Goal: Task Accomplishment & Management: Use online tool/utility

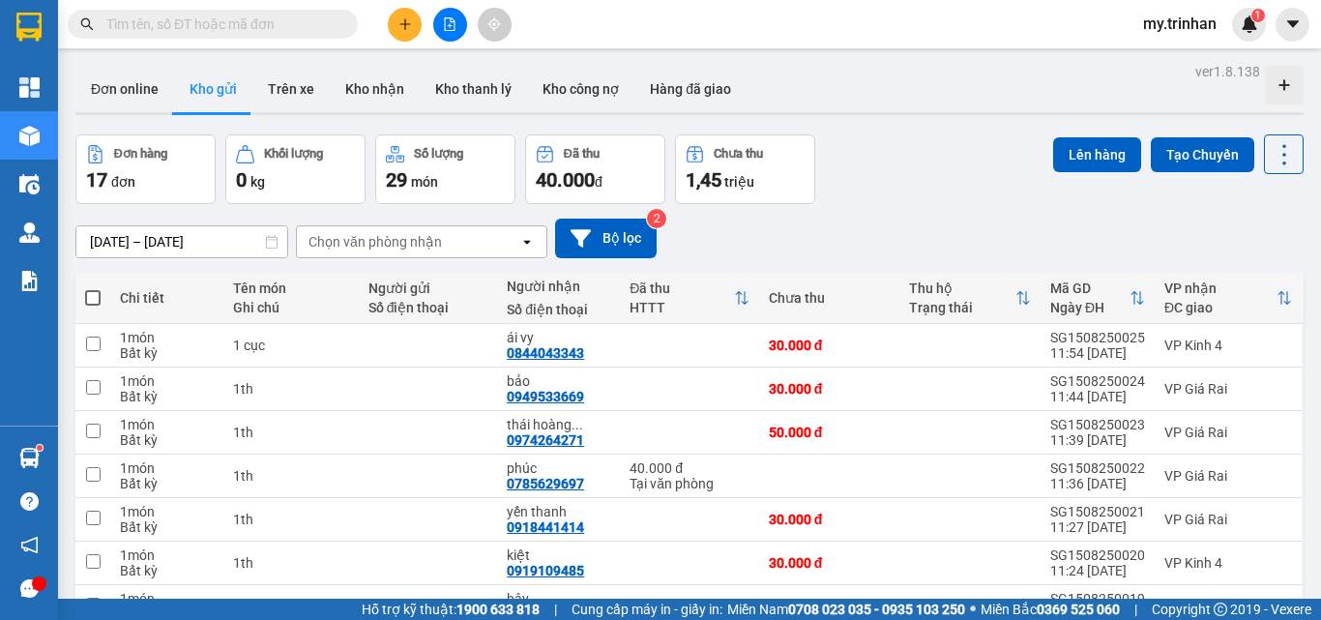
click at [421, 24] on button at bounding box center [405, 25] width 34 height 34
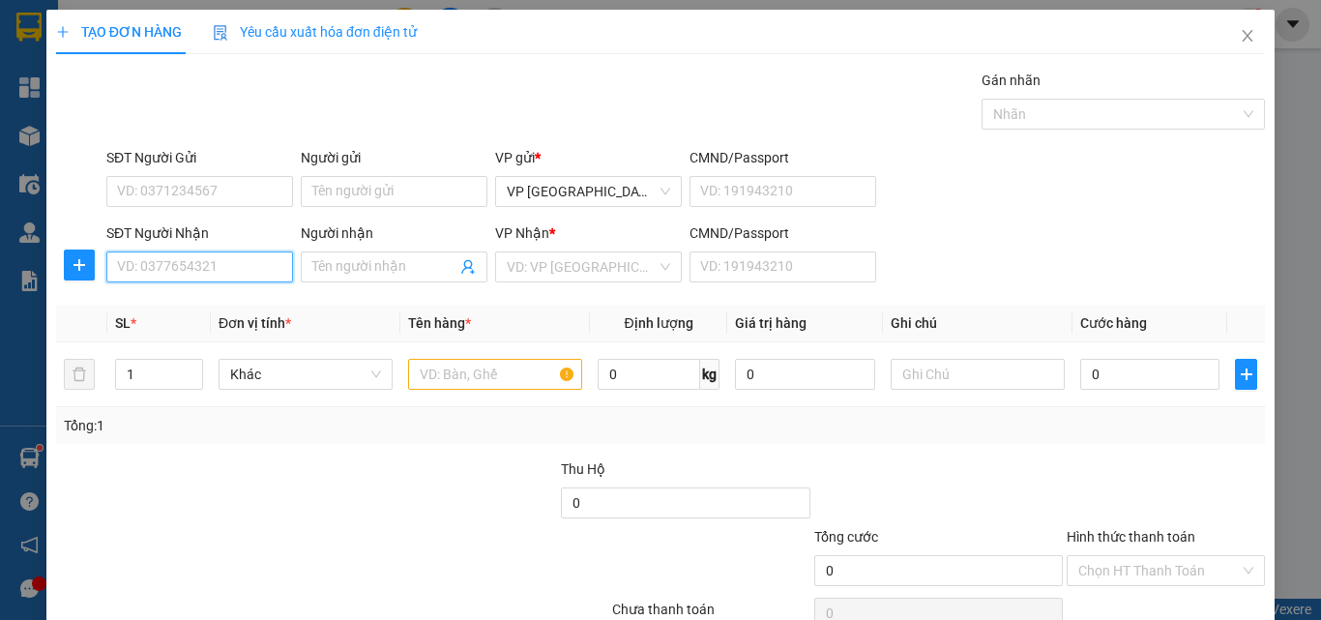
click at [220, 268] on input "SĐT Người Nhận" at bounding box center [199, 266] width 187 height 31
click at [242, 269] on input "945" at bounding box center [199, 266] width 187 height 31
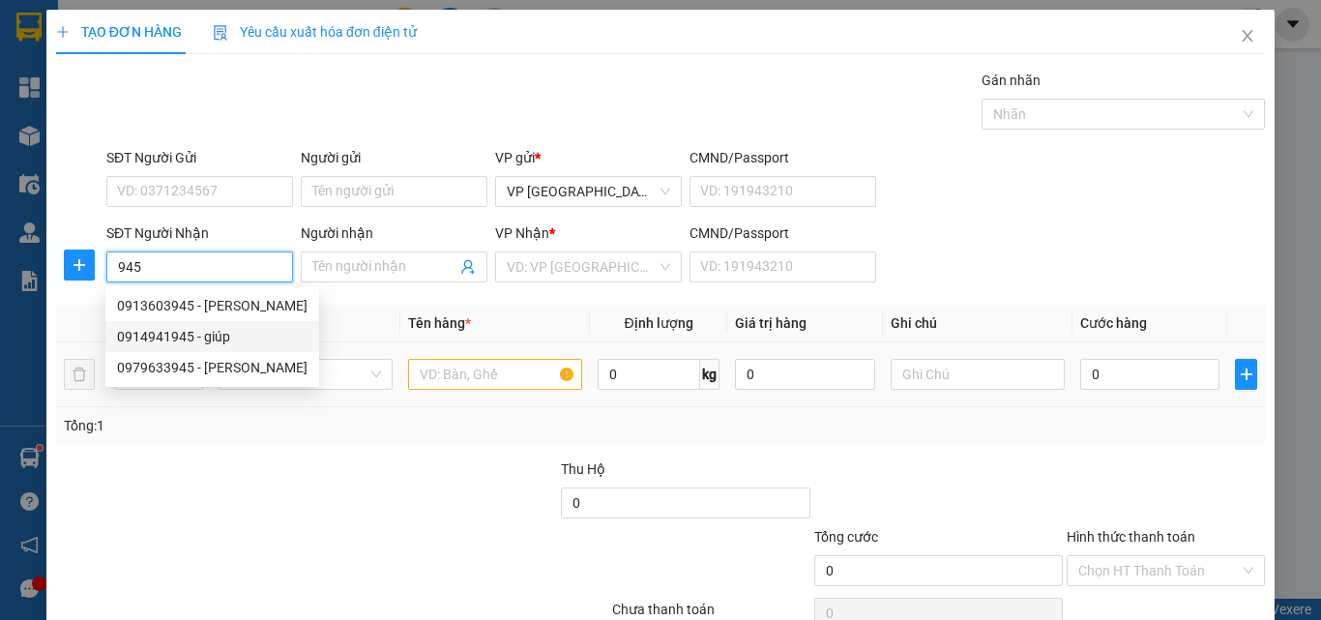
drag, startPoint x: 219, startPoint y: 338, endPoint x: 189, endPoint y: 343, distance: 30.5
click at [219, 338] on div "0914941945 - giúp" at bounding box center [212, 336] width 191 height 21
type input "0914941945"
type input "giúp"
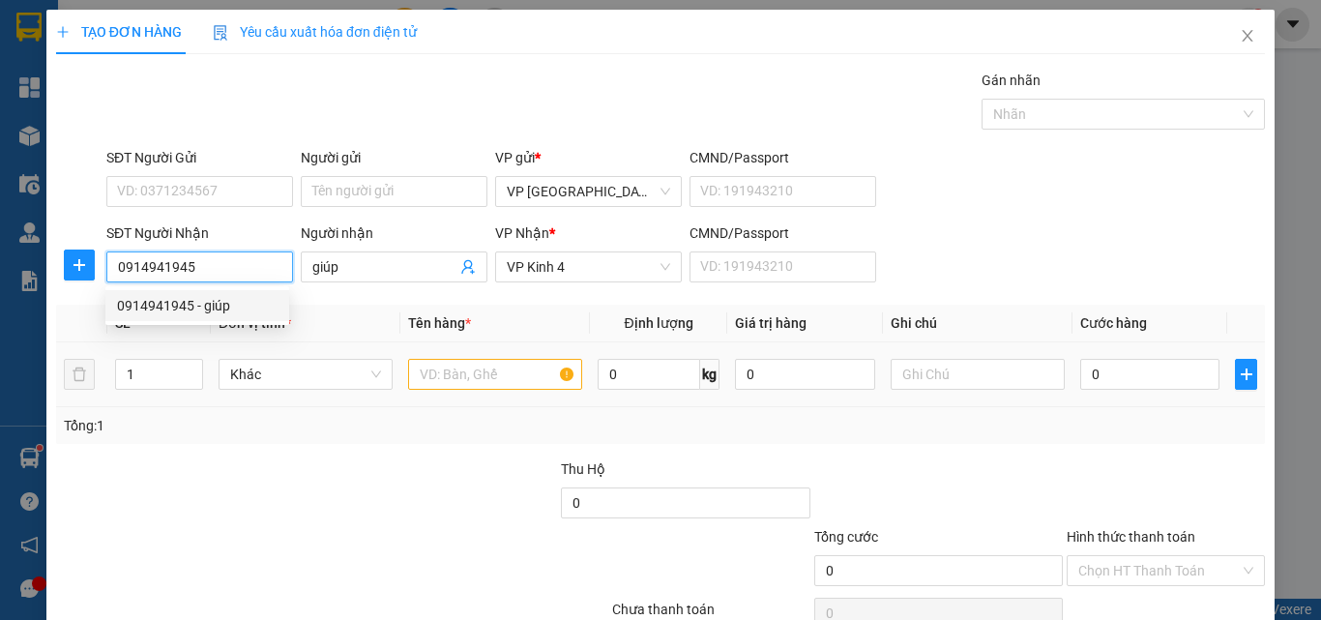
type input "80.000"
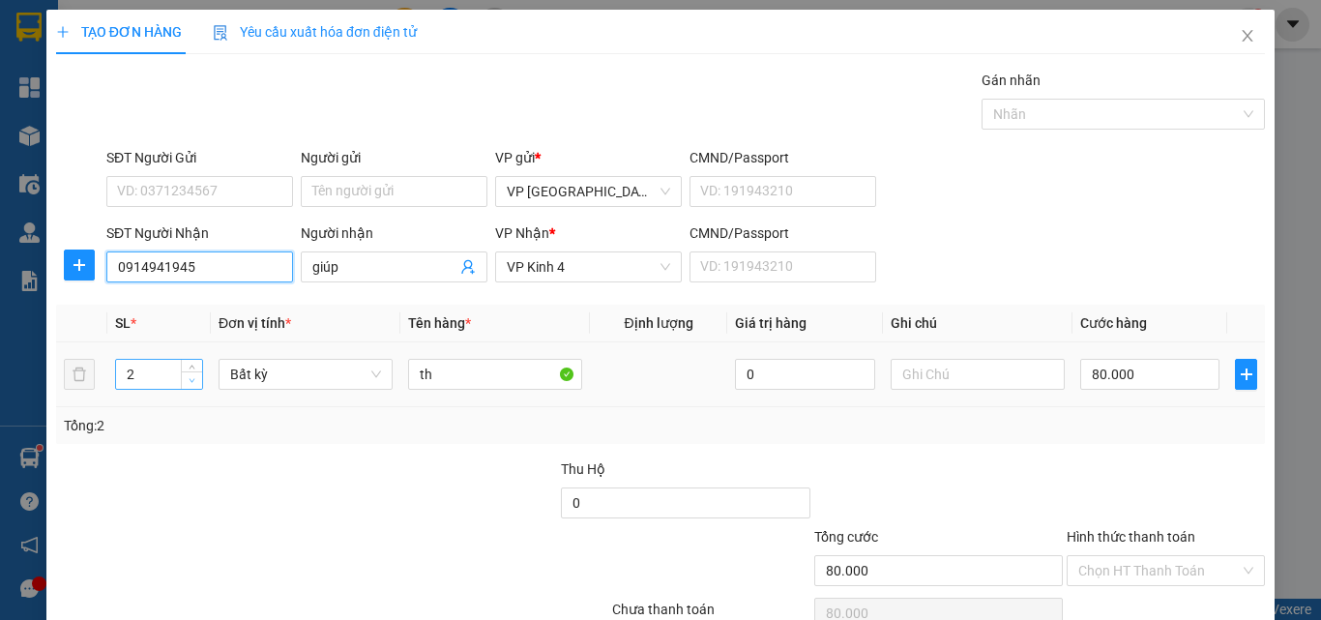
type input "0914941945"
type input "1"
click at [188, 384] on span "down" at bounding box center [193, 381] width 12 height 12
type input "0"
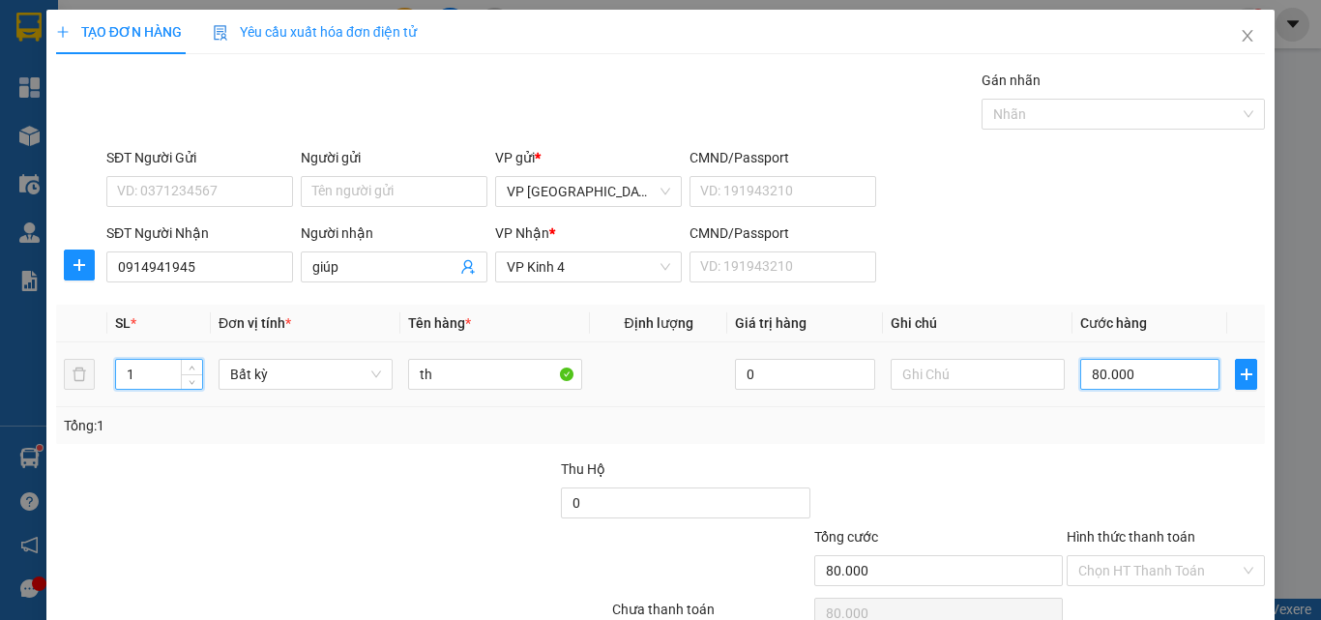
type input "0"
type input "4"
type input "04"
type input "40"
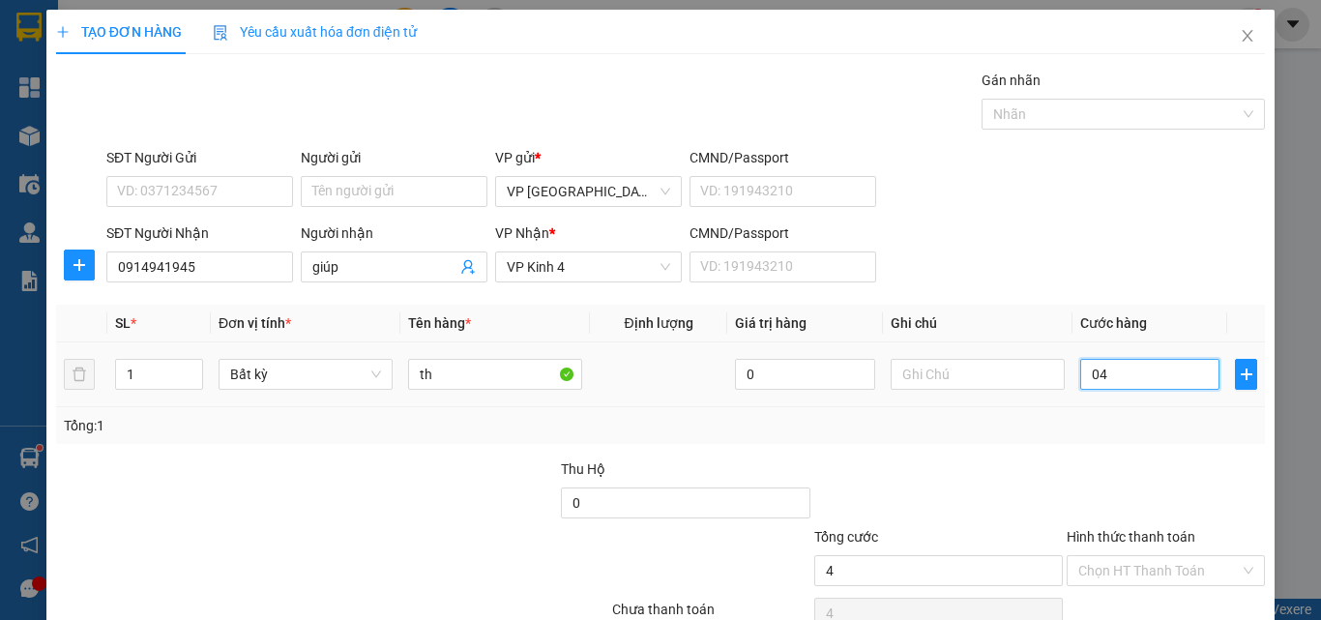
type input "40"
type input "040"
type input "40.000"
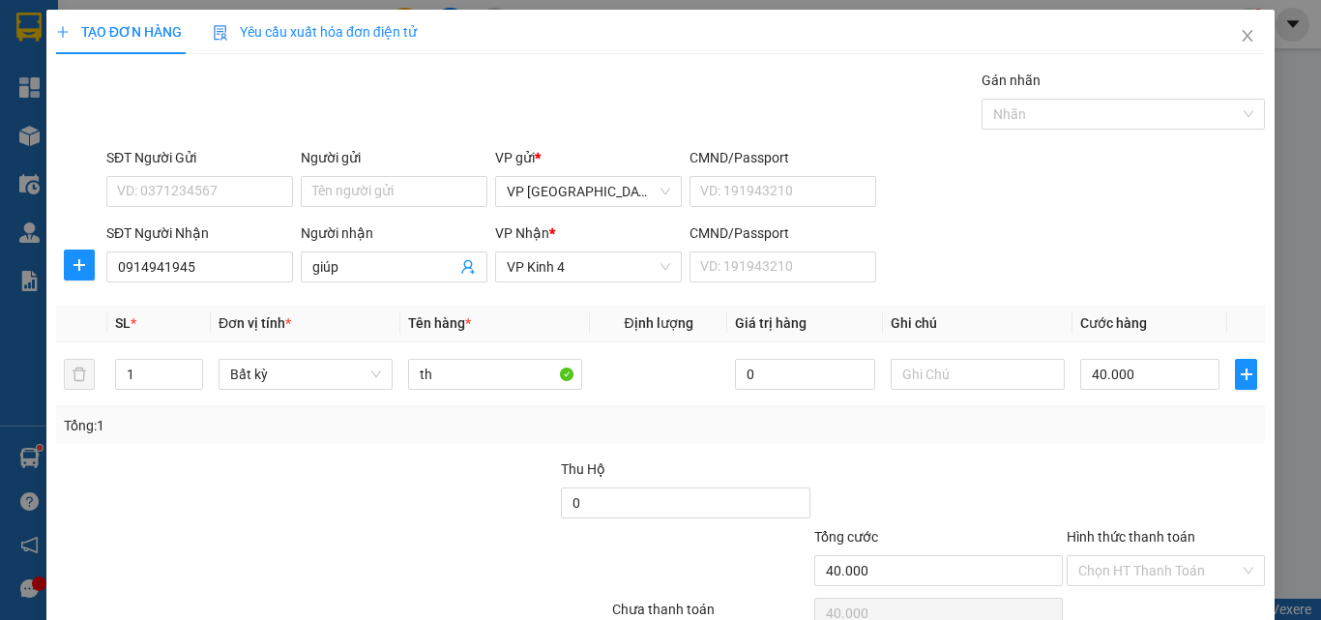
scroll to position [96, 0]
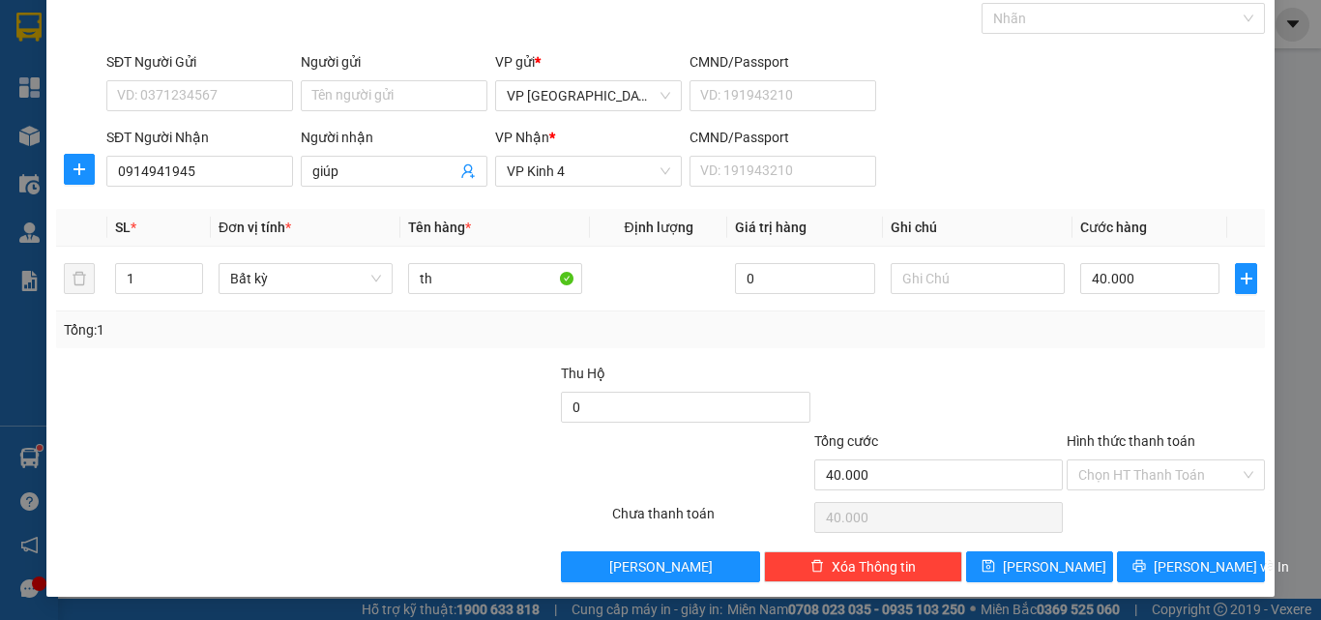
drag, startPoint x: 1142, startPoint y: 483, endPoint x: 1146, endPoint y: 492, distance: 10.4
click at [1143, 483] on input "Hình thức thanh toán" at bounding box center [1159, 474] width 162 height 29
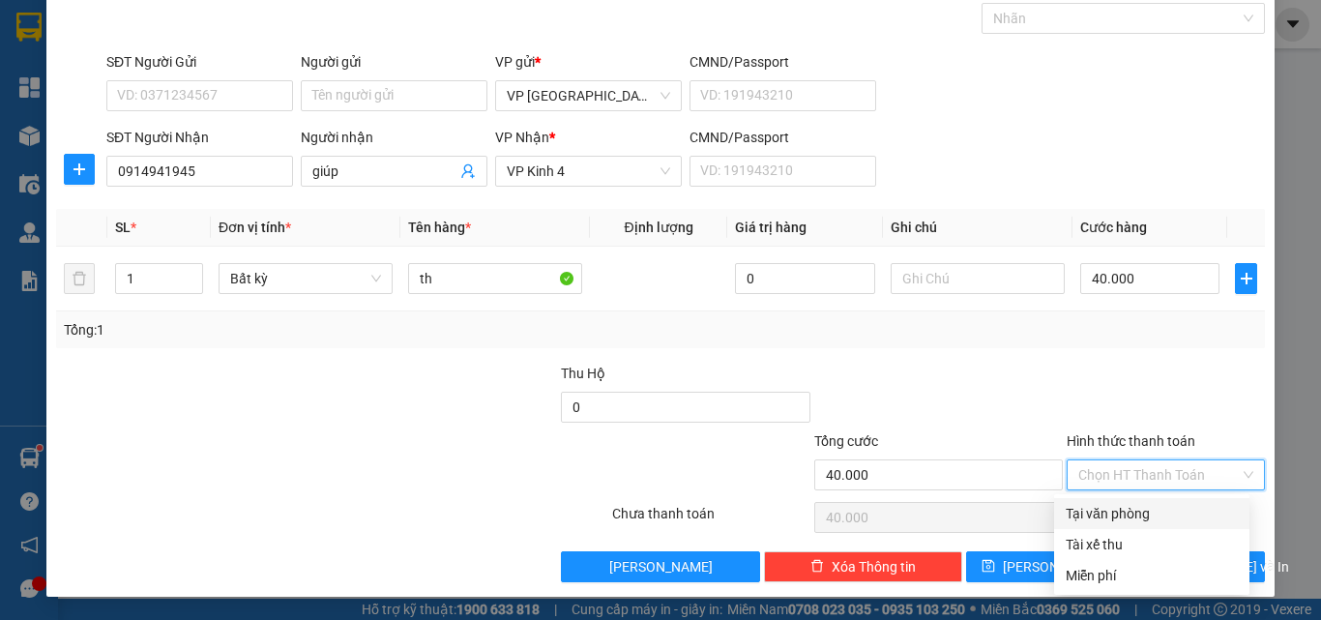
click at [1147, 507] on div "Tại văn phòng" at bounding box center [1152, 513] width 172 height 21
type input "0"
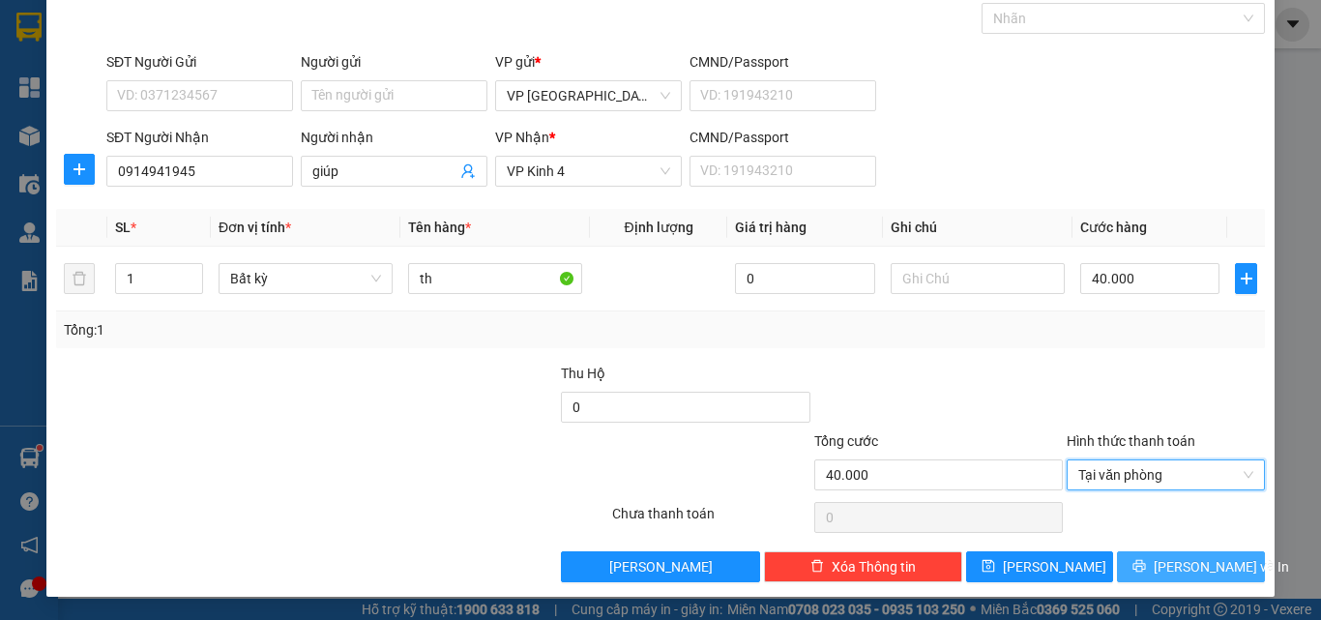
click at [1146, 579] on button "[PERSON_NAME] và In" at bounding box center [1191, 566] width 148 height 31
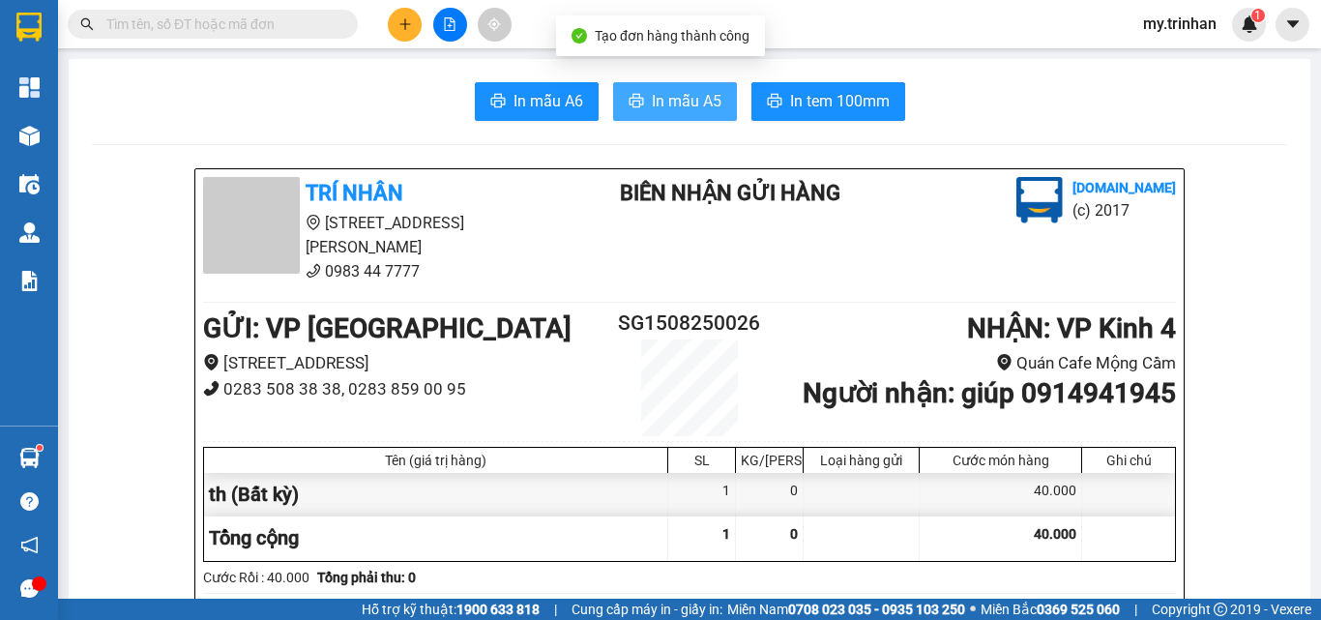
click at [688, 104] on span "In mẫu A5" at bounding box center [687, 101] width 70 height 24
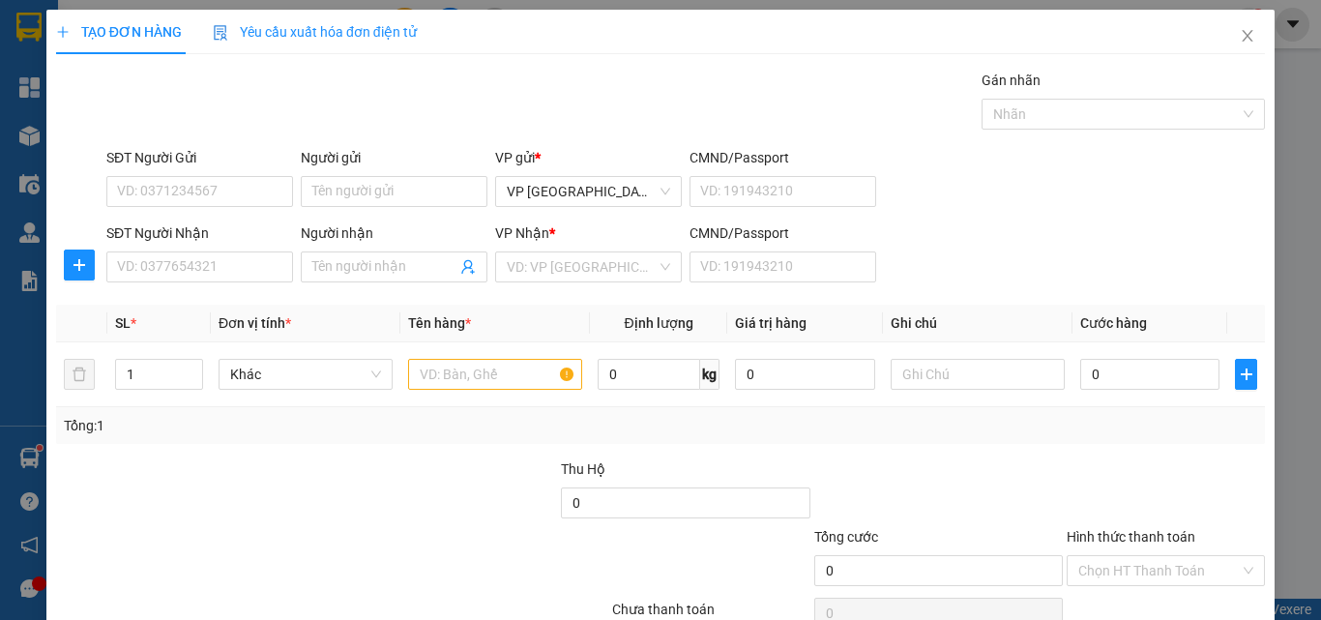
click at [1042, 232] on div "SĐT Người Nhận VD: 0377654321 Người nhận Tên người nhận VP Nhận * VD: VP Sài Gò…" at bounding box center [686, 256] width 1166 height 68
click at [317, 266] on input "Người nhận" at bounding box center [384, 266] width 144 height 21
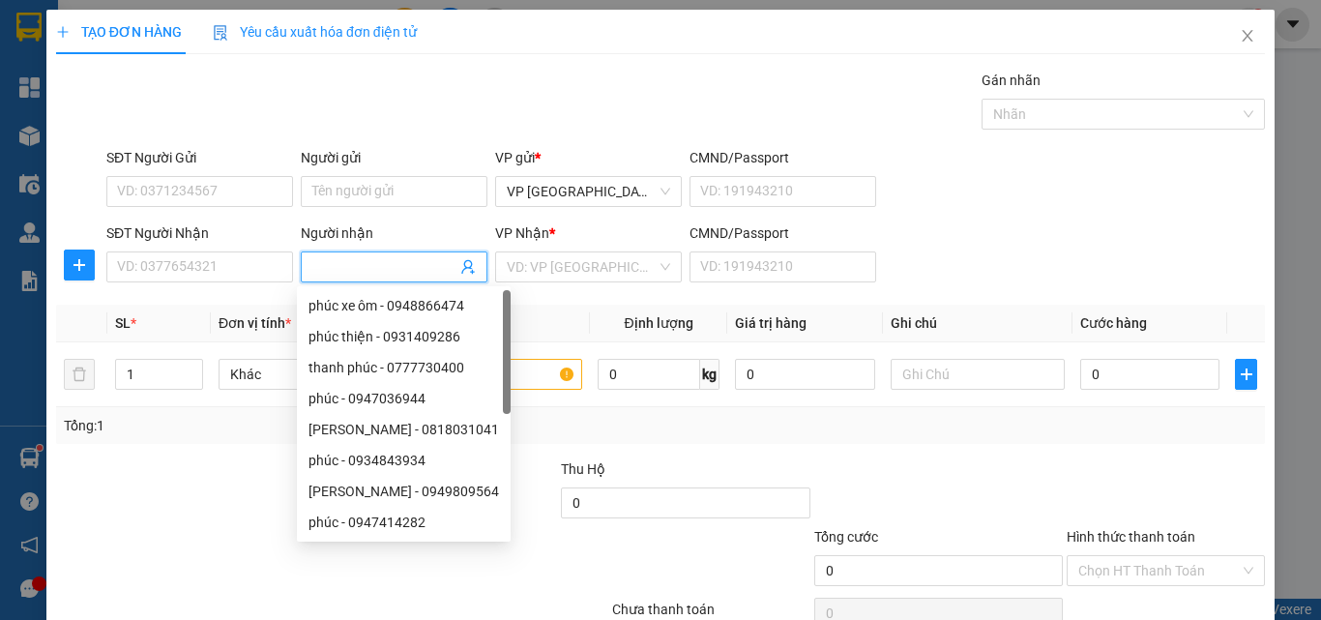
type input "d"
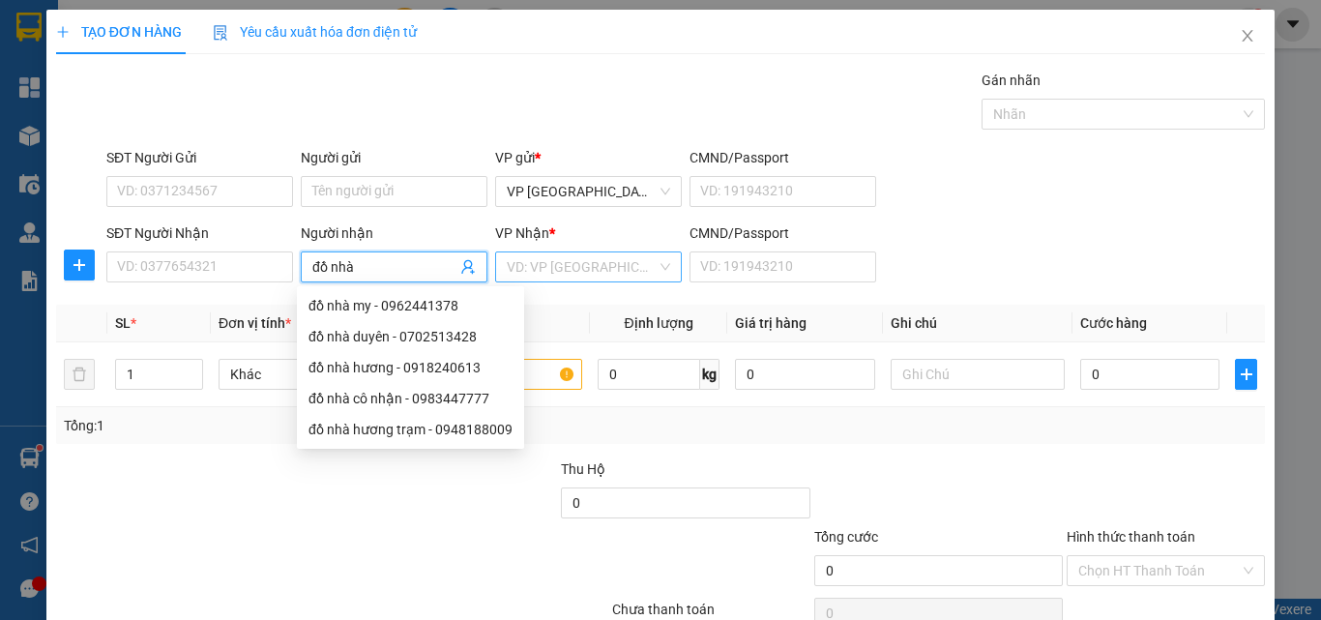
type input "đồ nhà"
click at [604, 269] on input "search" at bounding box center [582, 266] width 150 height 29
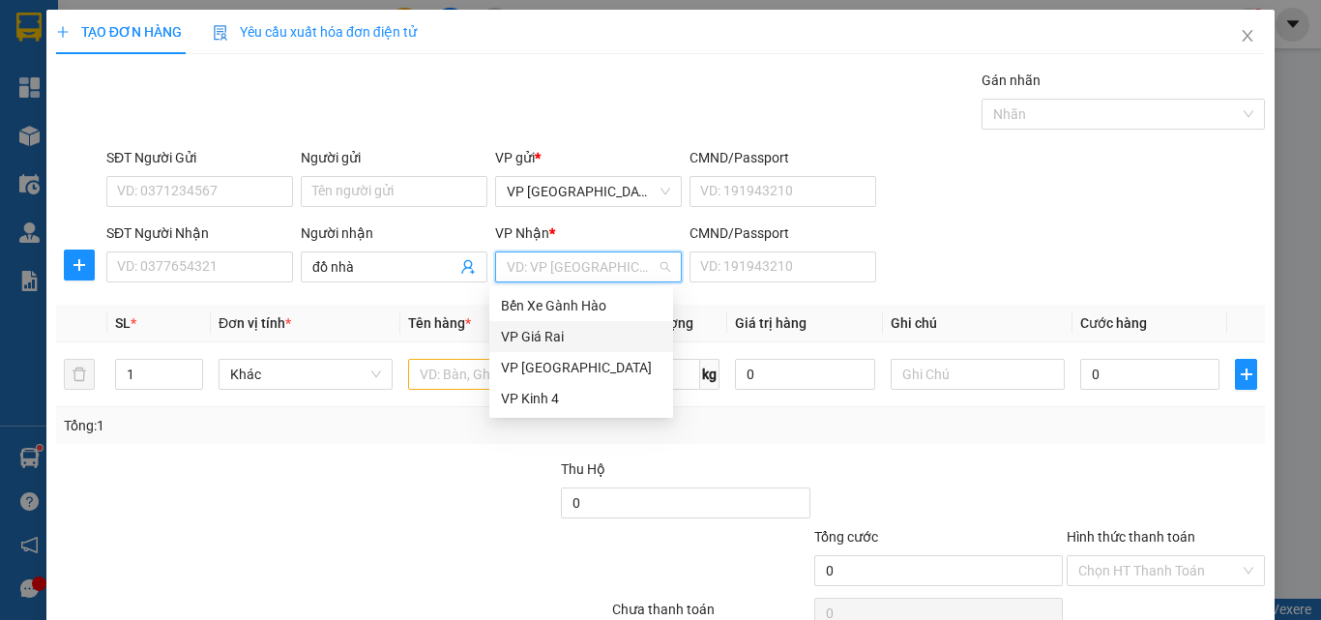
click at [543, 330] on div "VP Giá Rai" at bounding box center [581, 336] width 161 height 21
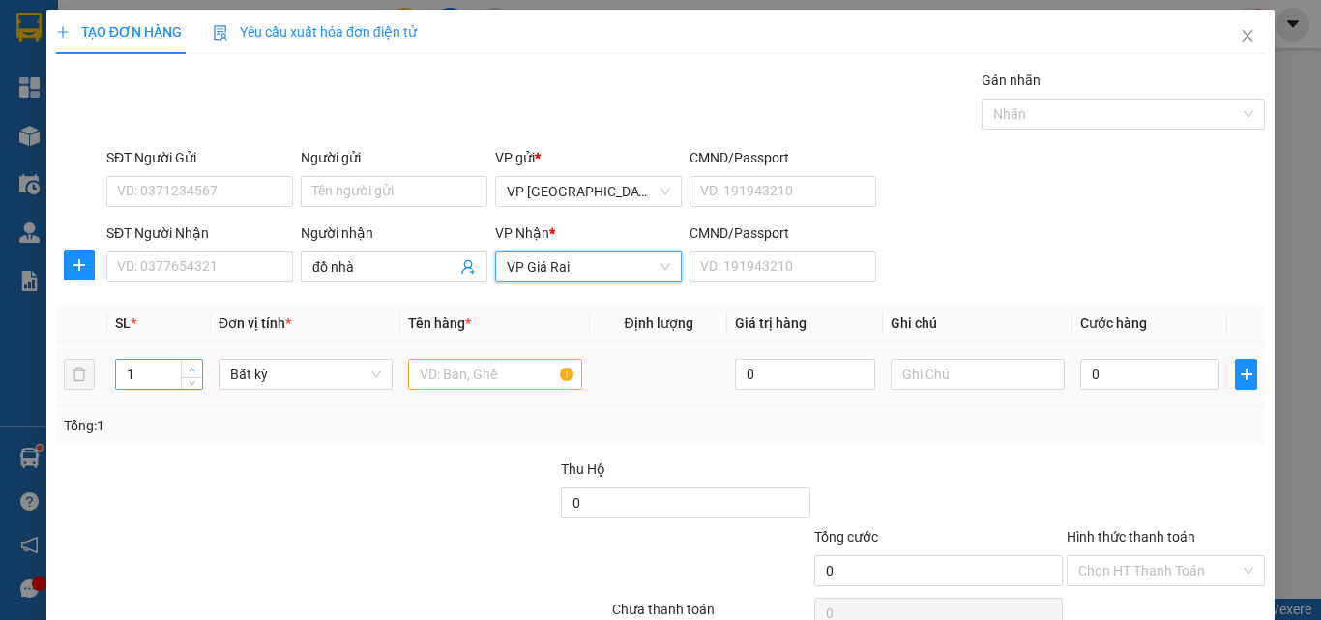
type input "2"
click at [193, 364] on span "up" at bounding box center [193, 370] width 12 height 12
click at [411, 377] on input "text" at bounding box center [495, 374] width 174 height 31
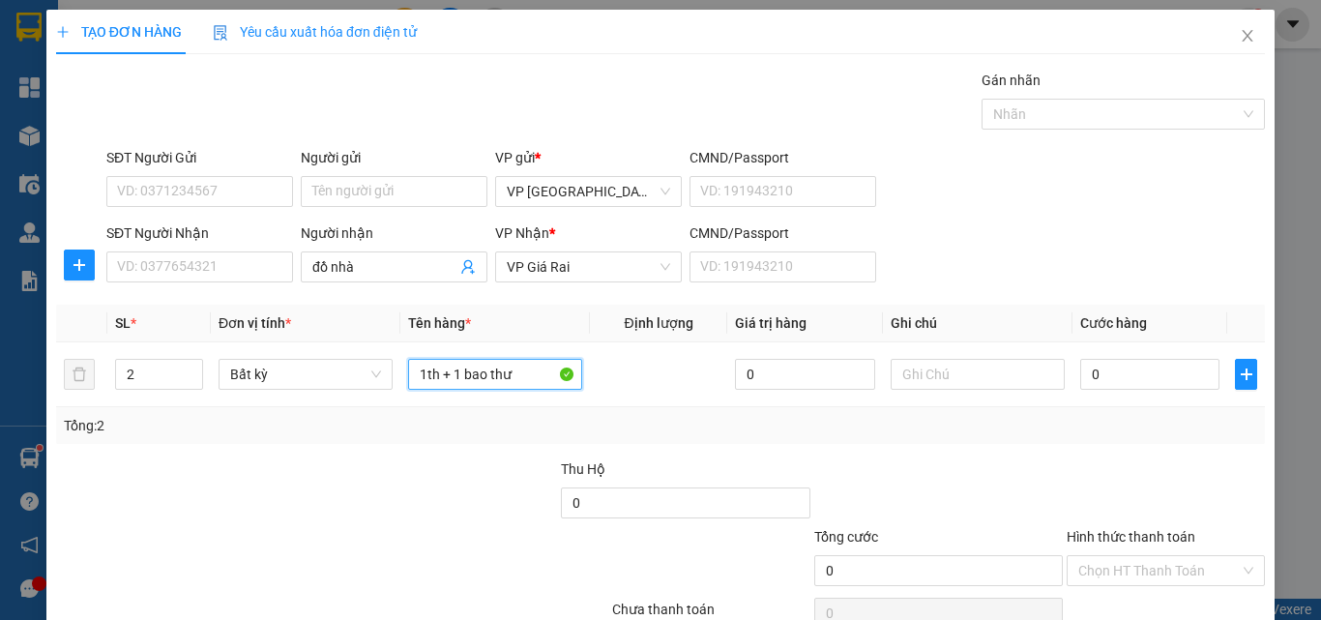
type input "1th + 1 bao thư"
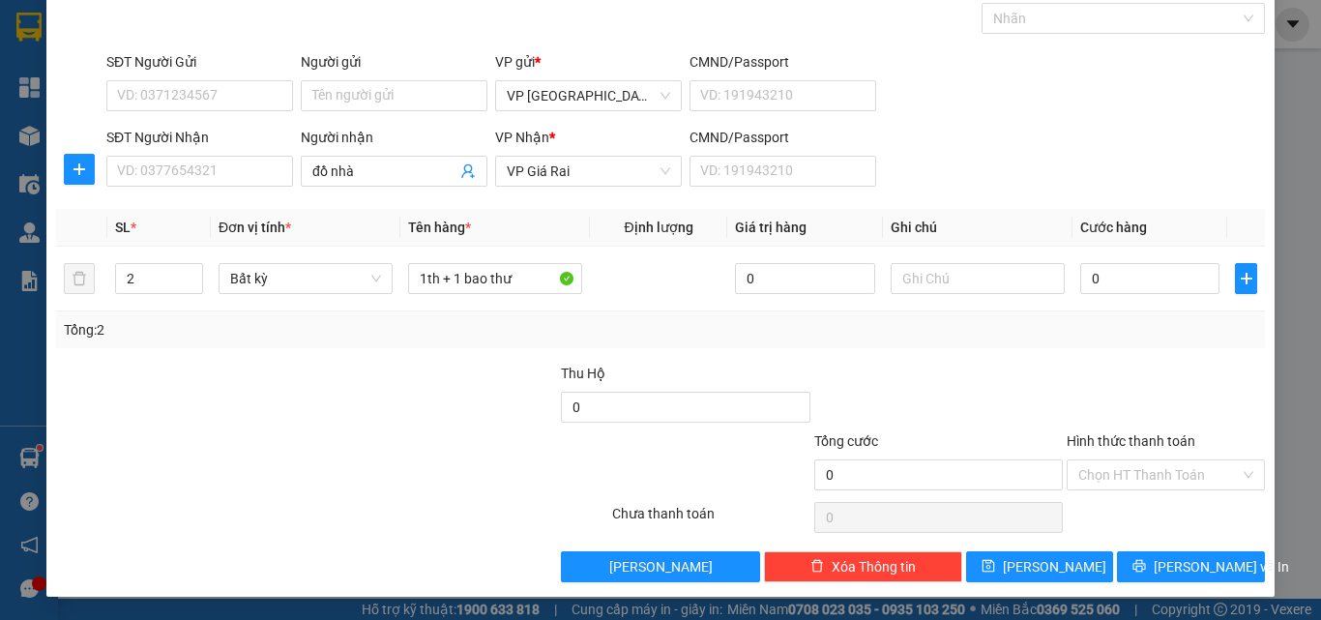
drag, startPoint x: 1189, startPoint y: 478, endPoint x: 1191, endPoint y: 490, distance: 12.7
click at [1192, 479] on input "Hình thức thanh toán" at bounding box center [1159, 474] width 162 height 29
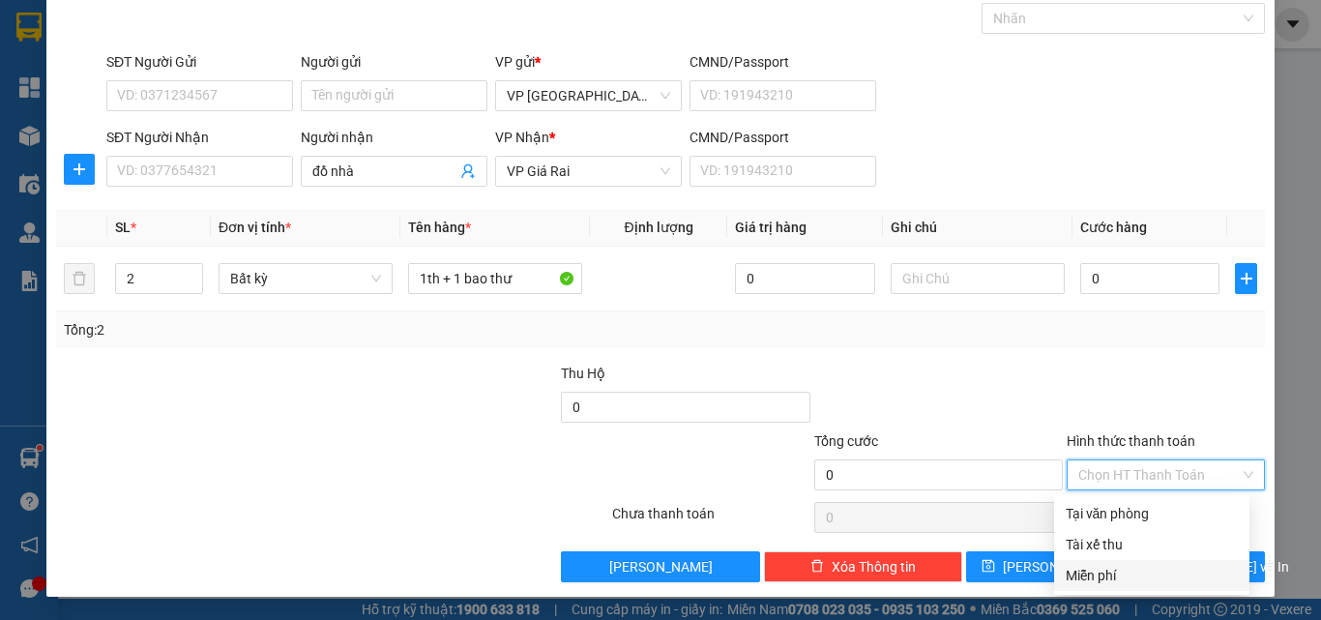
click at [1176, 569] on div "Miễn phí" at bounding box center [1152, 575] width 172 height 21
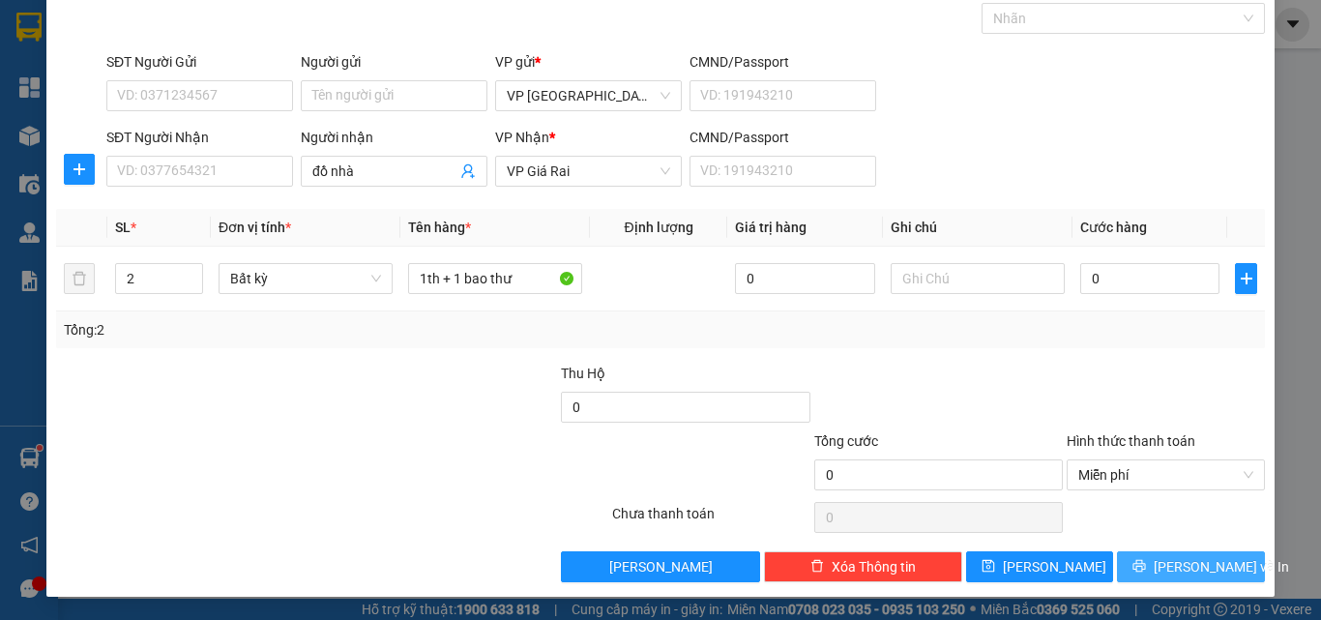
click at [1176, 569] on span "[PERSON_NAME] và In" at bounding box center [1221, 566] width 135 height 21
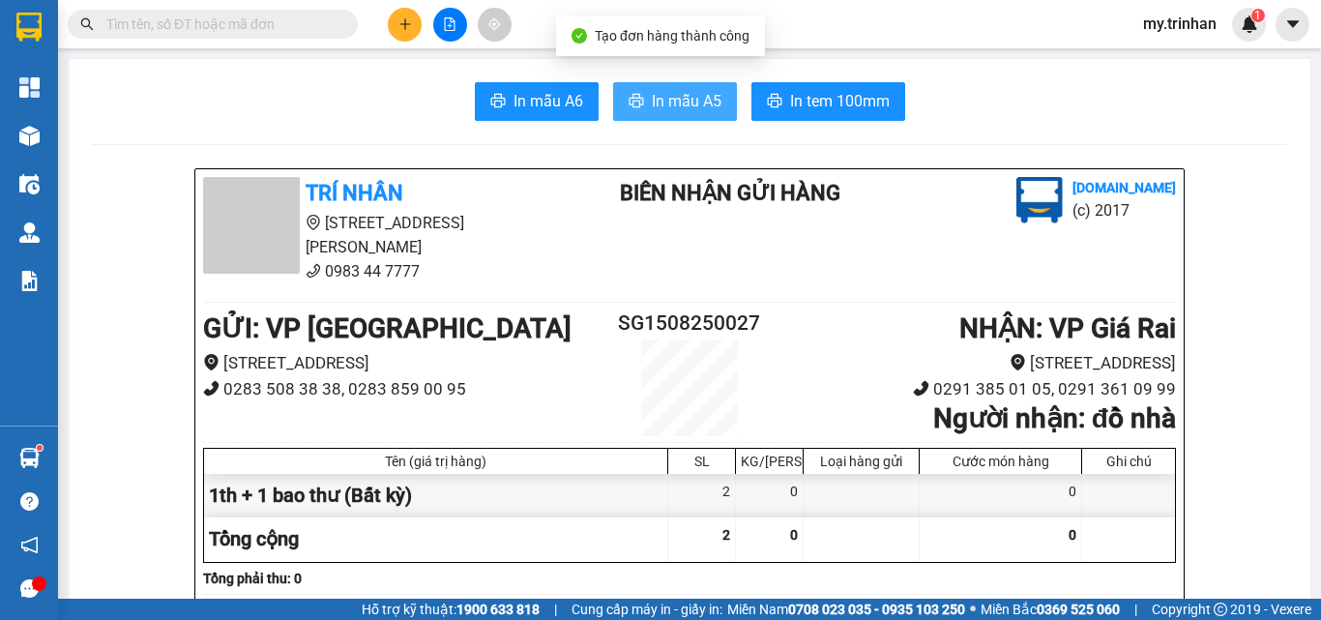
click at [682, 98] on span "In mẫu A5" at bounding box center [687, 101] width 70 height 24
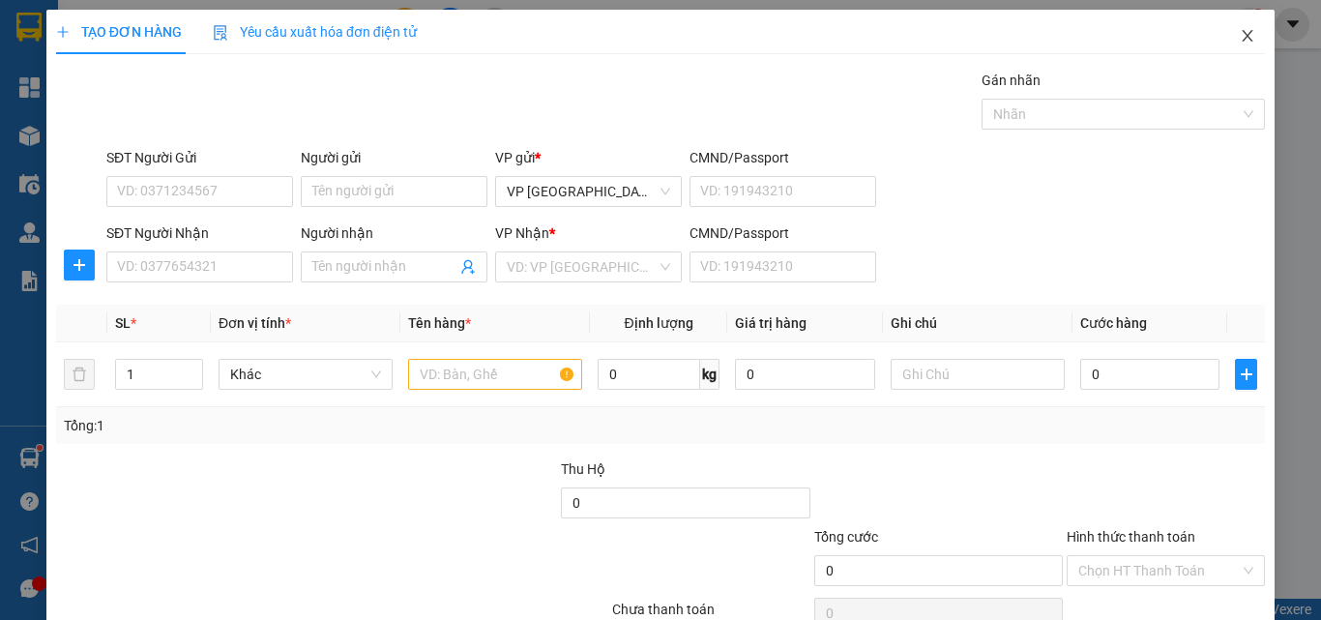
click at [1241, 39] on span "Close" at bounding box center [1247, 37] width 54 height 54
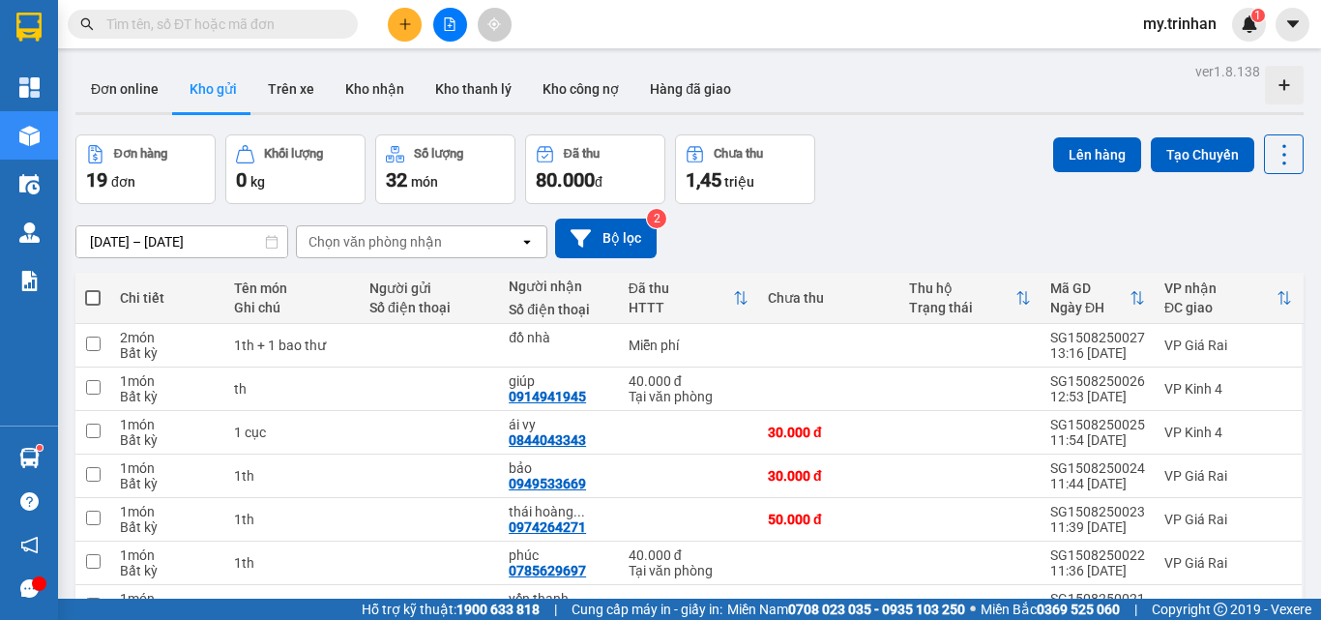
click at [791, 219] on div "[DATE] – [DATE] Press the down arrow key to interact with the calendar and sele…" at bounding box center [689, 239] width 1228 height 40
click at [379, 235] on div "Chọn văn phòng nhận" at bounding box center [374, 241] width 133 height 19
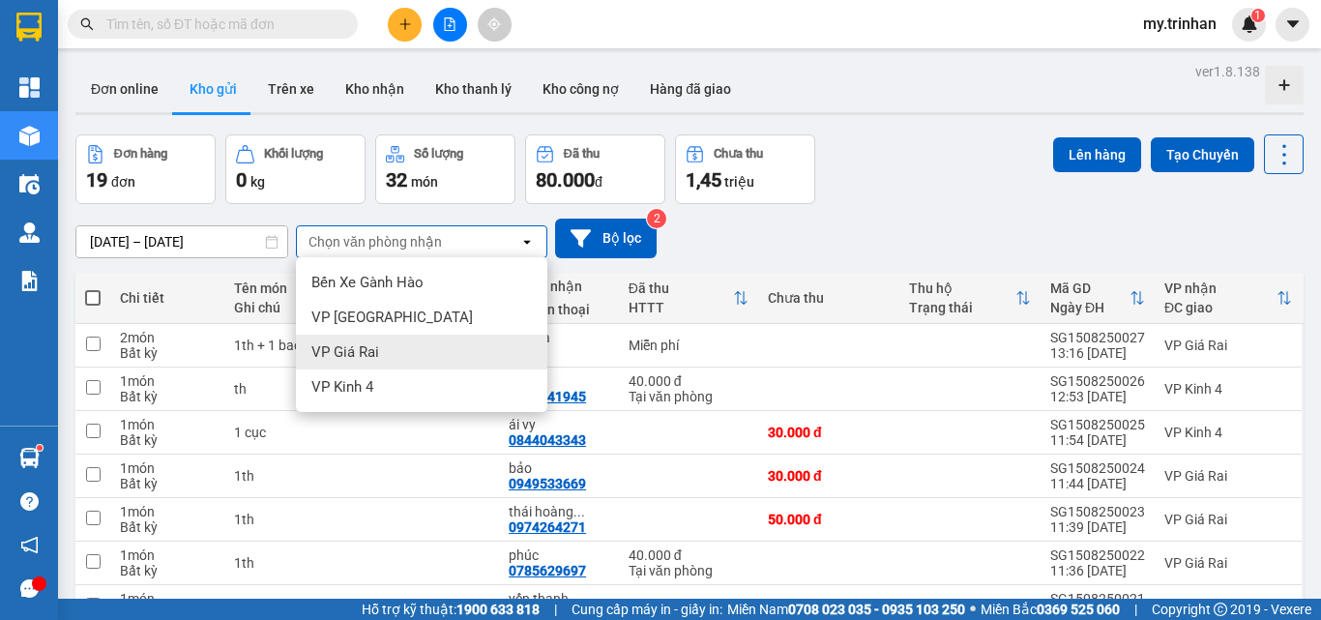
click at [367, 343] on span "VP Giá Rai" at bounding box center [345, 351] width 68 height 19
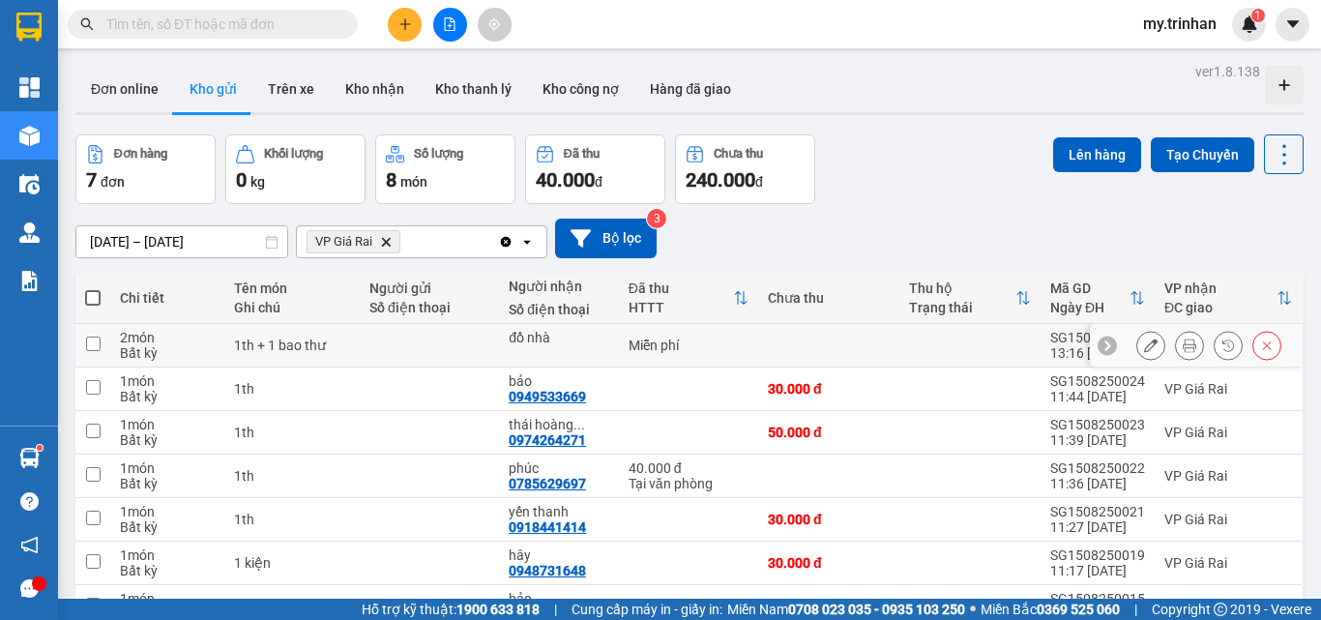
click at [90, 346] on input "checkbox" at bounding box center [93, 344] width 15 height 15
checkbox input "true"
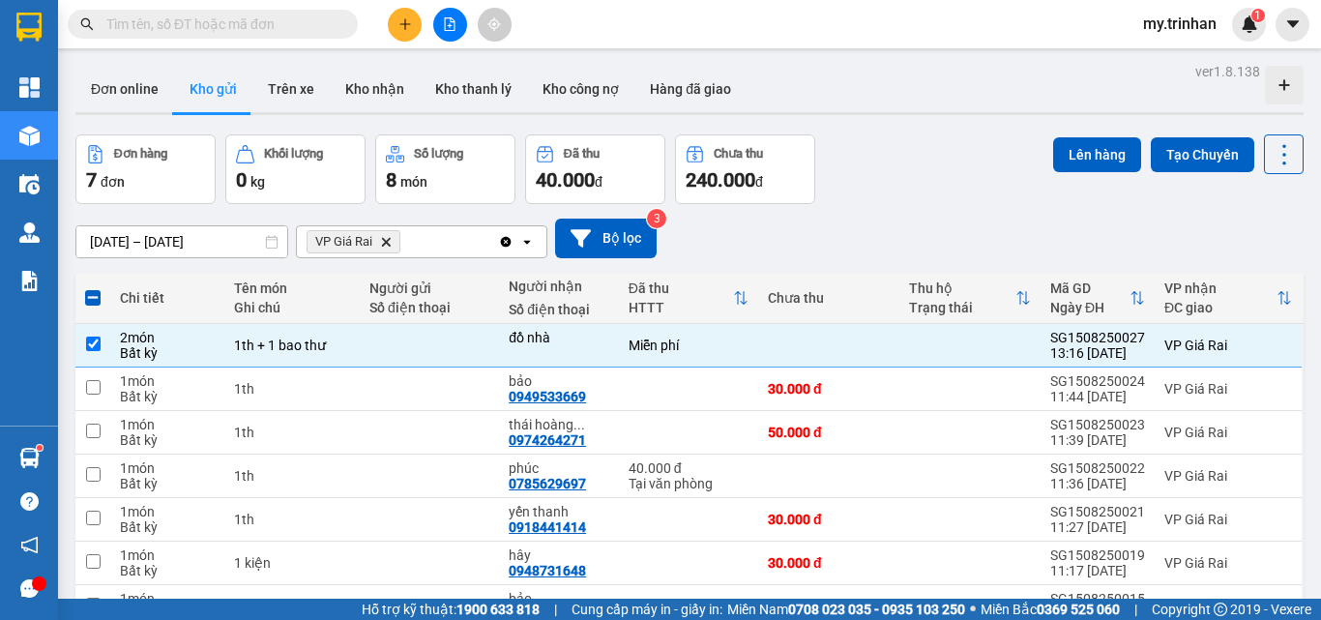
click at [95, 301] on span at bounding box center [92, 297] width 15 height 15
click at [93, 288] on input "checkbox" at bounding box center [93, 288] width 0 height 0
checkbox input "true"
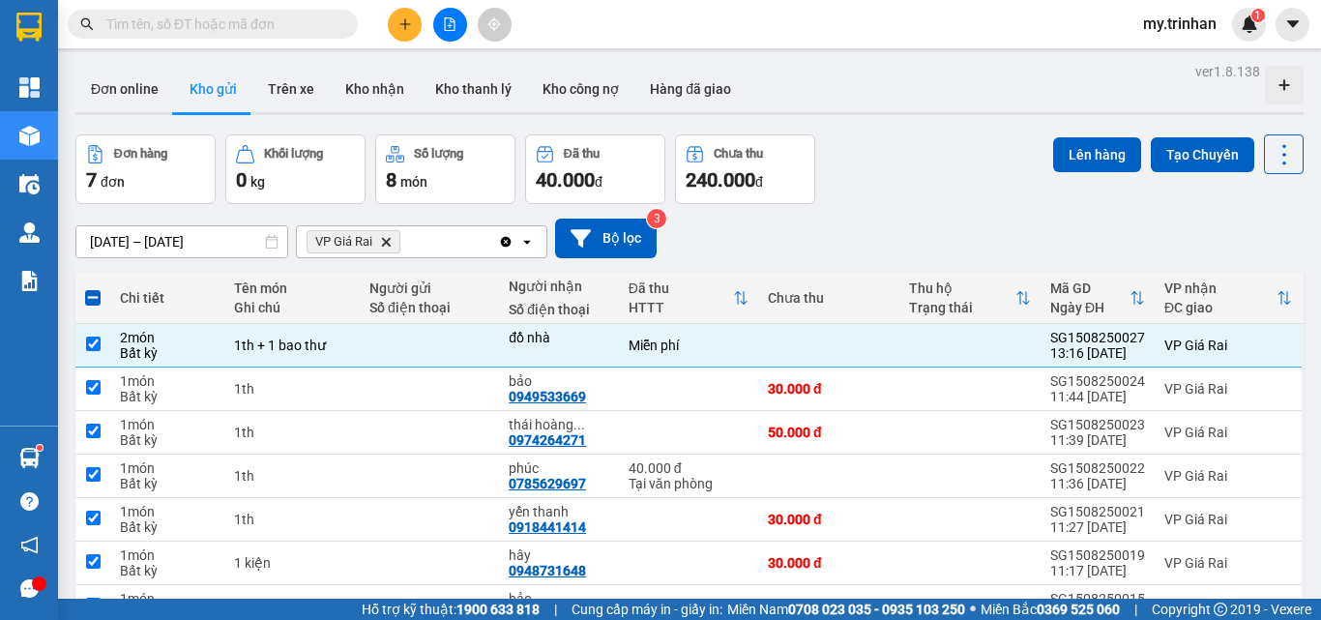
checkbox input "true"
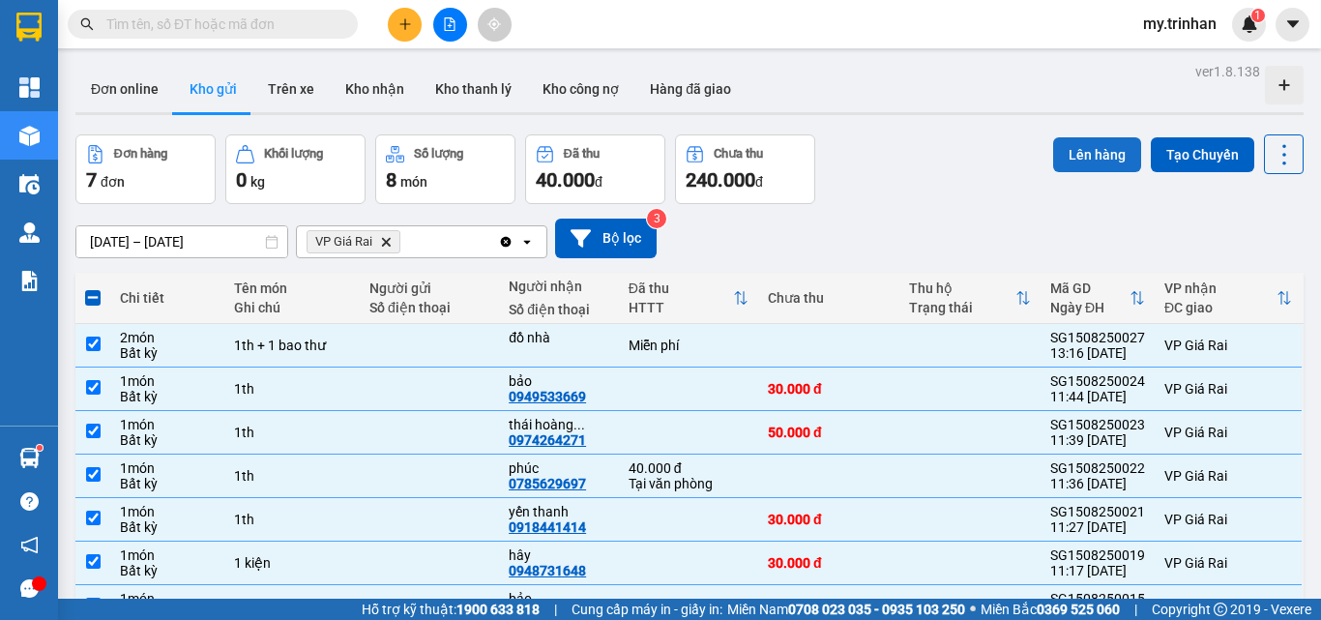
click at [1068, 153] on button "Lên hàng" at bounding box center [1097, 154] width 88 height 35
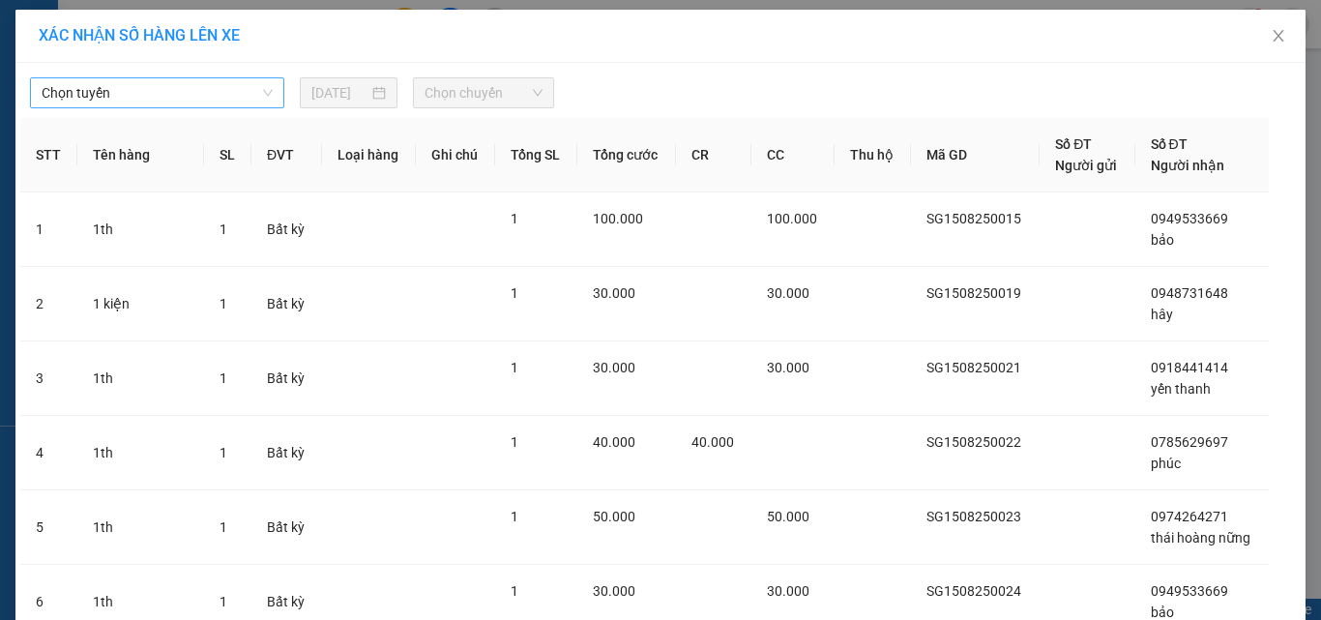
click at [229, 92] on span "Chọn tuyến" at bounding box center [157, 92] width 231 height 29
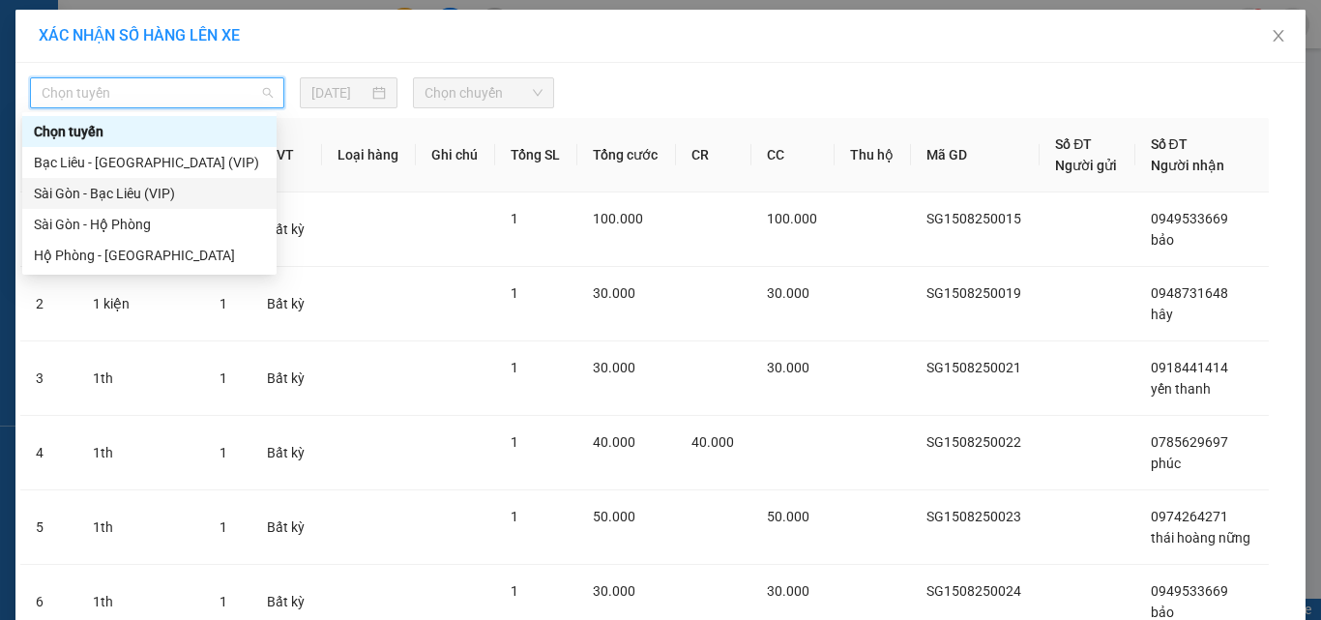
click at [156, 205] on div "Sài Gòn - Bạc Liêu (VIP)" at bounding box center [149, 193] width 254 height 31
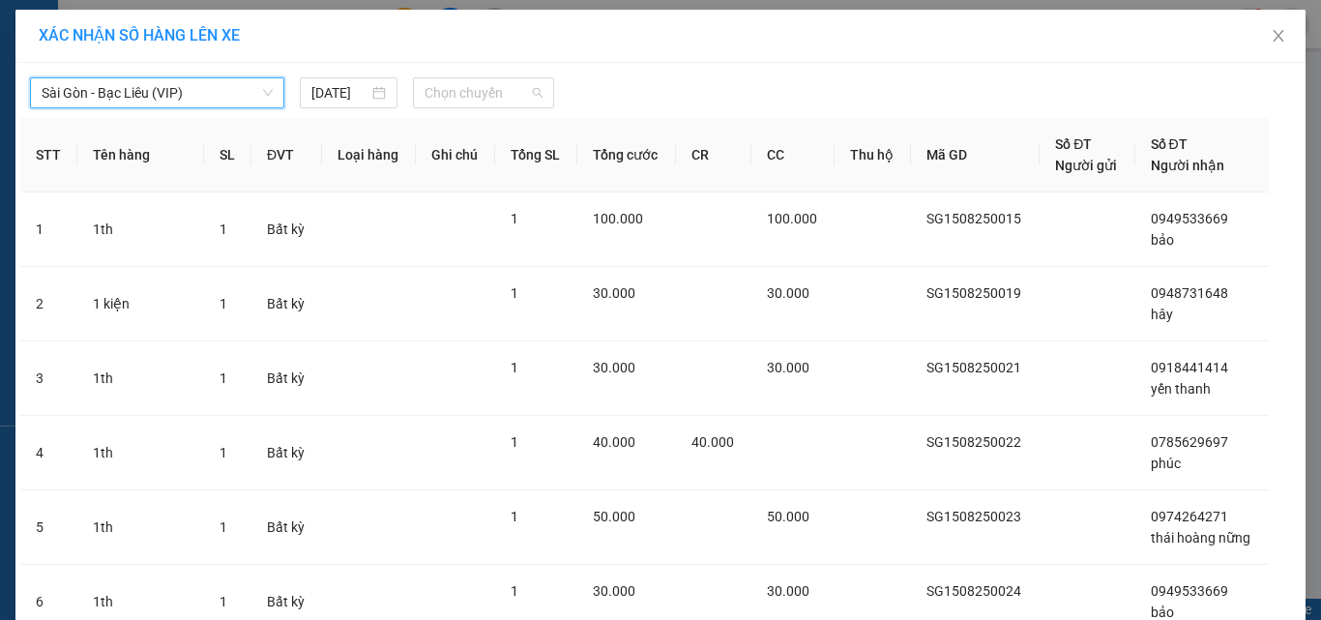
drag, startPoint x: 444, startPoint y: 87, endPoint x: 440, endPoint y: 110, distance: 23.5
click at [445, 87] on span "Chọn chuyến" at bounding box center [484, 92] width 119 height 29
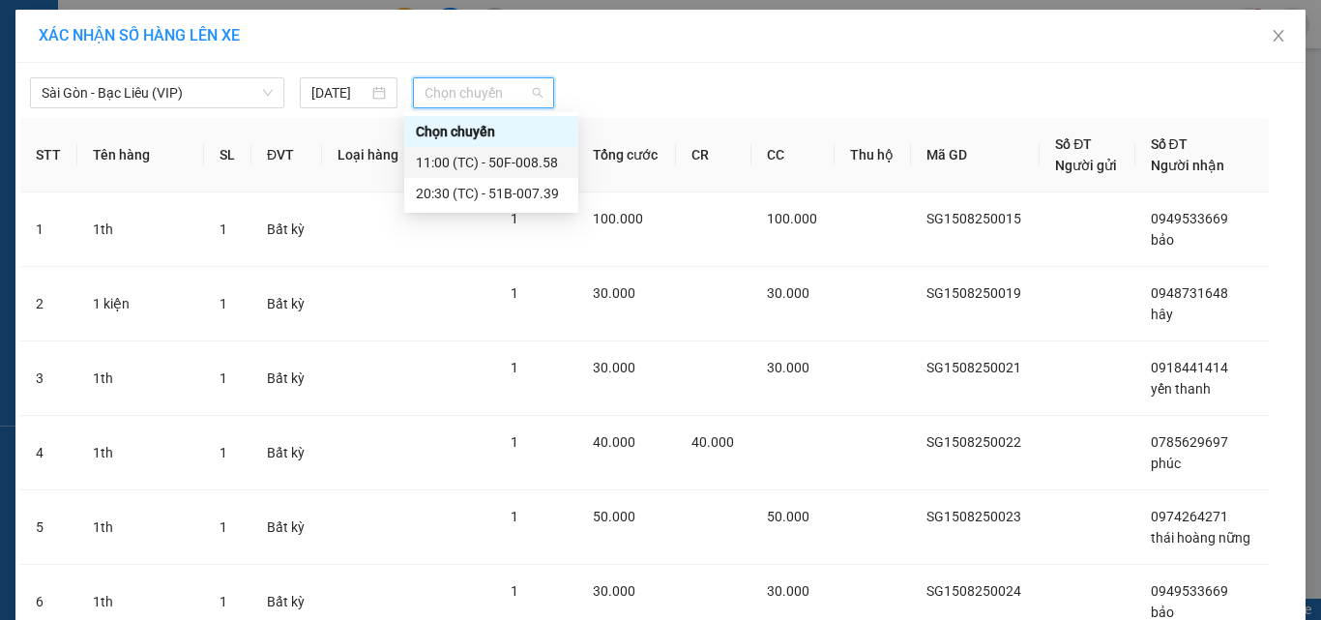
click at [438, 157] on div "11:00 (TC) - 50F-008.58" at bounding box center [491, 162] width 151 height 21
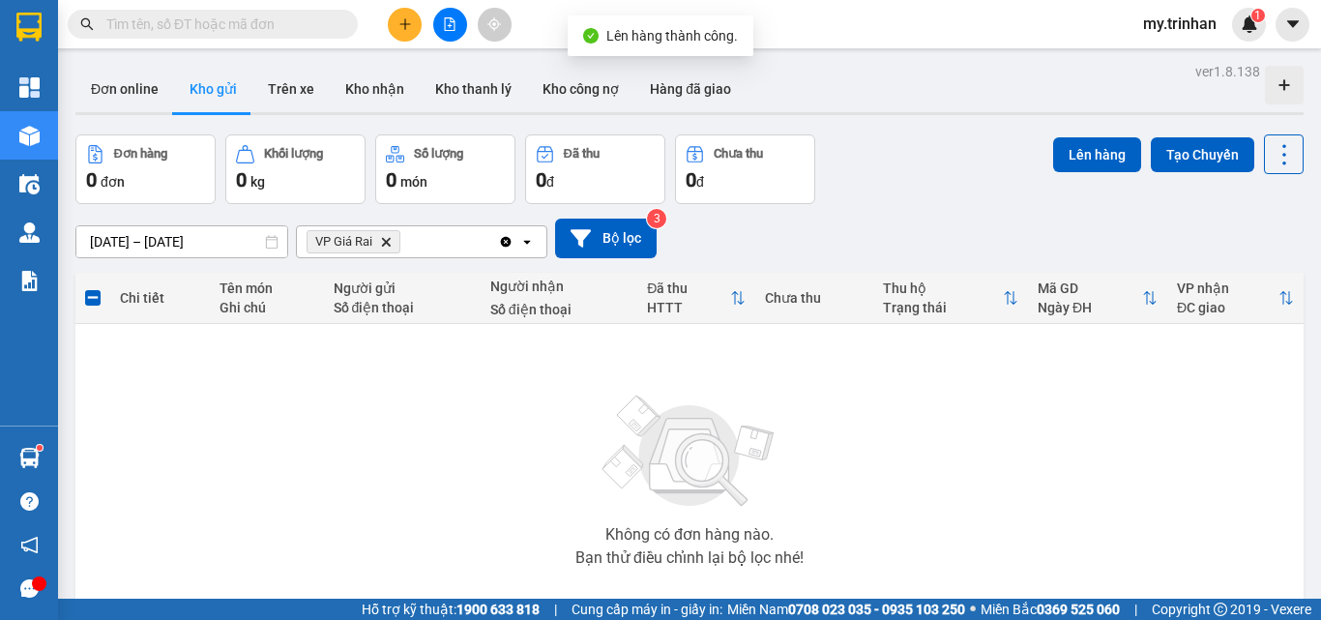
click at [389, 236] on icon "Delete" at bounding box center [386, 242] width 12 height 12
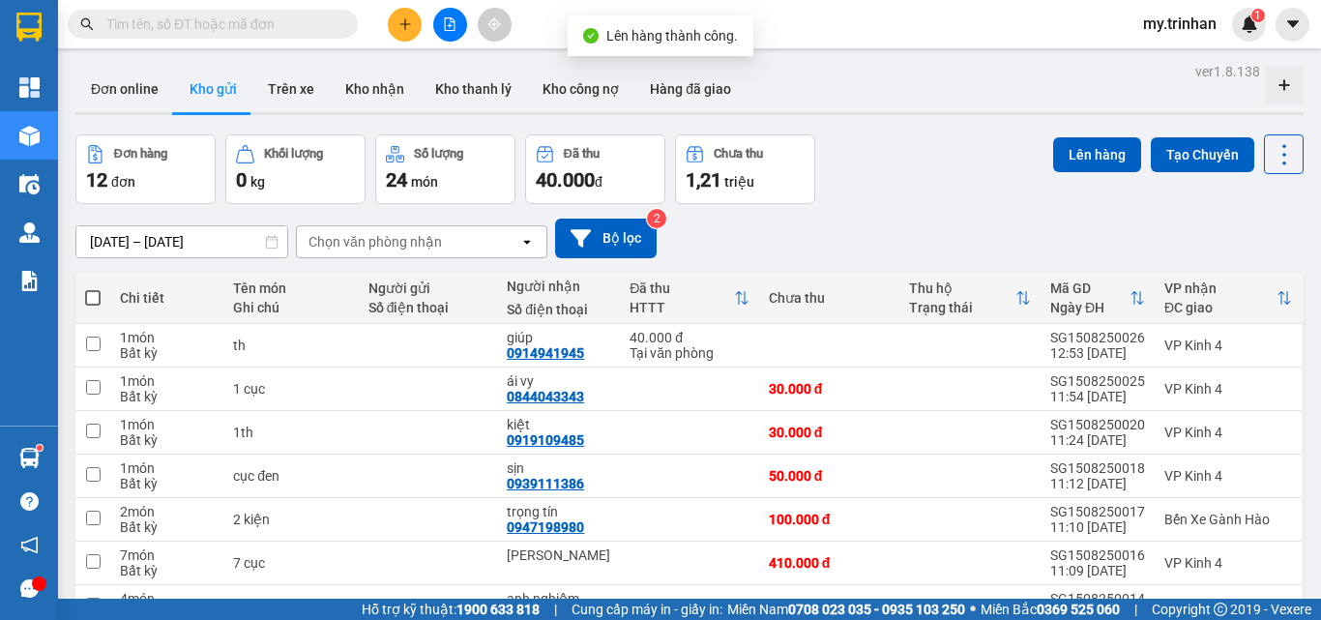
click at [759, 228] on div "[DATE] – [DATE] Press the down arrow key to interact with the calendar and sele…" at bounding box center [689, 239] width 1228 height 40
click at [398, 28] on icon "plus" at bounding box center [405, 24] width 14 height 14
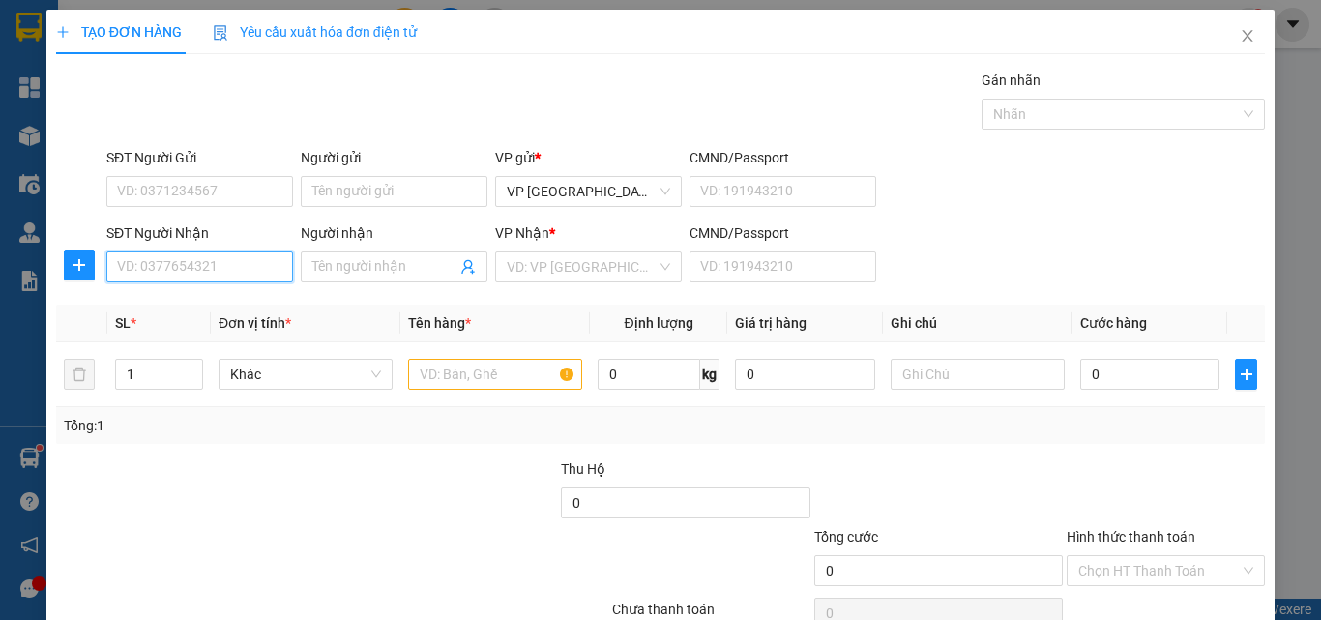
click at [227, 266] on input "SĐT Người Nhận" at bounding box center [199, 266] width 187 height 31
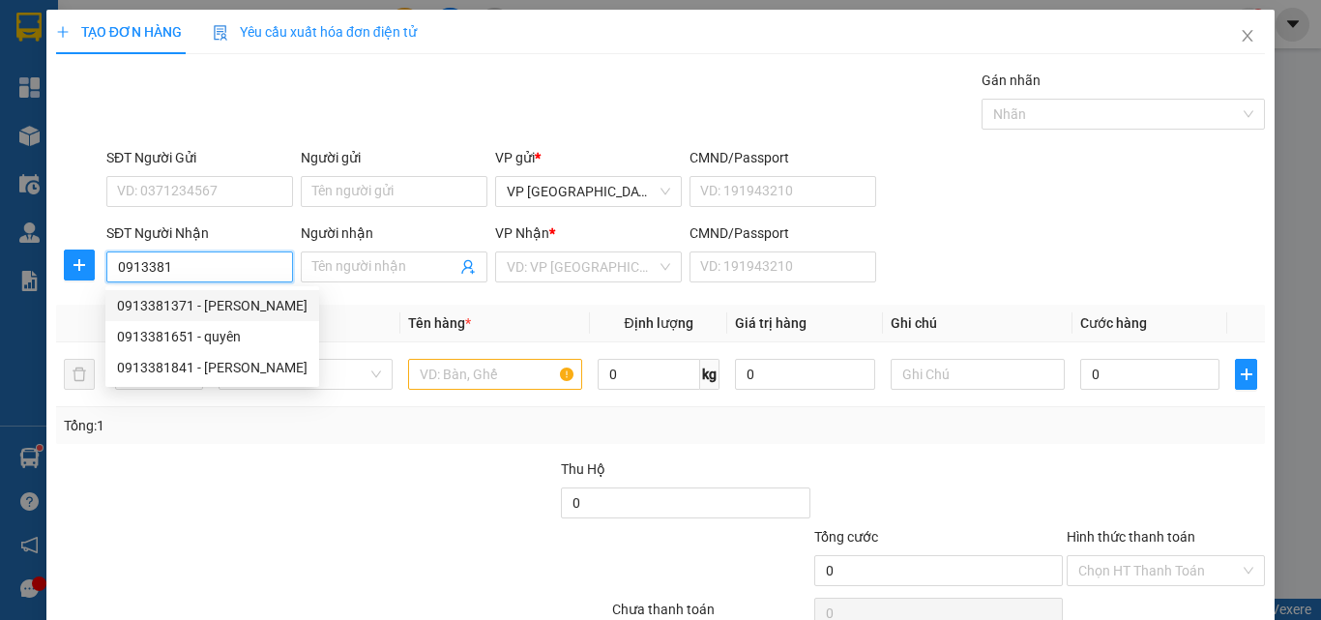
click at [251, 304] on div "0913381371 - [PERSON_NAME]" at bounding box center [212, 305] width 191 height 21
type input "0913381371"
type input "hải đăng"
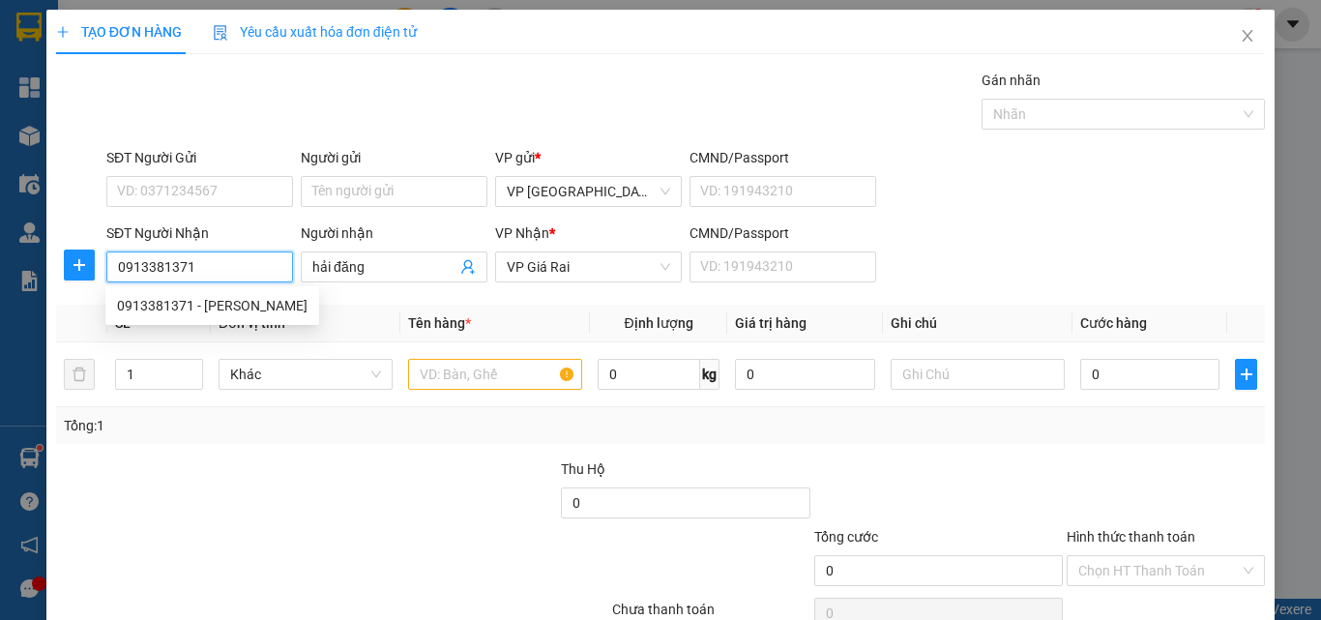
type input "20.000"
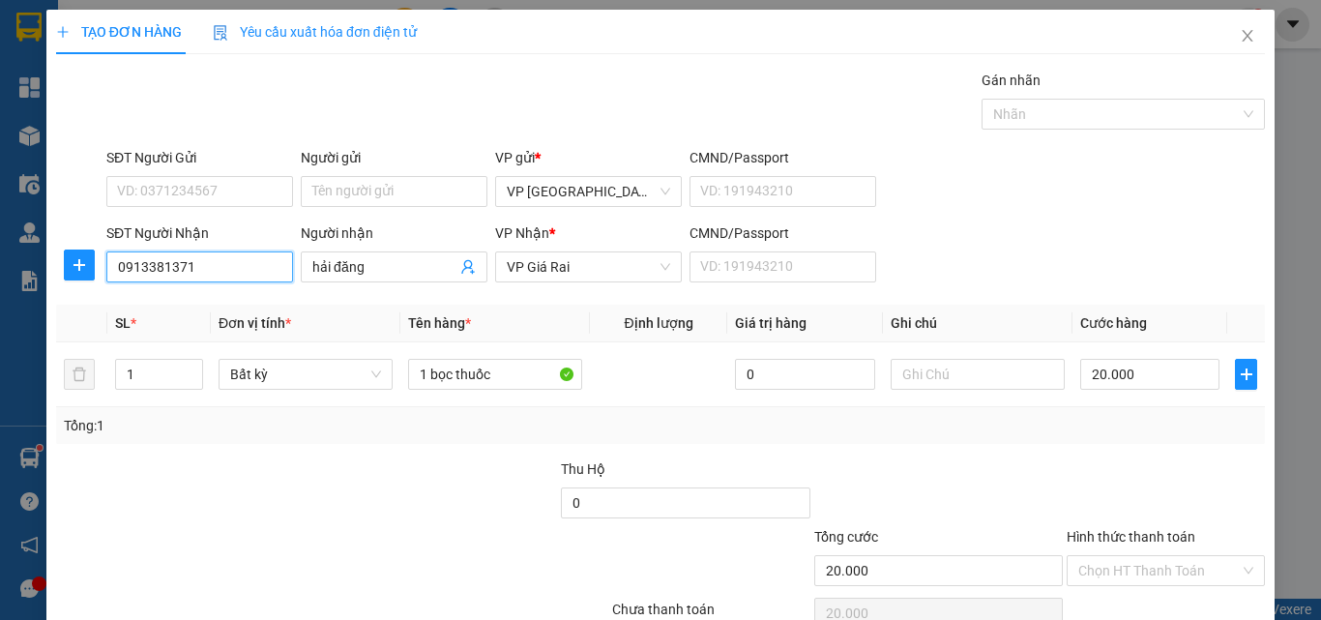
type input "0913381371"
click at [1138, 594] on div "Chọn HT Thanh Toán" at bounding box center [1166, 613] width 202 height 39
click at [1159, 556] on input "Hình thức thanh toán" at bounding box center [1159, 570] width 162 height 29
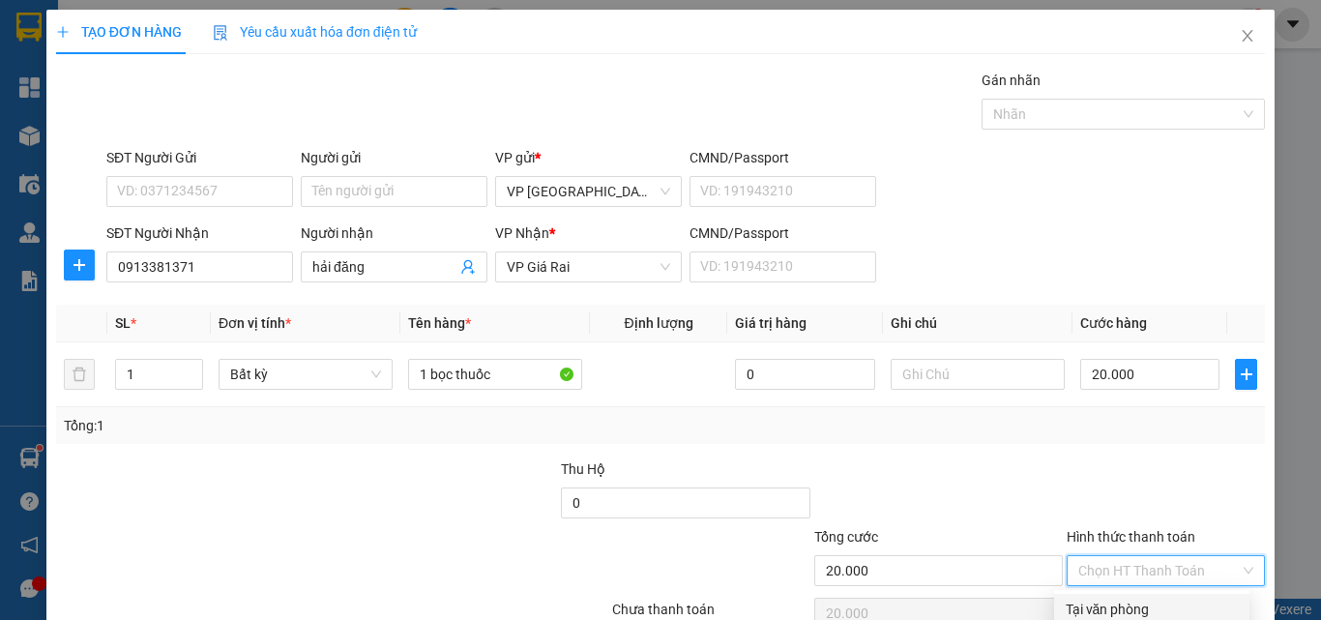
click at [1150, 599] on div "Tại văn phòng" at bounding box center [1152, 609] width 172 height 21
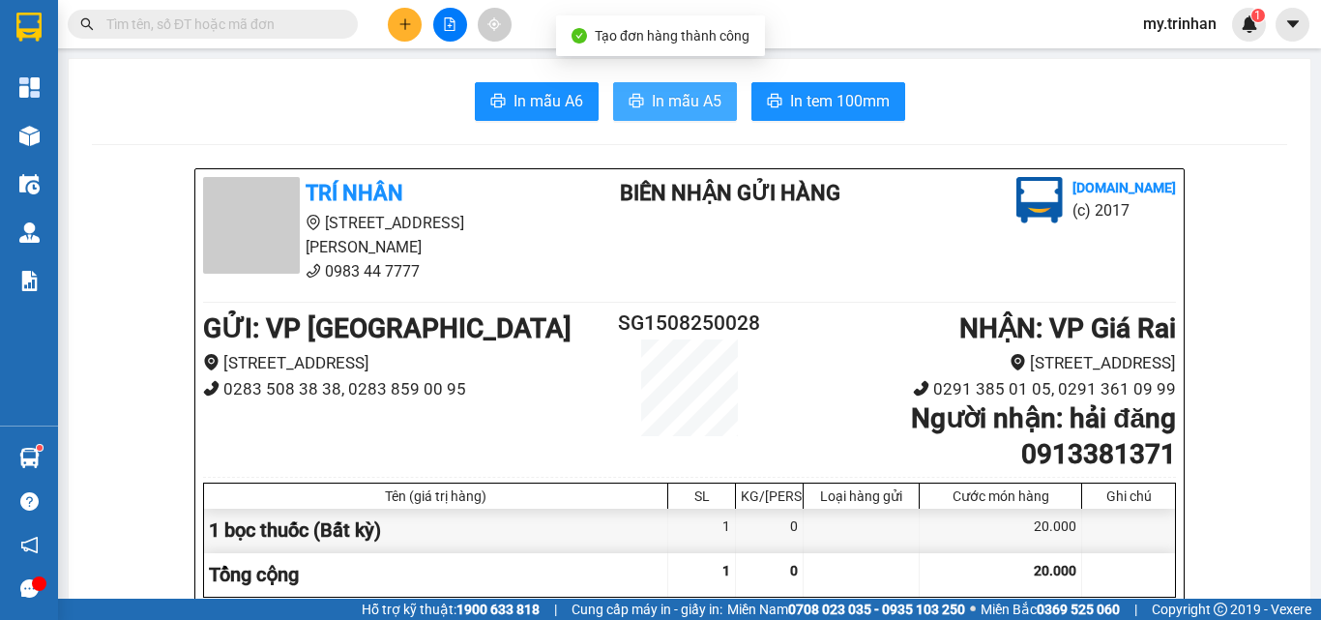
click at [683, 90] on span "In mẫu A5" at bounding box center [687, 101] width 70 height 24
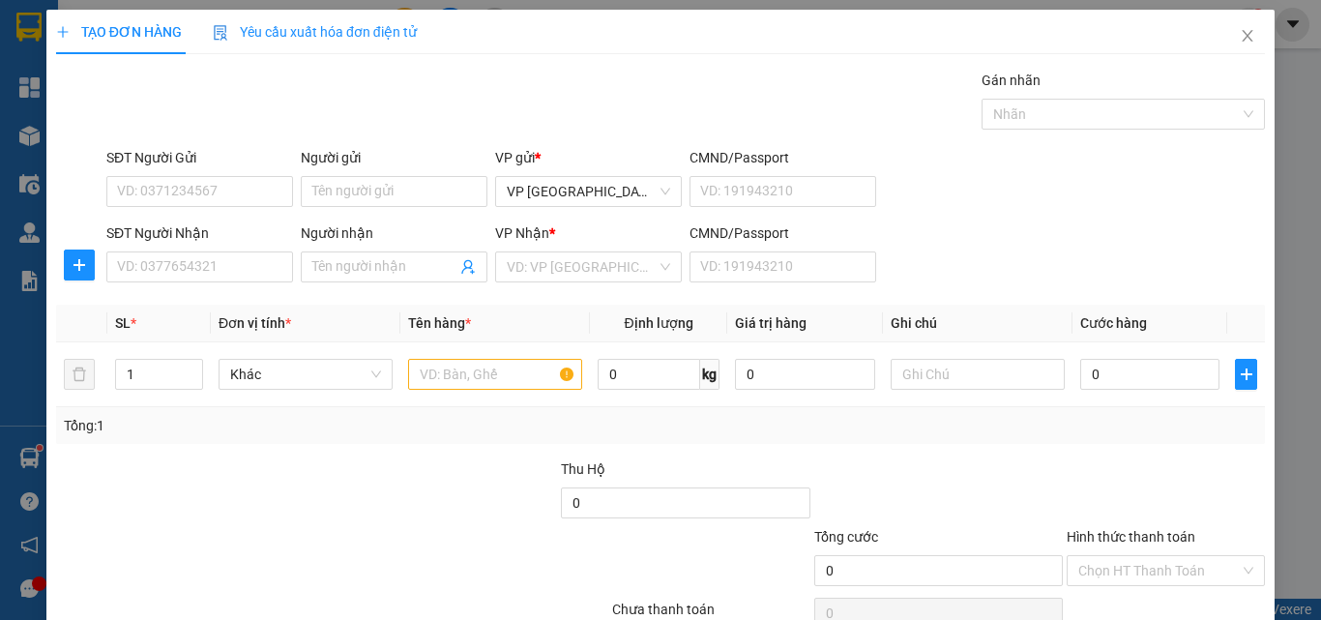
drag, startPoint x: 1007, startPoint y: 236, endPoint x: 631, endPoint y: 248, distance: 376.4
click at [979, 242] on div "SĐT Người Nhận VD: 0377654321 Người nhận Tên người nhận VP Nhận * VD: VP Sài Gò…" at bounding box center [686, 256] width 1166 height 68
click at [219, 266] on input "SĐT Người Nhận" at bounding box center [199, 266] width 187 height 31
click at [242, 279] on input "1414" at bounding box center [199, 266] width 187 height 31
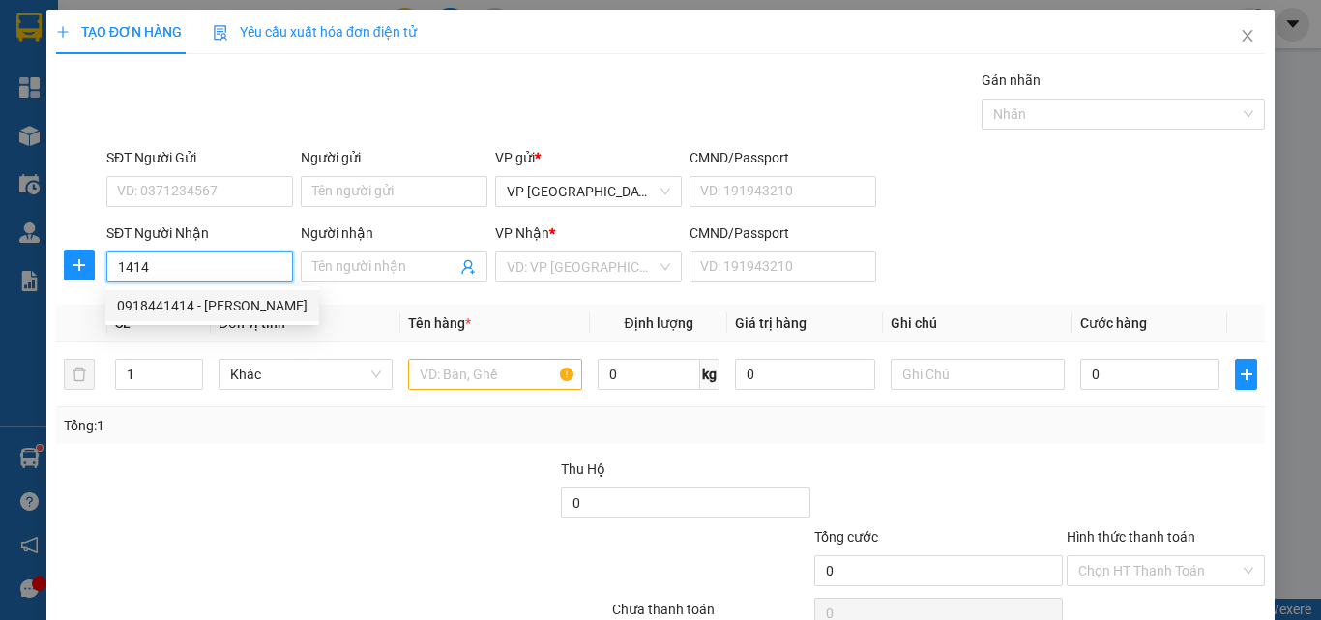
click at [246, 310] on div "0918441414 - [PERSON_NAME]" at bounding box center [212, 305] width 191 height 21
type input "0918441414"
type input "yến thanh"
type input "30.000"
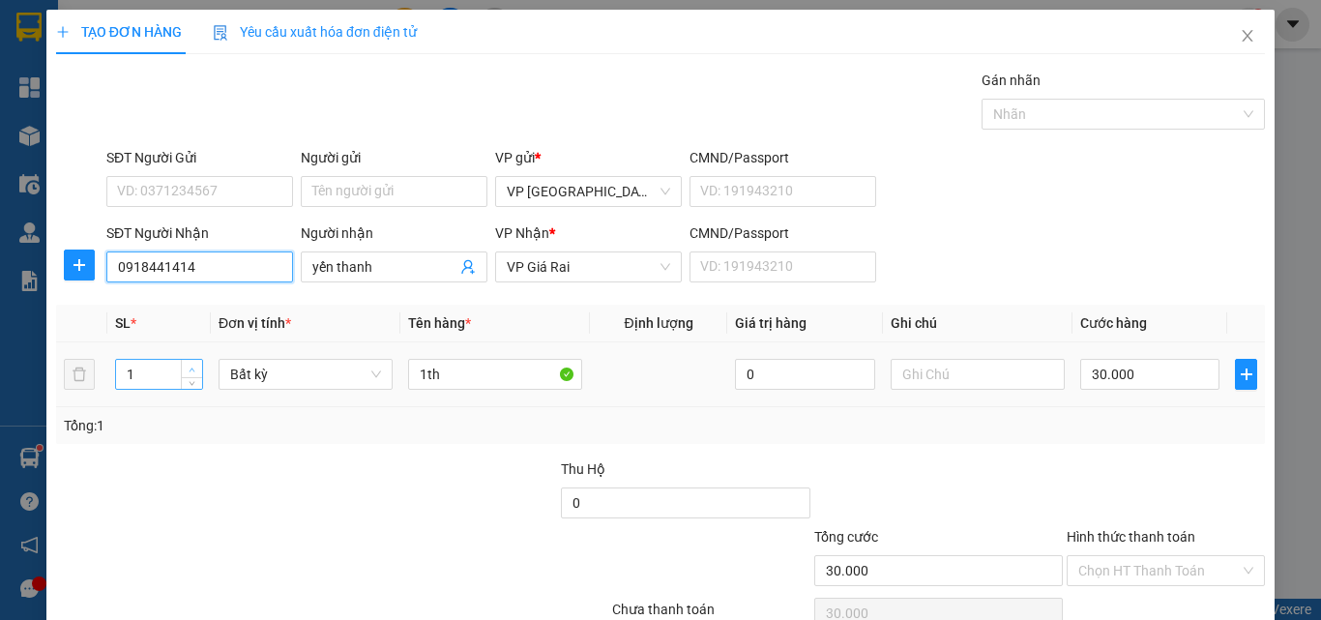
type input "0918441414"
click at [195, 367] on span "up" at bounding box center [193, 370] width 12 height 12
click at [193, 367] on icon "up" at bounding box center [192, 370] width 7 height 7
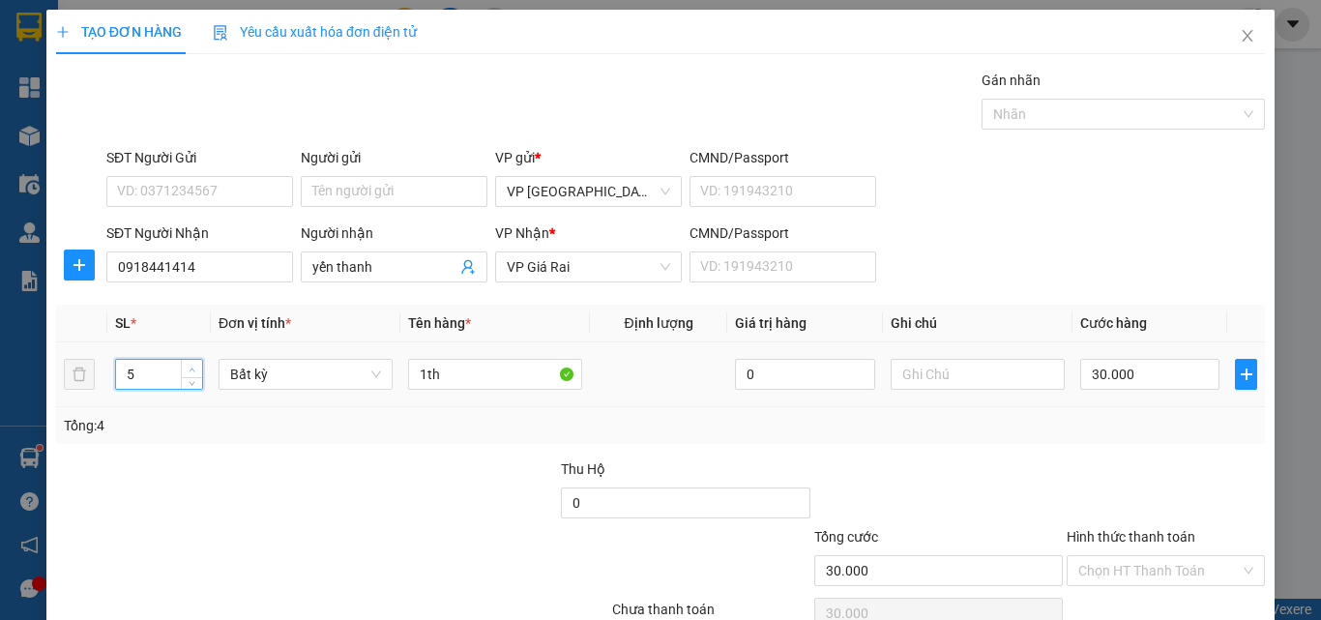
type input "6"
click at [193, 367] on icon "up" at bounding box center [192, 370] width 7 height 7
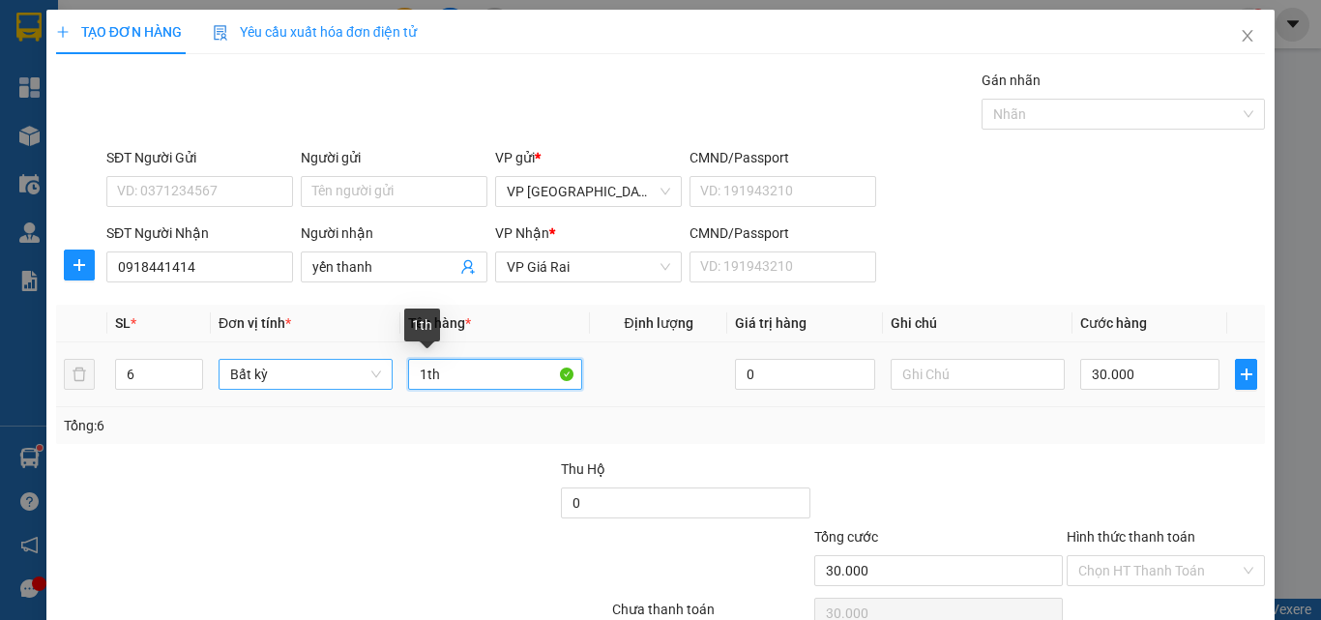
drag, startPoint x: 453, startPoint y: 379, endPoint x: 383, endPoint y: 373, distance: 69.9
click at [384, 373] on tr "6 Bất kỳ 1th 0 30.000" at bounding box center [660, 374] width 1209 height 65
type input "0"
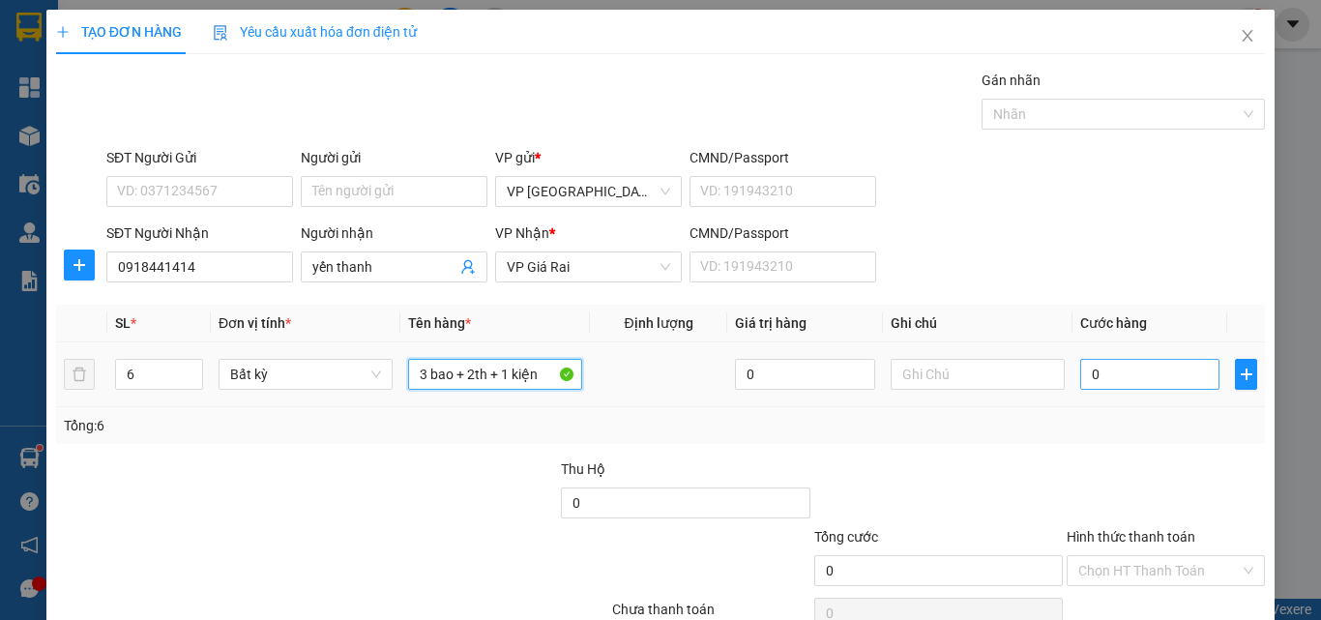
type input "3 bao + 2th + 1 kiện"
click at [1080, 377] on input "0" at bounding box center [1149, 374] width 139 height 31
type input "2"
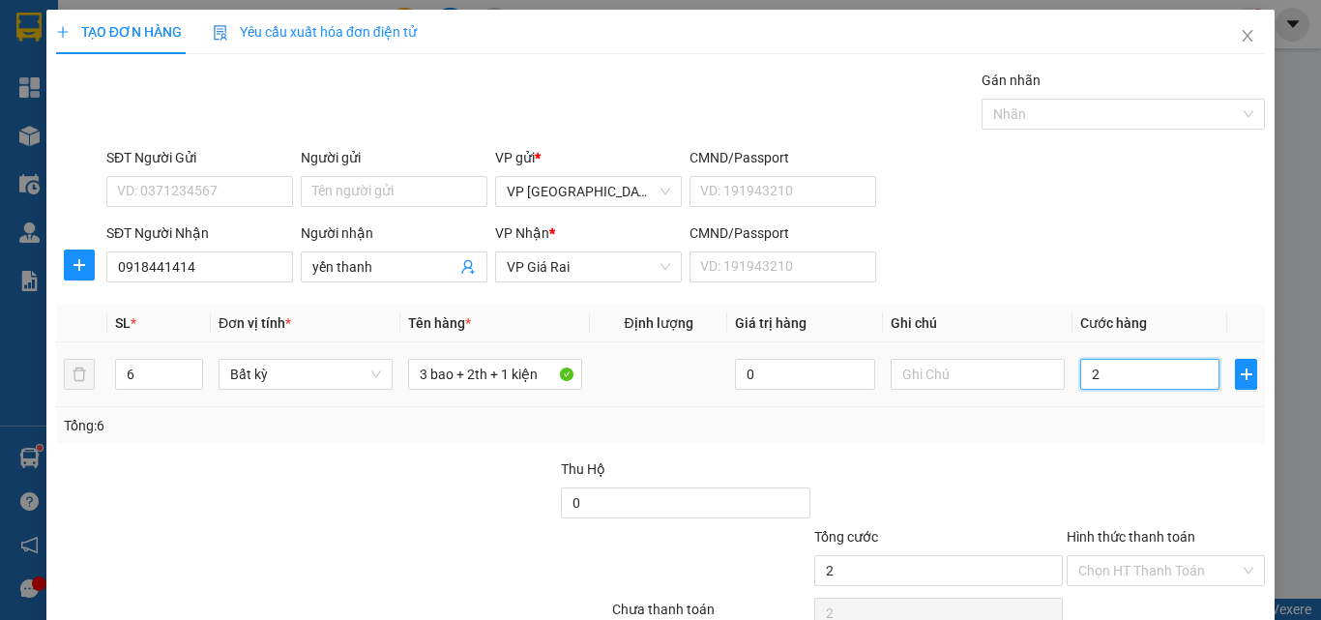
type input "24"
type input "240"
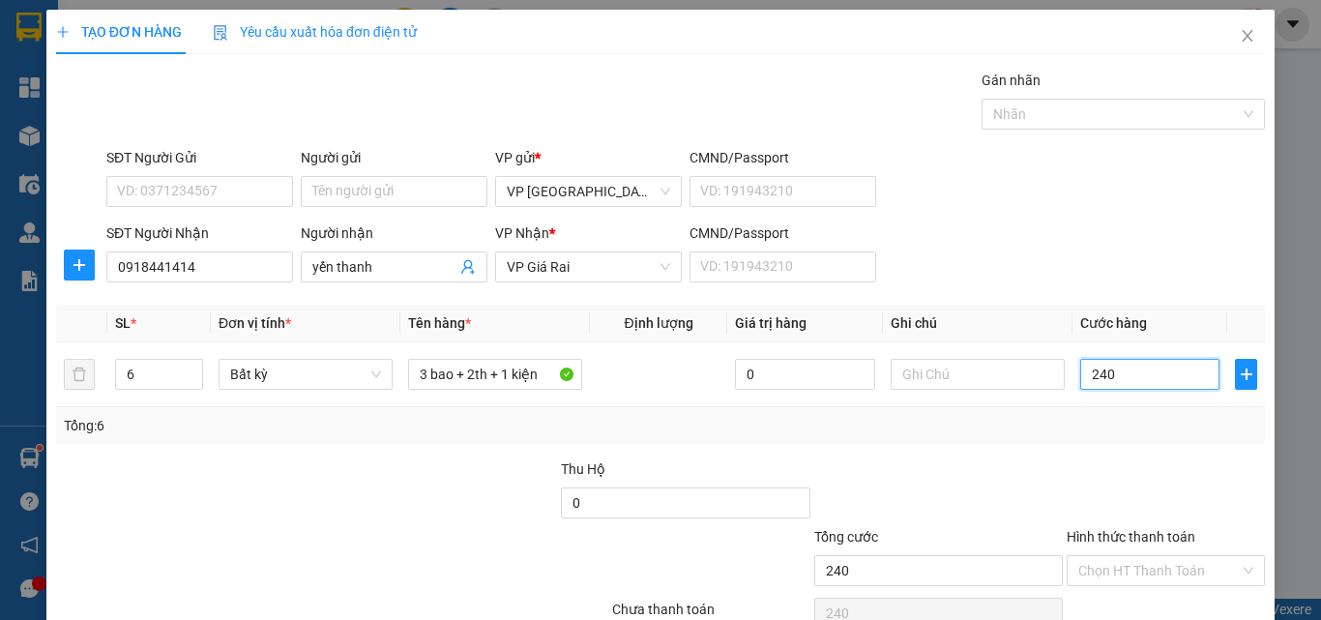
type input "240"
type input "240.000"
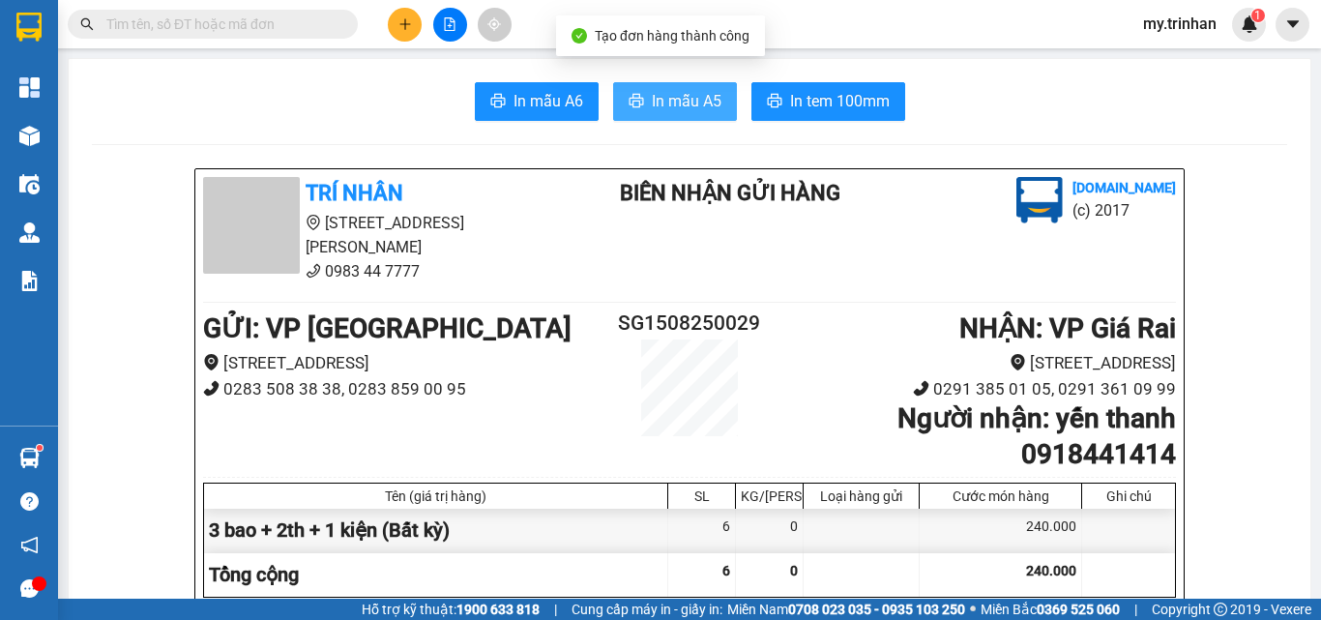
click at [653, 107] on span "In mẫu A5" at bounding box center [687, 101] width 70 height 24
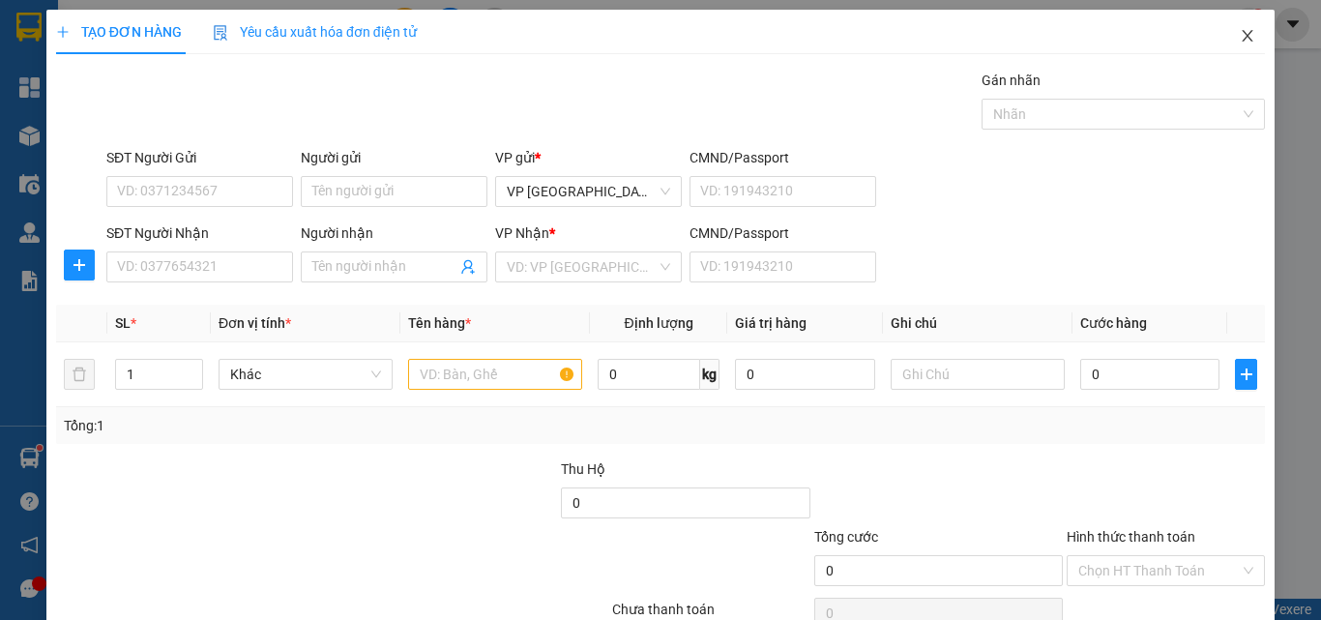
click at [1221, 37] on span "Close" at bounding box center [1247, 37] width 54 height 54
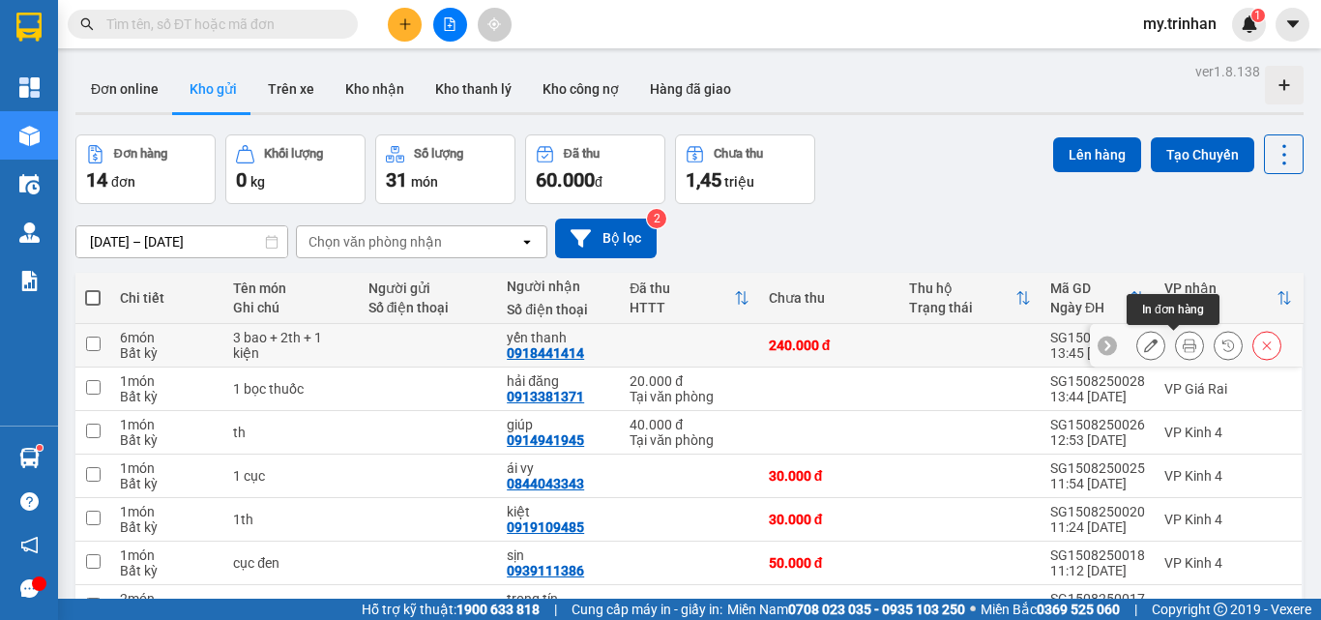
click at [1183, 343] on icon at bounding box center [1190, 345] width 14 height 14
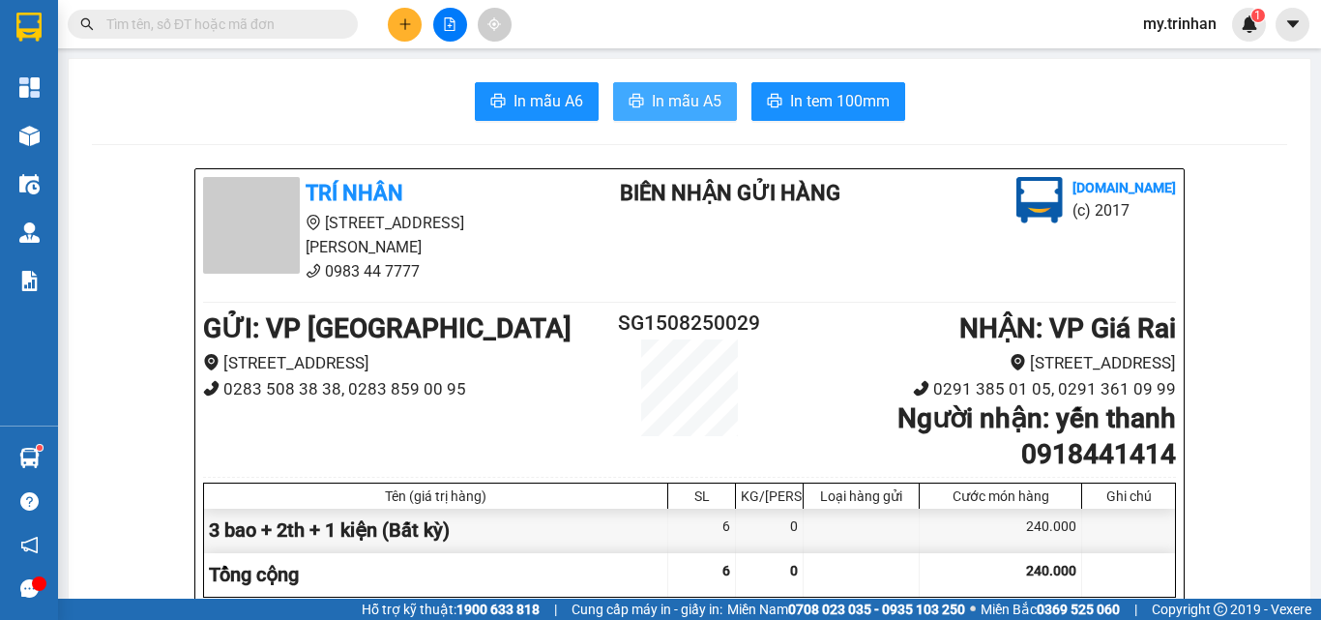
click at [686, 92] on span "In mẫu A5" at bounding box center [687, 101] width 70 height 24
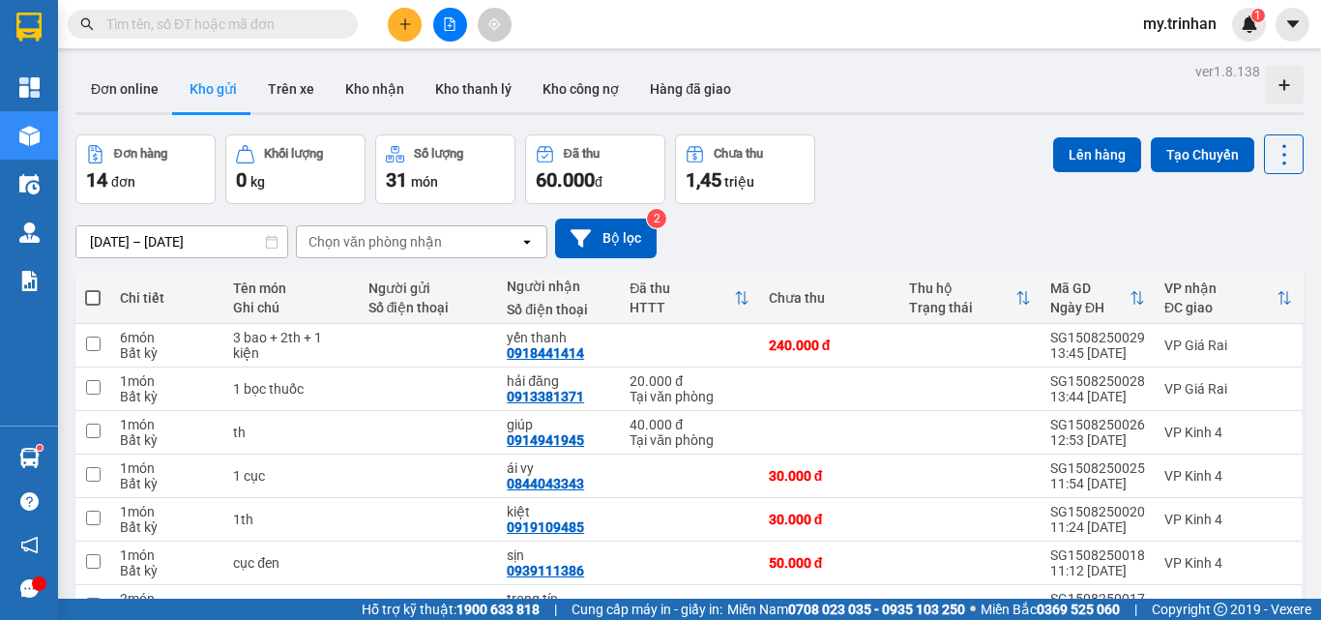
click at [827, 255] on div "[DATE] – [DATE] Press the down arrow key to interact with the calendar and sele…" at bounding box center [689, 239] width 1228 height 40
click at [409, 28] on icon "plus" at bounding box center [405, 24] width 14 height 14
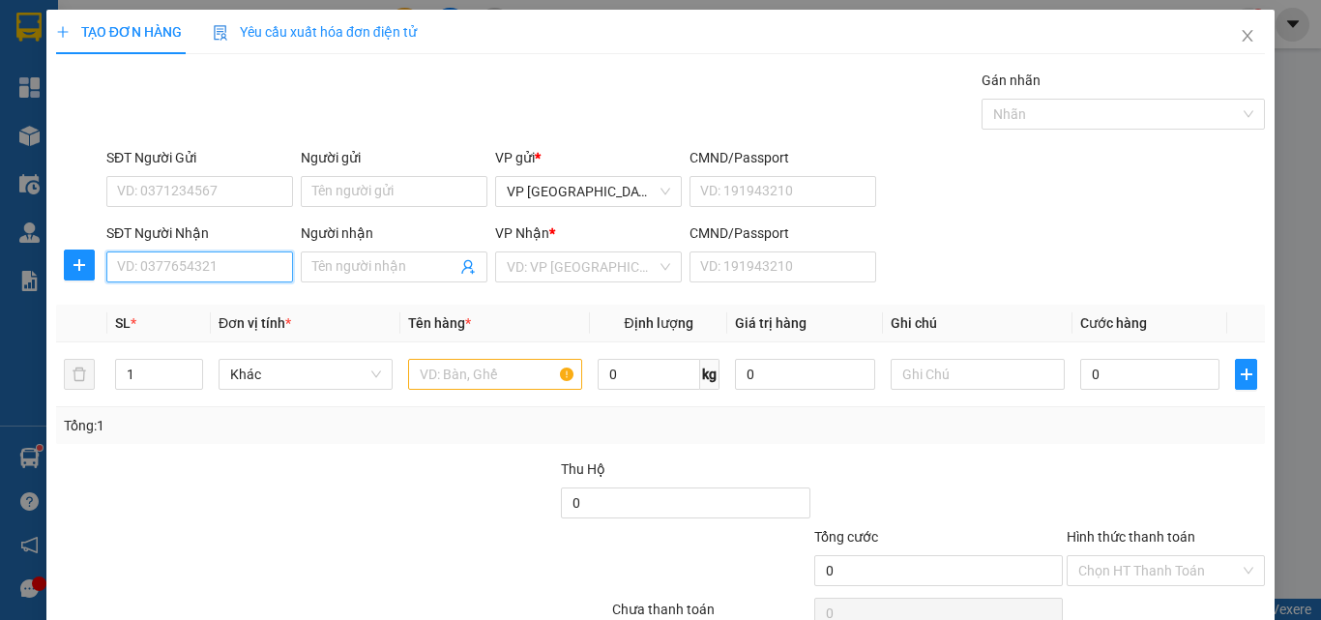
click at [238, 272] on input "SĐT Người Nhận" at bounding box center [199, 266] width 187 height 31
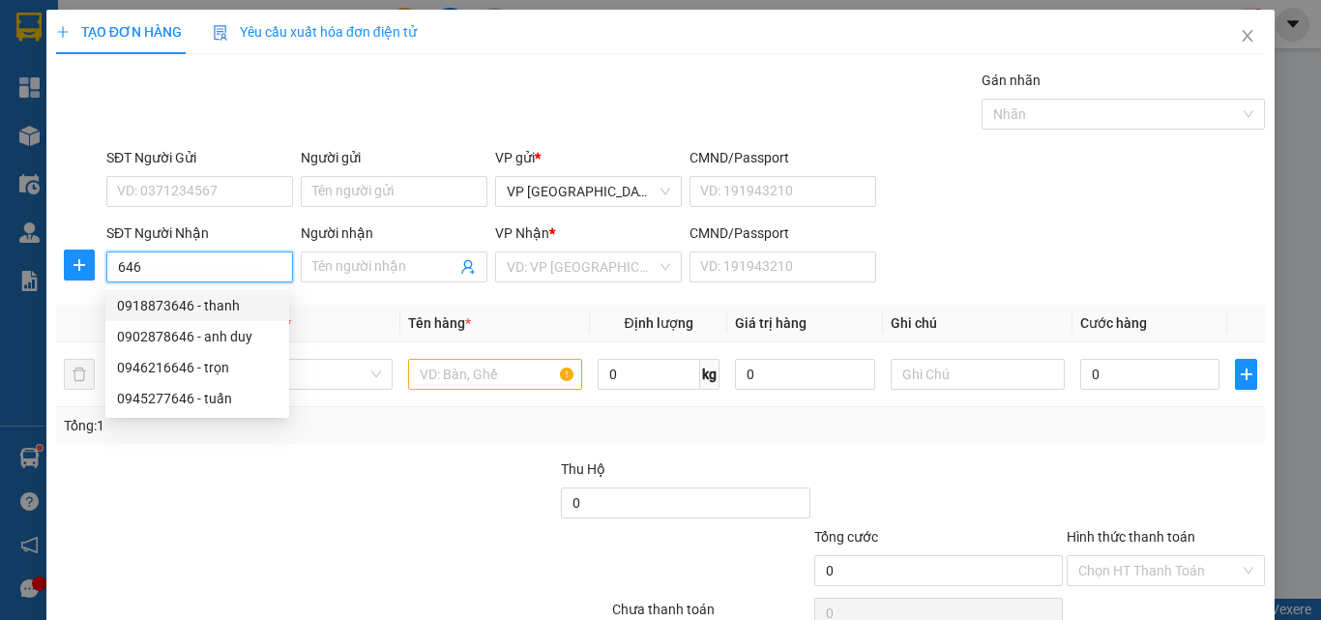
click at [250, 304] on div "0918873646 - thanh" at bounding box center [197, 305] width 161 height 21
type input "0918873646"
type input "thanh"
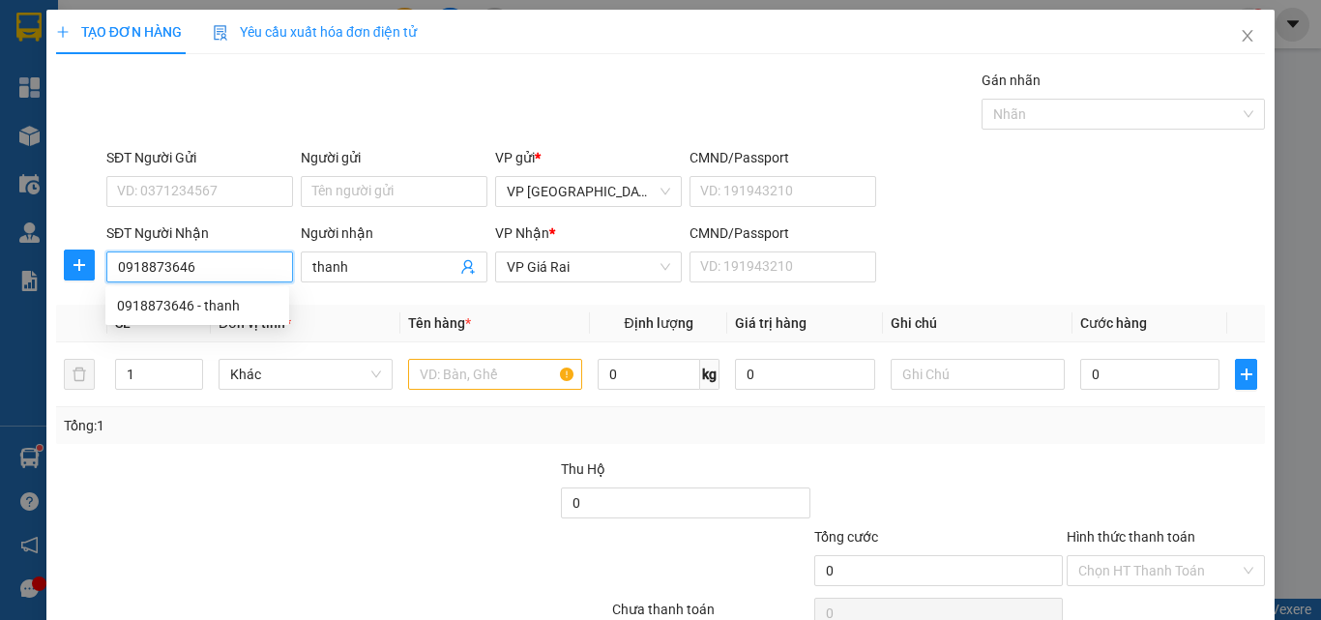
type input "30.000"
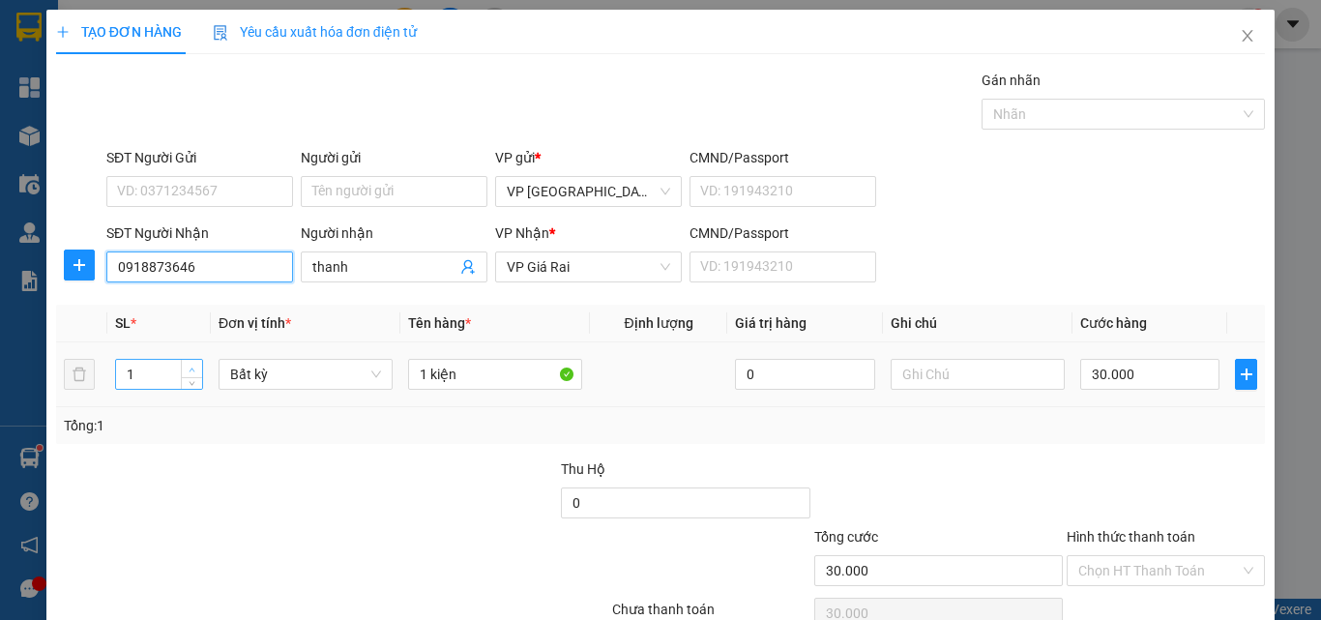
type input "0918873646"
type input "2"
click at [191, 367] on icon "up" at bounding box center [192, 370] width 7 height 7
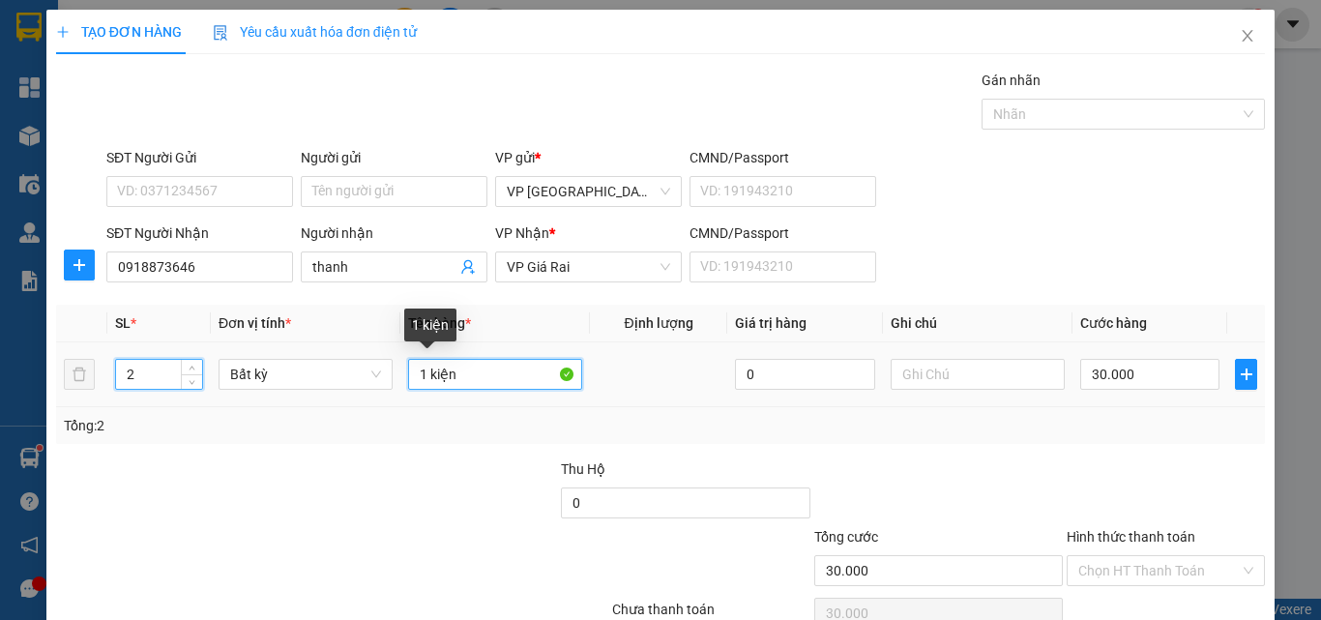
drag, startPoint x: 448, startPoint y: 372, endPoint x: 398, endPoint y: 367, distance: 49.7
click at [414, 373] on input "1 kiện" at bounding box center [495, 374] width 174 height 31
type input "0"
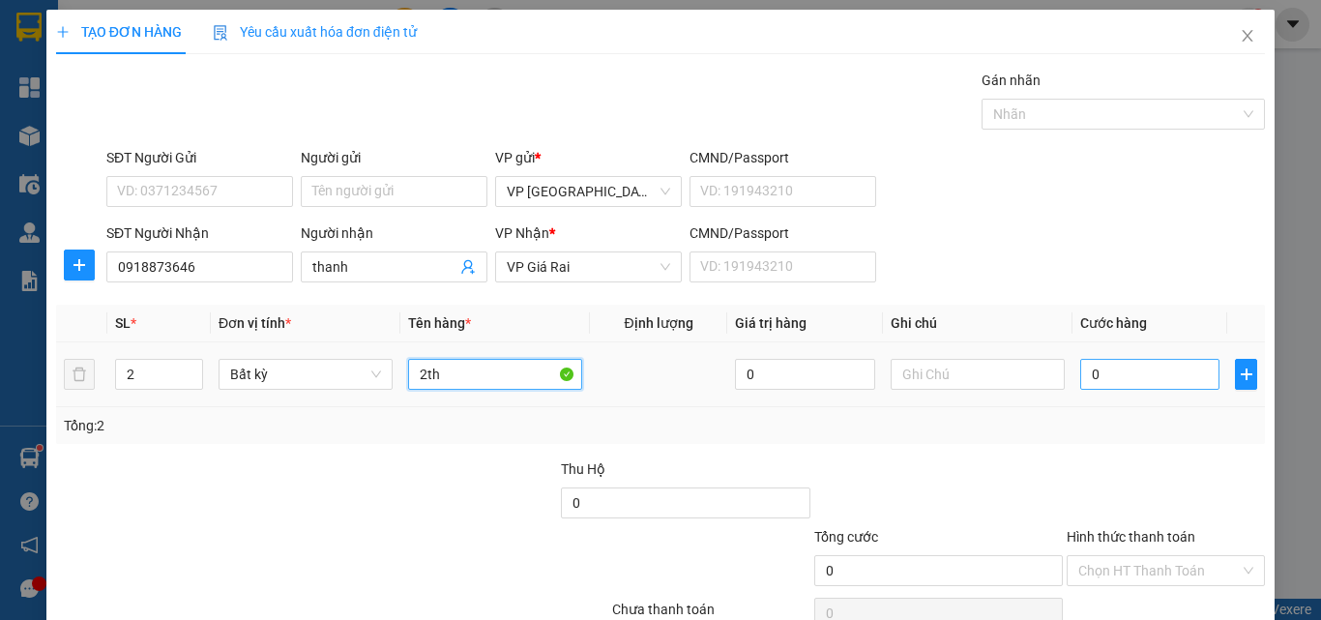
type input "2th"
click at [1089, 375] on input "0" at bounding box center [1149, 374] width 139 height 31
type input "6"
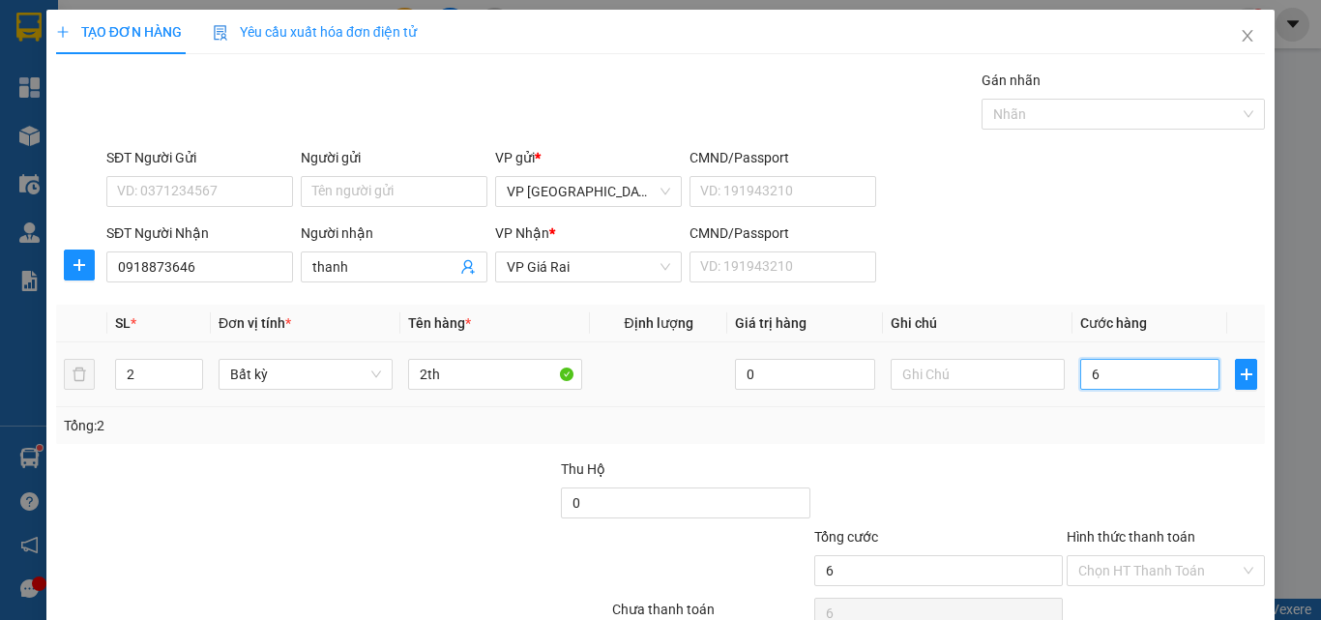
type input "60"
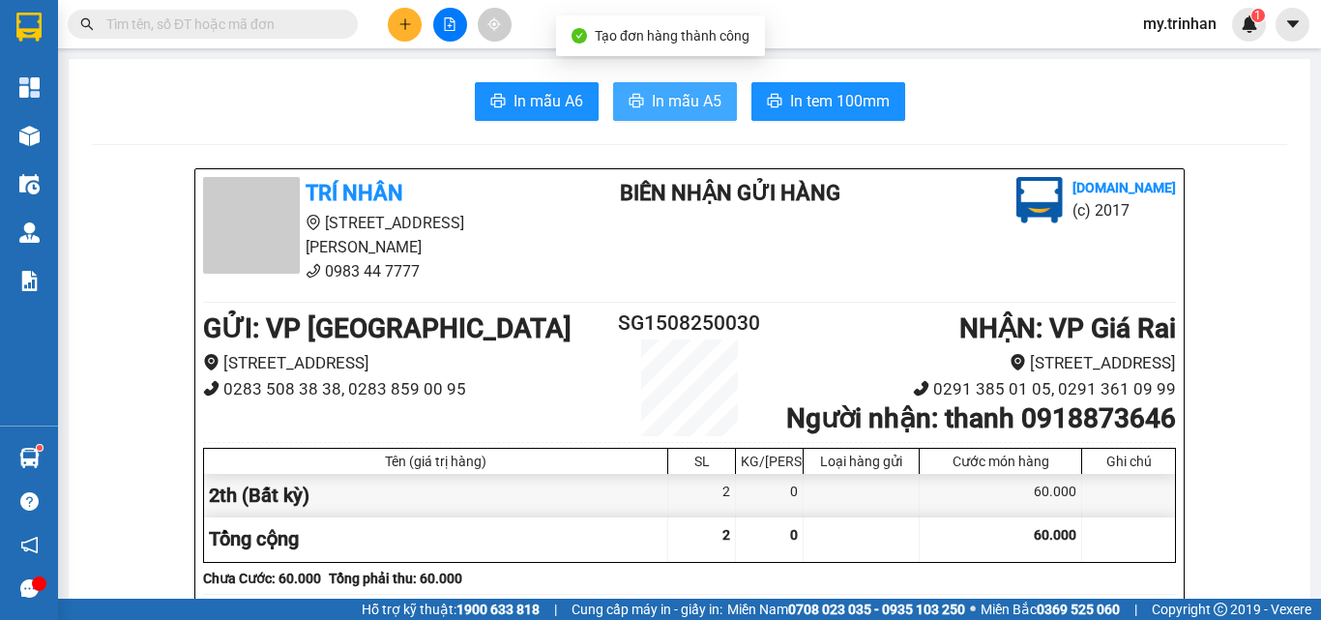
click at [694, 90] on span "In mẫu A5" at bounding box center [687, 101] width 70 height 24
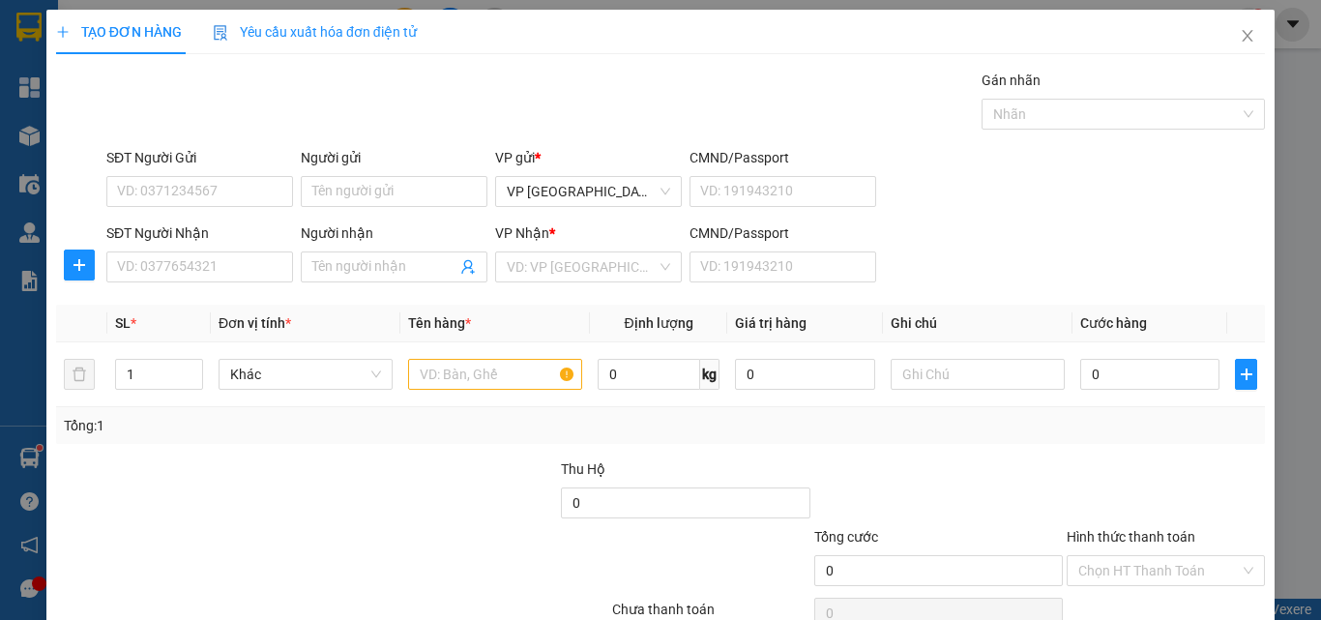
click at [1163, 226] on div "SĐT Người Nhận VD: 0377654321 Người nhận Tên người nhận VP Nhận * VD: VP Sài Gò…" at bounding box center [686, 256] width 1166 height 68
click at [245, 264] on input "SĐT Người Nhận" at bounding box center [199, 266] width 187 height 31
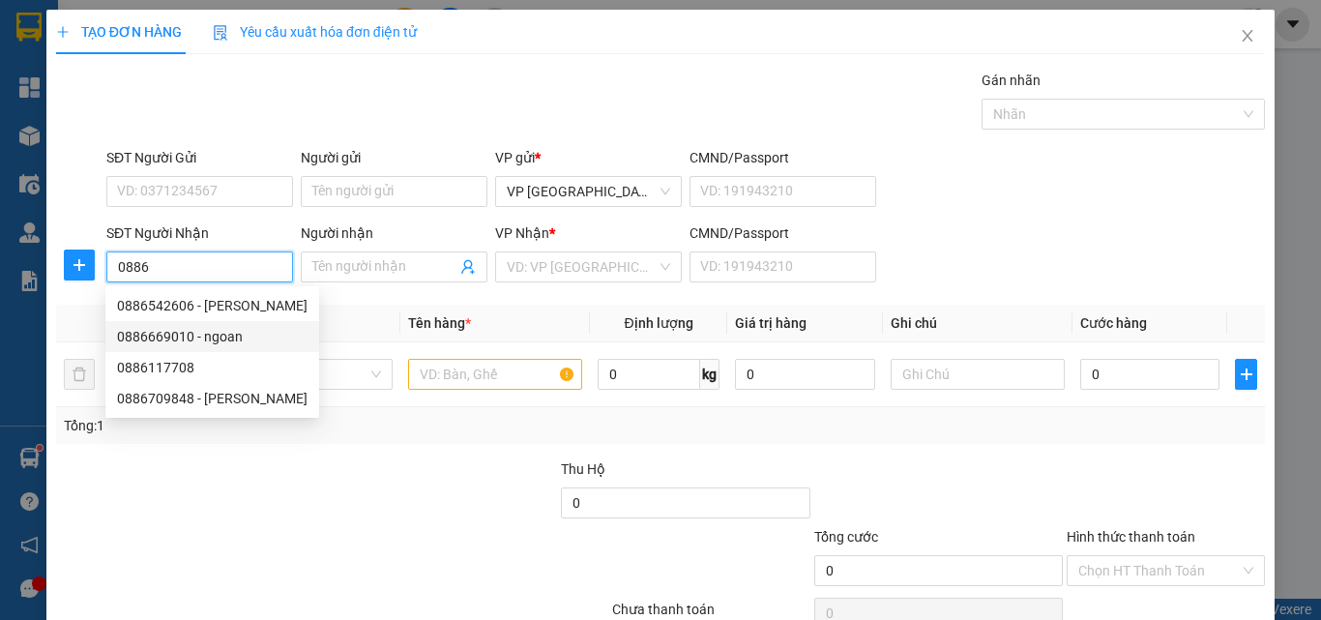
click at [227, 329] on div "0886669010 - ngoan" at bounding box center [212, 336] width 191 height 21
type input "0886669010"
type input "ngoan"
type input "160.000"
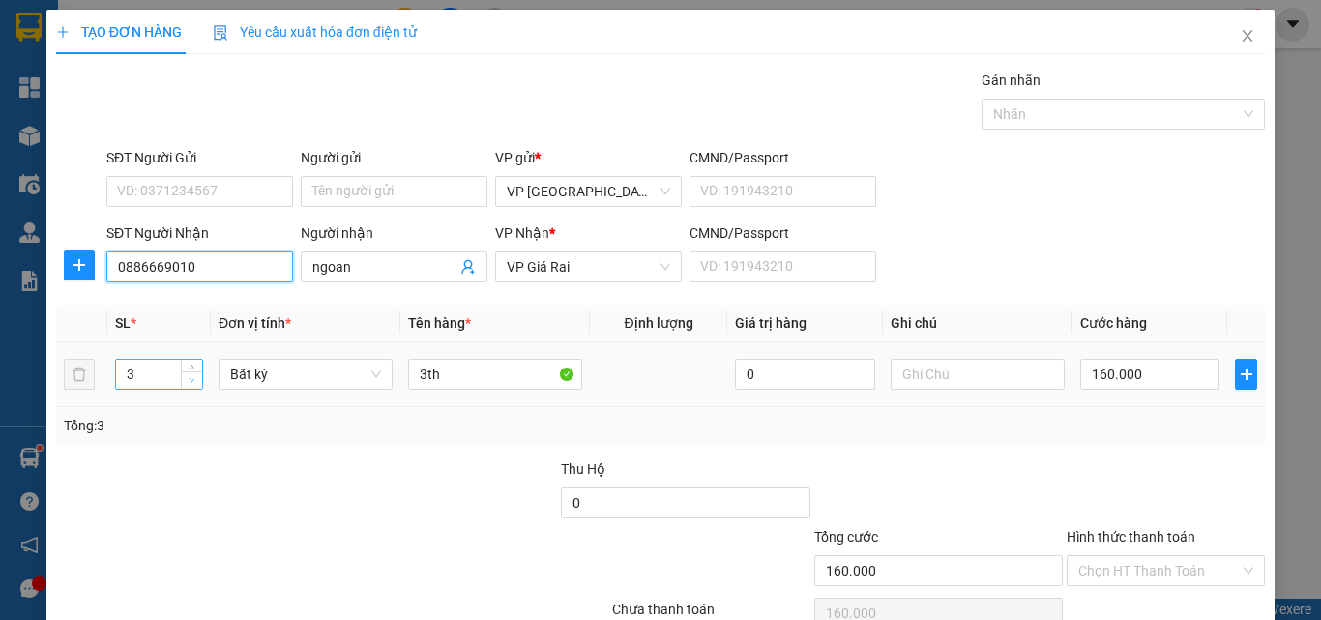
type input "0886669010"
click at [192, 381] on icon "down" at bounding box center [192, 380] width 7 height 7
type input "1"
click at [191, 381] on icon "down" at bounding box center [192, 380] width 7 height 7
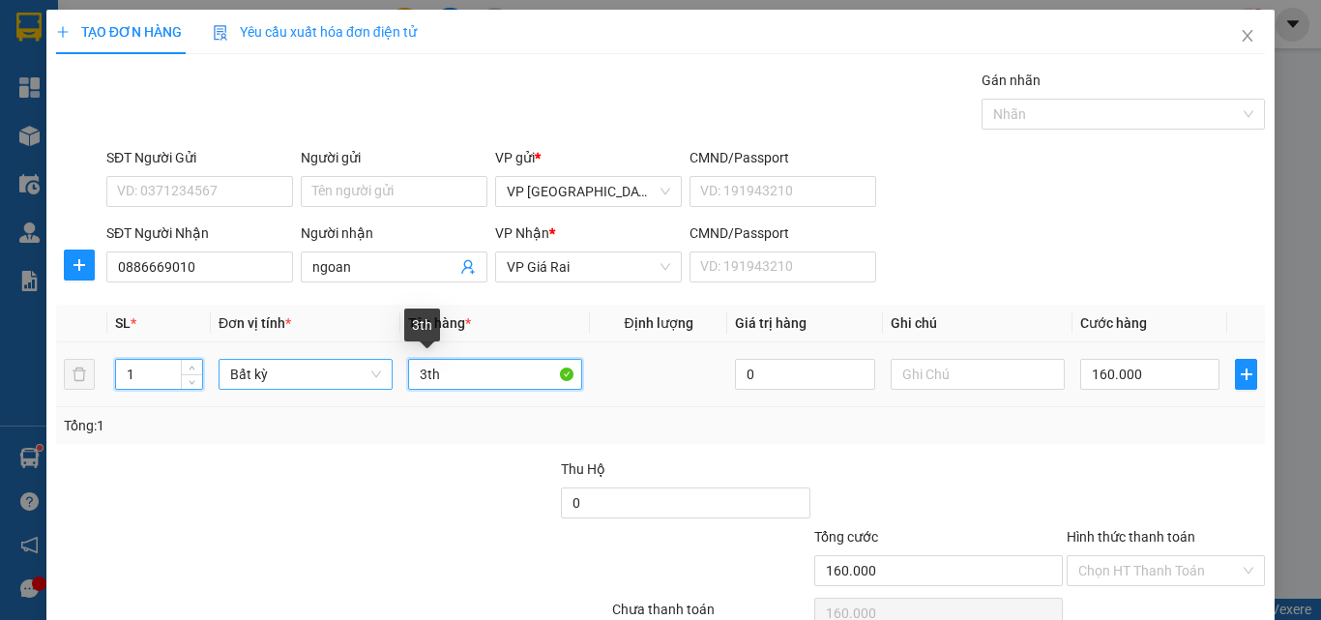
drag, startPoint x: 420, startPoint y: 380, endPoint x: 376, endPoint y: 373, distance: 44.0
click at [381, 374] on tr "1 Bất kỳ 3th 0 160.000" at bounding box center [660, 374] width 1209 height 65
type input "0"
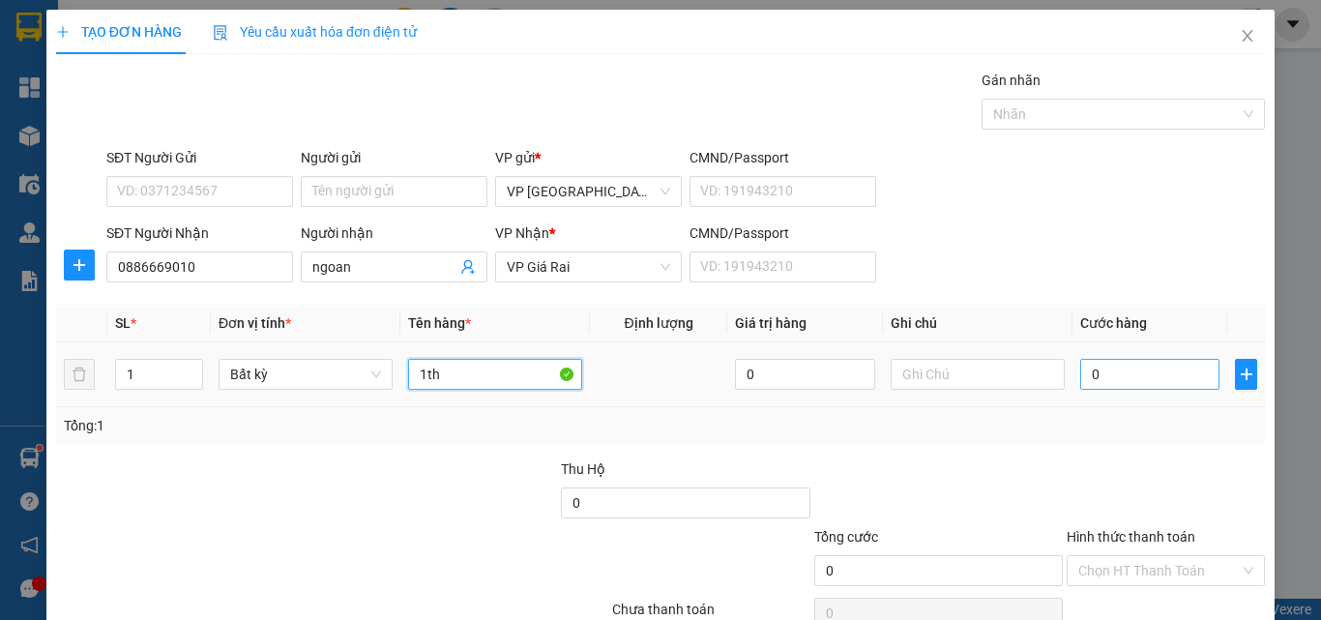
type input "1th"
click at [1098, 377] on input "0" at bounding box center [1149, 374] width 139 height 31
type input "6"
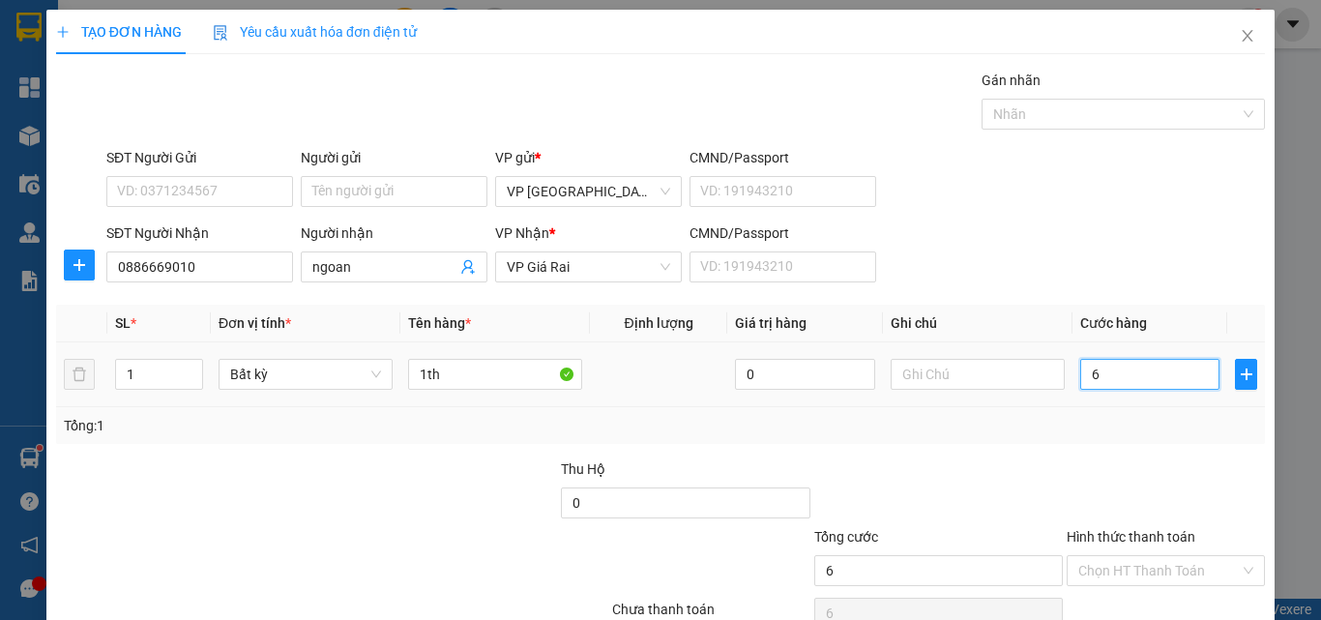
type input "60"
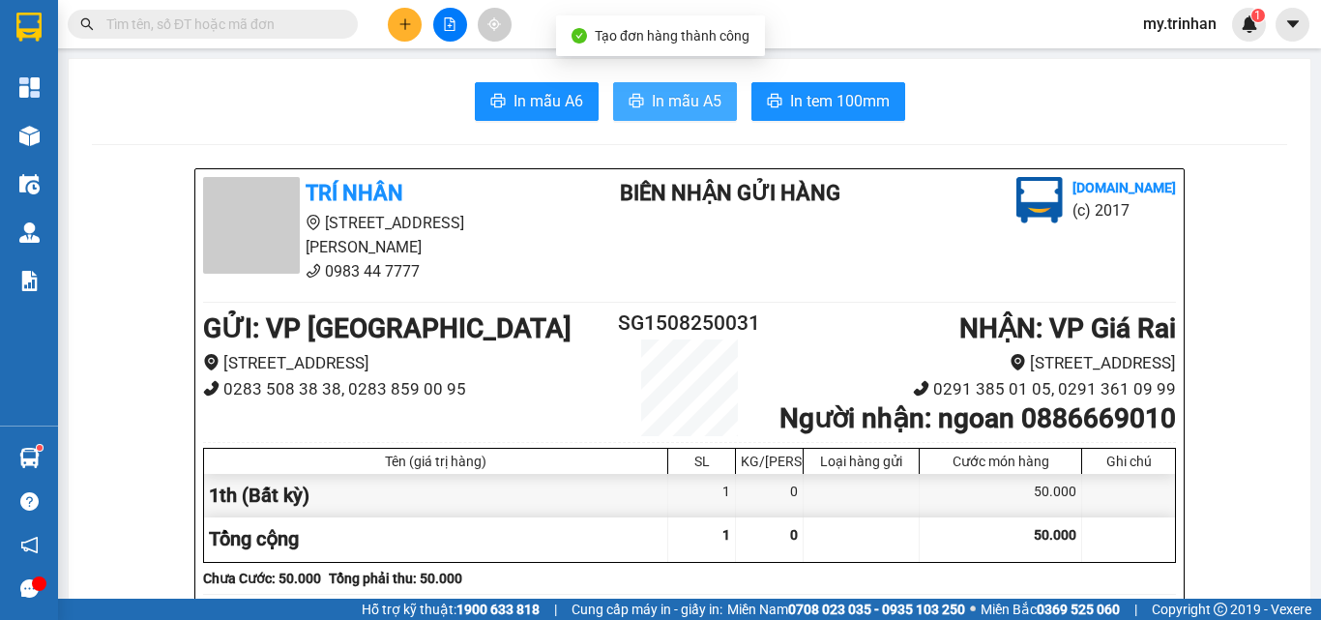
click at [693, 103] on span "In mẫu A5" at bounding box center [687, 101] width 70 height 24
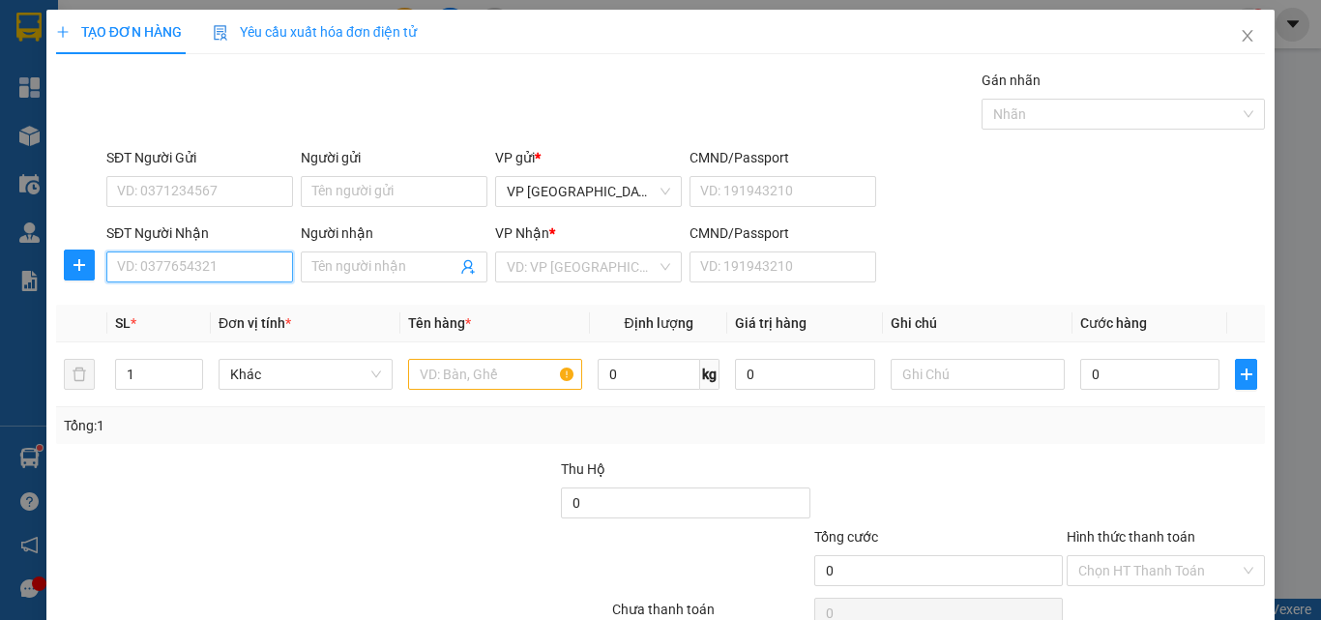
click at [224, 263] on input "SĐT Người Nhận" at bounding box center [199, 266] width 187 height 31
click at [222, 263] on input "SĐT Người Nhận" at bounding box center [199, 266] width 187 height 31
click at [347, 275] on input "Người nhận" at bounding box center [384, 266] width 144 height 21
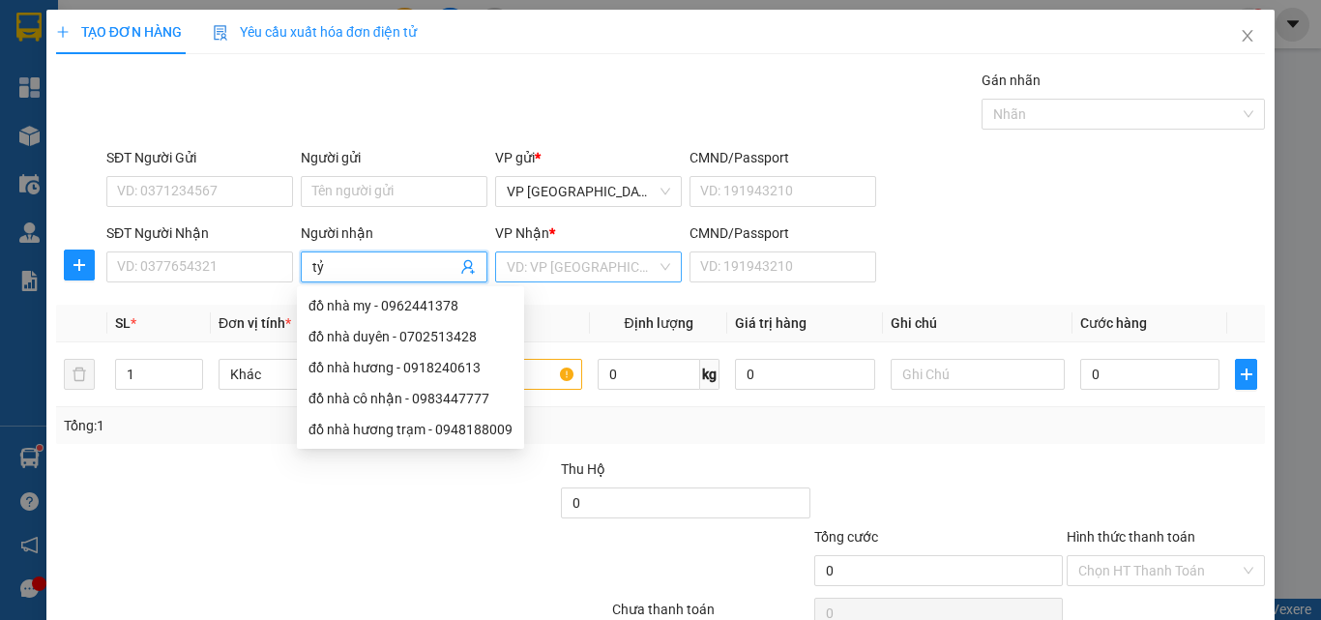
type input "tỷ"
click at [534, 268] on input "search" at bounding box center [582, 266] width 150 height 29
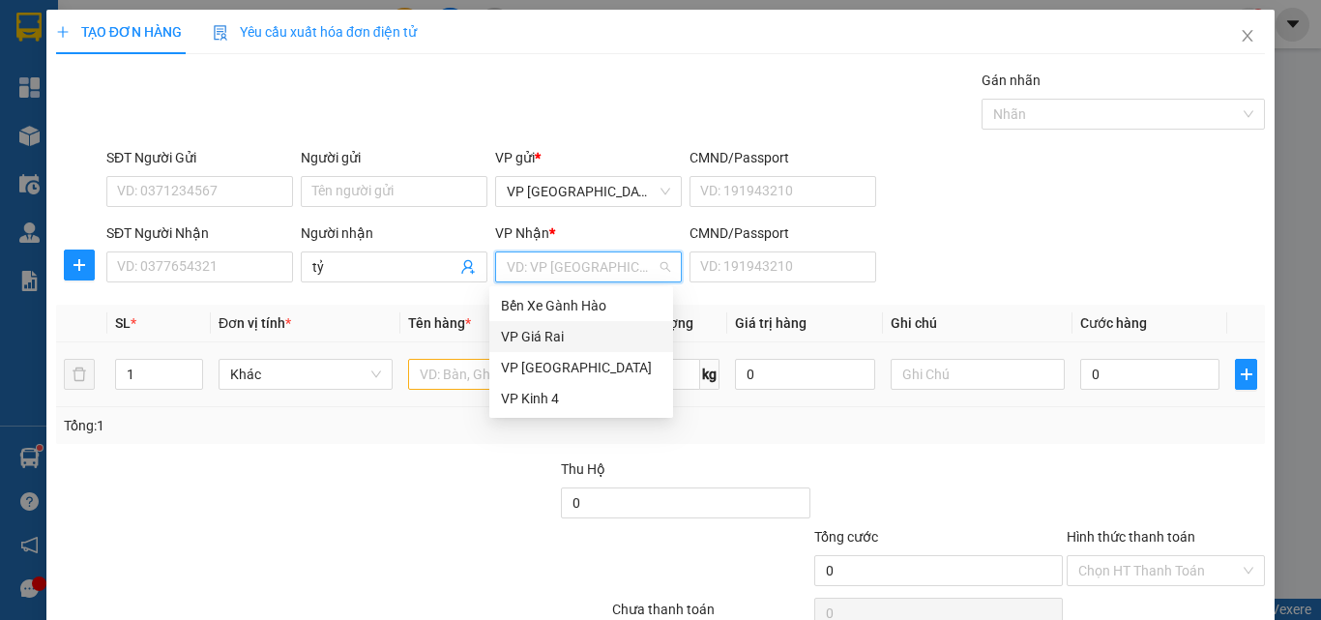
drag, startPoint x: 522, startPoint y: 327, endPoint x: 498, endPoint y: 363, distance: 43.2
click at [522, 327] on div "VP Giá Rai" at bounding box center [581, 336] width 161 height 21
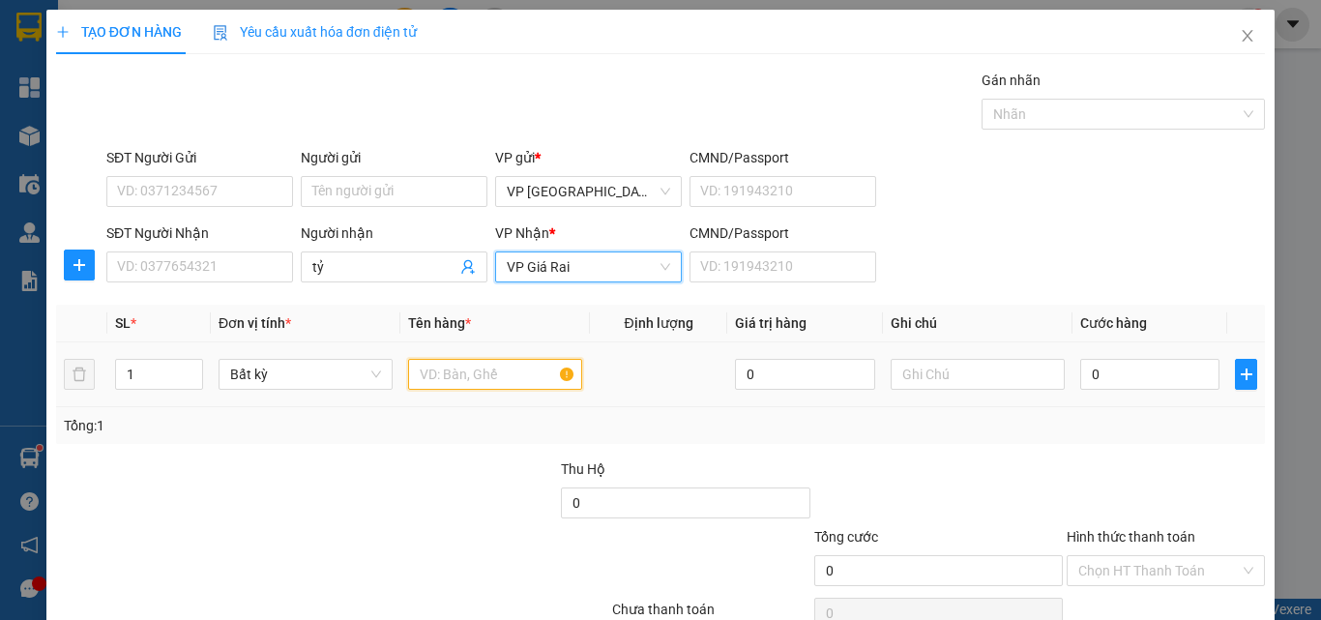
click at [489, 369] on input "text" at bounding box center [495, 374] width 174 height 31
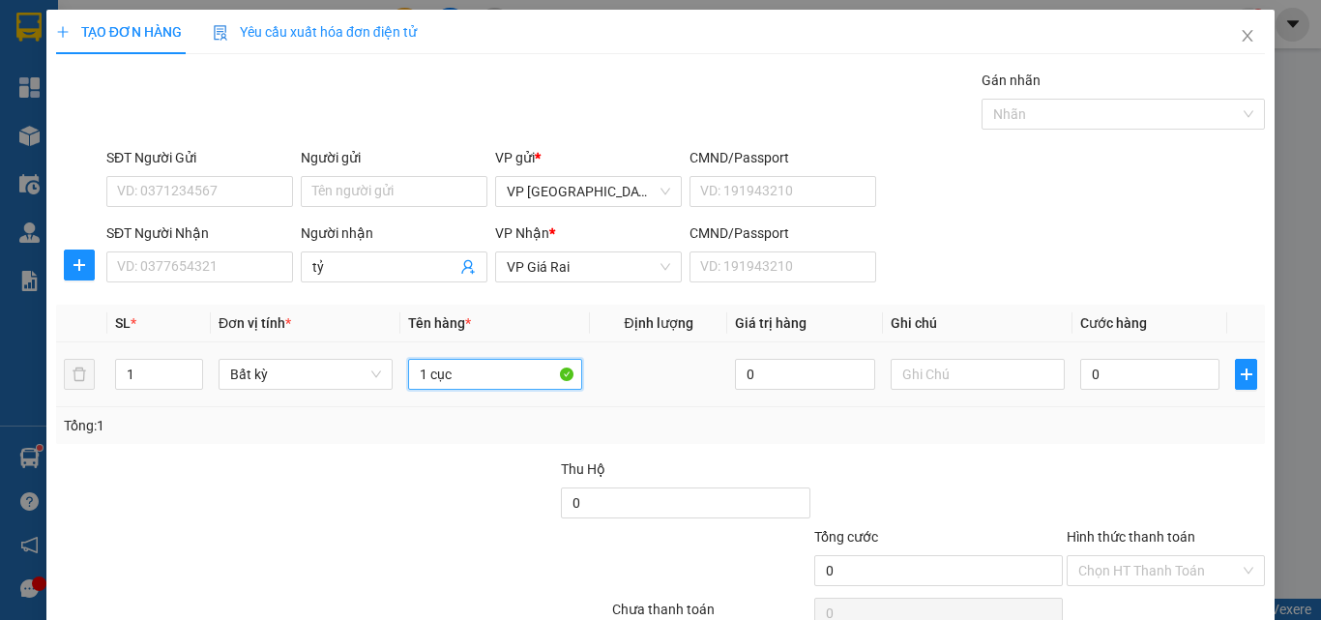
type input "1 cục"
click at [1144, 390] on div "0" at bounding box center [1149, 374] width 139 height 39
click at [1180, 375] on input "0" at bounding box center [1149, 374] width 139 height 31
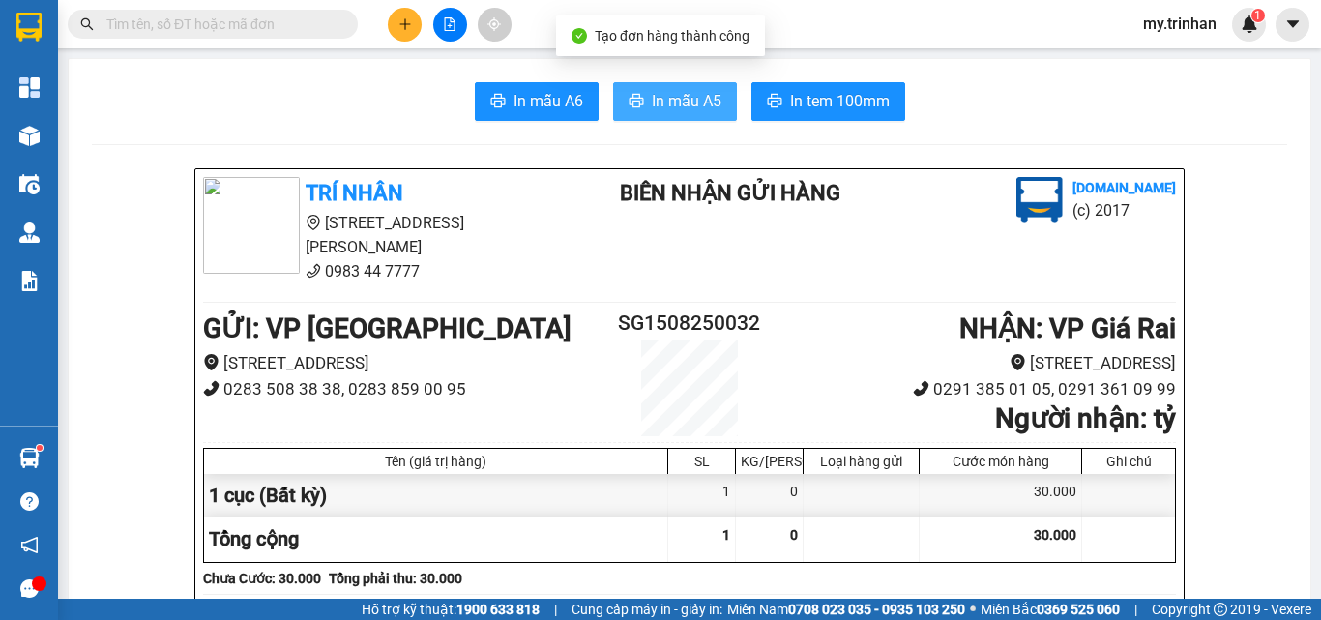
click at [658, 97] on span "In mẫu A5" at bounding box center [687, 101] width 70 height 24
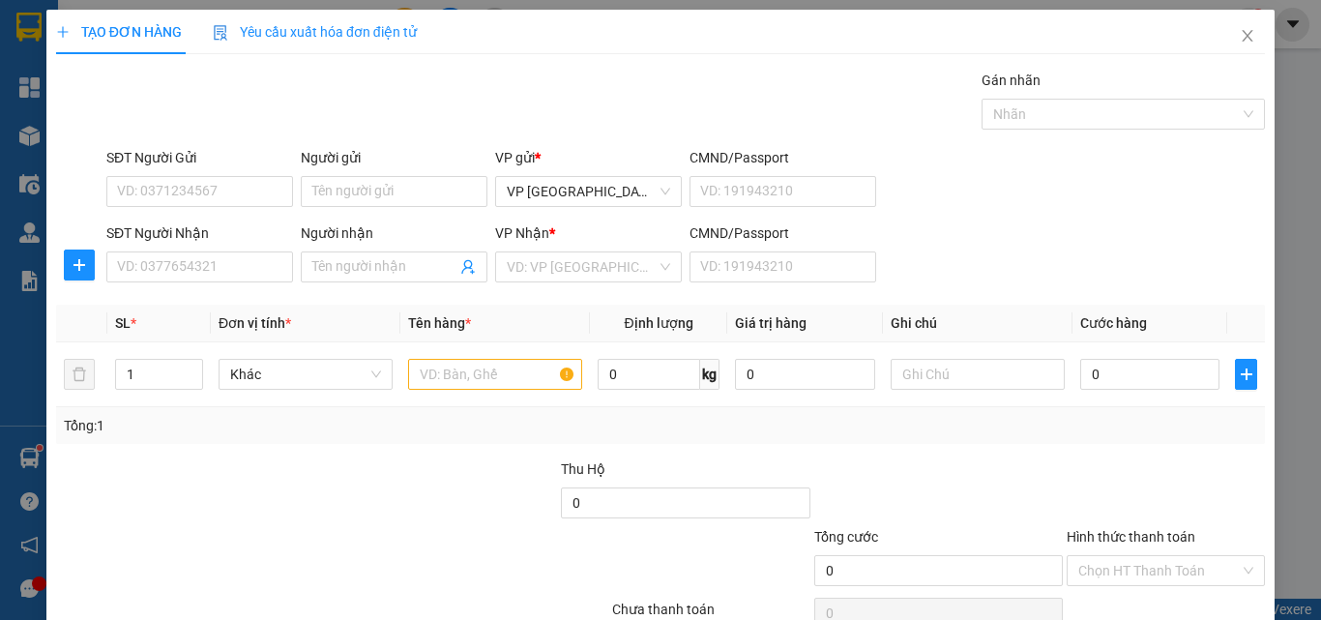
click at [1039, 245] on div "SĐT Người Nhận VD: 0377654321 Người nhận Tên người nhận VP Nhận * VD: VP Sài Gò…" at bounding box center [686, 256] width 1166 height 68
click at [208, 274] on input "SĐT Người Nhận" at bounding box center [199, 266] width 187 height 31
type input "7"
click at [250, 266] on input "768" at bounding box center [199, 266] width 187 height 31
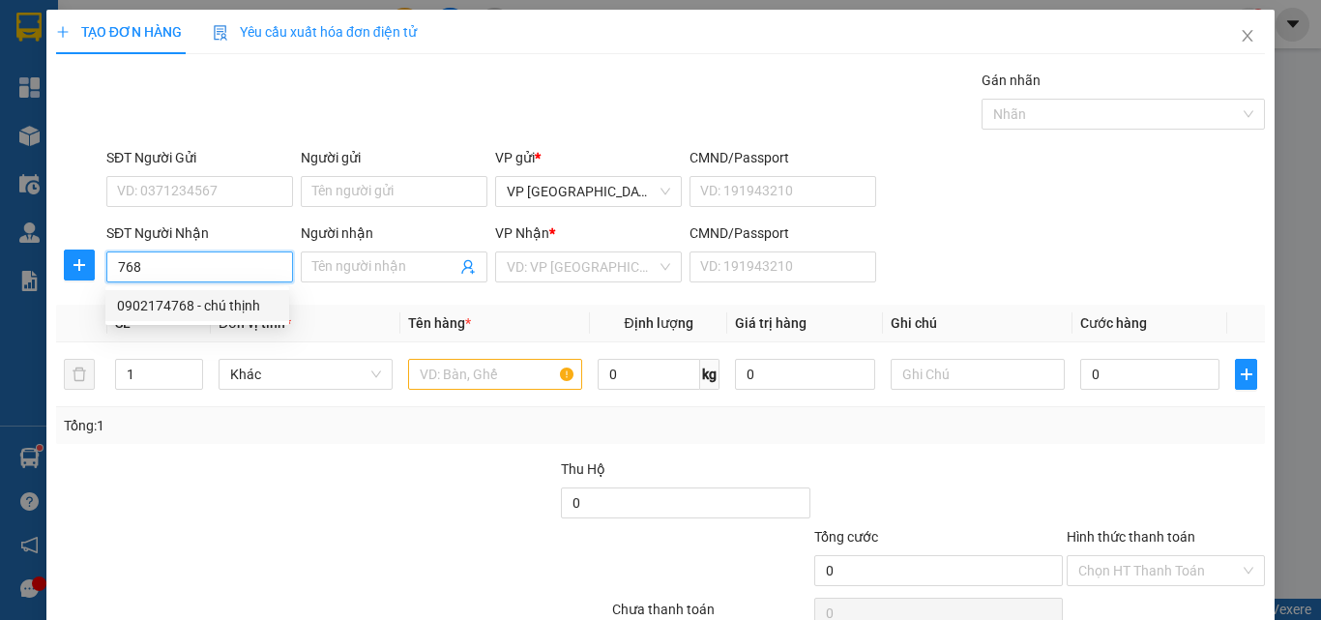
click at [236, 311] on div "0902174768 - chú thịnh" at bounding box center [197, 305] width 161 height 21
type input "0902174768"
type input "chú thịnh"
type input "30.000"
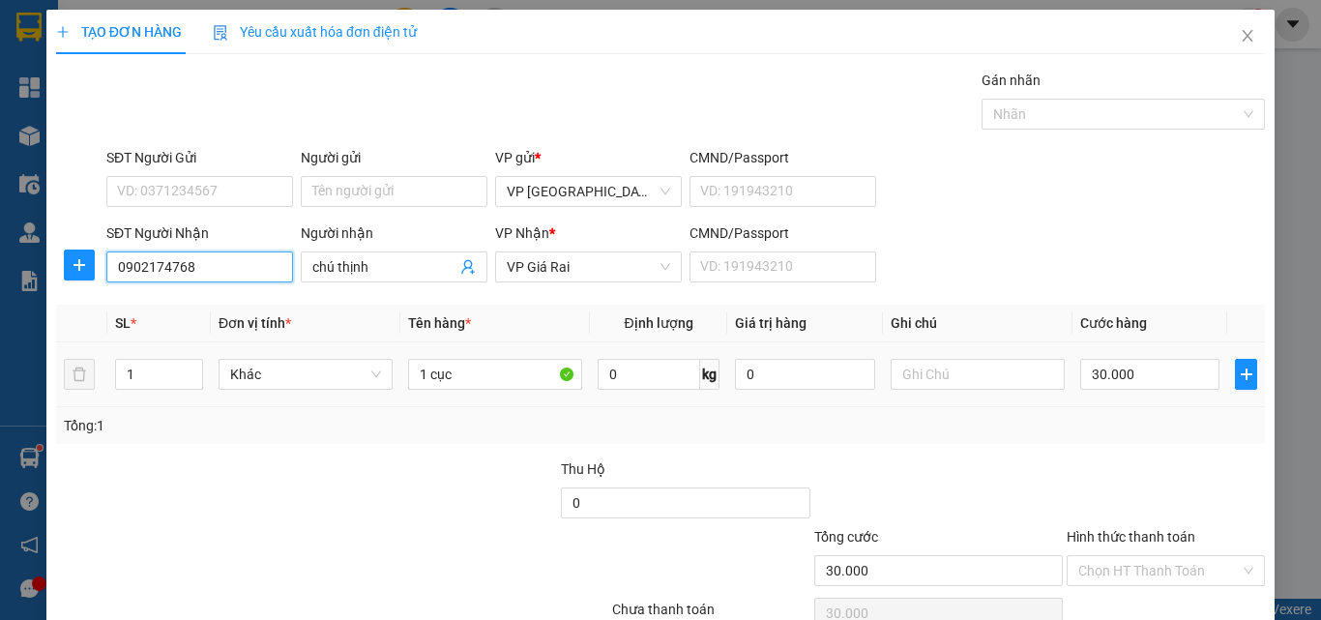
type input "0902174768"
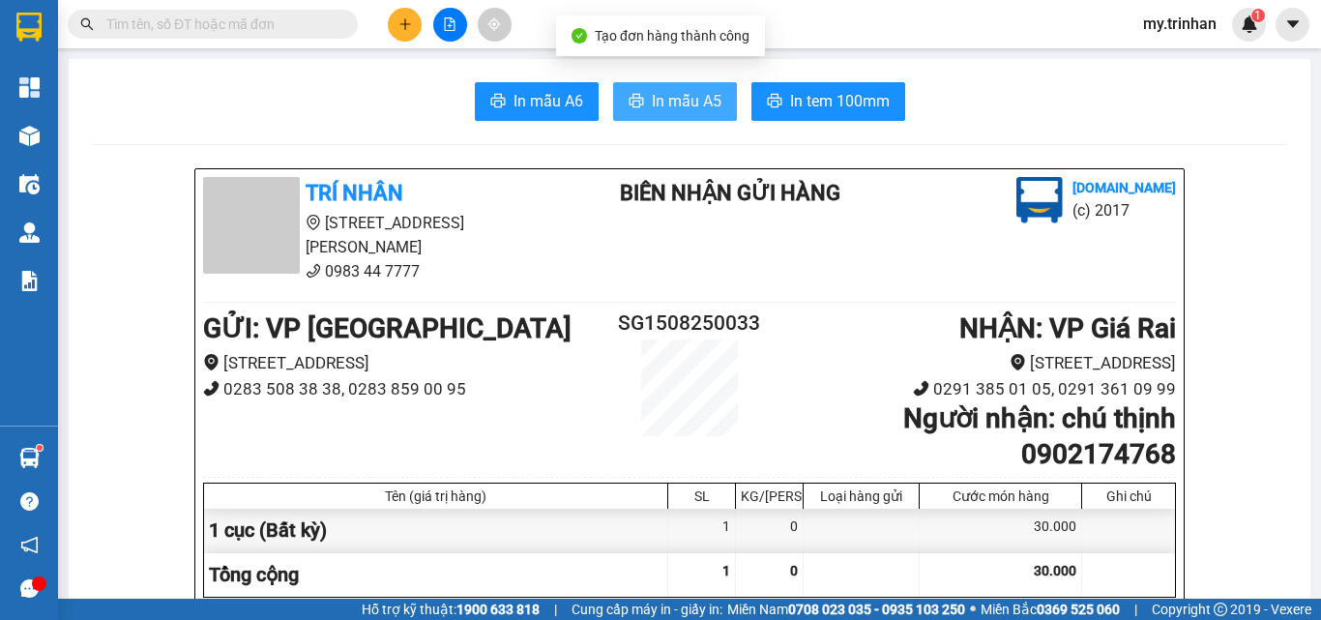
click at [671, 104] on span "In mẫu A5" at bounding box center [687, 101] width 70 height 24
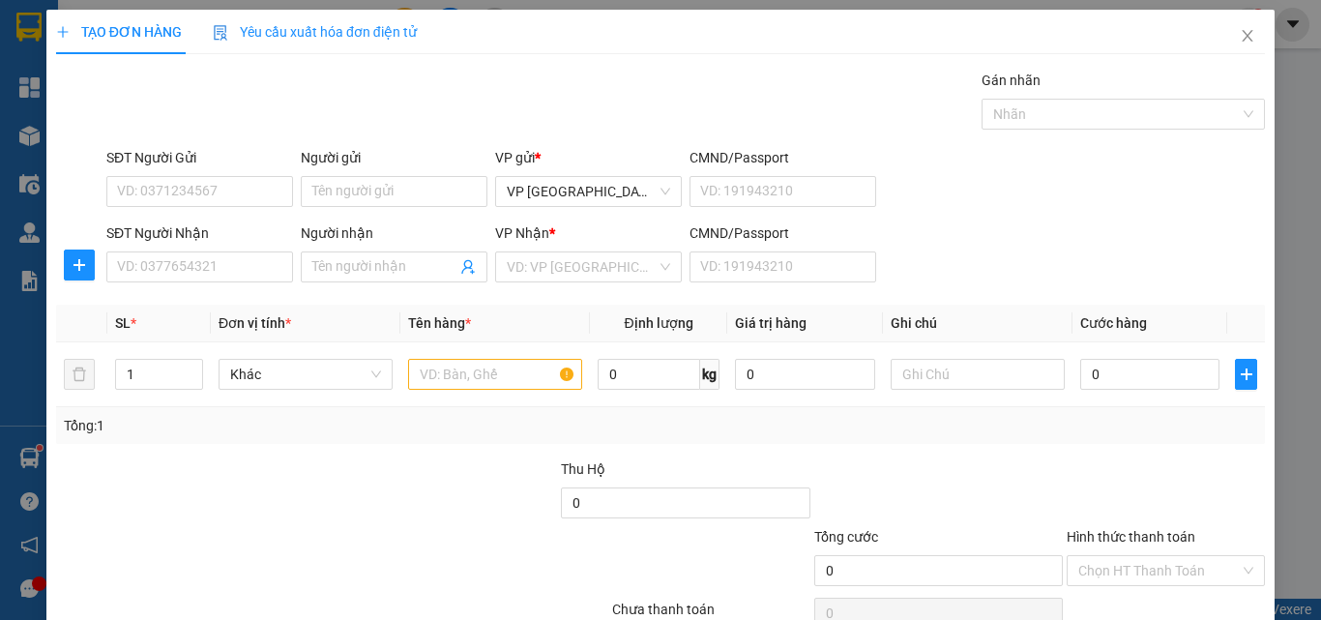
drag, startPoint x: 977, startPoint y: 295, endPoint x: 655, endPoint y: 296, distance: 322.0
click at [974, 295] on div "Transit Pickup Surcharge Ids Transit Deliver Surcharge Ids Transit Deliver Surc…" at bounding box center [660, 374] width 1209 height 608
click at [272, 274] on input "SĐT Người Nhận" at bounding box center [199, 266] width 187 height 31
click at [333, 264] on input "Người nhận" at bounding box center [384, 266] width 144 height 21
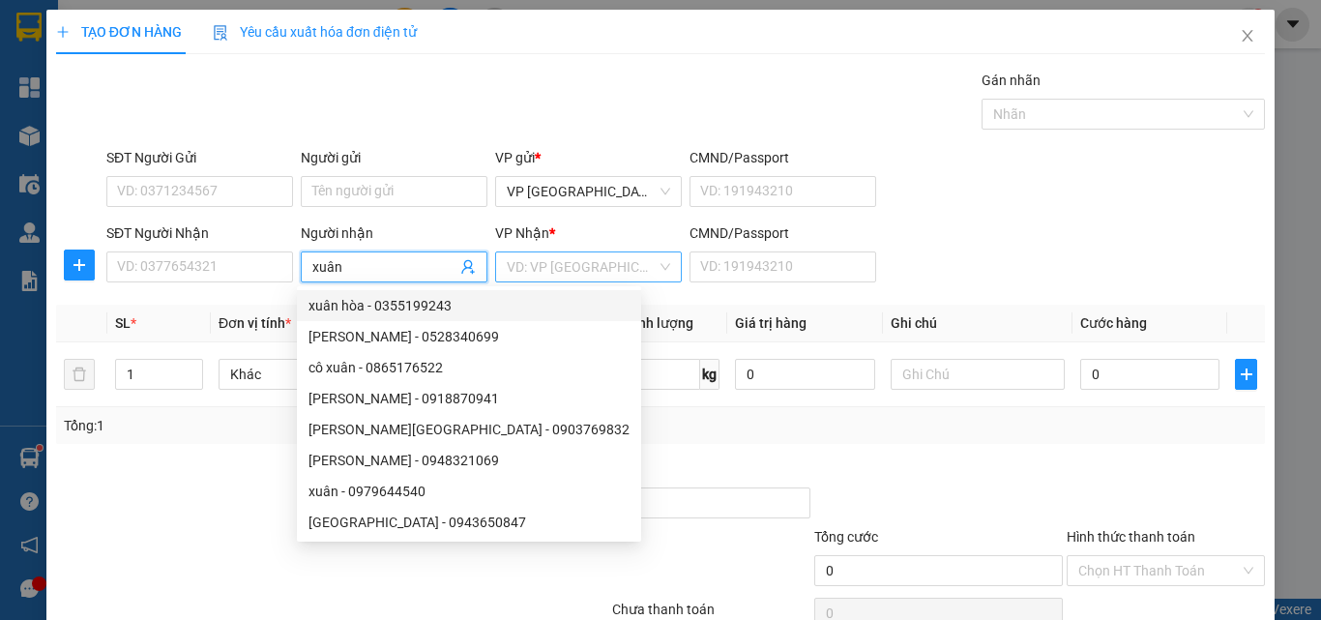
type input "xuân"
drag, startPoint x: 570, startPoint y: 271, endPoint x: 562, endPoint y: 286, distance: 17.3
click at [567, 271] on input "search" at bounding box center [582, 266] width 150 height 29
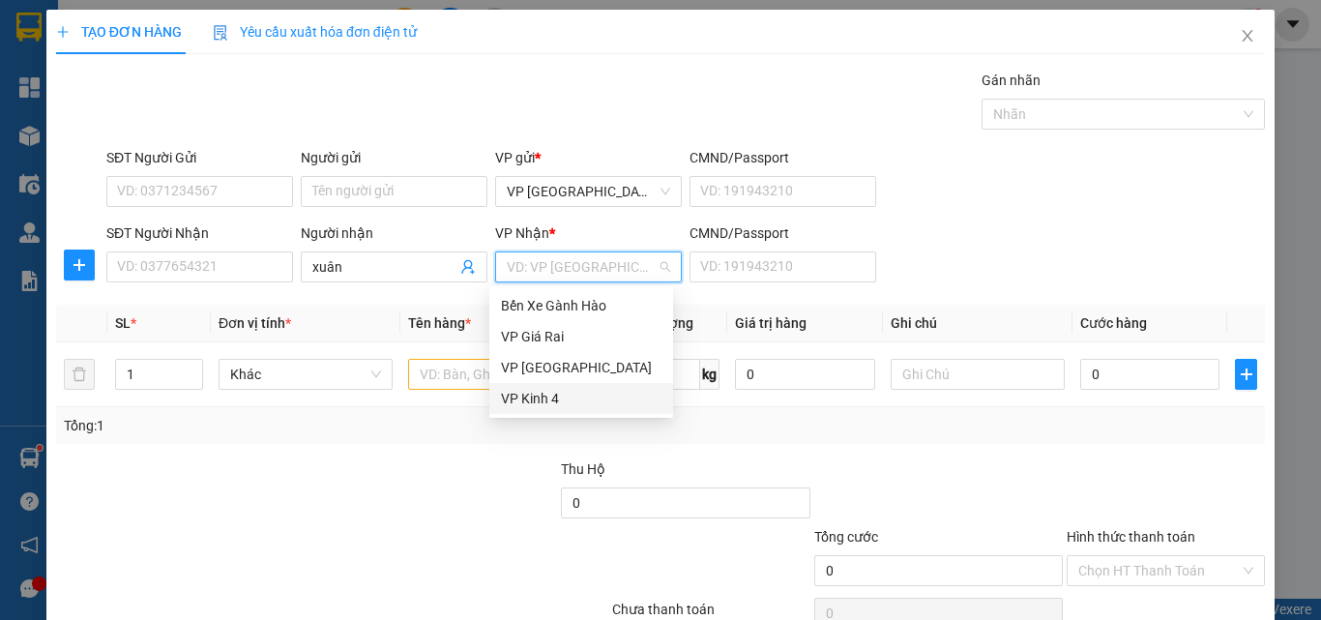
click at [541, 395] on div "VP Kinh 4" at bounding box center [581, 398] width 161 height 21
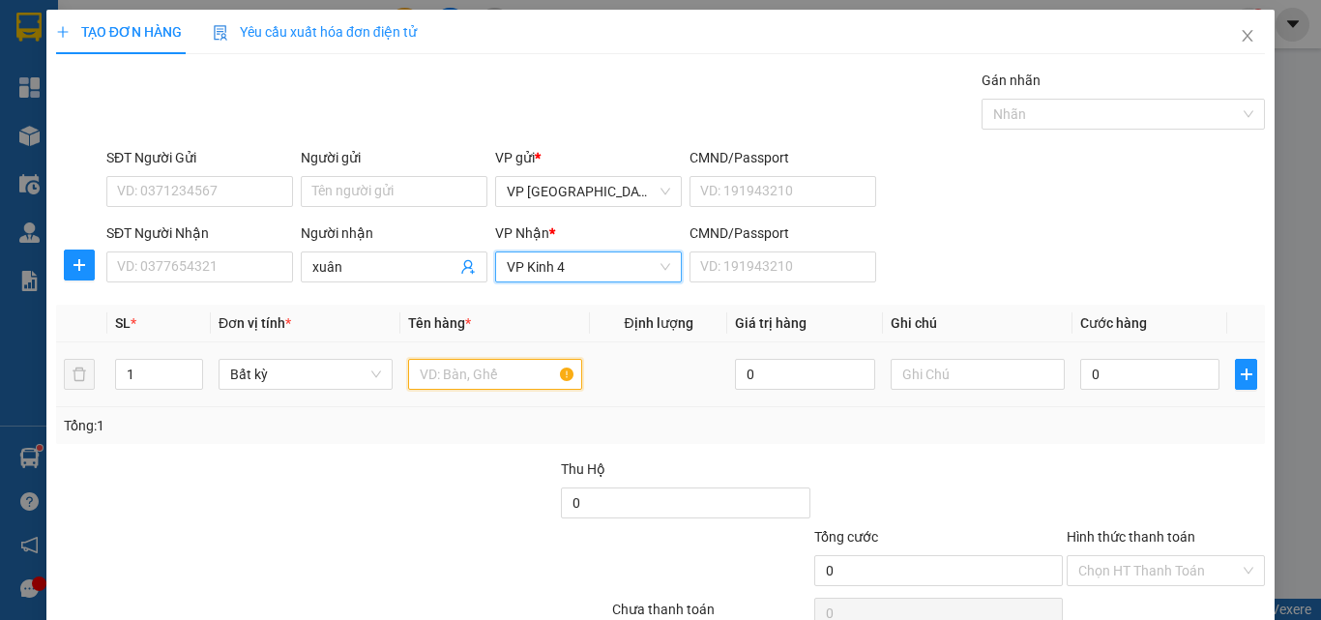
click at [455, 369] on input "text" at bounding box center [495, 374] width 174 height 31
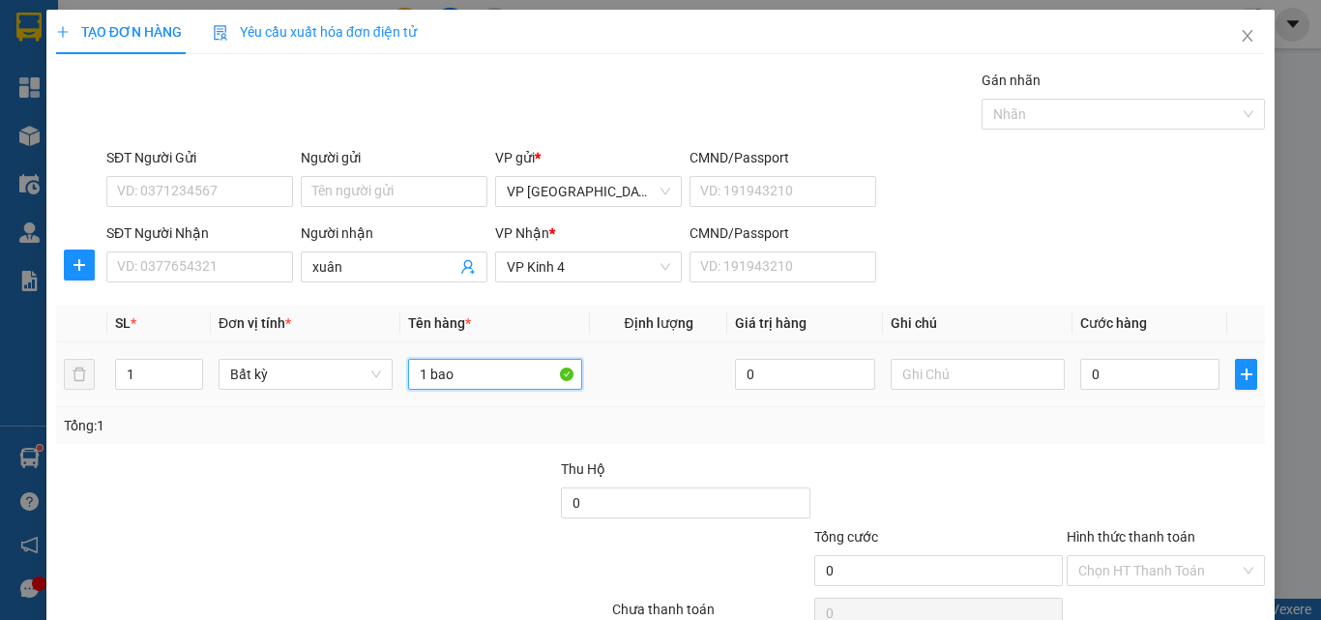
type input "1 bao"
drag, startPoint x: 1053, startPoint y: 380, endPoint x: 1069, endPoint y: 382, distance: 15.6
click at [1057, 380] on td at bounding box center [978, 374] width 190 height 65
click at [1080, 383] on input "0" at bounding box center [1149, 374] width 139 height 31
drag, startPoint x: 1189, startPoint y: 566, endPoint x: 1163, endPoint y: 558, distance: 26.3
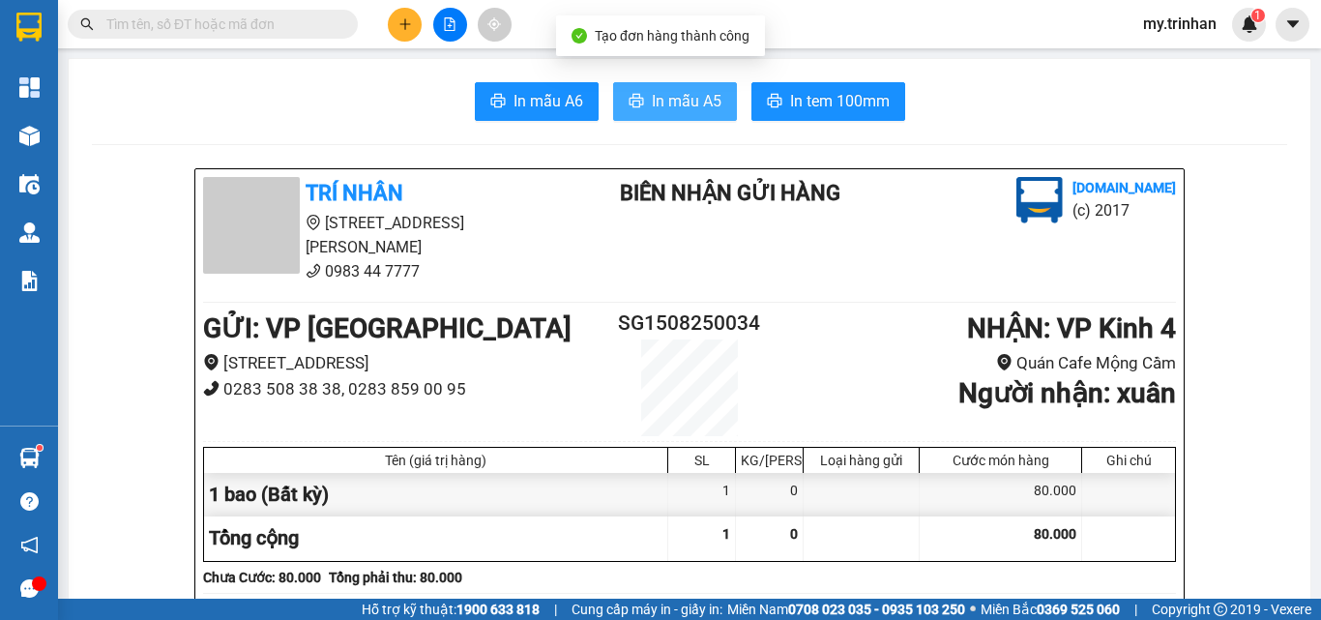
click at [660, 105] on span "In mẫu A5" at bounding box center [687, 101] width 70 height 24
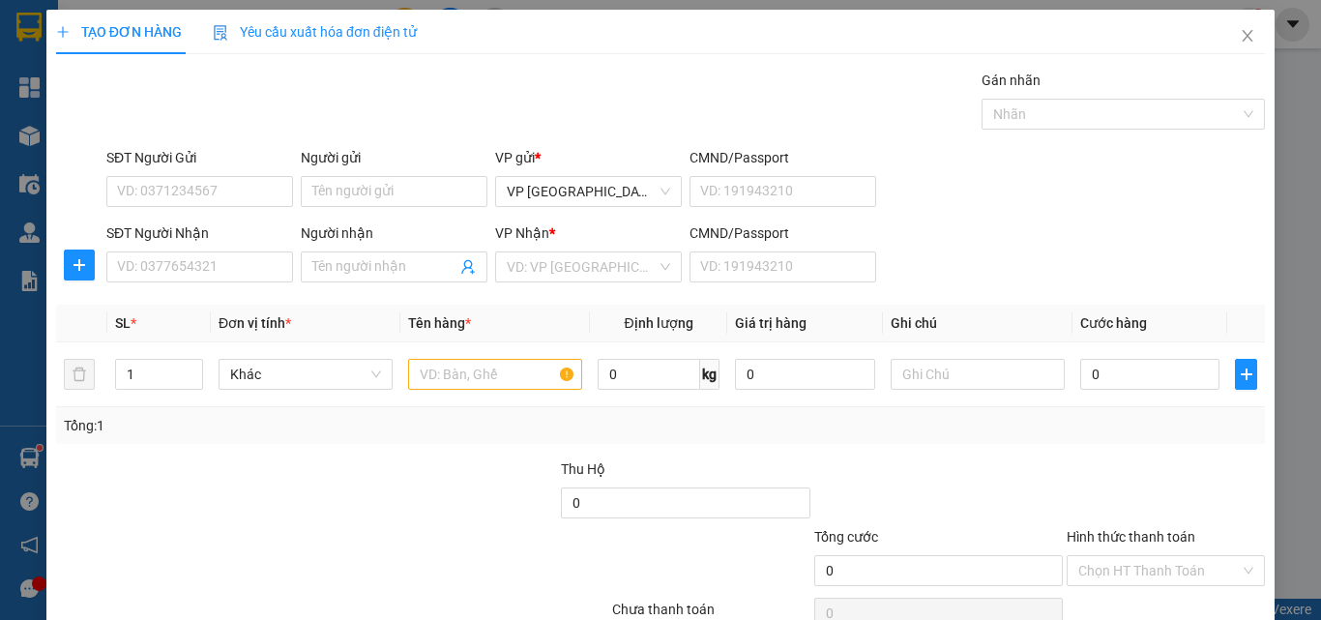
click at [971, 266] on div "SĐT Người Nhận VD: 0377654321 Người nhận Tên người nhận VP Nhận * VD: VP Sài Gò…" at bounding box center [686, 256] width 1166 height 68
click at [414, 273] on input "Người nhận" at bounding box center [384, 266] width 144 height 21
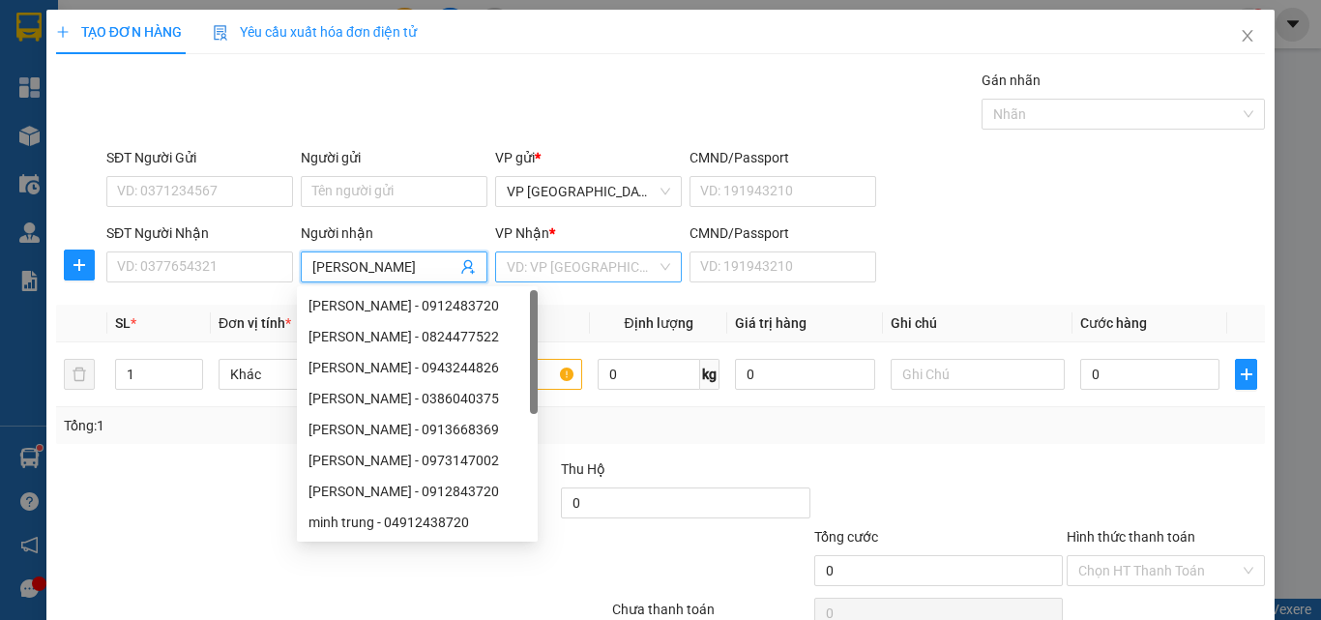
type input "[PERSON_NAME]"
click at [592, 266] on input "search" at bounding box center [582, 266] width 150 height 29
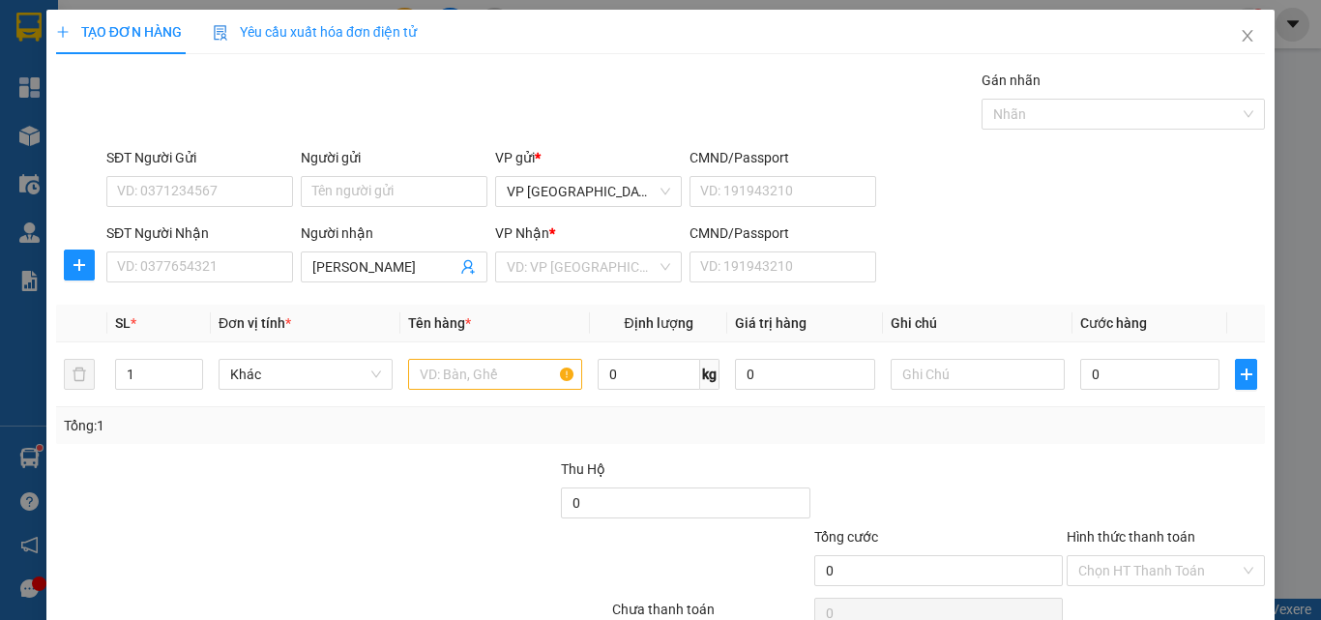
click at [493, 422] on div "Tổng: 1" at bounding box center [288, 425] width 448 height 21
click at [539, 265] on input "search" at bounding box center [582, 266] width 150 height 29
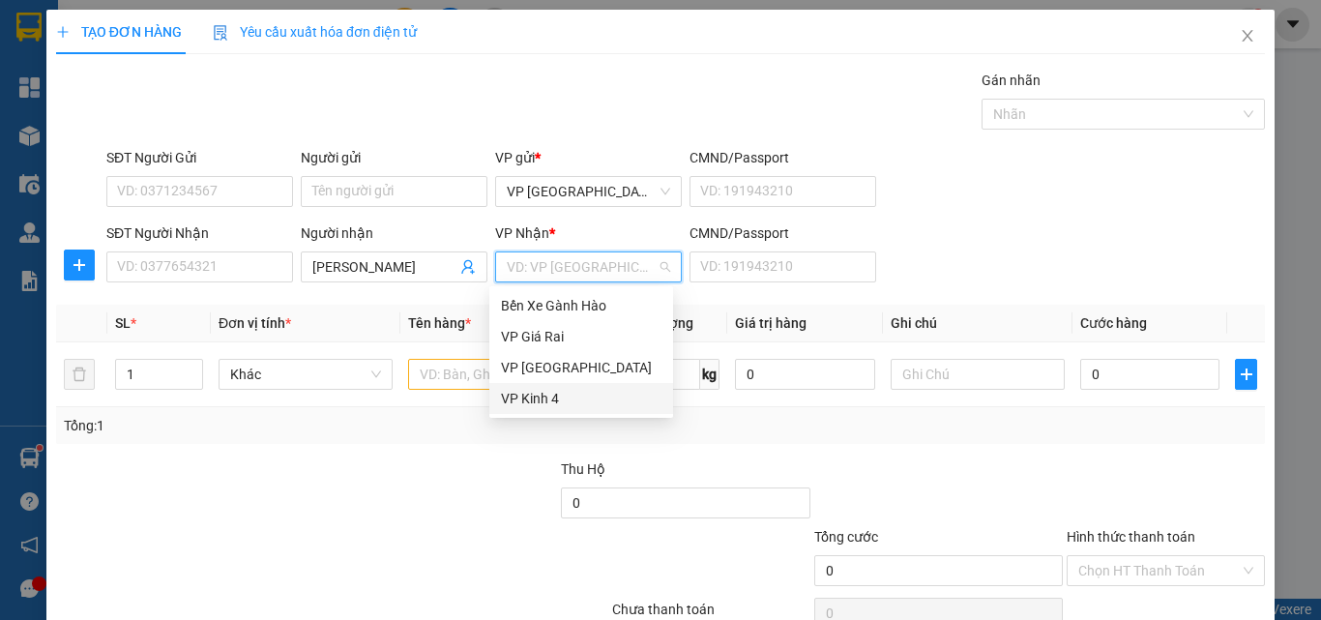
click at [518, 403] on div "VP Kinh 4" at bounding box center [581, 398] width 161 height 21
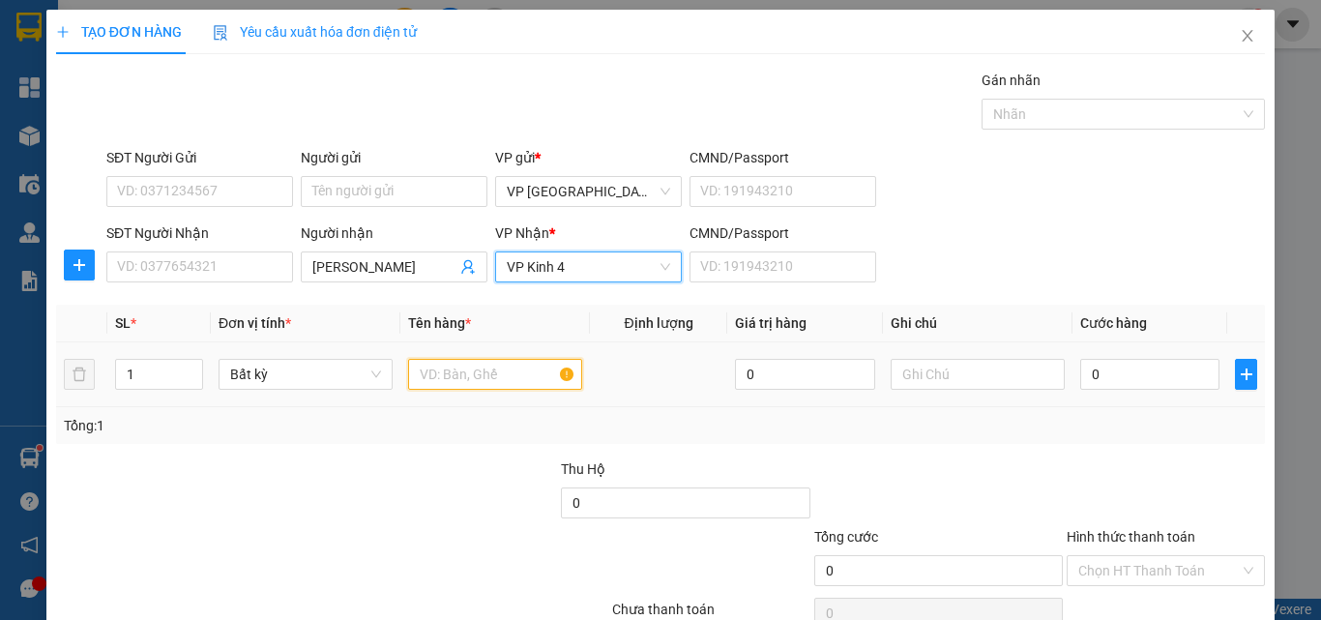
click at [470, 374] on input "text" at bounding box center [495, 374] width 174 height 31
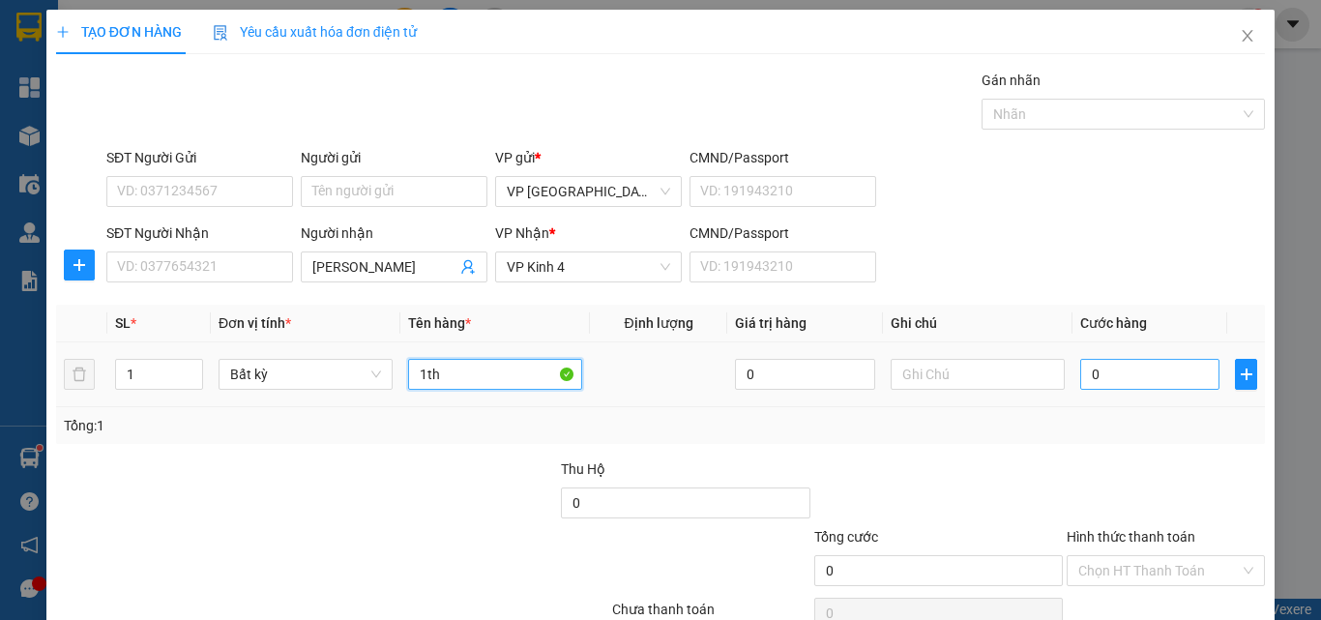
type input "1th"
click at [1149, 377] on input "0" at bounding box center [1149, 374] width 139 height 31
type input "4"
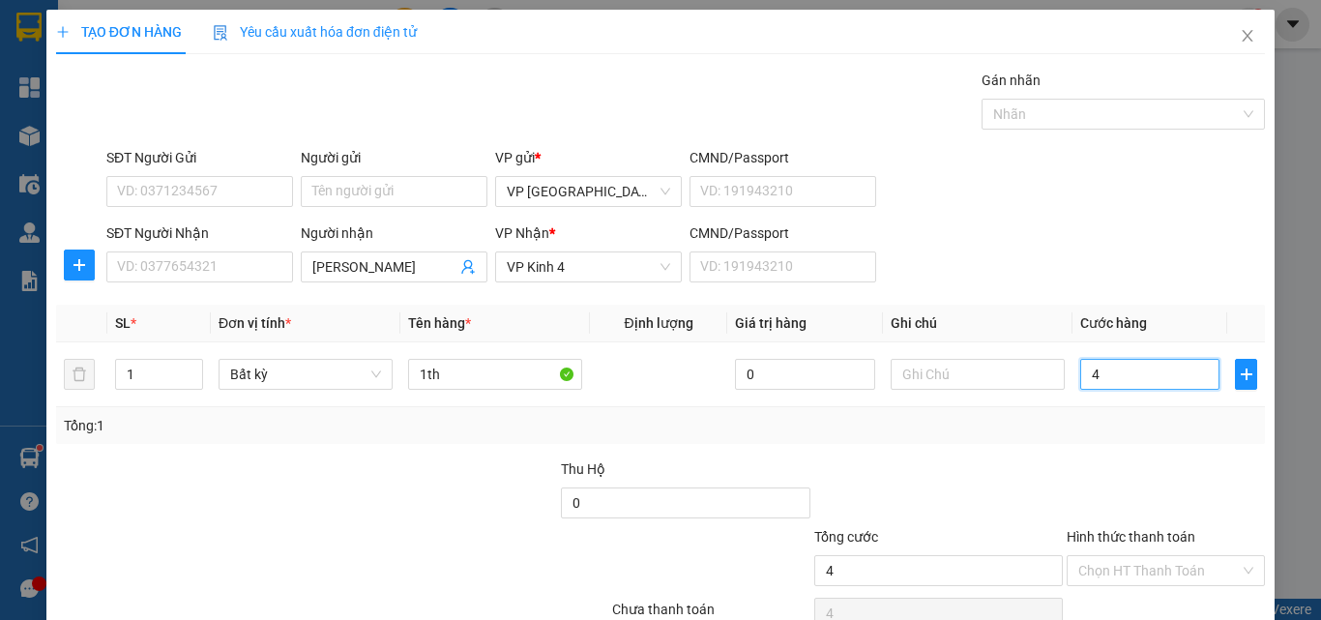
type input "40"
drag, startPoint x: 1262, startPoint y: 21, endPoint x: 854, endPoint y: 237, distance: 461.6
click at [864, 234] on div "CMND/Passport" at bounding box center [783, 232] width 187 height 21
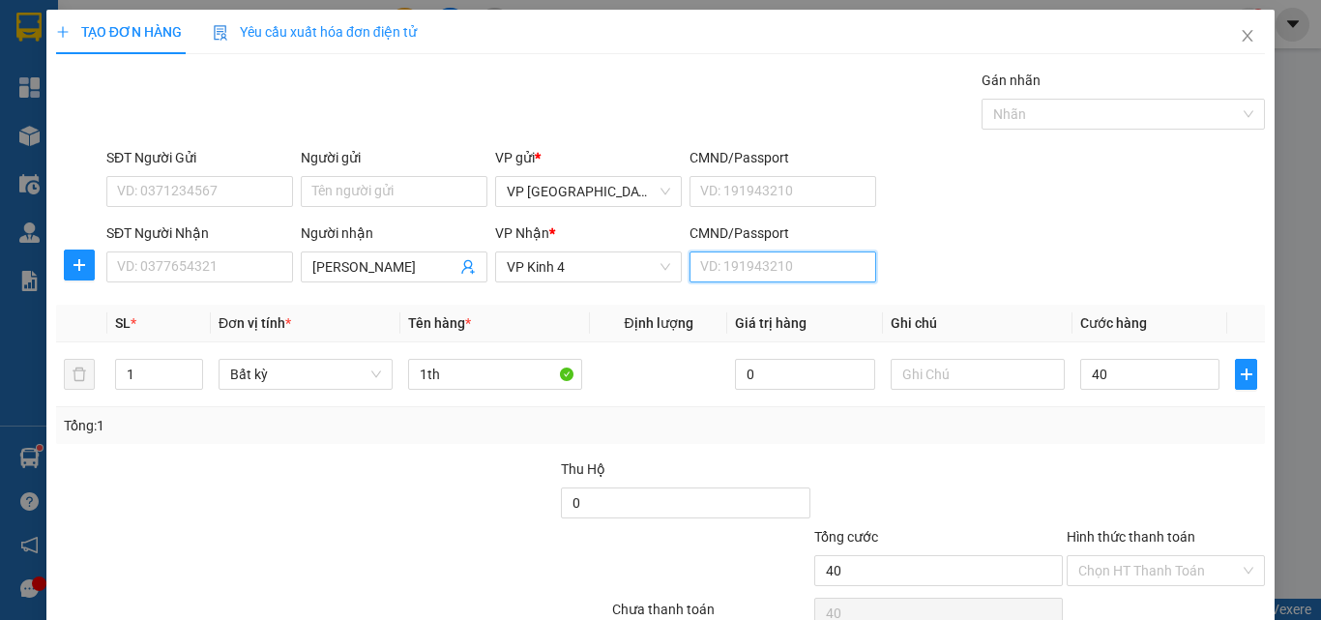
click at [864, 251] on input "CMND/Passport" at bounding box center [783, 266] width 187 height 31
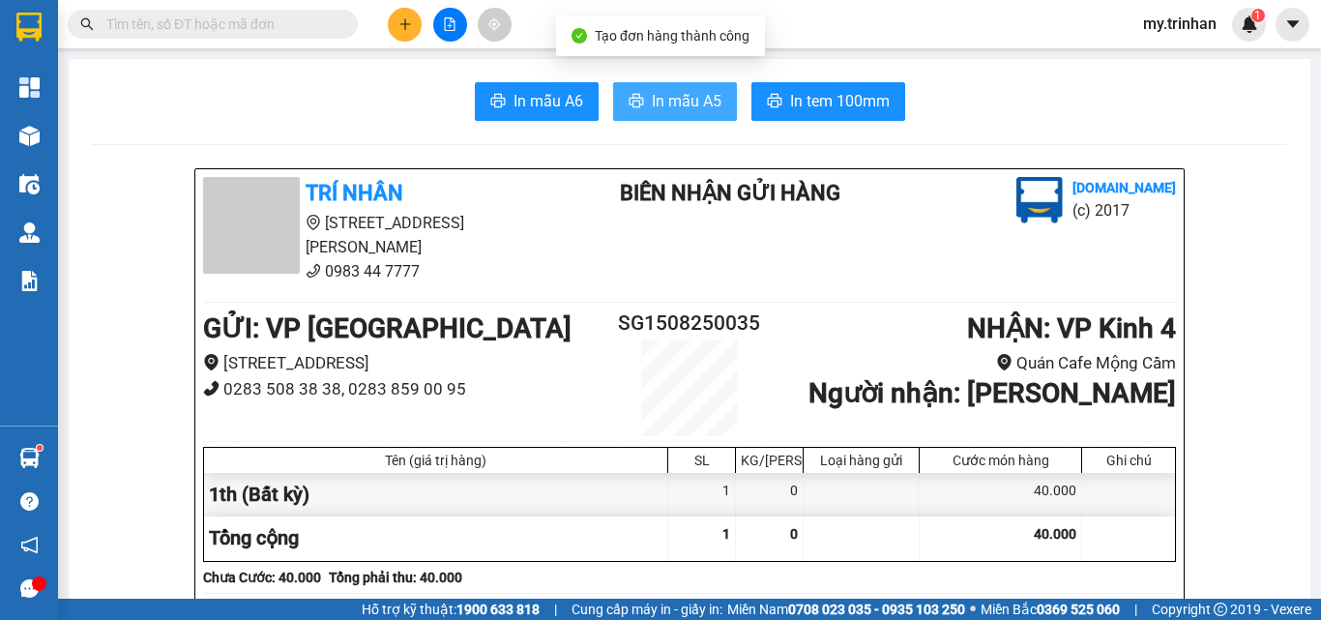
click at [648, 87] on button "In mẫu A5" at bounding box center [675, 101] width 124 height 39
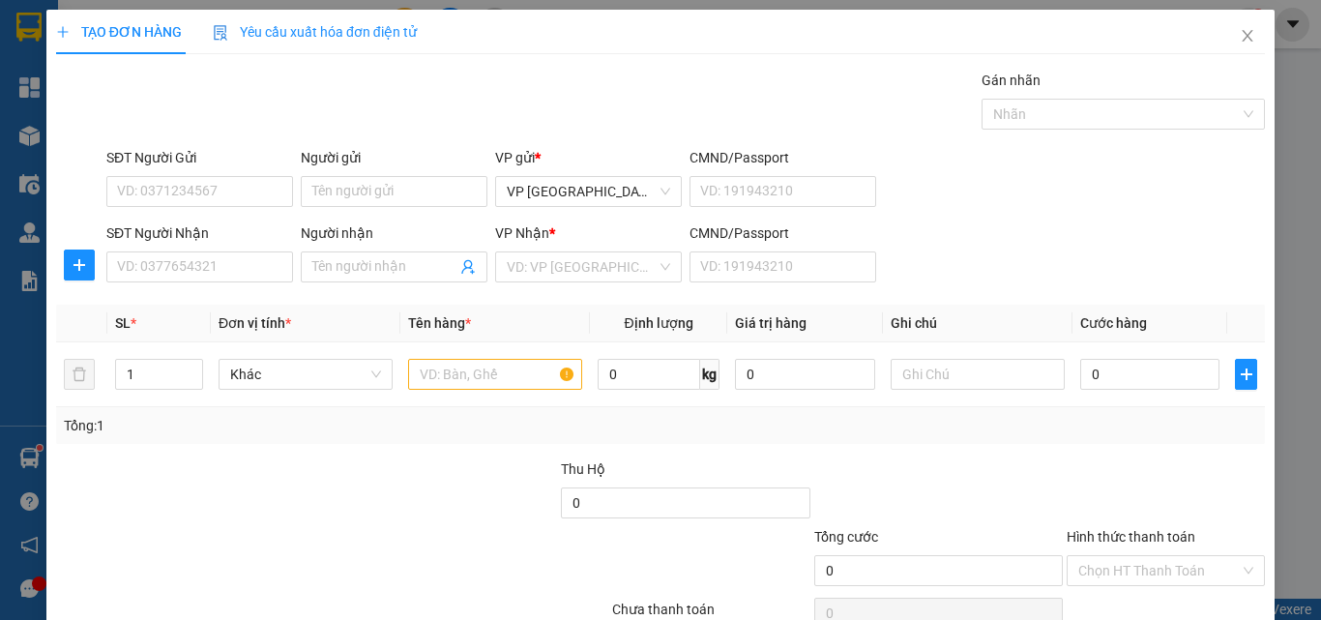
click at [918, 283] on div "SĐT Người Nhận VD: 0377654321 Người nhận Tên người nhận VP Nhận * VD: VP Sài Gò…" at bounding box center [686, 256] width 1166 height 68
click at [1233, 44] on span "Close" at bounding box center [1247, 37] width 54 height 54
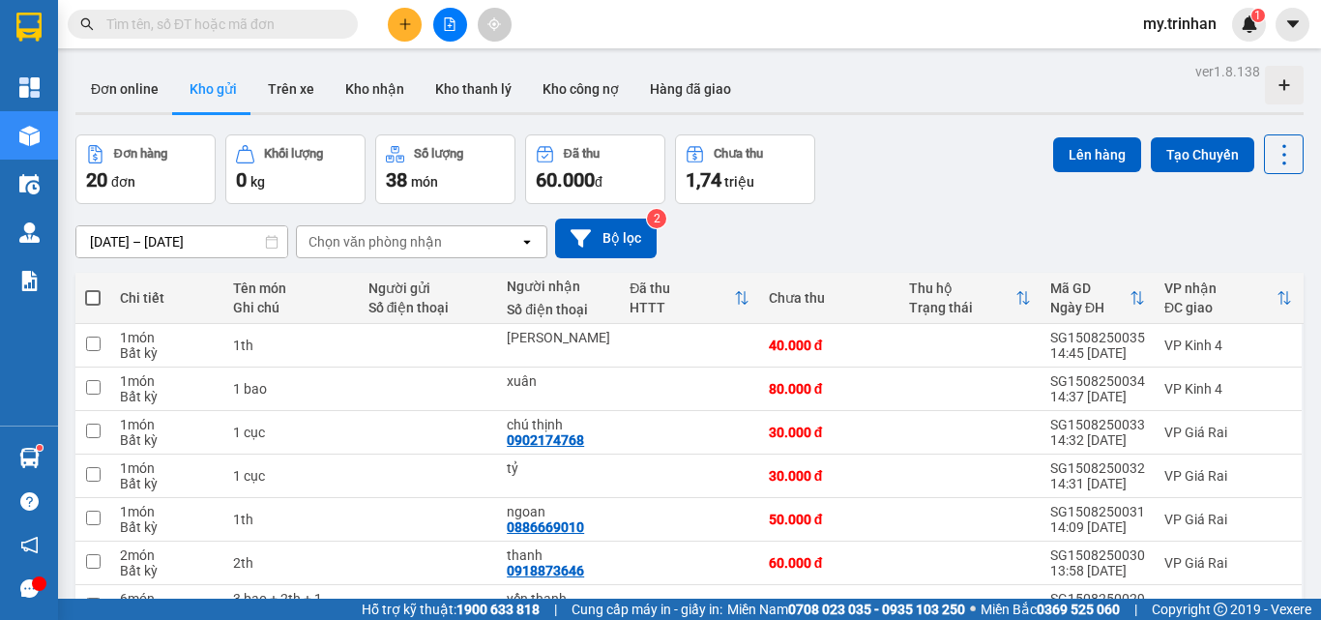
click at [517, 249] on div "Chọn văn phòng nhận" at bounding box center [408, 241] width 222 height 31
click at [753, 238] on div "[DATE] – [DATE] Press the down arrow key to interact with the calendar and sele…" at bounding box center [689, 239] width 1228 height 40
click at [405, 23] on icon "plus" at bounding box center [404, 23] width 1 height 11
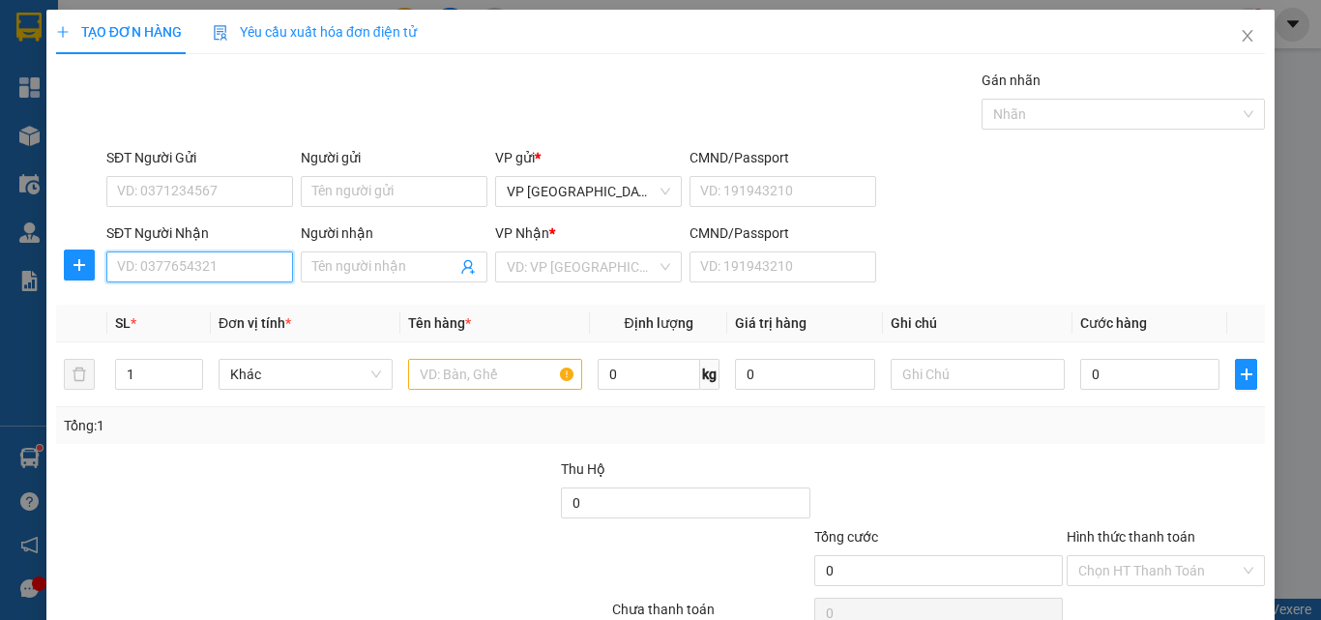
click at [169, 270] on input "SĐT Người Nhận" at bounding box center [199, 266] width 187 height 31
click at [172, 269] on input "SĐT Người Nhận" at bounding box center [199, 266] width 187 height 31
click at [167, 269] on input "SĐT Người Nhận" at bounding box center [199, 266] width 187 height 31
click at [226, 260] on input "0918826" at bounding box center [199, 266] width 187 height 31
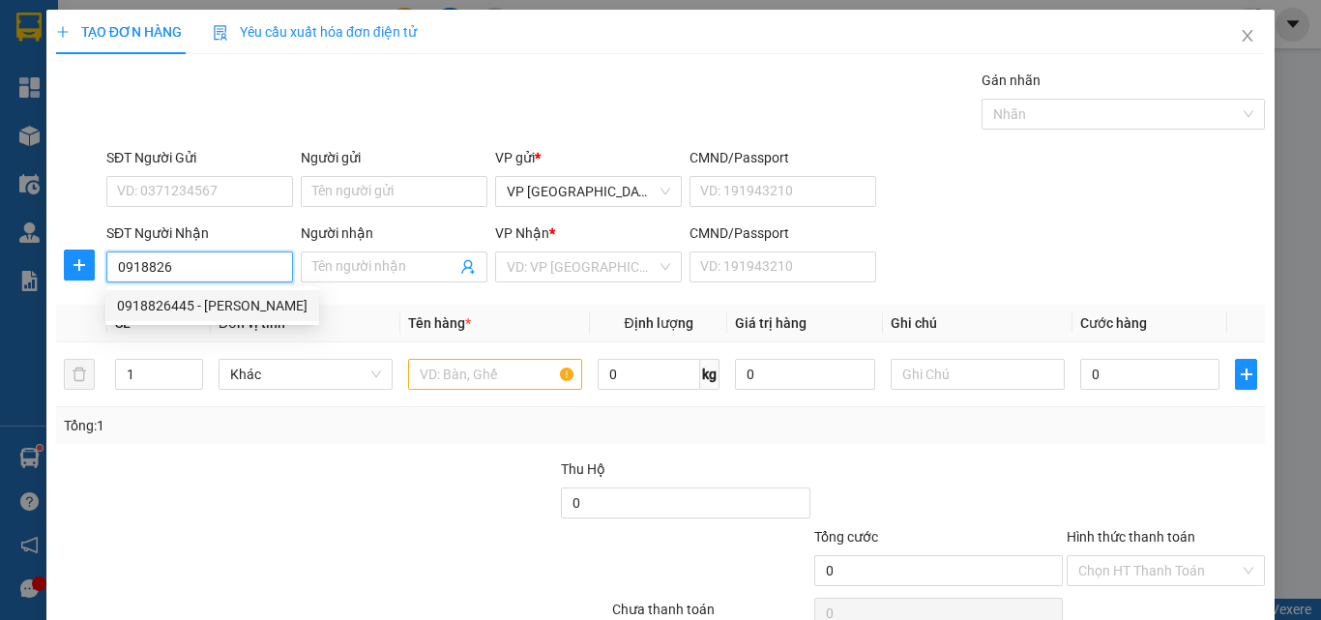
click at [221, 303] on div "0918826445 - [PERSON_NAME]" at bounding box center [212, 305] width 191 height 21
type input "0918826445"
type input "như [PERSON_NAME]"
type input "50.000"
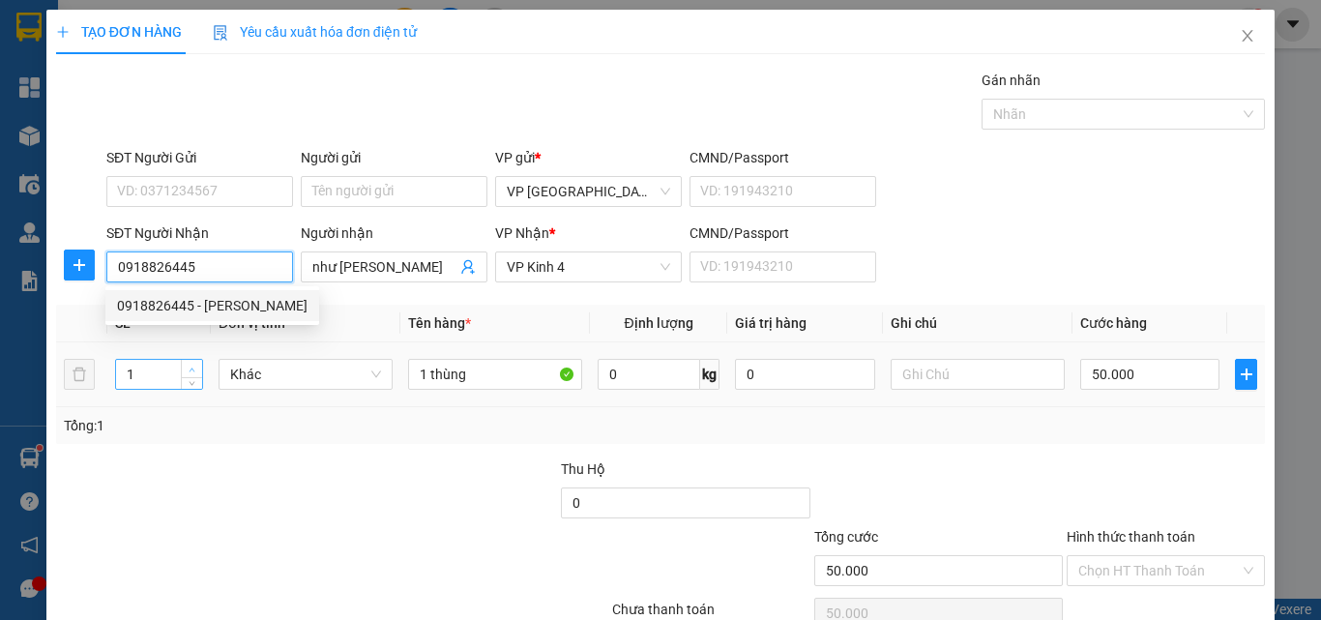
type input "0918826445"
click at [189, 367] on icon "up" at bounding box center [192, 370] width 7 height 7
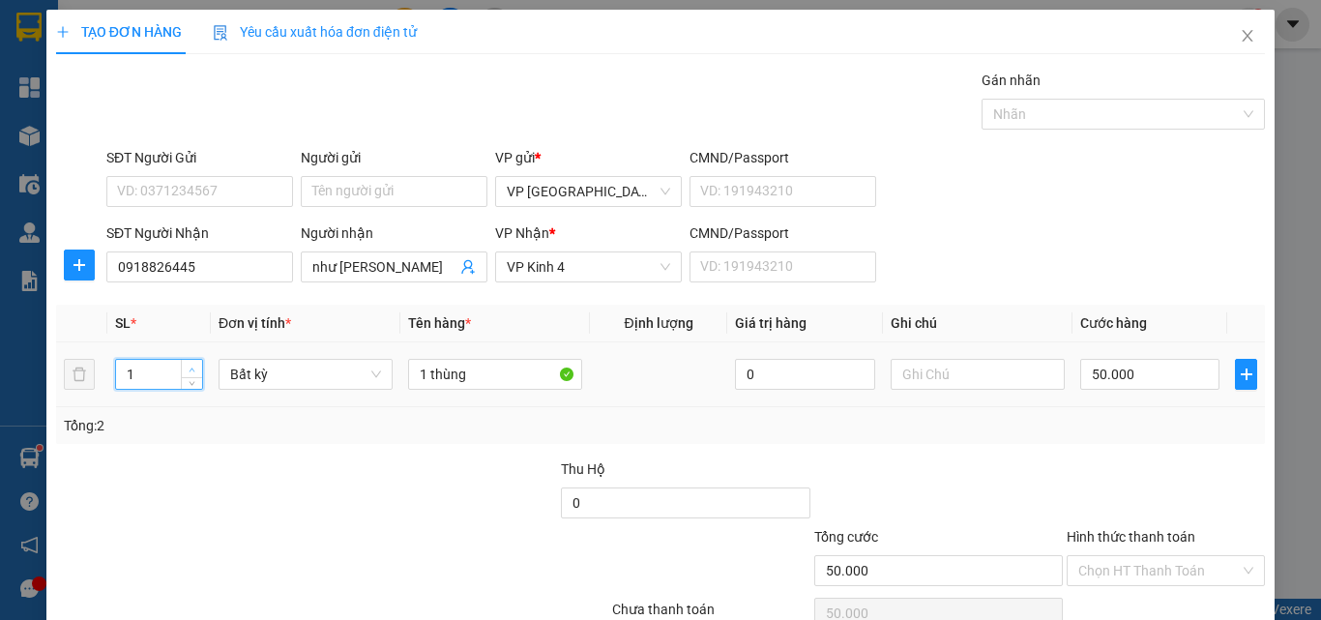
type input "2"
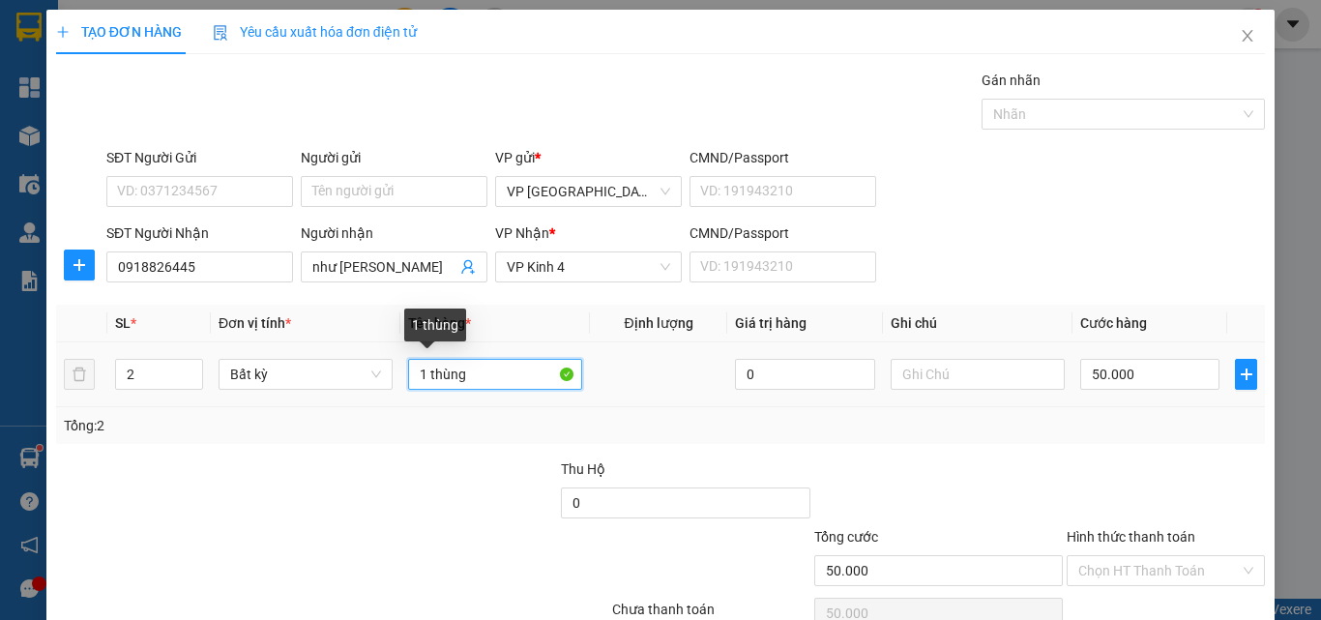
drag, startPoint x: 416, startPoint y: 372, endPoint x: 392, endPoint y: 370, distance: 24.3
click at [400, 372] on td "1 thùng" at bounding box center [495, 374] width 190 height 65
type input "0"
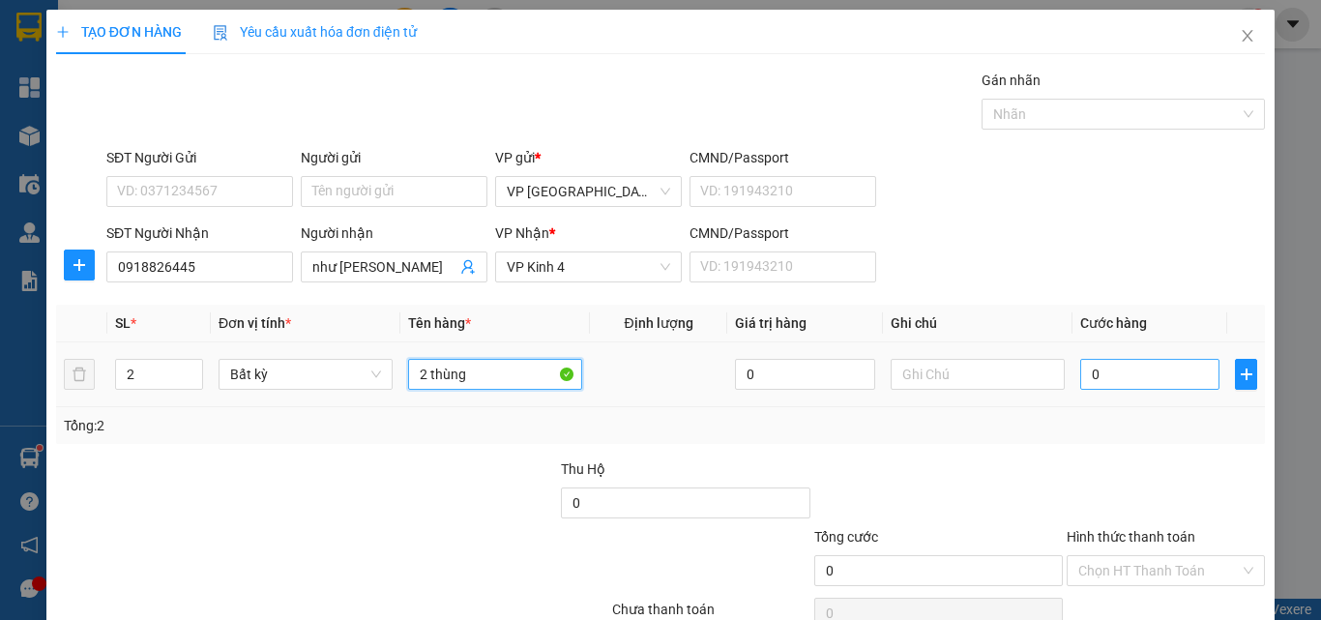
type input "2 thùng"
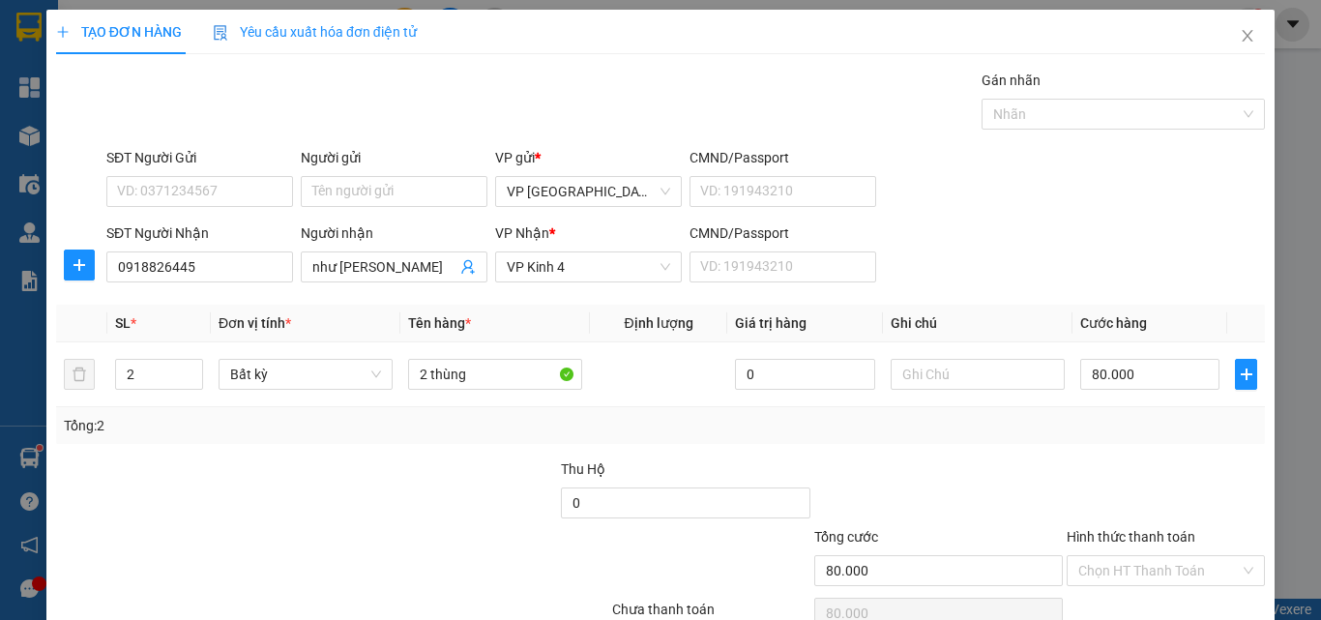
click at [1208, 548] on div "Transit Pickup Surcharge Ids Transit Deliver Surcharge Ids Transit Deliver Surc…" at bounding box center [660, 374] width 1209 height 608
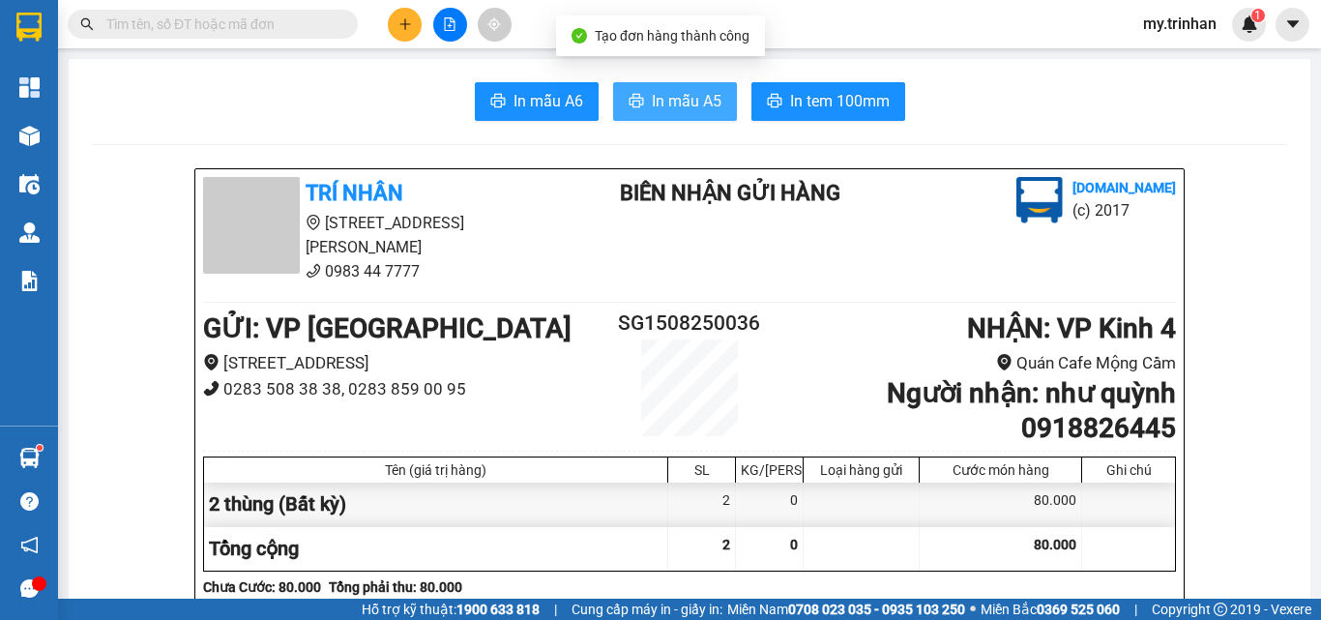
click at [680, 109] on span "In mẫu A5" at bounding box center [687, 101] width 70 height 24
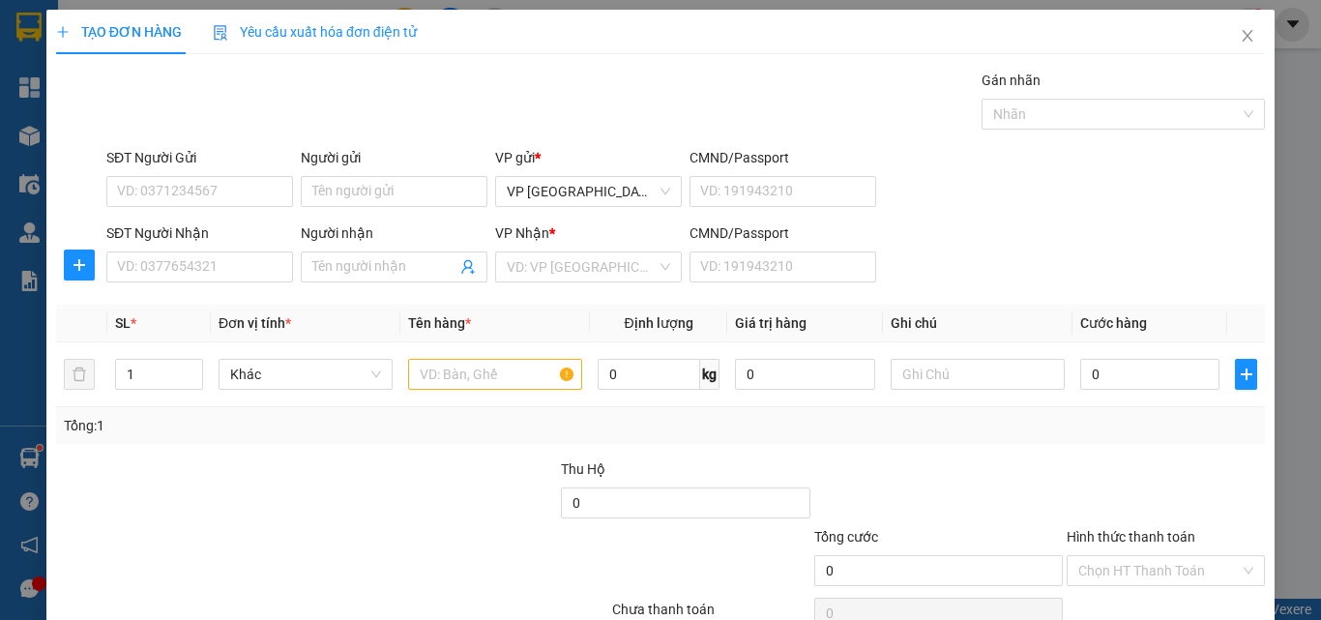
click at [1068, 243] on div "SĐT Người Nhận VD: 0377654321 Người nhận Tên người nhận VP Nhận * VD: VP Sài Gò…" at bounding box center [686, 256] width 1166 height 68
click at [227, 262] on input "SĐT Người Nhận" at bounding box center [199, 266] width 187 height 31
click at [243, 268] on input "SĐT Người Nhận" at bounding box center [199, 266] width 187 height 31
click at [243, 269] on input "SĐT Người Nhận" at bounding box center [199, 266] width 187 height 31
click at [240, 275] on input "SĐT Người Nhận" at bounding box center [199, 266] width 187 height 31
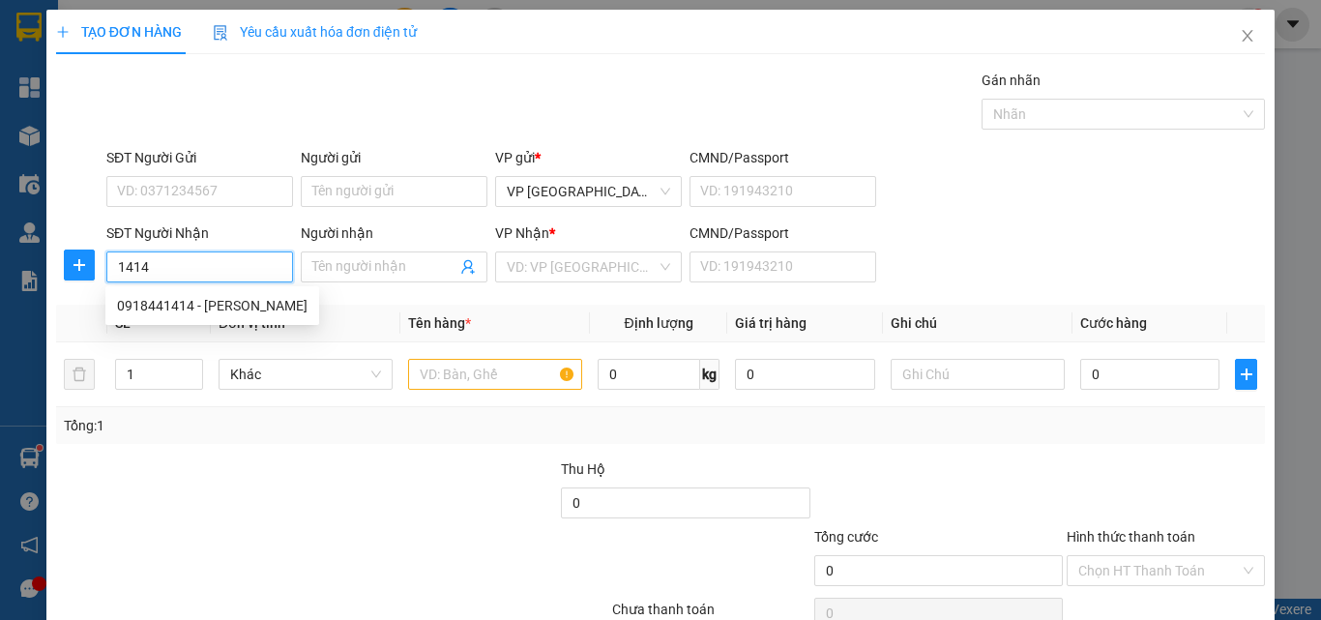
click at [222, 271] on input "1414" at bounding box center [199, 266] width 187 height 31
click at [228, 302] on div "0918441414 - [PERSON_NAME]" at bounding box center [212, 305] width 191 height 21
type input "0918441414"
type input "yến thanh"
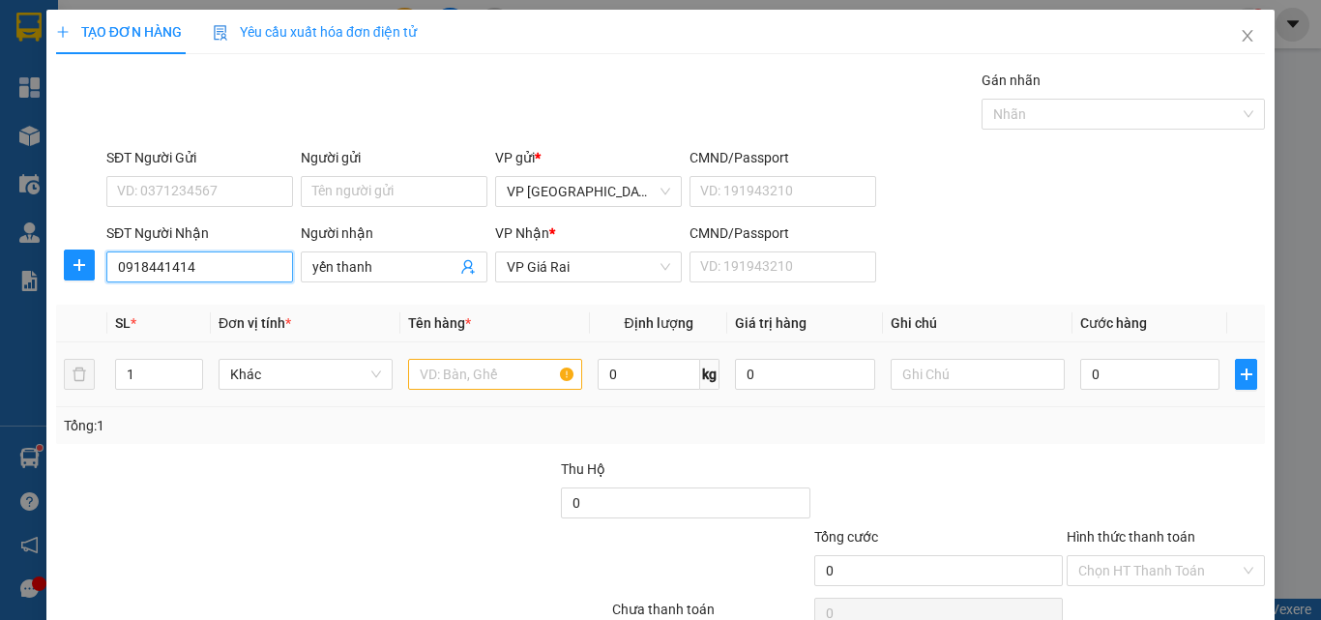
type input "240.000"
type input "0918441414"
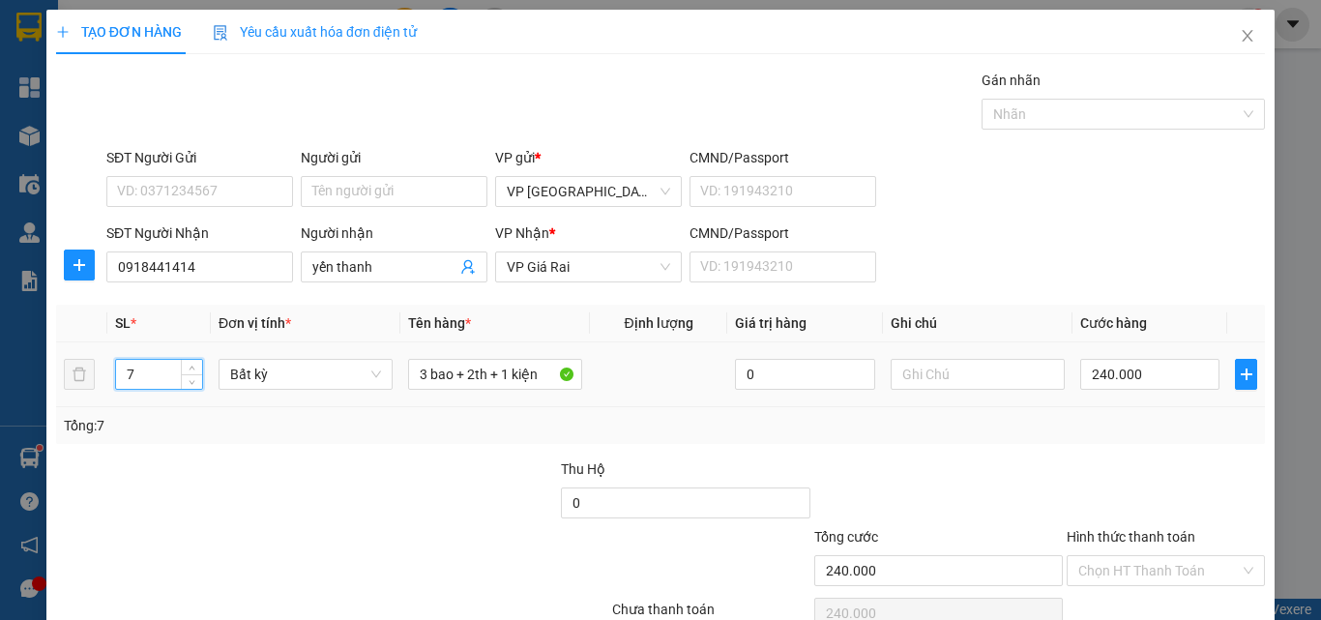
click at [189, 366] on icon "up" at bounding box center [192, 368] width 7 height 7
click at [187, 385] on span "down" at bounding box center [193, 381] width 12 height 12
type input "4"
click at [187, 385] on span "down" at bounding box center [193, 381] width 12 height 12
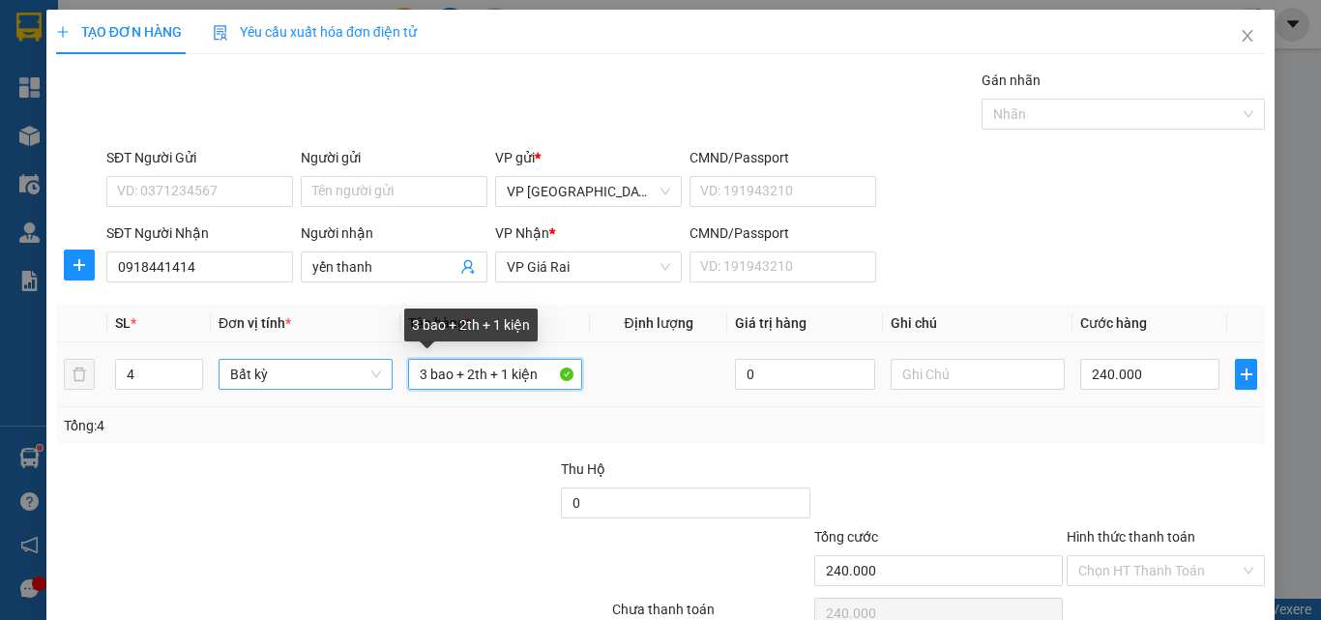
drag, startPoint x: 471, startPoint y: 373, endPoint x: 383, endPoint y: 365, distance: 88.4
click at [383, 365] on tr "4 Bất kỳ 3 bao + 2th + 1 kiện 0 240.000" at bounding box center [660, 374] width 1209 height 65
type input "0"
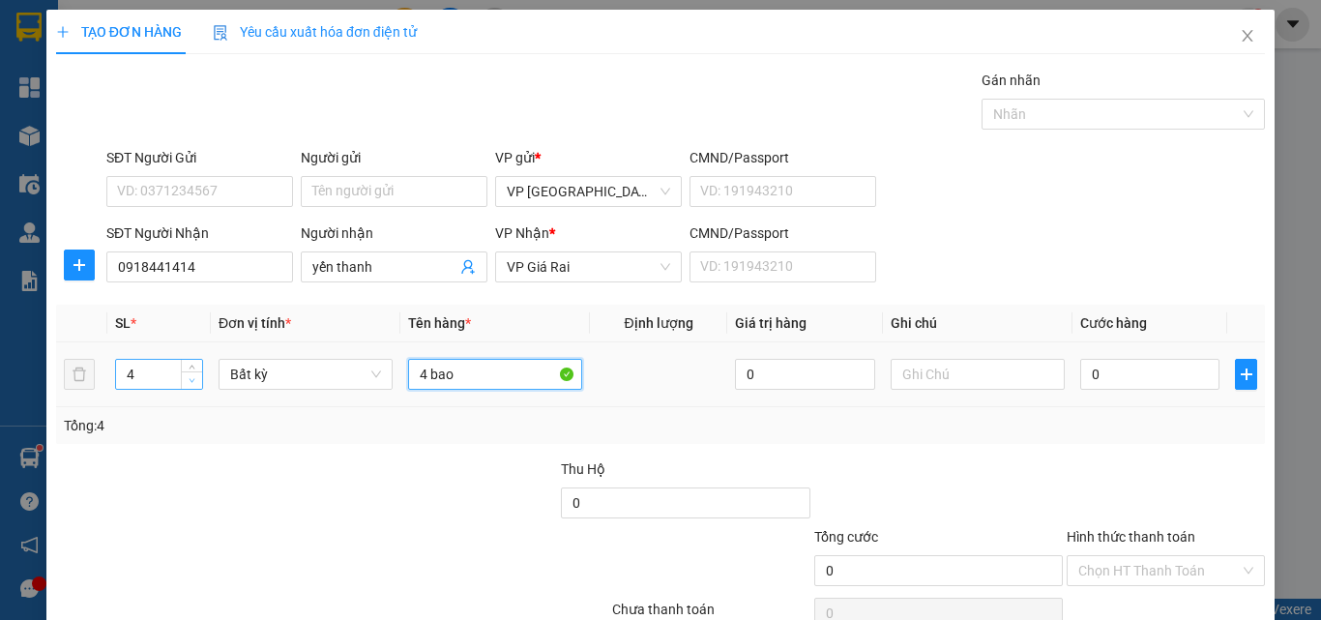
type input "4 bao"
click at [189, 382] on icon "down" at bounding box center [192, 380] width 7 height 7
click at [191, 382] on icon "down" at bounding box center [192, 380] width 7 height 7
type input "1"
click at [191, 382] on icon "down" at bounding box center [192, 380] width 7 height 7
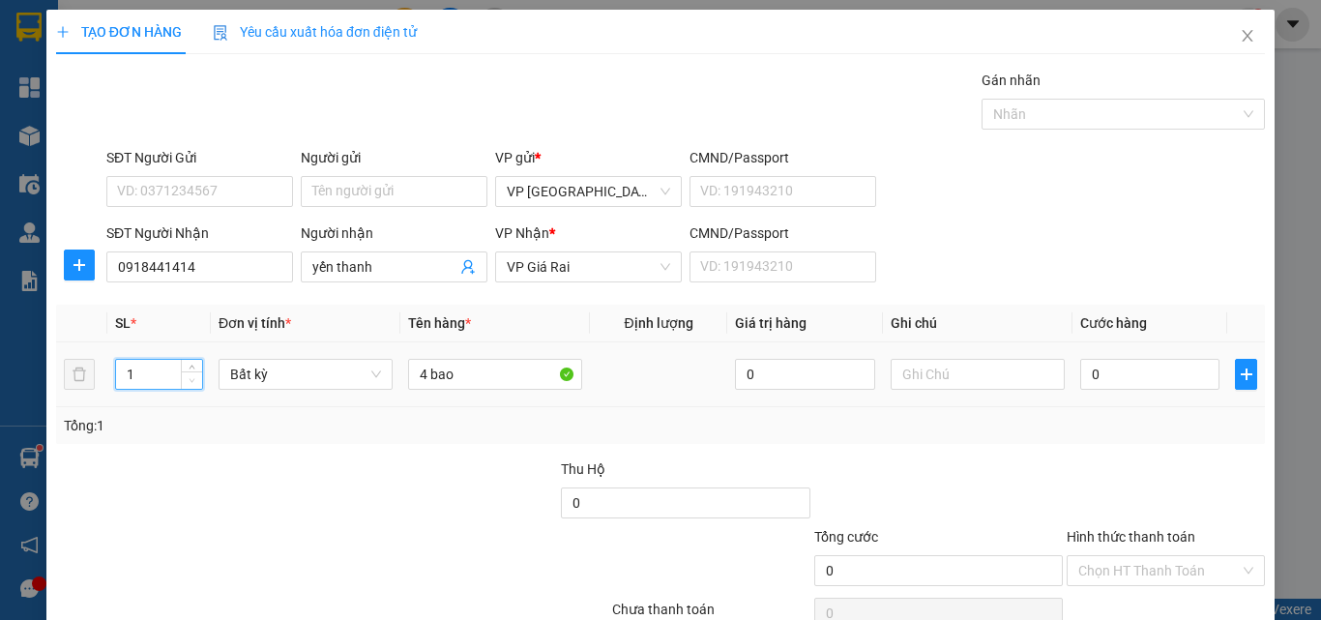
click at [192, 382] on icon "down" at bounding box center [192, 380] width 7 height 7
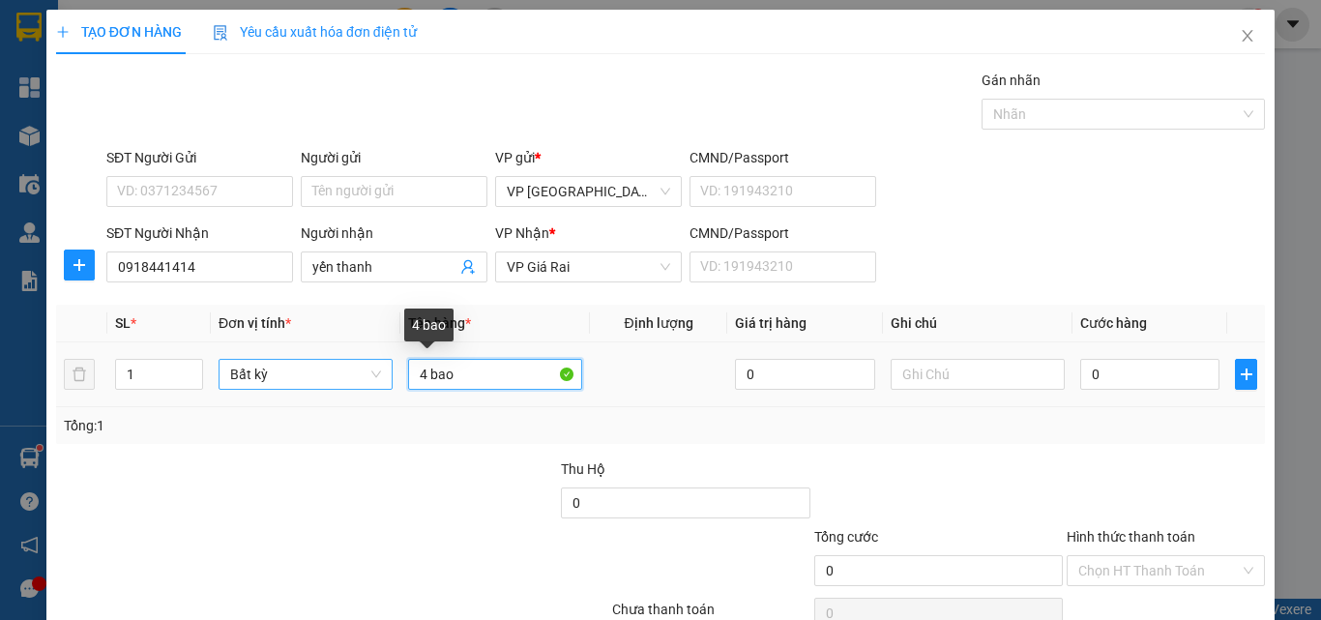
drag, startPoint x: 422, startPoint y: 378, endPoint x: 351, endPoint y: 381, distance: 70.7
click at [375, 377] on tr "1 Bất kỳ 4 bao 0 0" at bounding box center [660, 374] width 1209 height 65
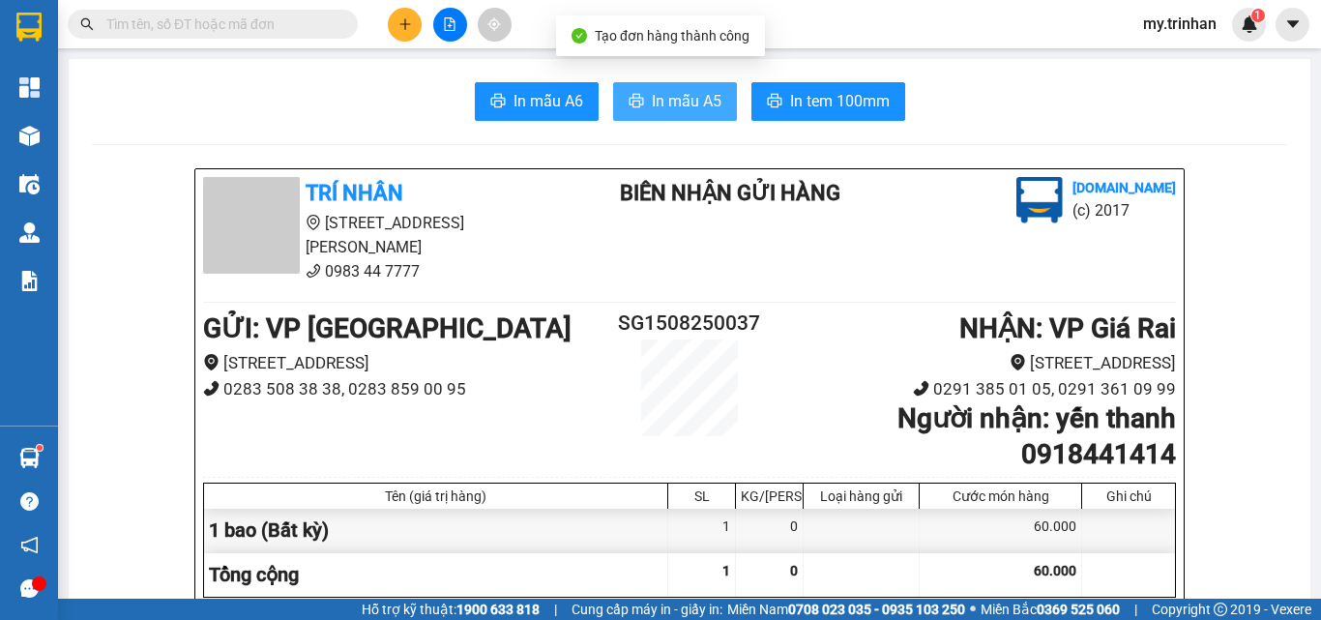
click at [645, 98] on button "In mẫu A5" at bounding box center [675, 101] width 124 height 39
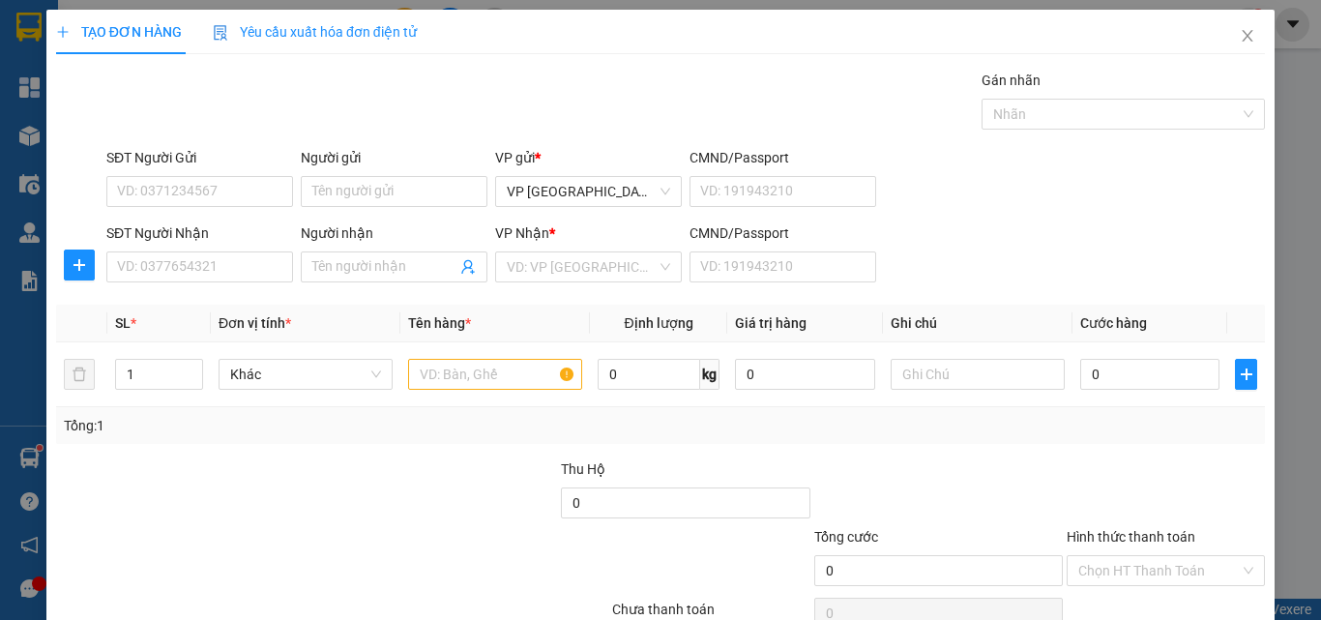
click at [1028, 278] on div "SĐT Người Nhận VD: 0377654321 Người nhận Tên người nhận VP Nhận * VD: VP Sài Gò…" at bounding box center [686, 256] width 1166 height 68
click at [204, 255] on input "SĐT Người Nhận" at bounding box center [199, 266] width 187 height 31
click at [256, 266] on input "047" at bounding box center [199, 266] width 187 height 31
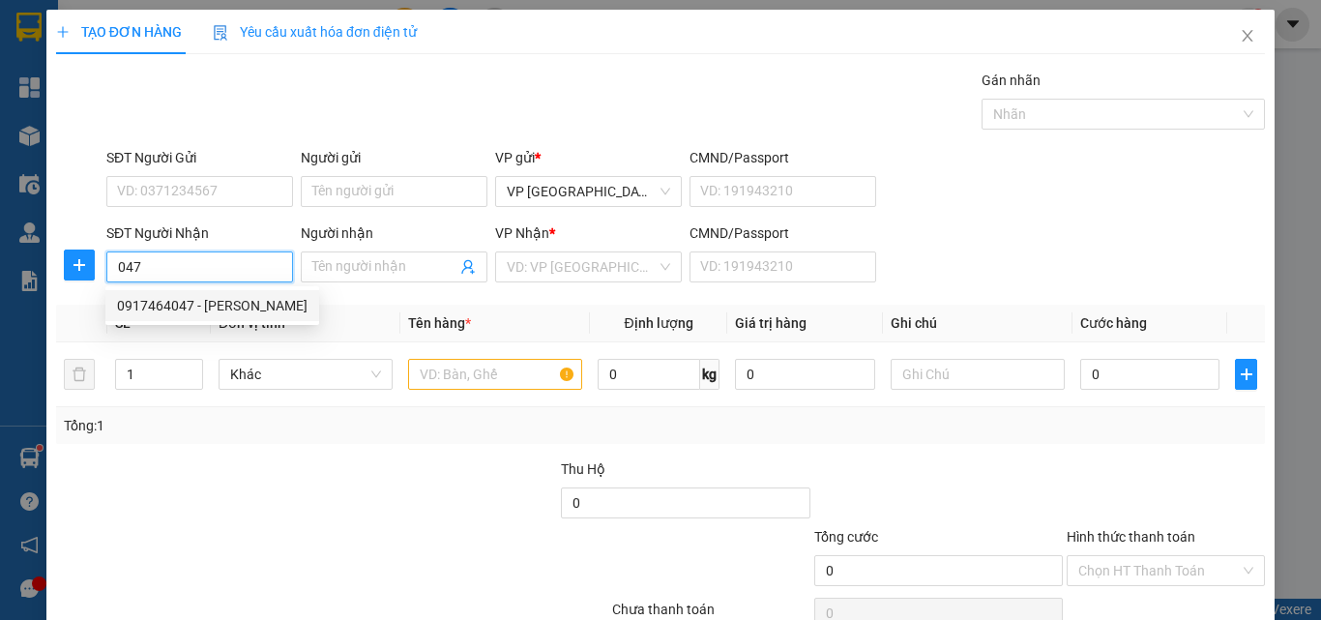
click at [276, 298] on div "0917464047 - [PERSON_NAME]" at bounding box center [212, 305] width 214 height 31
type input "0917464047"
type input "[PERSON_NAME]"
type input "80.000"
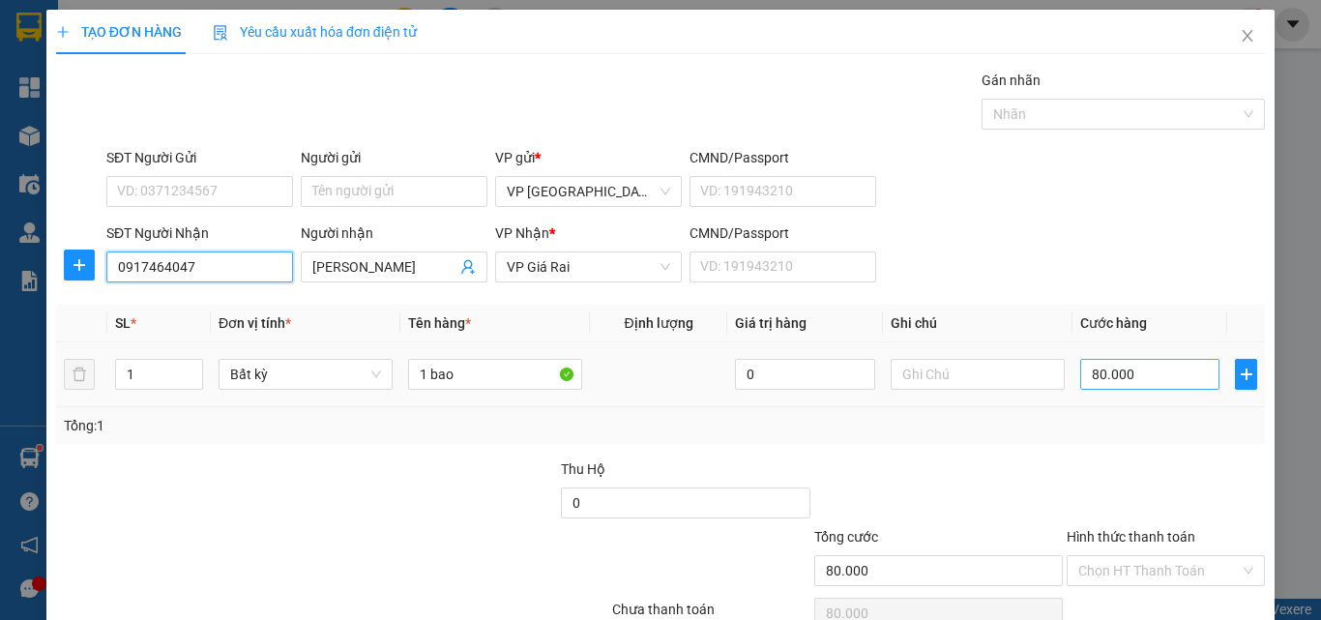
type input "0917464047"
click at [1142, 386] on input "80.000" at bounding box center [1149, 374] width 139 height 31
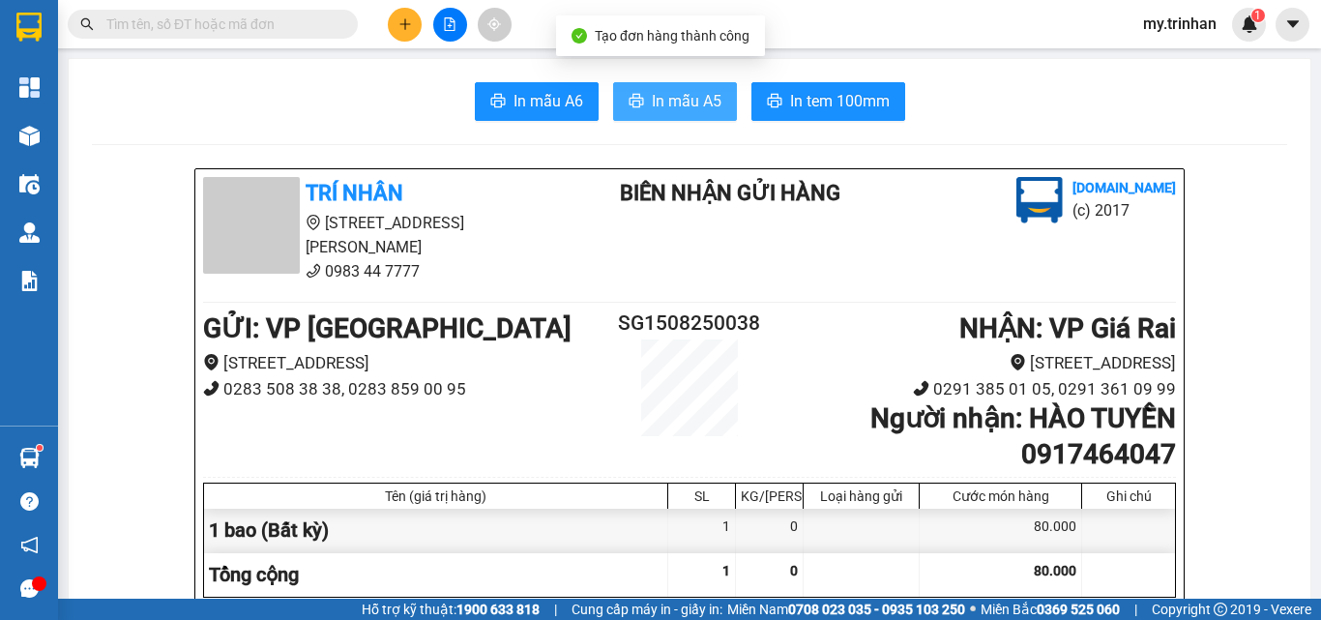
click at [691, 96] on span "In mẫu A5" at bounding box center [687, 101] width 70 height 24
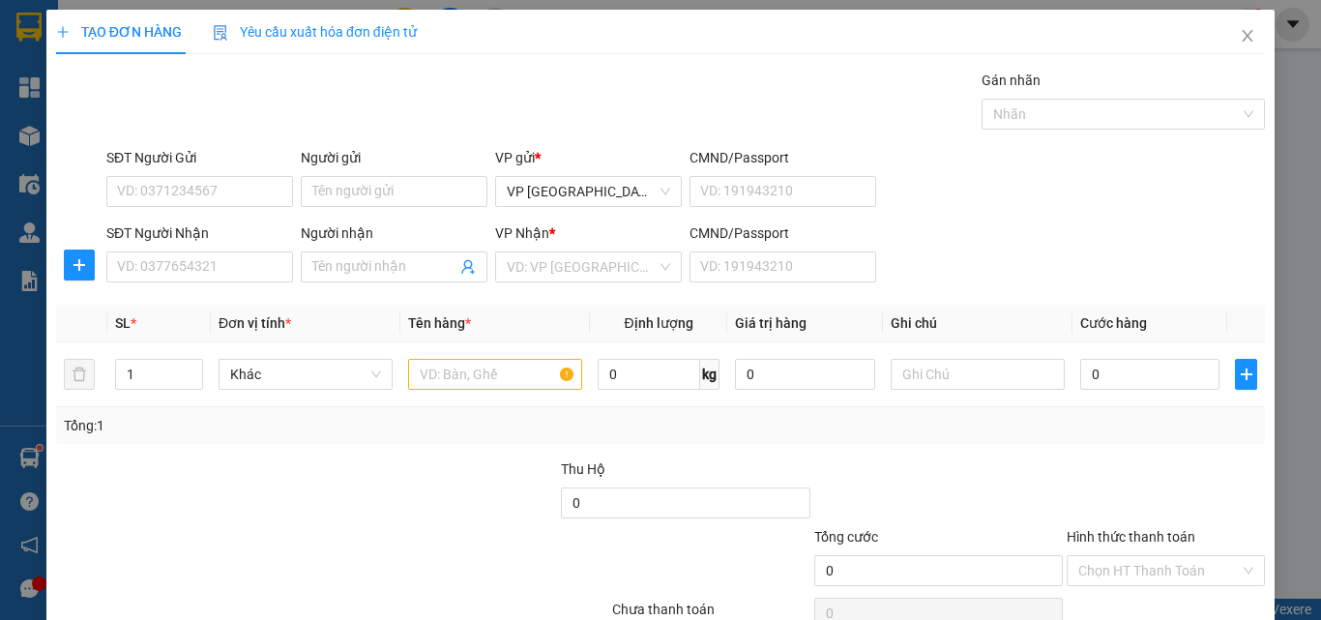
click at [898, 266] on div "SĐT Người Nhận VD: 0377654321 Người nhận Tên người nhận VP Nhận * VD: VP Sài Gò…" at bounding box center [686, 256] width 1166 height 68
click at [233, 268] on input "SĐT Người Nhận" at bounding box center [199, 266] width 187 height 31
click at [232, 269] on input "SĐT Người Nhận" at bounding box center [199, 266] width 187 height 31
click at [237, 267] on input "0943896" at bounding box center [199, 266] width 187 height 31
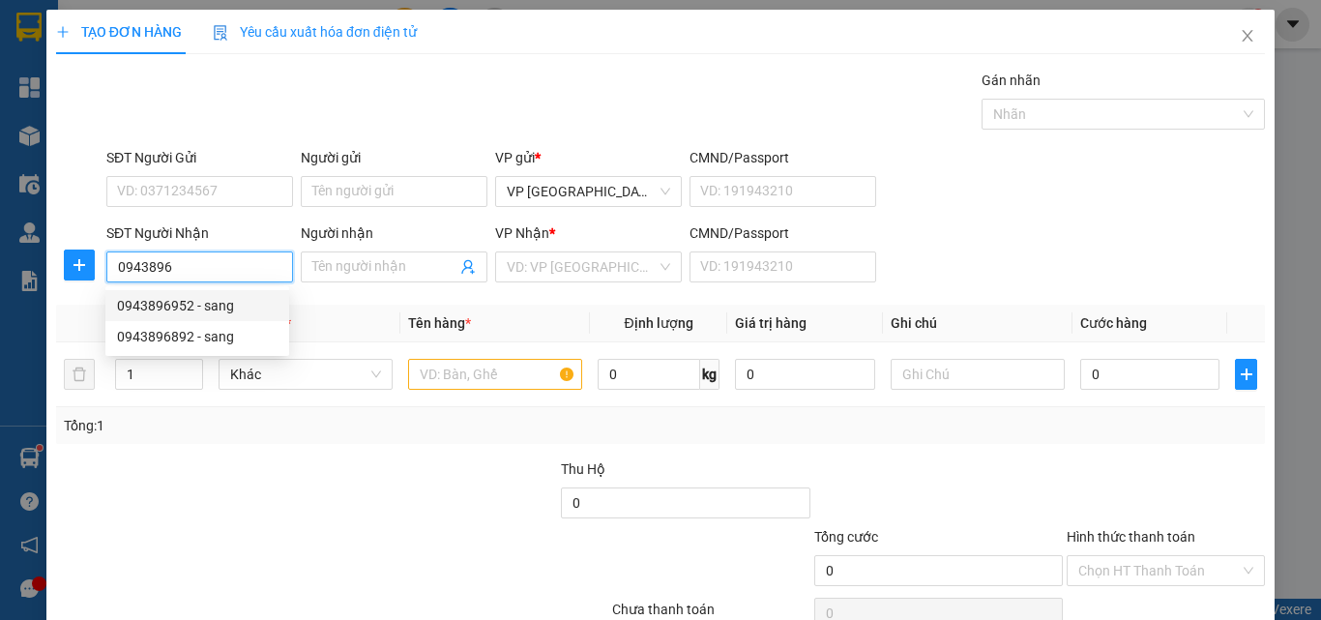
click at [231, 304] on div "0943896952 - sang" at bounding box center [197, 305] width 161 height 21
type input "0943896952"
type input "sang"
type input "50.000"
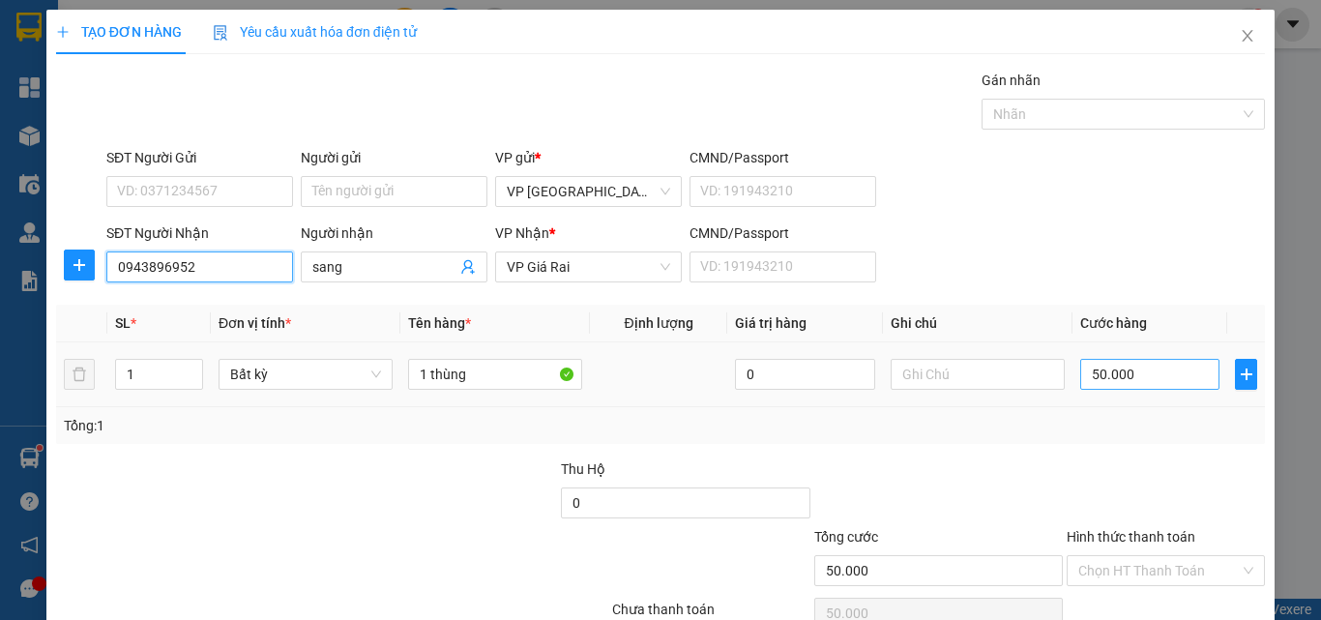
type input "0943896952"
click at [1117, 378] on input "50.000" at bounding box center [1149, 374] width 139 height 31
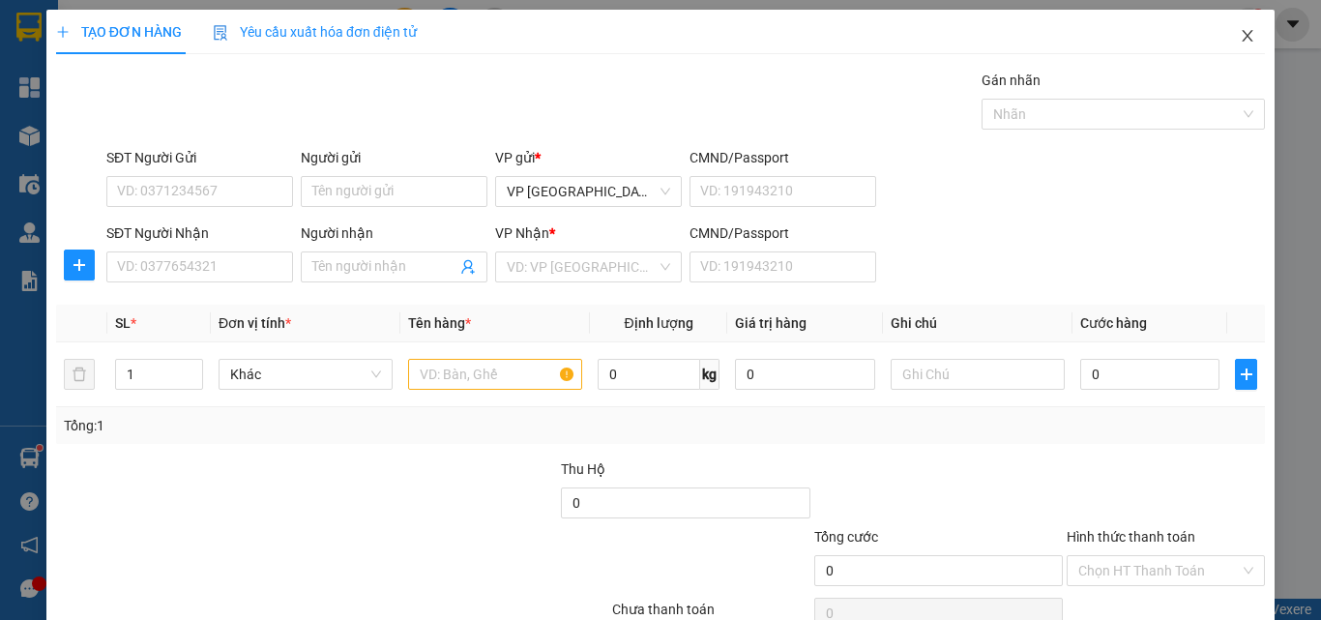
click at [1240, 37] on icon "close" at bounding box center [1247, 35] width 15 height 15
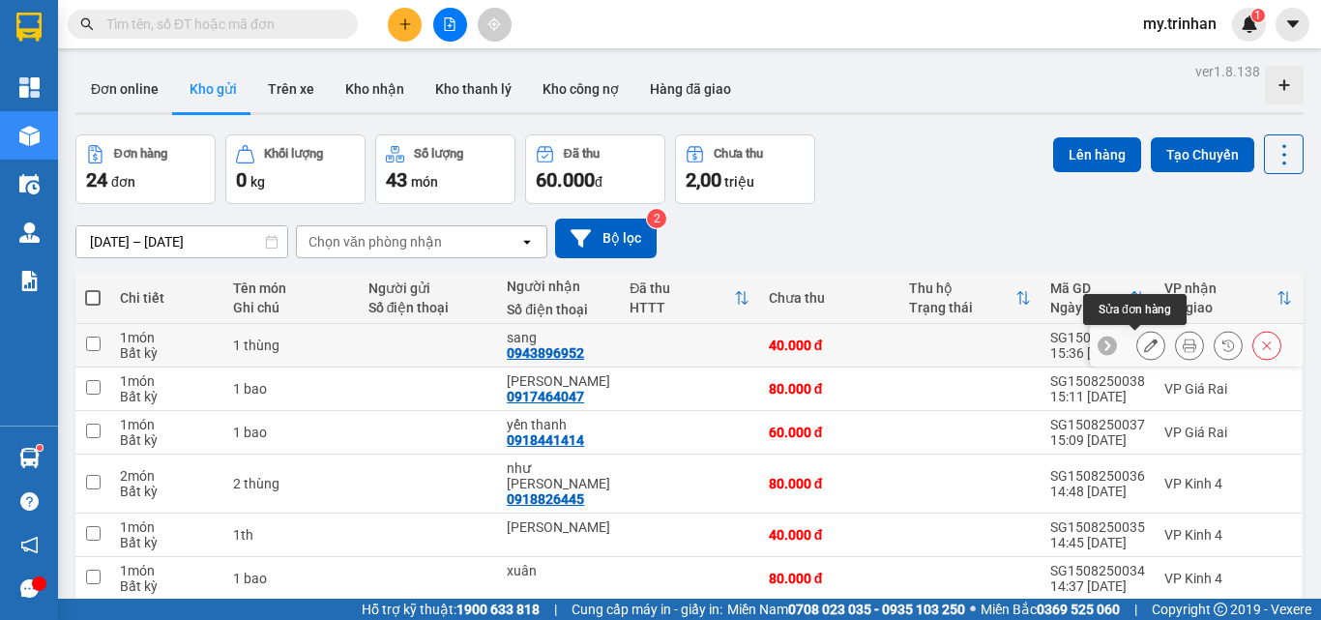
click at [1144, 340] on icon at bounding box center [1151, 345] width 14 height 14
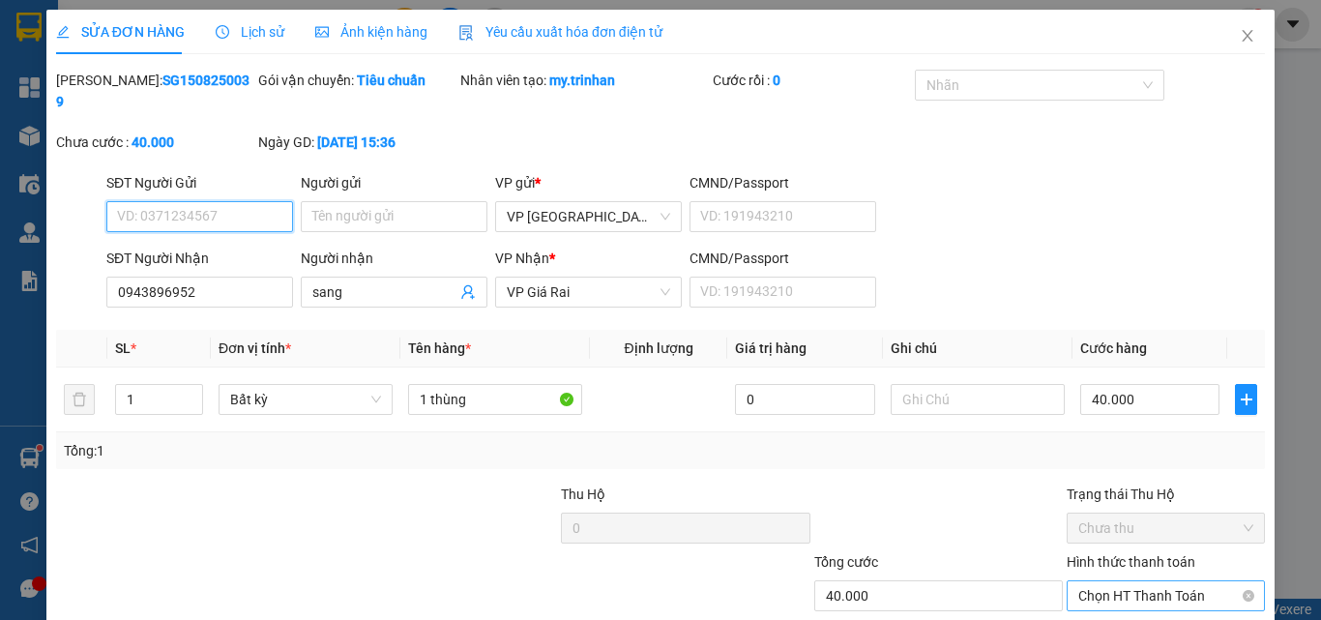
click at [1166, 581] on span "Chọn HT Thanh Toán" at bounding box center [1165, 595] width 175 height 29
click at [1158, 602] on div "Tại văn phòng" at bounding box center [1152, 612] width 172 height 21
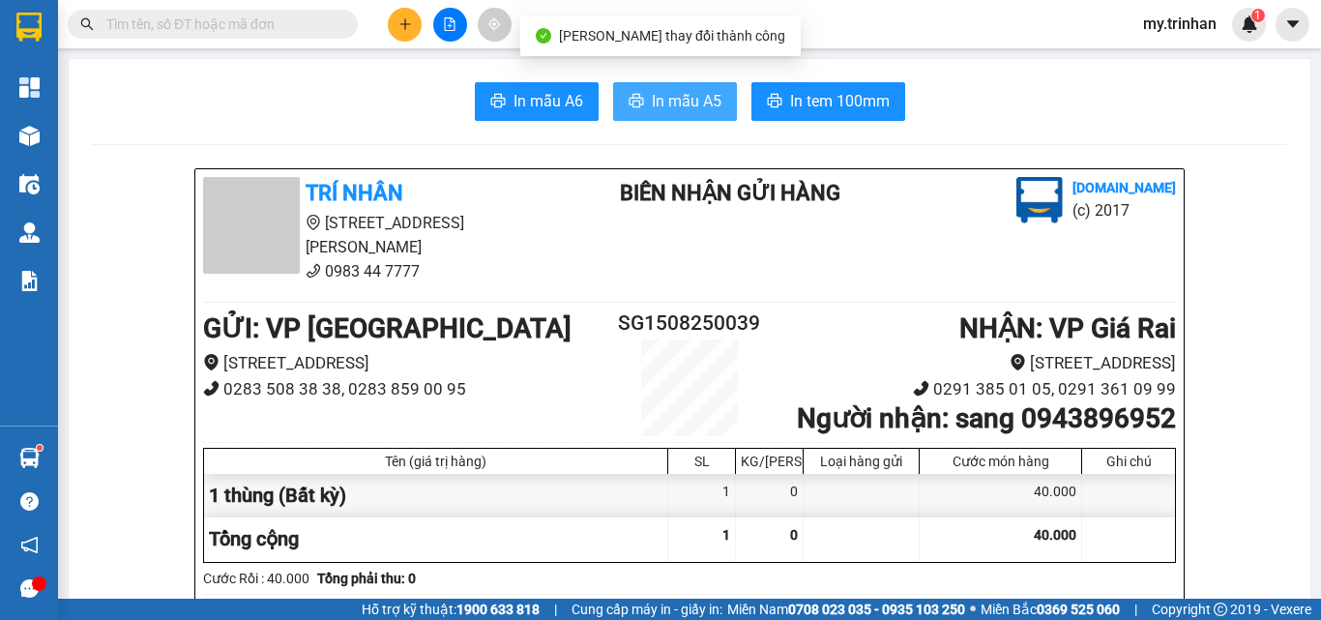
drag, startPoint x: 673, startPoint y: 103, endPoint x: 661, endPoint y: 103, distance: 11.6
click at [669, 103] on span "In mẫu A5" at bounding box center [687, 101] width 70 height 24
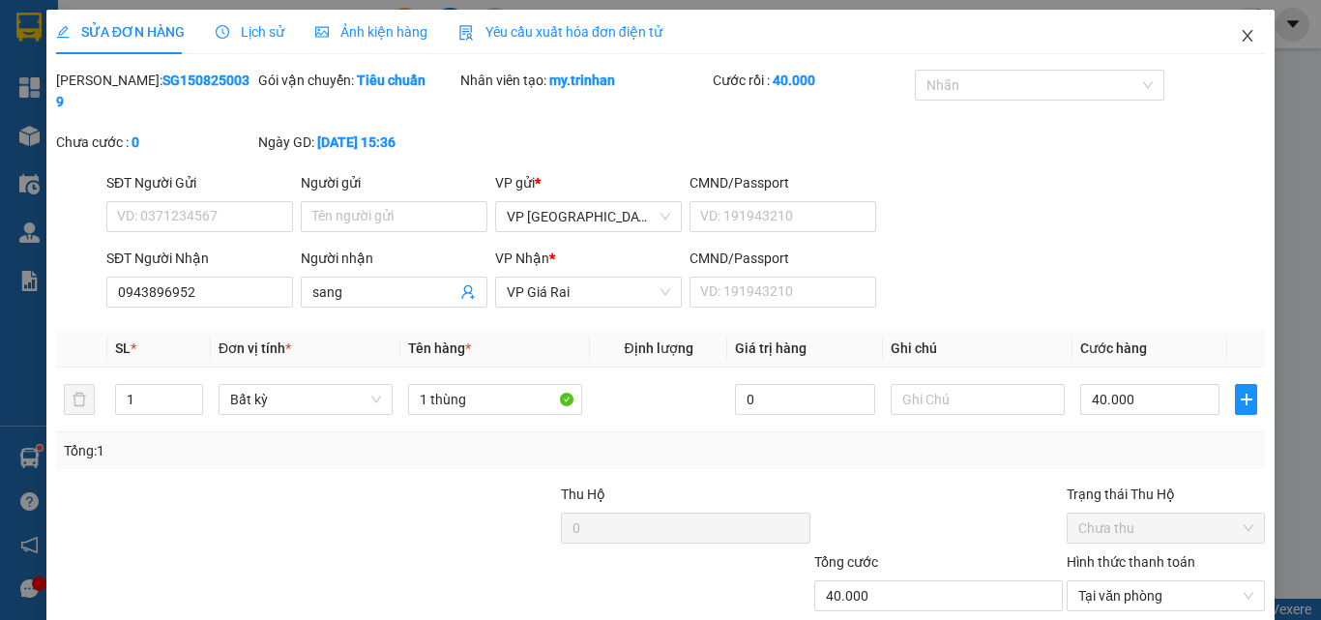
click at [1240, 33] on icon "close" at bounding box center [1247, 35] width 15 height 15
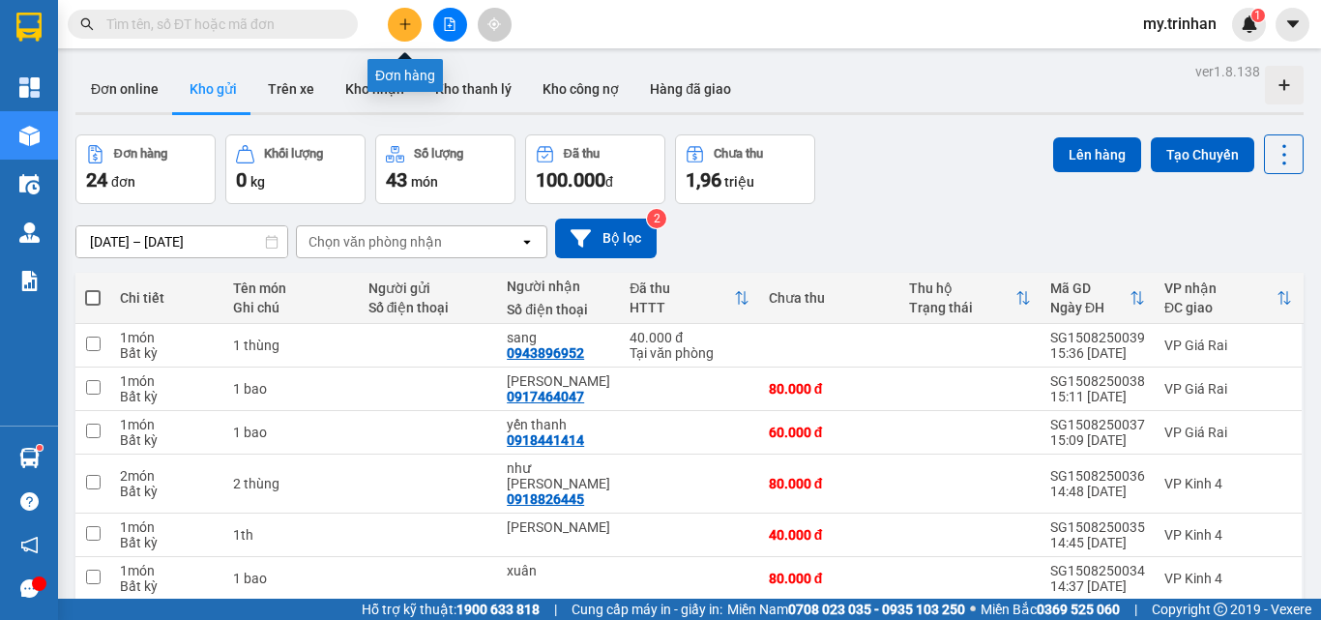
click at [408, 15] on button at bounding box center [405, 25] width 34 height 34
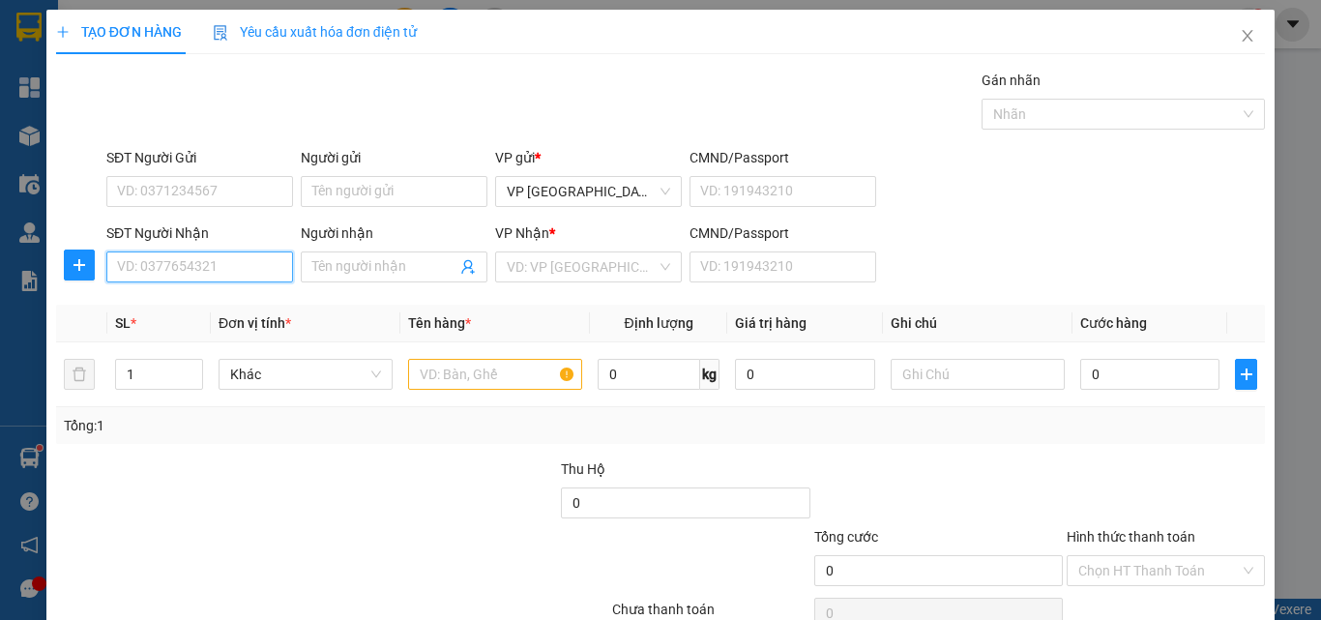
click at [241, 271] on input "SĐT Người Nhận" at bounding box center [199, 266] width 187 height 31
type input "0949868032"
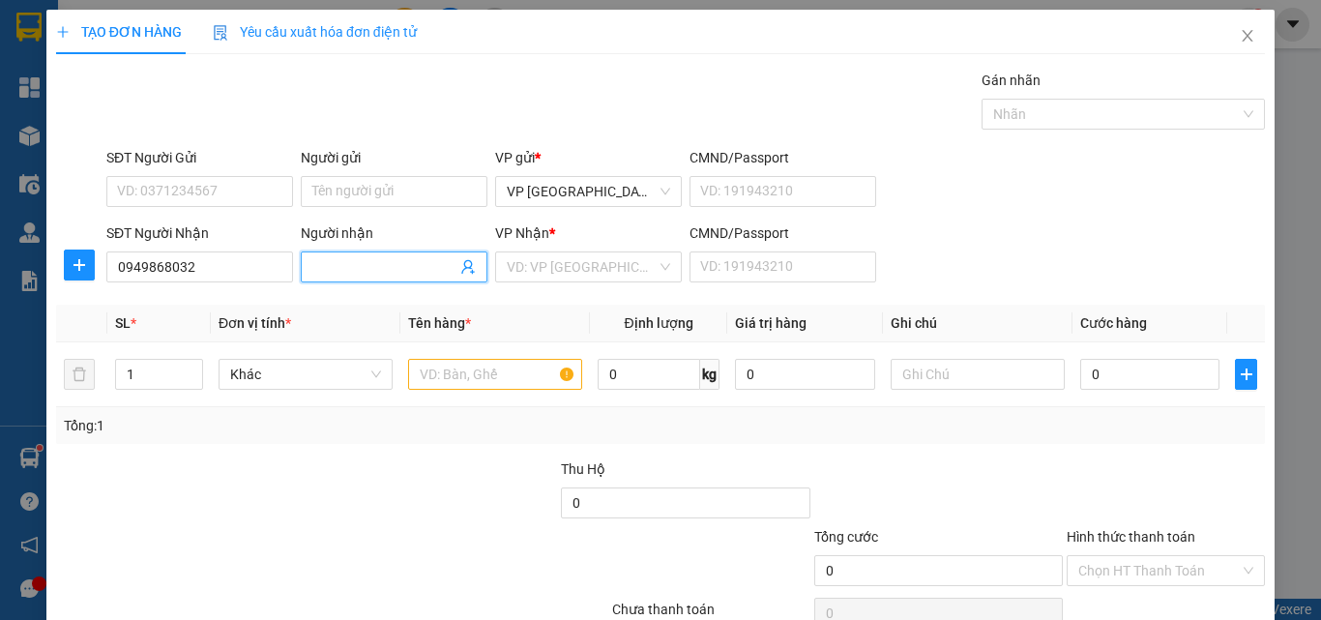
click at [387, 270] on input "Người nhận" at bounding box center [384, 266] width 144 height 21
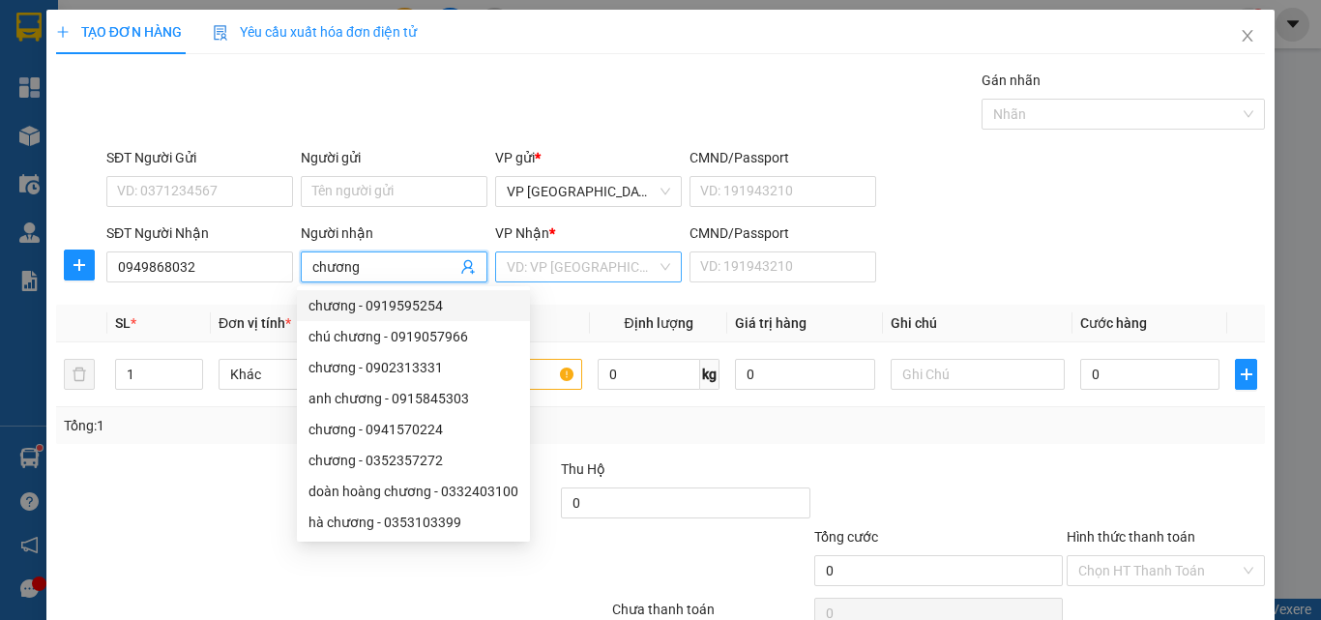
type input "chương"
click at [573, 261] on input "search" at bounding box center [582, 266] width 150 height 29
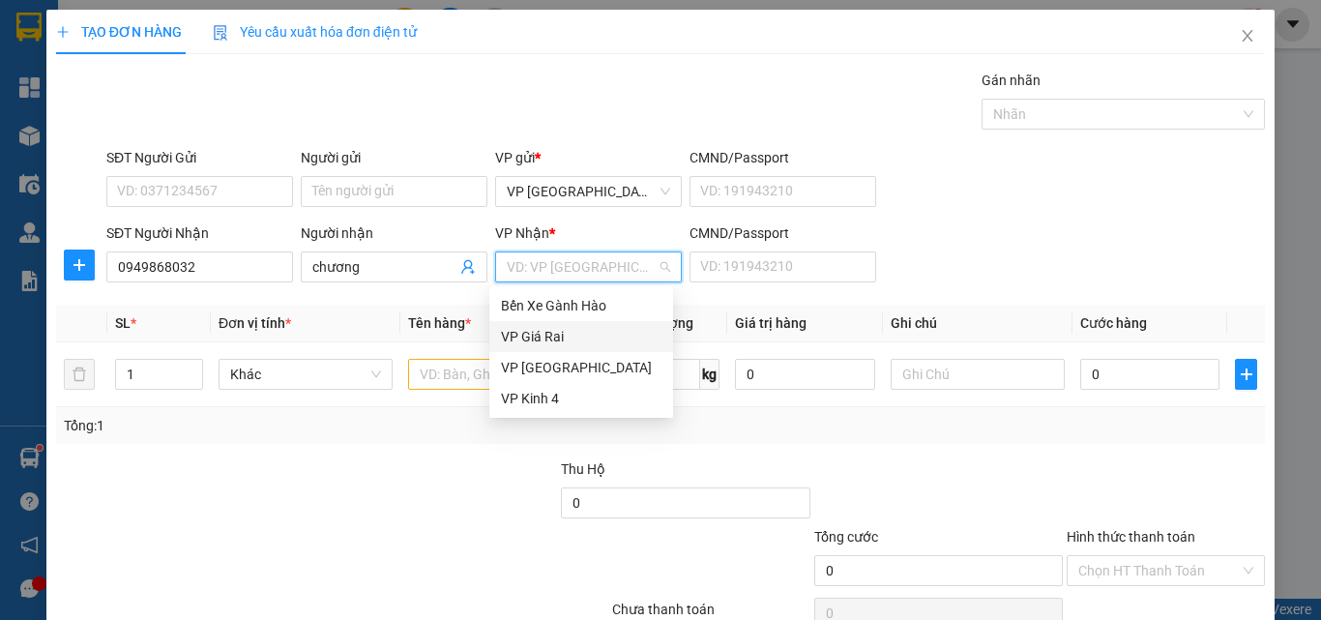
click at [566, 328] on div "VP Giá Rai" at bounding box center [581, 336] width 161 height 21
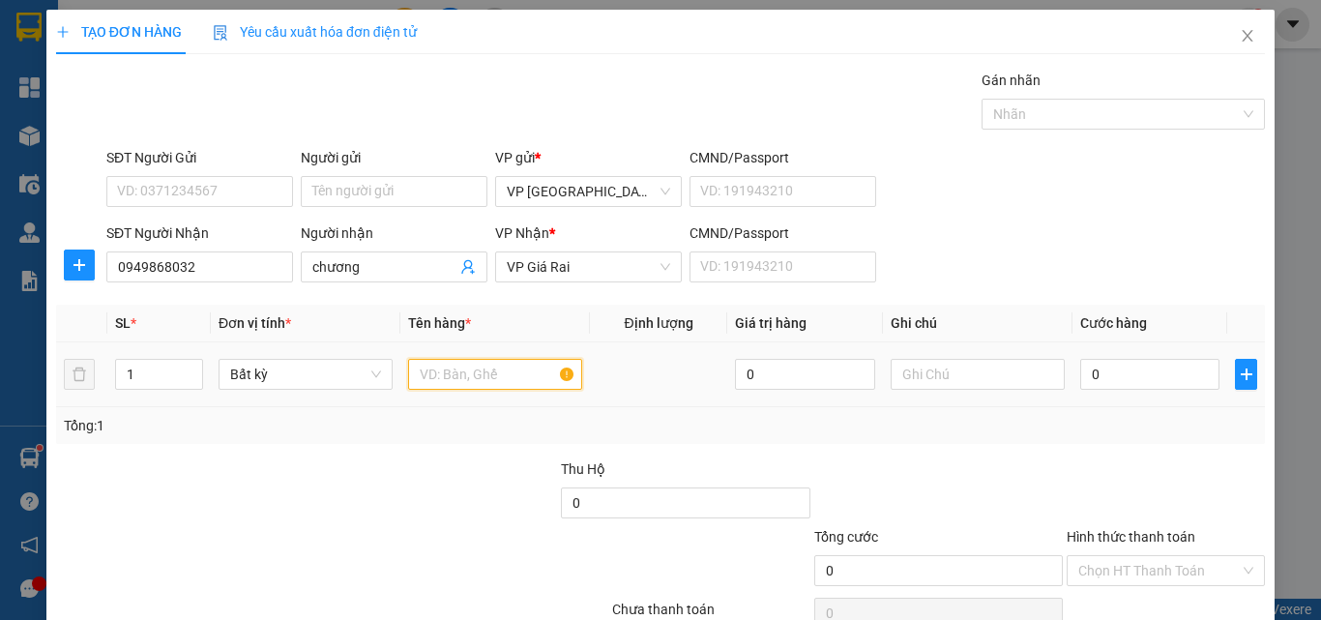
click at [477, 377] on input "text" at bounding box center [495, 374] width 174 height 31
type input "1 th"
click at [1080, 373] on input "0" at bounding box center [1149, 374] width 139 height 31
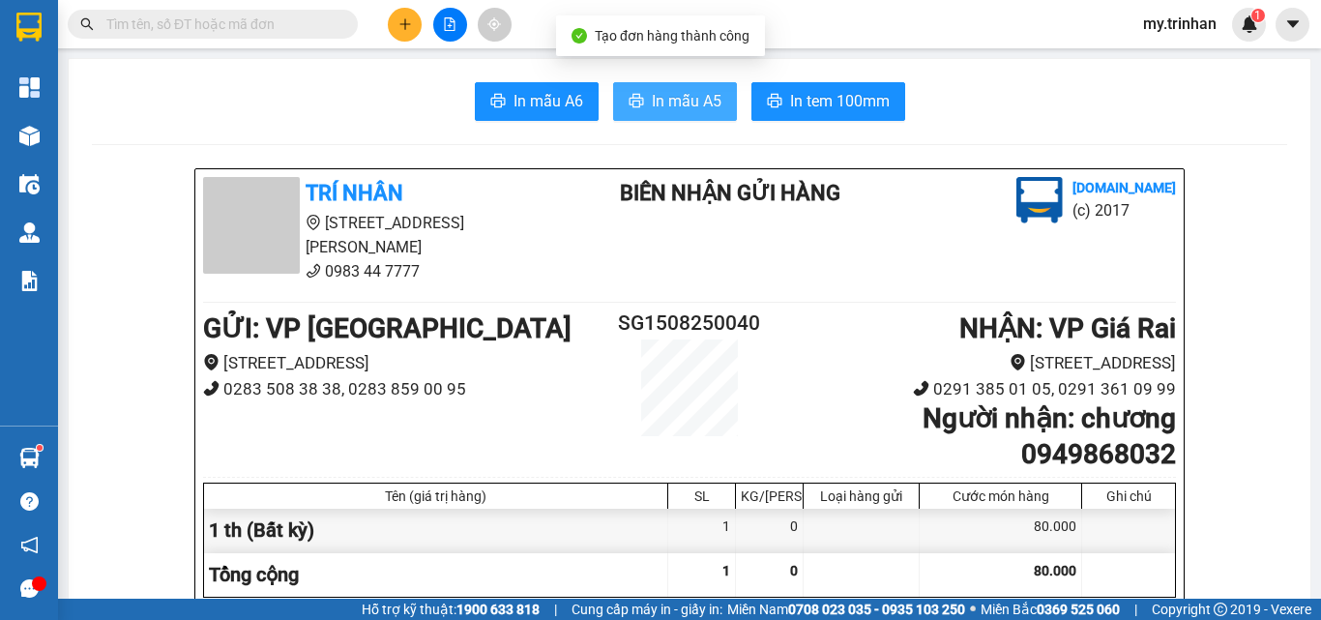
click at [662, 101] on span "In mẫu A5" at bounding box center [687, 101] width 70 height 24
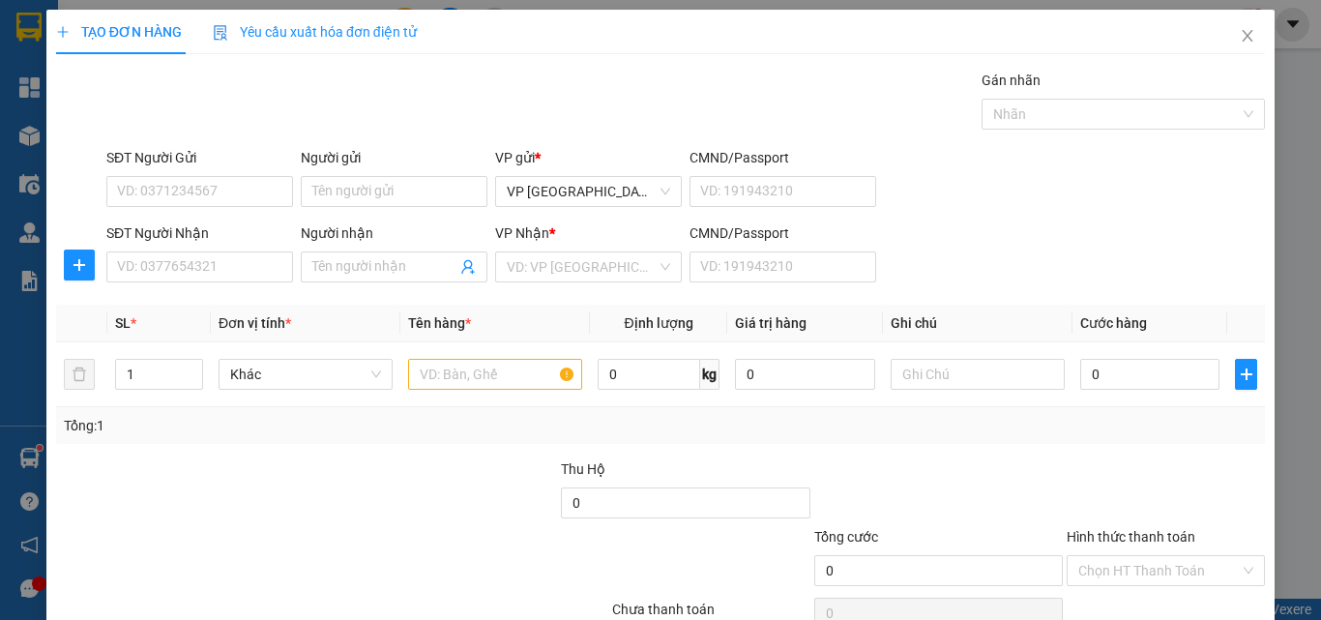
click at [388, 250] on div "Người nhận" at bounding box center [394, 236] width 187 height 29
click at [391, 266] on input "Người nhận" at bounding box center [384, 266] width 144 height 21
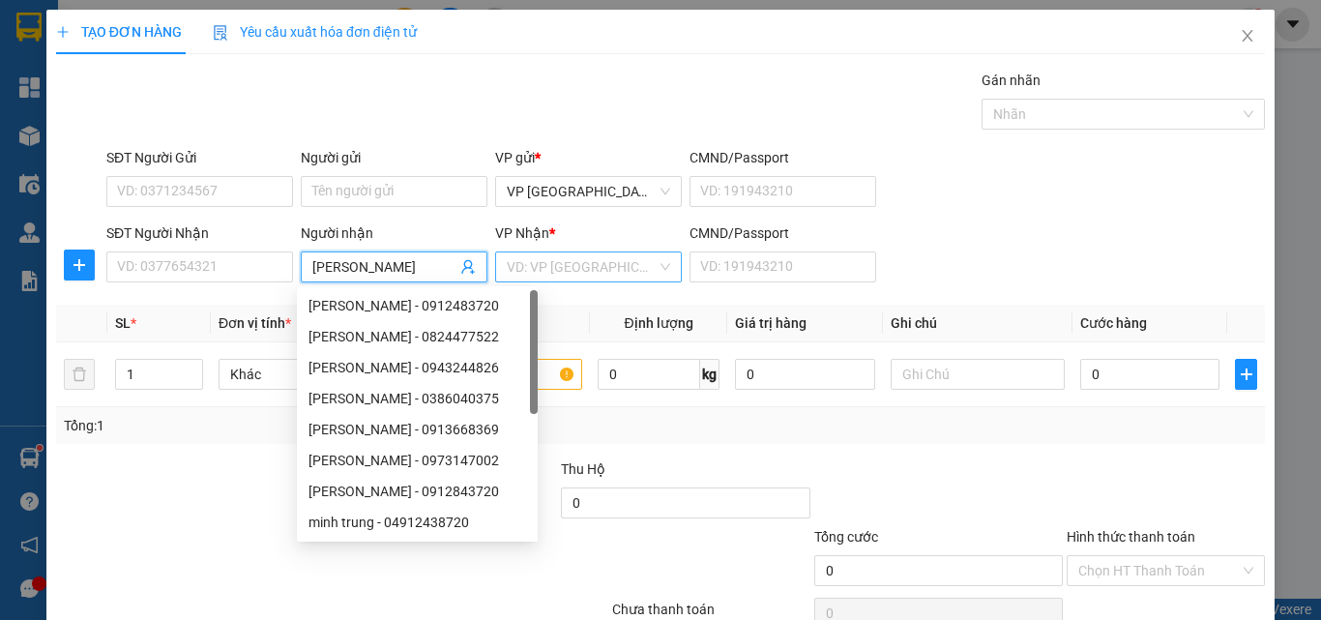
click at [556, 281] on div "VD: VP [GEOGRAPHIC_DATA]" at bounding box center [588, 266] width 187 height 31
type input "[PERSON_NAME]"
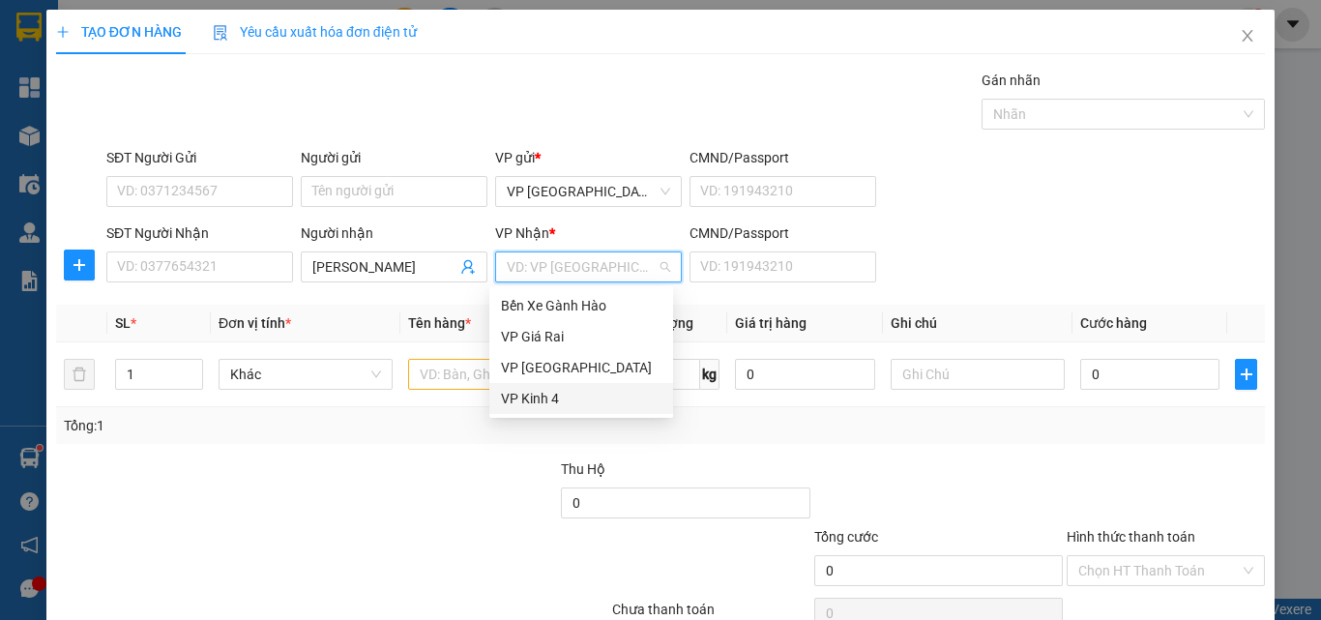
click at [547, 408] on div "VP Kinh 4" at bounding box center [581, 398] width 161 height 21
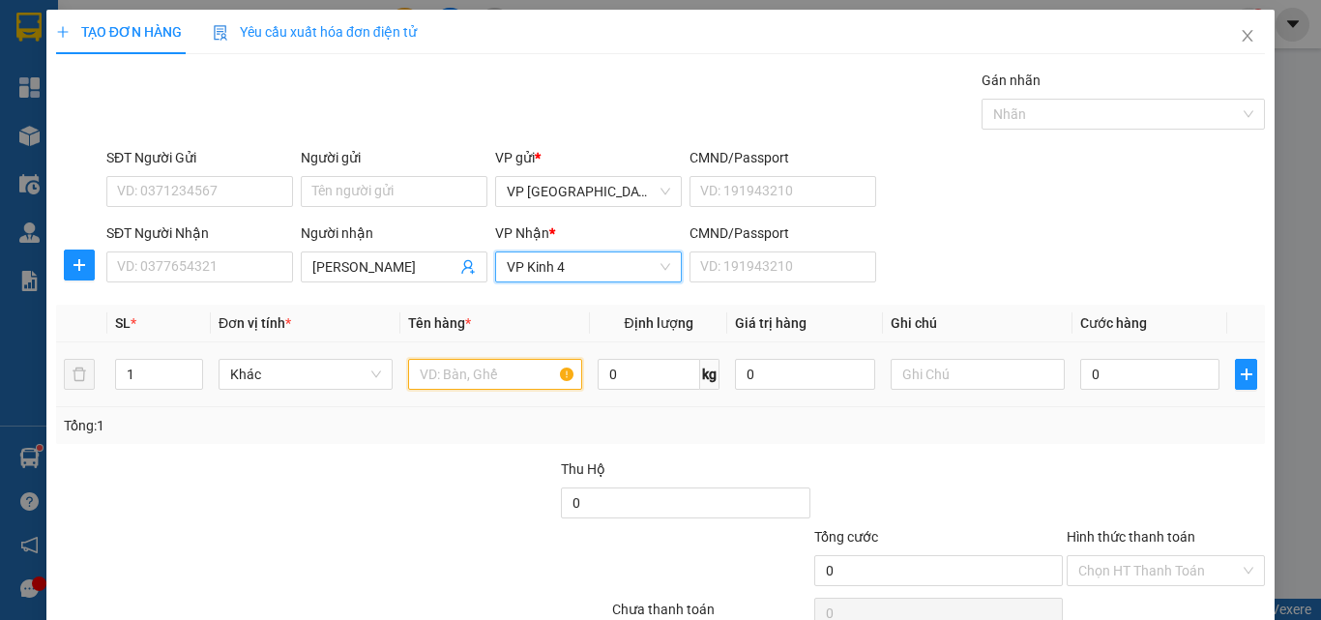
click at [465, 371] on input "text" at bounding box center [495, 374] width 174 height 31
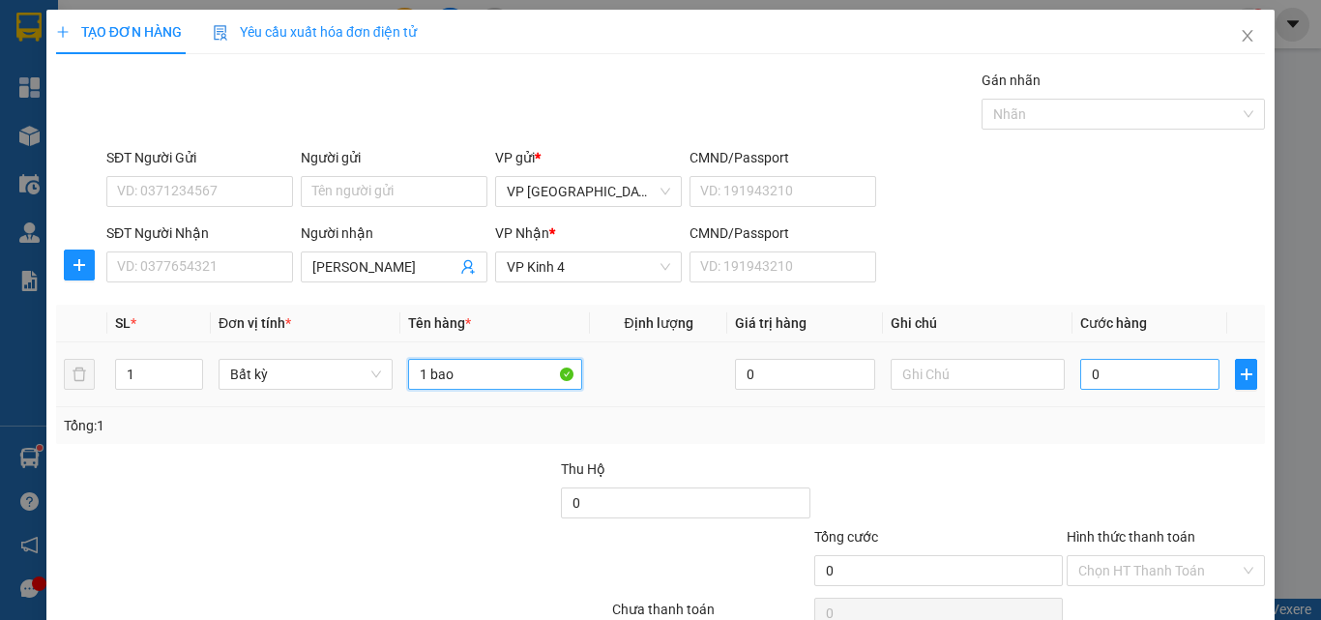
type input "1 bao"
click at [1154, 378] on input "0" at bounding box center [1149, 374] width 139 height 31
type input "4"
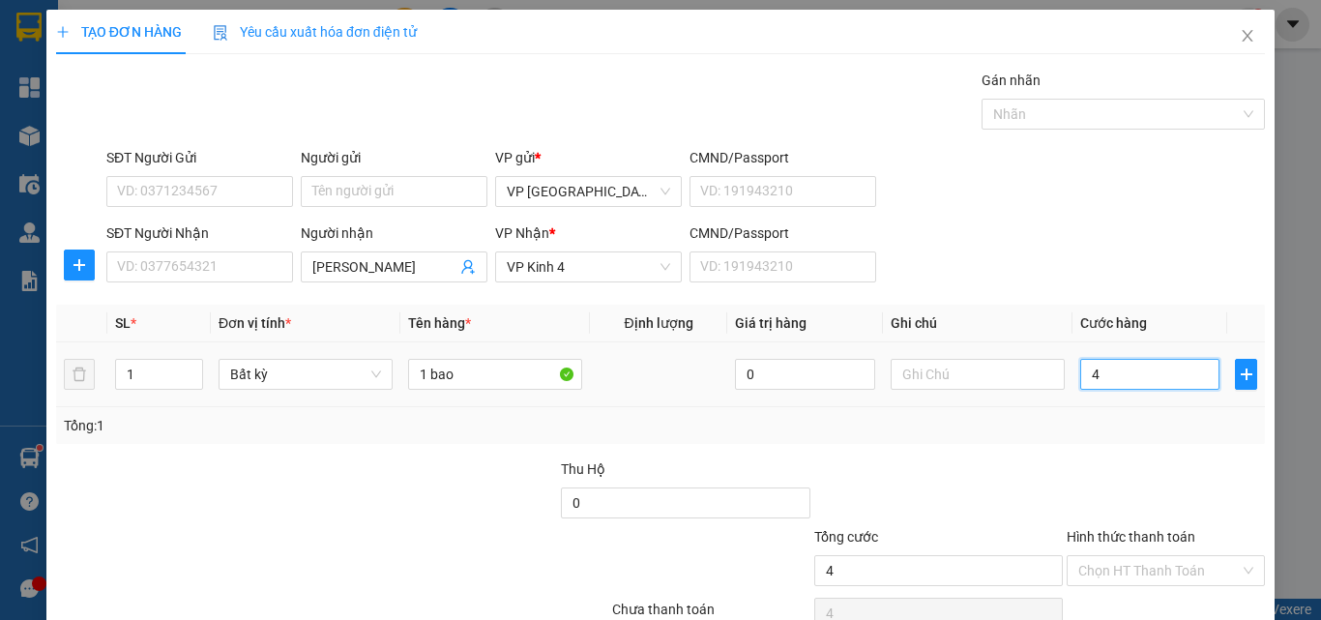
type input "40"
type input "40.000"
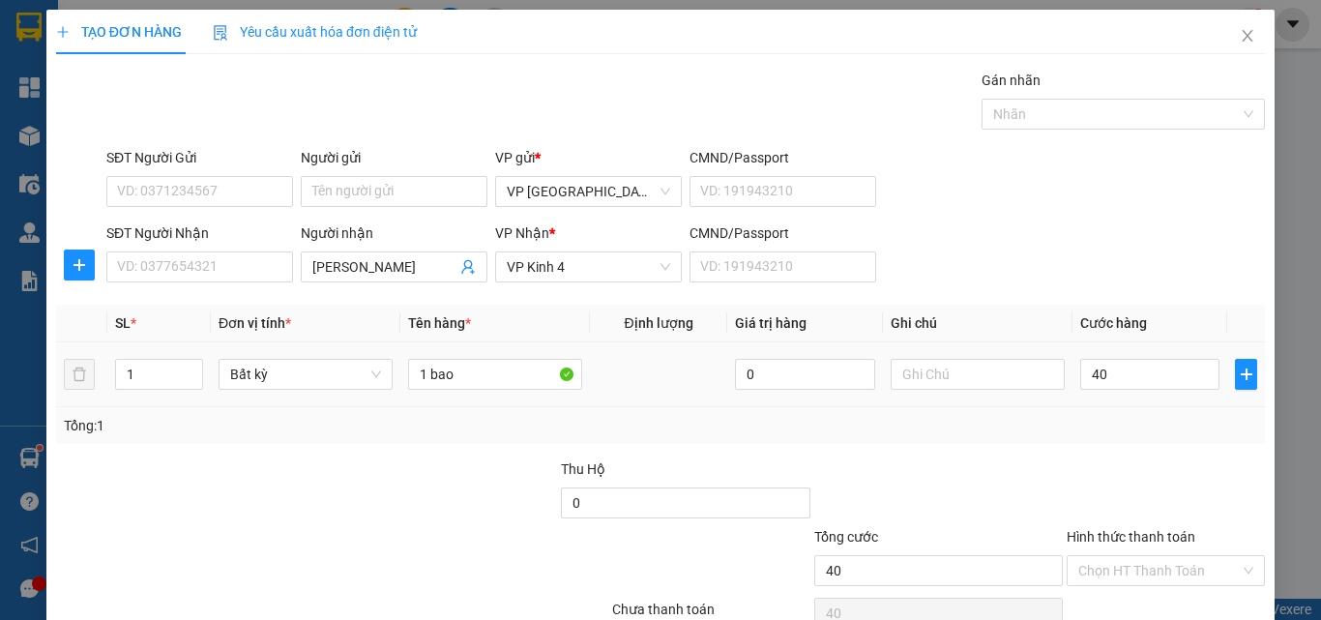
type input "40.000"
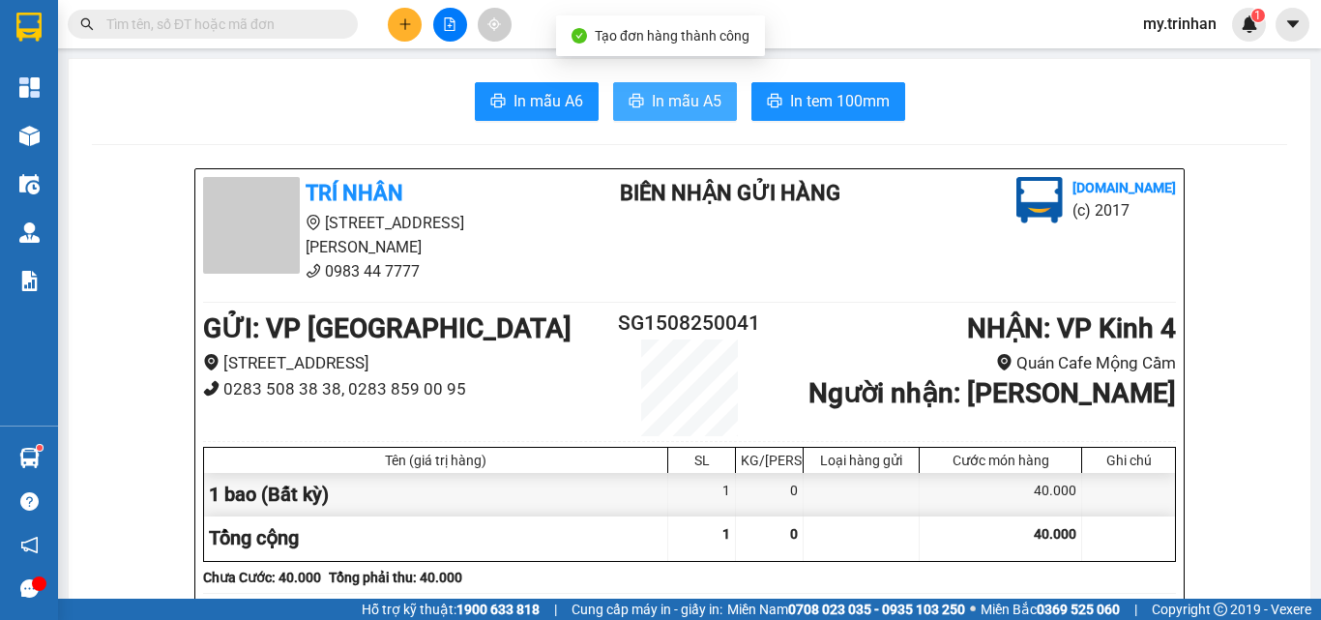
click at [674, 104] on span "In mẫu A5" at bounding box center [687, 101] width 70 height 24
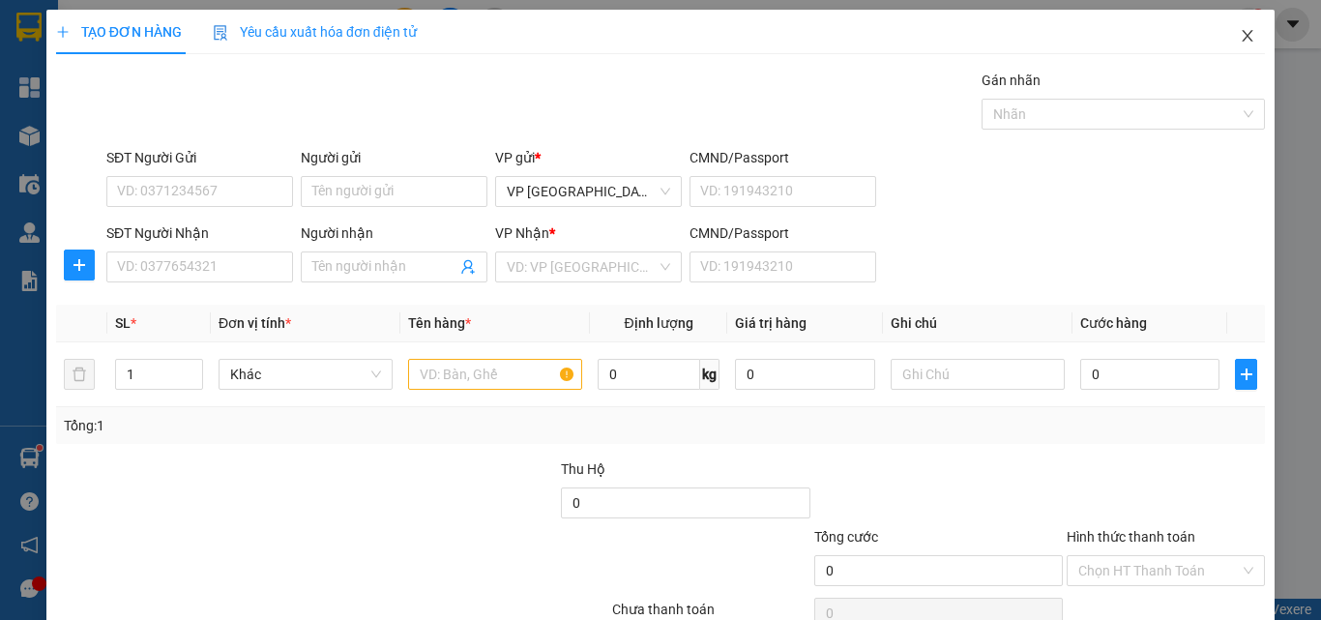
click at [1220, 33] on span "Close" at bounding box center [1247, 37] width 54 height 54
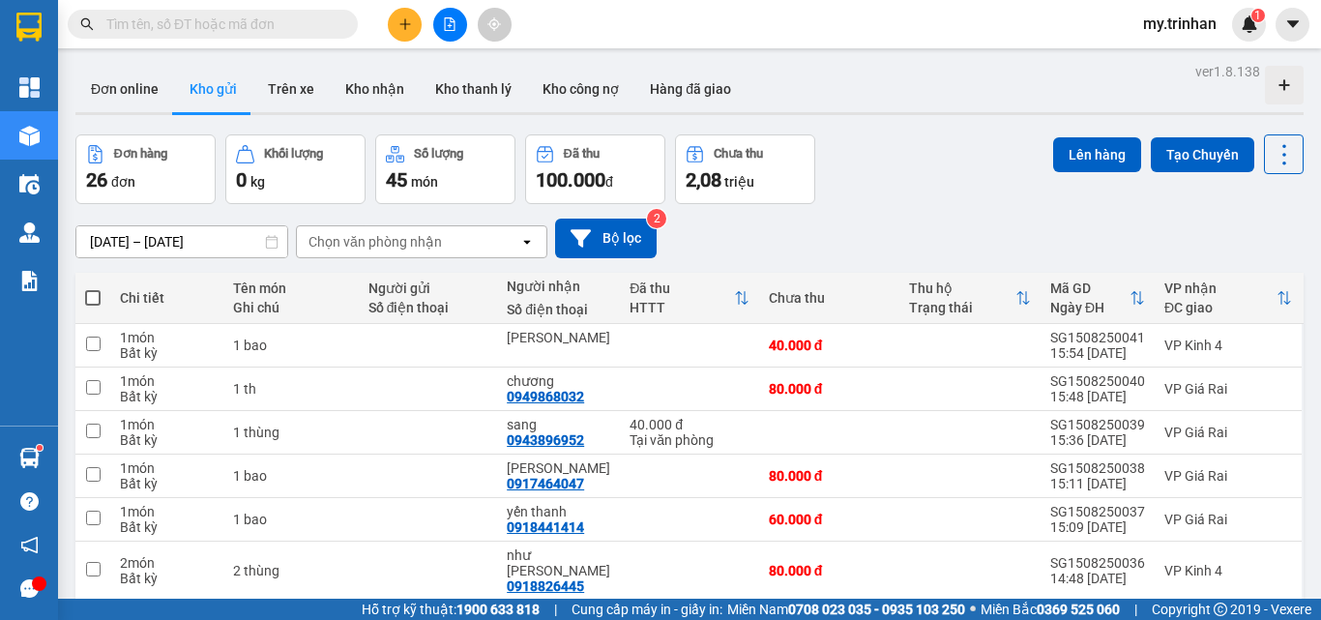
click at [791, 220] on div "[DATE] – [DATE] Press the down arrow key to interact with the calendar and sele…" at bounding box center [689, 239] width 1228 height 40
click at [394, 31] on button at bounding box center [405, 25] width 34 height 34
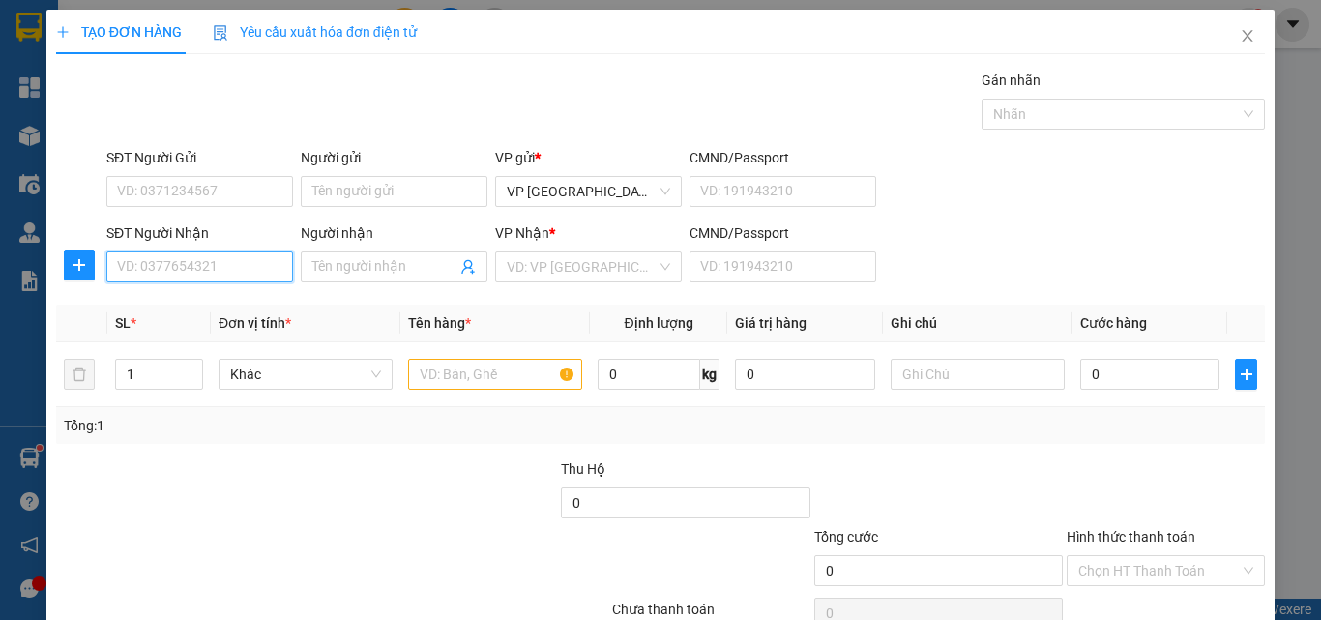
click at [190, 276] on input "SĐT Người Nhận" at bounding box center [199, 266] width 187 height 31
click at [203, 270] on input "SĐT Người Nhận" at bounding box center [199, 266] width 187 height 31
click at [355, 275] on input "Người nhận" at bounding box center [384, 266] width 144 height 21
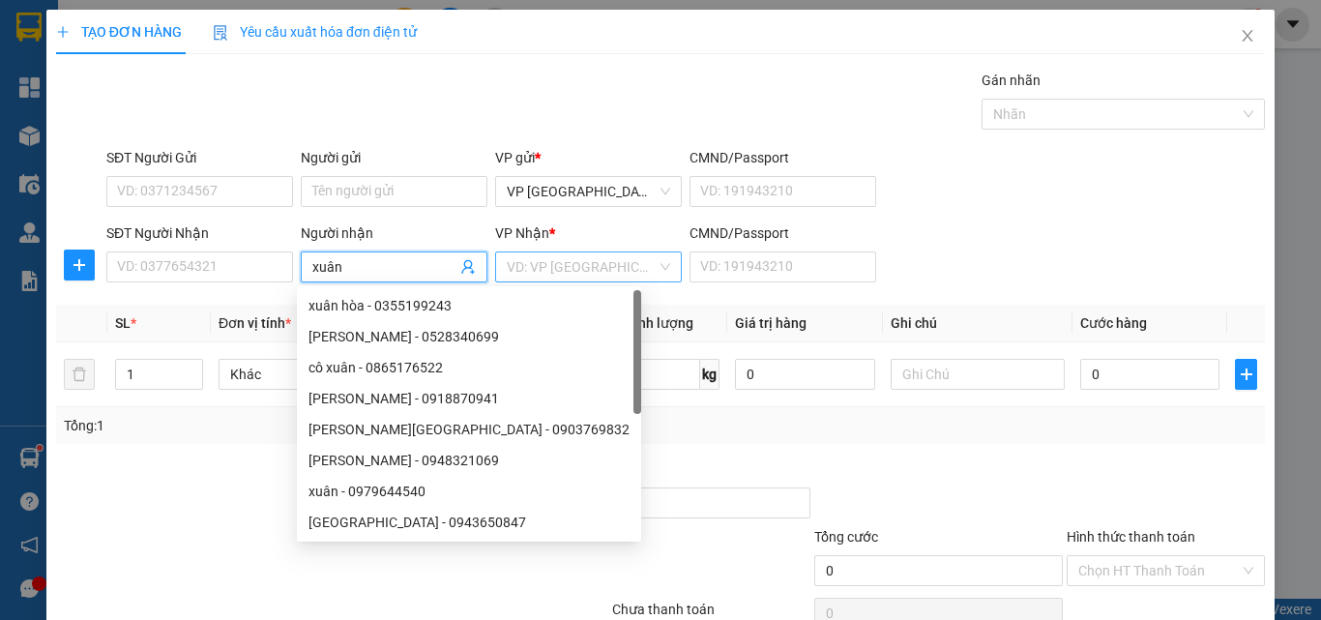
type input "xuân"
click at [608, 269] on input "search" at bounding box center [582, 266] width 150 height 29
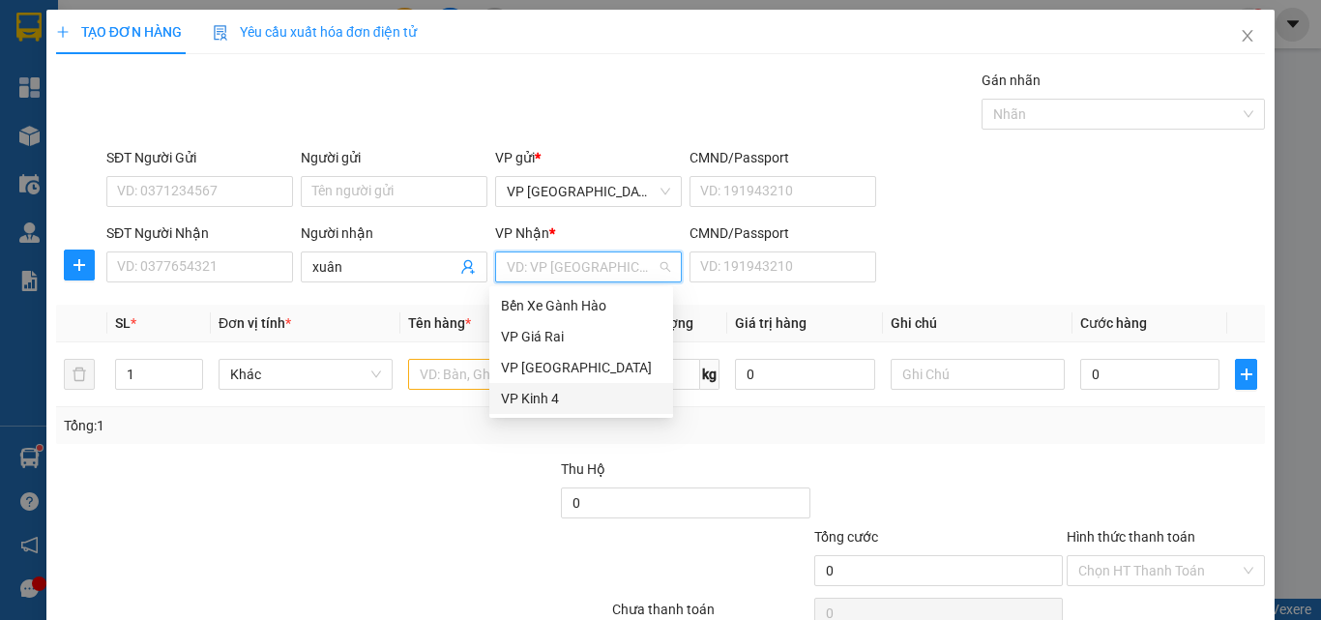
click at [527, 408] on div "VP Kinh 4" at bounding box center [581, 398] width 161 height 21
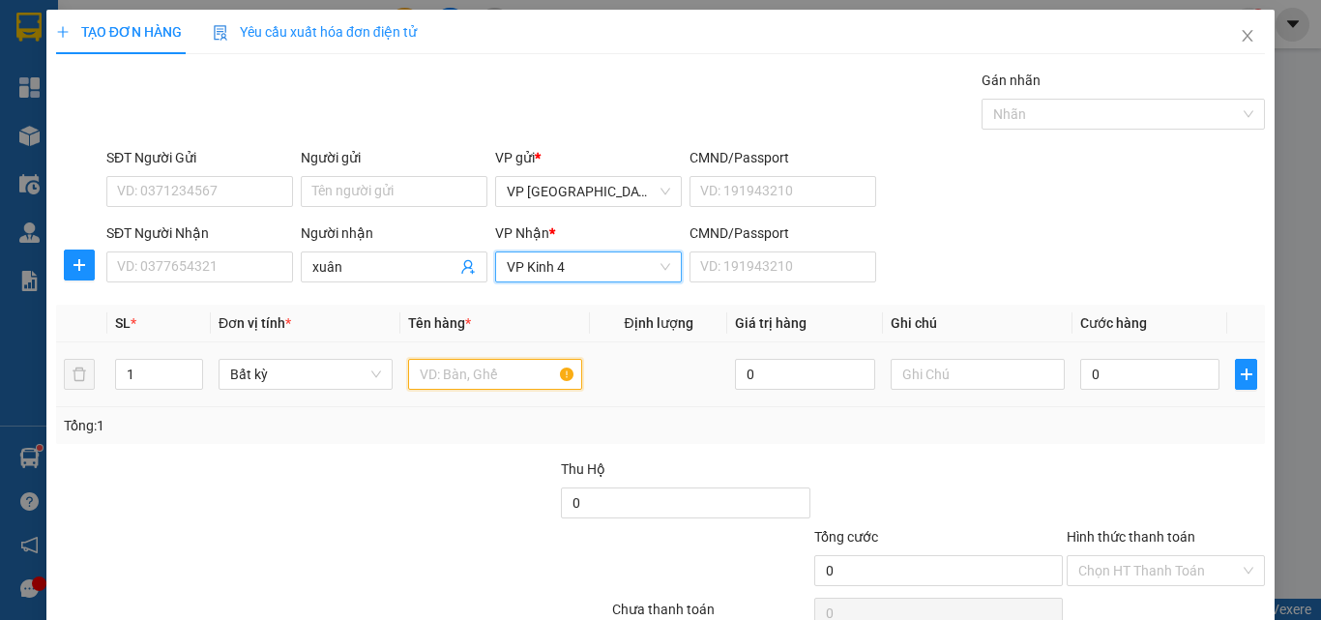
click at [477, 370] on input "text" at bounding box center [495, 374] width 174 height 31
type input "2"
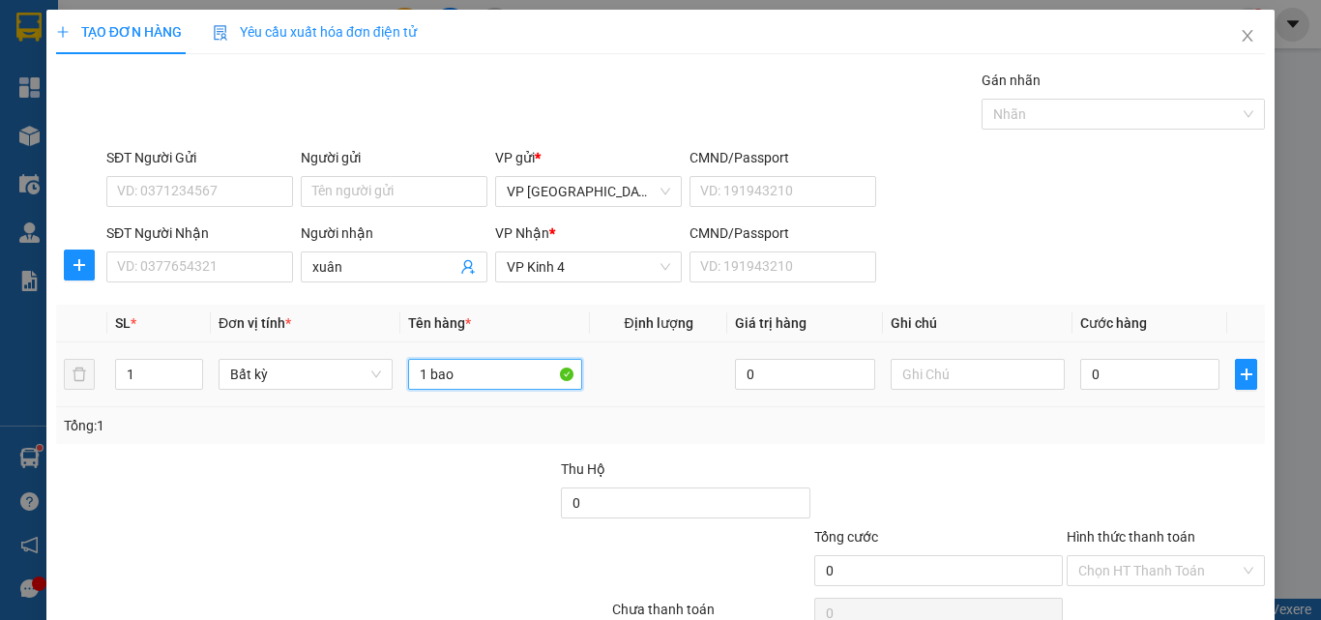
type input "1 bao"
click at [1174, 371] on input "0" at bounding box center [1149, 374] width 139 height 31
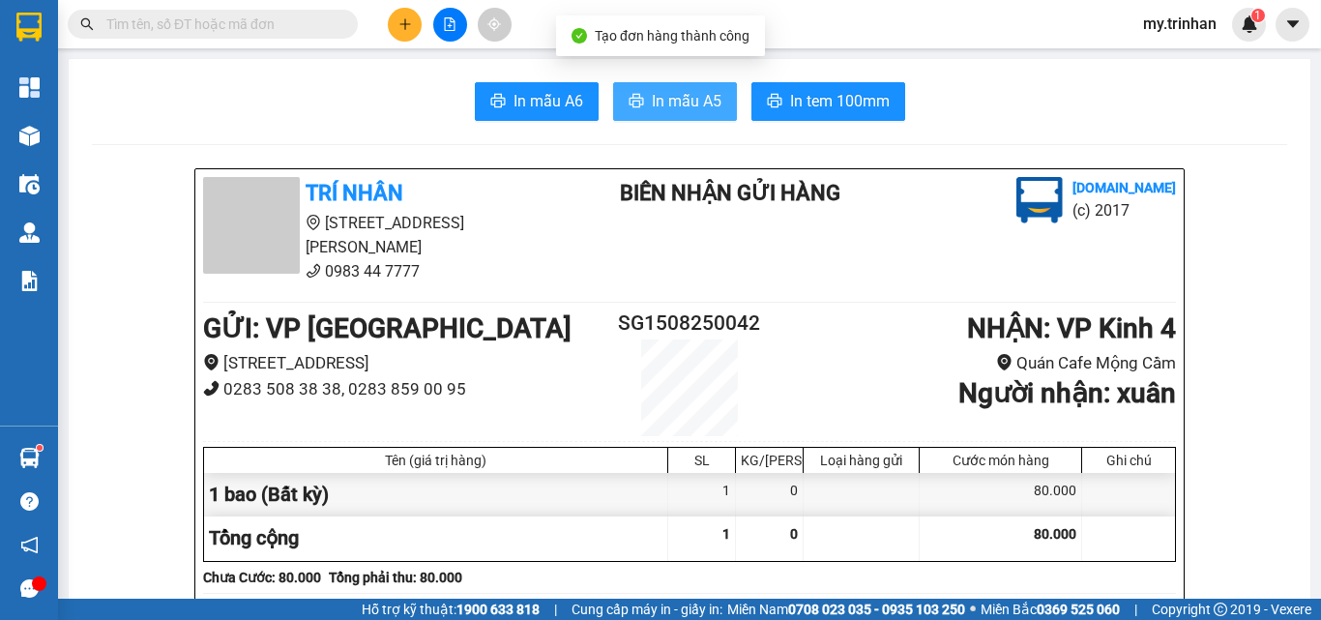
click at [702, 92] on span "In mẫu A5" at bounding box center [687, 101] width 70 height 24
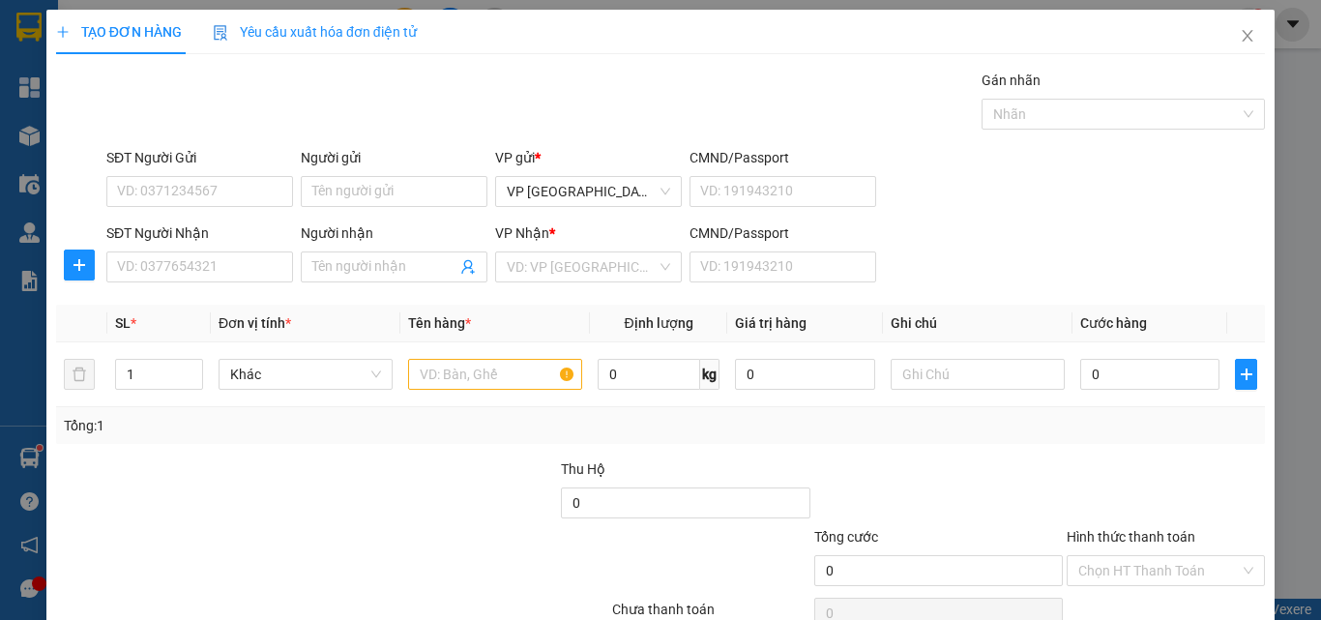
click at [1045, 285] on div "SĐT Người Nhận VD: 0377654321 Người nhận Tên người nhận VP Nhận * VD: VP Sài Gò…" at bounding box center [686, 256] width 1166 height 68
click at [133, 276] on input "SĐT Người Nhận" at bounding box center [199, 266] width 187 height 31
click at [152, 266] on input "SĐT Người Nhận" at bounding box center [199, 266] width 187 height 31
click at [325, 261] on input "Người nhận" at bounding box center [384, 266] width 144 height 21
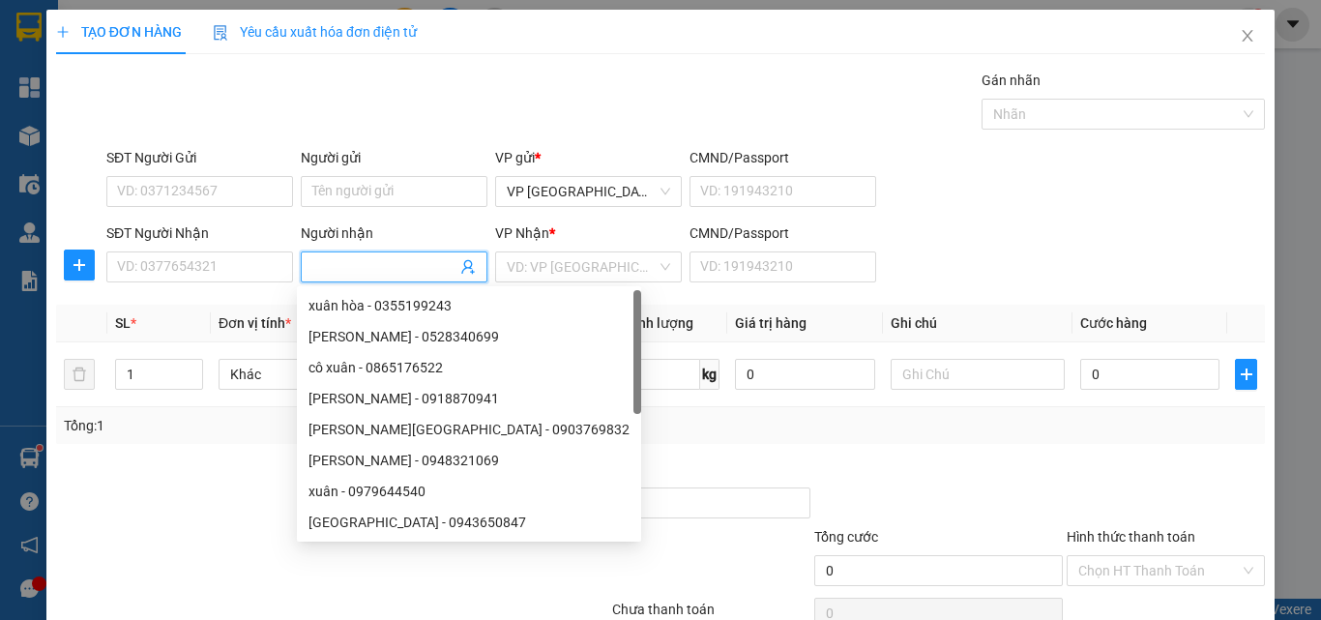
click at [338, 275] on input "Người nhận" at bounding box center [384, 266] width 144 height 21
click at [340, 271] on input "Người nhận" at bounding box center [384, 266] width 144 height 21
click at [200, 286] on div "SĐT Người Nhận VD: 0377654321" at bounding box center [199, 256] width 187 height 68
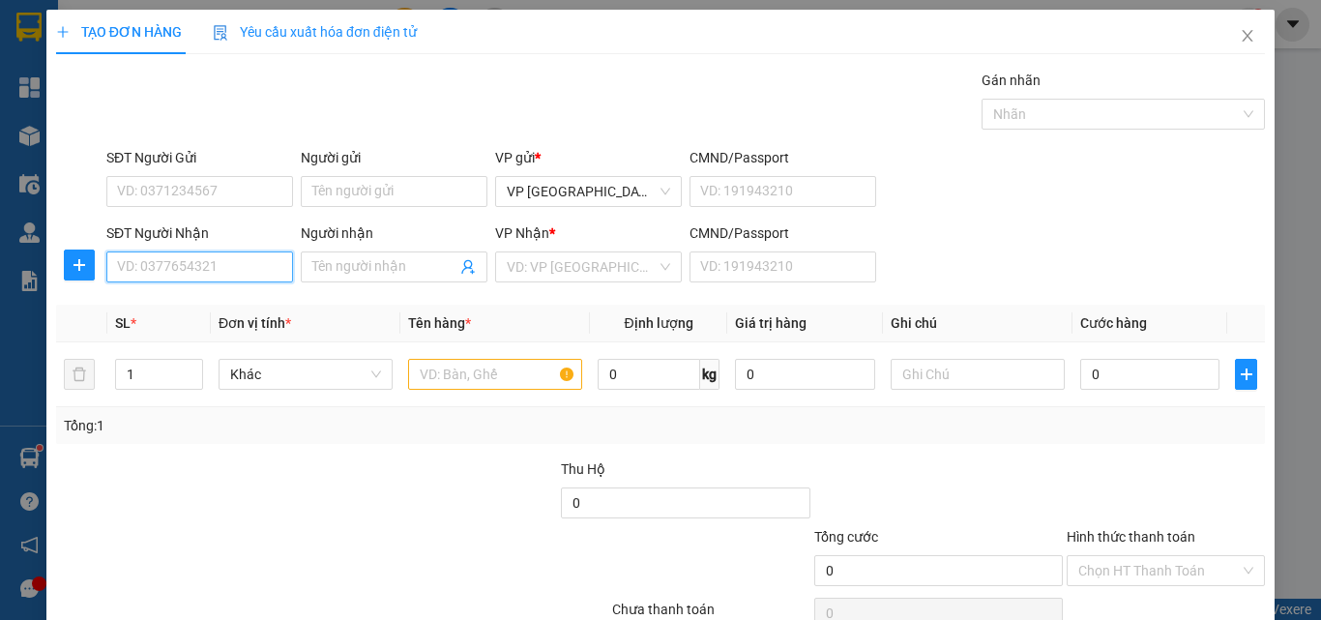
click at [210, 271] on input "SĐT Người Nhận" at bounding box center [199, 266] width 187 height 31
click at [214, 274] on input "SĐT Người Nhận" at bounding box center [199, 266] width 187 height 31
click at [215, 274] on input "SĐT Người Nhận" at bounding box center [199, 266] width 187 height 31
click at [218, 269] on input "SĐT Người Nhận" at bounding box center [199, 266] width 187 height 31
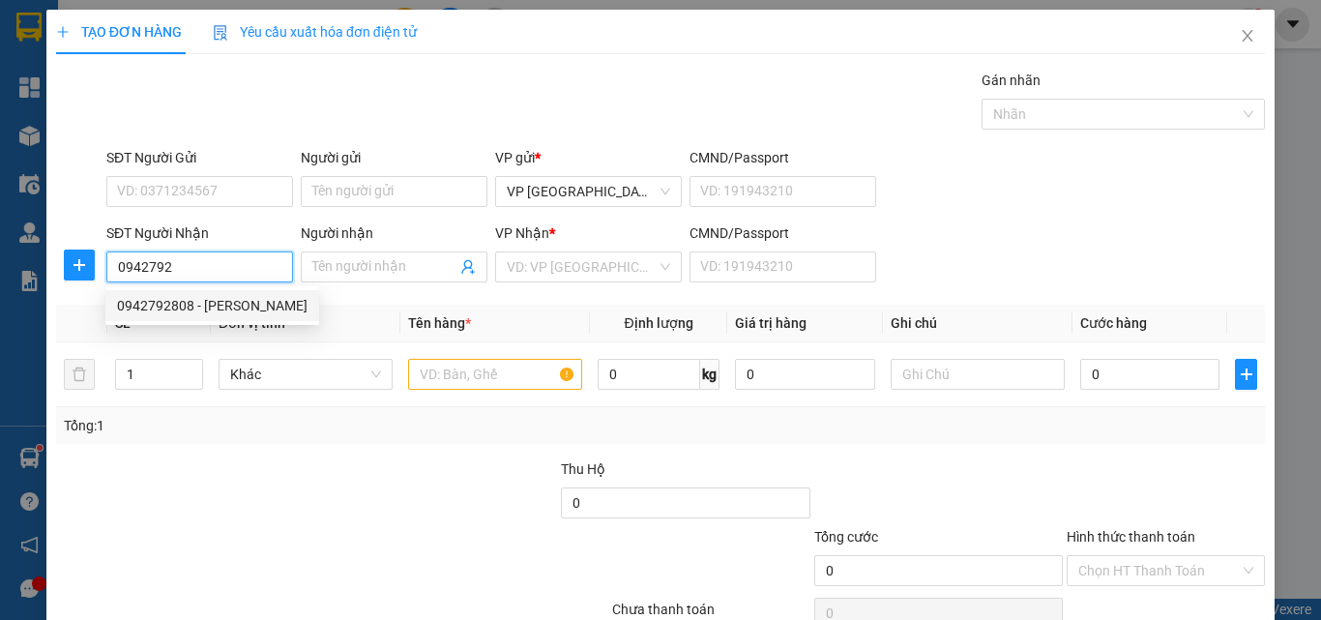
click at [252, 310] on div "0942792808 - [PERSON_NAME]" at bounding box center [212, 305] width 191 height 21
type input "0942792808"
type input "anh duy"
type input "30.000"
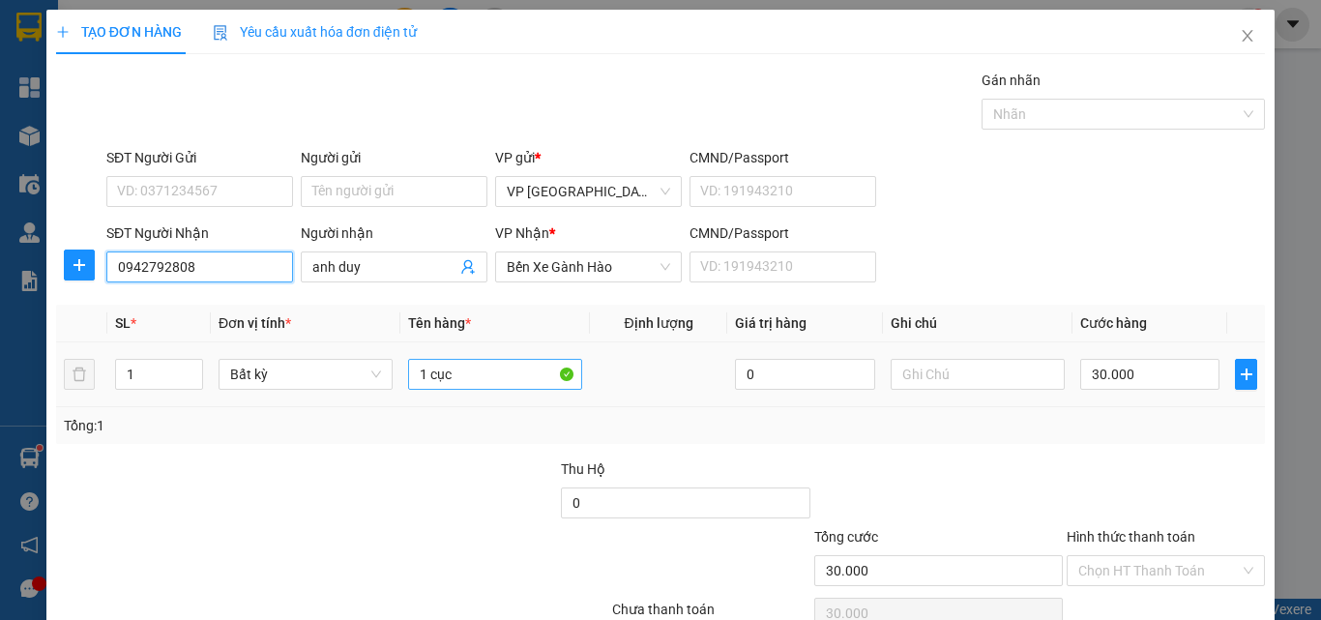
type input "0942792808"
drag, startPoint x: 462, startPoint y: 386, endPoint x: 405, endPoint y: 382, distance: 57.2
click at [425, 389] on input "1 cục" at bounding box center [495, 374] width 174 height 31
type input "1 kiện"
click at [1131, 381] on input "30.000" at bounding box center [1149, 374] width 139 height 31
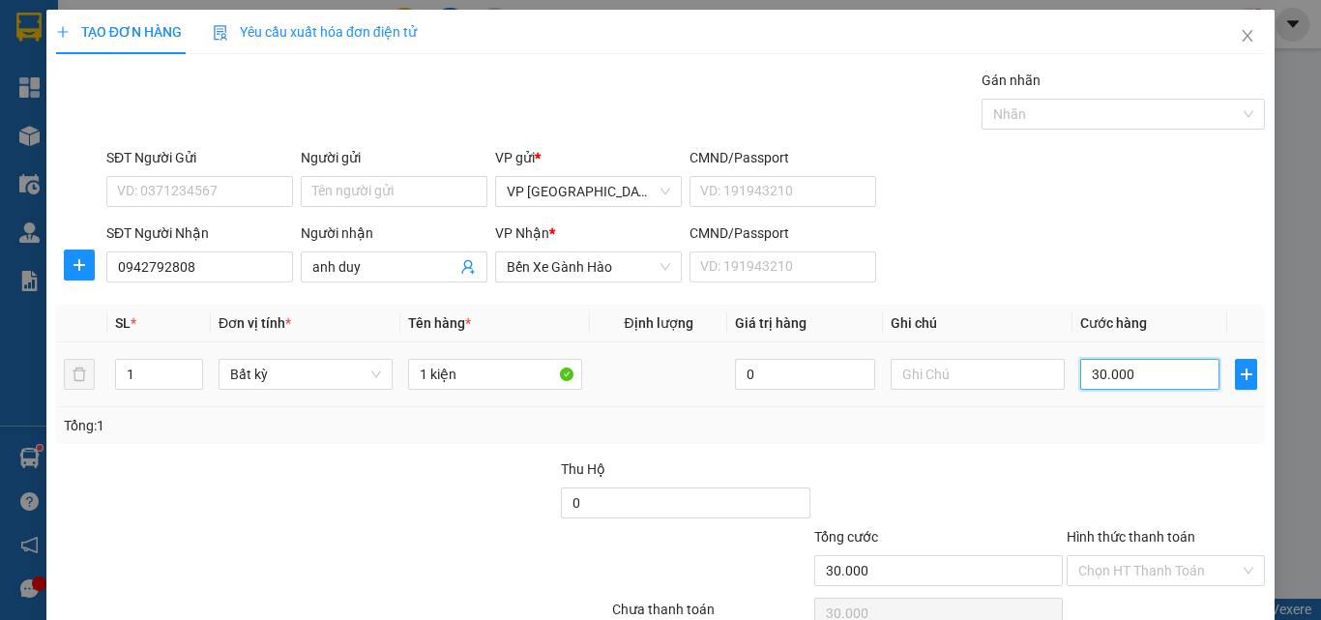
type input "4"
type input "40"
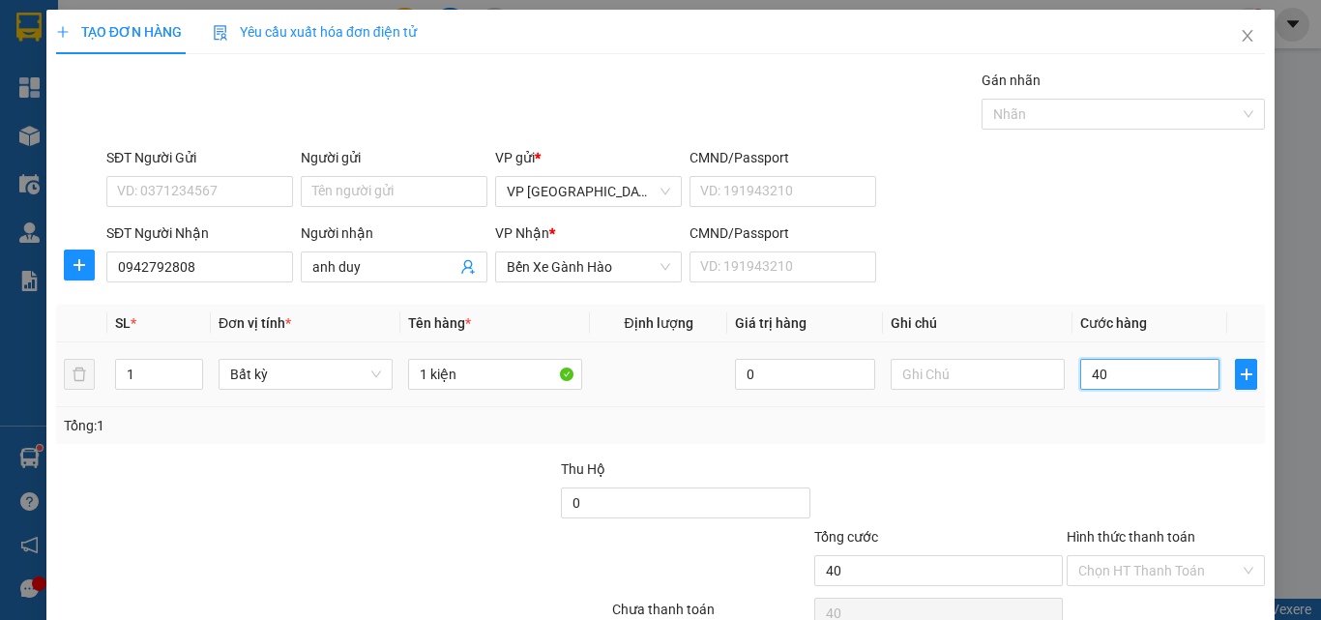
type input "40"
type input "40.000"
click at [1125, 543] on div "Transit Pickup Surcharge Ids Transit Deliver Surcharge Ids Transit Deliver Surc…" at bounding box center [660, 374] width 1209 height 608
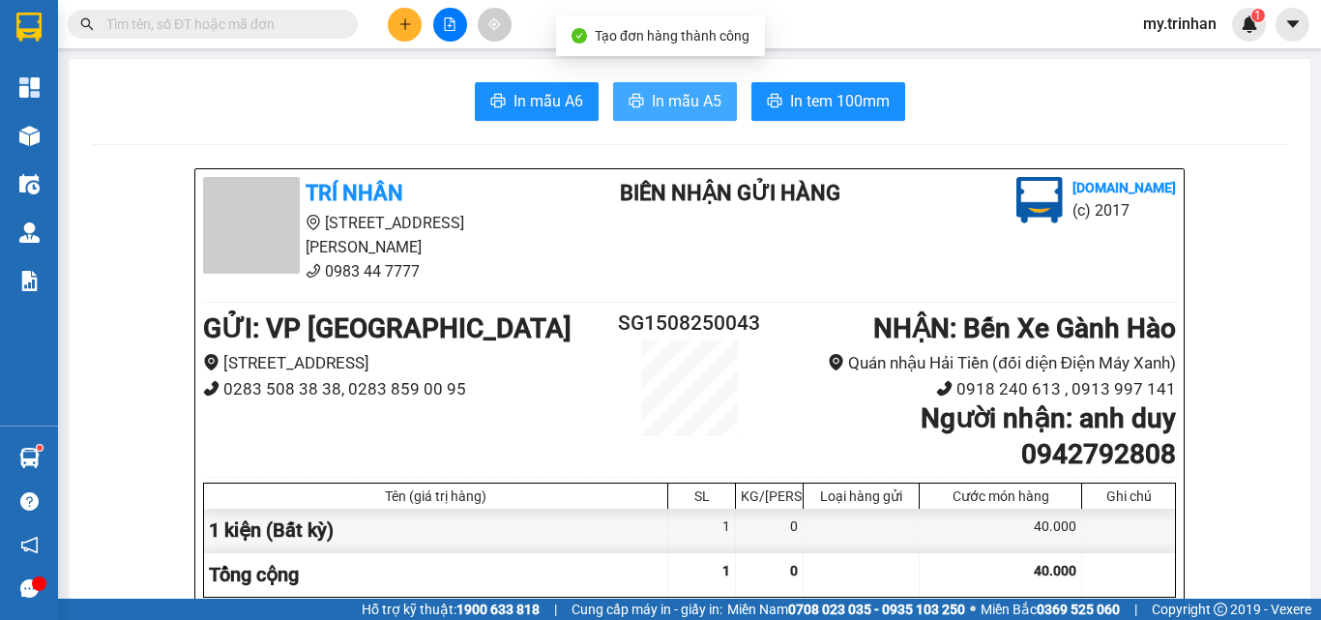
click at [702, 115] on button "In mẫu A5" at bounding box center [675, 101] width 124 height 39
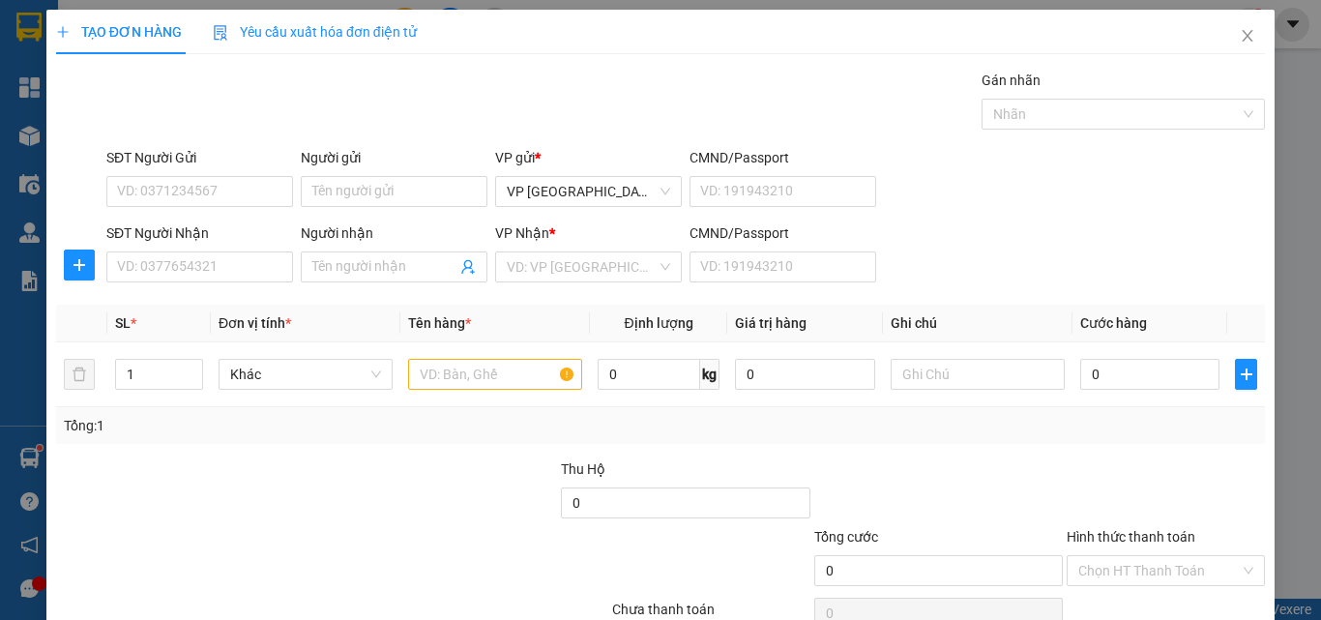
click at [915, 262] on div "SĐT Người Nhận VD: 0377654321 Người nhận Tên người nhận VP Nhận * VD: VP Sài Gò…" at bounding box center [686, 256] width 1166 height 68
click at [193, 269] on input "SĐT Người Nhận" at bounding box center [199, 266] width 187 height 31
click at [194, 269] on input "SĐT Người Nhận" at bounding box center [199, 266] width 187 height 31
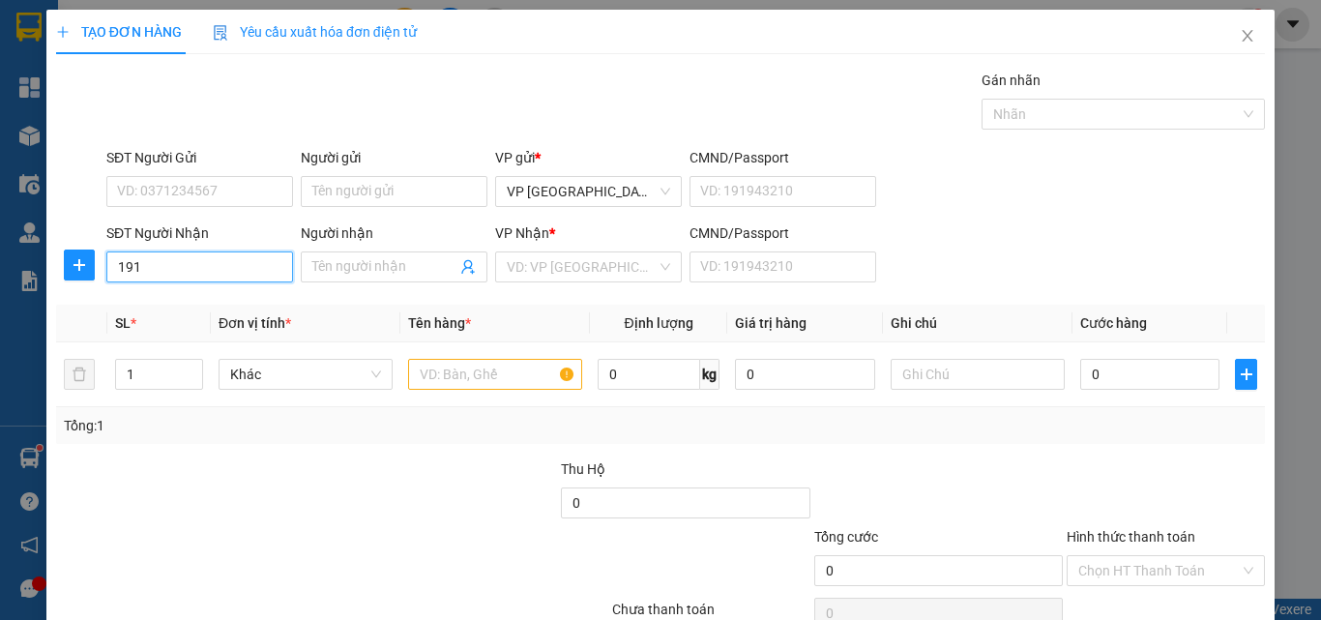
click at [201, 269] on input "191" at bounding box center [199, 266] width 187 height 31
click at [227, 302] on div "0919217191 - dú" at bounding box center [197, 305] width 161 height 21
type input "0919217191"
type input "dú"
type input "0919217191"
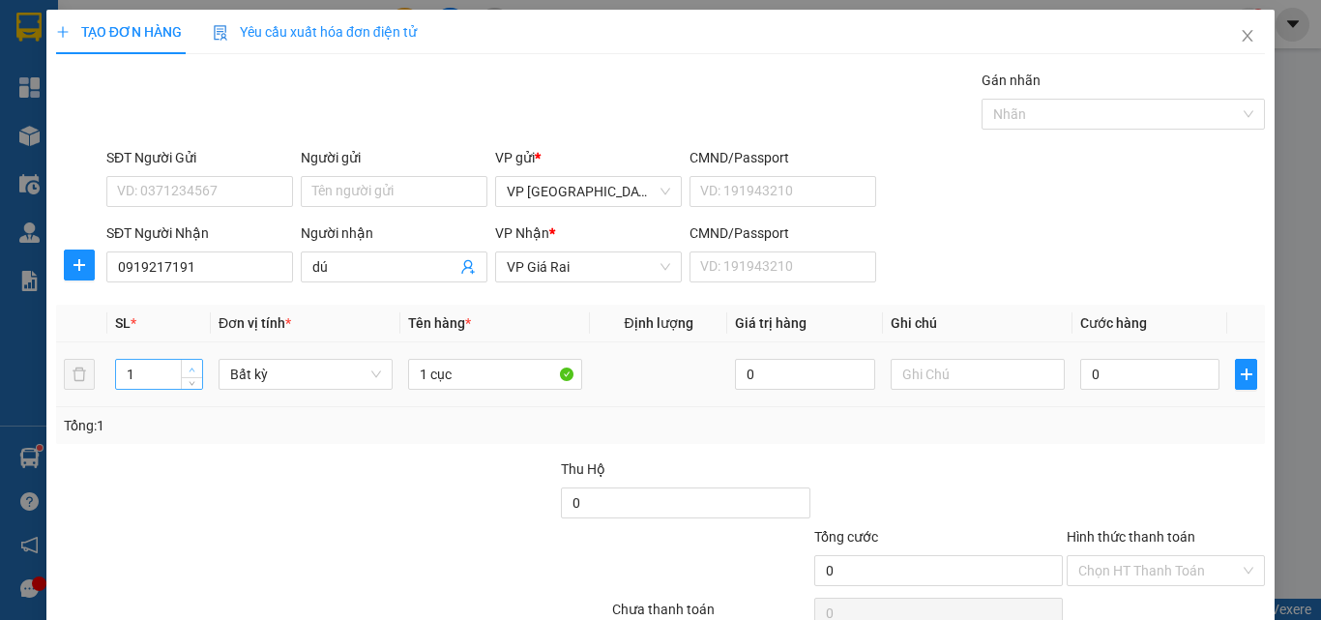
type input "2"
click at [189, 368] on icon "up" at bounding box center [192, 370] width 7 height 7
drag, startPoint x: 455, startPoint y: 375, endPoint x: 341, endPoint y: 388, distance: 114.8
click at [357, 389] on tr "2 Bất kỳ 1 cục 0 0" at bounding box center [660, 374] width 1209 height 65
type input "2 kiện"
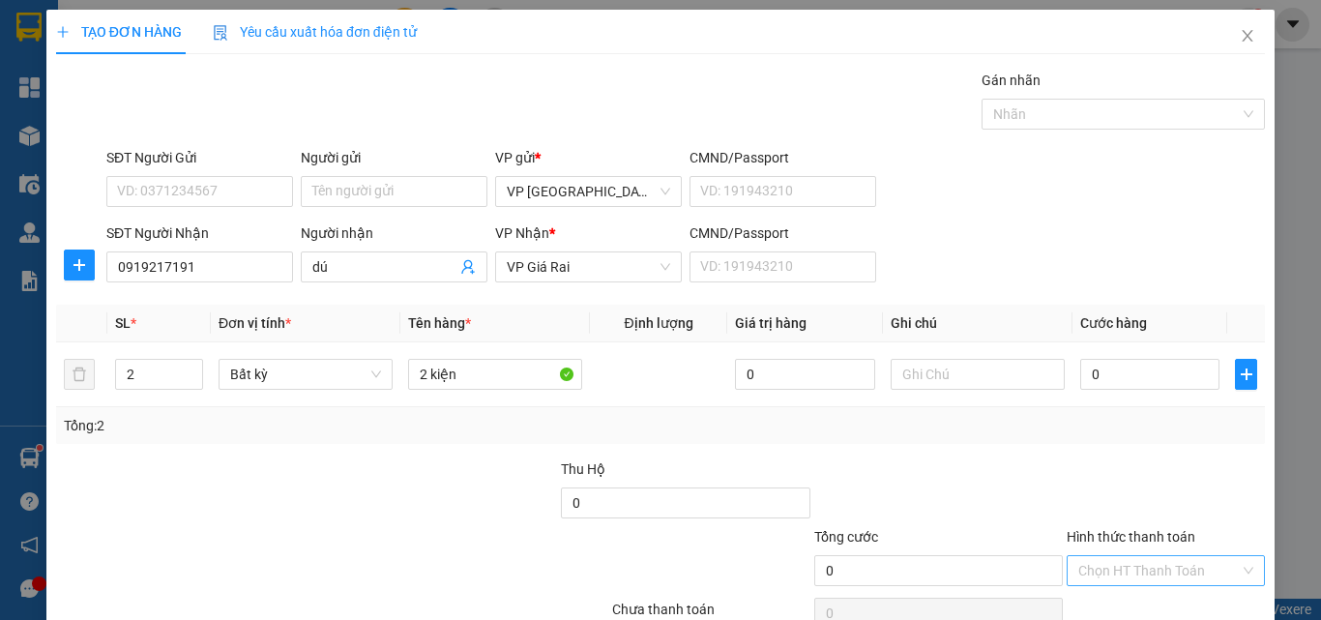
click at [1176, 556] on input "Hình thức thanh toán" at bounding box center [1159, 570] width 162 height 29
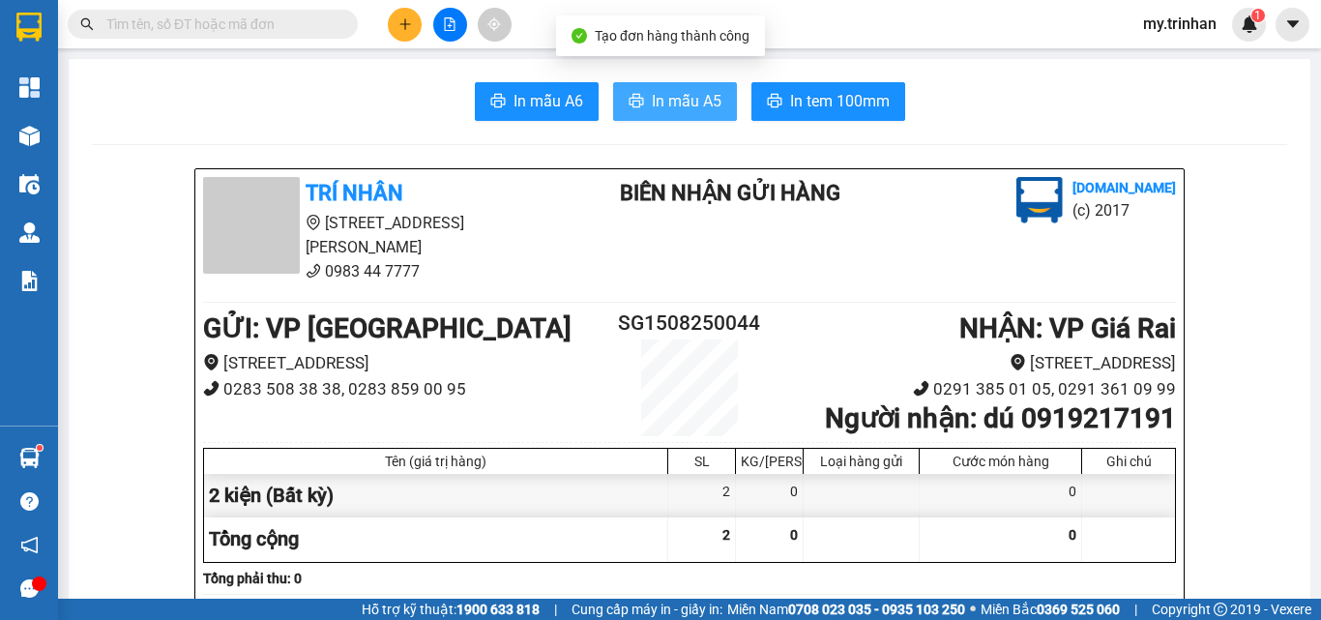
click at [692, 91] on span "In mẫu A5" at bounding box center [687, 101] width 70 height 24
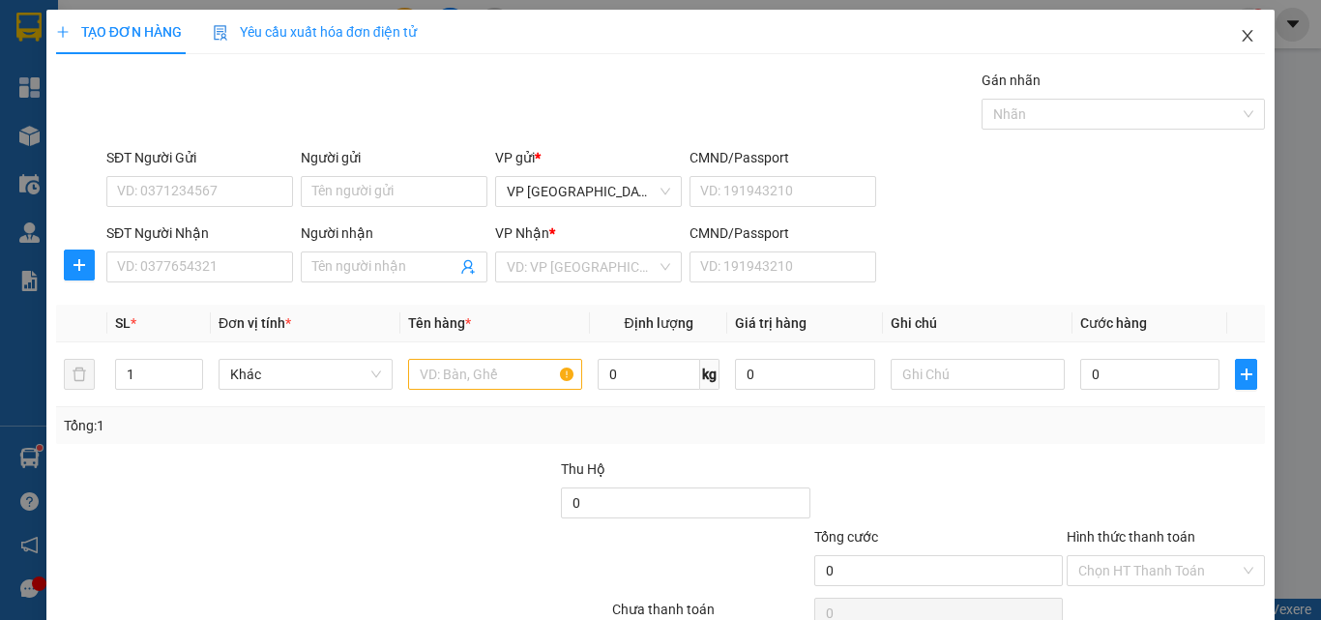
click at [1223, 38] on span "Close" at bounding box center [1247, 37] width 54 height 54
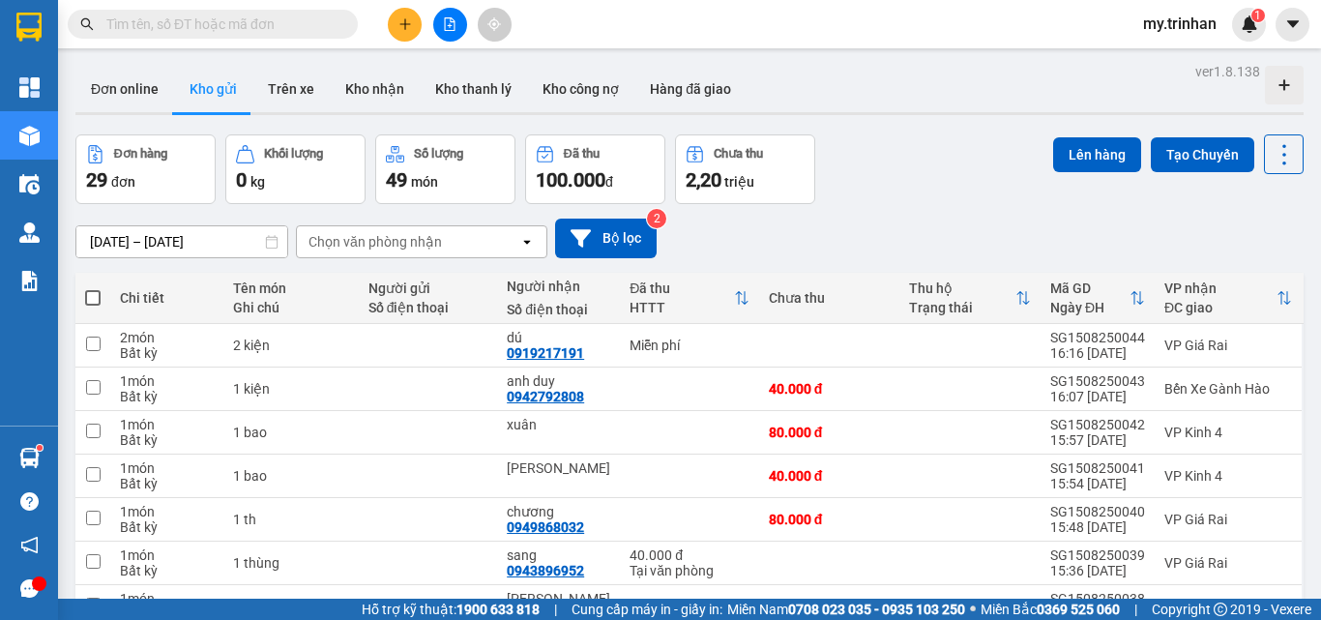
click at [783, 206] on div "[DATE] – [DATE] Press the down arrow key to interact with the calendar and sele…" at bounding box center [689, 238] width 1228 height 69
click at [394, 28] on button at bounding box center [405, 25] width 34 height 34
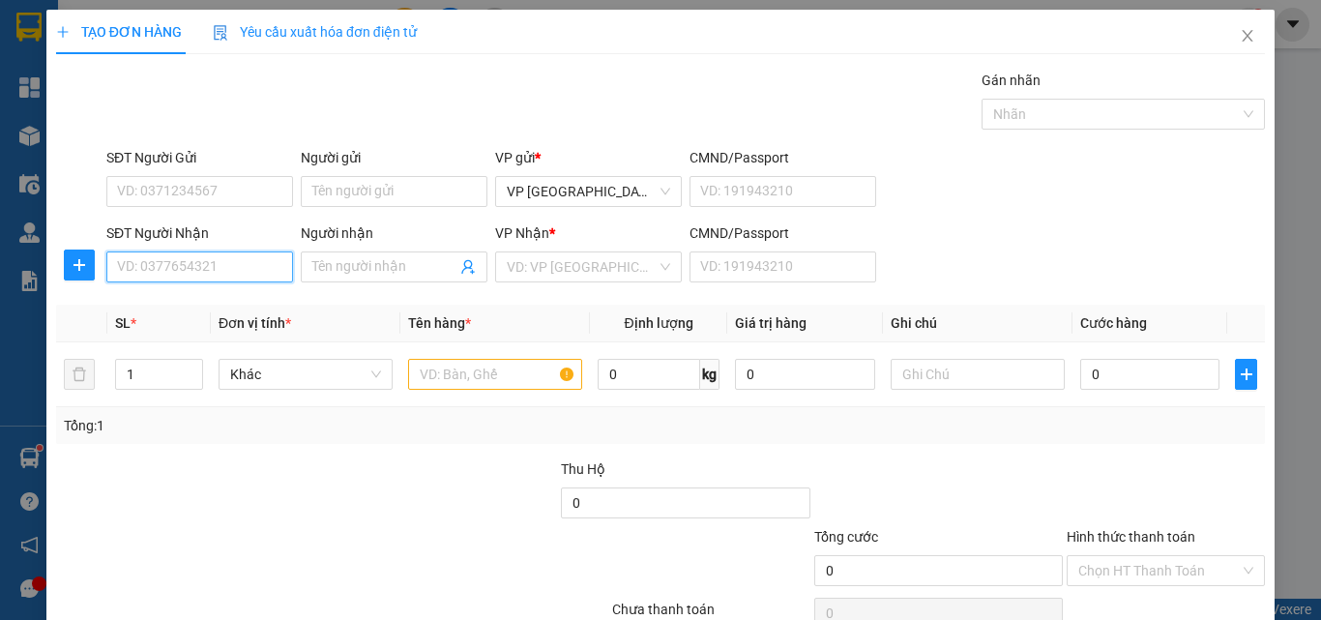
click at [190, 268] on input "SĐT Người Nhận" at bounding box center [199, 266] width 187 height 31
click at [209, 258] on input "0977" at bounding box center [199, 266] width 187 height 31
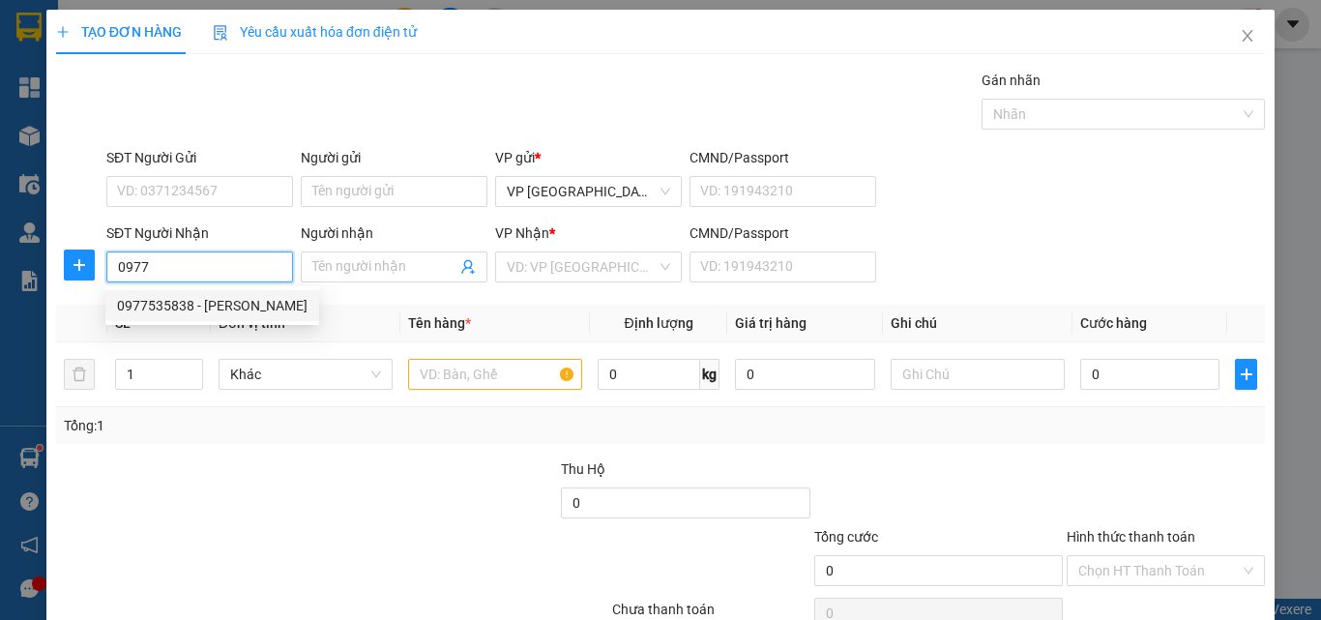
click at [218, 303] on div "0977535838 - [PERSON_NAME]" at bounding box center [212, 305] width 191 height 21
type input "0977535838"
type input "huyền trang"
type input "80.000"
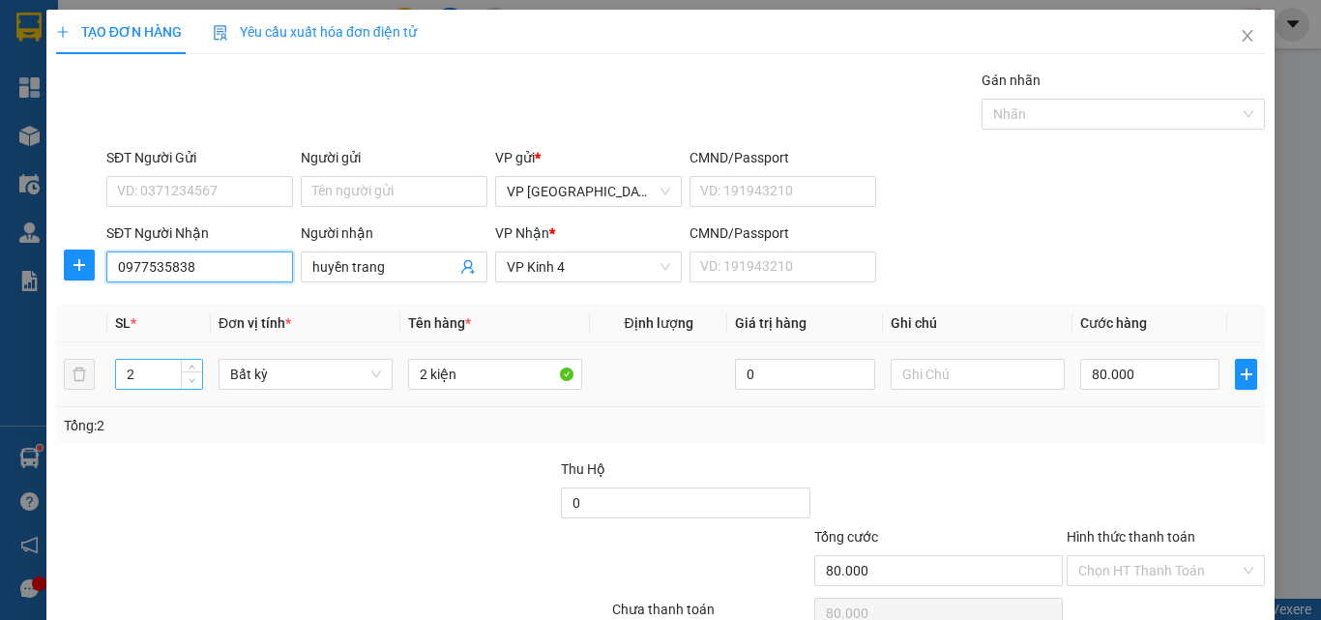
type input "0977535838"
click at [187, 382] on span "down" at bounding box center [193, 381] width 12 height 12
type input "1"
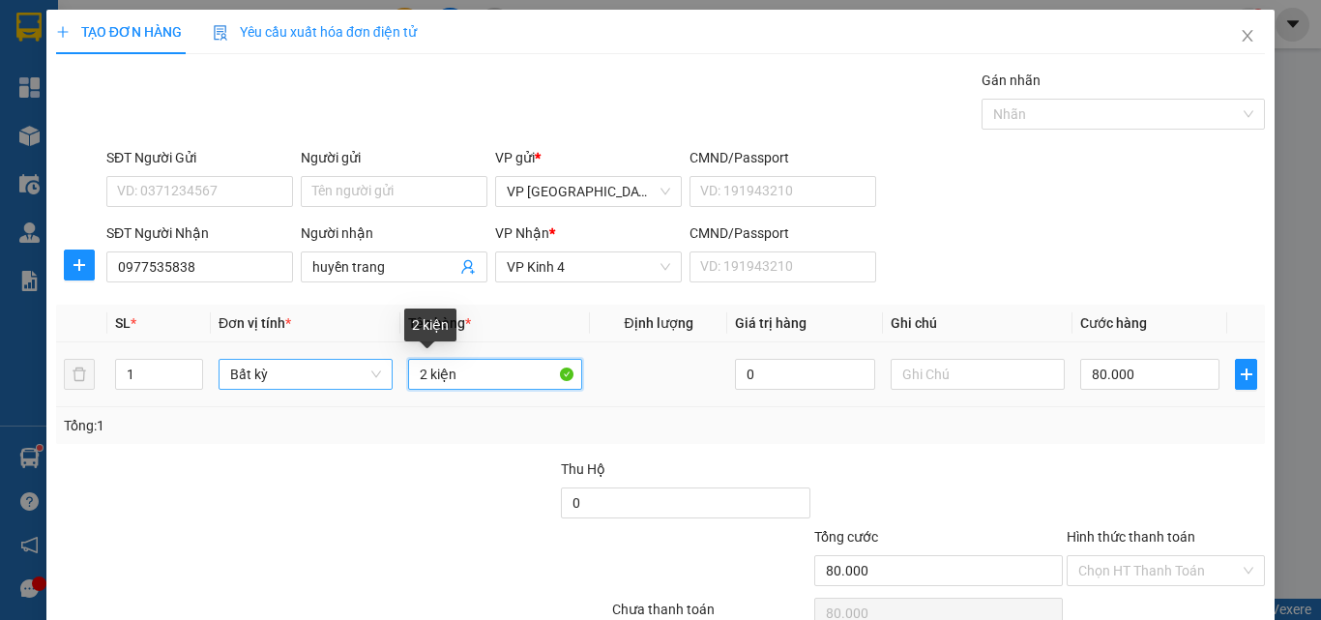
drag, startPoint x: 424, startPoint y: 374, endPoint x: 377, endPoint y: 383, distance: 47.2
click at [395, 378] on tr "1 Bất kỳ 2 kiện 0 80.000" at bounding box center [660, 374] width 1209 height 65
type input "0"
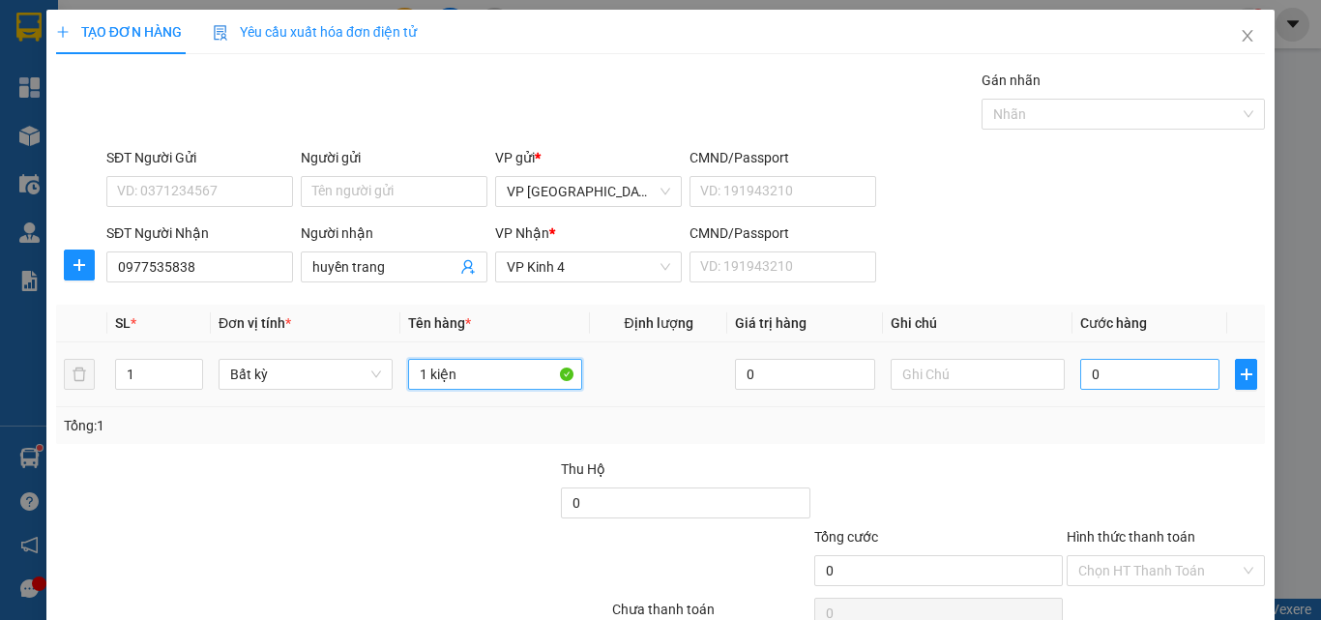
type input "1 kiện"
click at [1105, 371] on input "0" at bounding box center [1149, 374] width 139 height 31
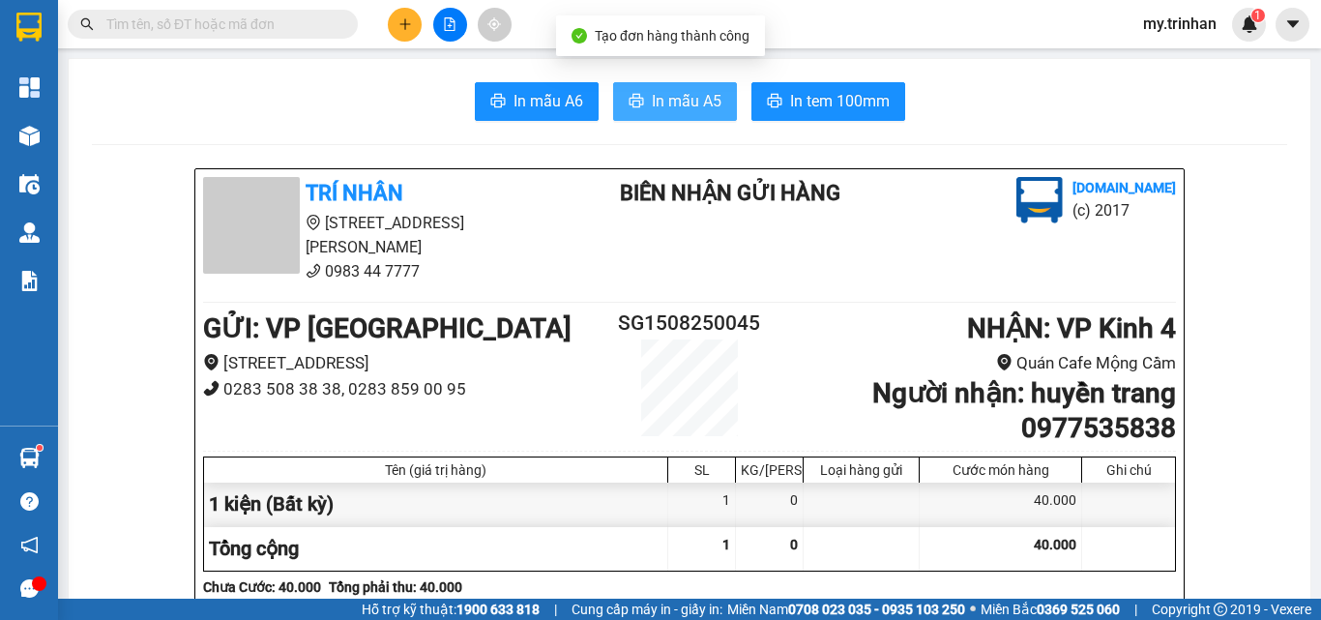
click at [690, 100] on span "In mẫu A5" at bounding box center [687, 101] width 70 height 24
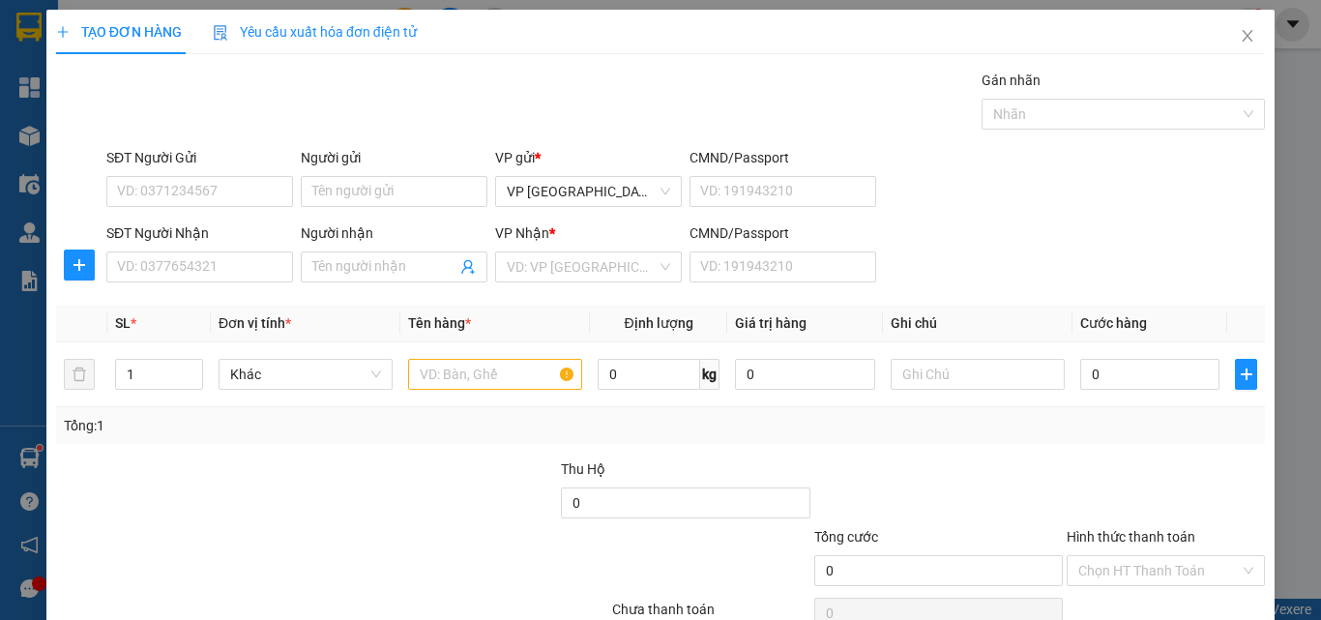
click at [1143, 256] on div "SĐT Người Nhận VD: 0377654321 Người nhận Tên người nhận VP Nhận * VD: VP Sài Gò…" at bounding box center [686, 256] width 1166 height 68
click at [194, 263] on input "SĐT Người Nhận" at bounding box center [199, 266] width 187 height 31
click at [232, 273] on input "916" at bounding box center [199, 266] width 187 height 31
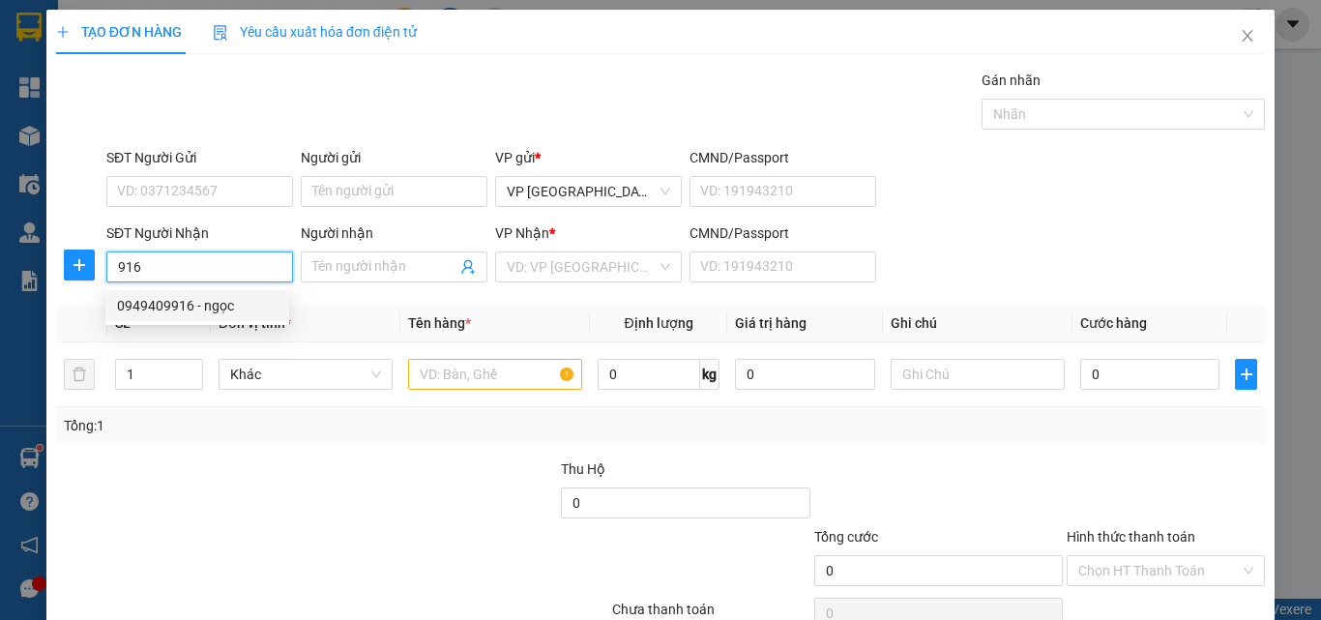
click at [234, 301] on div "0949409916 - ngọc" at bounding box center [197, 305] width 161 height 21
type input "0949409916"
type input "ngọc"
type input "80.000"
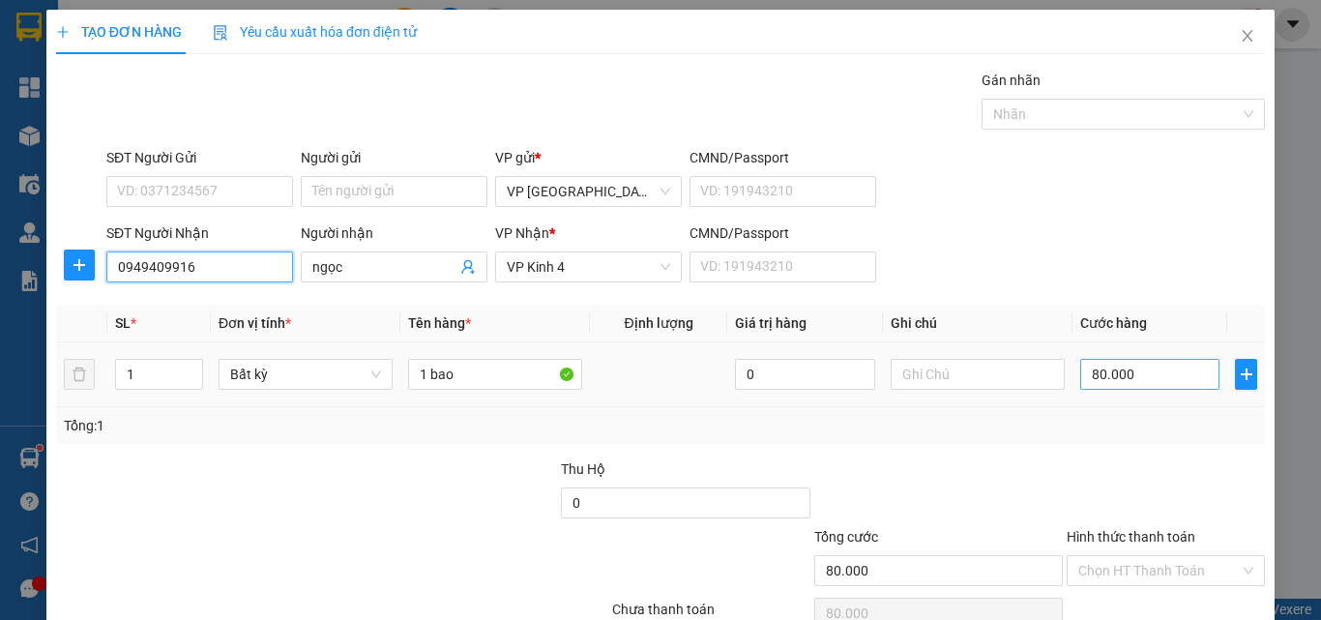
type input "0949409916"
drag, startPoint x: 1109, startPoint y: 377, endPoint x: 1096, endPoint y: 384, distance: 15.1
click at [1110, 377] on input "80.000" at bounding box center [1149, 374] width 139 height 31
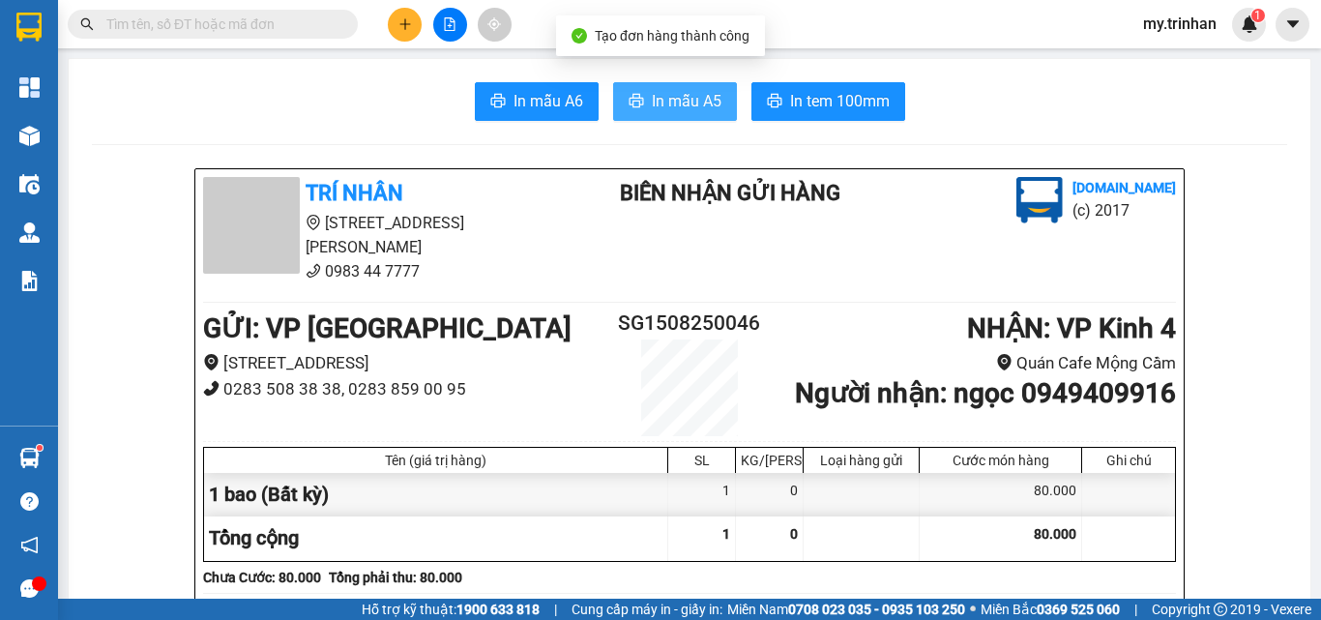
click at [673, 106] on span "In mẫu A5" at bounding box center [687, 101] width 70 height 24
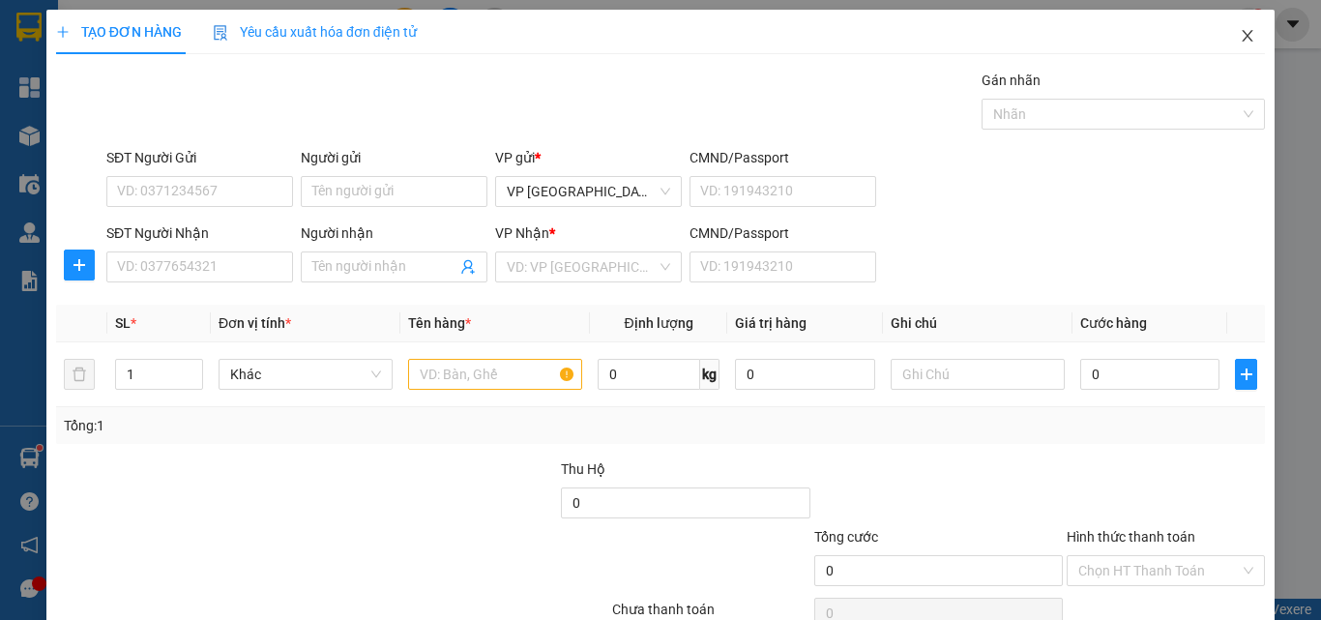
click at [1220, 25] on span "Close" at bounding box center [1247, 37] width 54 height 54
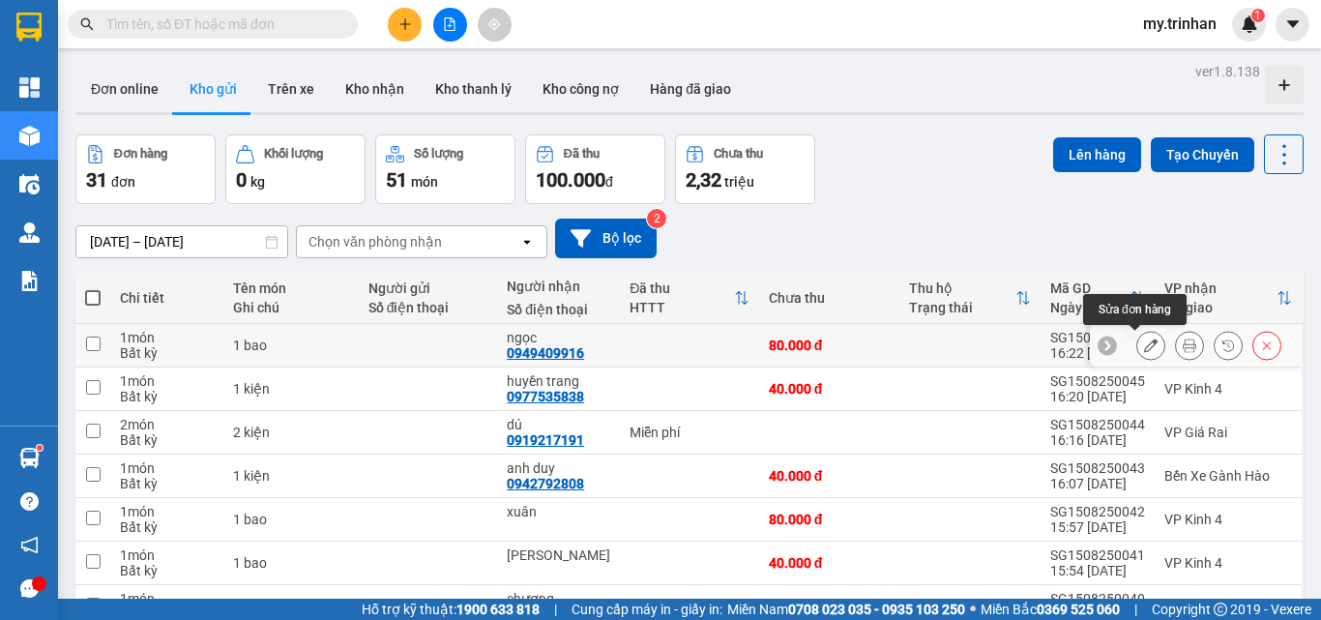
click at [1136, 346] on div at bounding box center [1150, 345] width 29 height 29
click at [1137, 344] on button at bounding box center [1150, 346] width 27 height 34
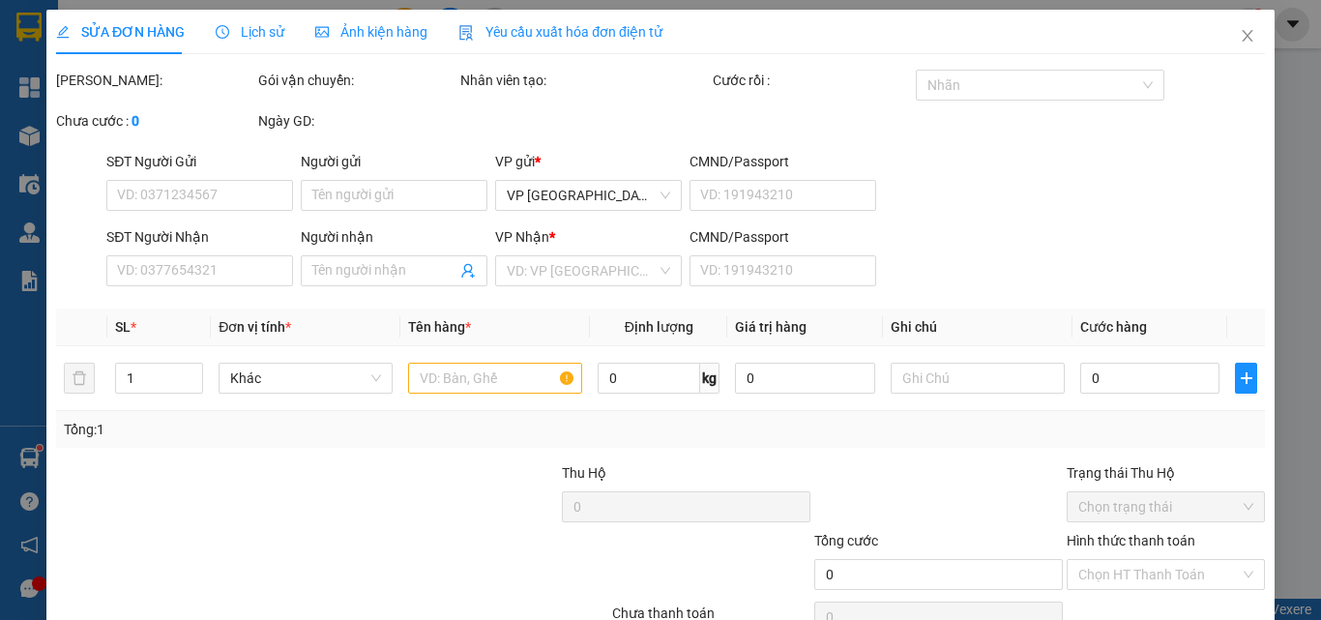
type input "0949409916"
type input "ngọc"
type input "80.000"
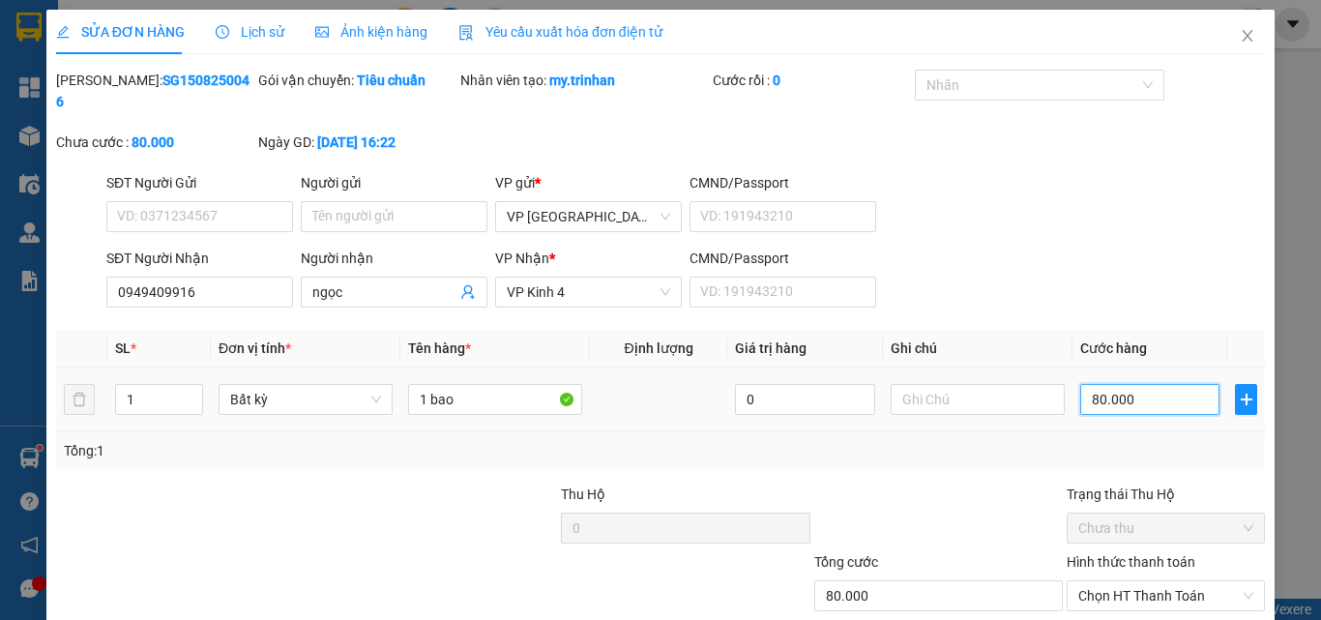
click at [1140, 388] on input "80.000" at bounding box center [1149, 399] width 139 height 31
type input "9"
type input "90"
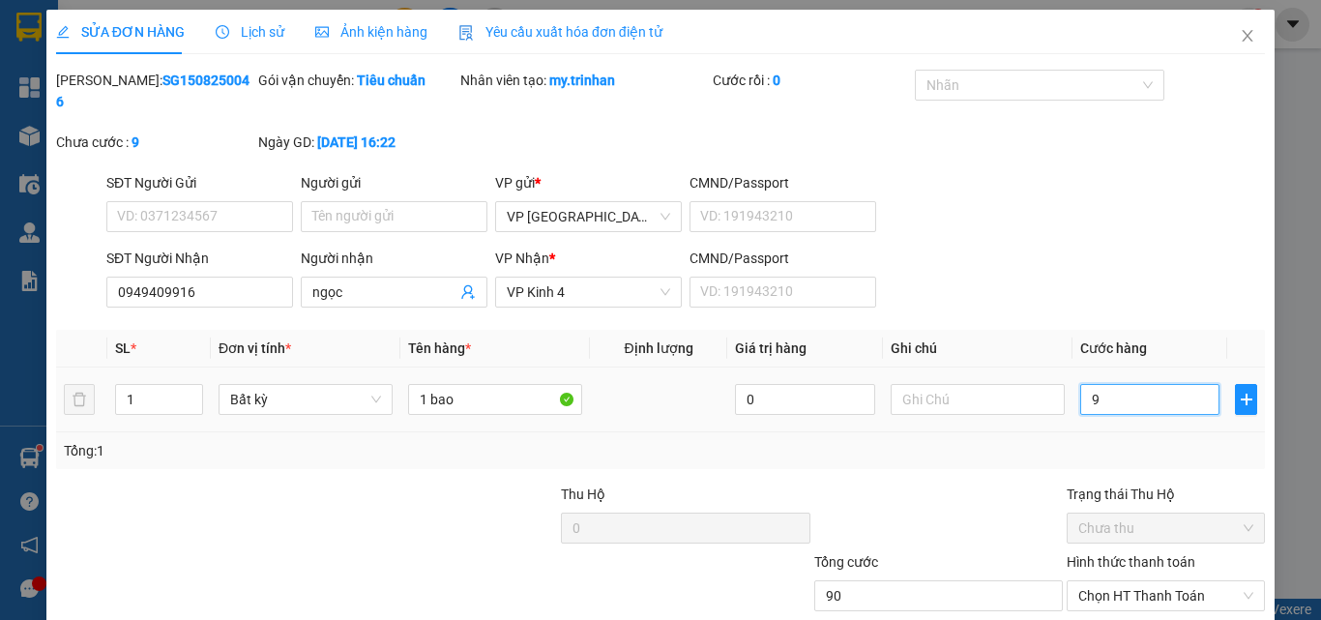
type input "90"
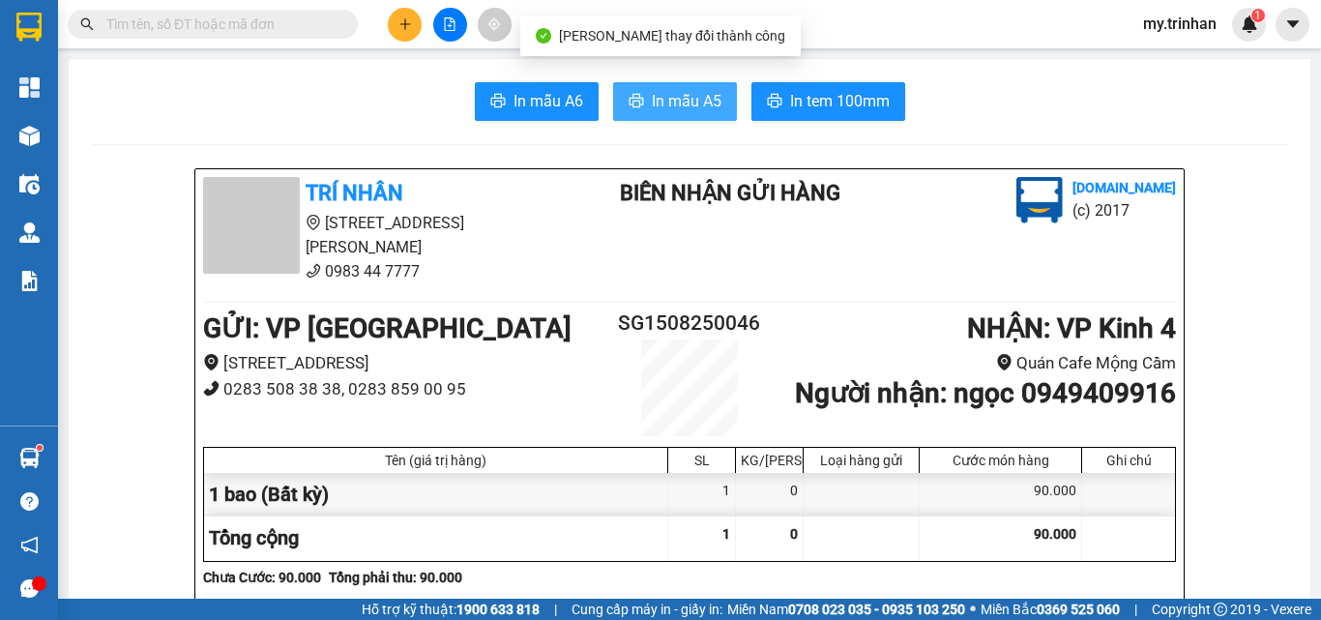
click at [707, 103] on span "In mẫu A5" at bounding box center [687, 101] width 70 height 24
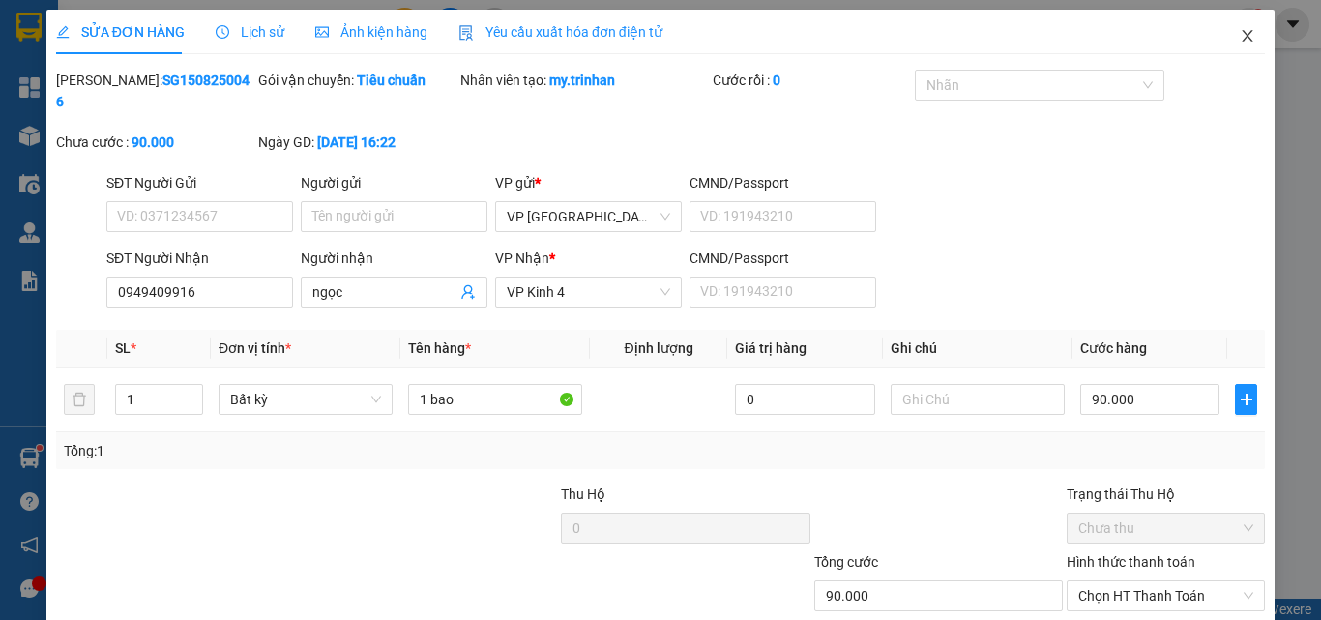
click at [1240, 35] on icon "close" at bounding box center [1247, 35] width 15 height 15
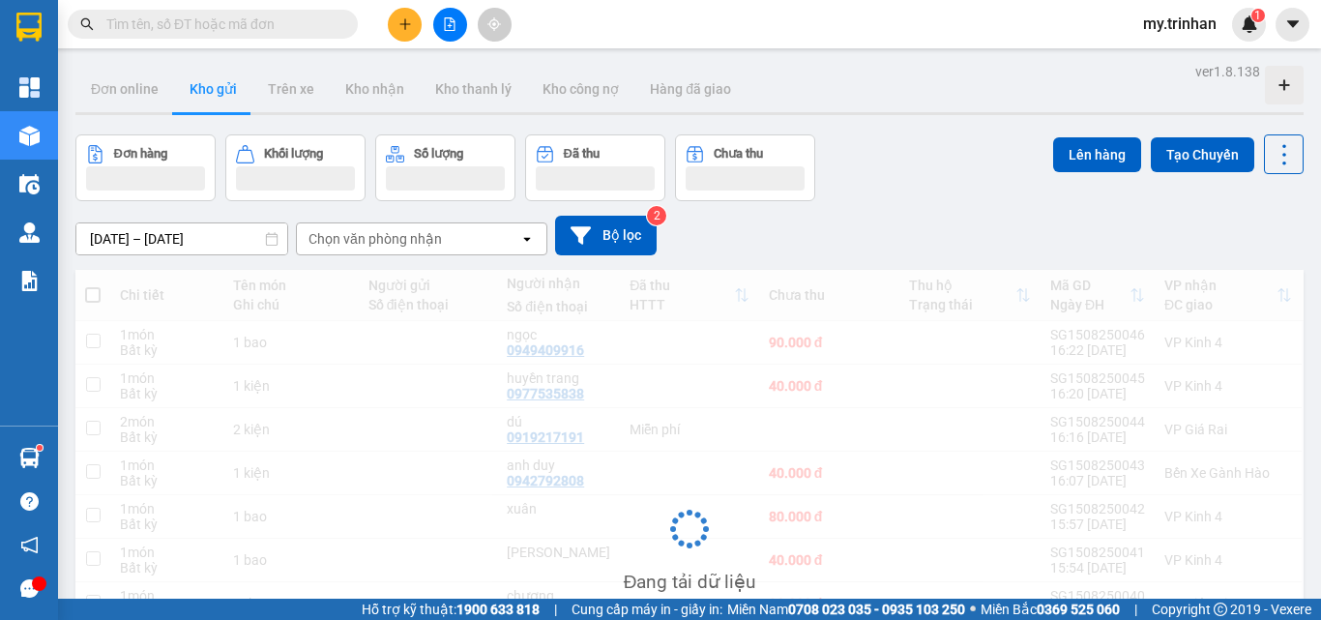
click at [932, 253] on div "[DATE] – [DATE] Press the down arrow key to interact with the calendar and sele…" at bounding box center [689, 236] width 1228 height 40
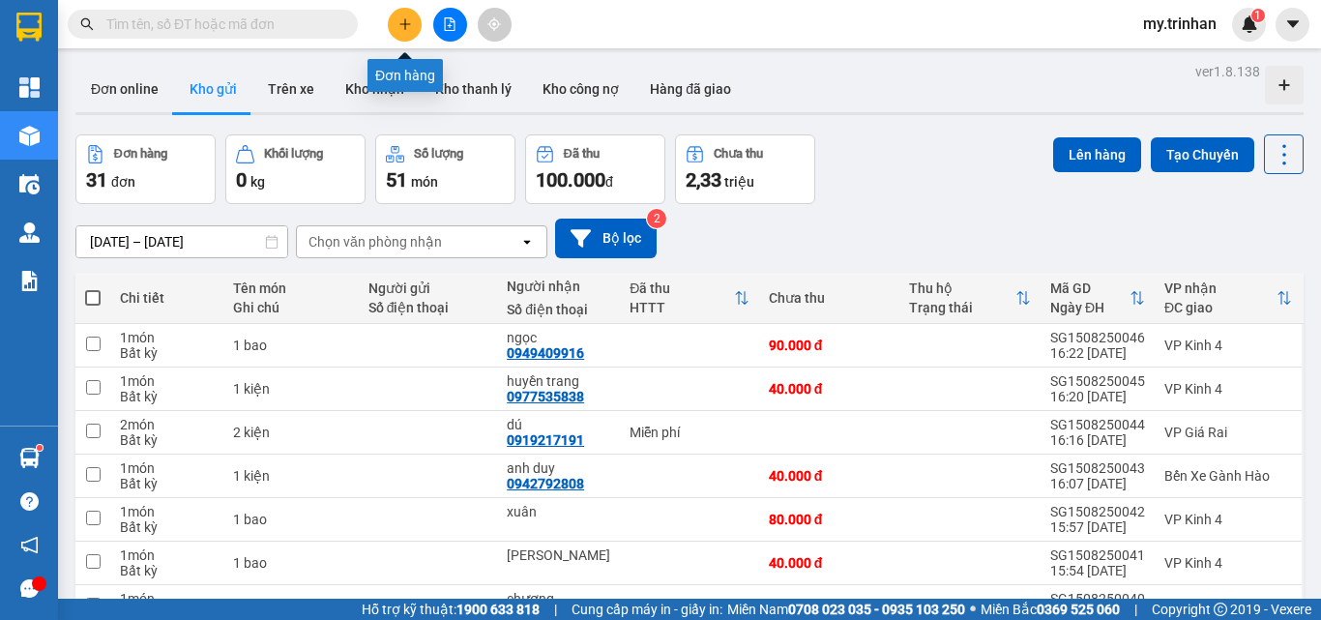
click at [401, 20] on icon "plus" at bounding box center [405, 24] width 14 height 14
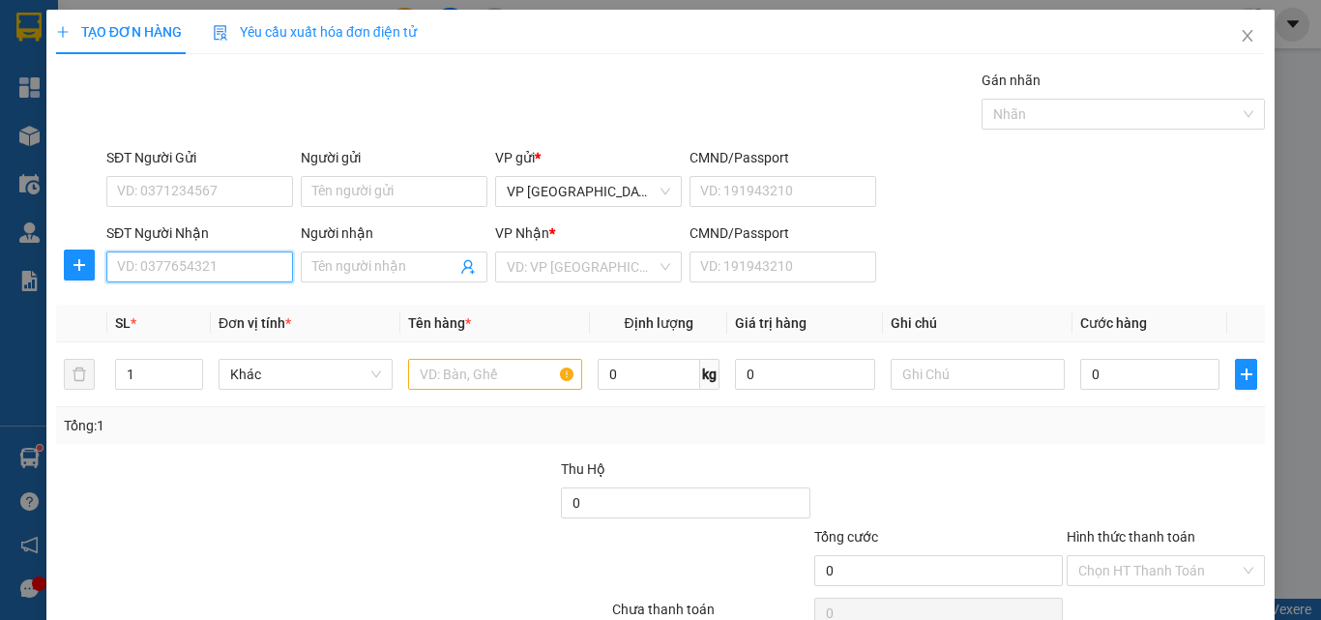
click at [159, 262] on input "SĐT Người Nhận" at bounding box center [199, 266] width 187 height 31
click at [361, 265] on input "Người nhận" at bounding box center [384, 266] width 144 height 21
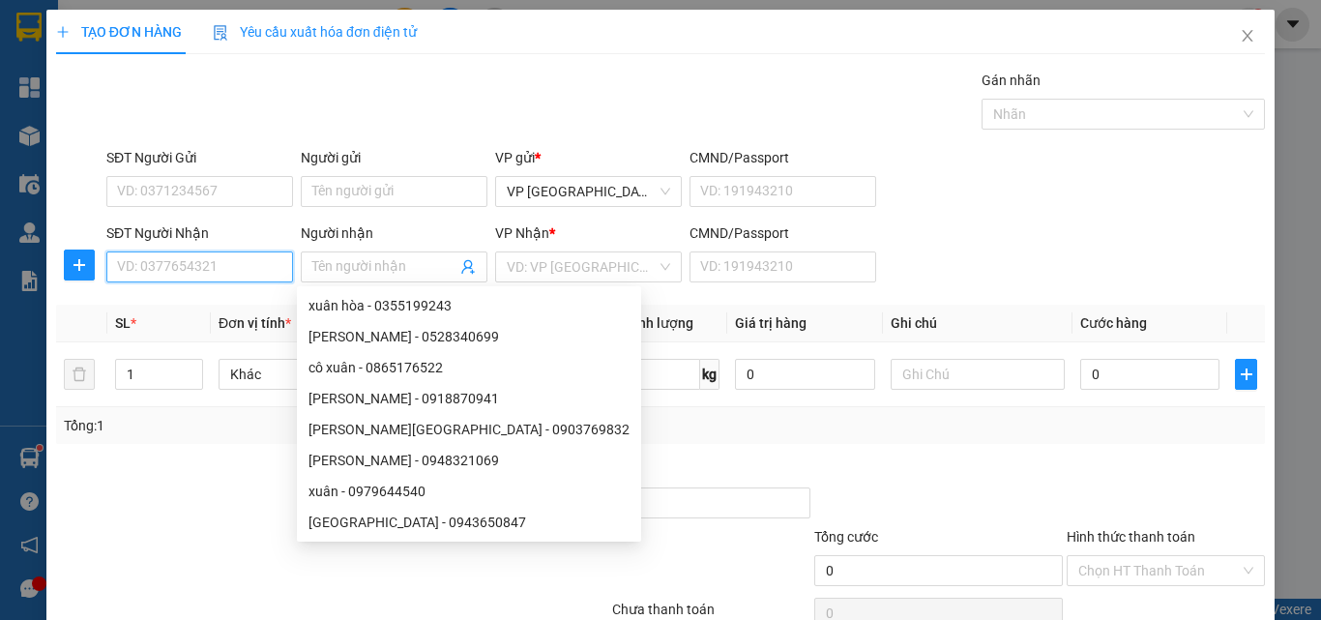
click at [250, 271] on input "SĐT Người Nhận" at bounding box center [199, 266] width 187 height 31
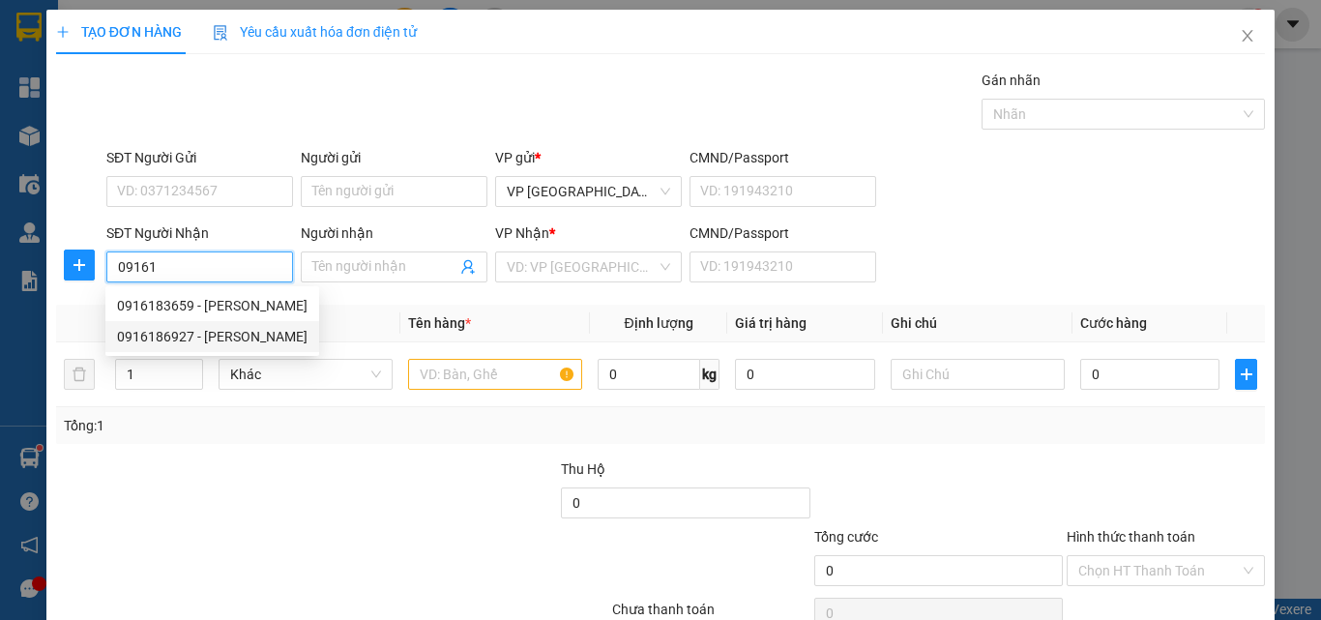
click at [226, 330] on div "0916186927 - [PERSON_NAME]" at bounding box center [212, 336] width 191 height 21
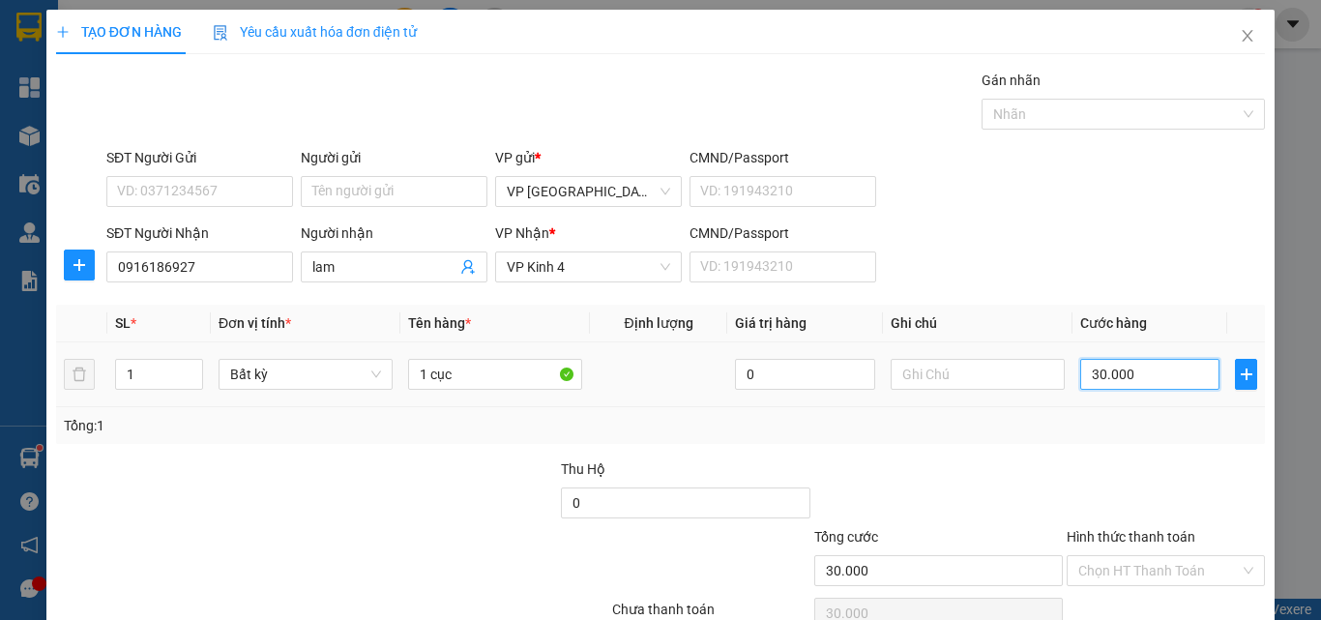
click at [1113, 366] on input "30.000" at bounding box center [1149, 374] width 139 height 31
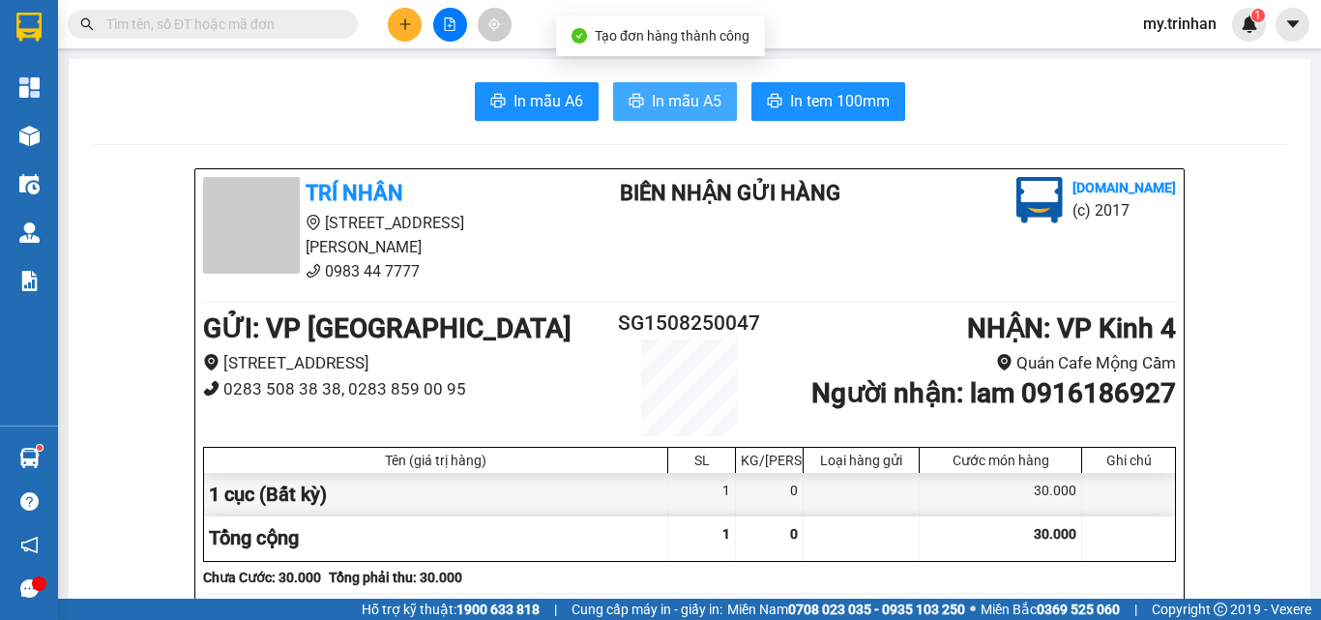
click at [699, 87] on button "In mẫu A5" at bounding box center [675, 101] width 124 height 39
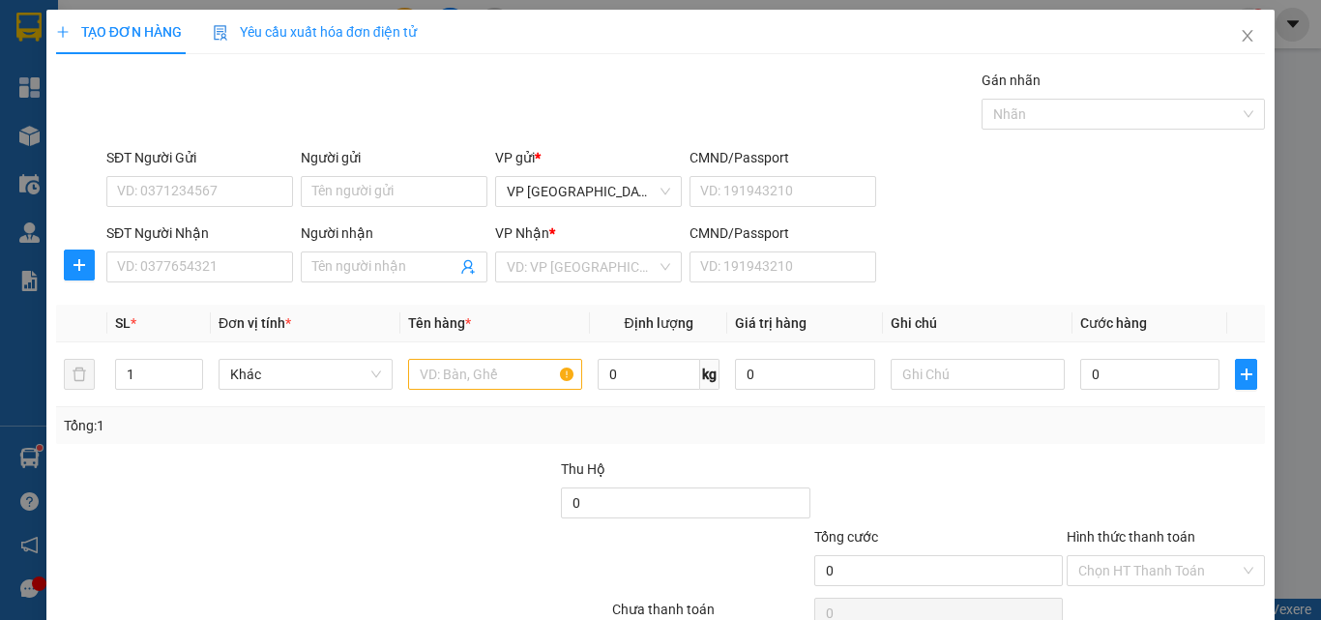
click at [1086, 235] on div "SĐT Người Nhận VD: 0377654321 Người nhận Tên người nhận VP Nhận * VD: VP Sài Gò…" at bounding box center [686, 256] width 1166 height 68
click at [187, 258] on input "SĐT Người Nhận" at bounding box center [199, 266] width 187 height 31
click at [188, 258] on input "SĐT Người Nhận" at bounding box center [199, 266] width 187 height 31
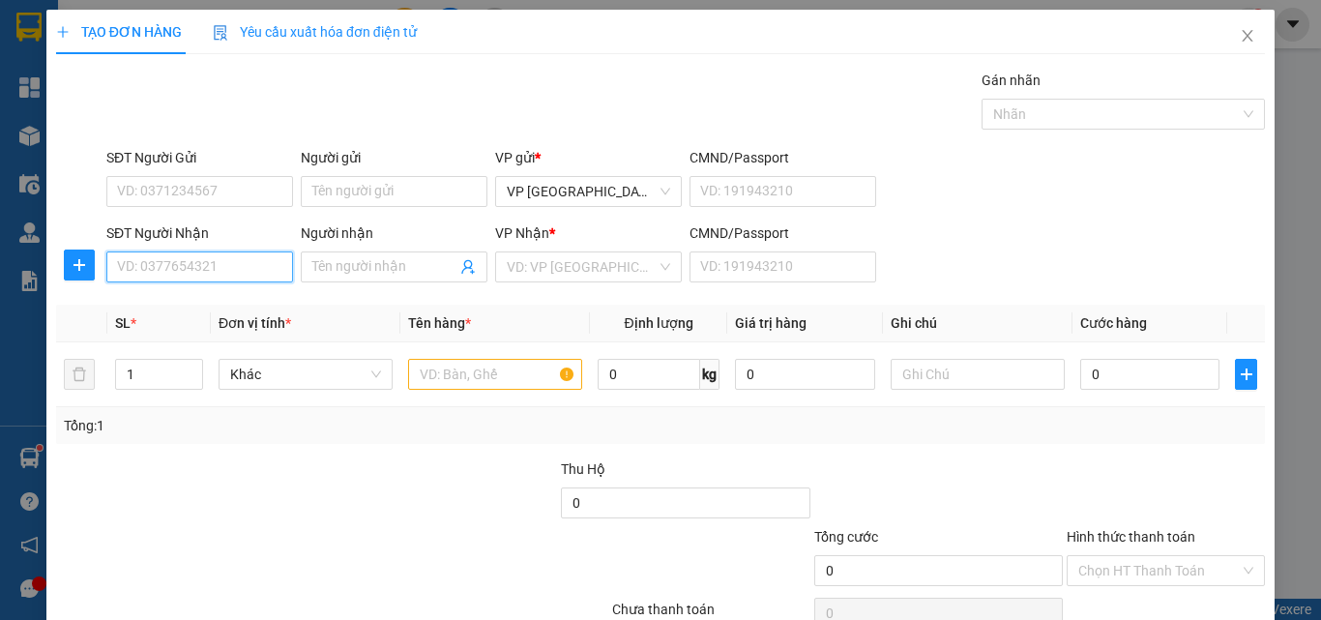
click at [218, 261] on input "SĐT Người Nhận" at bounding box center [199, 266] width 187 height 31
click at [223, 265] on input "SĐT Người Nhận" at bounding box center [199, 266] width 187 height 31
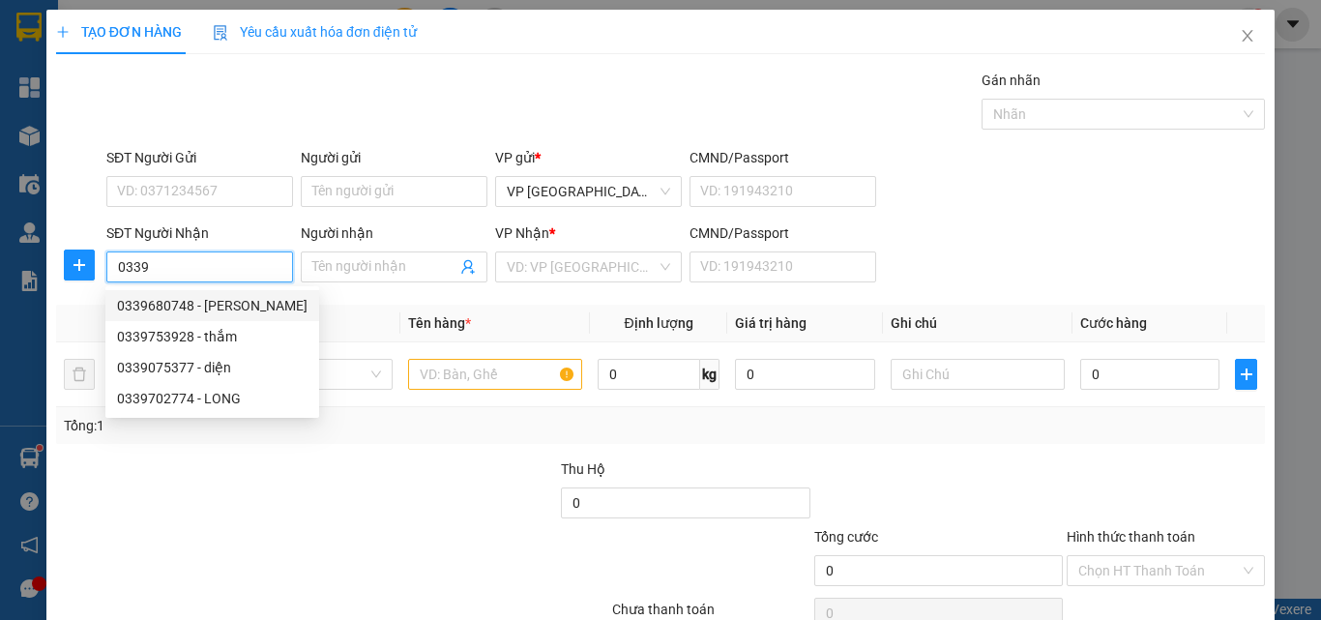
click at [203, 302] on div "0339680748 - [PERSON_NAME]" at bounding box center [212, 305] width 191 height 21
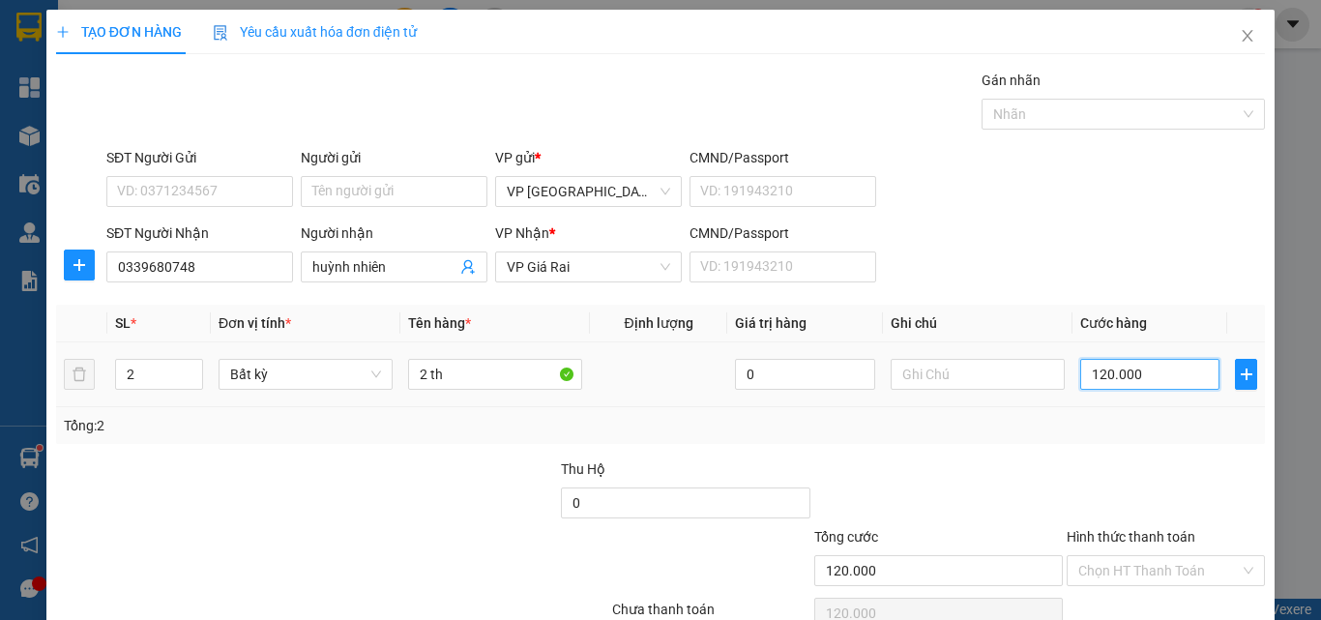
click at [1149, 359] on input "120.000" at bounding box center [1149, 374] width 139 height 31
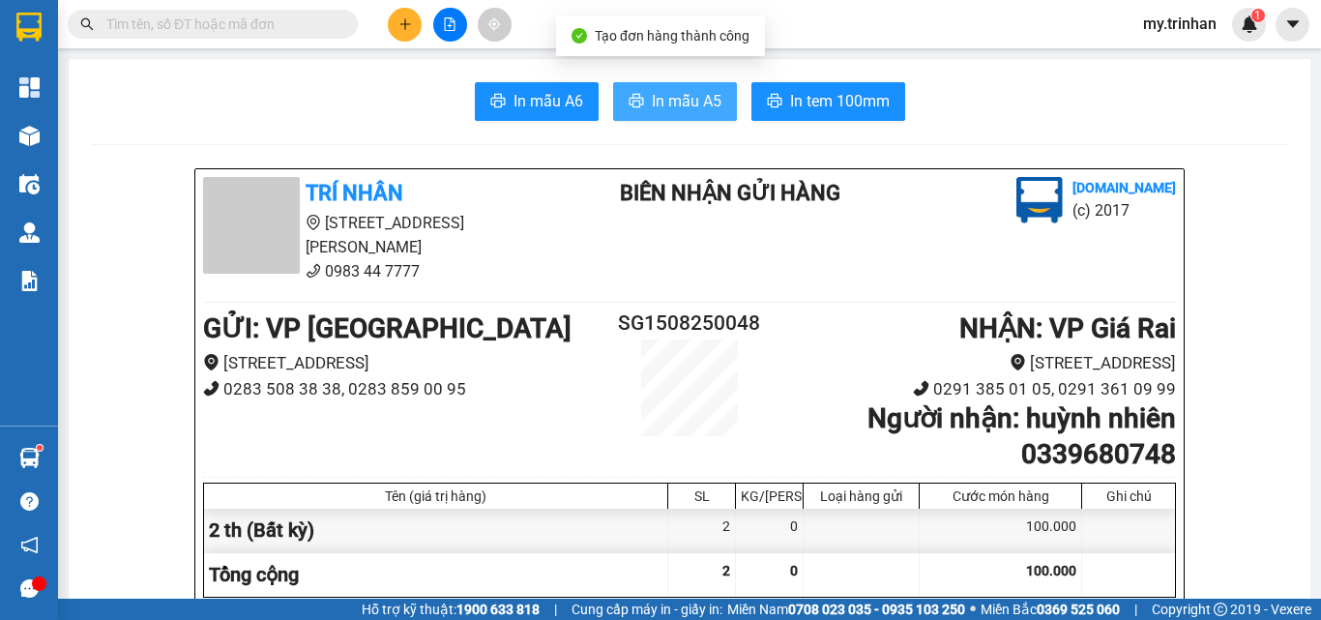
click at [657, 90] on span "In mẫu A5" at bounding box center [687, 101] width 70 height 24
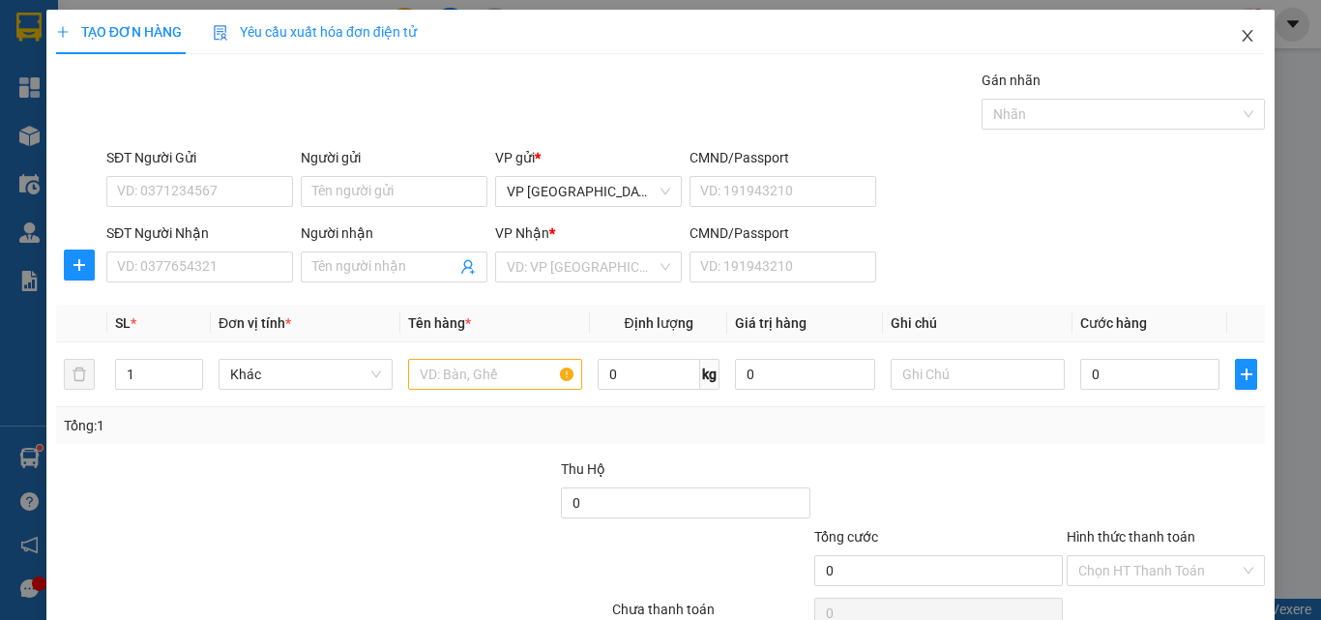
click at [1240, 33] on icon "close" at bounding box center [1247, 35] width 15 height 15
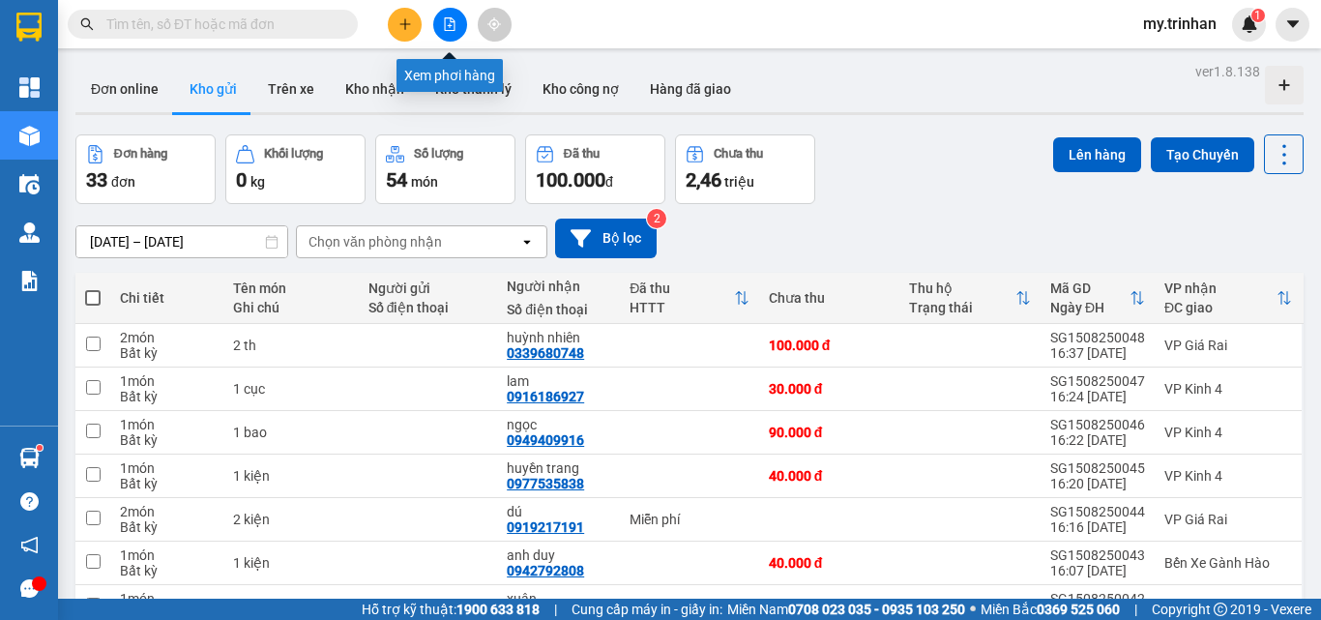
click at [458, 28] on button at bounding box center [450, 25] width 34 height 34
click at [404, 29] on icon "plus" at bounding box center [405, 24] width 14 height 14
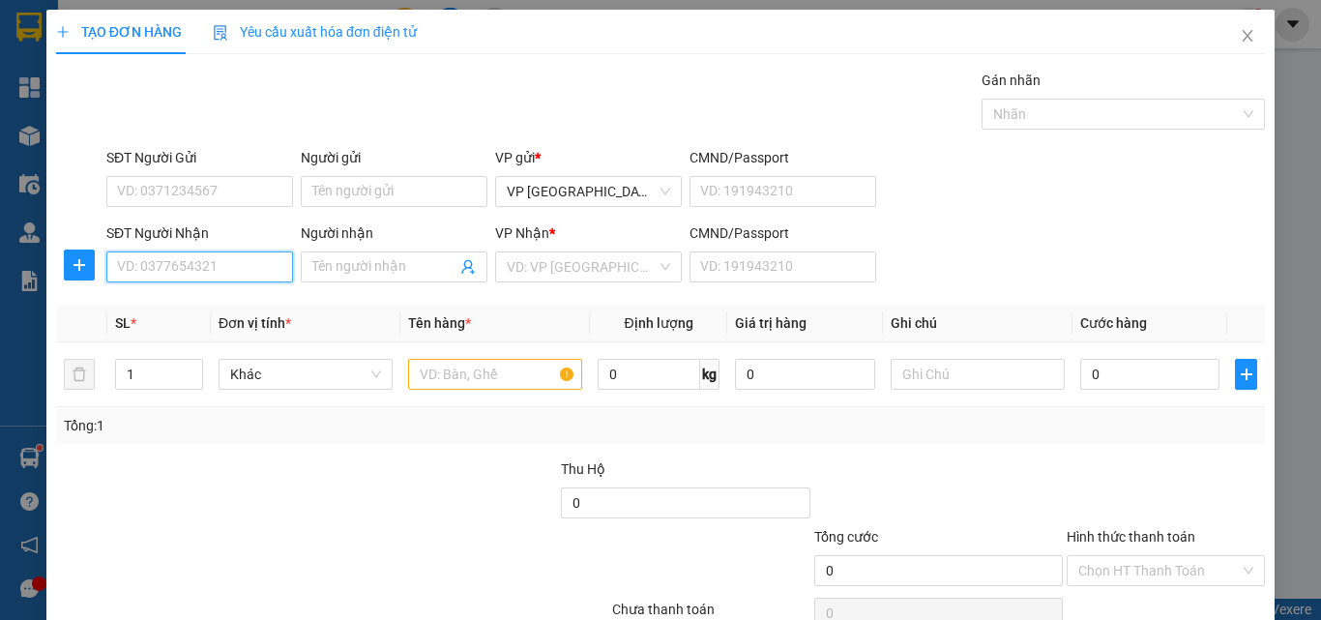
click at [229, 273] on input "SĐT Người Nhận" at bounding box center [199, 266] width 187 height 31
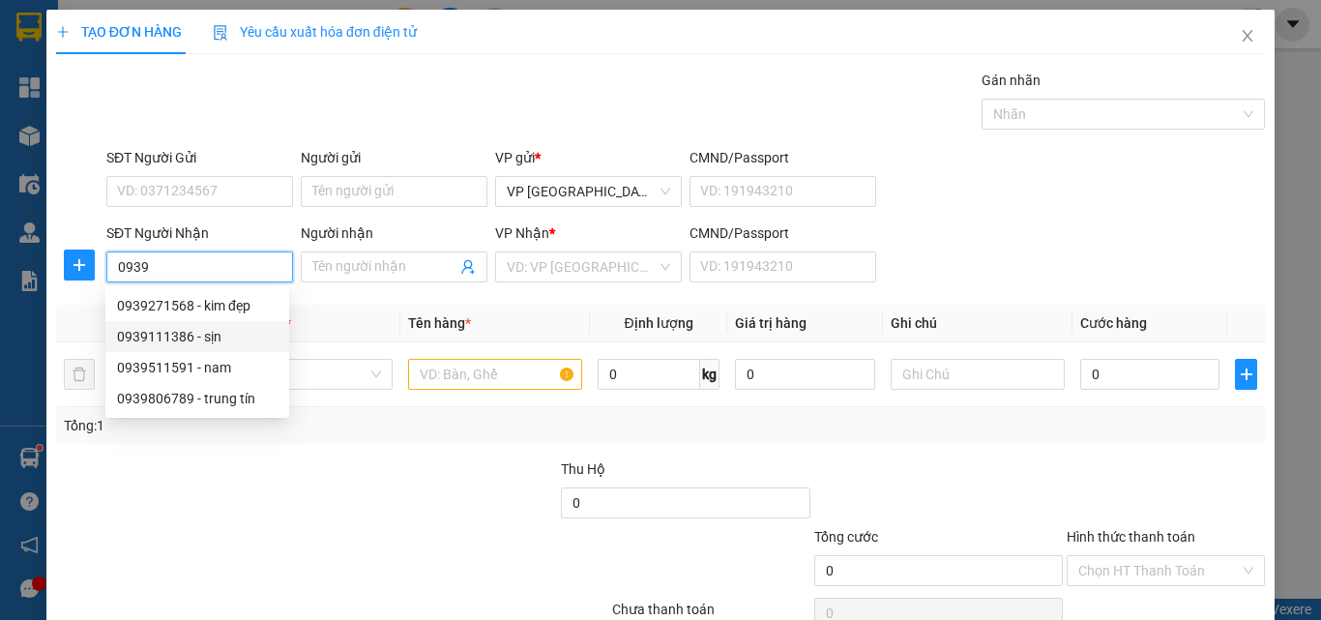
click at [227, 334] on div "0939111386 - sịn" at bounding box center [197, 336] width 161 height 21
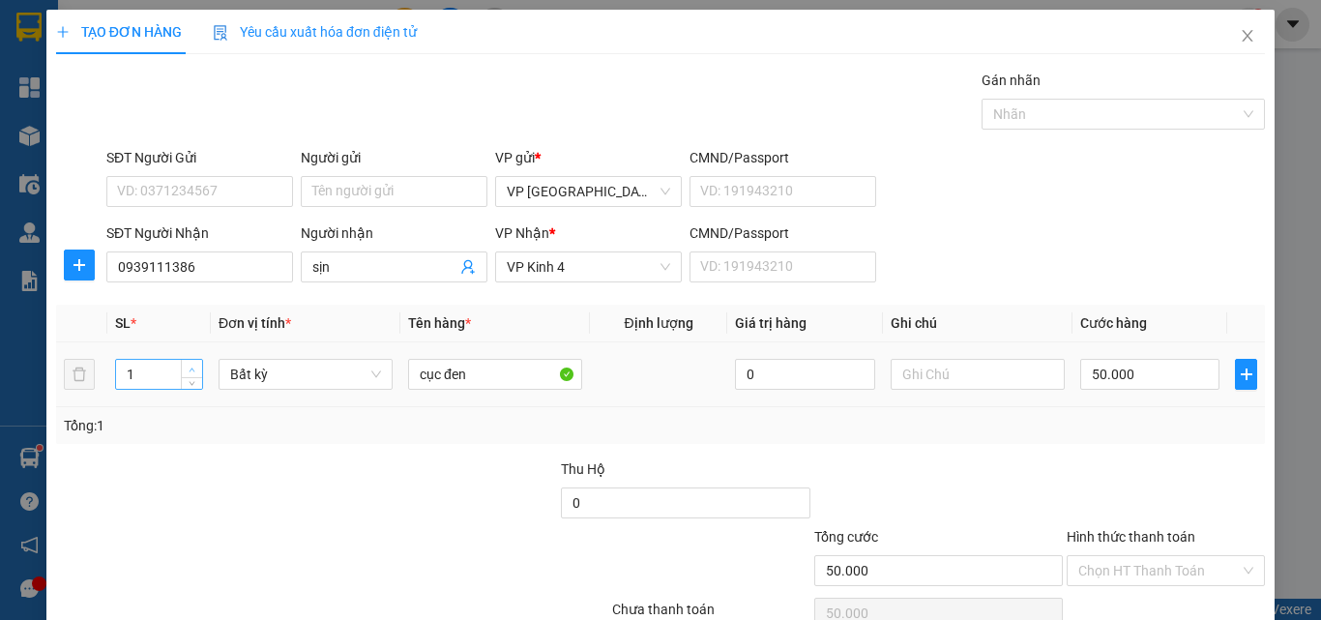
click at [191, 365] on span "up" at bounding box center [193, 370] width 12 height 12
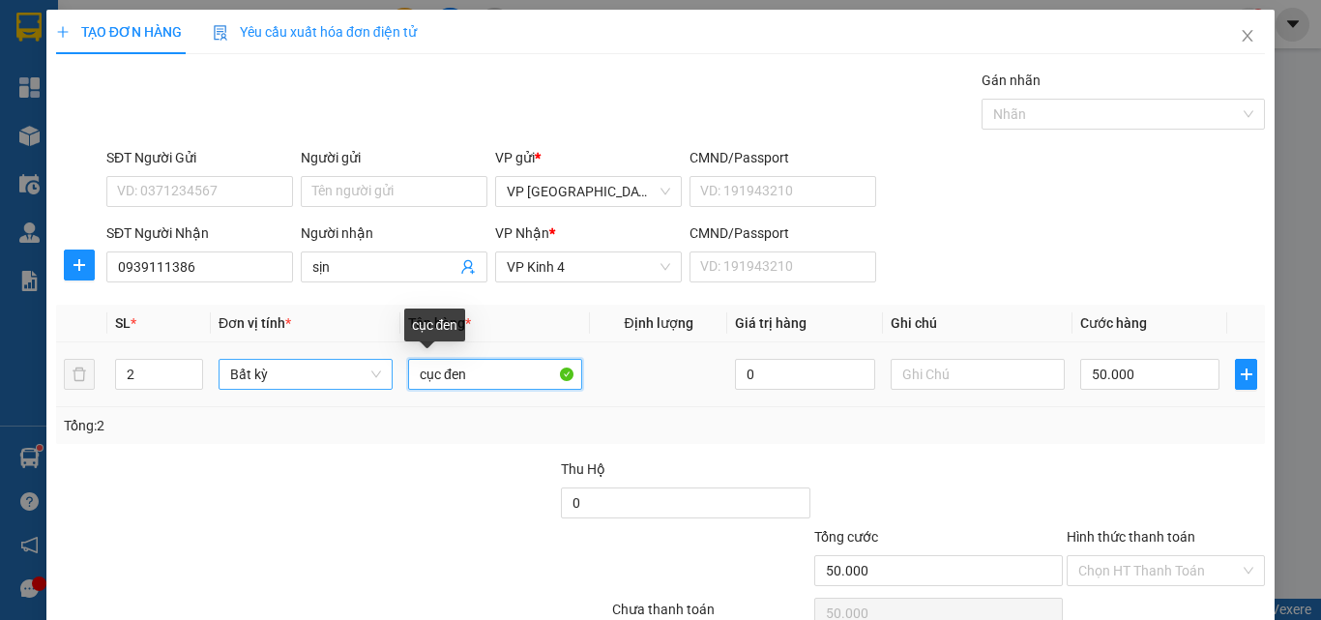
drag, startPoint x: 472, startPoint y: 378, endPoint x: 350, endPoint y: 373, distance: 121.9
click at [375, 370] on tr "2 Bất kỳ cục đen 0 50.000" at bounding box center [660, 374] width 1209 height 65
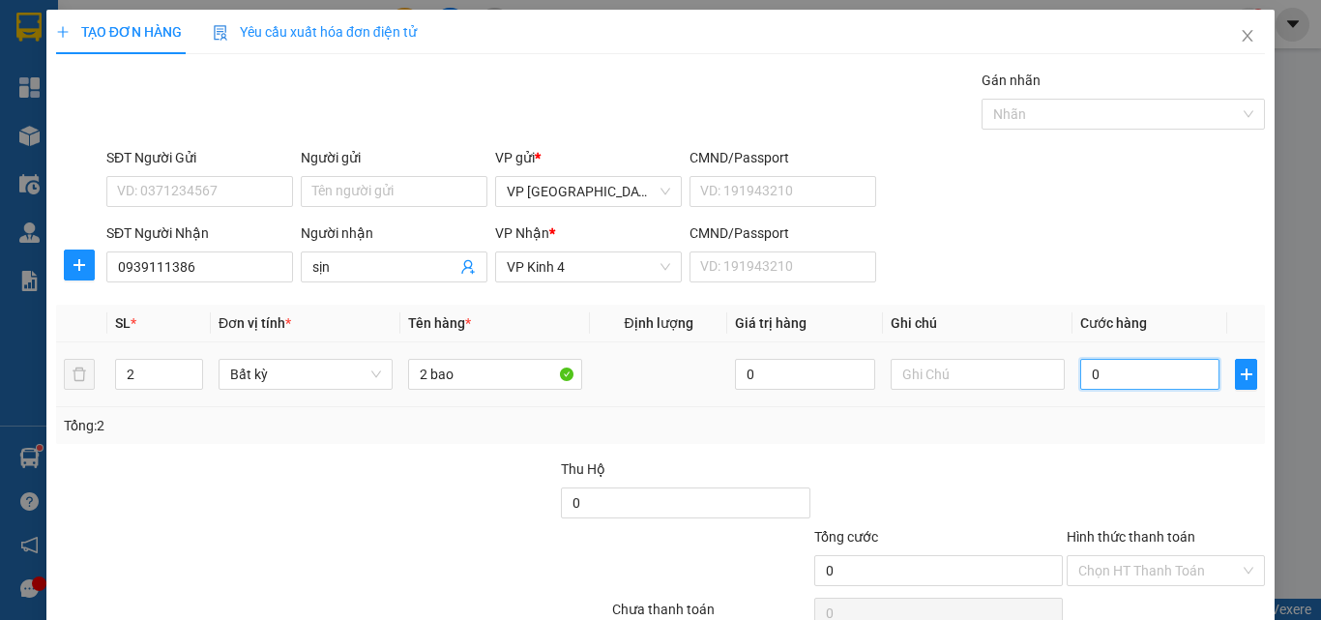
click at [1118, 373] on input "0" at bounding box center [1149, 374] width 139 height 31
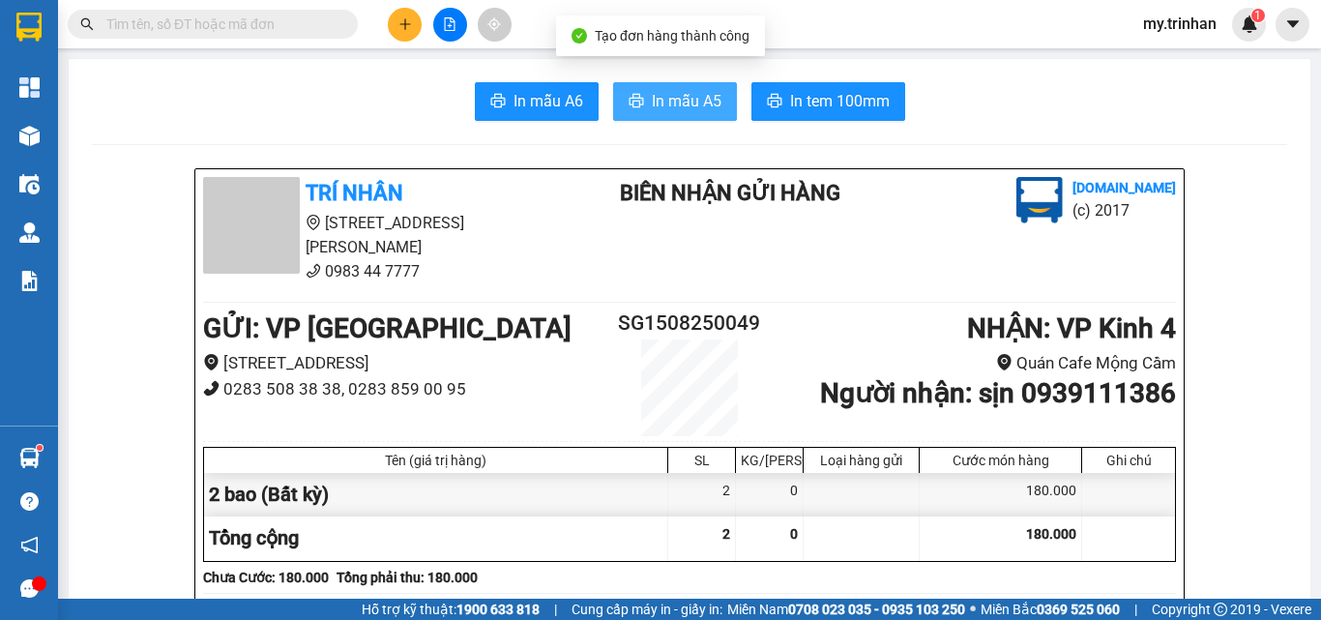
click at [686, 102] on span "In mẫu A5" at bounding box center [687, 101] width 70 height 24
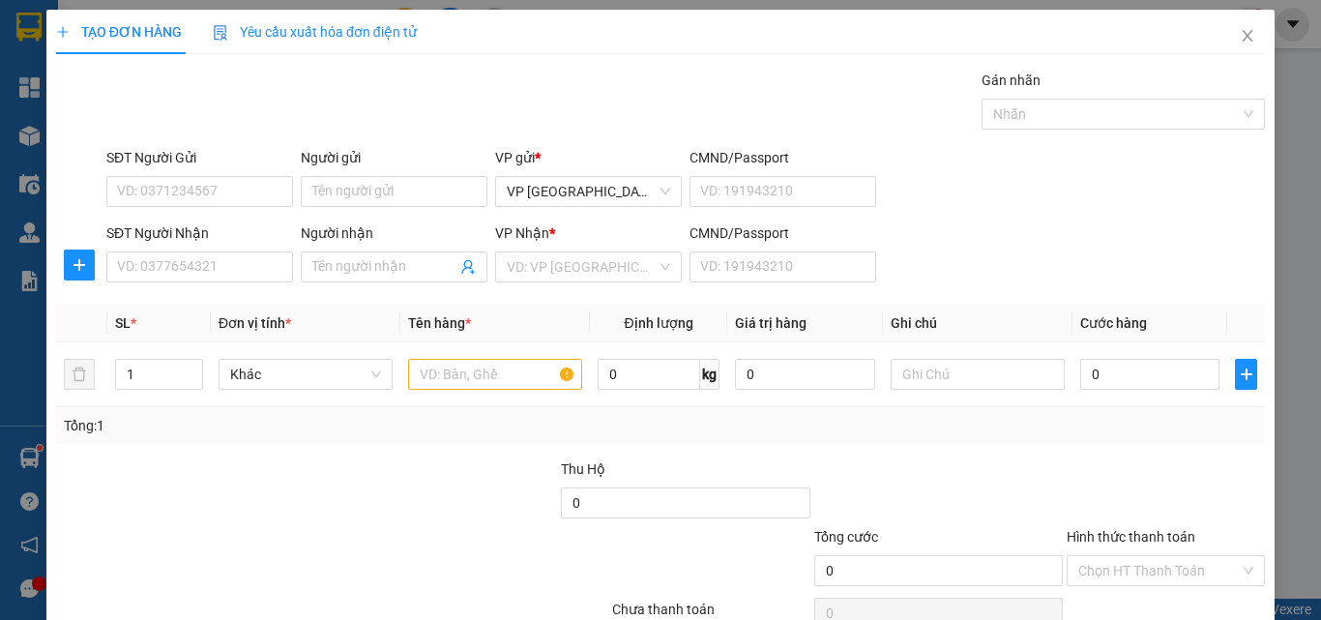
click at [926, 277] on div "SĐT Người Nhận VD: 0377654321 Người nhận Tên người nhận VP Nhận * VD: VP Sài Gò…" at bounding box center [686, 256] width 1166 height 68
click at [217, 268] on input "SĐT Người Nhận" at bounding box center [199, 266] width 187 height 31
click at [220, 268] on input "SĐT Người Nhận" at bounding box center [199, 266] width 187 height 31
click at [1242, 31] on span "Close" at bounding box center [1247, 37] width 54 height 54
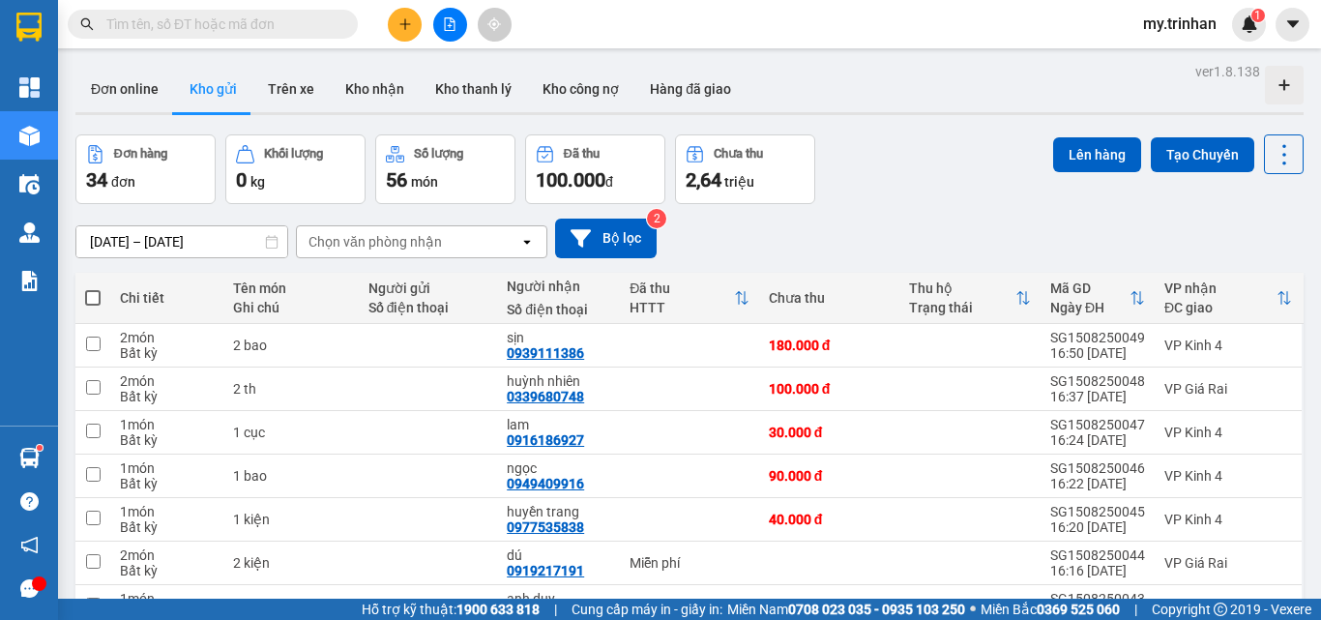
drag, startPoint x: 454, startPoint y: 28, endPoint x: 433, endPoint y: 35, distance: 21.4
click at [454, 27] on icon "file-add" at bounding box center [450, 24] width 14 height 14
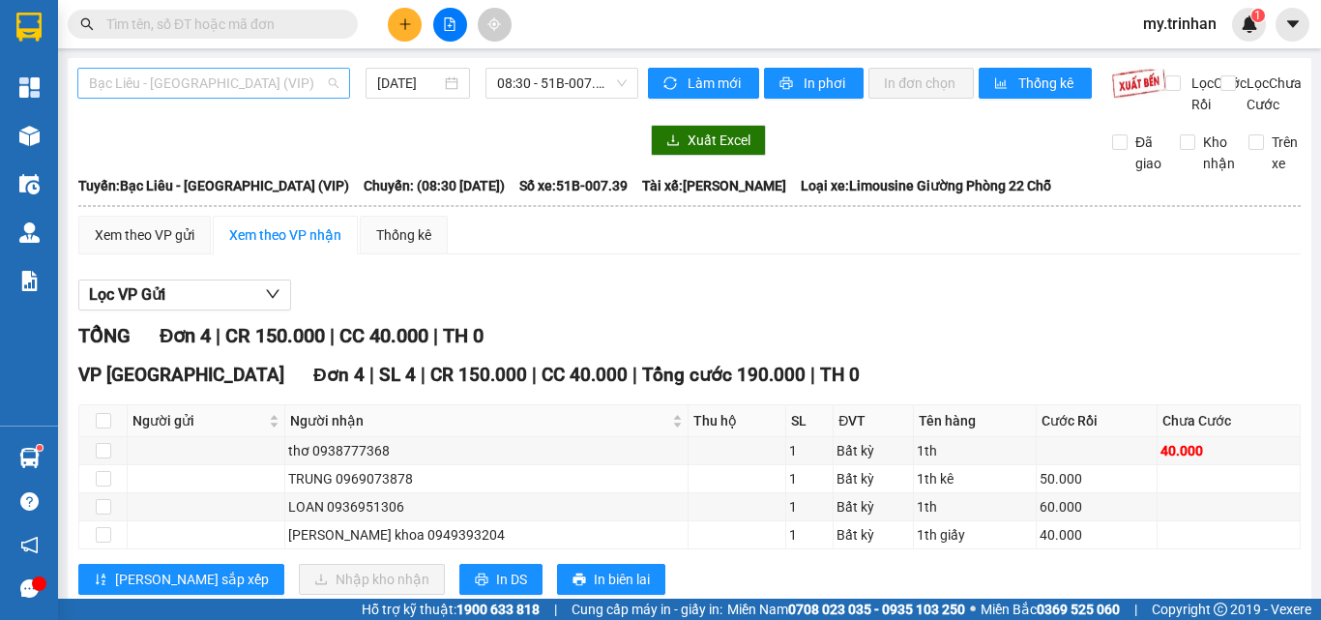
click at [192, 82] on span "Bạc Liêu - [GEOGRAPHIC_DATA] (VIP)" at bounding box center [214, 83] width 250 height 29
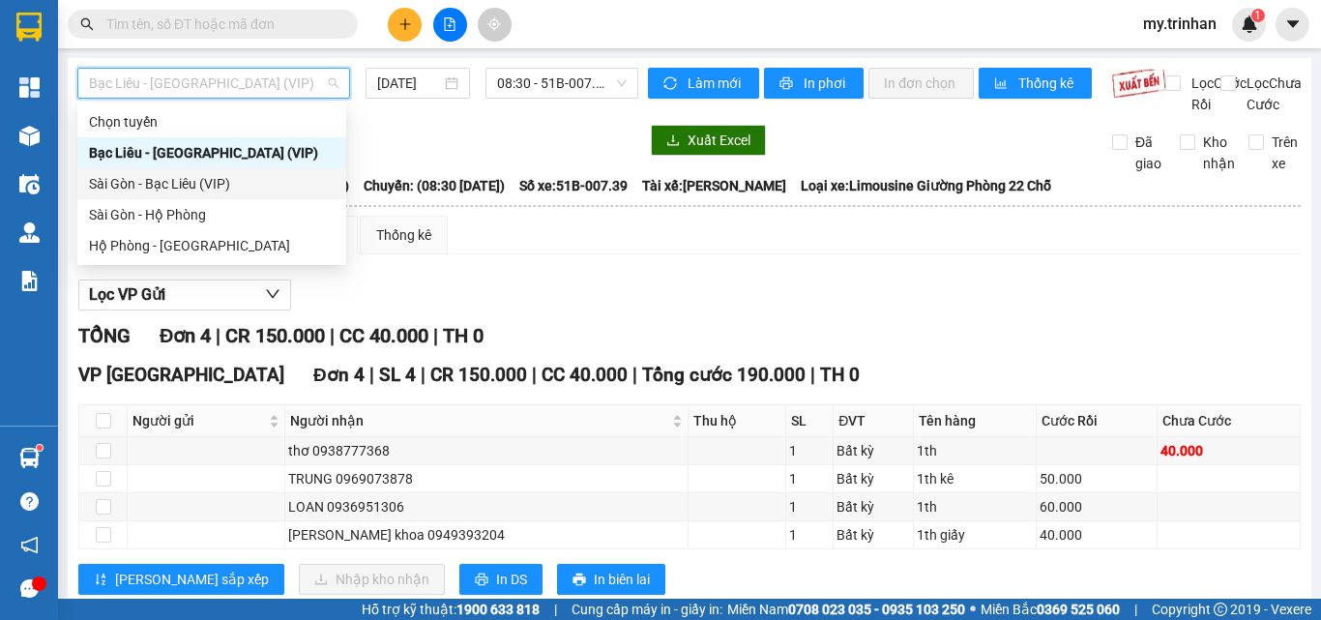
click at [182, 180] on div "Sài Gòn - Bạc Liêu (VIP)" at bounding box center [212, 183] width 246 height 21
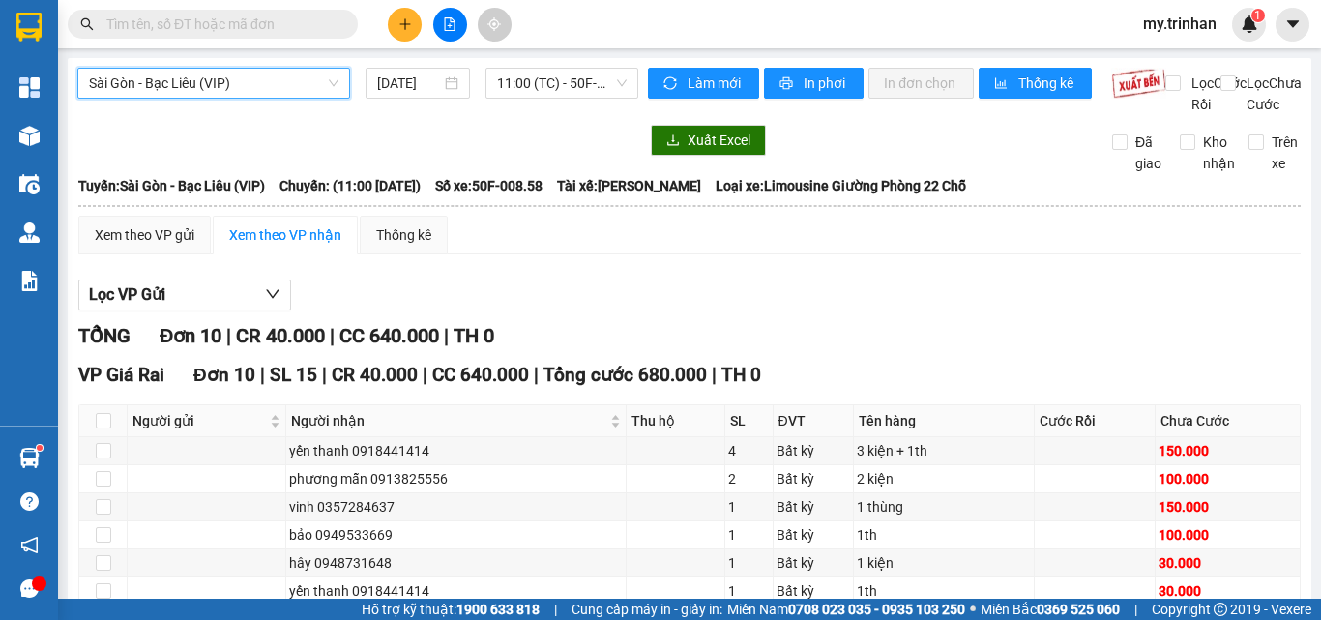
click at [213, 78] on span "Sài Gòn - Bạc Liêu (VIP)" at bounding box center [214, 83] width 250 height 29
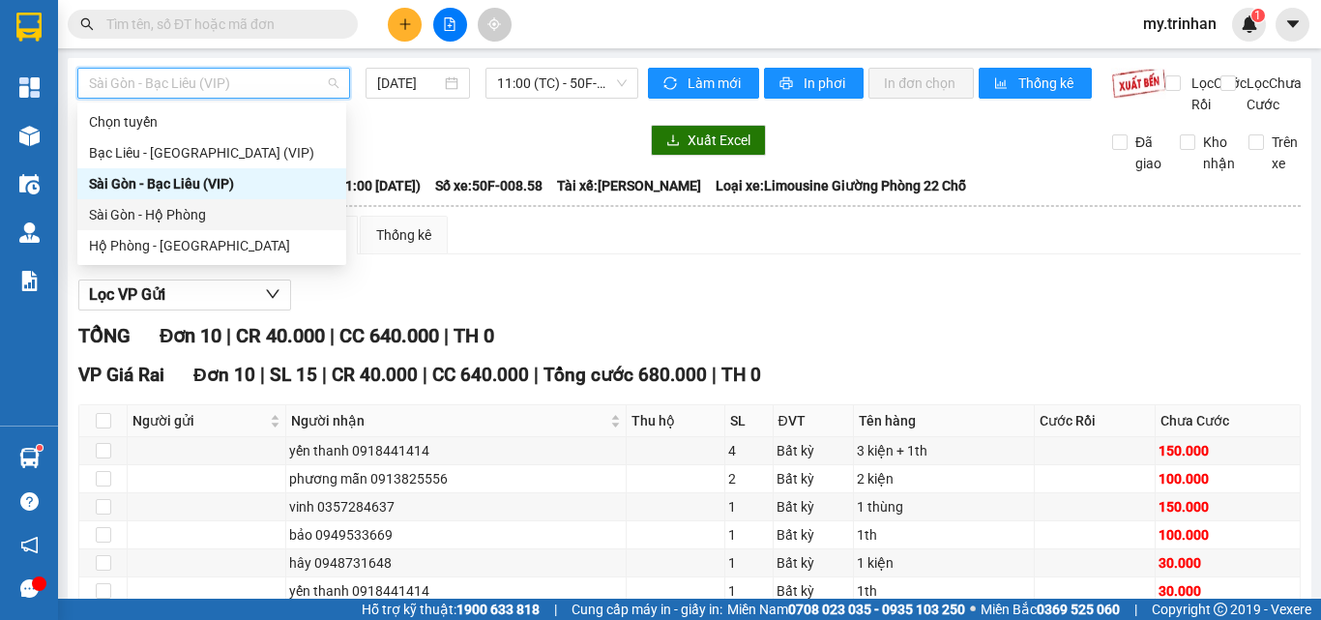
click at [169, 220] on div "Sài Gòn - Hộ Phòng" at bounding box center [212, 214] width 246 height 21
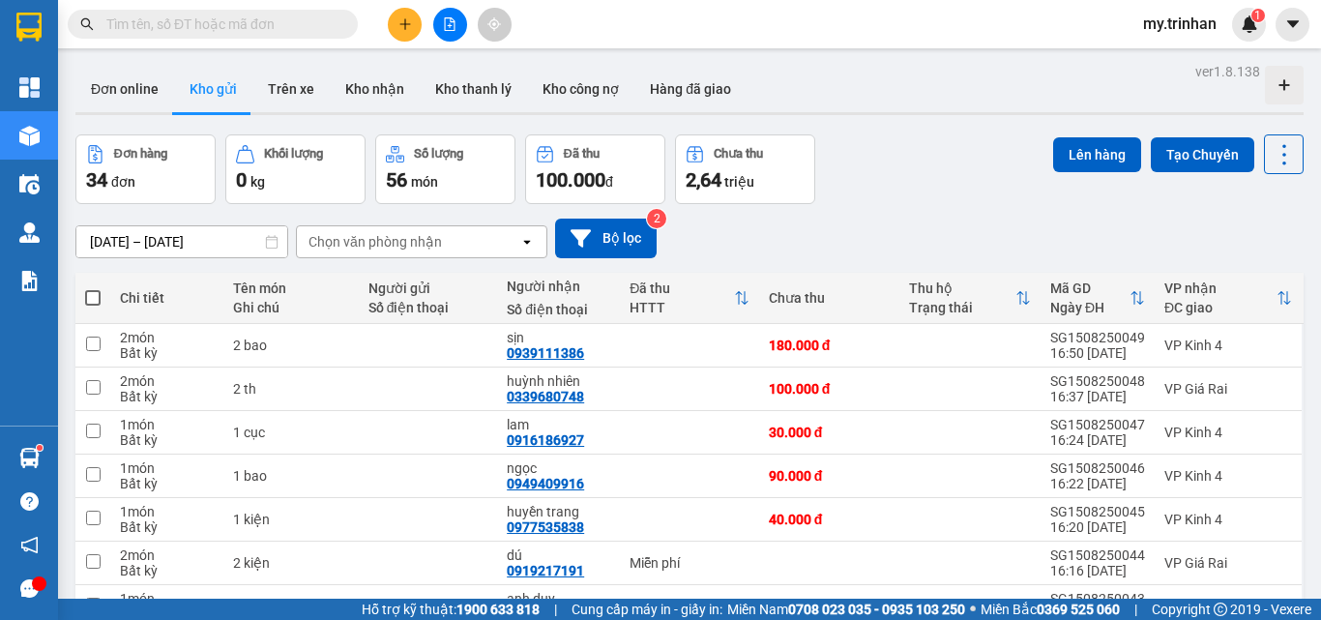
click at [349, 248] on div "Chọn văn phòng nhận" at bounding box center [374, 241] width 133 height 19
click at [759, 223] on div "[DATE] – [DATE] Press the down arrow key to interact with the calendar and sele…" at bounding box center [689, 239] width 1228 height 40
click at [736, 230] on div "[DATE] – [DATE] Press the down arrow key to interact with the calendar and sele…" at bounding box center [689, 239] width 1228 height 40
click at [312, 27] on input "text" at bounding box center [220, 24] width 228 height 21
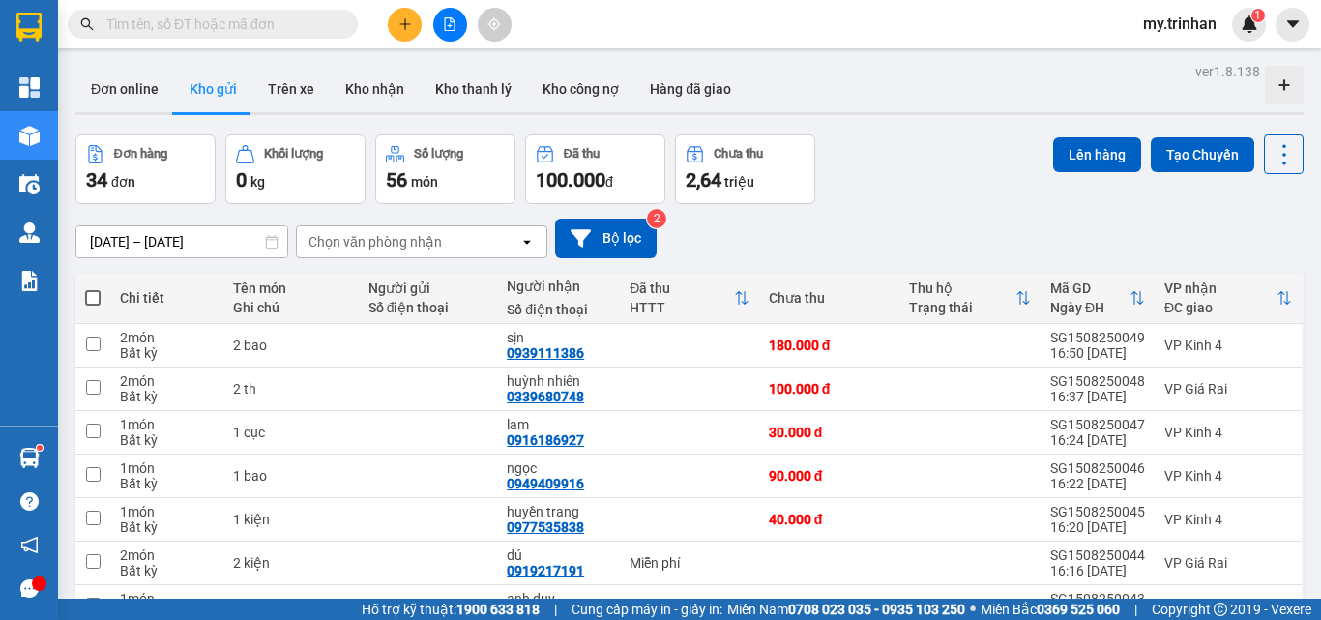
click at [404, 244] on div "Chọn văn phòng nhận" at bounding box center [374, 241] width 133 height 19
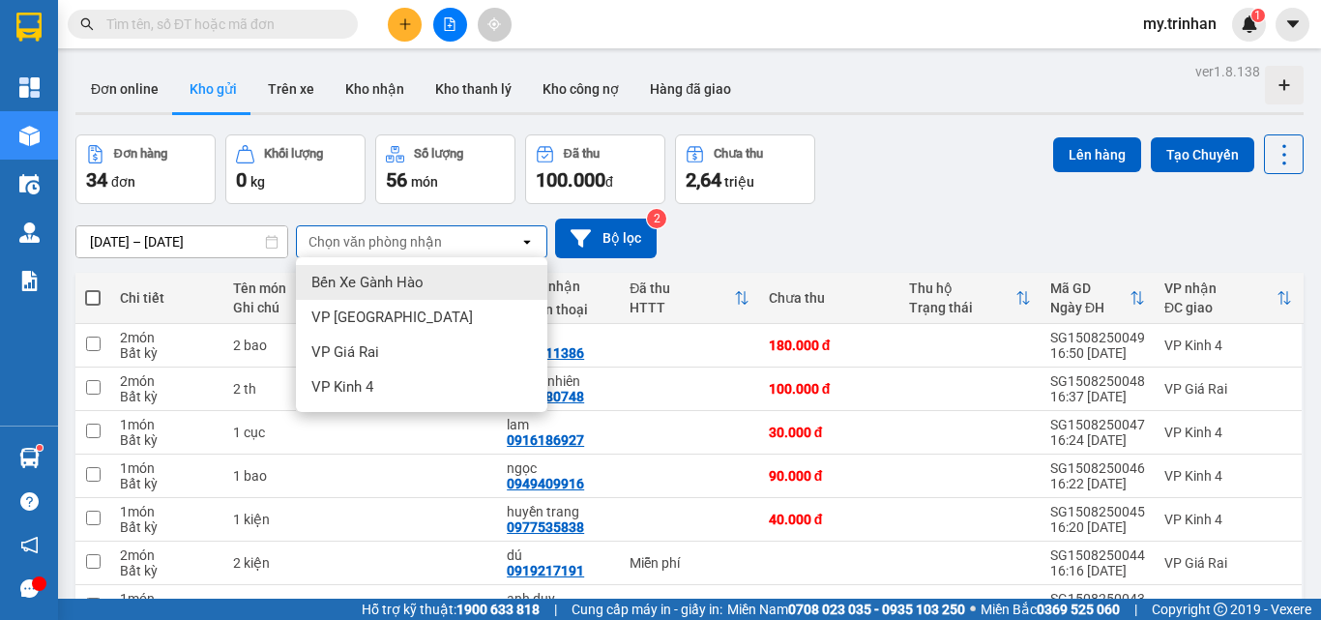
click at [808, 244] on div "[DATE] – [DATE] Press the down arrow key to interact with the calendar and sele…" at bounding box center [689, 239] width 1228 height 40
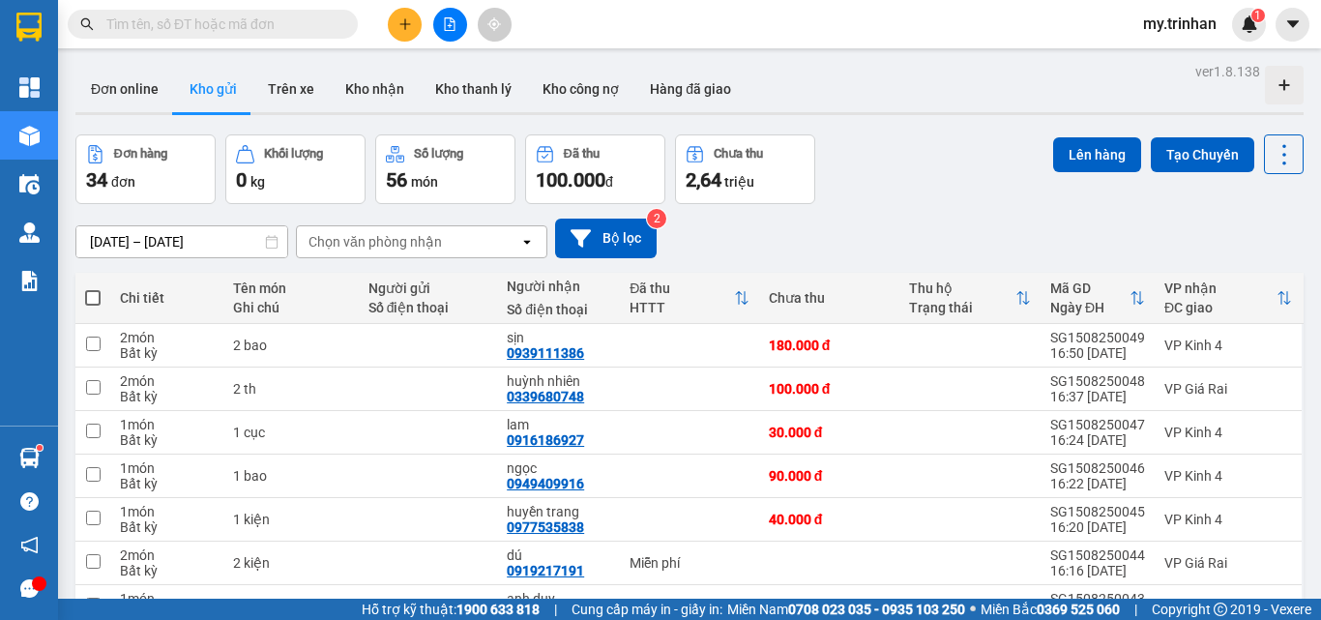
click at [775, 237] on div "[DATE] – [DATE] Press the down arrow key to interact with the calendar and sele…" at bounding box center [689, 239] width 1228 height 40
click at [780, 249] on div "[DATE] – [DATE] Press the down arrow key to interact with the calendar and sele…" at bounding box center [689, 239] width 1228 height 40
click at [524, 234] on icon "open" at bounding box center [526, 241] width 15 height 15
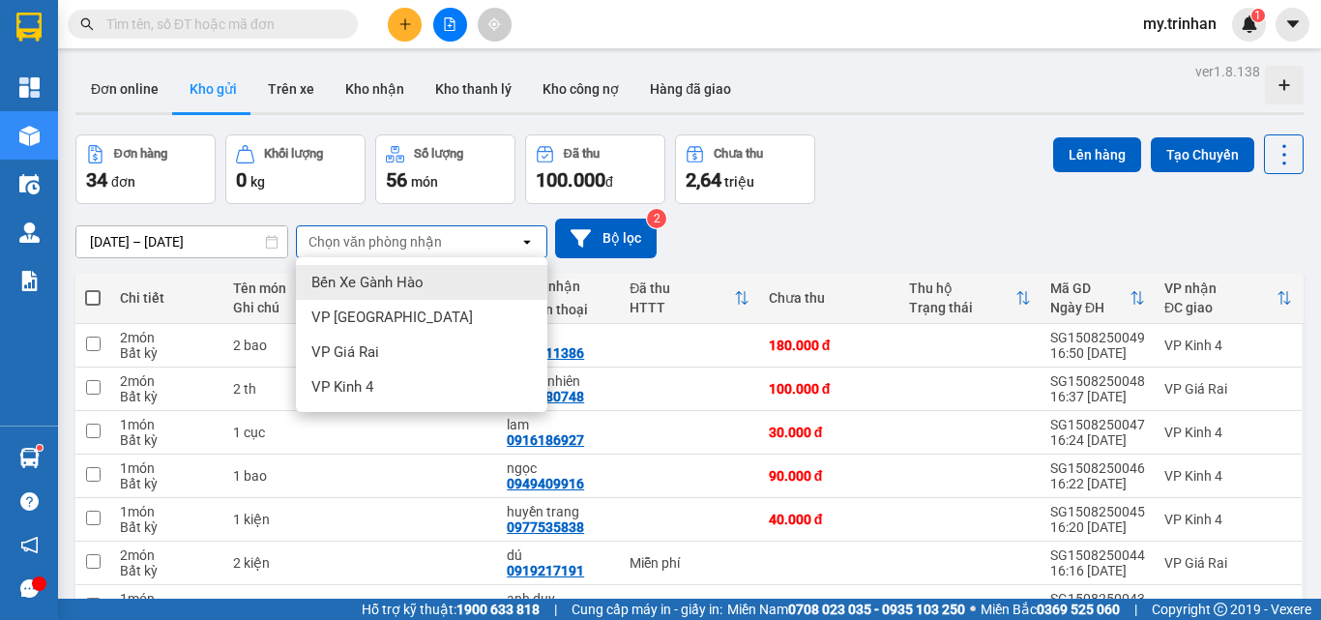
click at [757, 238] on div "[DATE] – [DATE] Press the down arrow key to interact with the calendar and sele…" at bounding box center [689, 239] width 1228 height 40
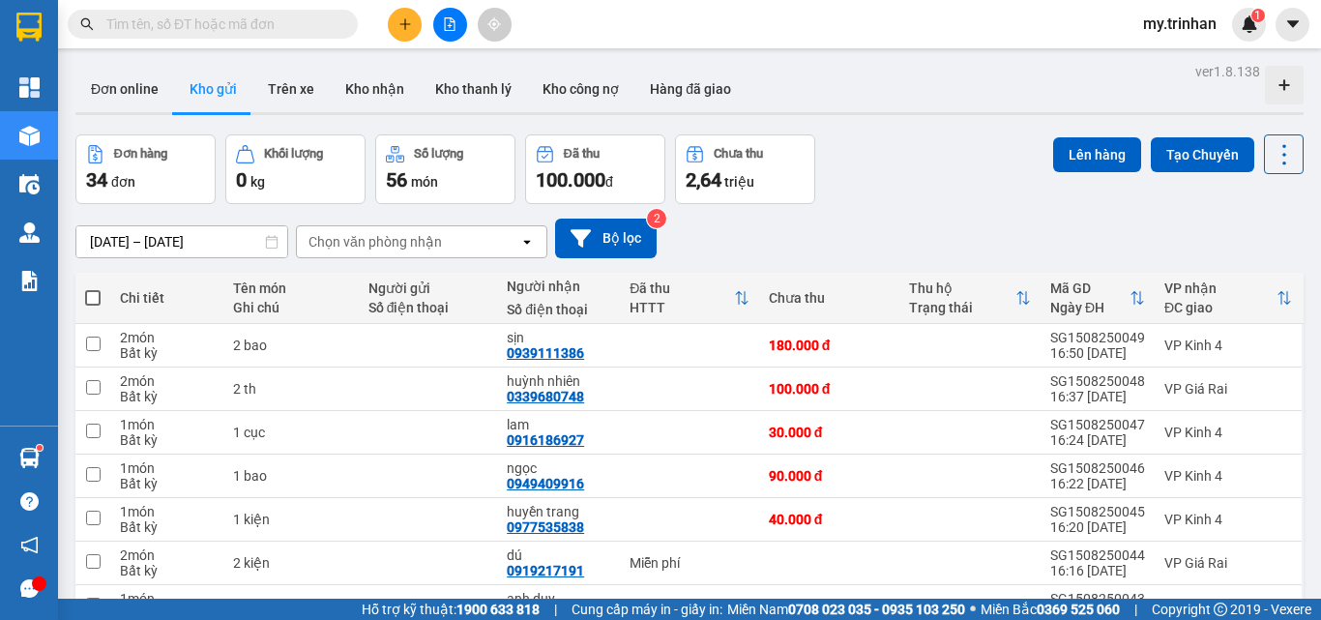
click at [758, 230] on div "[DATE] – [DATE] Press the down arrow key to interact with the calendar and sele…" at bounding box center [689, 239] width 1228 height 40
click at [400, 23] on icon "plus" at bounding box center [405, 24] width 14 height 14
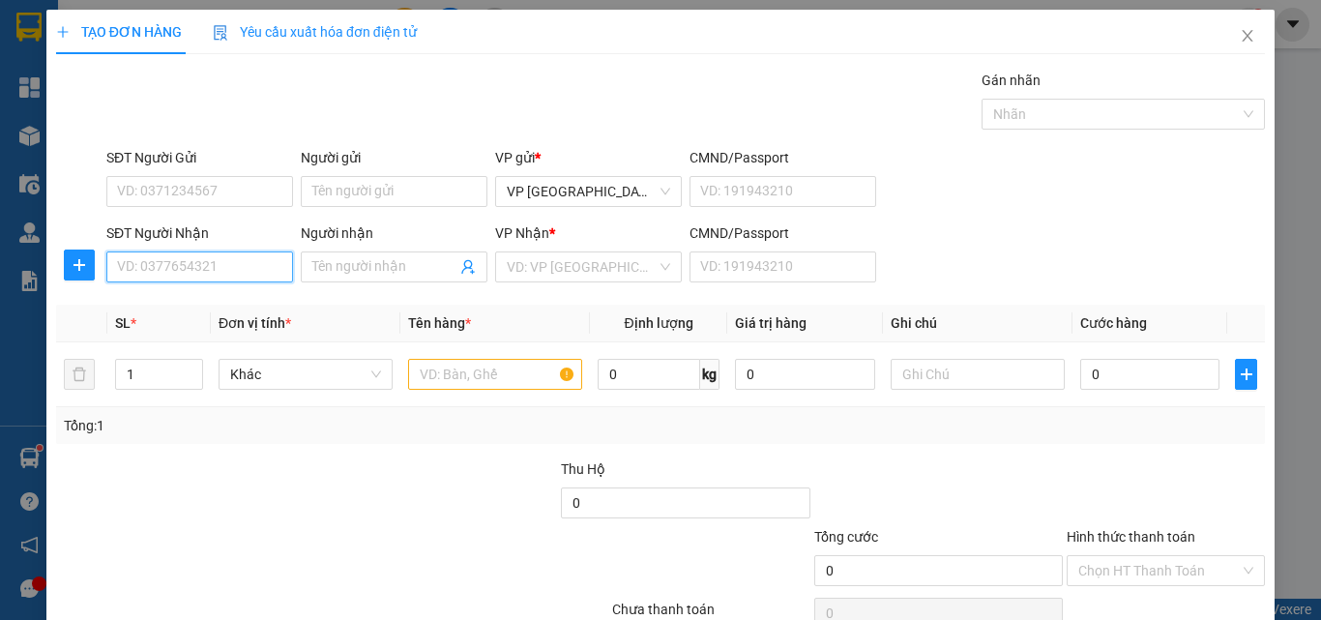
click at [172, 276] on input "SĐT Người Nhận" at bounding box center [199, 266] width 187 height 31
click at [192, 267] on input "768" at bounding box center [199, 266] width 187 height 31
click at [198, 302] on div "0902174768 - chú thịnh" at bounding box center [197, 305] width 161 height 21
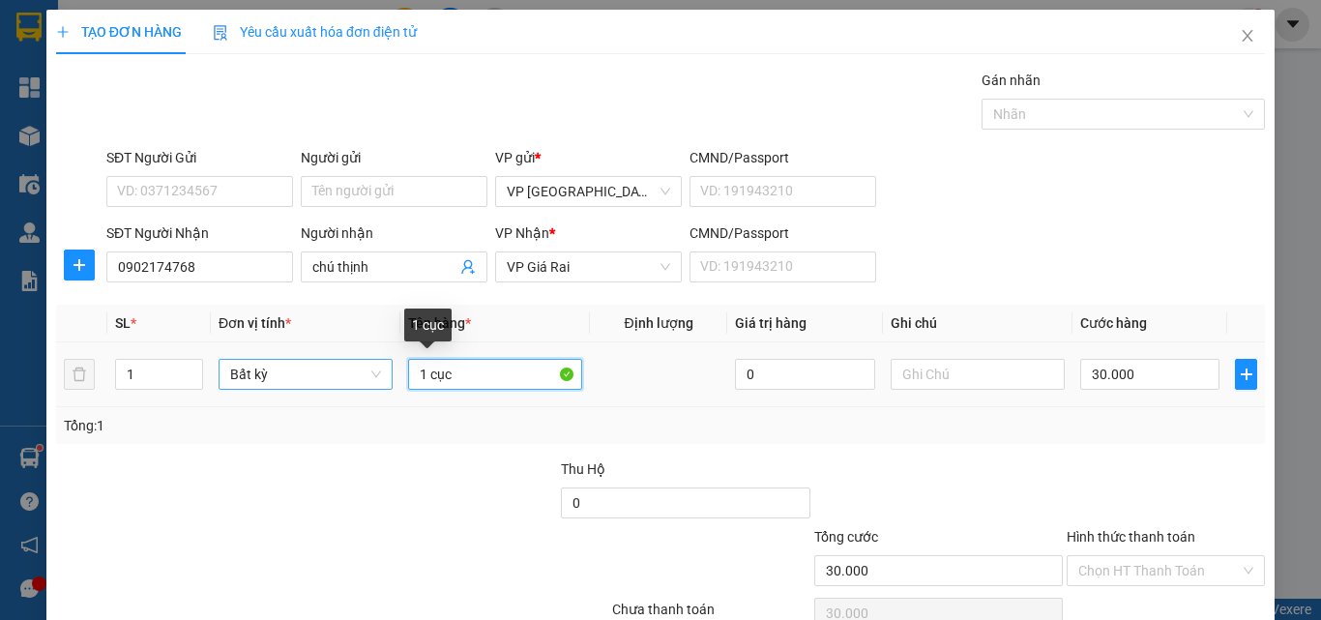
drag, startPoint x: 453, startPoint y: 373, endPoint x: 338, endPoint y: 367, distance: 114.3
click at [340, 367] on tr "1 Bất kỳ 1 cục 0 30.000" at bounding box center [660, 374] width 1209 height 65
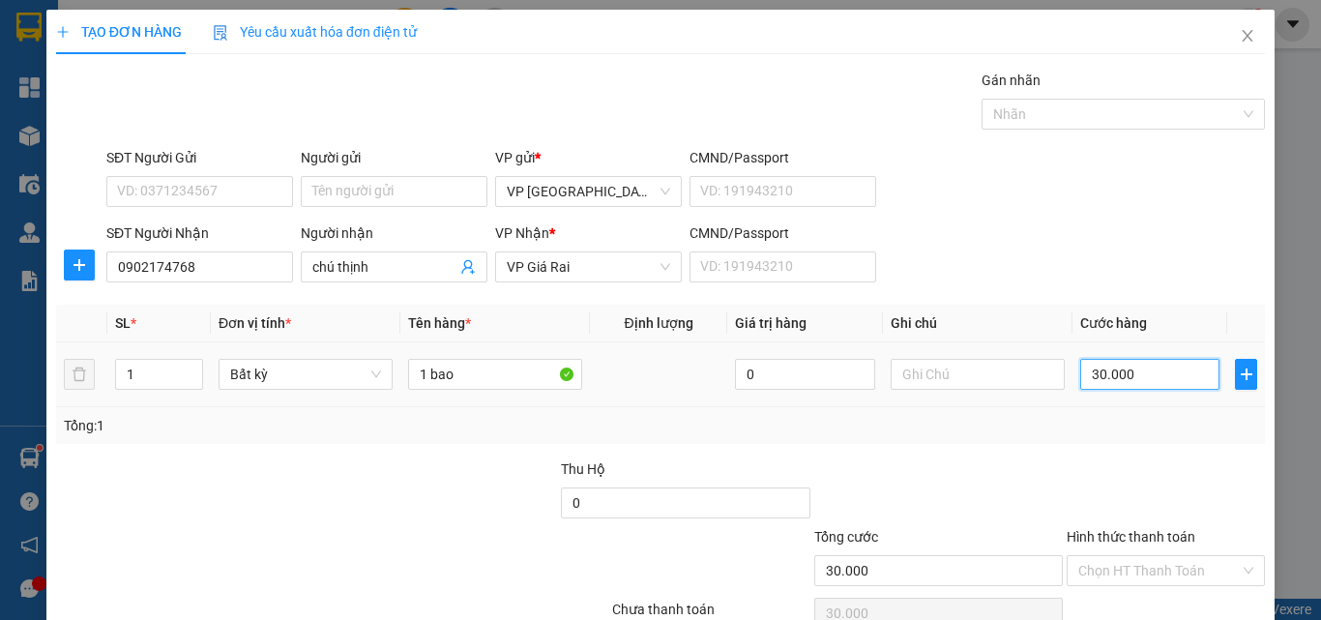
click at [1149, 384] on input "30.000" at bounding box center [1149, 374] width 139 height 31
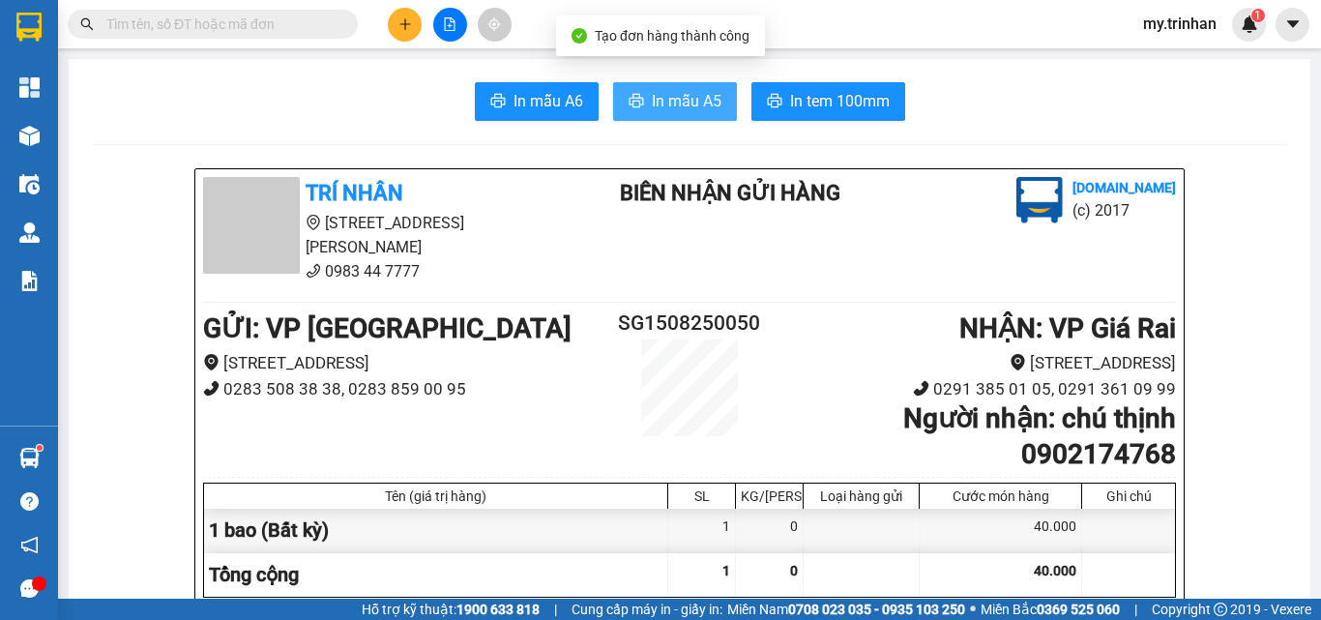
click at [656, 111] on span "In mẫu A5" at bounding box center [687, 101] width 70 height 24
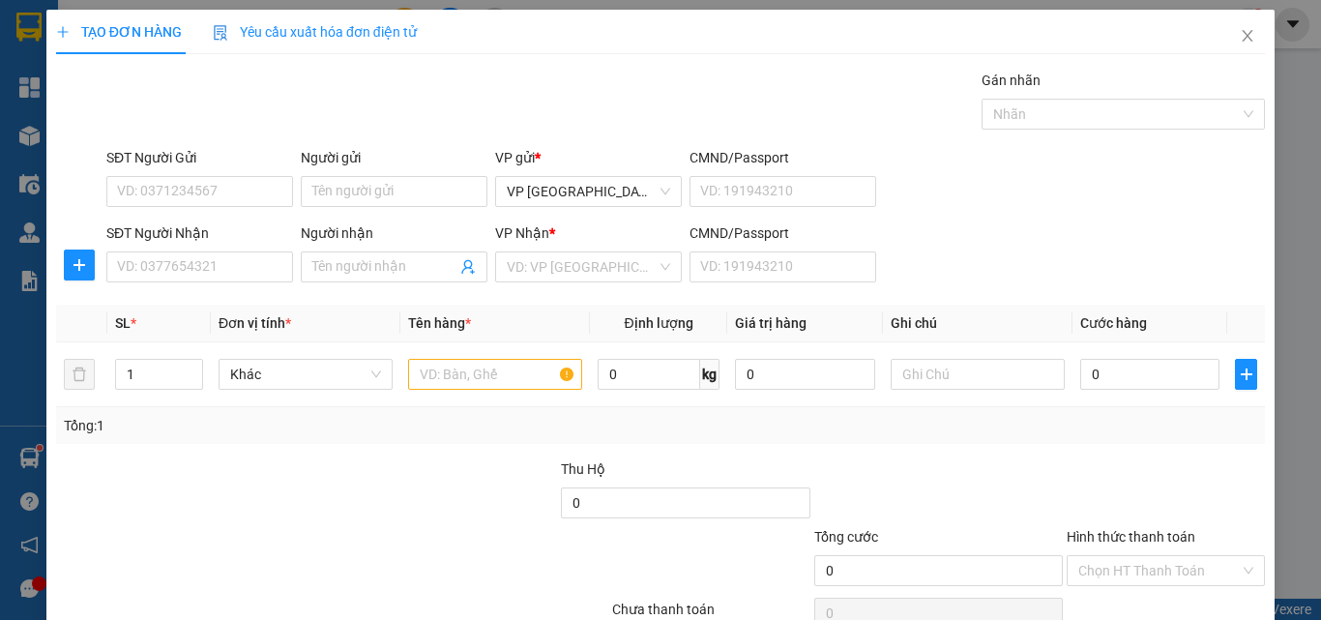
click at [1059, 245] on div "SĐT Người Nhận VD: 0377654321 Người nhận Tên người nhận VP Nhận * VD: VP Sài Gò…" at bounding box center [686, 256] width 1166 height 68
click at [1243, 38] on icon "close" at bounding box center [1248, 36] width 11 height 12
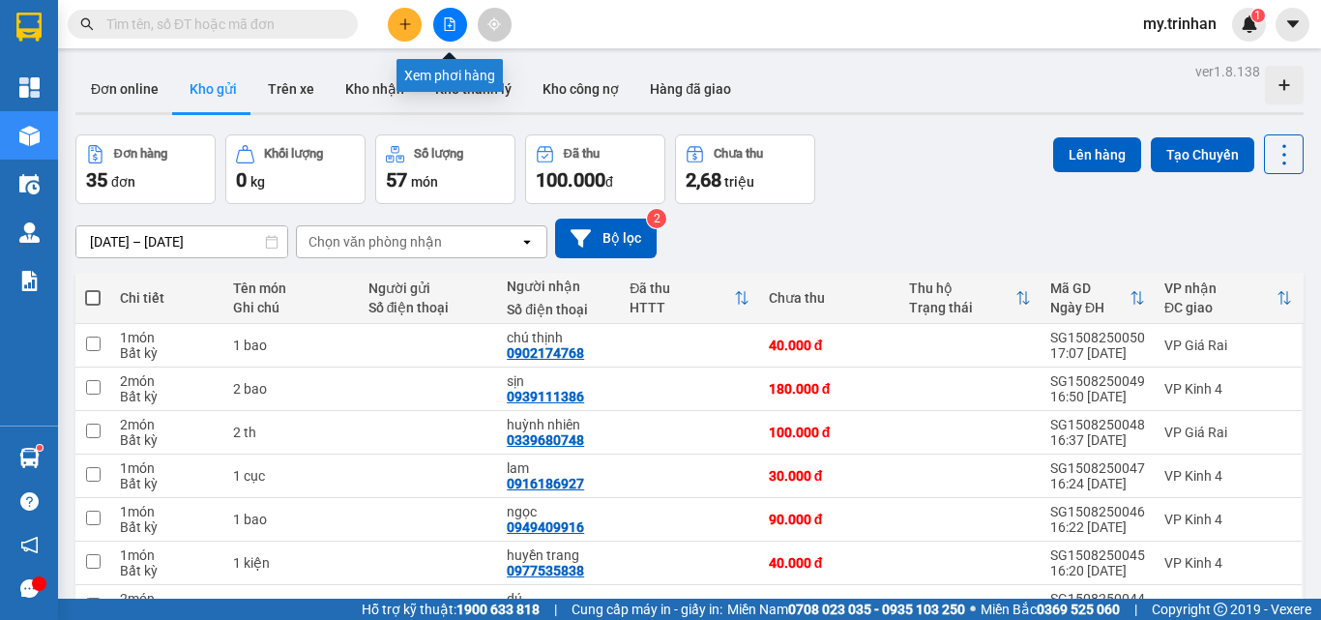
click at [454, 31] on button at bounding box center [450, 25] width 34 height 34
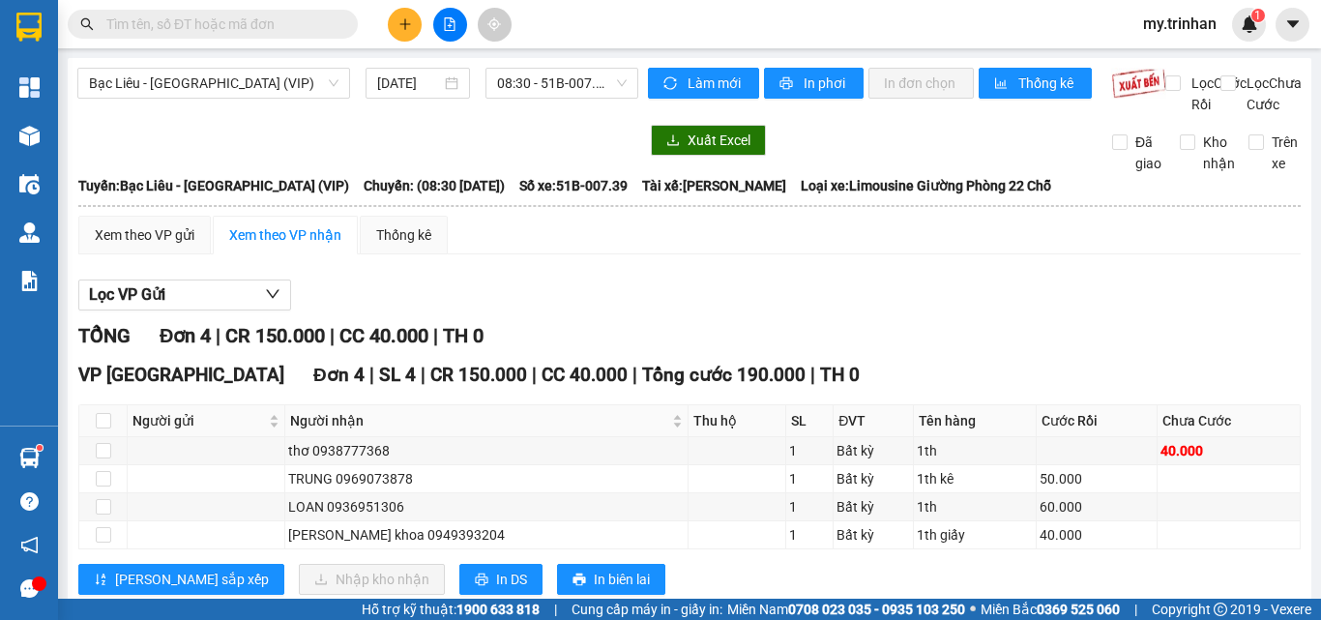
drag, startPoint x: 829, startPoint y: 316, endPoint x: 682, endPoint y: 398, distance: 168.4
click at [829, 361] on div "VP [GEOGRAPHIC_DATA] Đơn 4 | SL 4 | CR 150.000 | CC 40.000 | Tổng cước 190.000 …" at bounding box center [689, 375] width 1222 height 29
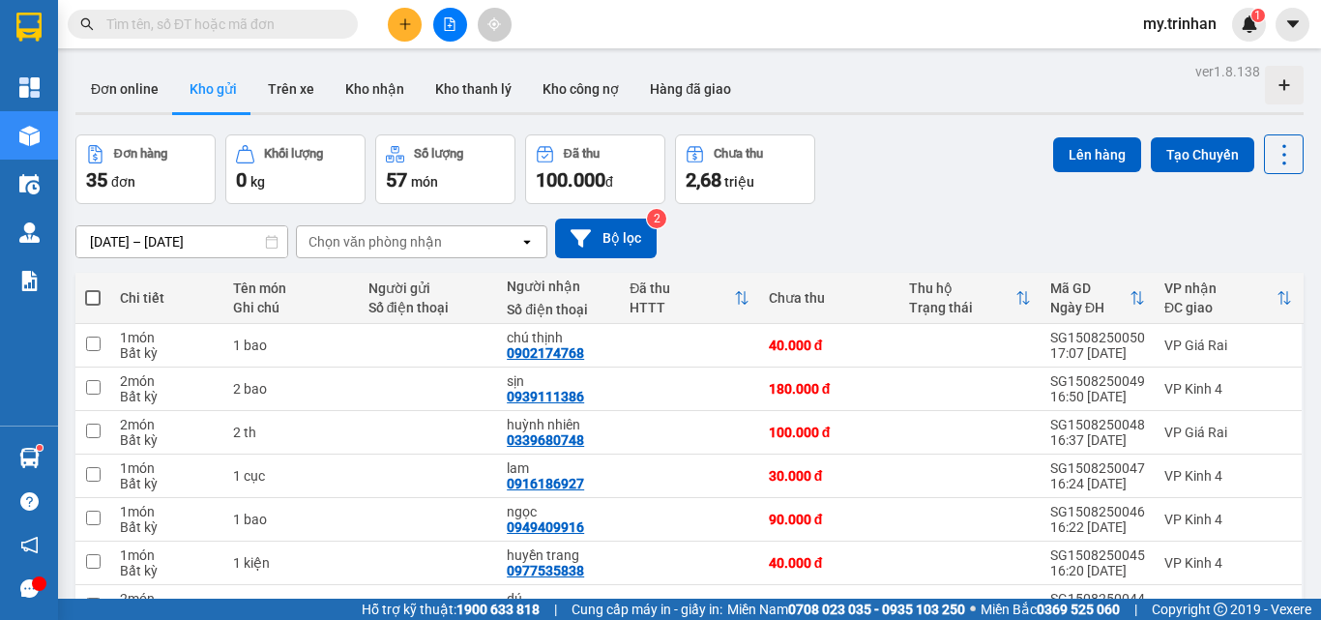
click at [496, 226] on div "Chọn văn phòng nhận" at bounding box center [408, 241] width 222 height 31
click at [753, 219] on div "[DATE] – [DATE] Press the down arrow key to interact with the calendar and sele…" at bounding box center [689, 239] width 1228 height 40
click at [393, 20] on button at bounding box center [405, 25] width 34 height 34
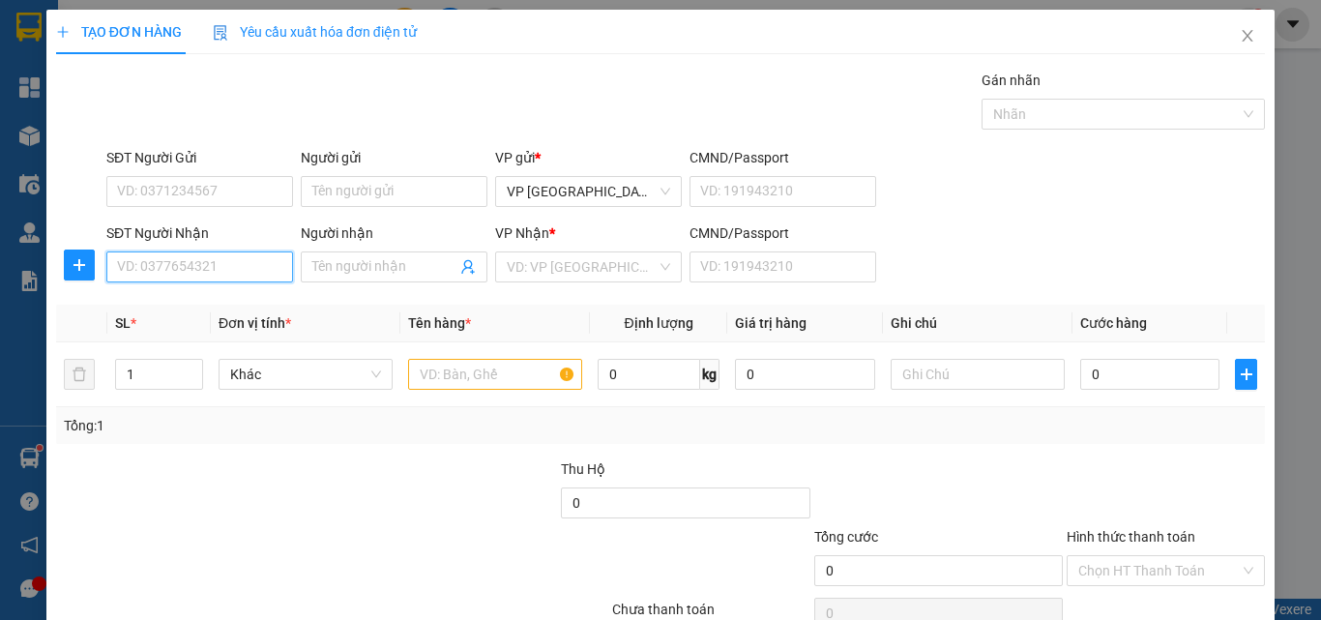
click at [187, 279] on input "SĐT Người Nhận" at bounding box center [199, 266] width 187 height 31
click at [338, 268] on input "Người nhận" at bounding box center [384, 266] width 144 height 21
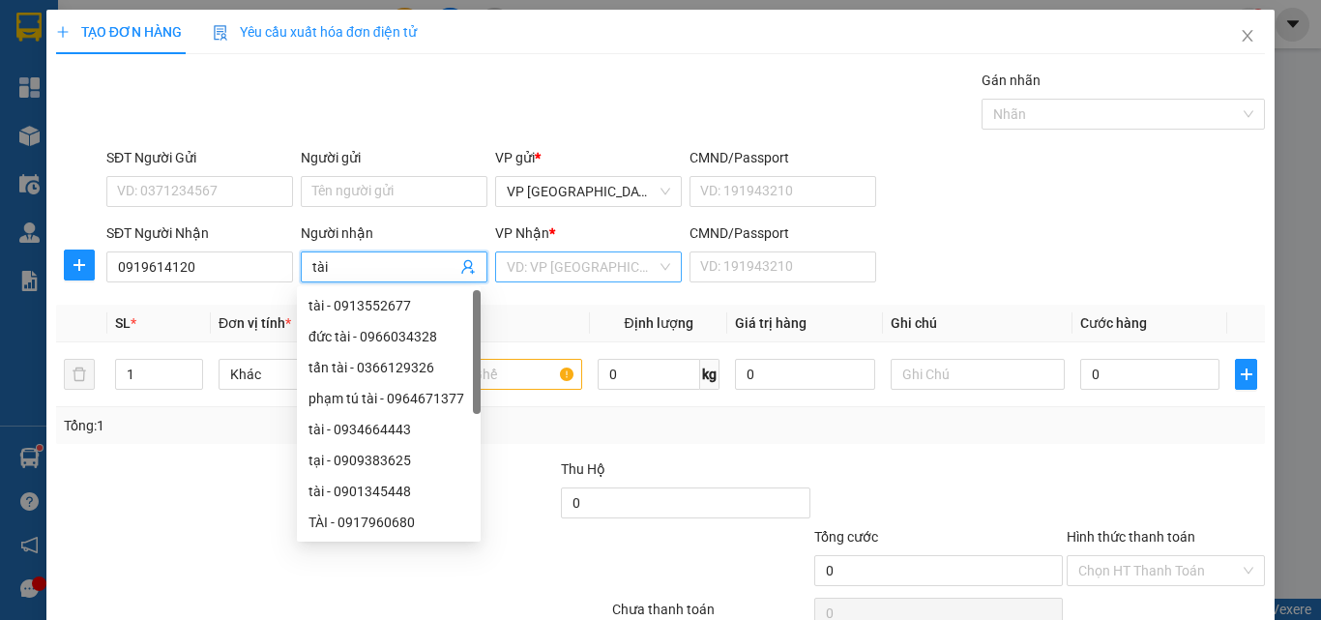
click at [529, 260] on input "search" at bounding box center [582, 266] width 150 height 29
click at [518, 280] on input "search" at bounding box center [582, 266] width 150 height 29
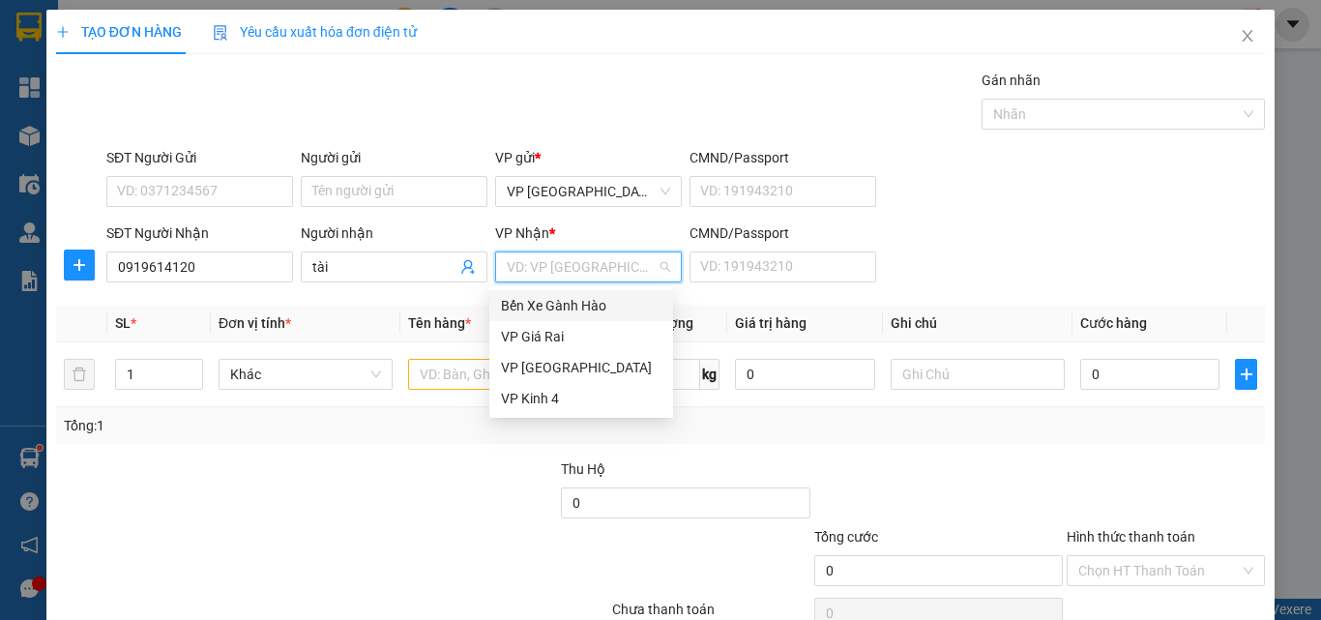
click at [515, 305] on div "Bến Xe Gành Hào" at bounding box center [581, 305] width 161 height 21
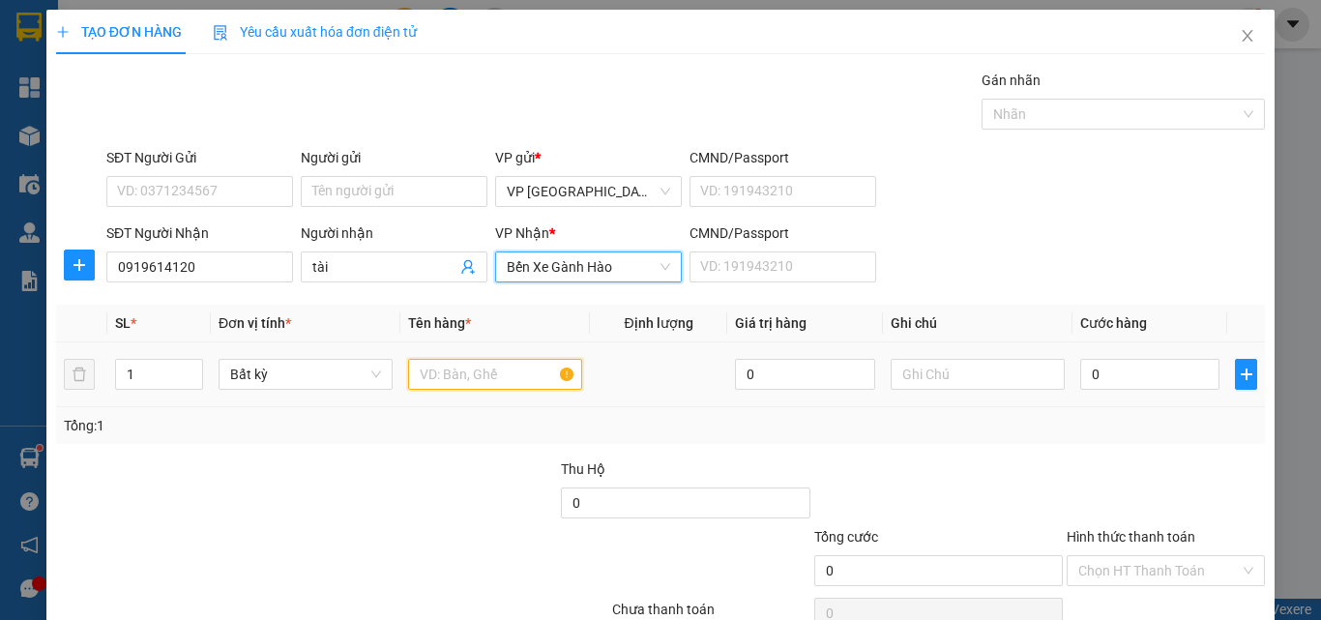
click at [464, 368] on input "text" at bounding box center [495, 374] width 174 height 31
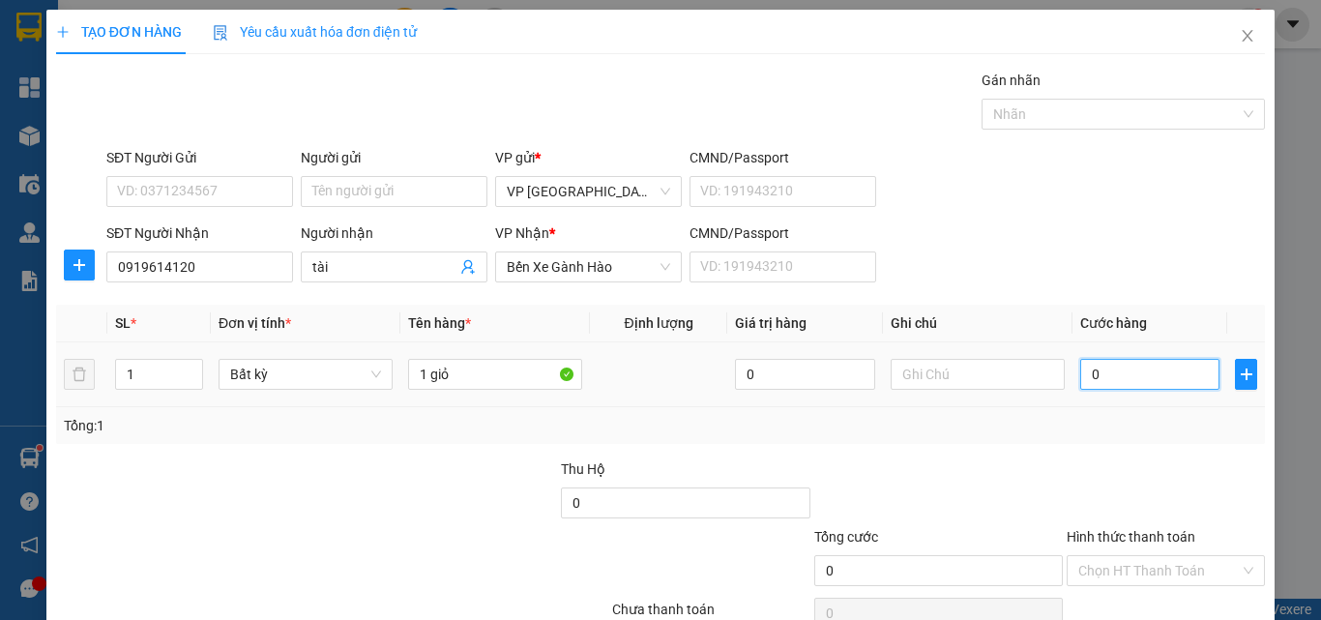
click at [1114, 373] on input "0" at bounding box center [1149, 374] width 139 height 31
drag, startPoint x: 1143, startPoint y: 545, endPoint x: 1145, endPoint y: 555, distance: 9.9
click at [1144, 545] on div "Transit Pickup Surcharge Ids Transit Deliver Surcharge Ids Transit Deliver Surc…" at bounding box center [660, 374] width 1209 height 608
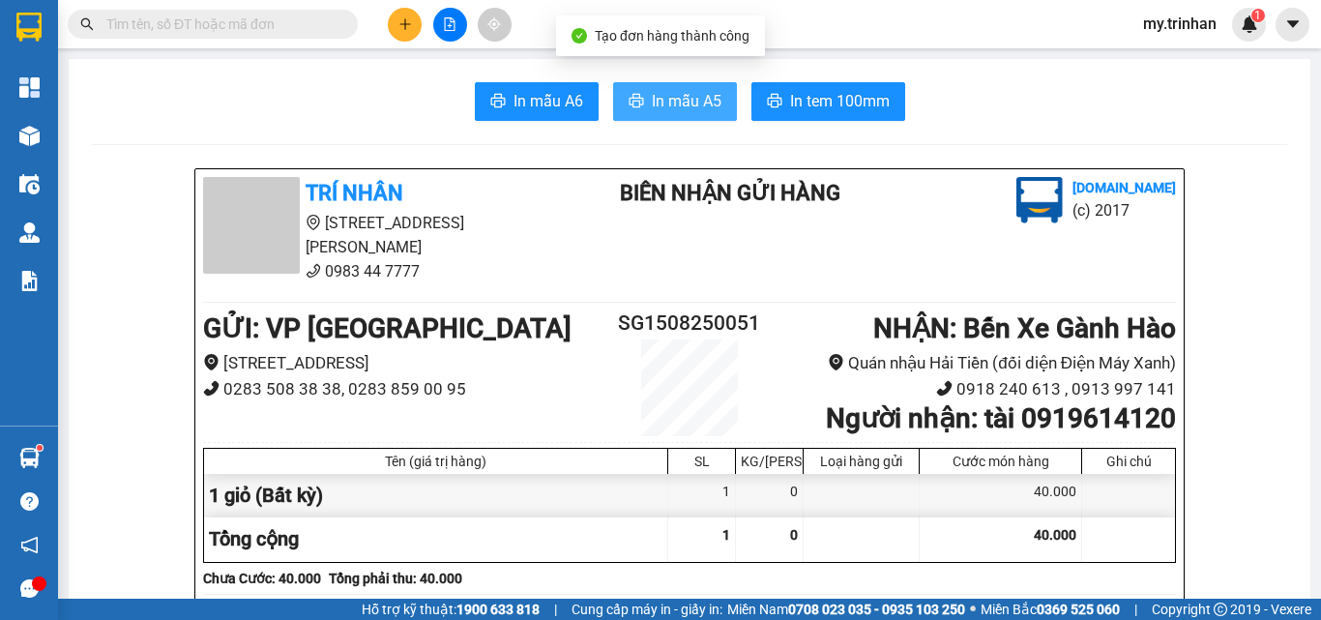
click at [692, 99] on span "In mẫu A5" at bounding box center [687, 101] width 70 height 24
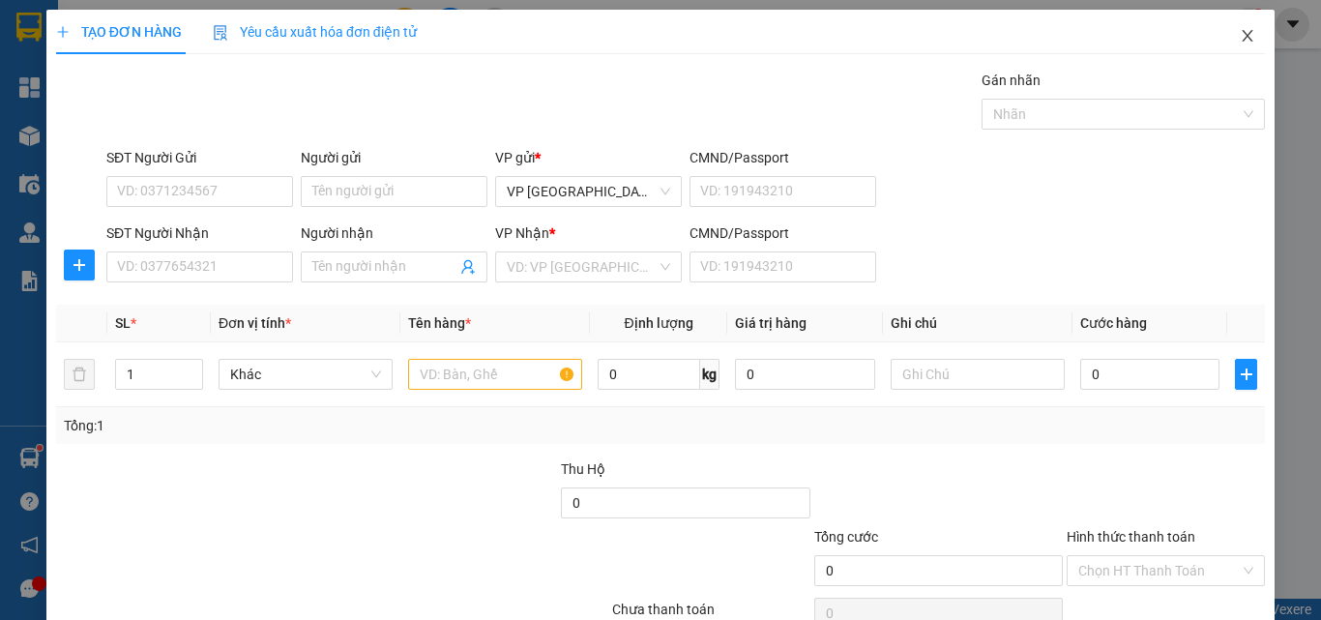
click at [1231, 28] on span "Close" at bounding box center [1247, 37] width 54 height 54
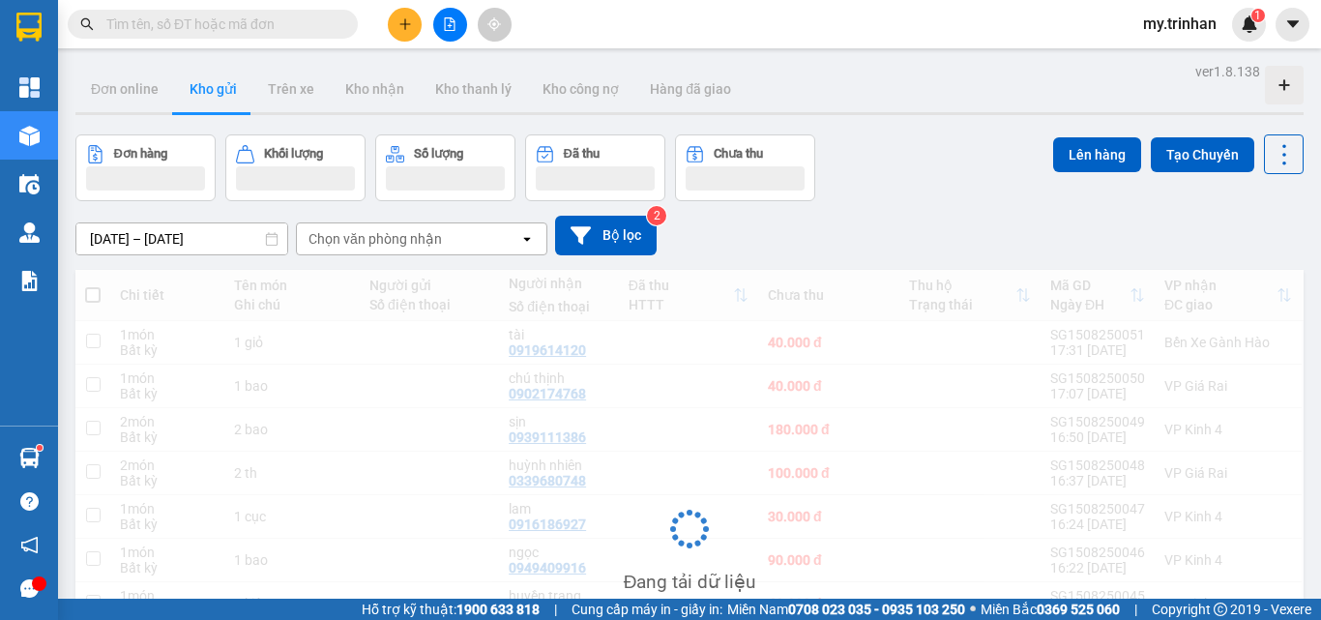
click at [428, 246] on div "Chọn văn phòng nhận" at bounding box center [374, 238] width 133 height 19
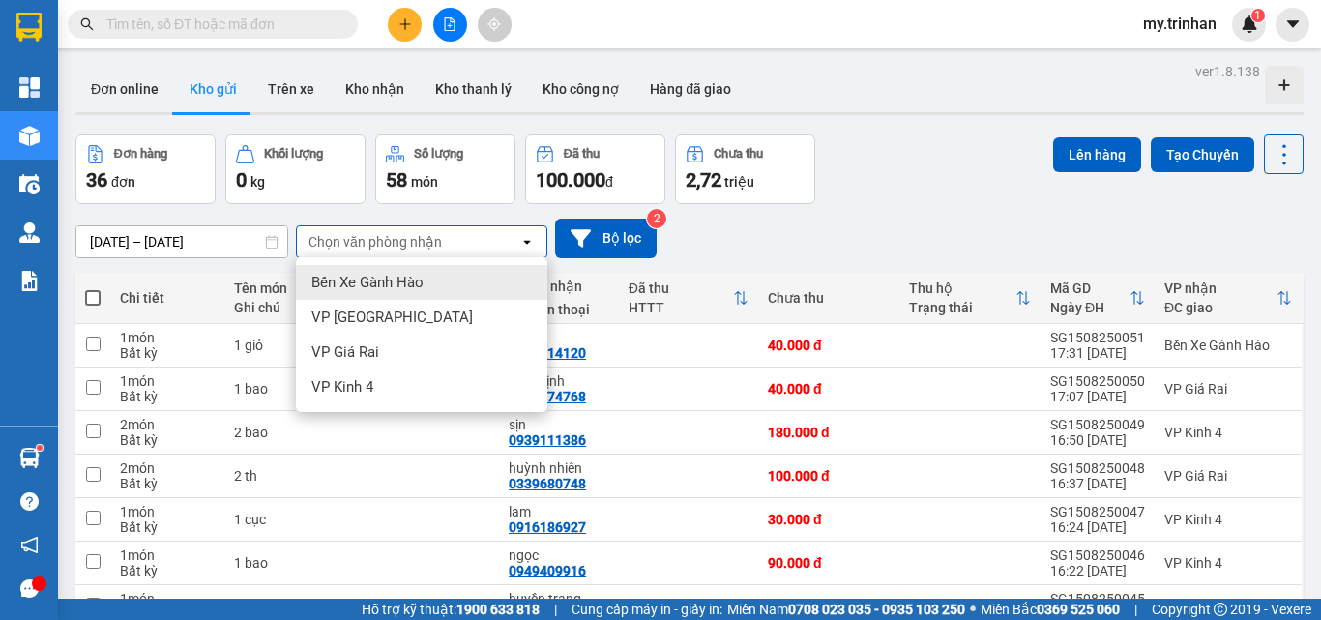
click at [428, 246] on div "Chọn văn phòng nhận" at bounding box center [374, 241] width 133 height 19
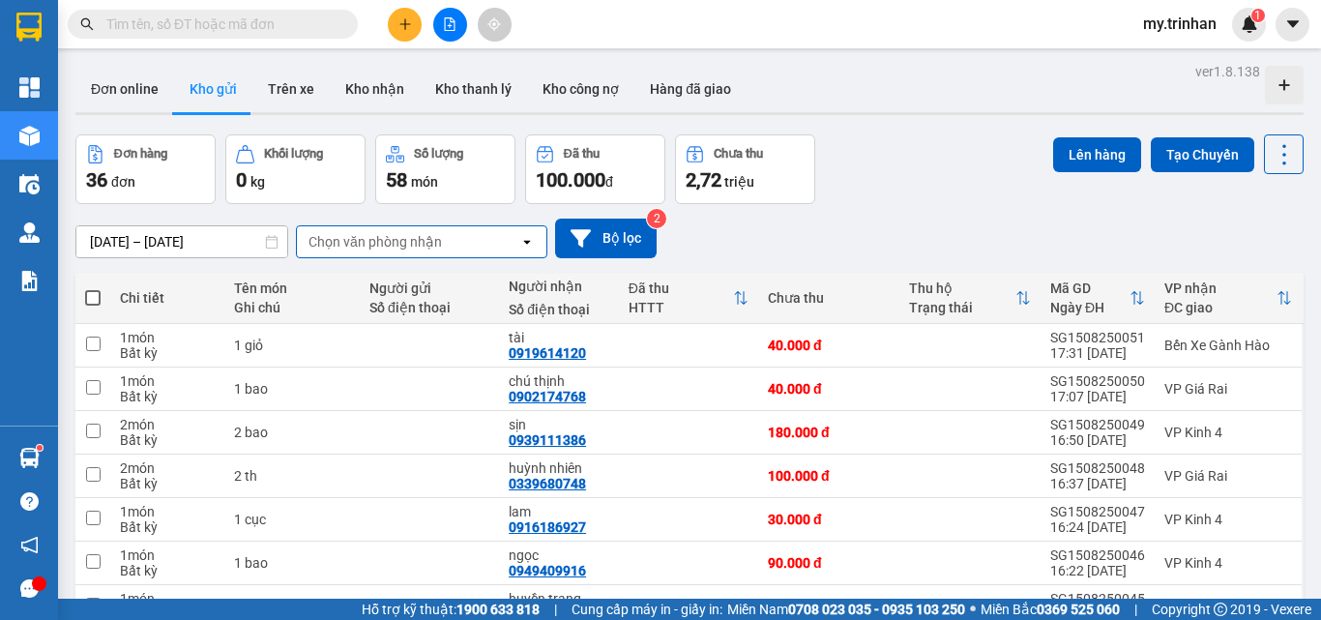
click at [753, 227] on div "[DATE] – [DATE] Press the down arrow key to interact with the calendar and sele…" at bounding box center [689, 239] width 1228 height 40
click at [264, 17] on input "text" at bounding box center [220, 24] width 228 height 21
click at [263, 25] on input "text" at bounding box center [220, 24] width 228 height 21
click at [205, 14] on input "text" at bounding box center [220, 24] width 228 height 21
click at [209, 27] on input "text" at bounding box center [220, 24] width 228 height 21
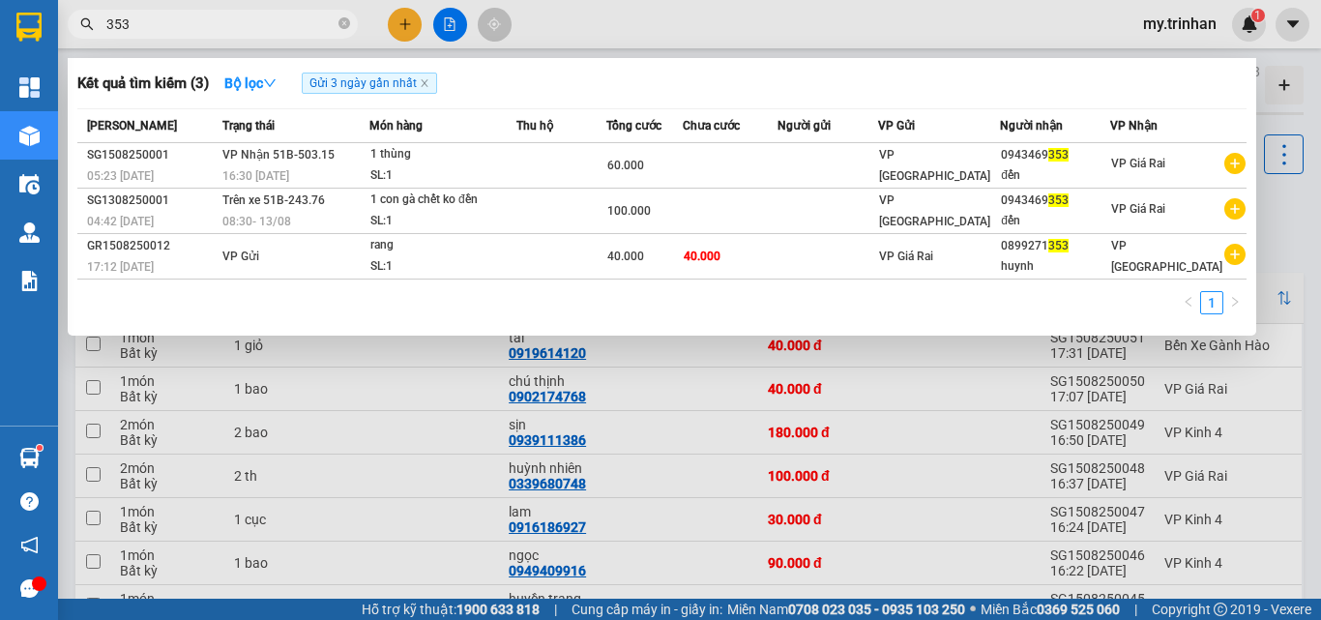
click at [338, 31] on span "353" at bounding box center [213, 24] width 290 height 29
click at [344, 21] on icon "close-circle" at bounding box center [344, 23] width 12 height 12
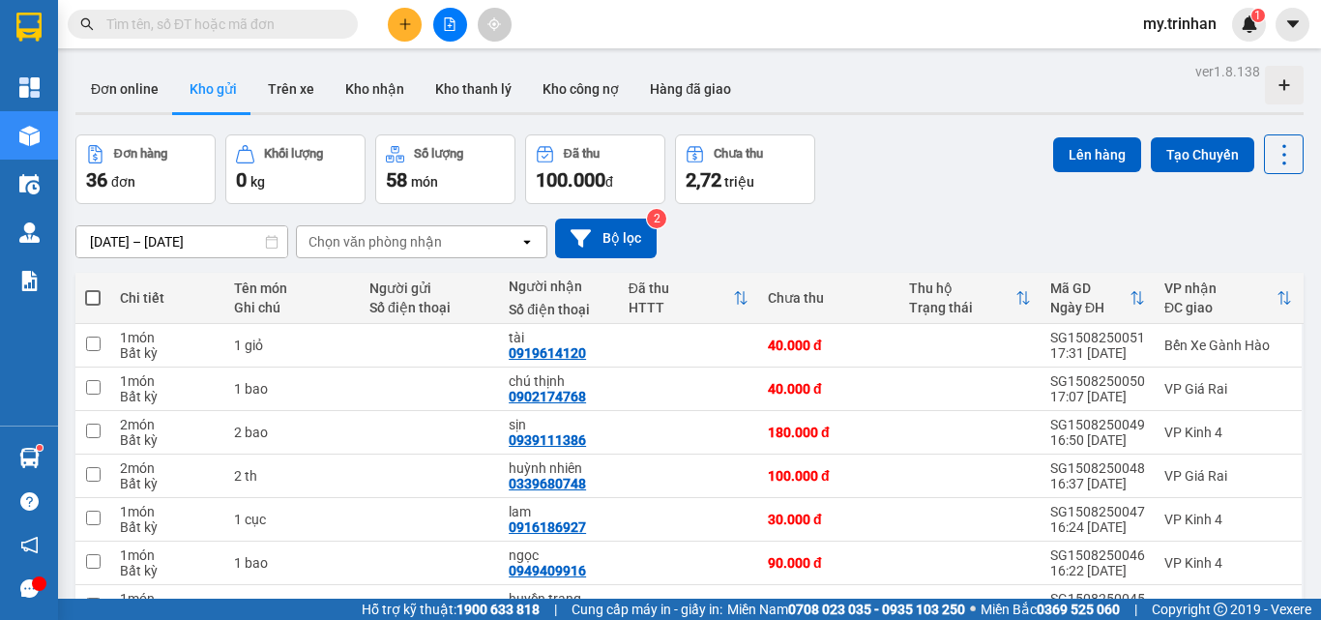
click at [789, 227] on div "[DATE] – [DATE] Press the down arrow key to interact with the calendar and sele…" at bounding box center [689, 239] width 1228 height 40
drag, startPoint x: 789, startPoint y: 227, endPoint x: 795, endPoint y: 258, distance: 31.5
click at [795, 258] on div "[DATE] – [DATE] Press the down arrow key to interact with the calendar and sele…" at bounding box center [689, 238] width 1228 height 69
click at [504, 244] on div "Chọn văn phòng nhận" at bounding box center [408, 241] width 222 height 31
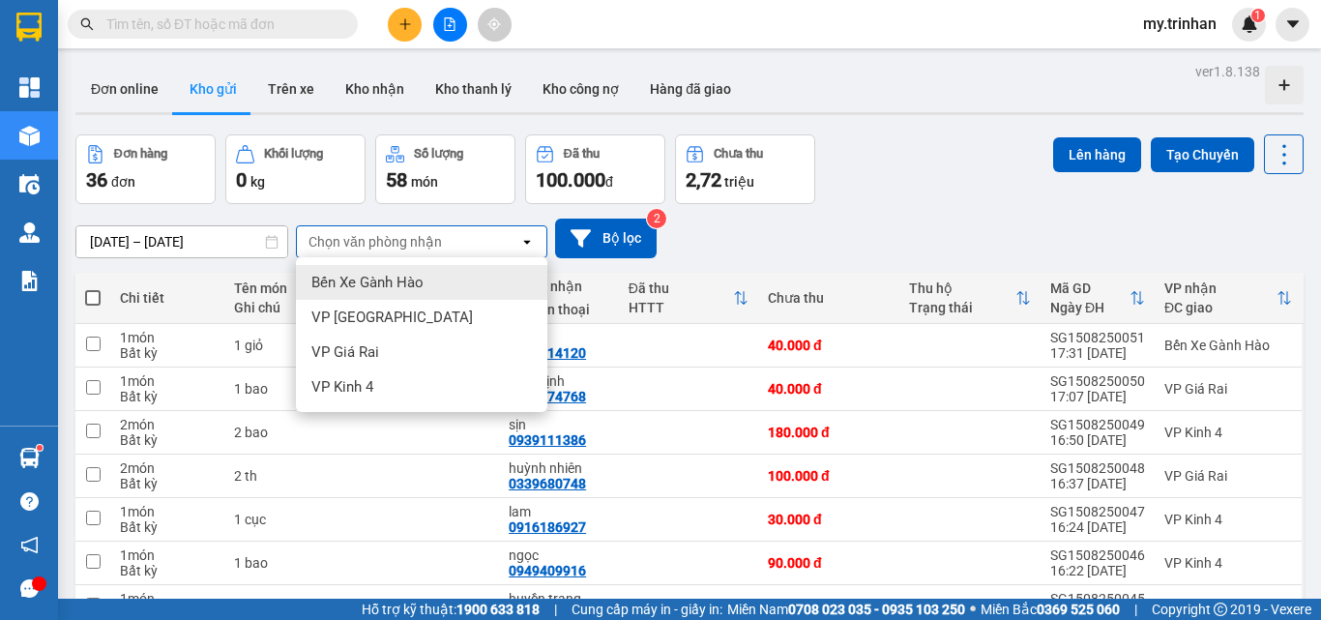
click at [504, 244] on div "Chọn văn phòng nhận" at bounding box center [408, 241] width 222 height 31
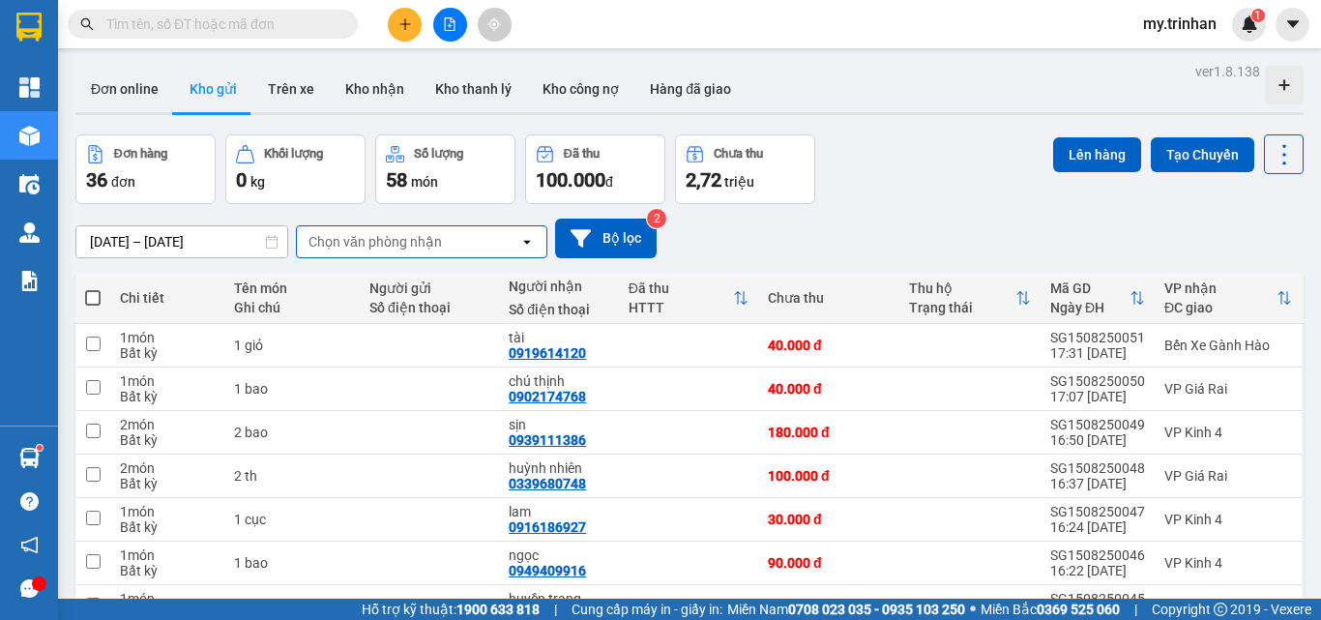
click at [778, 237] on div "[DATE] – [DATE] Press the down arrow key to interact with the calendar and sele…" at bounding box center [689, 239] width 1228 height 40
click at [503, 244] on div "Chọn văn phòng nhận" at bounding box center [408, 241] width 222 height 31
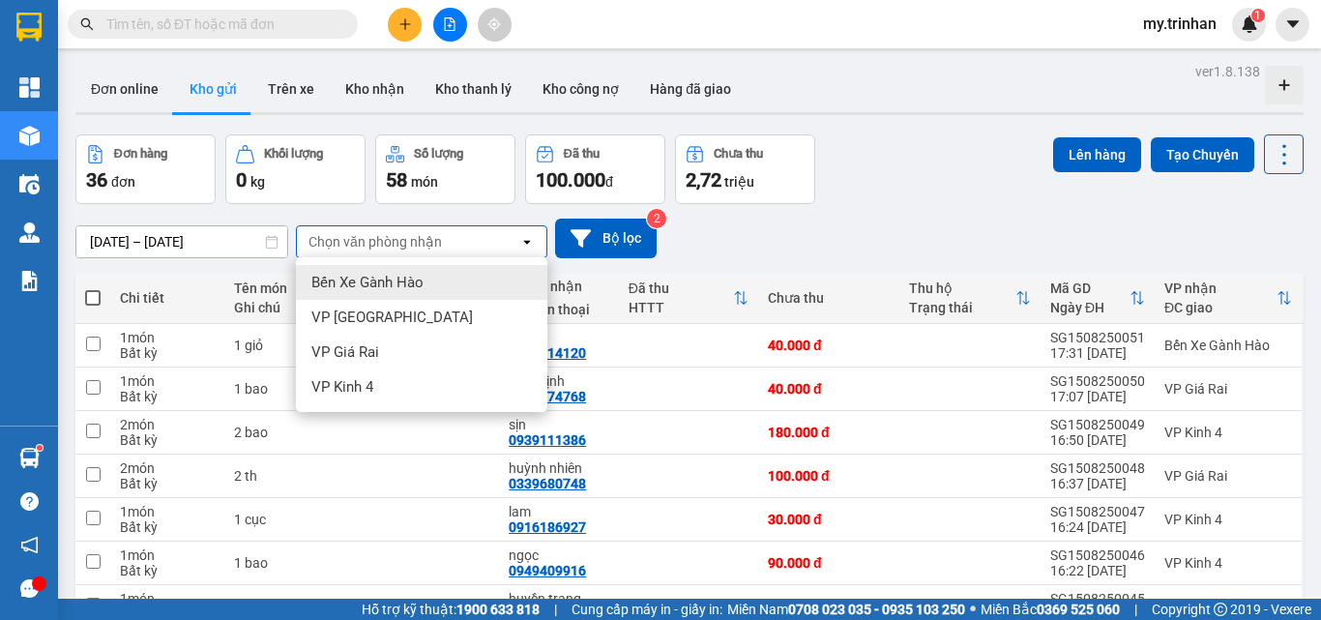
click at [503, 244] on div "Chọn văn phòng nhận" at bounding box center [408, 241] width 222 height 31
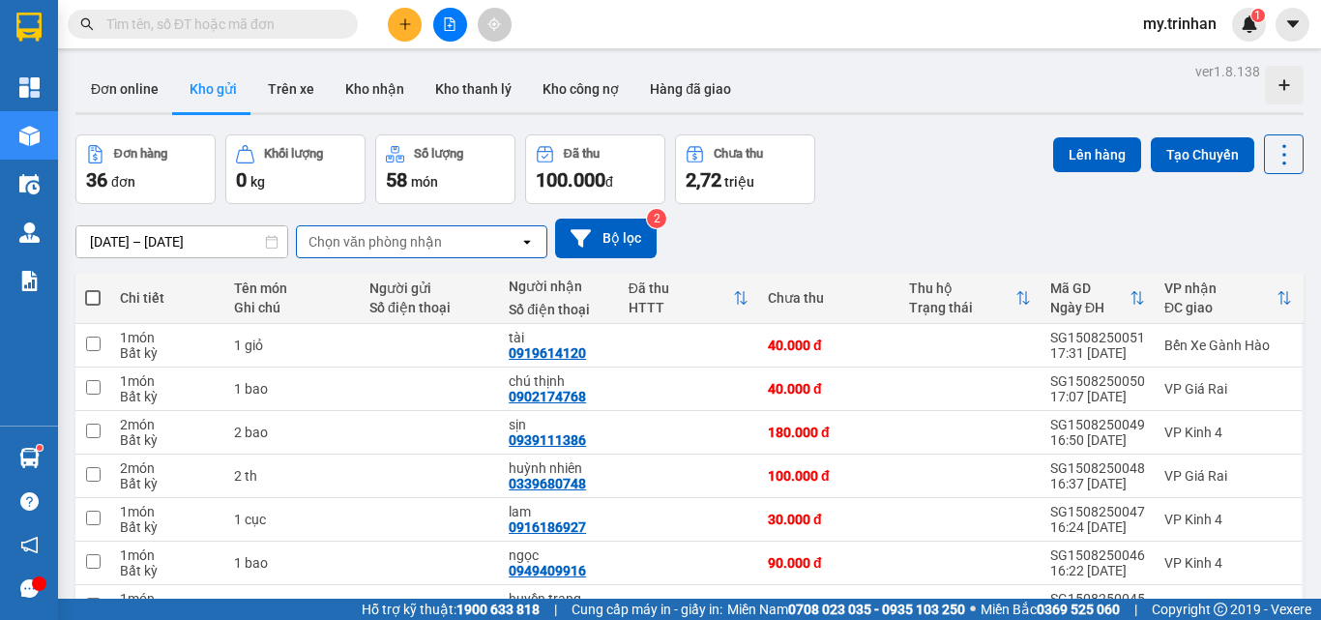
click at [759, 222] on div "[DATE] – [DATE] Press the down arrow key to interact with the calendar and sele…" at bounding box center [689, 239] width 1228 height 40
click at [840, 225] on div "[DATE] – [DATE] Press the down arrow key to interact with the calendar and sele…" at bounding box center [689, 239] width 1228 height 40
click at [444, 240] on div "Chọn văn phòng nhận" at bounding box center [408, 241] width 222 height 31
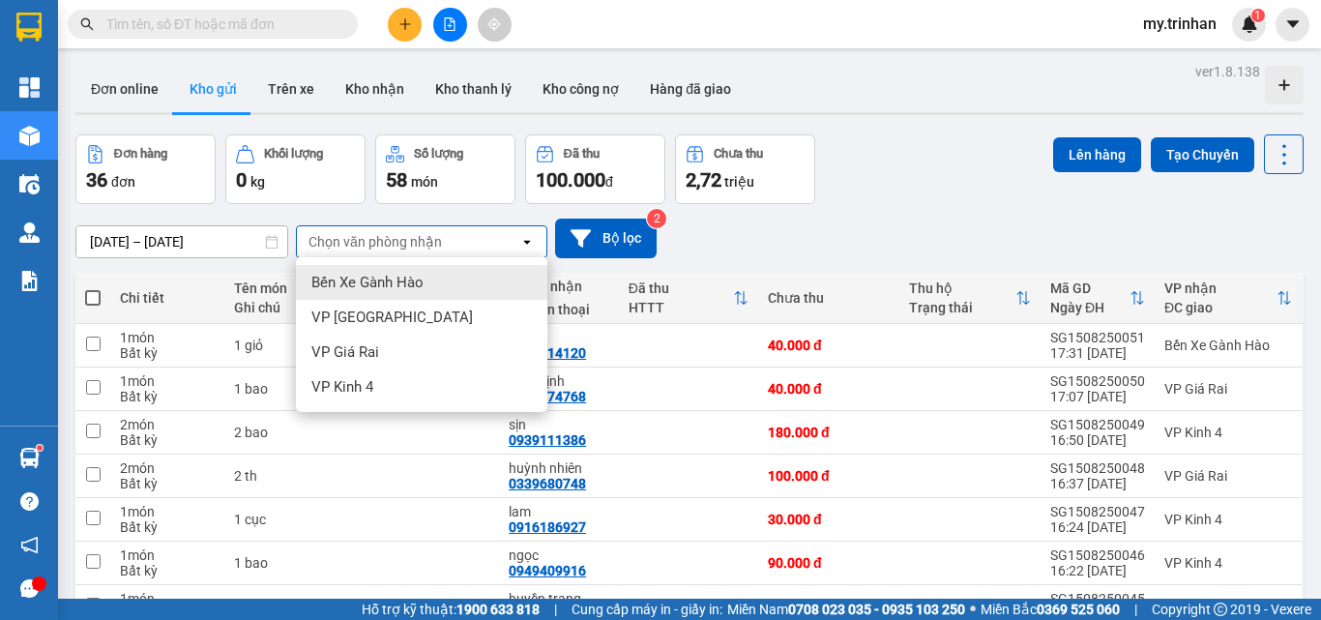
click at [444, 240] on div "Chọn văn phòng nhận" at bounding box center [408, 241] width 222 height 31
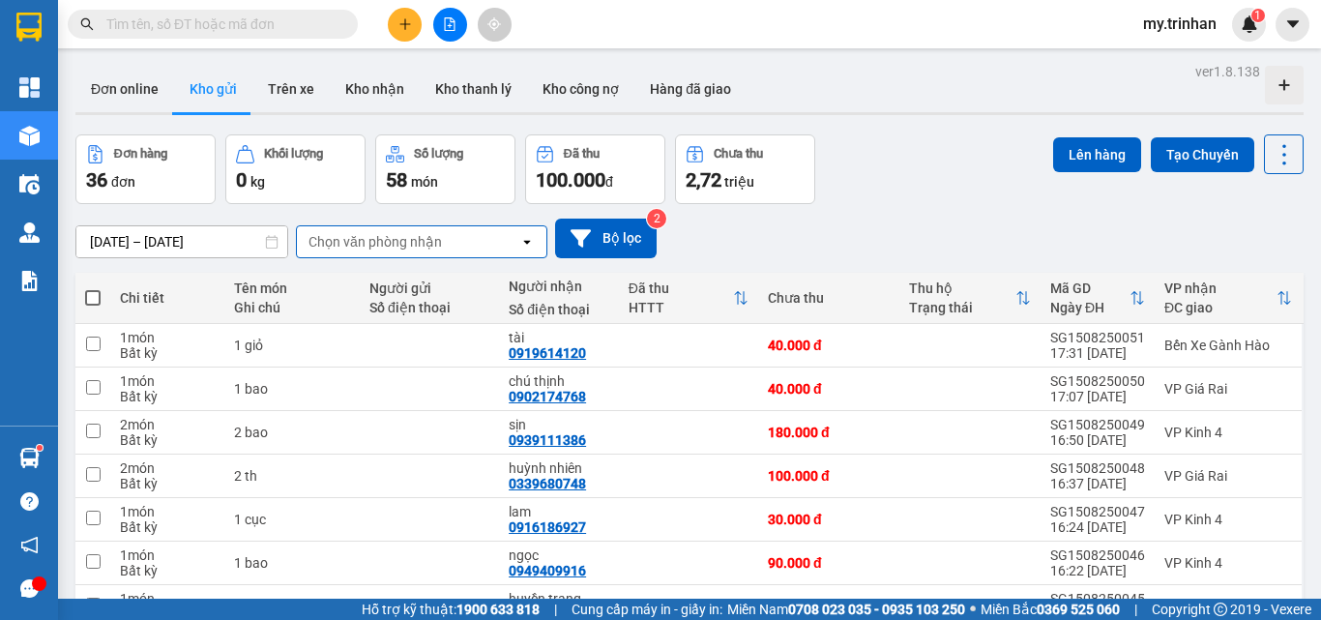
click at [866, 241] on div "[DATE] – [DATE] Press the down arrow key to interact with the calendar and sele…" at bounding box center [689, 239] width 1228 height 40
click at [789, 233] on div "[DATE] – [DATE] Press the down arrow key to interact with the calendar and sele…" at bounding box center [689, 239] width 1228 height 40
click at [789, 234] on div "[DATE] – [DATE] Press the down arrow key to interact with the calendar and sele…" at bounding box center [689, 239] width 1228 height 40
click at [400, 4] on div "Kết quả tìm kiếm ( 3 ) Bộ lọc Gửi 3 ngày gần nhất Mã ĐH Trạng thái Món hàng Thu…" at bounding box center [660, 24] width 1321 height 48
click at [402, 8] on div at bounding box center [449, 25] width 145 height 34
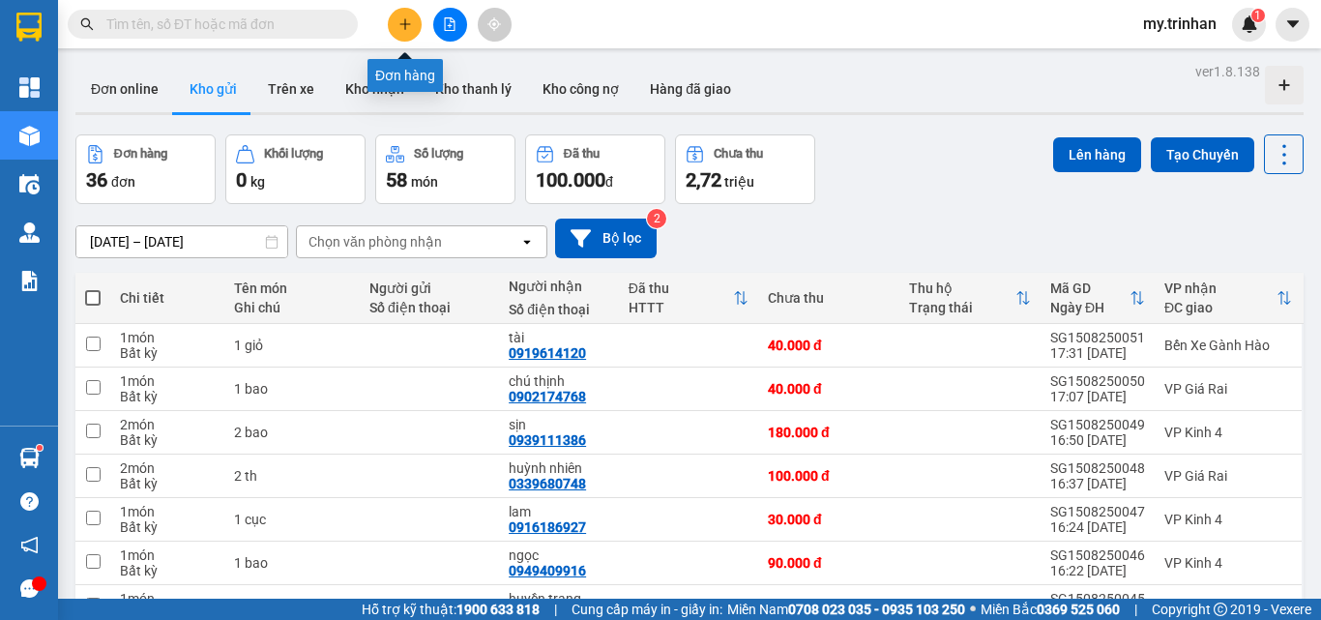
click at [400, 32] on button at bounding box center [405, 25] width 34 height 34
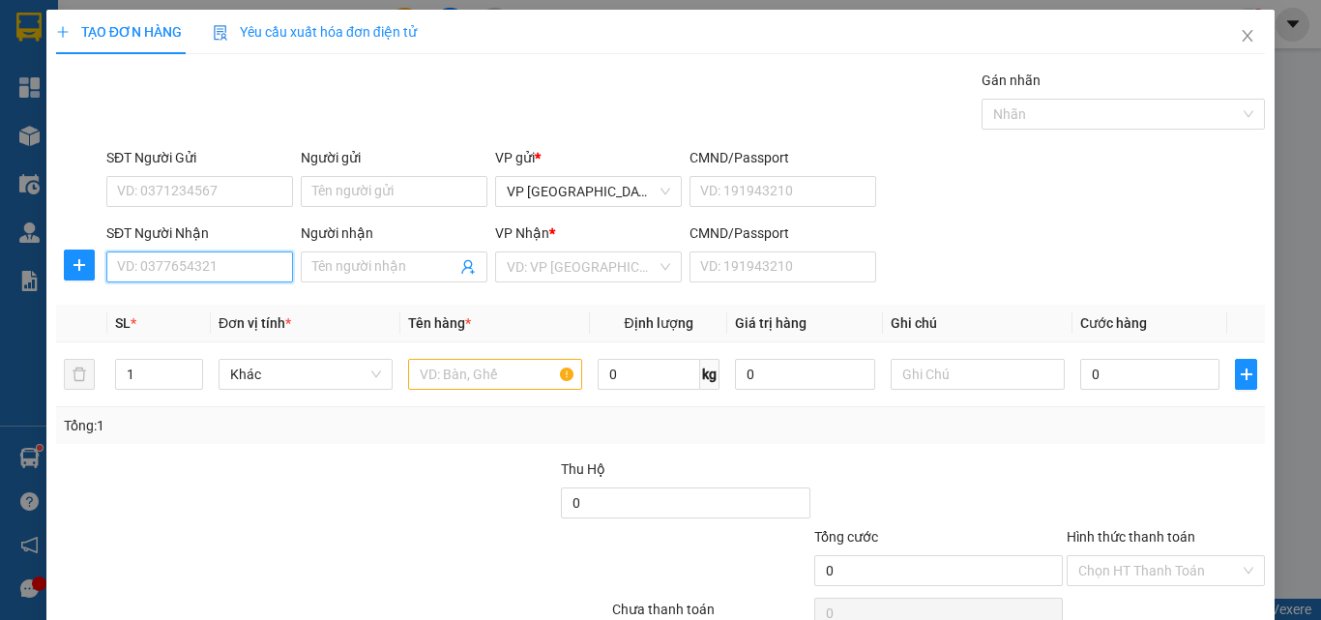
click at [222, 252] on input "SĐT Người Nhận" at bounding box center [199, 266] width 187 height 31
click at [224, 269] on input "545" at bounding box center [199, 266] width 187 height 31
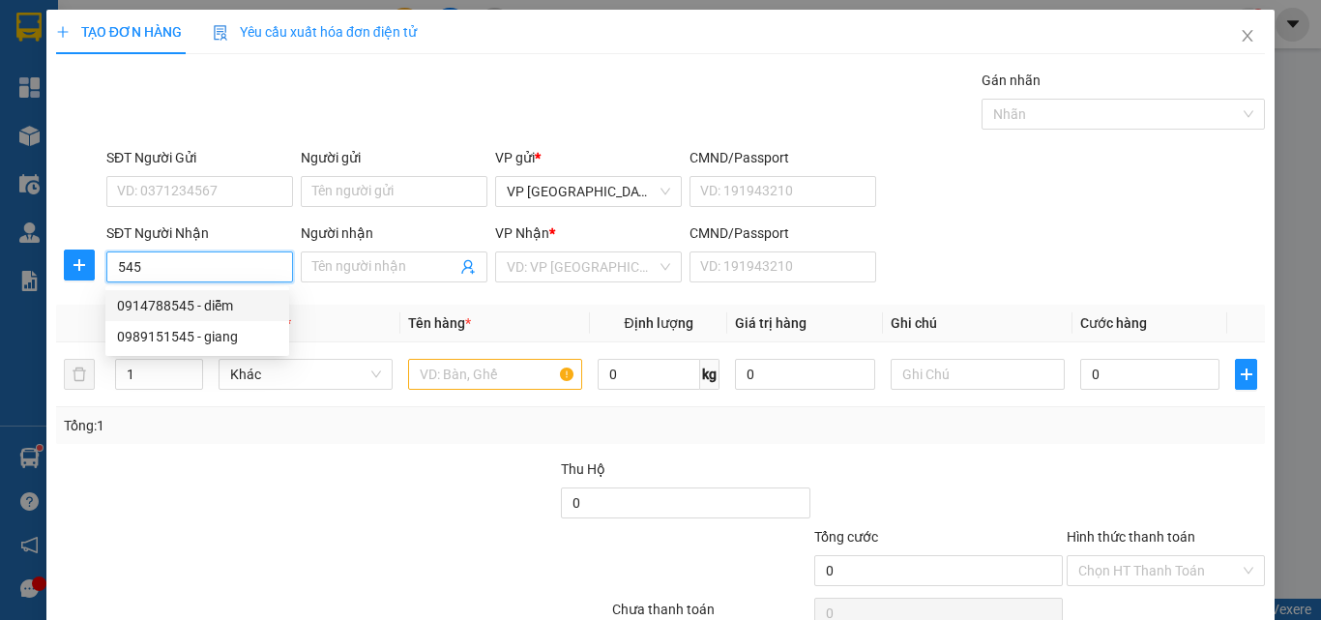
click at [199, 306] on div "0914788545 - diễm" at bounding box center [197, 305] width 161 height 21
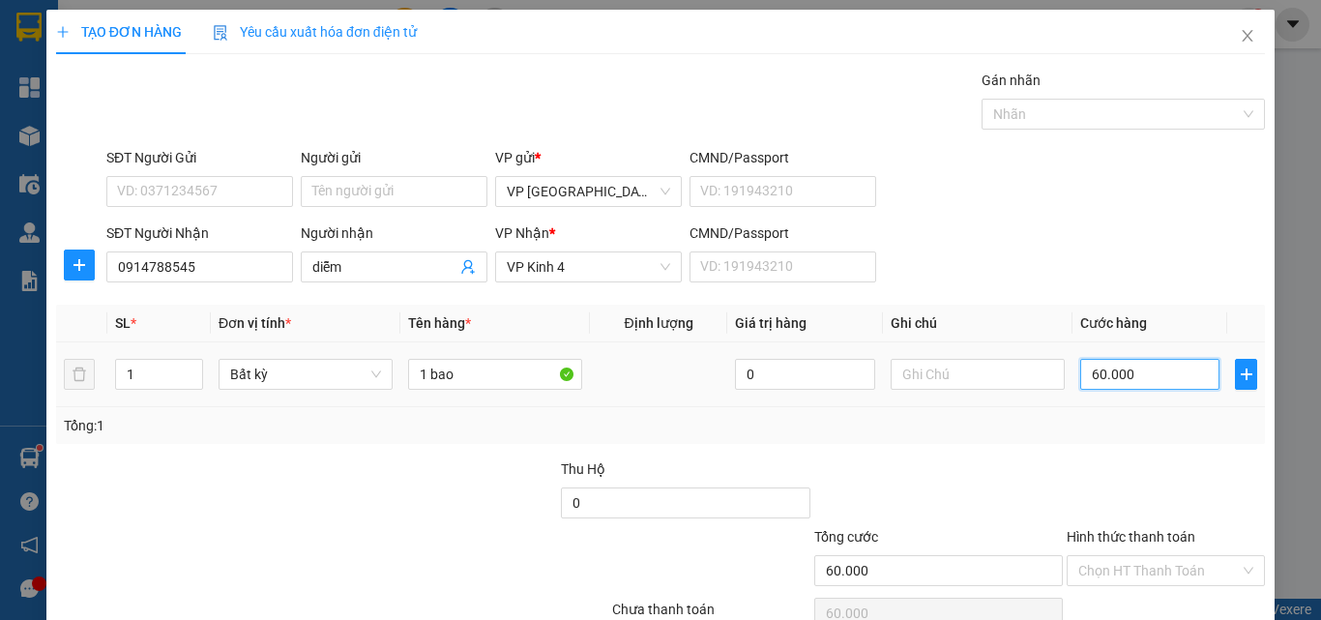
click at [1111, 377] on input "60.000" at bounding box center [1149, 374] width 139 height 31
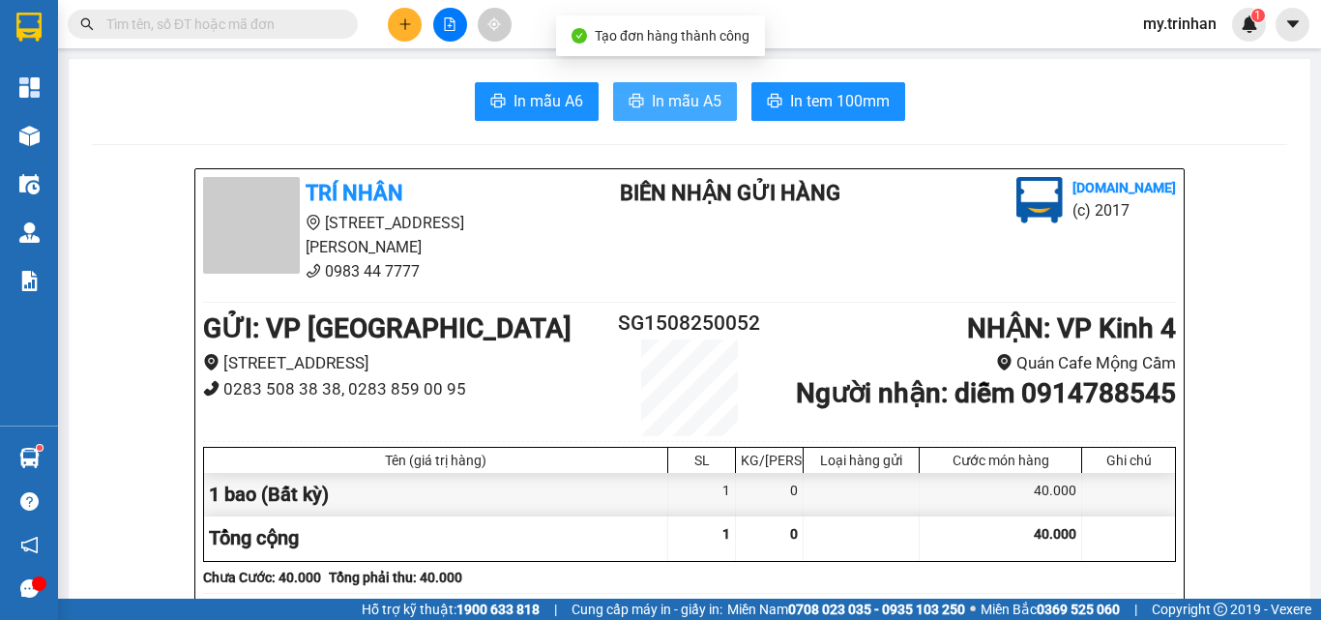
click at [650, 87] on button "In mẫu A5" at bounding box center [675, 101] width 124 height 39
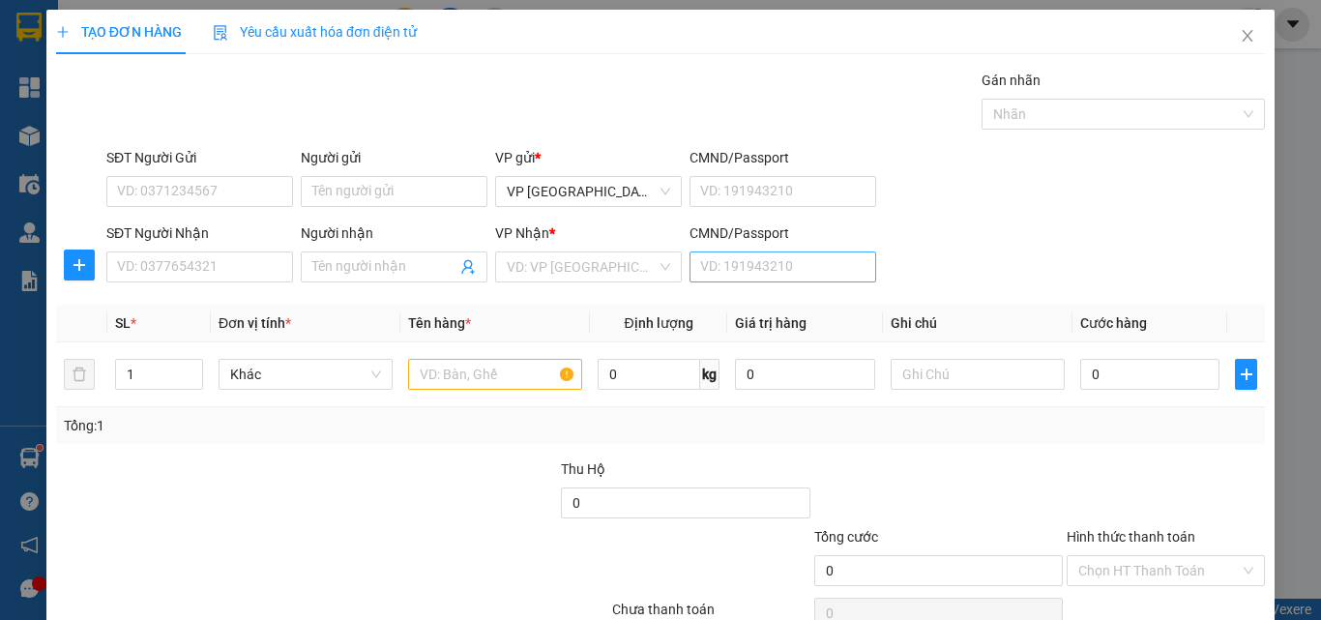
drag, startPoint x: 994, startPoint y: 253, endPoint x: 722, endPoint y: 261, distance: 271.9
click at [996, 253] on div "SĐT Người Nhận VD: 0377654321 Người nhận Tên người nhận VP Nhận * VD: VP Sài Gò…" at bounding box center [686, 256] width 1166 height 68
click at [265, 277] on input "SĐT Người Nhận" at bounding box center [199, 266] width 187 height 31
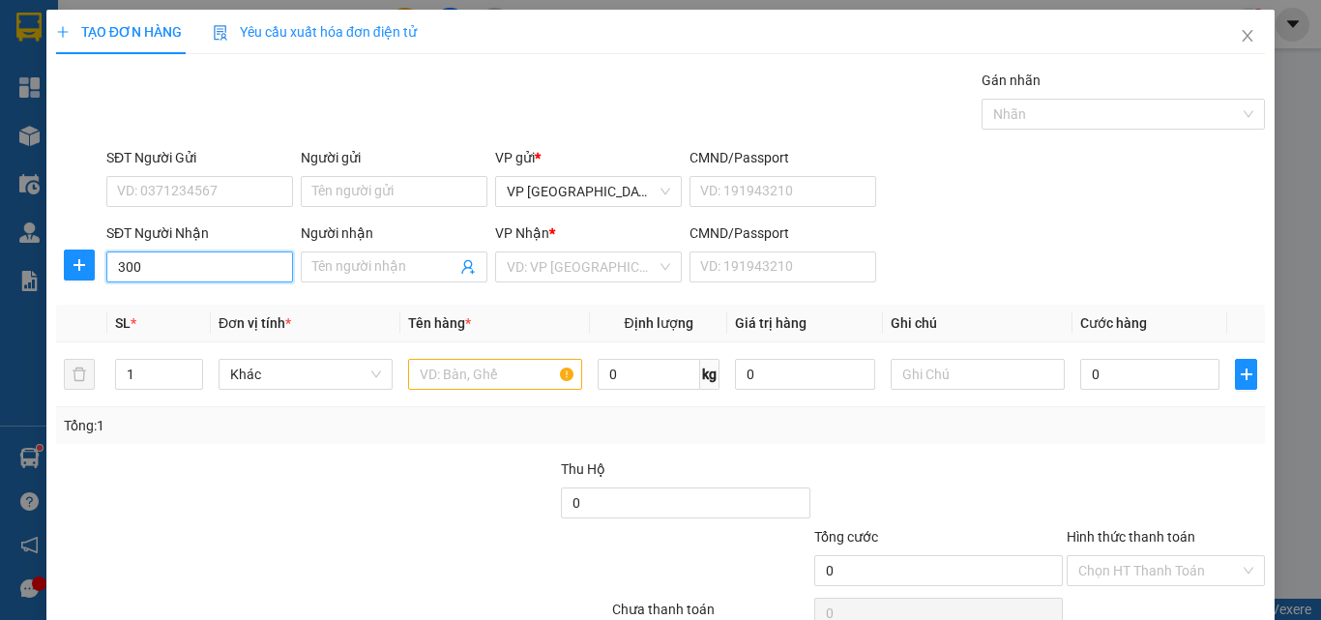
click at [241, 276] on input "300" at bounding box center [199, 266] width 187 height 31
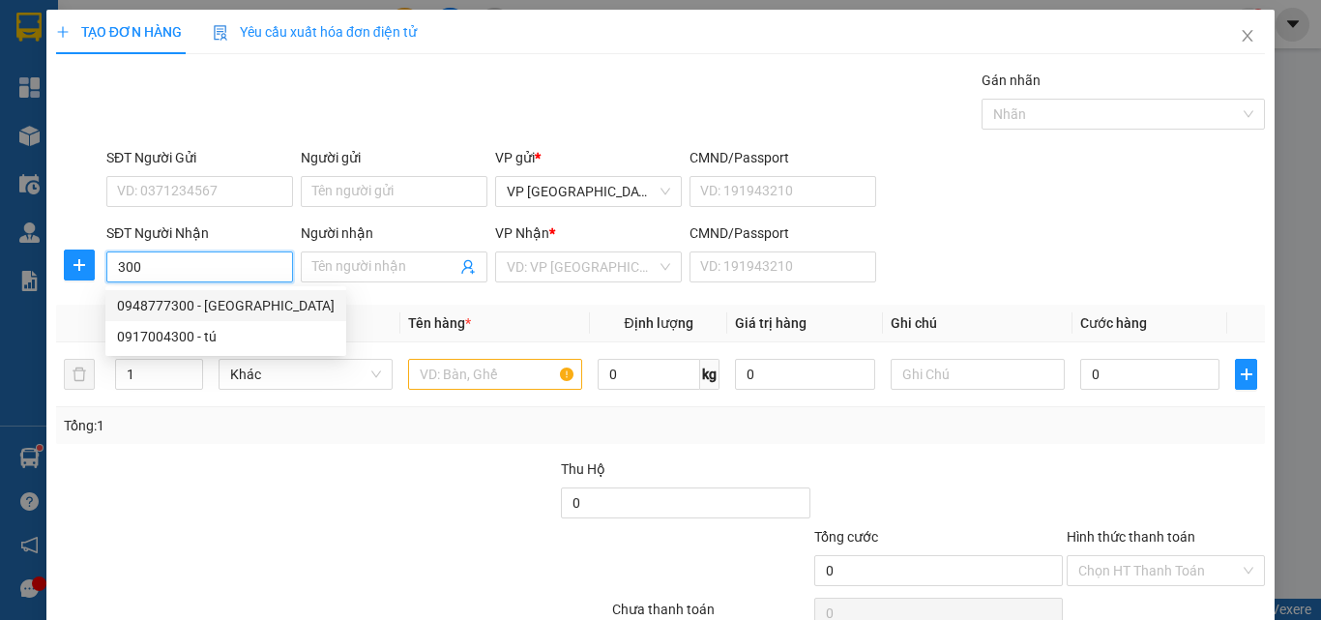
click at [210, 300] on div "0948777300 - [GEOGRAPHIC_DATA]" at bounding box center [226, 305] width 218 height 21
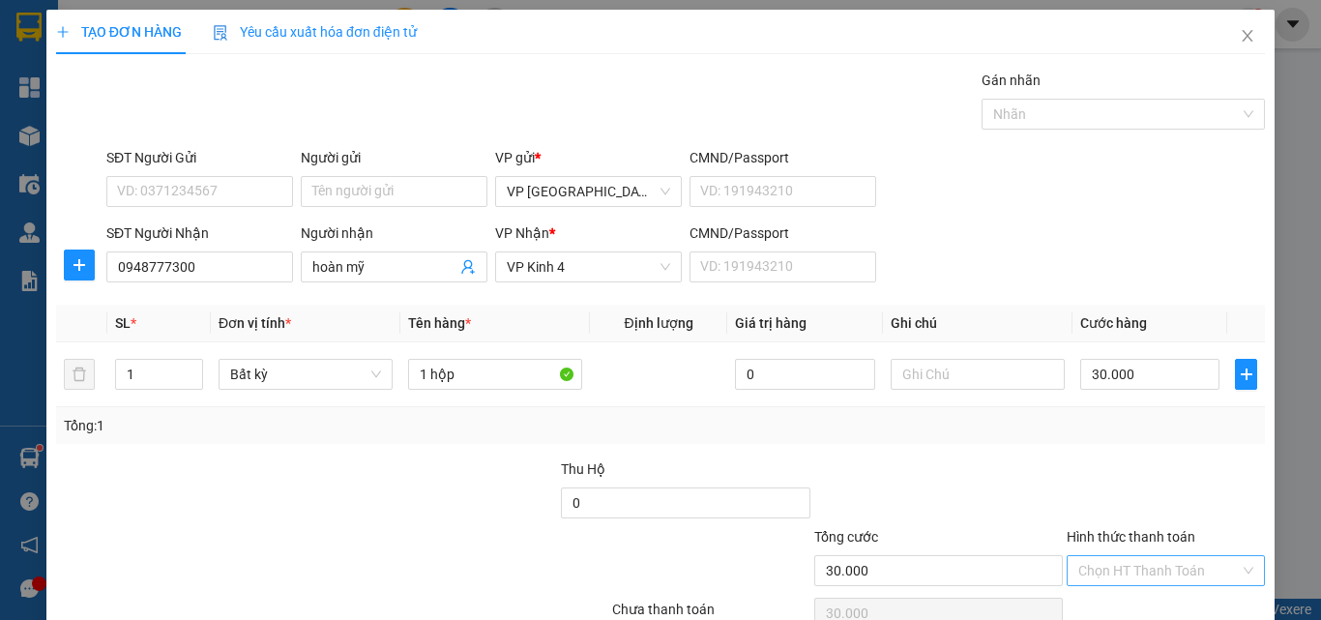
click at [1184, 556] on input "Hình thức thanh toán" at bounding box center [1159, 570] width 162 height 29
click at [1154, 594] on div "Tại văn phòng" at bounding box center [1151, 609] width 195 height 31
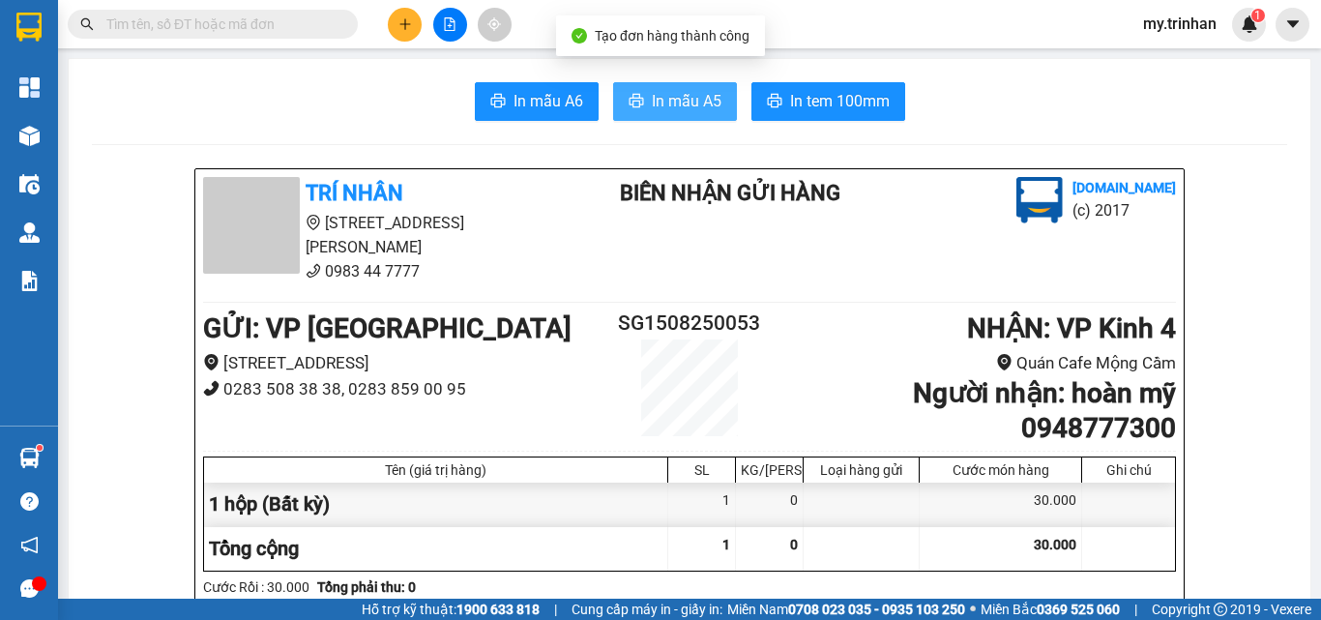
click at [668, 95] on span "In mẫu A5" at bounding box center [687, 101] width 70 height 24
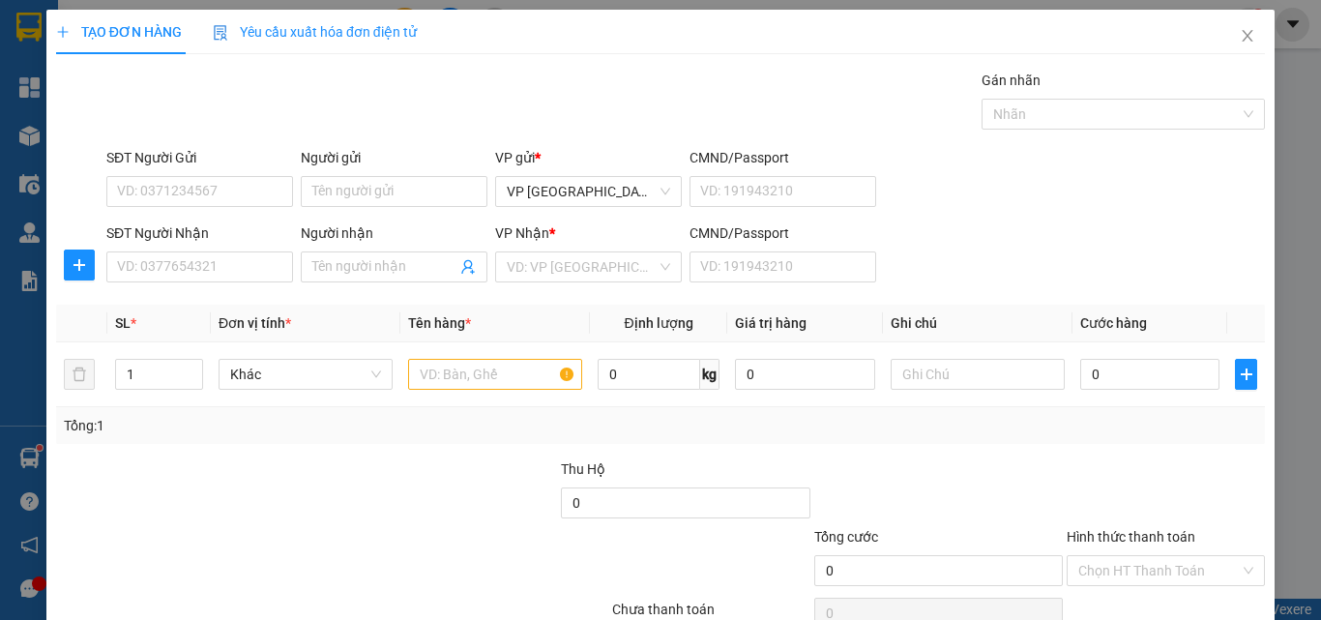
click at [1048, 258] on div "SĐT Người Nhận VD: 0377654321 Người nhận Tên người nhận VP Nhận * VD: VP Sài Gò…" at bounding box center [686, 256] width 1166 height 68
click at [360, 262] on input "Người nhận" at bounding box center [384, 266] width 144 height 21
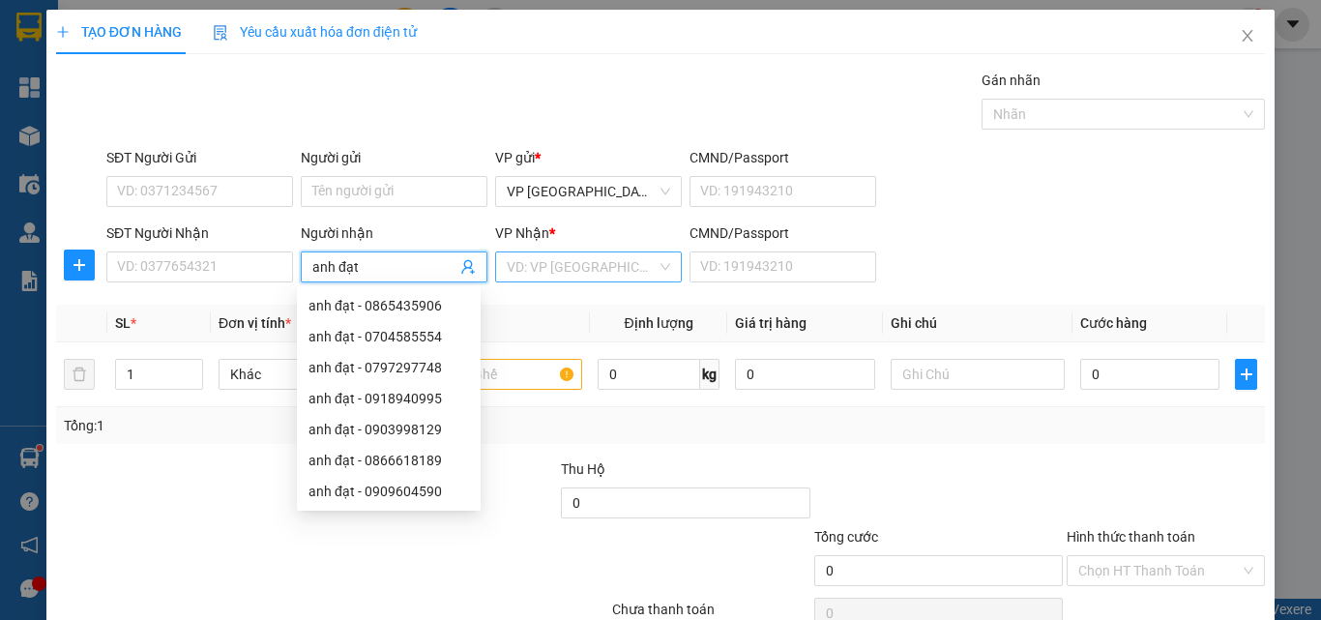
click at [536, 258] on input "search" at bounding box center [582, 266] width 150 height 29
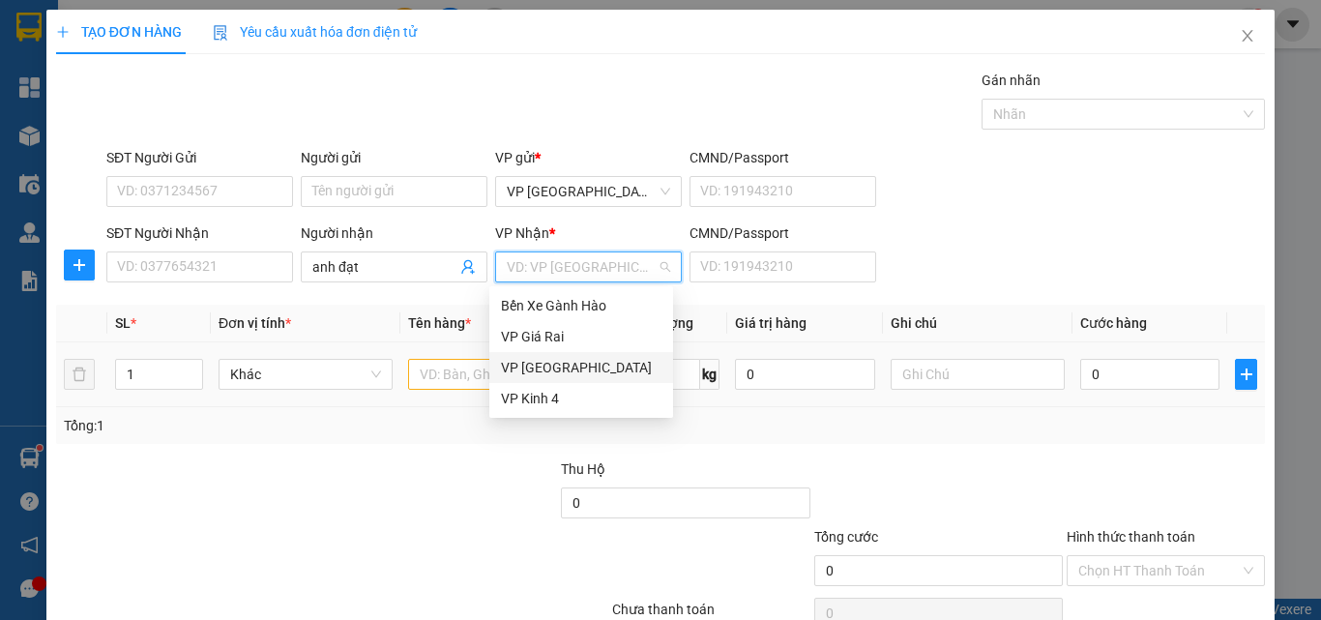
drag, startPoint x: 519, startPoint y: 388, endPoint x: 509, endPoint y: 383, distance: 11.7
click at [518, 388] on div "VP Kinh 4" at bounding box center [581, 398] width 161 height 21
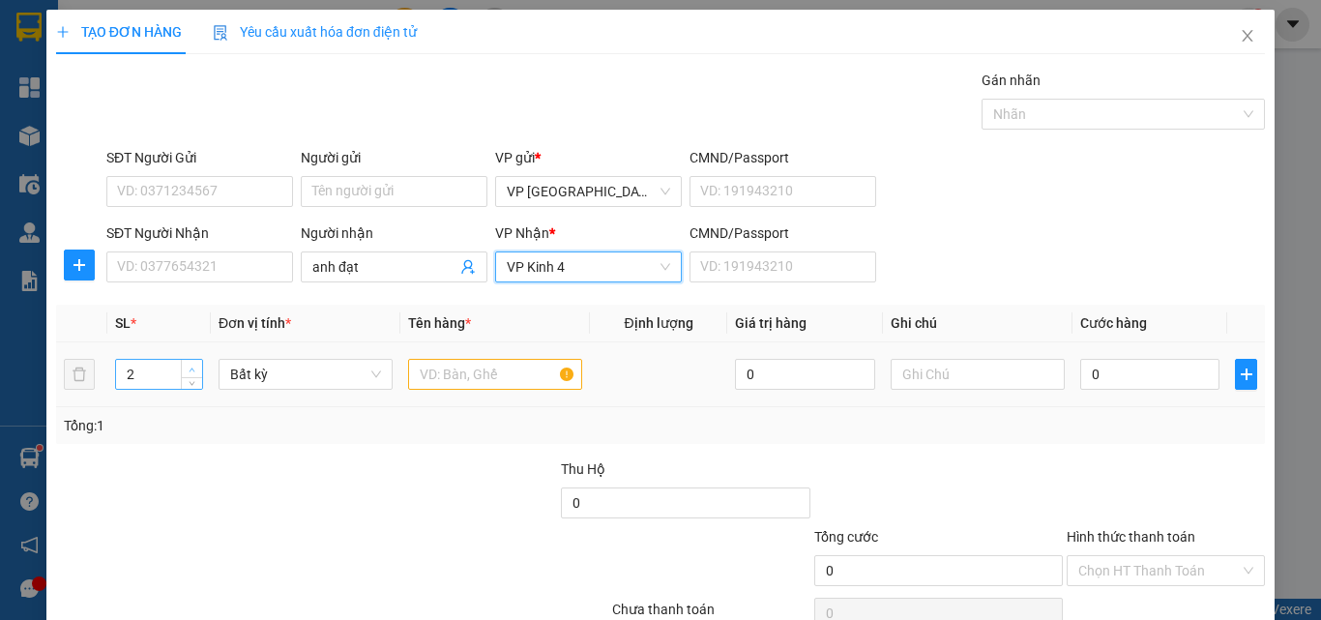
click at [186, 361] on span "Increase Value" at bounding box center [191, 368] width 21 height 17
click at [424, 386] on input "text" at bounding box center [495, 374] width 174 height 31
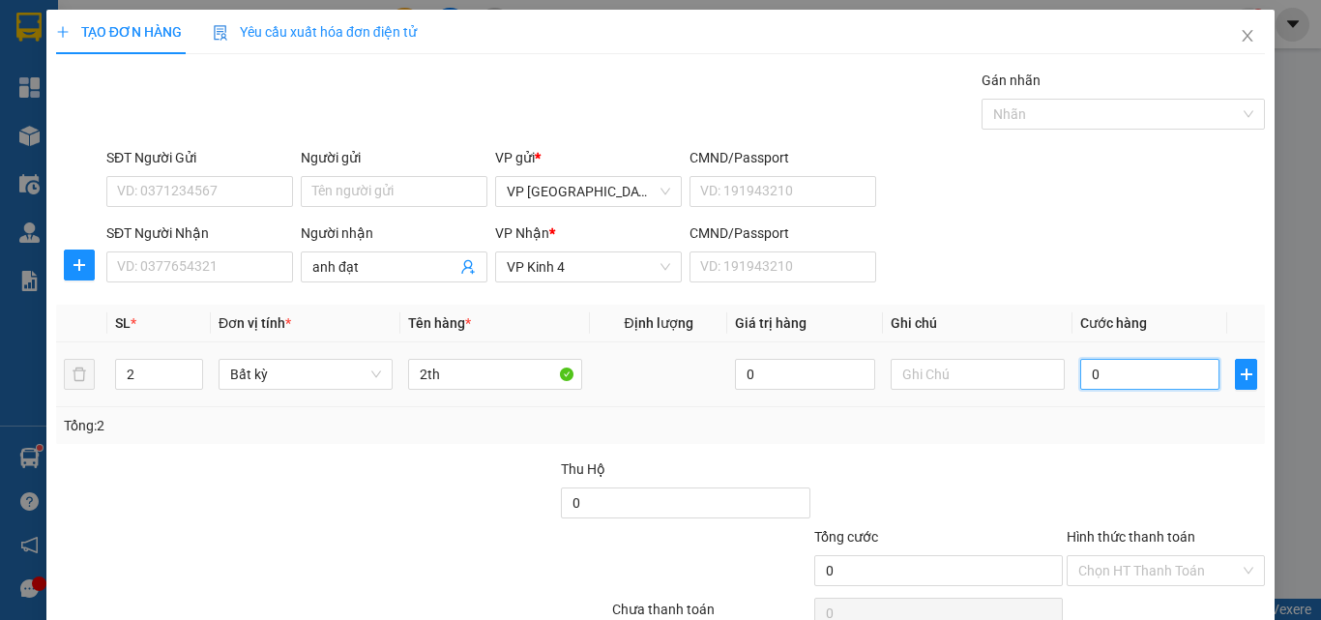
click at [1103, 370] on input "0" at bounding box center [1149, 374] width 139 height 31
drag, startPoint x: 1162, startPoint y: 534, endPoint x: 1166, endPoint y: 546, distance: 13.2
click at [1166, 537] on div "Transit Pickup Surcharge Ids Transit Deliver Surcharge Ids Transit Deliver Surc…" at bounding box center [660, 374] width 1209 height 608
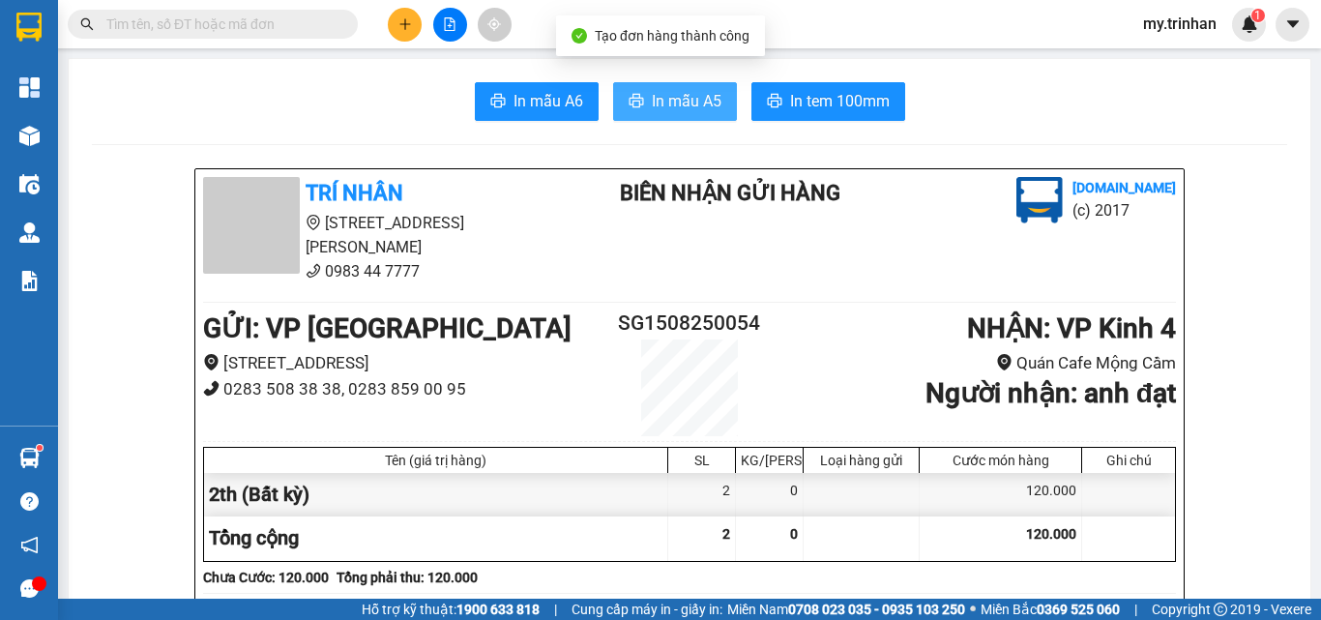
click at [652, 105] on span "In mẫu A5" at bounding box center [687, 101] width 70 height 24
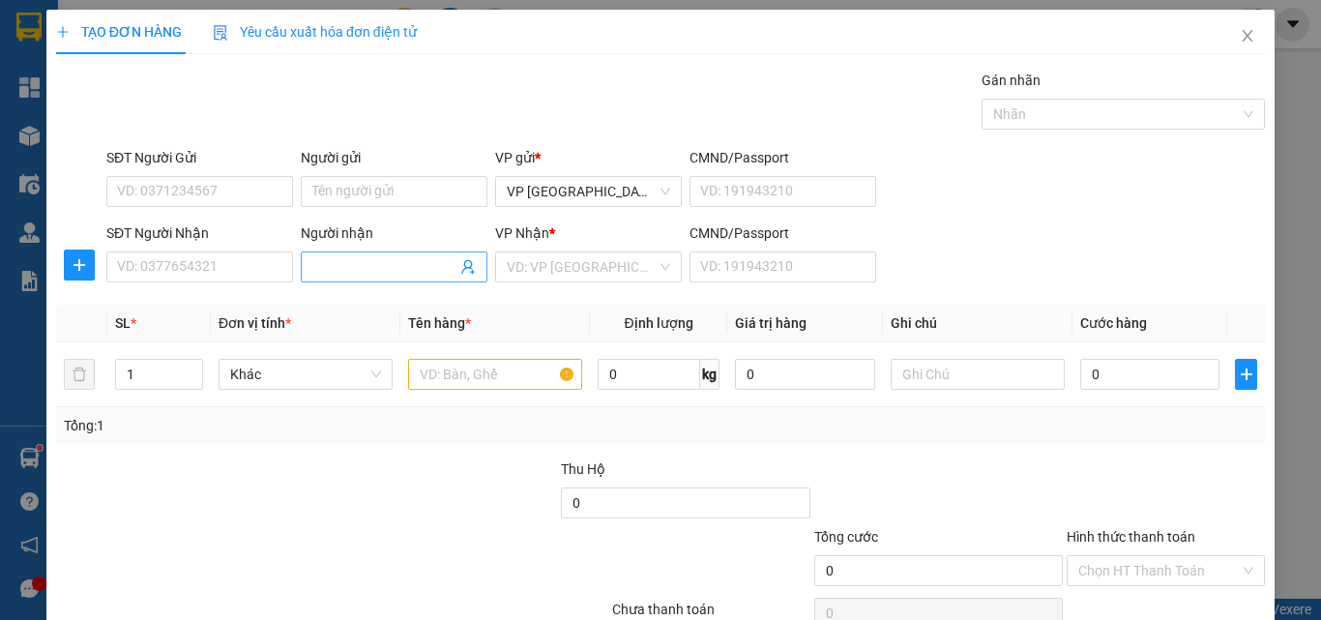
click at [382, 264] on input "Người nhận" at bounding box center [384, 266] width 144 height 21
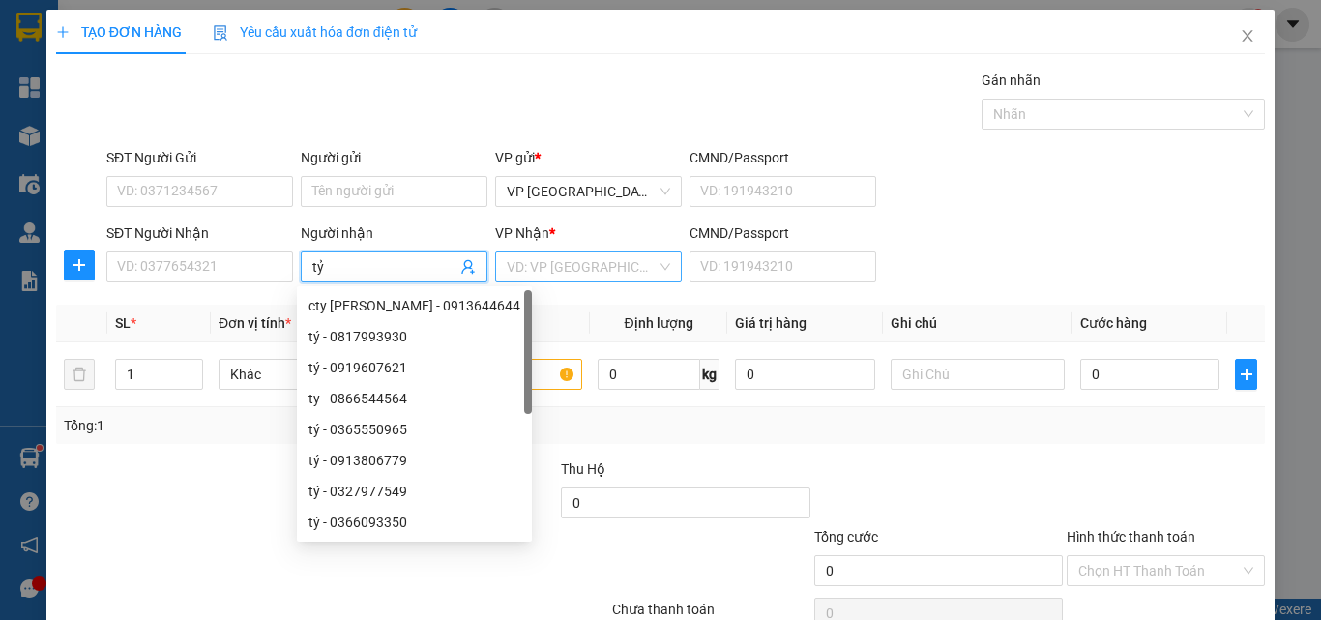
click at [546, 277] on input "search" at bounding box center [582, 266] width 150 height 29
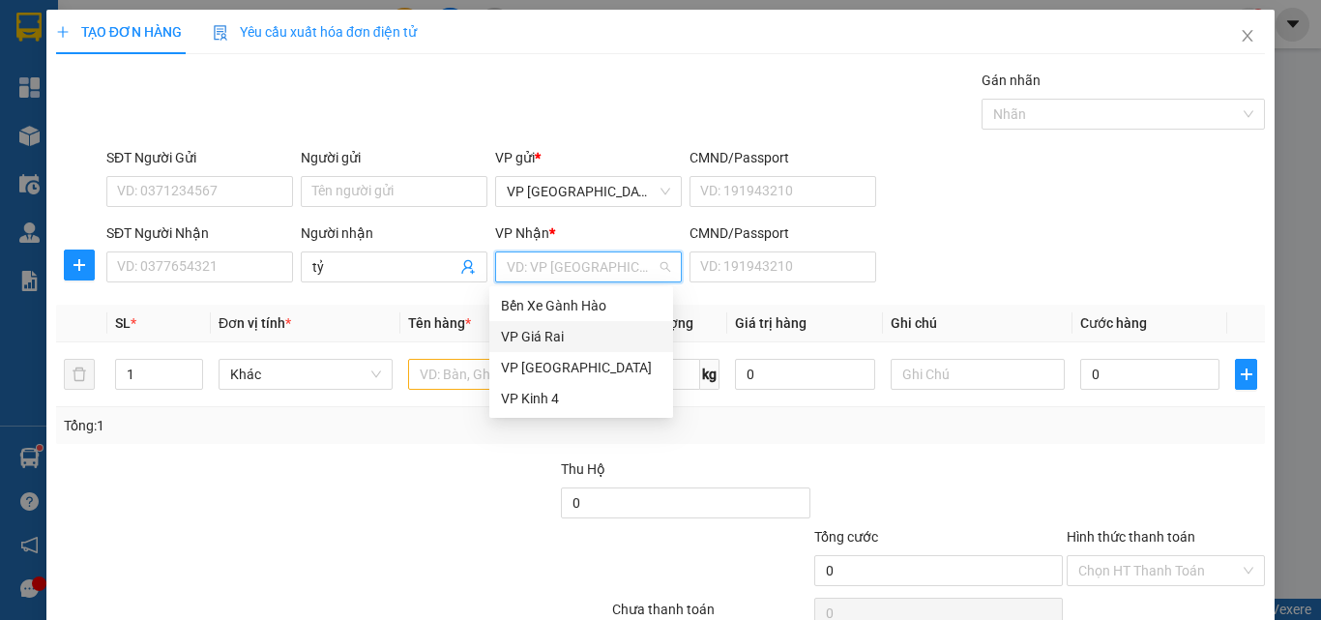
click at [528, 333] on div "VP Giá Rai" at bounding box center [581, 336] width 161 height 21
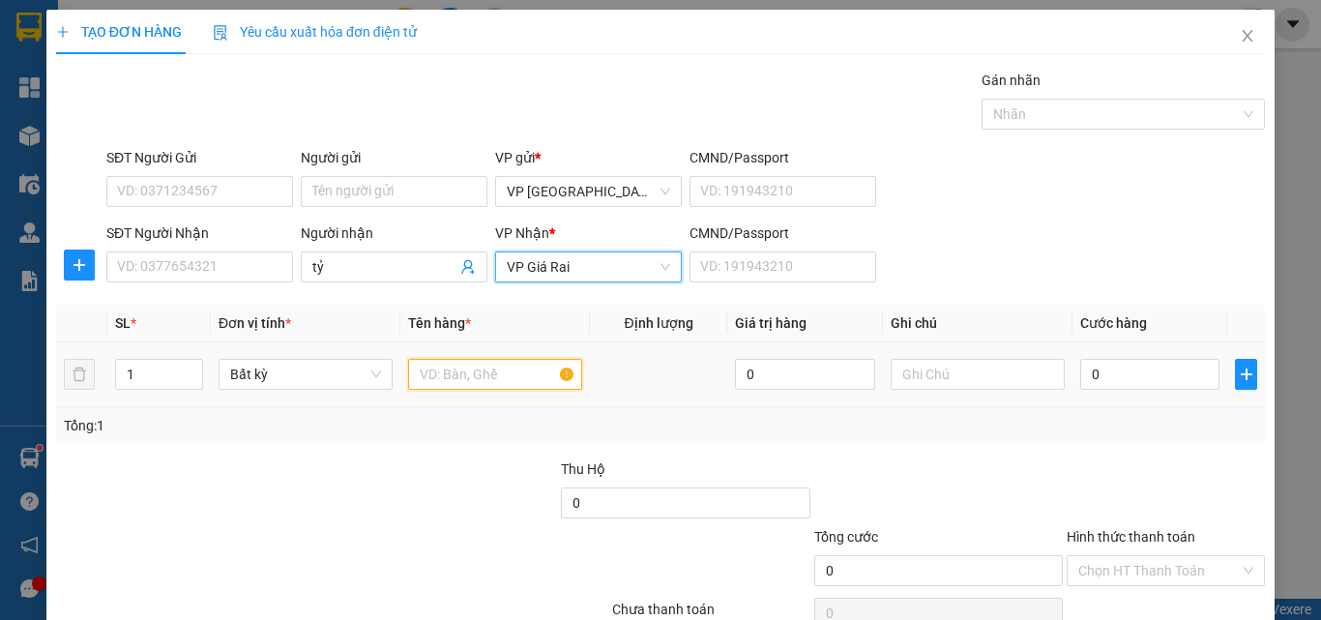
click at [456, 378] on input "text" at bounding box center [495, 374] width 174 height 31
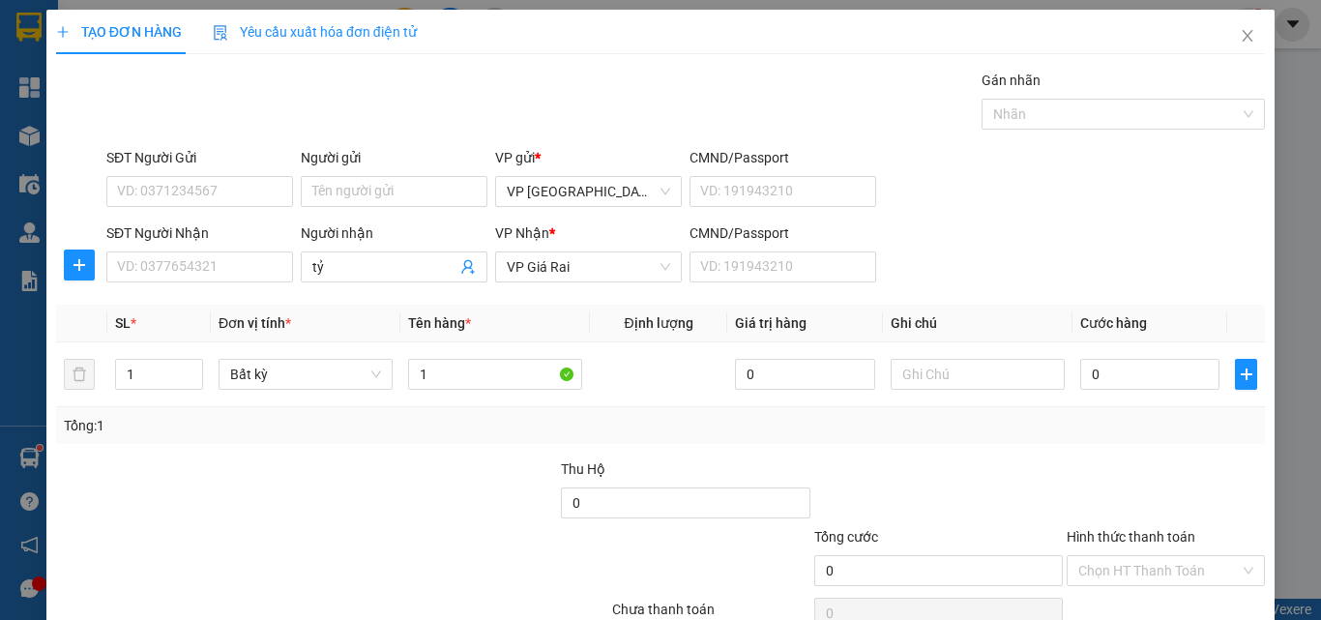
drag, startPoint x: 738, startPoint y: 421, endPoint x: 690, endPoint y: 414, distance: 48.8
click at [738, 421] on div "Tổng: 1" at bounding box center [660, 425] width 1193 height 21
click at [507, 381] on input "1" at bounding box center [495, 374] width 174 height 31
click at [1154, 387] on input "0" at bounding box center [1149, 374] width 139 height 31
click at [1160, 584] on div "TẠO ĐƠN HÀNG Yêu cầu xuất hóa đơn điện tử Transit Pickup Surcharge Ids Transit …" at bounding box center [660, 351] width 1228 height 683
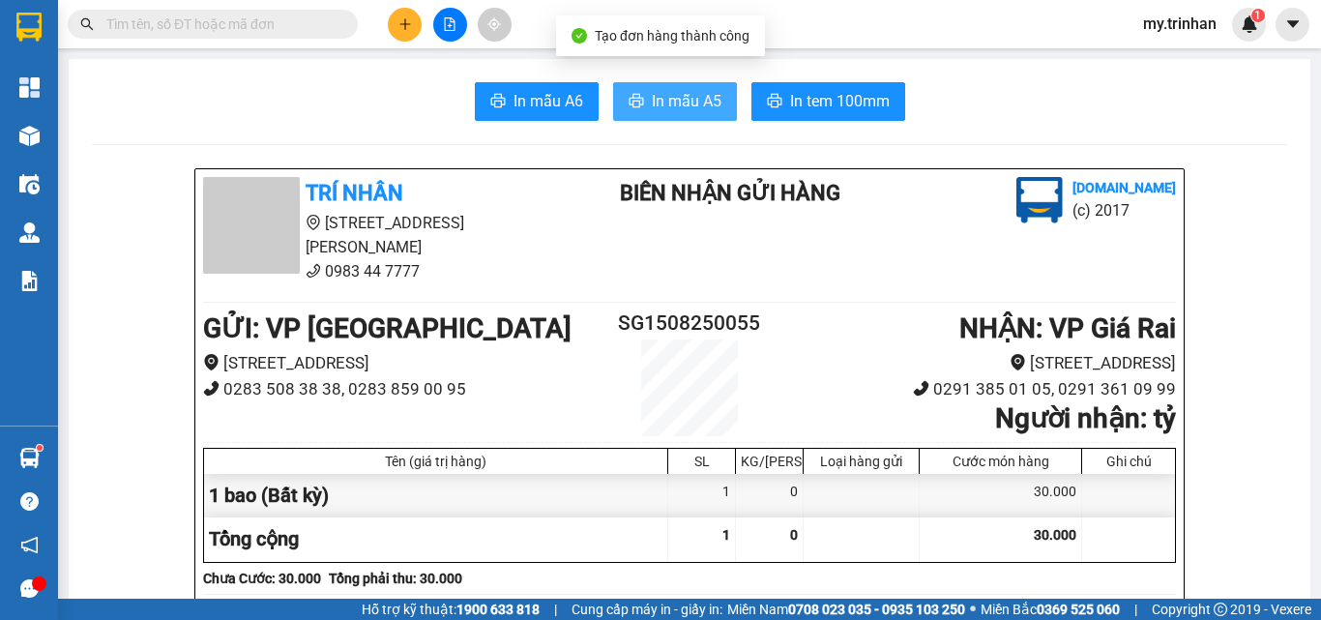
click at [688, 93] on span "In mẫu A5" at bounding box center [687, 101] width 70 height 24
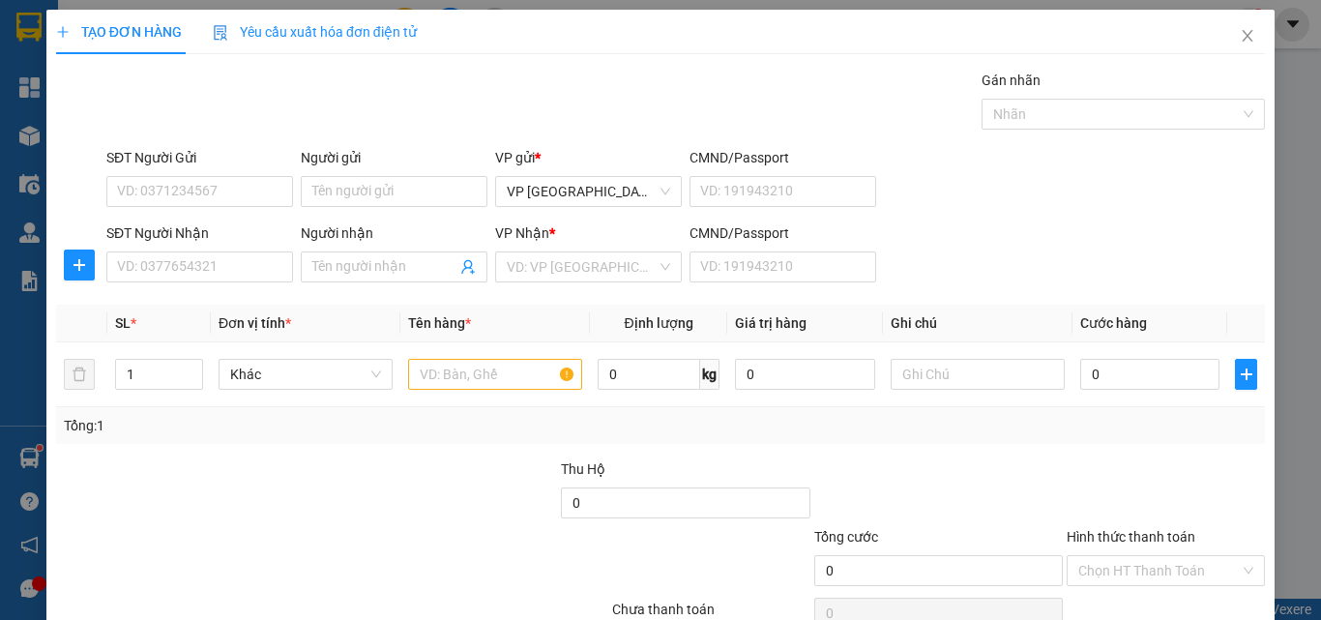
click at [1066, 270] on div "SĐT Người Nhận VD: 0377654321 Người nhận Tên người nhận VP Nhận * VD: VP Sài Gò…" at bounding box center [686, 256] width 1166 height 68
click at [183, 271] on input "SĐT Người Nhận" at bounding box center [199, 266] width 187 height 31
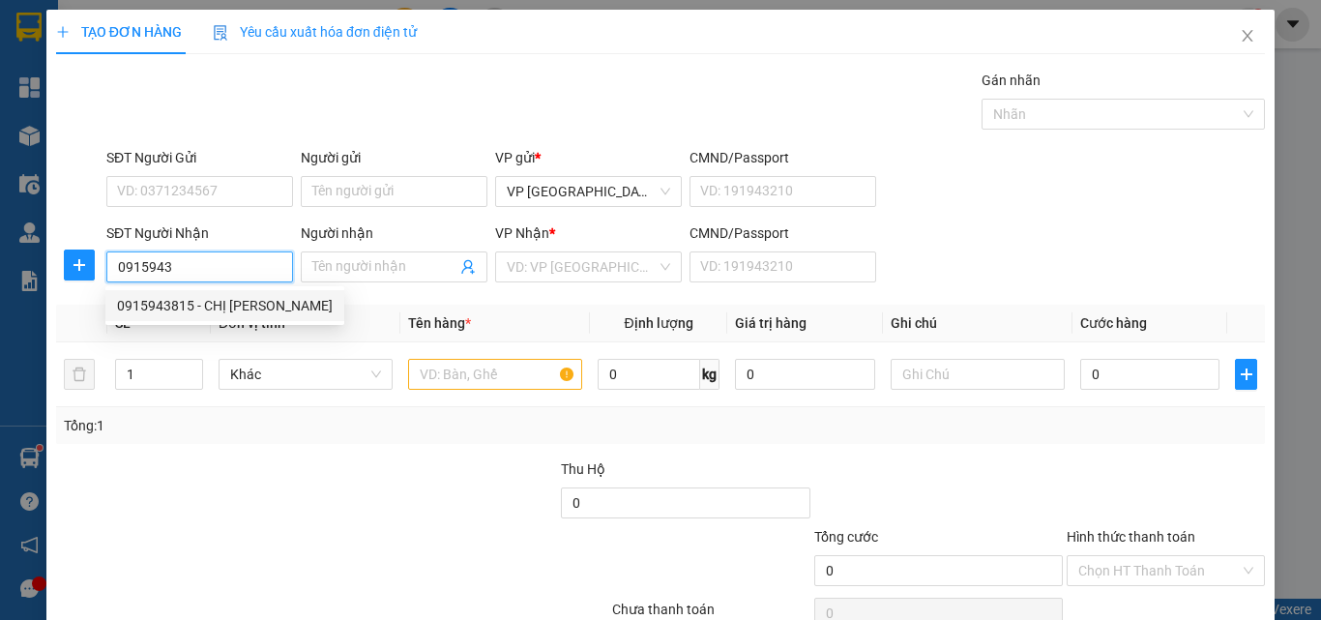
click at [222, 307] on div "0915943815 - CHỊ [PERSON_NAME]" at bounding box center [225, 305] width 216 height 21
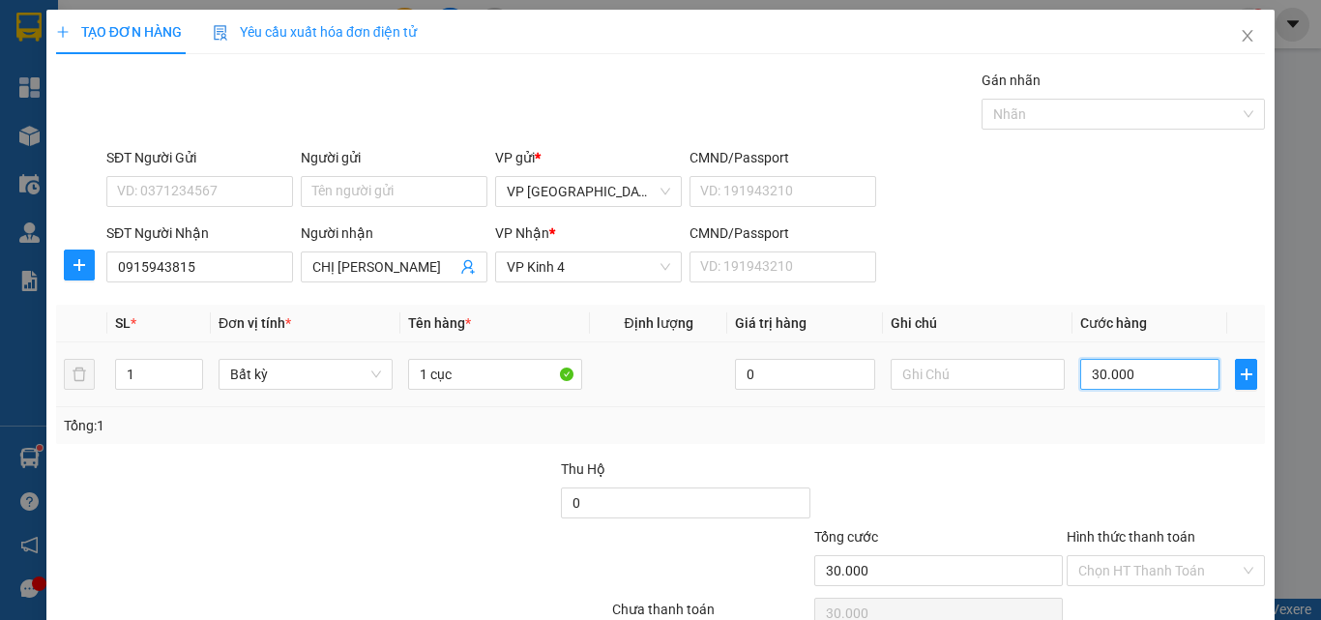
click at [1135, 378] on input "30.000" at bounding box center [1149, 374] width 139 height 31
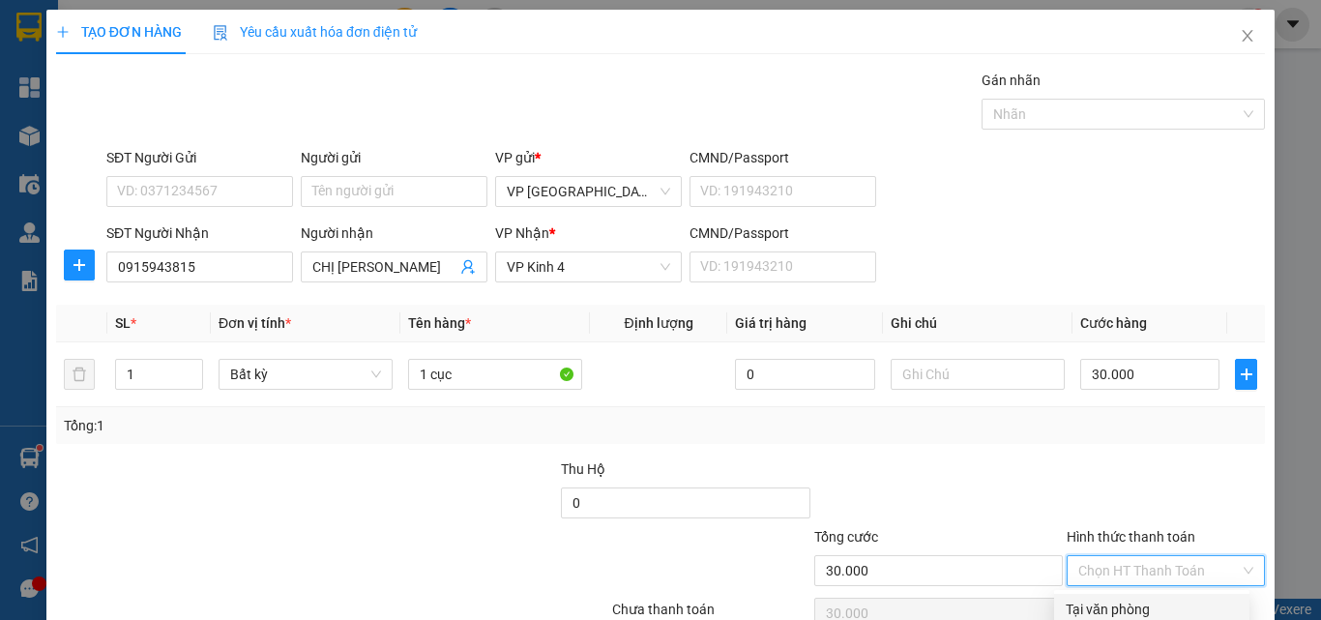
click at [1164, 556] on input "Hình thức thanh toán" at bounding box center [1159, 570] width 162 height 29
click at [1158, 599] on div "Tại văn phòng" at bounding box center [1152, 609] width 172 height 21
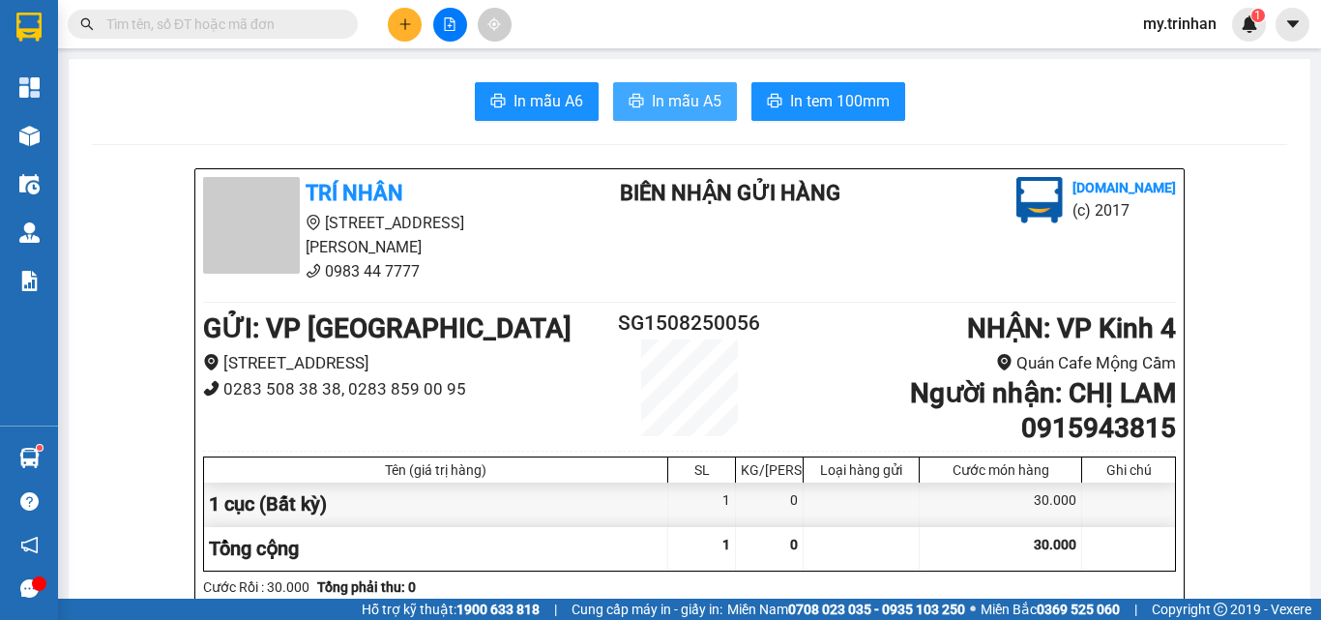
click at [690, 103] on span "In mẫu A5" at bounding box center [687, 101] width 70 height 24
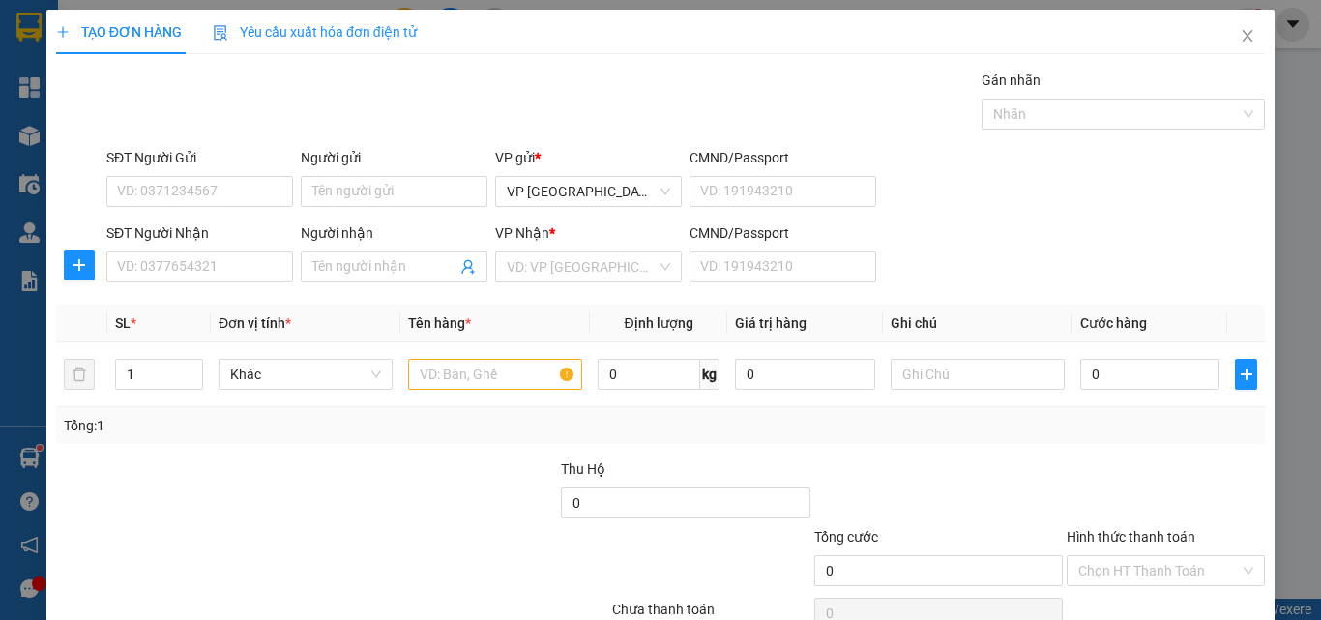
click at [998, 276] on div "SĐT Người Nhận VD: 0377654321 Người nhận Tên người nhận VP Nhận * VD: VP Sài Gò…" at bounding box center [686, 256] width 1166 height 68
click at [213, 268] on input "SĐT Người Nhận" at bounding box center [199, 266] width 187 height 31
click at [242, 255] on input "0917004" at bounding box center [199, 266] width 187 height 31
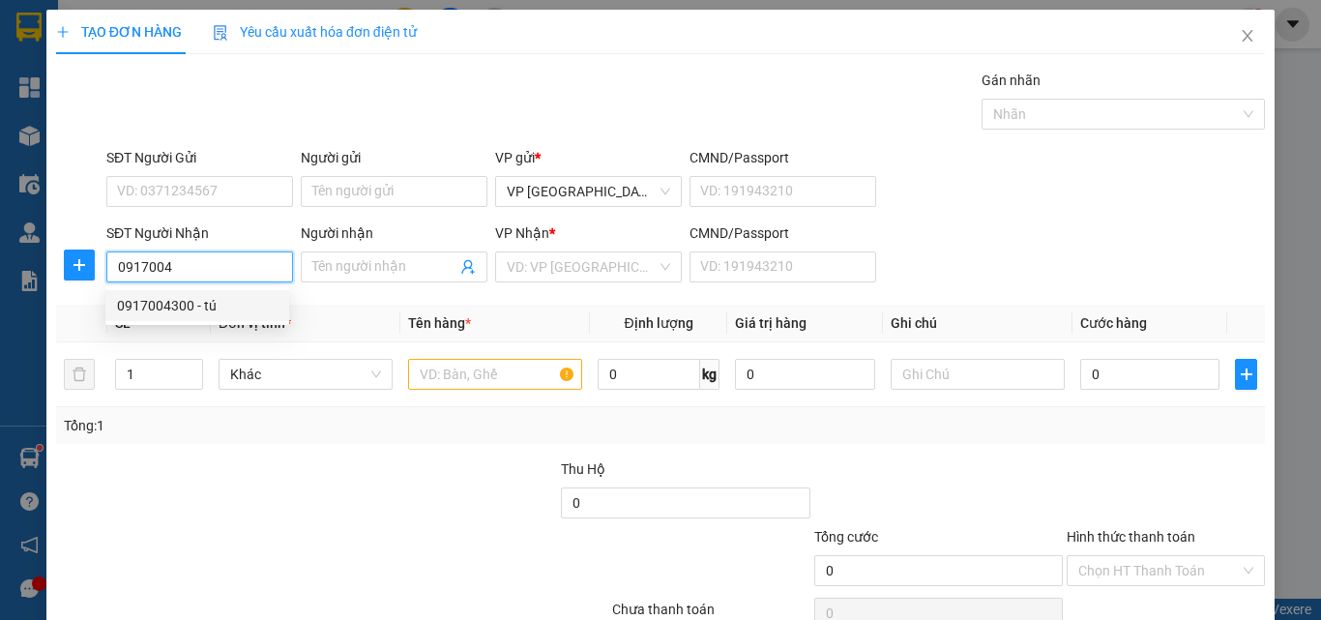
click at [243, 303] on div "0917004300 - tú" at bounding box center [197, 305] width 161 height 21
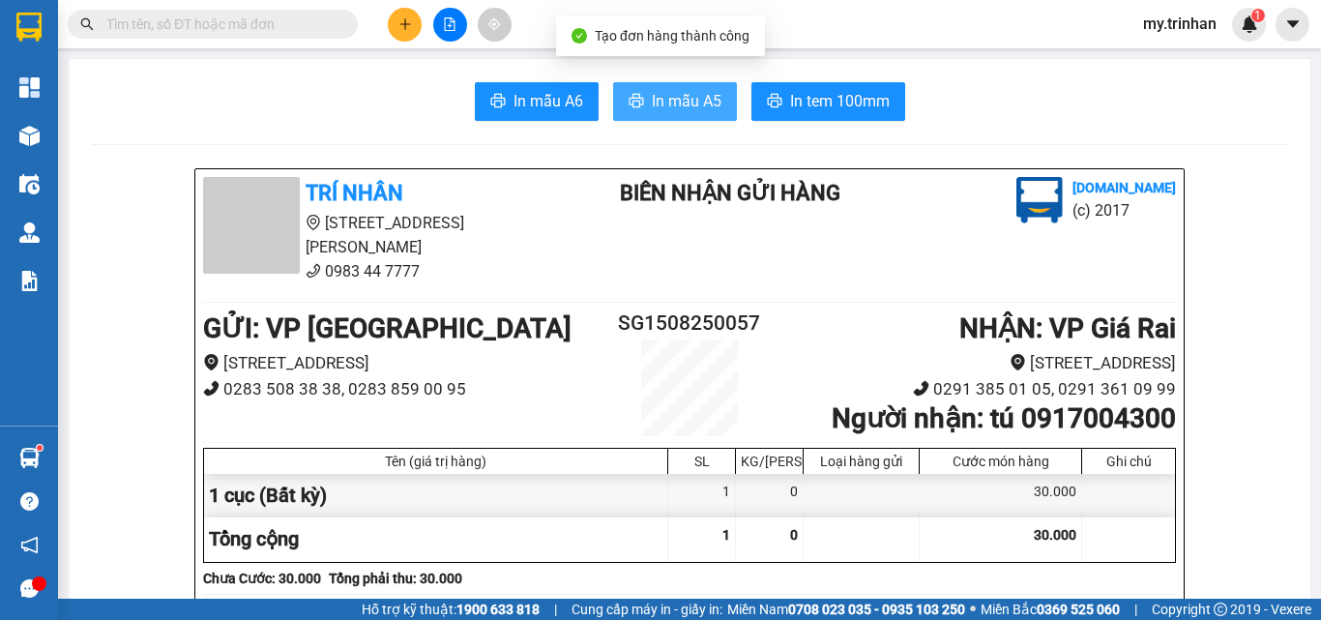
click at [689, 102] on span "In mẫu A5" at bounding box center [687, 101] width 70 height 24
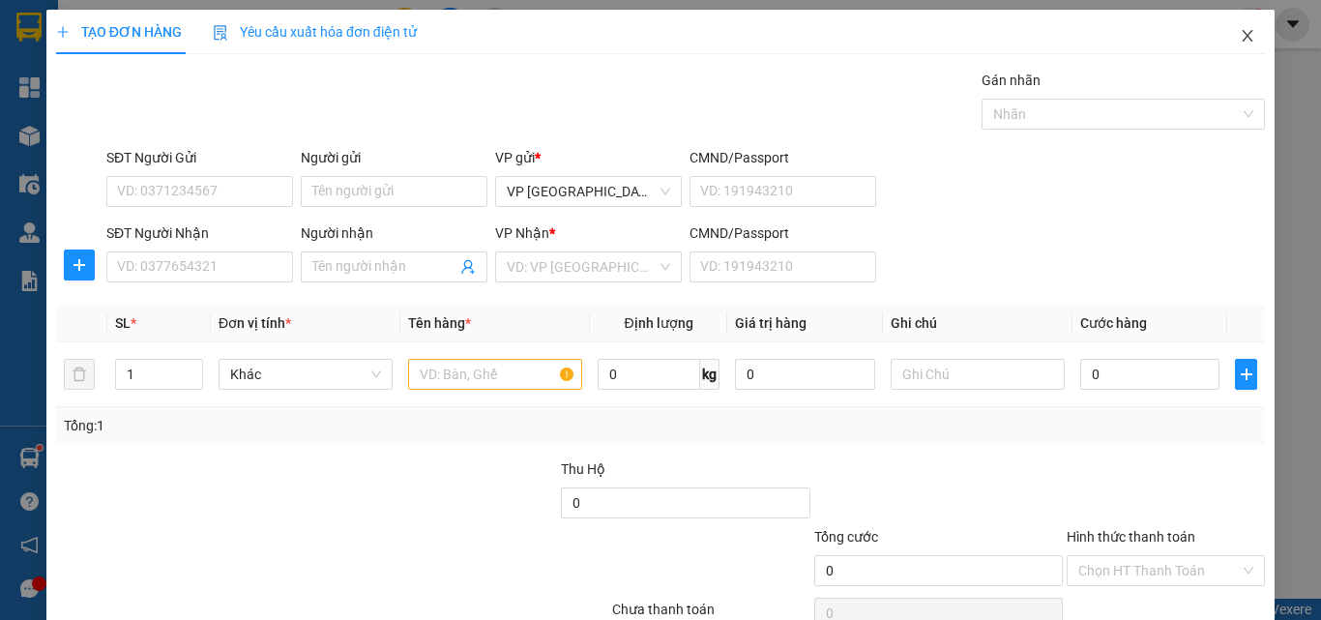
click at [1240, 34] on icon "close" at bounding box center [1247, 35] width 15 height 15
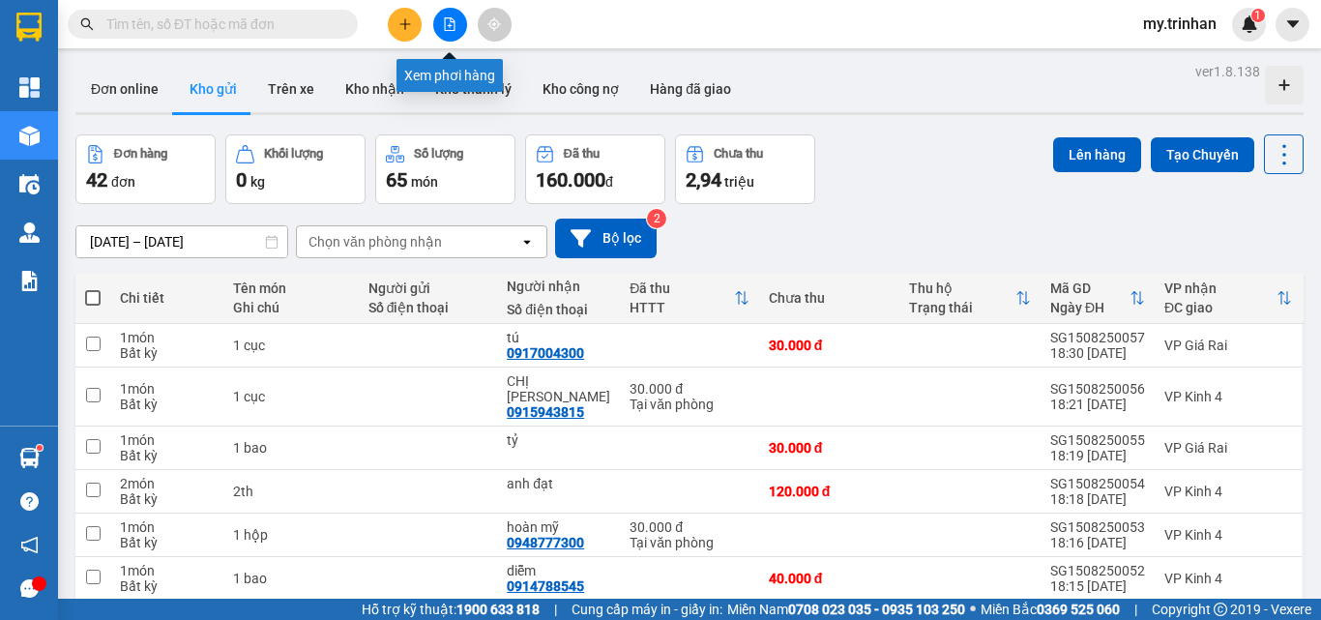
click at [454, 28] on icon "file-add" at bounding box center [450, 24] width 14 height 14
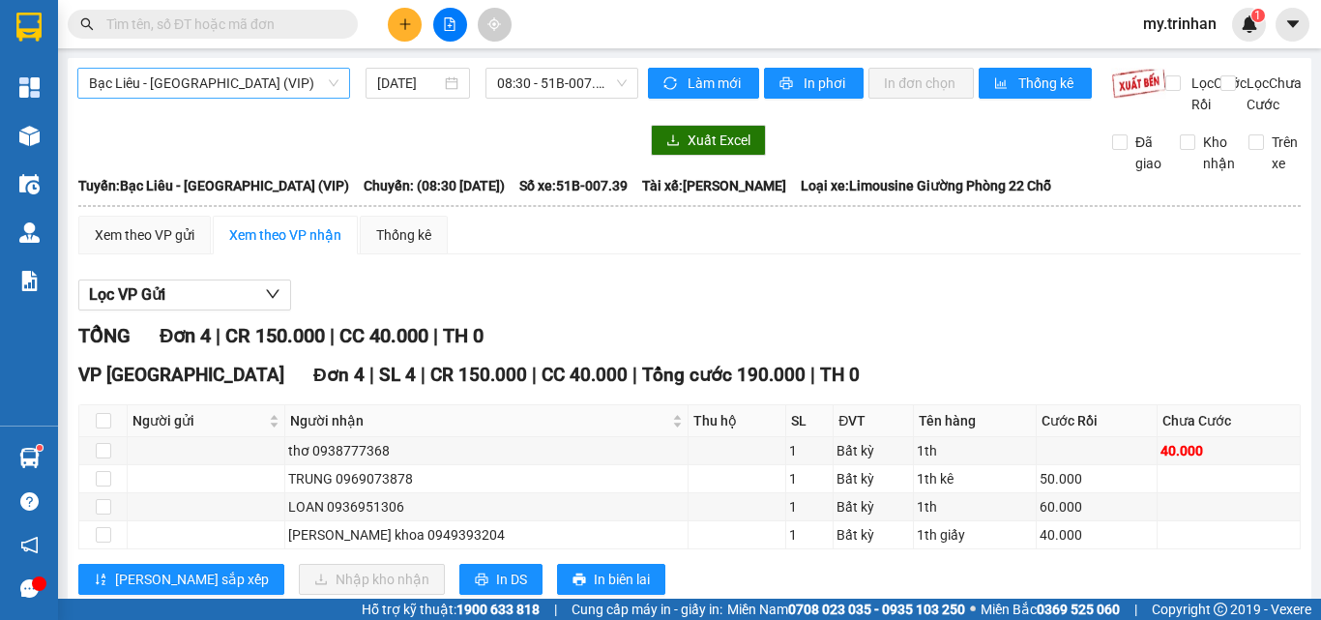
click at [248, 91] on span "Bạc Liêu - [GEOGRAPHIC_DATA] (VIP)" at bounding box center [214, 83] width 250 height 29
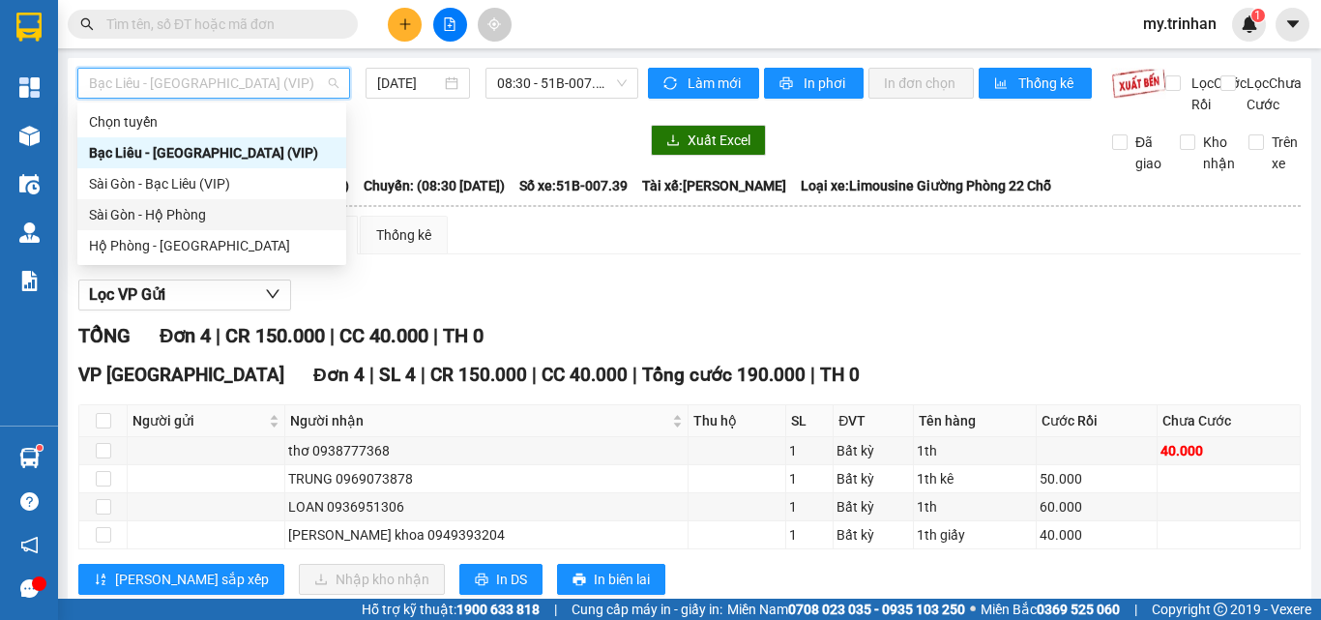
click at [203, 211] on div "Sài Gòn - Hộ Phòng" at bounding box center [212, 214] width 246 height 21
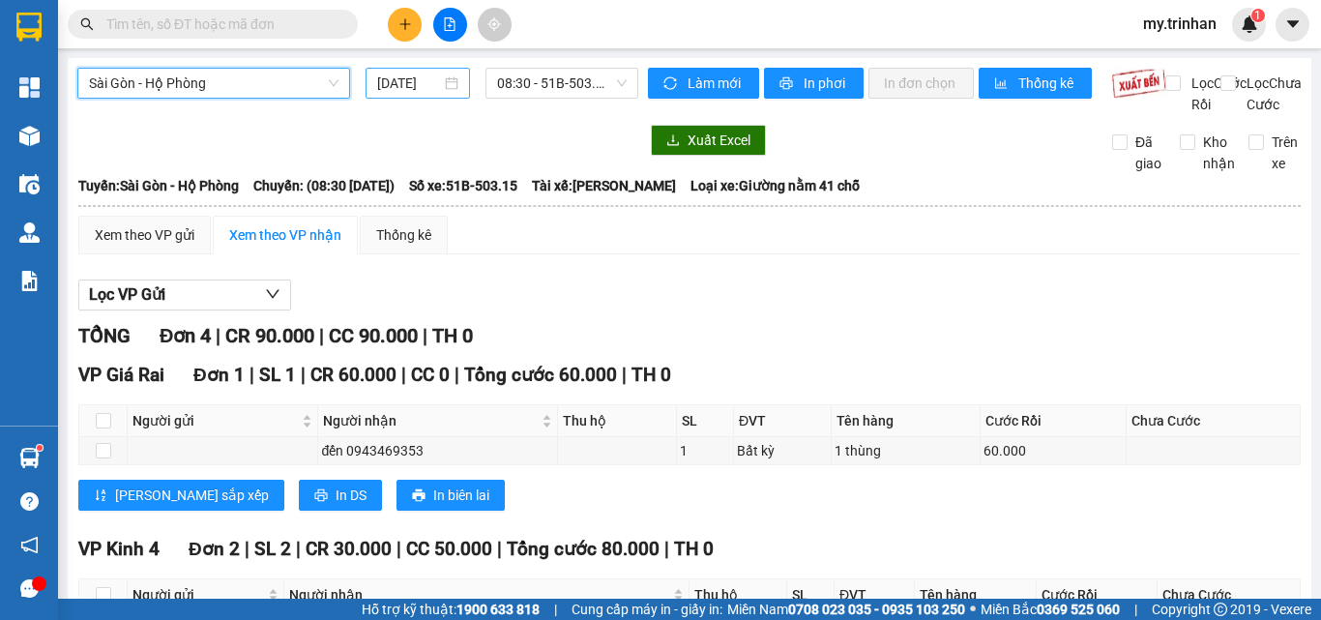
click at [422, 87] on input "[DATE]" at bounding box center [409, 83] width 64 height 21
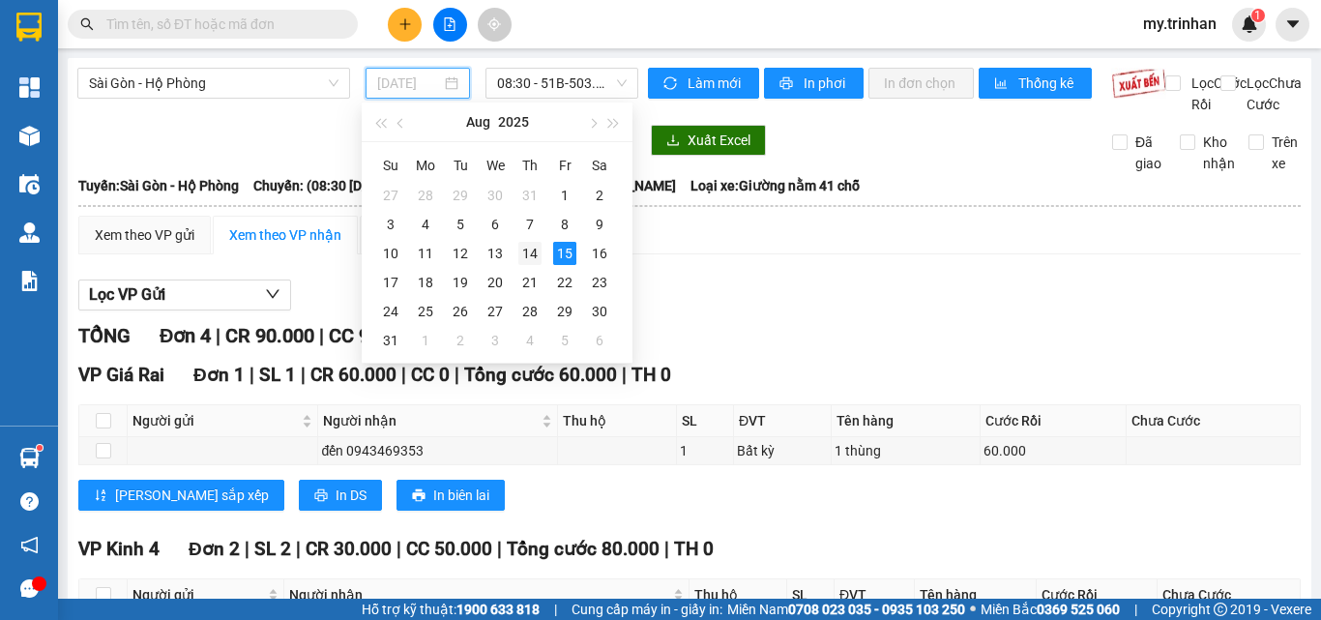
click at [529, 256] on div "14" at bounding box center [529, 253] width 23 height 23
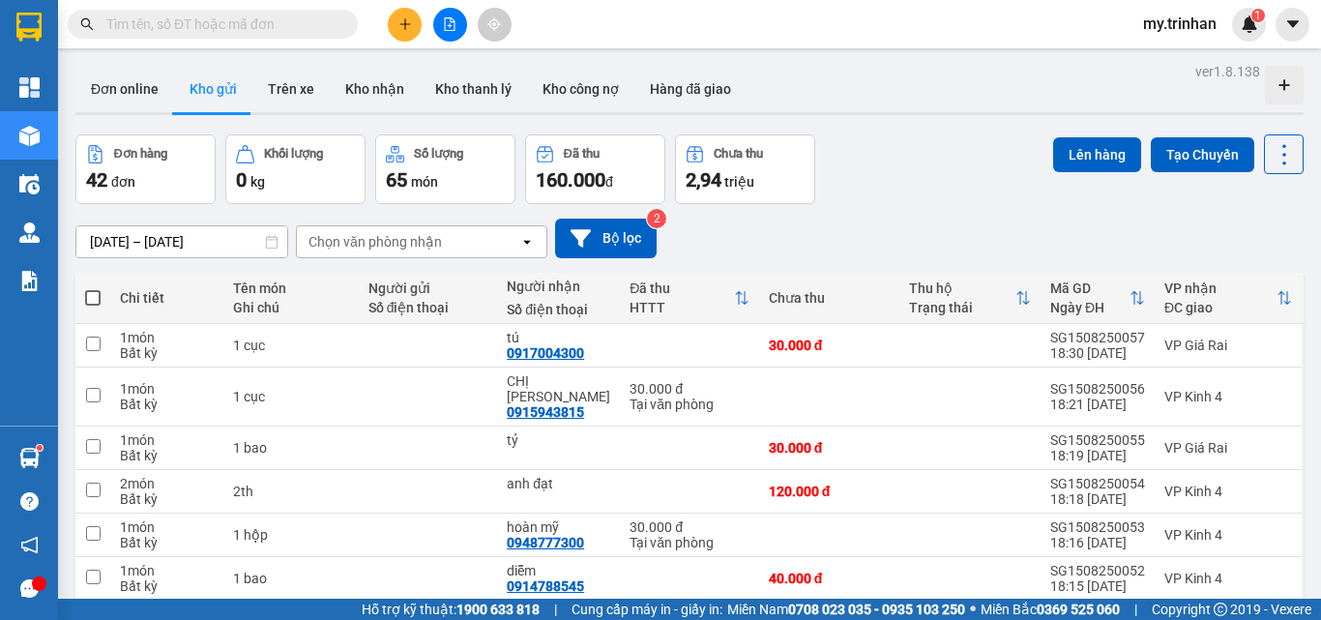
click at [465, 242] on div "Chọn văn phòng nhận" at bounding box center [408, 241] width 222 height 31
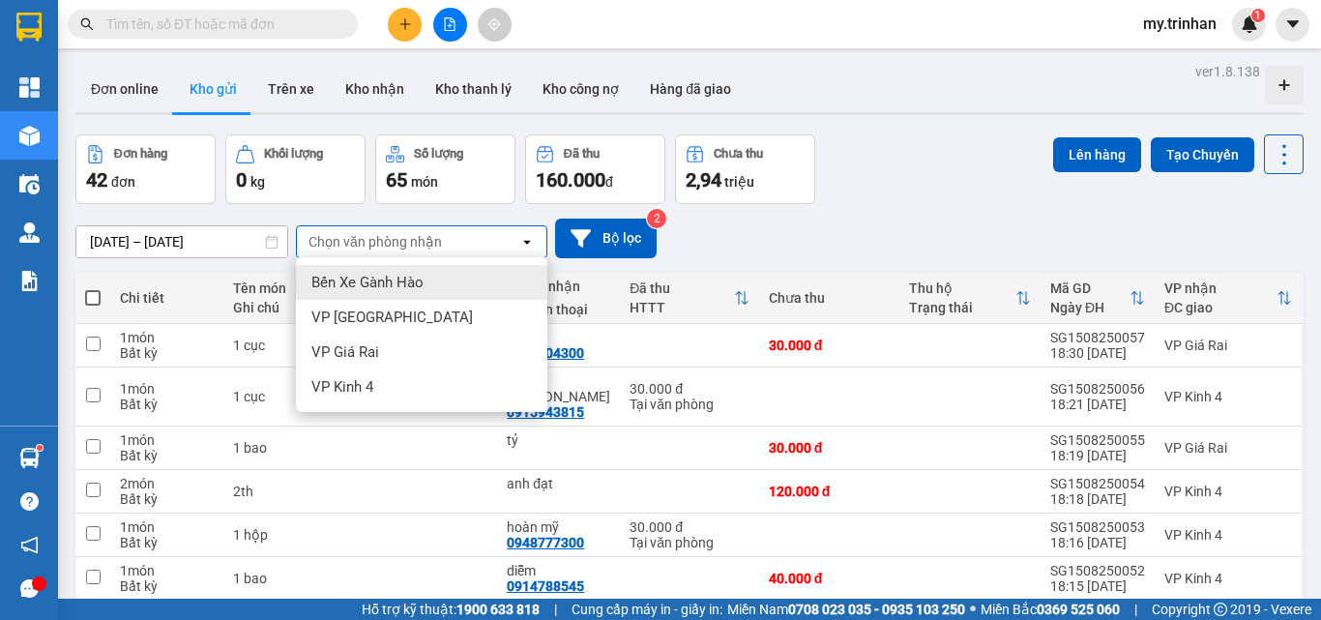
click at [465, 242] on div "Chọn văn phòng nhận" at bounding box center [408, 241] width 222 height 31
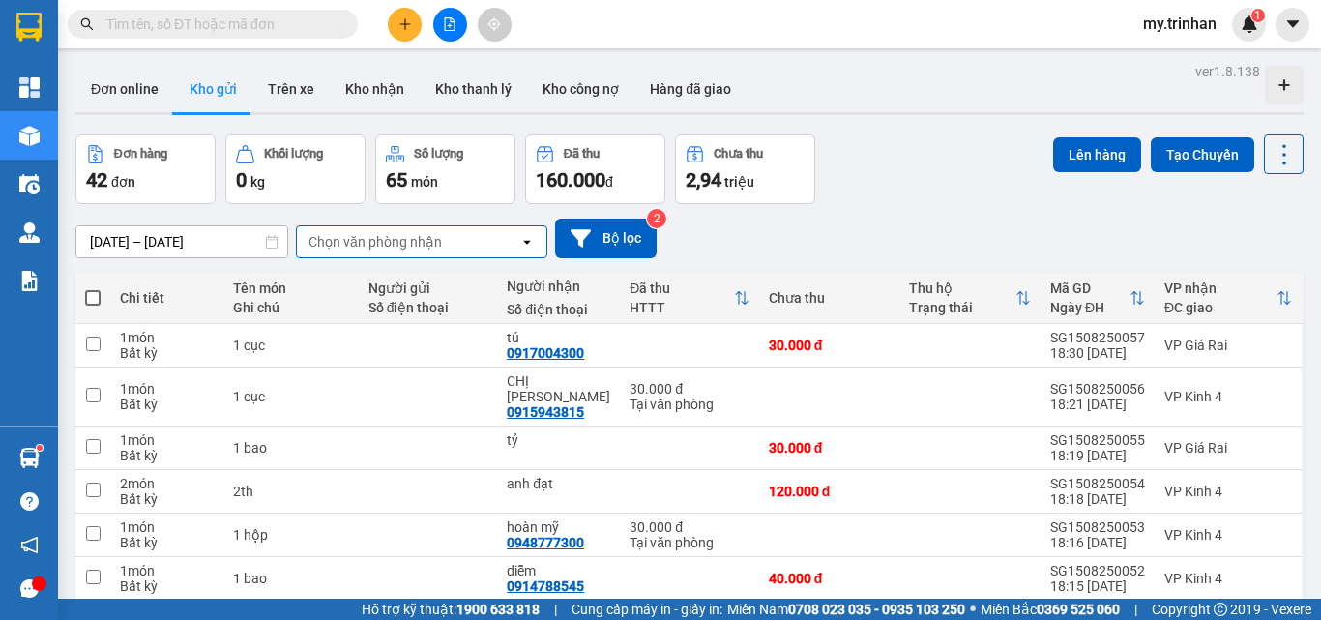
click at [868, 224] on div "[DATE] – [DATE] Press the down arrow key to interact with the calendar and sele…" at bounding box center [689, 239] width 1228 height 40
click at [459, 240] on div "Chọn văn phòng nhận" at bounding box center [408, 241] width 222 height 31
click at [757, 222] on div "[DATE] – [DATE] Press the down arrow key to interact with the calendar and sele…" at bounding box center [689, 239] width 1228 height 40
click at [510, 240] on div "Chọn văn phòng nhận" at bounding box center [408, 241] width 222 height 31
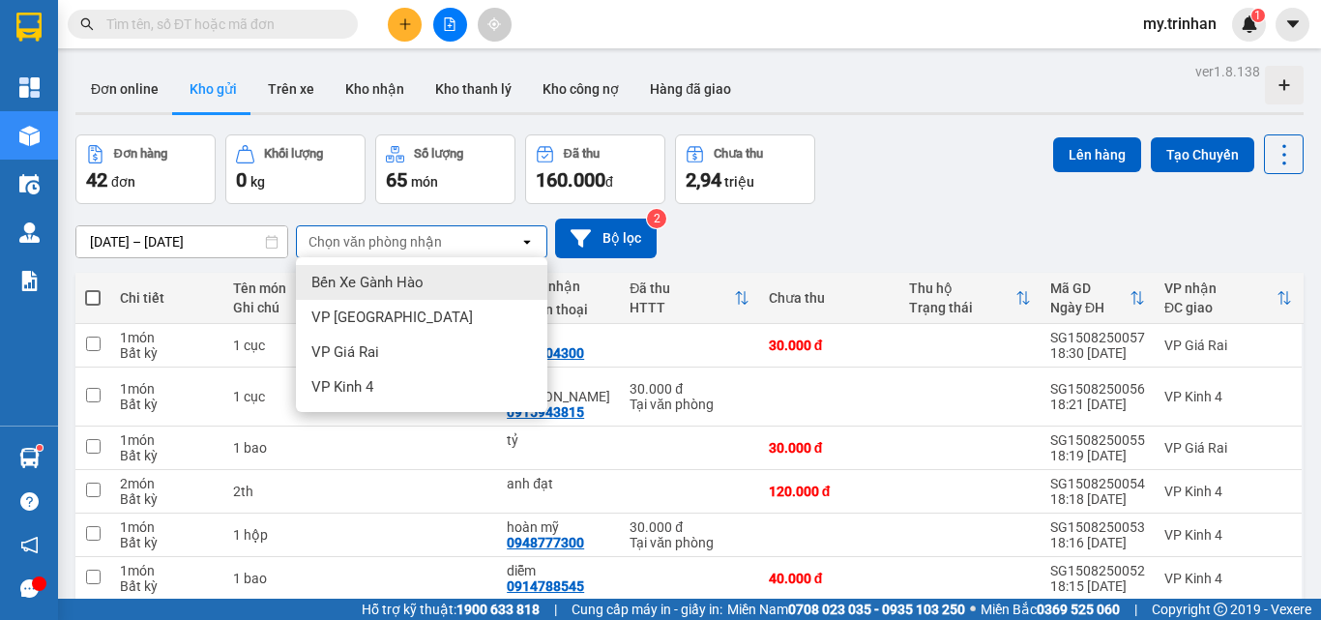
click at [510, 240] on div "Chọn văn phòng nhận" at bounding box center [408, 241] width 222 height 31
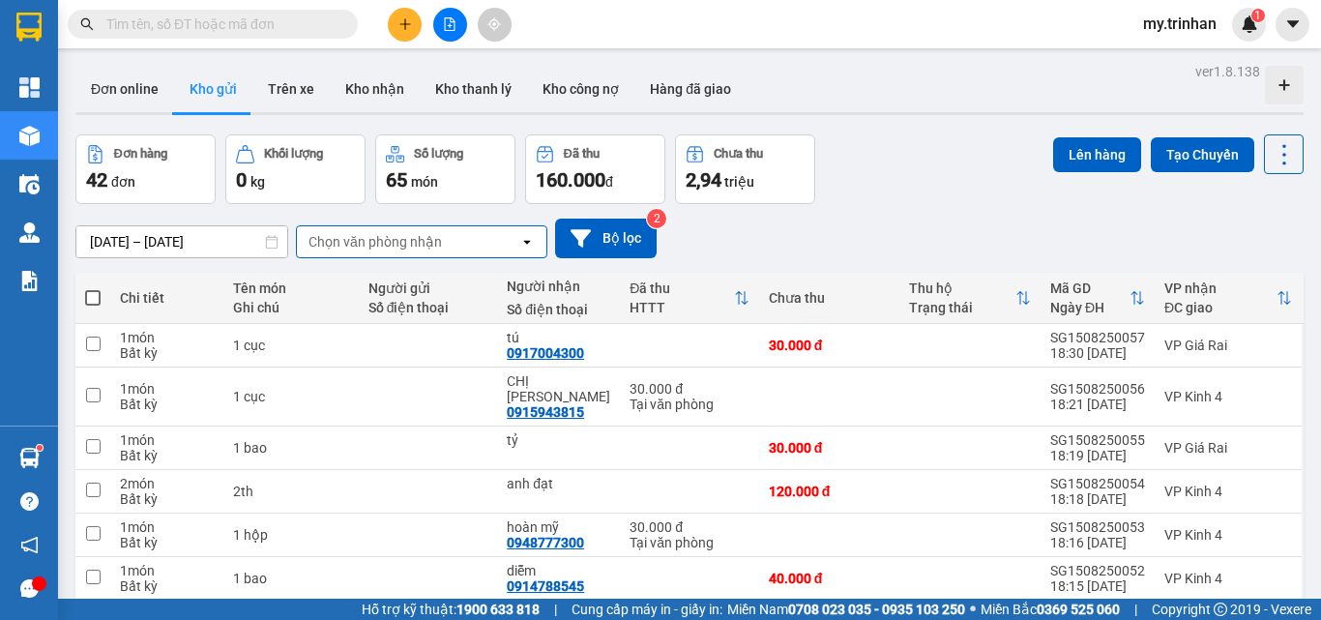
click at [708, 239] on div "[DATE] – [DATE] Press the down arrow key to interact with the calendar and sele…" at bounding box center [689, 239] width 1228 height 40
click at [406, 24] on icon "plus" at bounding box center [404, 23] width 11 height 1
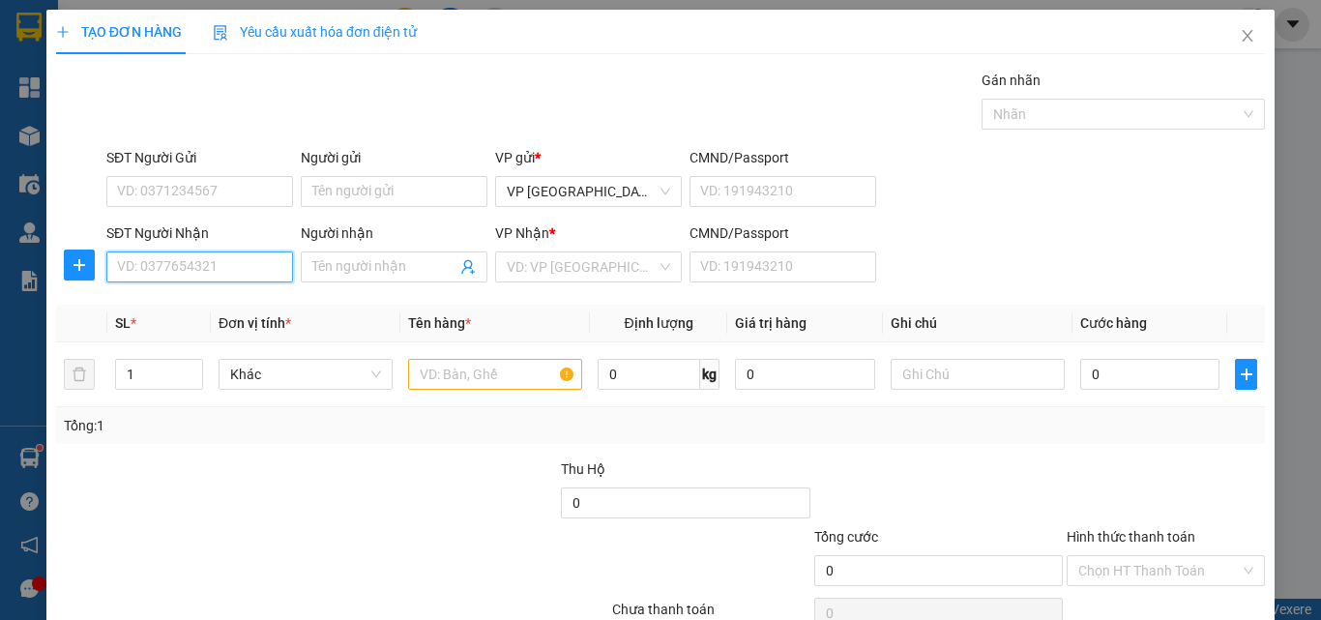
click at [222, 269] on input "SĐT Người Nhận" at bounding box center [199, 266] width 187 height 31
click at [228, 268] on input "0918570" at bounding box center [199, 266] width 187 height 31
click at [230, 304] on div "0918570859 - anh thắng" at bounding box center [197, 305] width 161 height 21
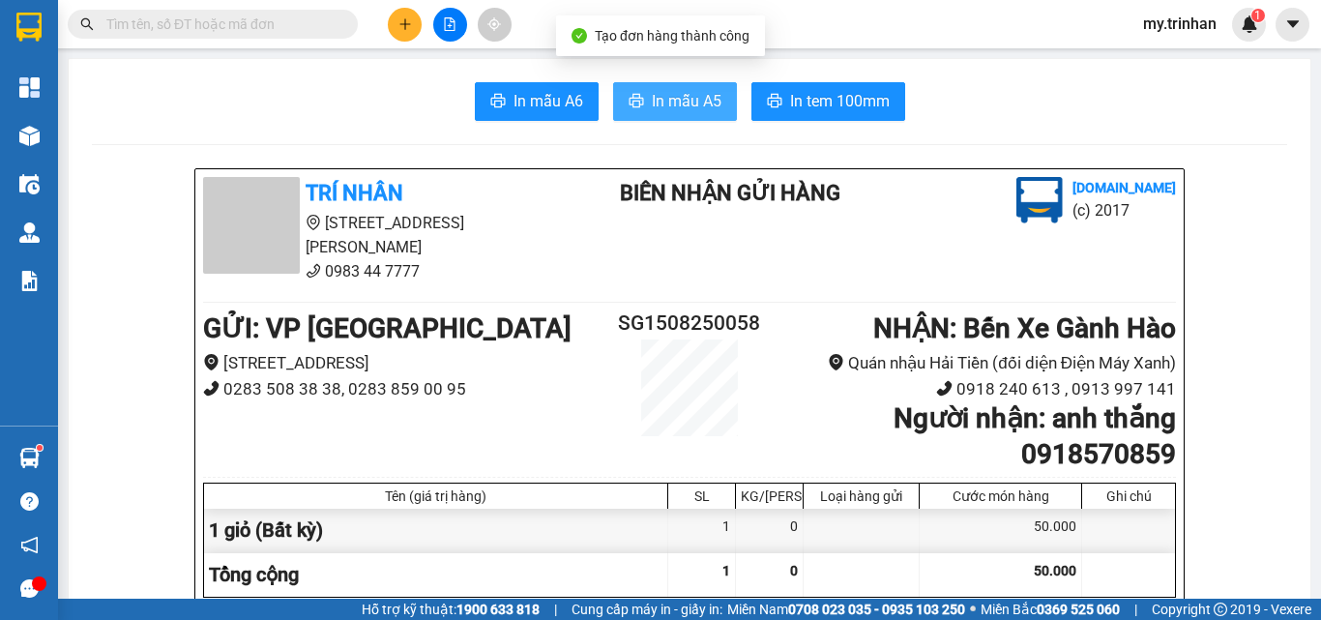
click at [658, 90] on span "In mẫu A5" at bounding box center [687, 101] width 70 height 24
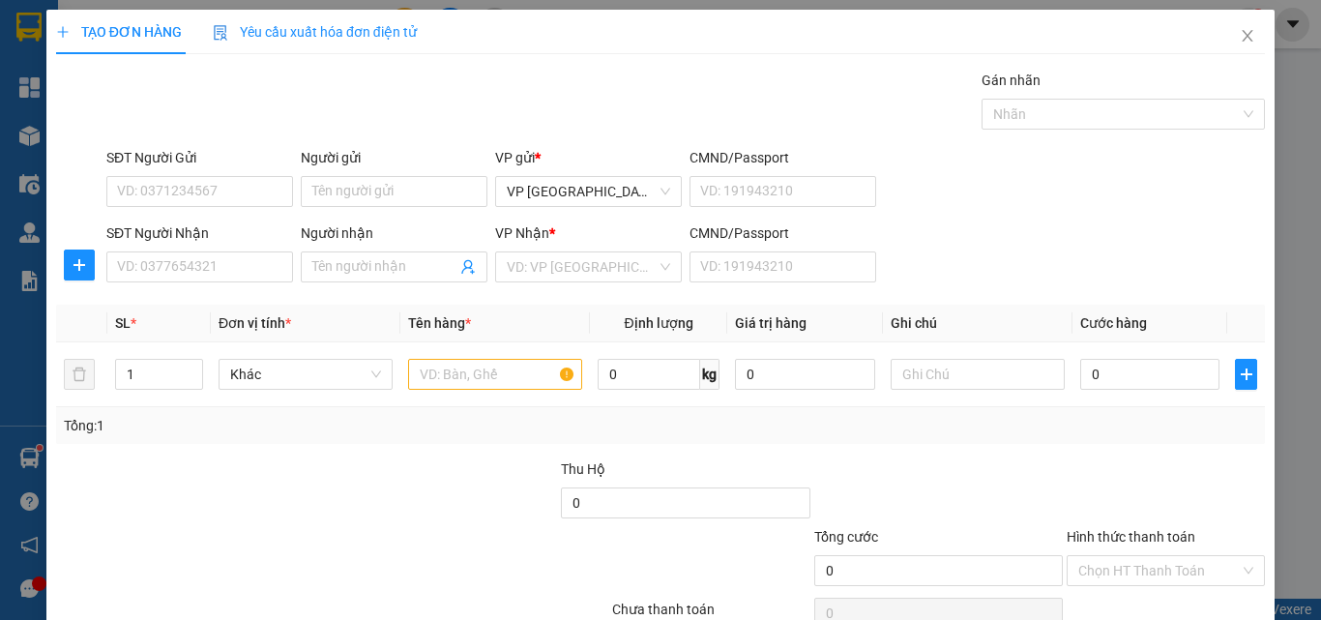
drag, startPoint x: 1011, startPoint y: 255, endPoint x: 929, endPoint y: 254, distance: 81.2
click at [1013, 254] on div "SĐT Người Nhận VD: 0377654321 Người nhận Tên người nhận VP Nhận * VD: VP Sài Gò…" at bounding box center [686, 256] width 1166 height 68
click at [135, 269] on input "SĐT Người Nhận" at bounding box center [199, 266] width 187 height 31
click at [250, 263] on input "077529" at bounding box center [199, 266] width 187 height 31
click at [364, 269] on input "Người nhận" at bounding box center [384, 266] width 144 height 21
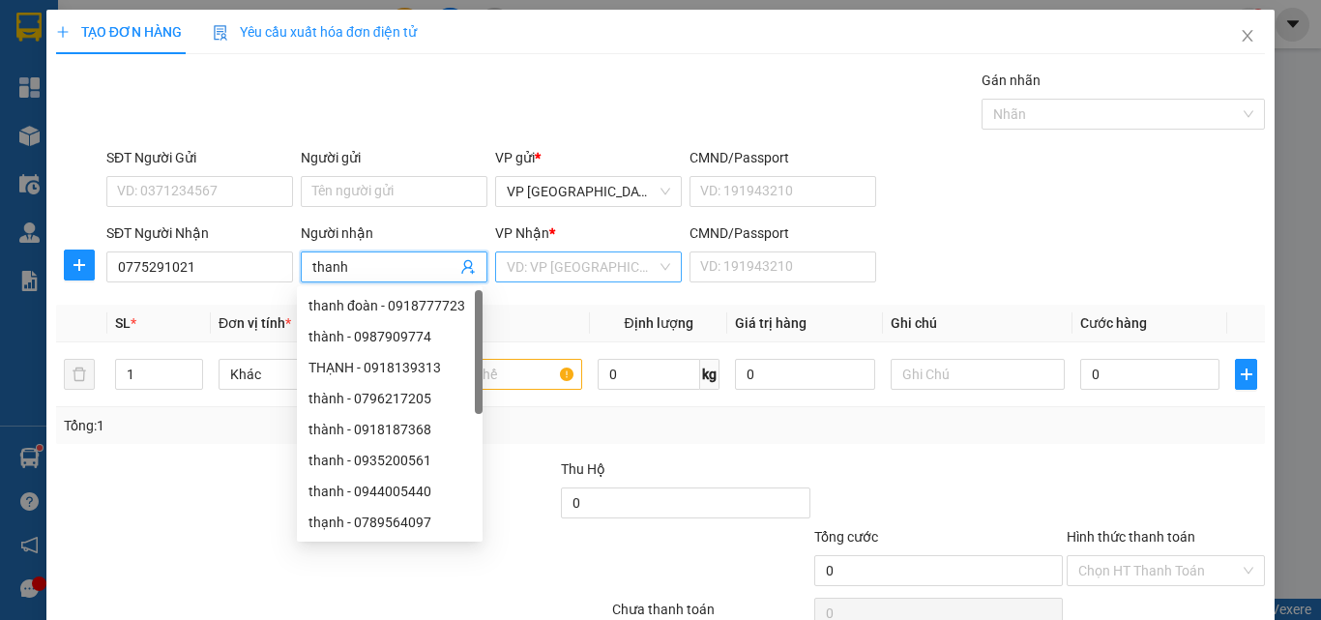
click at [576, 274] on input "search" at bounding box center [582, 266] width 150 height 29
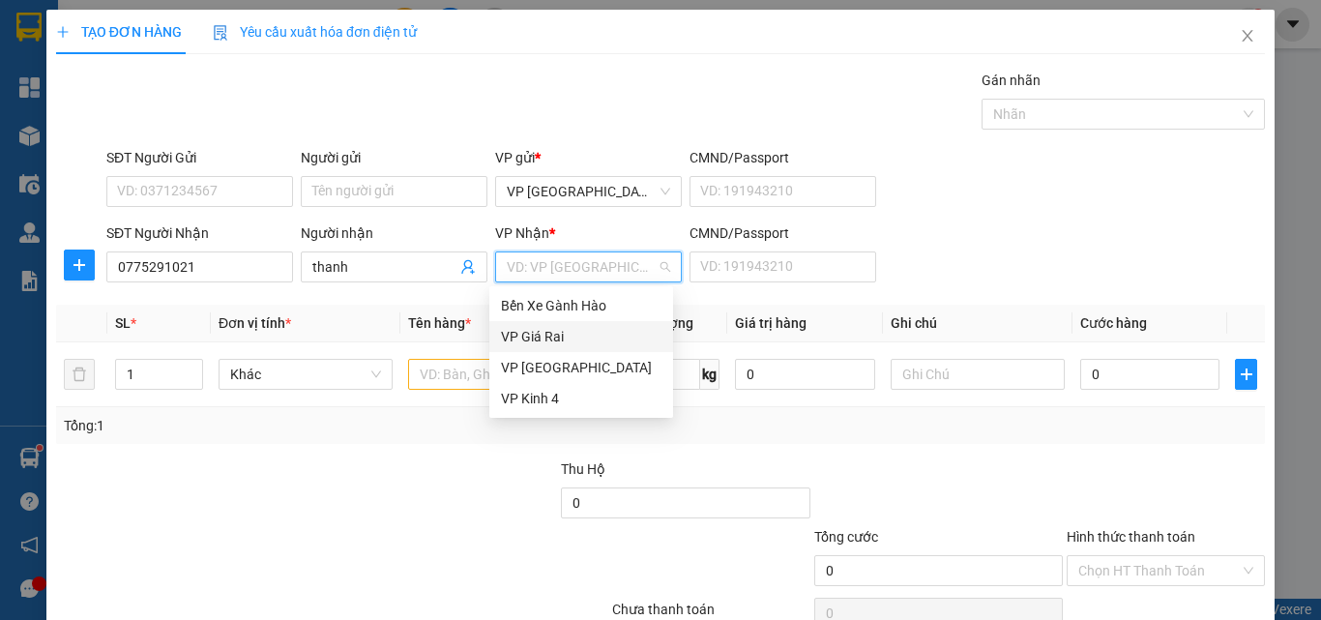
click at [552, 335] on div "VP Giá Rai" at bounding box center [581, 336] width 161 height 21
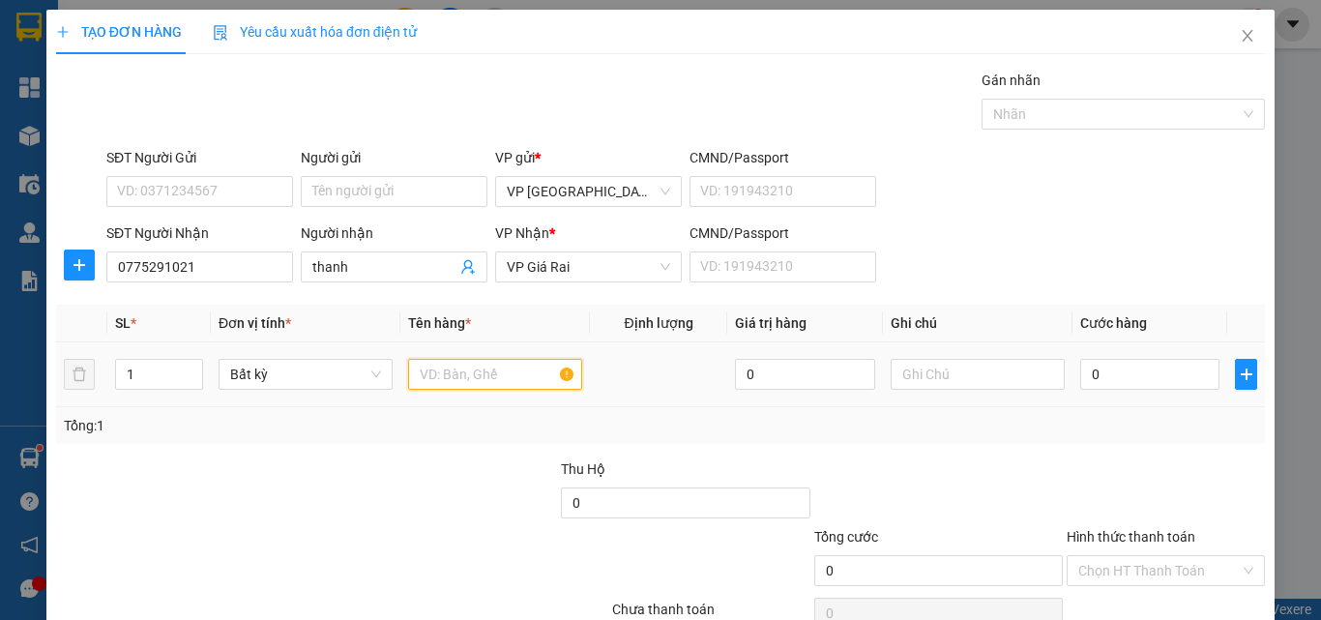
click at [479, 368] on input "text" at bounding box center [495, 374] width 174 height 31
click at [1110, 376] on input "0" at bounding box center [1149, 374] width 139 height 31
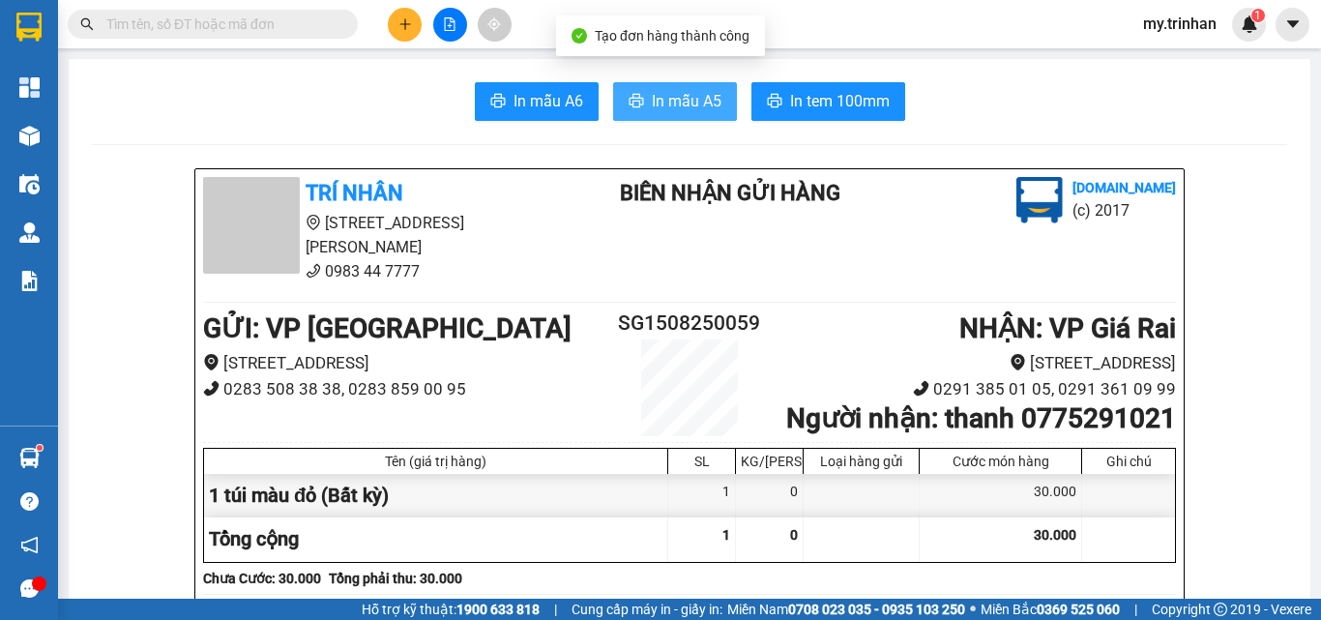
click at [683, 103] on span "In mẫu A5" at bounding box center [687, 101] width 70 height 24
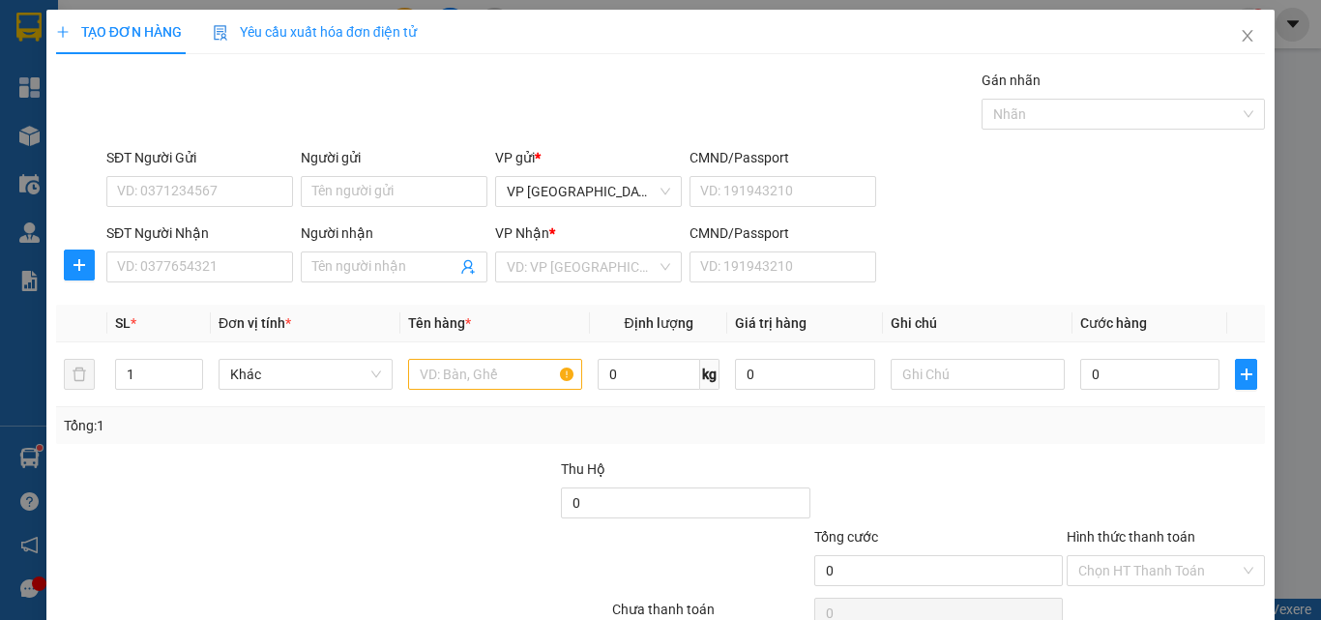
click at [992, 269] on div "SĐT Người Nhận VD: 0377654321 Người nhận Tên người nhận VP Nhận * VD: VP Sài Gò…" at bounding box center [686, 256] width 1166 height 68
click at [162, 263] on input "SĐT Người Nhận" at bounding box center [199, 266] width 187 height 31
click at [190, 276] on input "922" at bounding box center [199, 266] width 187 height 31
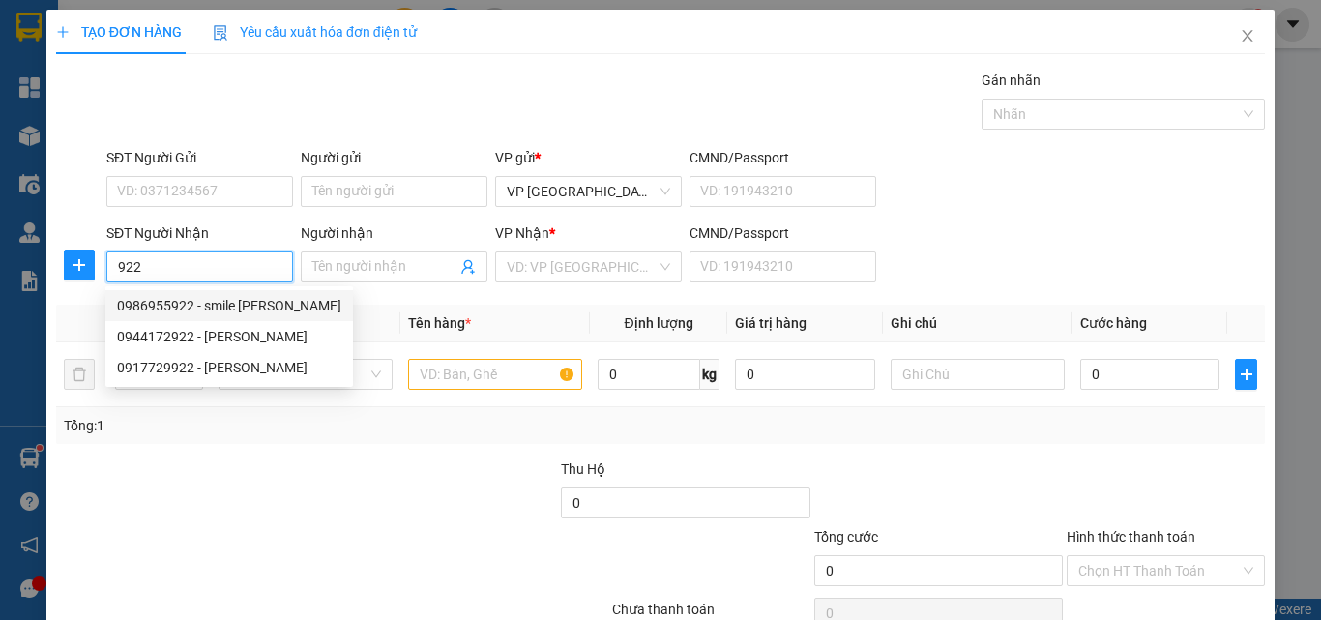
click at [220, 309] on div "0986955922 - smile [PERSON_NAME]" at bounding box center [229, 305] width 224 height 21
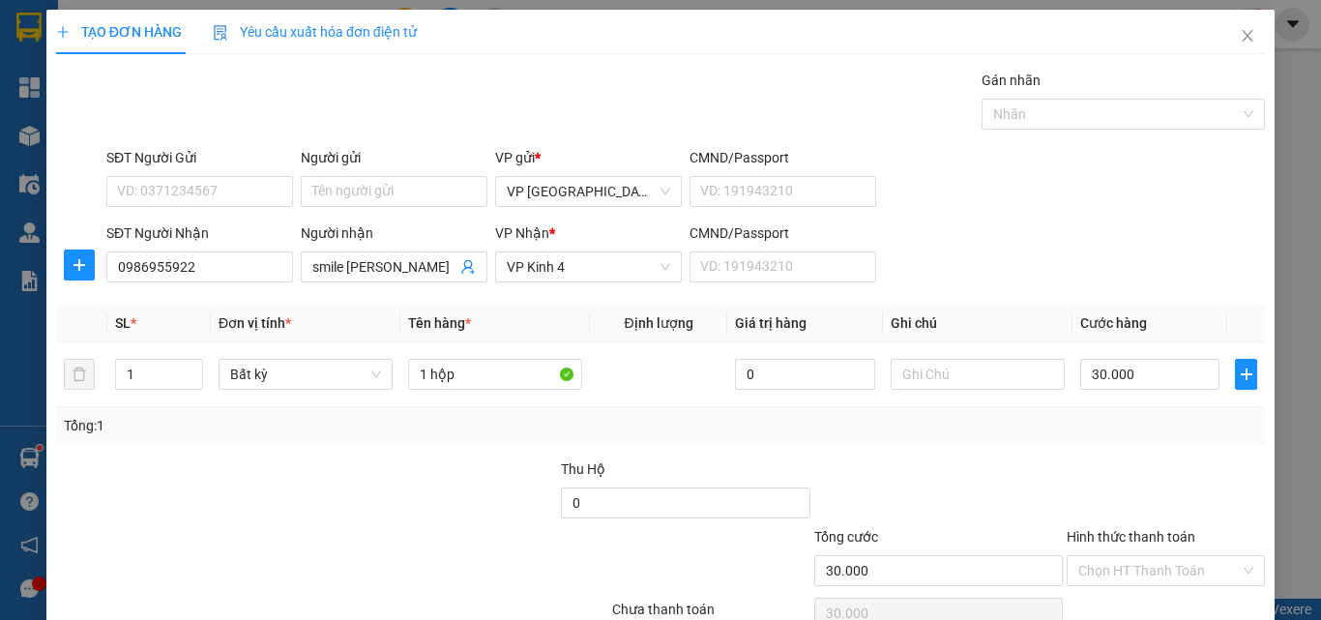
drag, startPoint x: 1144, startPoint y: 468, endPoint x: 1148, endPoint y: 493, distance: 25.4
click at [1147, 556] on input "Hình thức thanh toán" at bounding box center [1159, 570] width 162 height 29
click at [1151, 599] on div "Tại văn phòng" at bounding box center [1152, 609] width 172 height 21
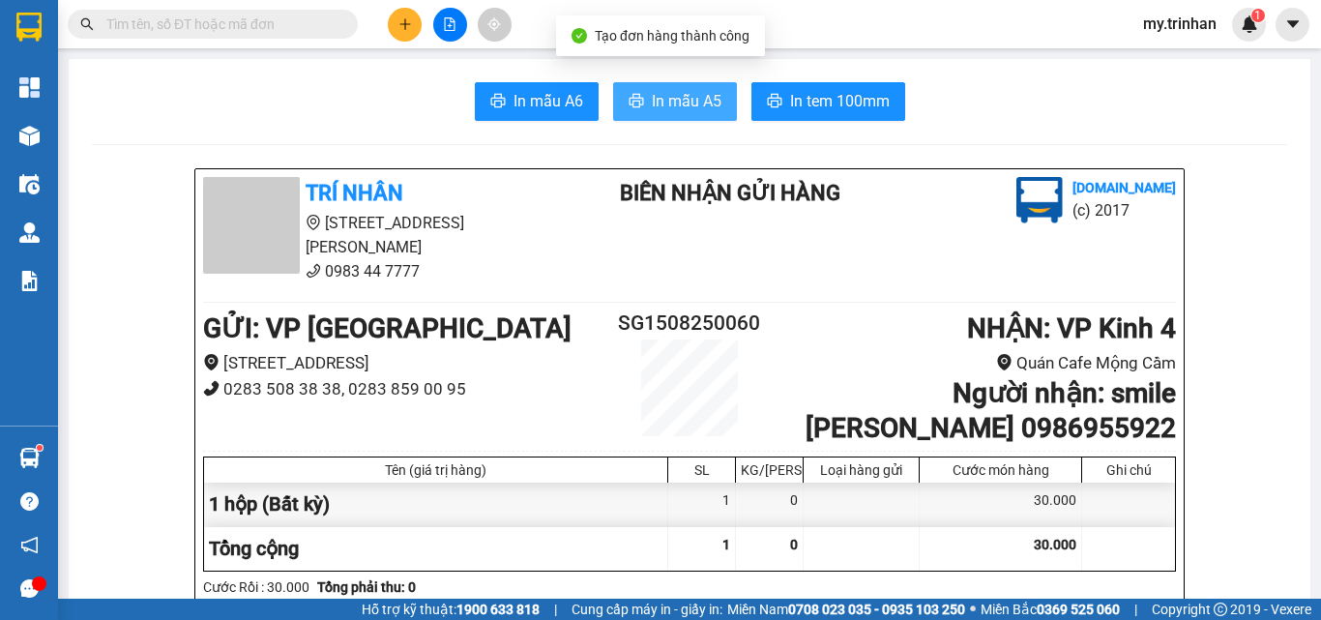
click at [708, 95] on span "In mẫu A5" at bounding box center [687, 101] width 70 height 24
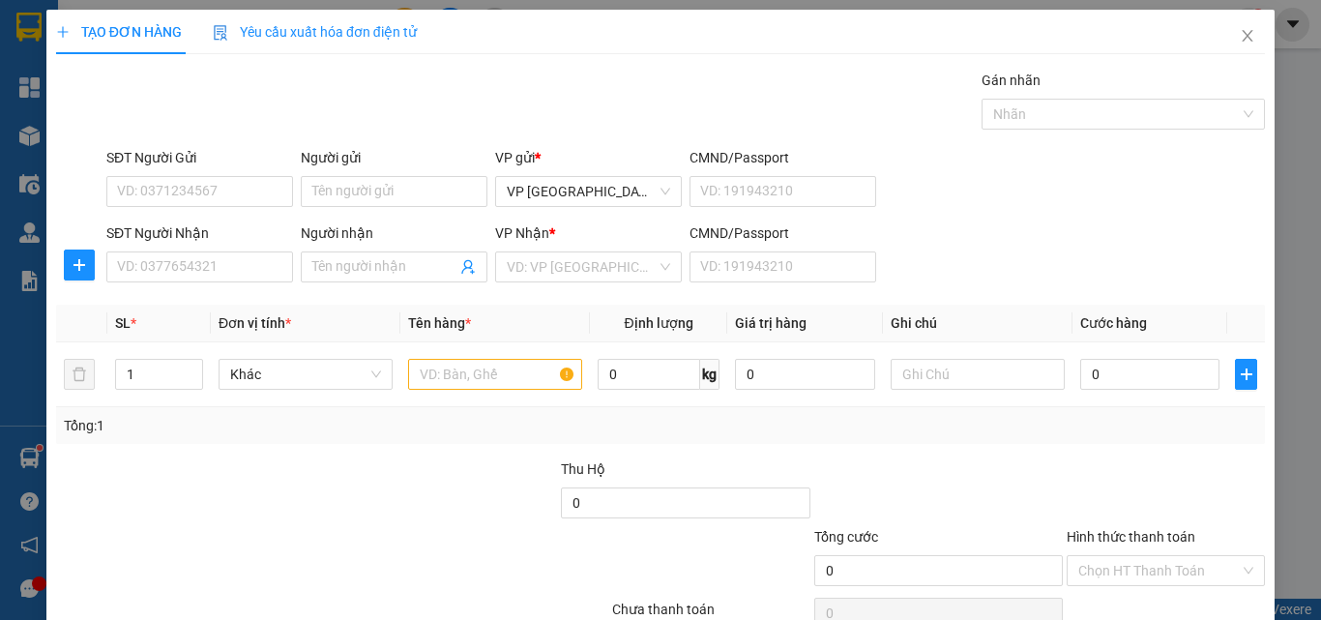
drag, startPoint x: 1090, startPoint y: 240, endPoint x: 856, endPoint y: 270, distance: 235.9
click at [1076, 242] on div "SĐT Người Nhận VD: 0377654321 Người nhận Tên người nhận VP Nhận * VD: VP Sài Gò…" at bounding box center [686, 256] width 1166 height 68
click at [265, 268] on input "SĐT Người Nhận" at bounding box center [199, 266] width 187 height 31
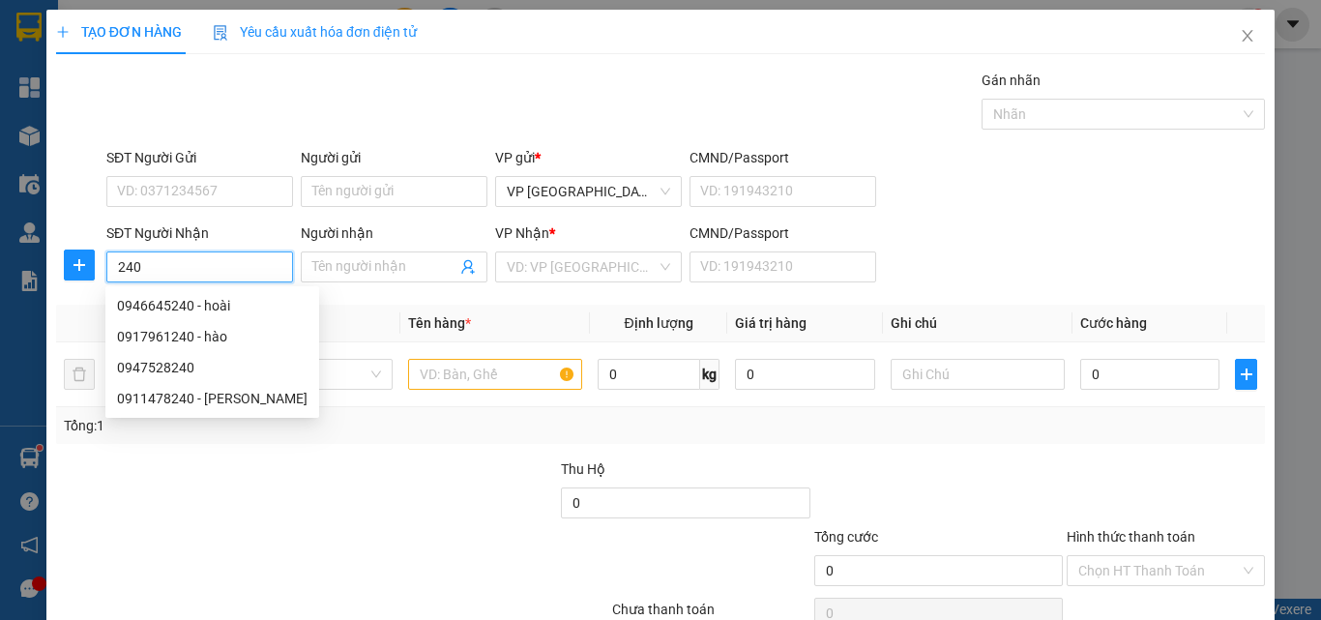
click at [265, 268] on input "240" at bounding box center [199, 266] width 187 height 31
click at [245, 309] on div "0946645240 - hoài" at bounding box center [212, 305] width 191 height 21
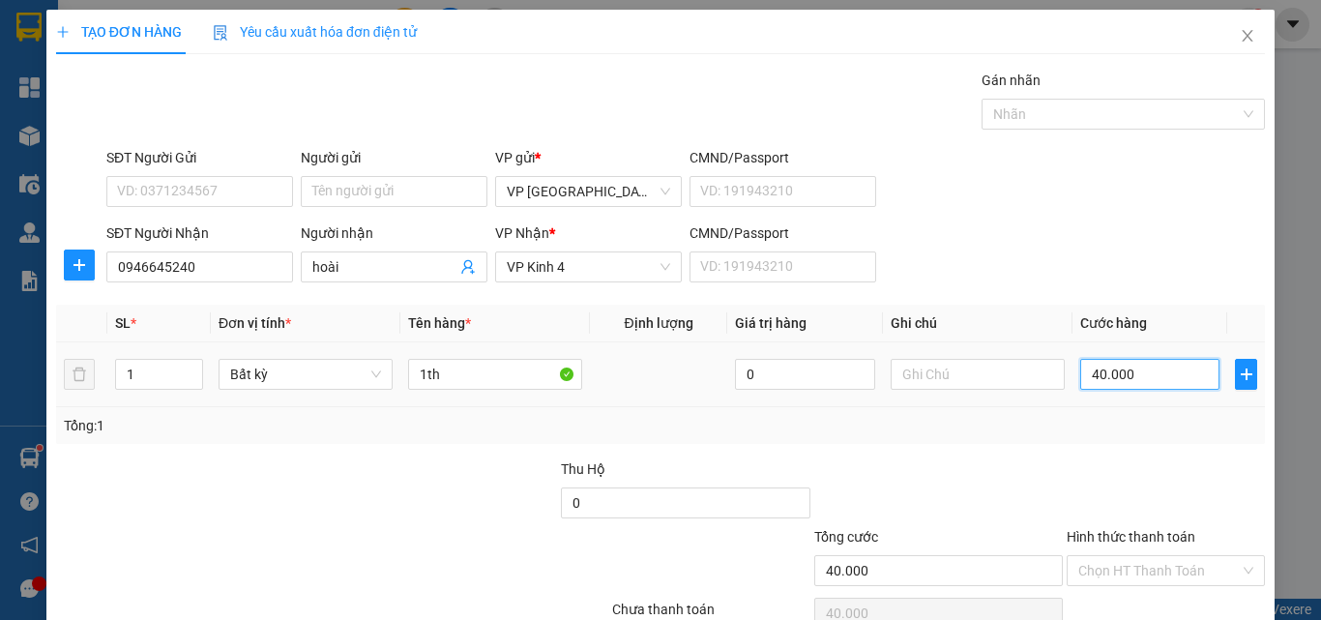
click at [1113, 386] on input "40.000" at bounding box center [1149, 374] width 139 height 31
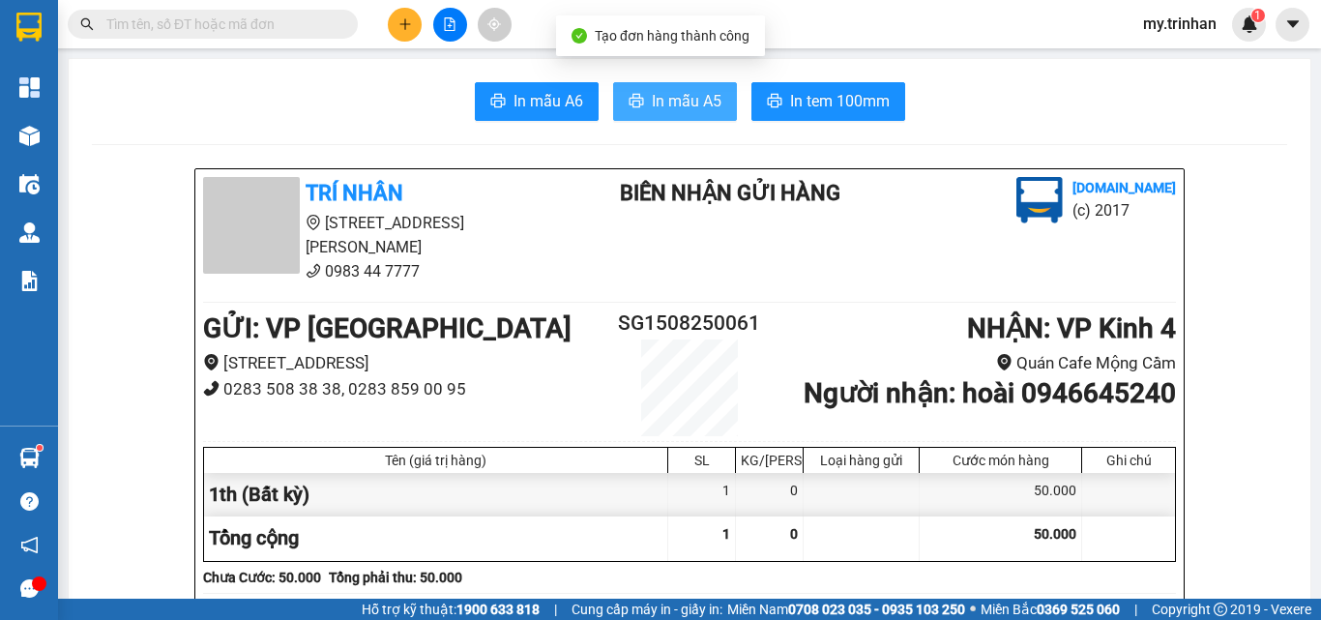
click at [703, 96] on span "In mẫu A5" at bounding box center [687, 101] width 70 height 24
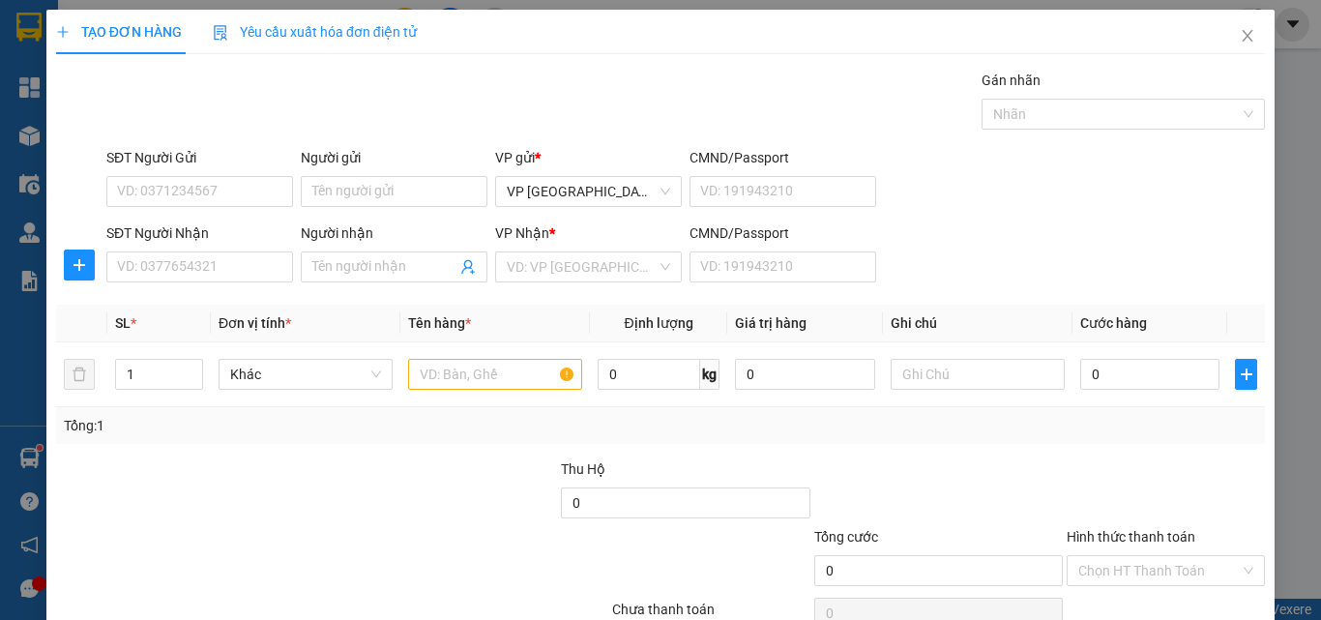
click at [956, 278] on div "SĐT Người Nhận VD: 0377654321 Người nhận Tên người nhận VP Nhận * VD: VP Sài Gò…" at bounding box center [686, 256] width 1166 height 68
click at [375, 268] on input "Người nhận" at bounding box center [384, 266] width 144 height 21
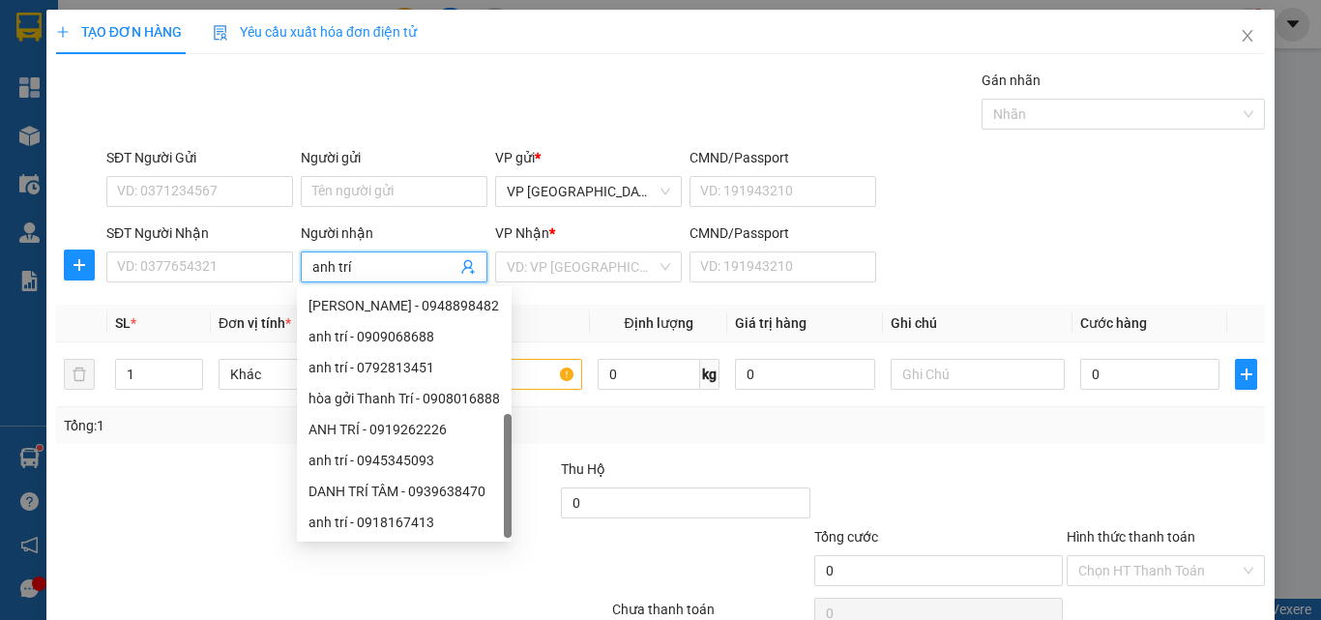
click at [402, 543] on div "anh trí - 0838525235" at bounding box center [403, 553] width 191 height 21
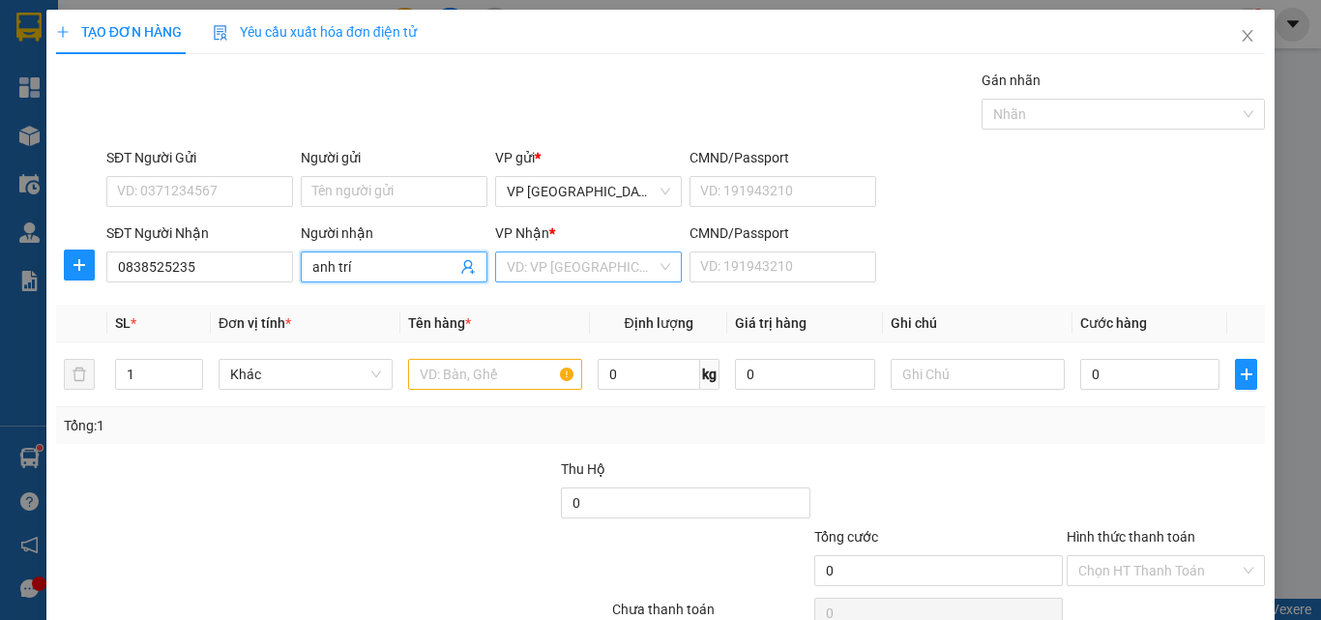
click at [543, 265] on input "search" at bounding box center [582, 266] width 150 height 29
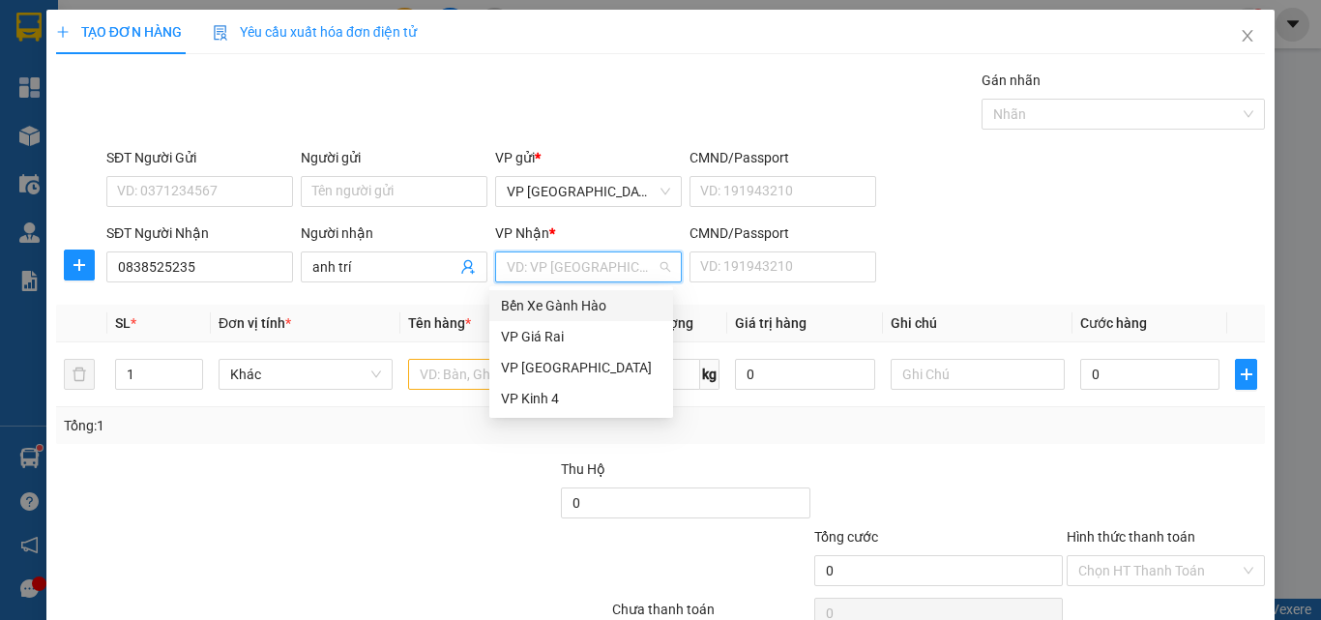
click at [542, 299] on div "Bến Xe Gành Hào" at bounding box center [581, 305] width 161 height 21
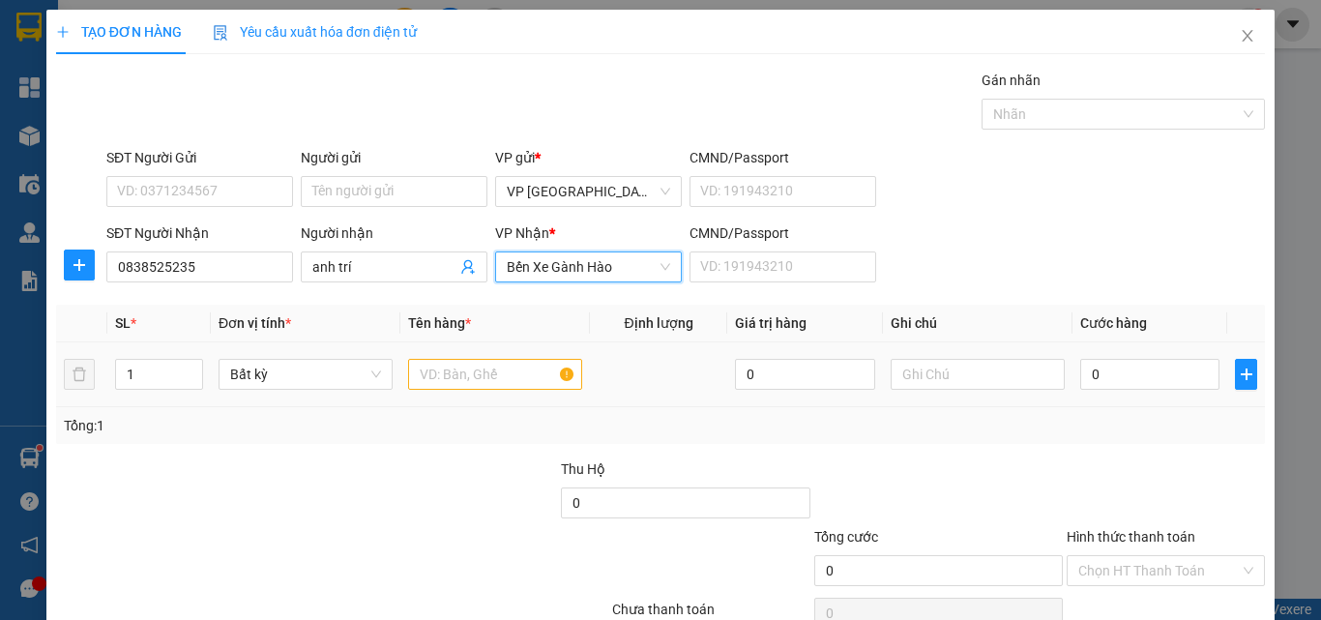
click at [433, 392] on div at bounding box center [495, 374] width 174 height 39
click at [446, 380] on input "text" at bounding box center [495, 374] width 174 height 31
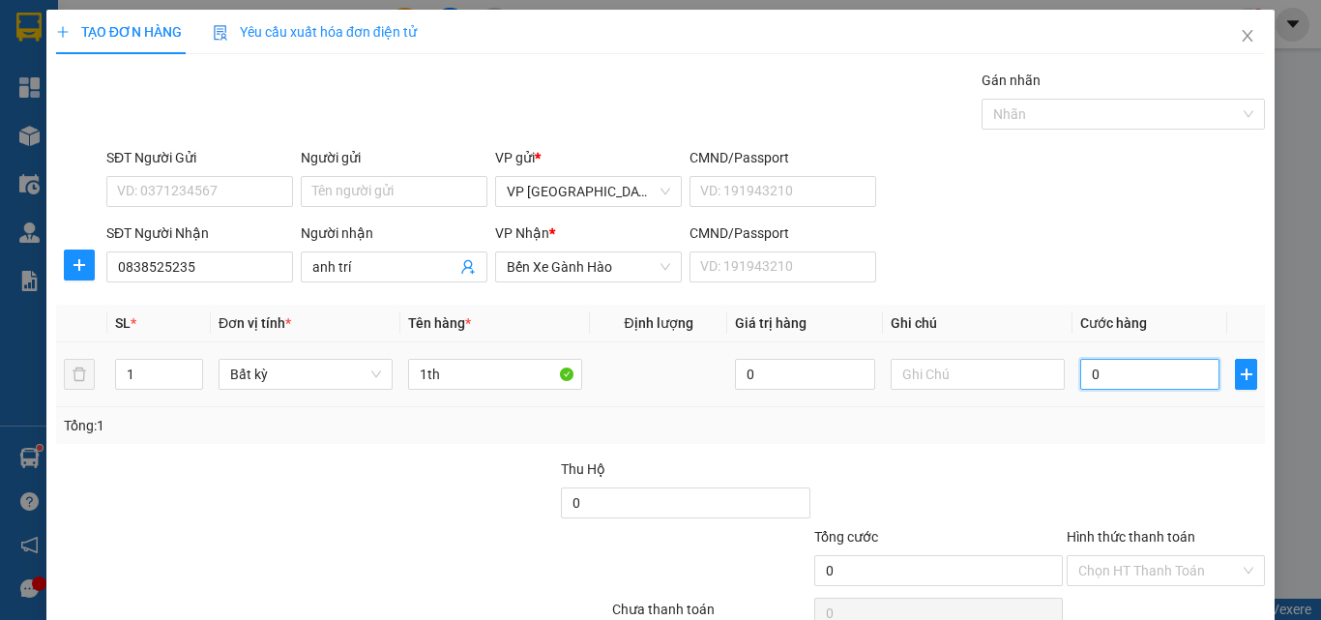
click at [1082, 380] on input "0" at bounding box center [1149, 374] width 139 height 31
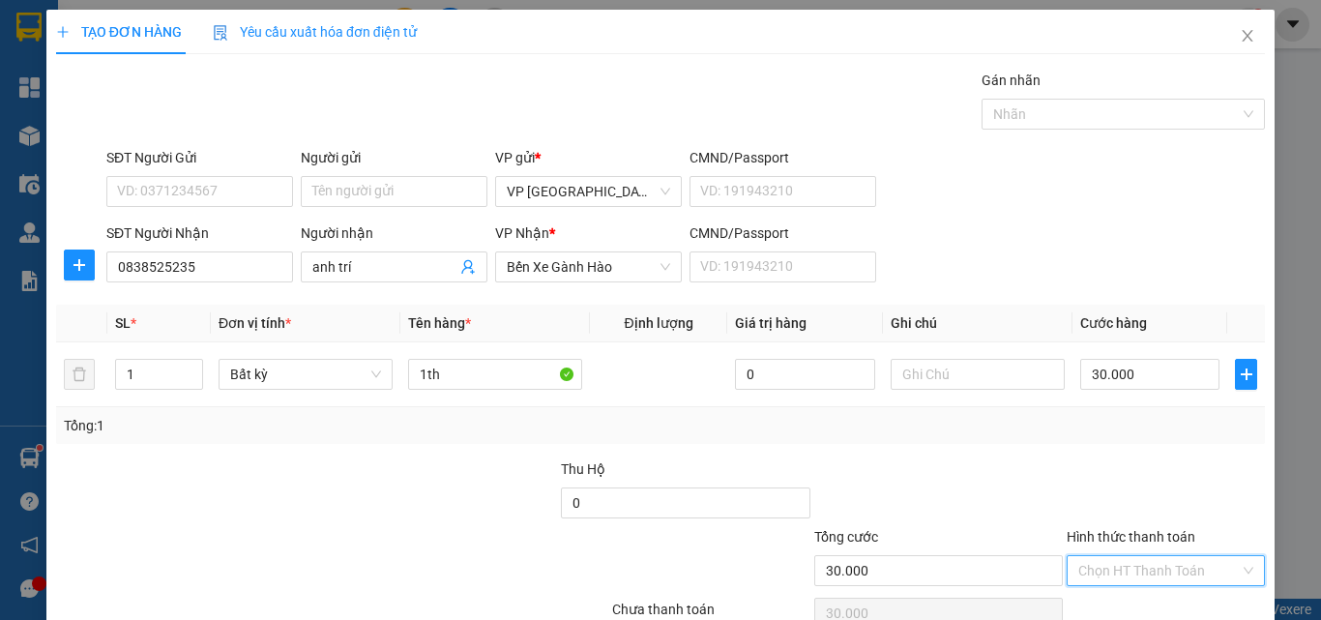
click at [1131, 556] on input "Hình thức thanh toán" at bounding box center [1159, 570] width 162 height 29
click at [1138, 599] on div "Tại văn phòng" at bounding box center [1152, 609] width 172 height 21
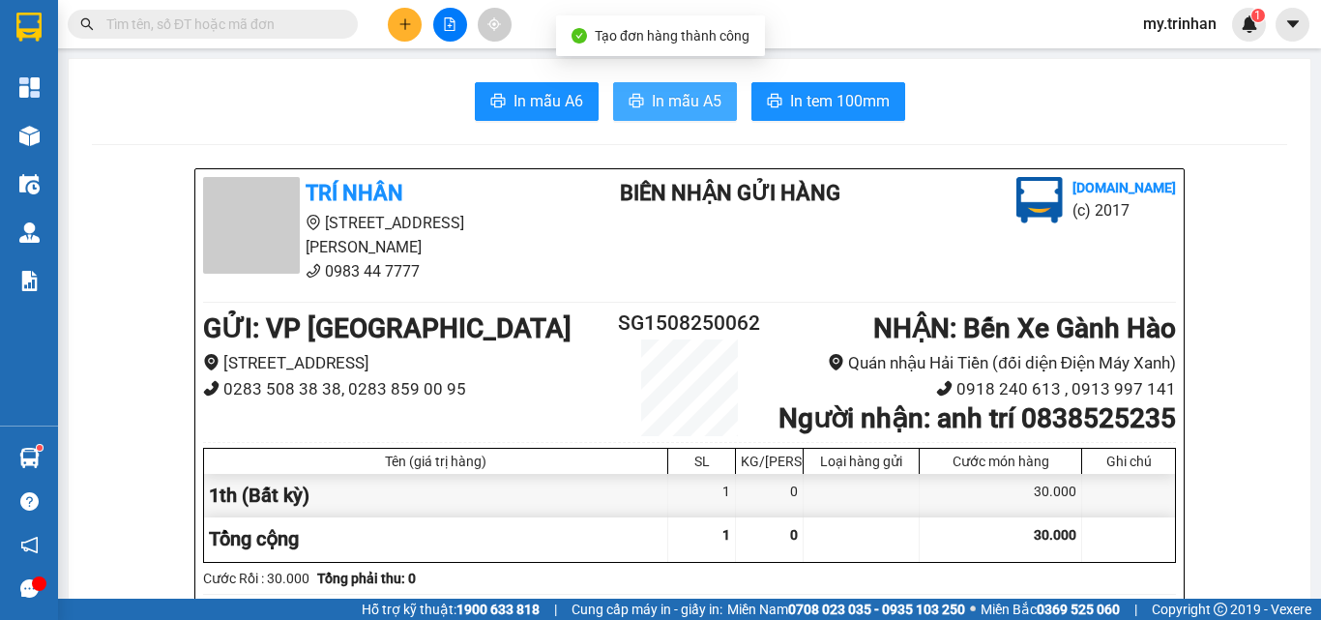
click at [667, 119] on button "In mẫu A5" at bounding box center [675, 101] width 124 height 39
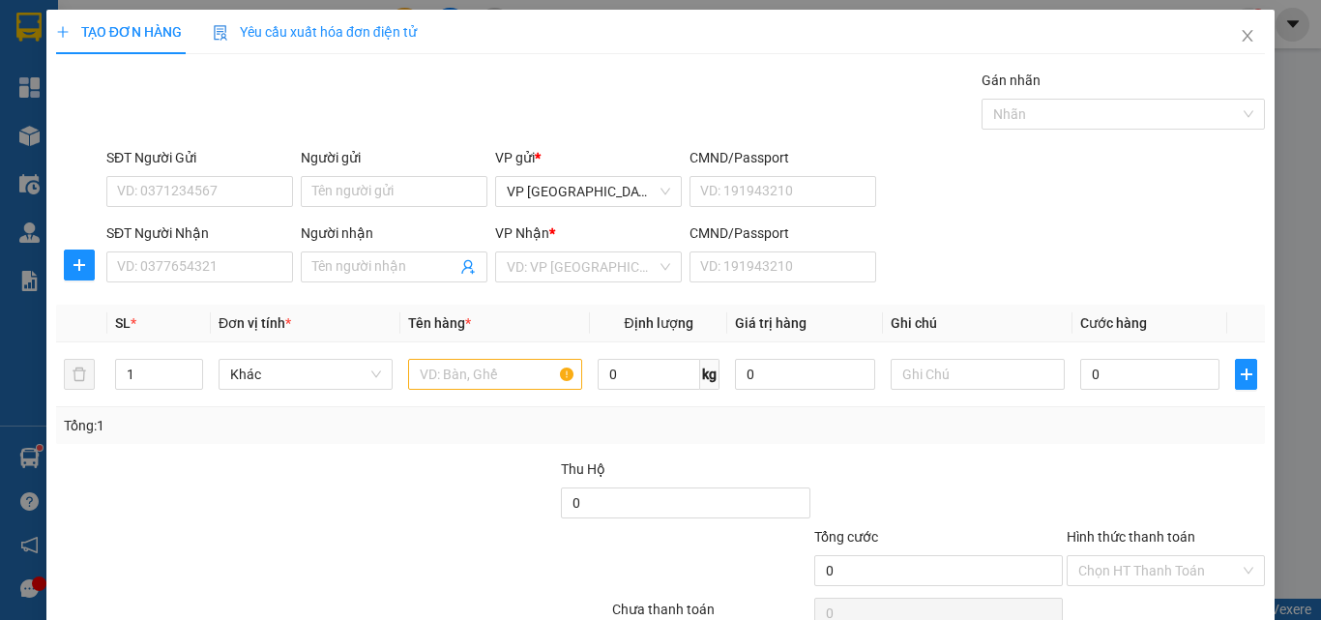
click at [737, 295] on div "Transit Pickup Surcharge Ids Transit Deliver Surcharge Ids Transit Deliver Surc…" at bounding box center [660, 374] width 1209 height 608
click at [211, 255] on input "SĐT Người Nhận" at bounding box center [199, 266] width 187 height 31
click at [227, 265] on input "986" at bounding box center [199, 266] width 187 height 31
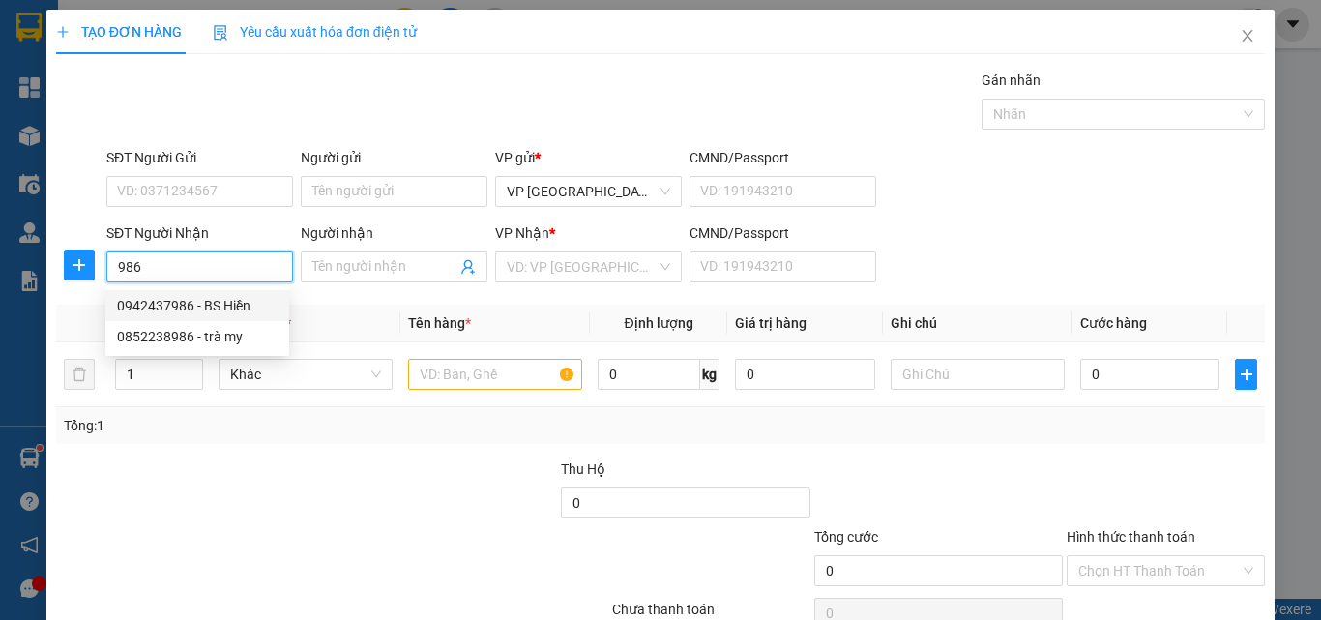
click at [253, 308] on div "0942437986 - BS Hiền" at bounding box center [197, 305] width 161 height 21
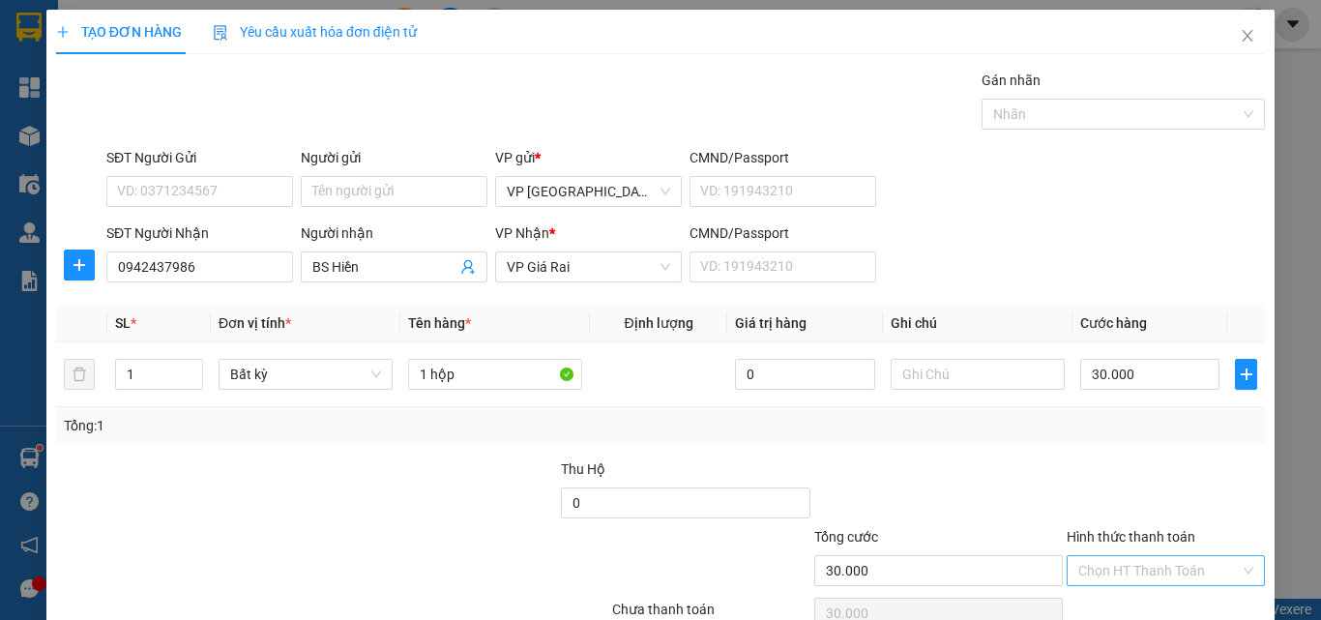
click at [1137, 556] on input "Hình thức thanh toán" at bounding box center [1159, 570] width 162 height 29
click at [1139, 594] on div "Tại văn phòng" at bounding box center [1151, 609] width 195 height 31
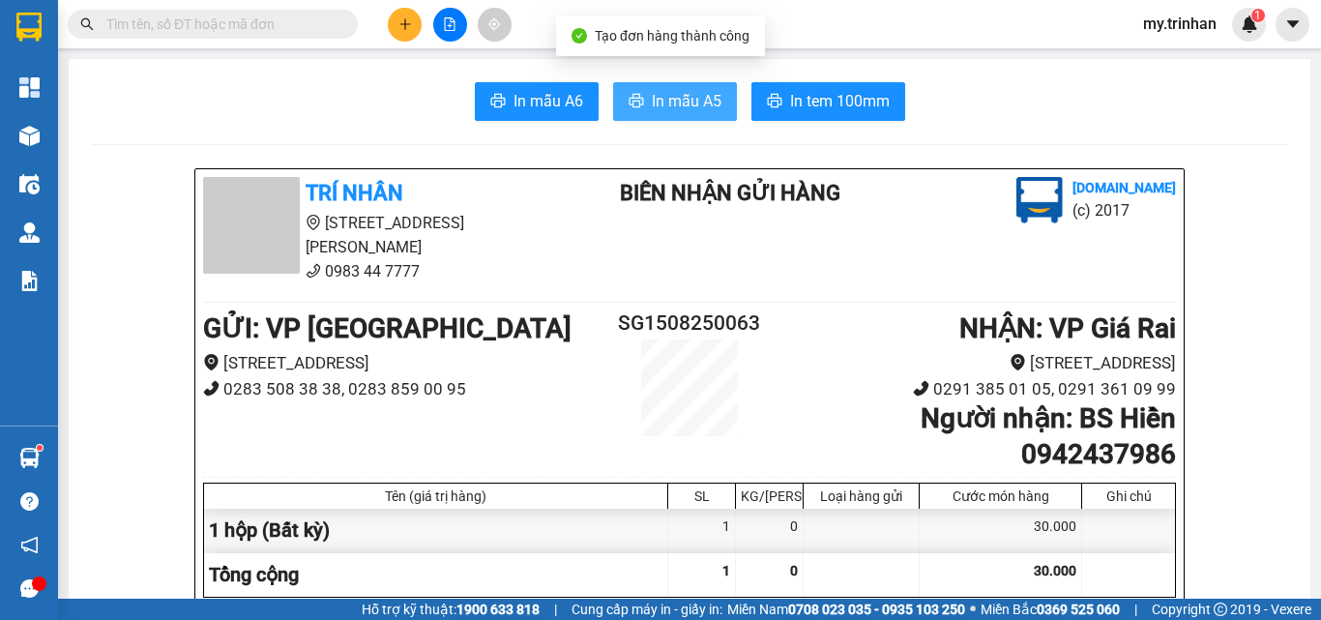
click at [654, 103] on span "In mẫu A5" at bounding box center [687, 101] width 70 height 24
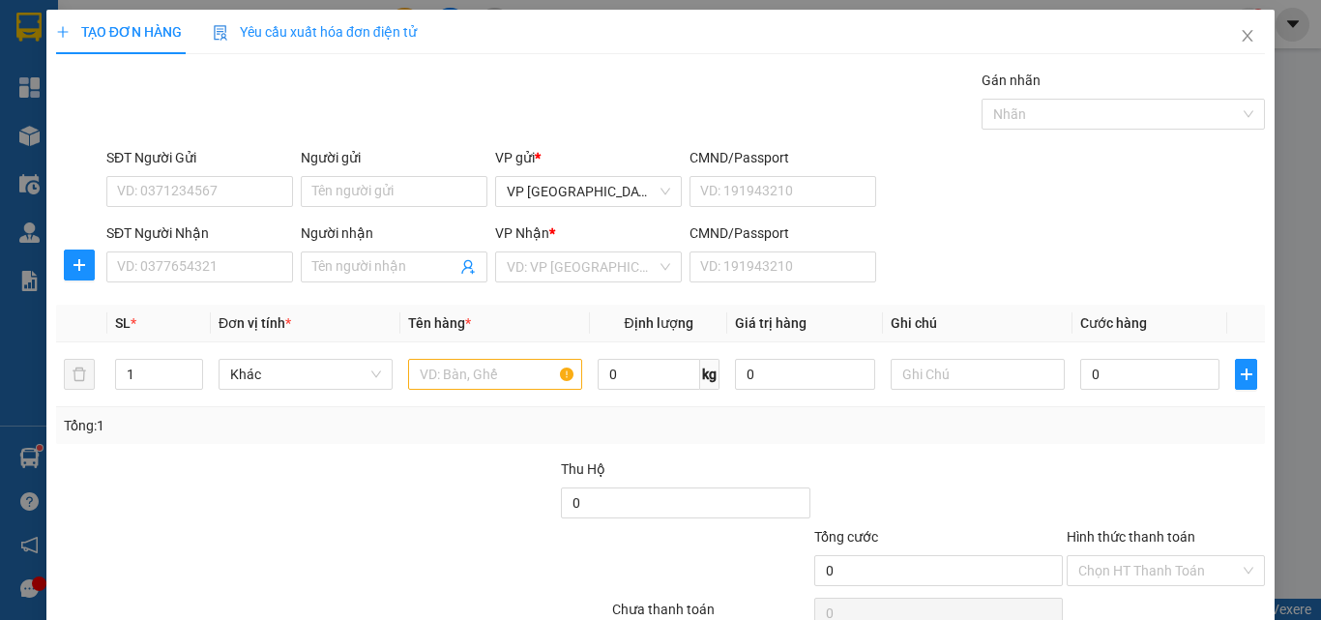
click at [967, 280] on div "SĐT Người Nhận VD: 0377654321 Người nhận Tên người nhận VP Nhận * VD: VP Sài Gò…" at bounding box center [686, 256] width 1166 height 68
click at [975, 261] on div "SĐT Người Nhận VD: 0377654321 Người nhận Tên người nhận VP Nhận * VD: VP Sài Gò…" at bounding box center [686, 256] width 1166 height 68
click at [1240, 39] on icon "close" at bounding box center [1247, 35] width 15 height 15
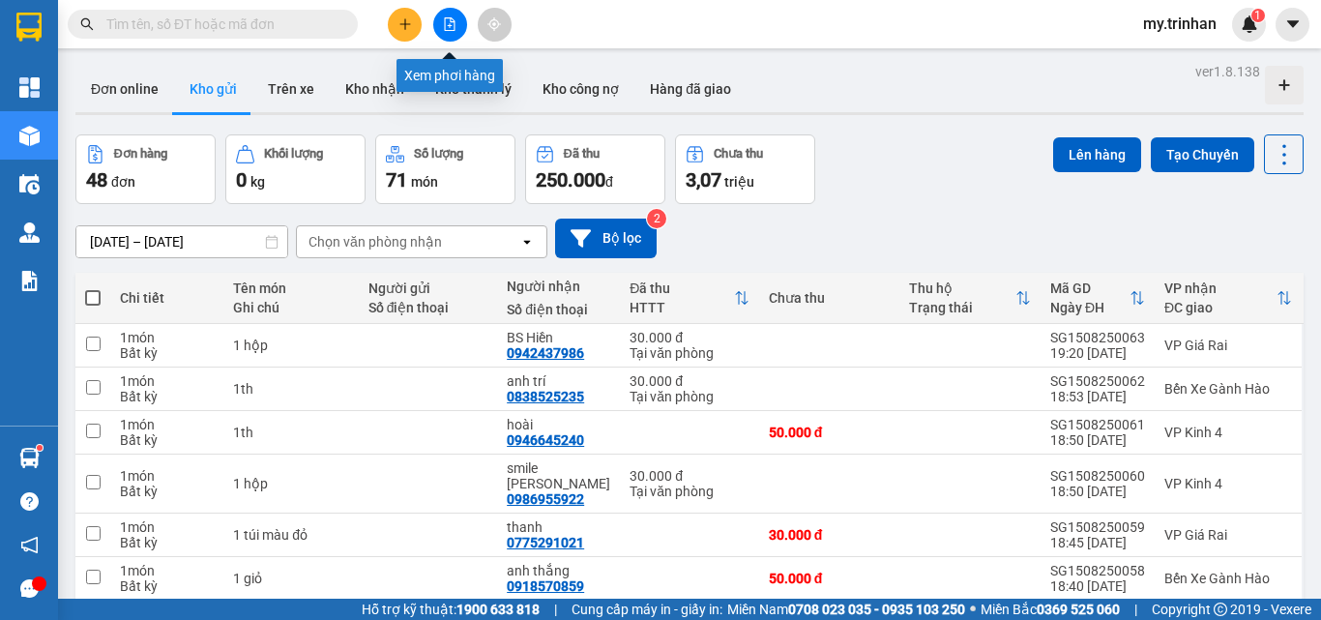
click at [449, 19] on icon "file-add" at bounding box center [450, 24] width 14 height 14
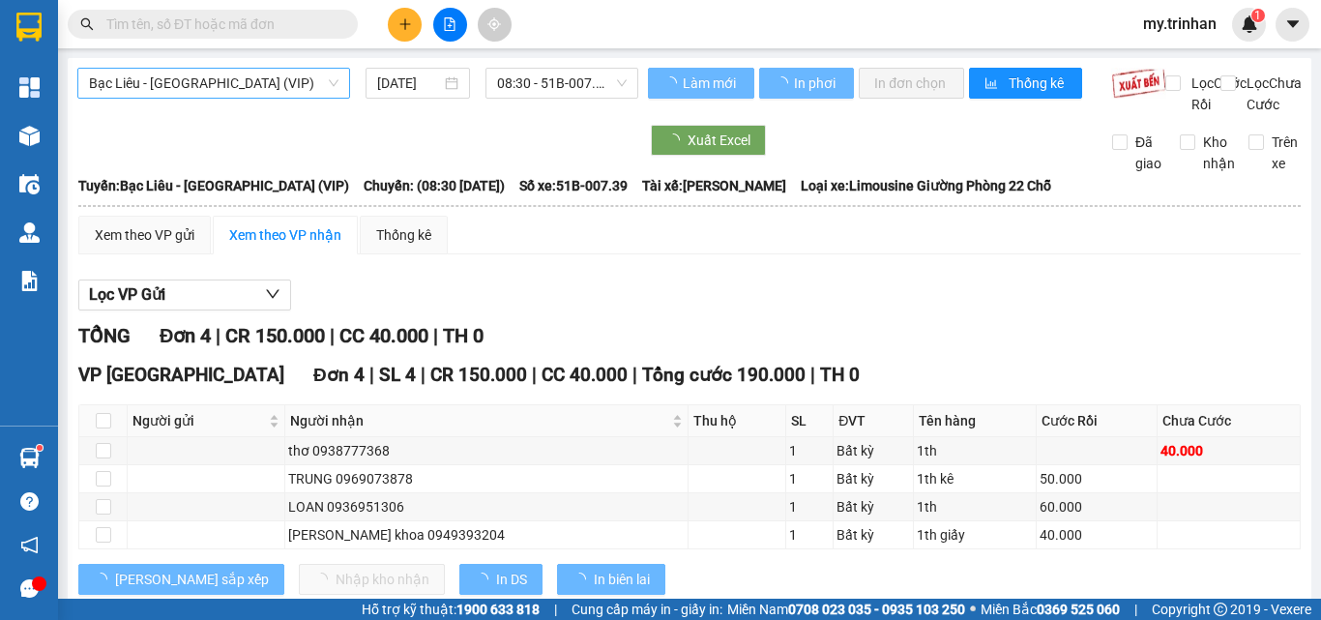
click at [305, 73] on span "Bạc Liêu - [GEOGRAPHIC_DATA] (VIP)" at bounding box center [214, 83] width 250 height 29
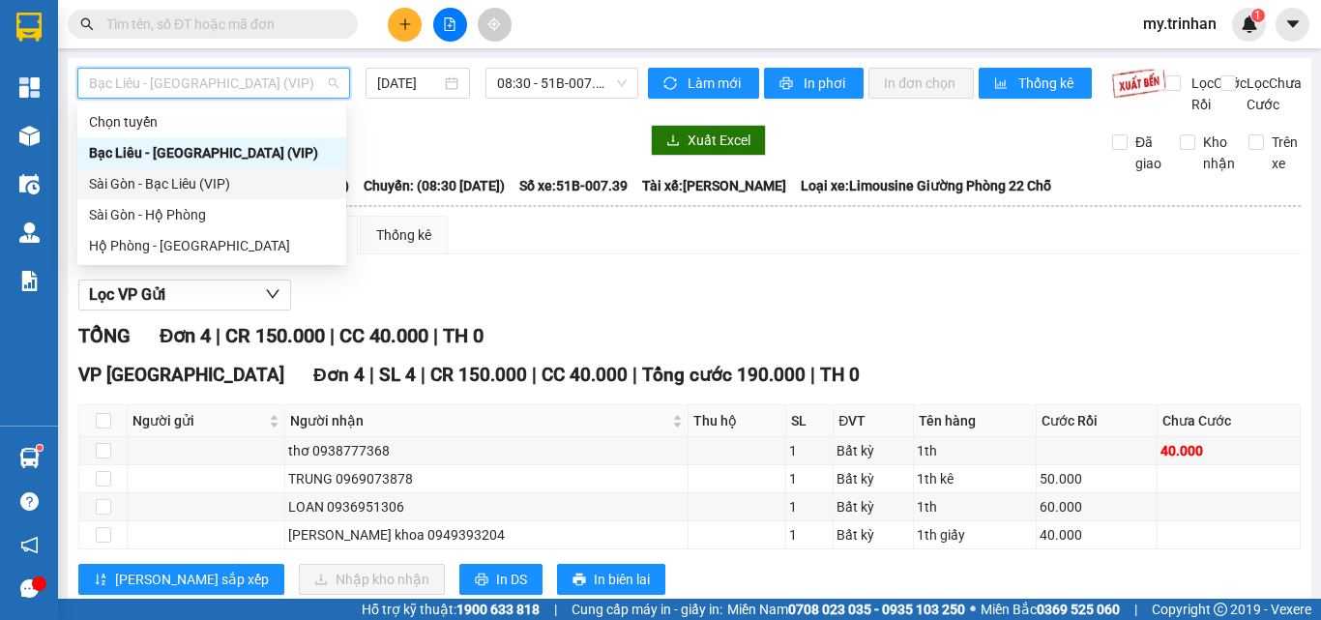
click at [241, 179] on div "Sài Gòn - Bạc Liêu (VIP)" at bounding box center [212, 183] width 246 height 21
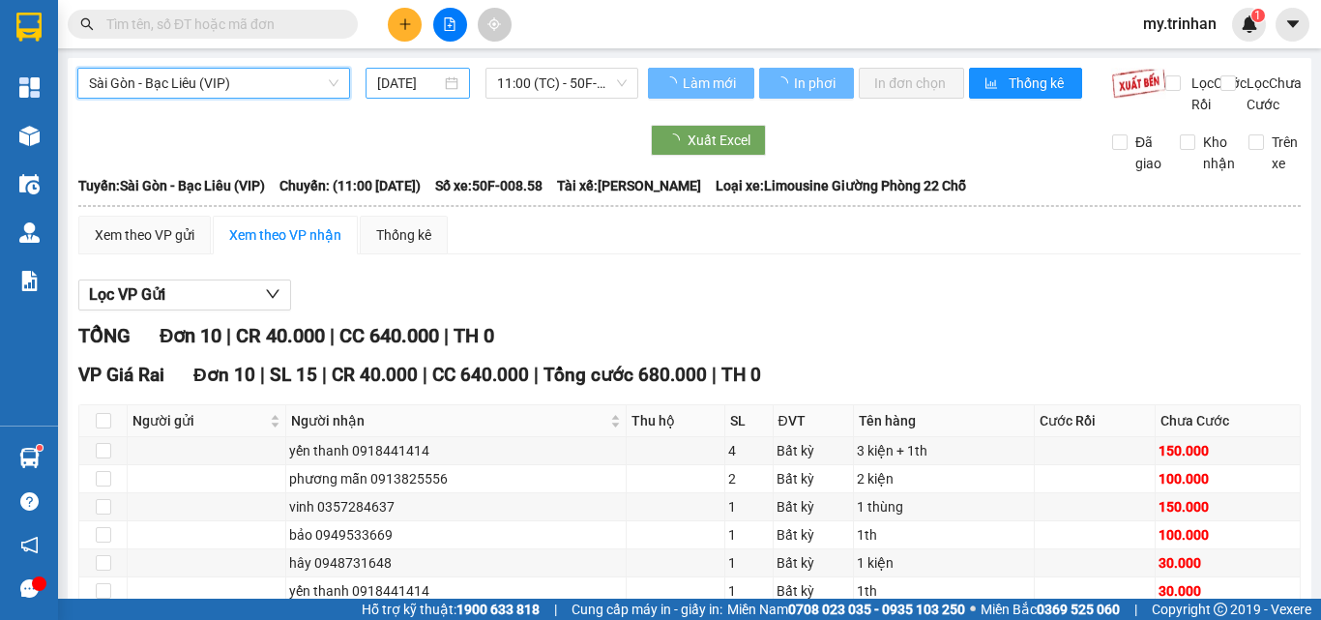
click at [421, 87] on input "[DATE]" at bounding box center [409, 83] width 64 height 21
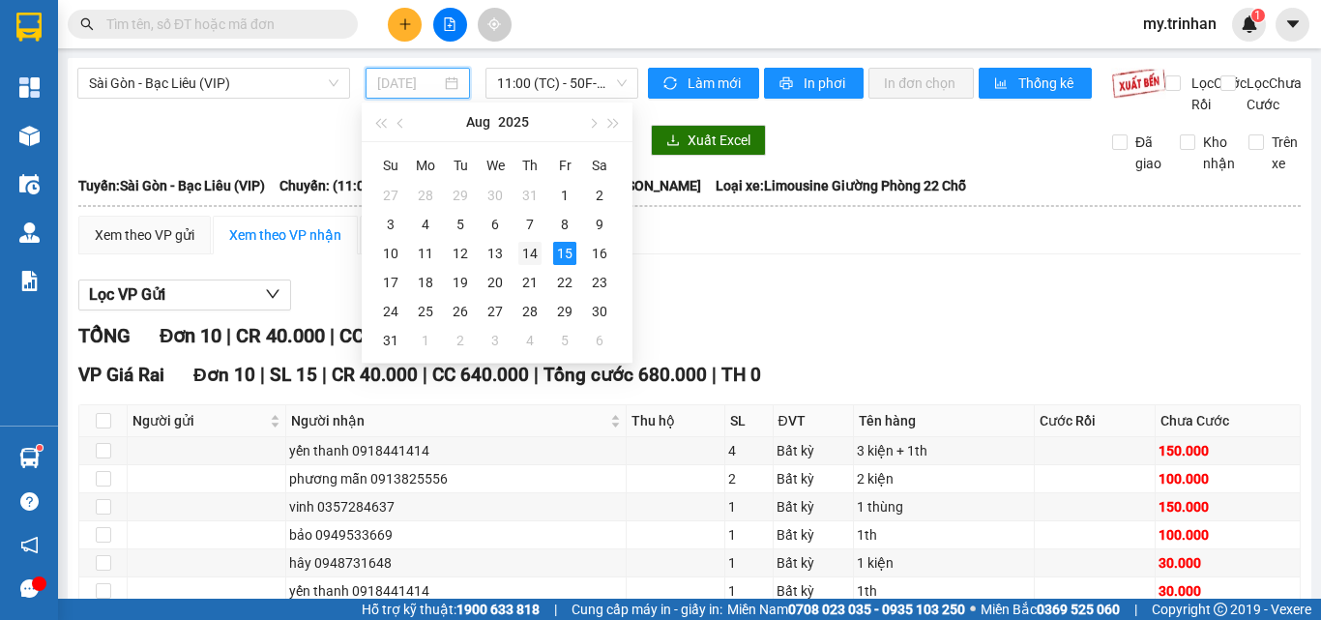
click at [531, 253] on div "14" at bounding box center [529, 253] width 23 height 23
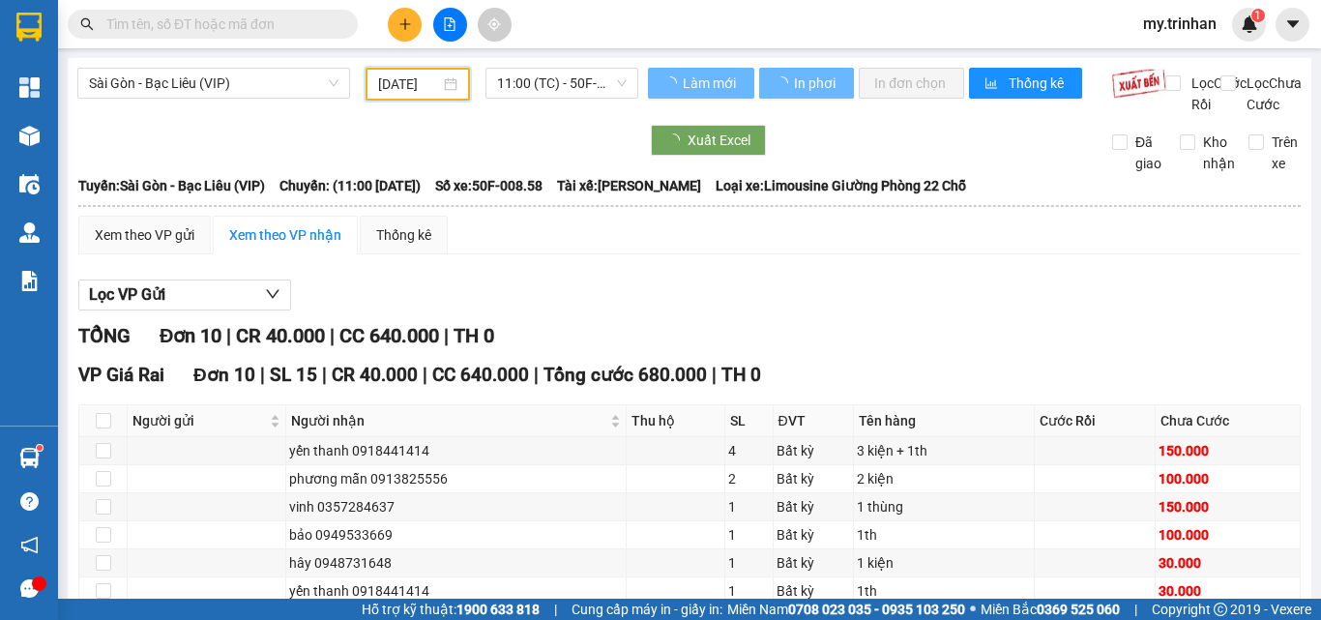
click at [539, 86] on span "11:00 (TC) - 50F-008.58" at bounding box center [562, 83] width 130 height 29
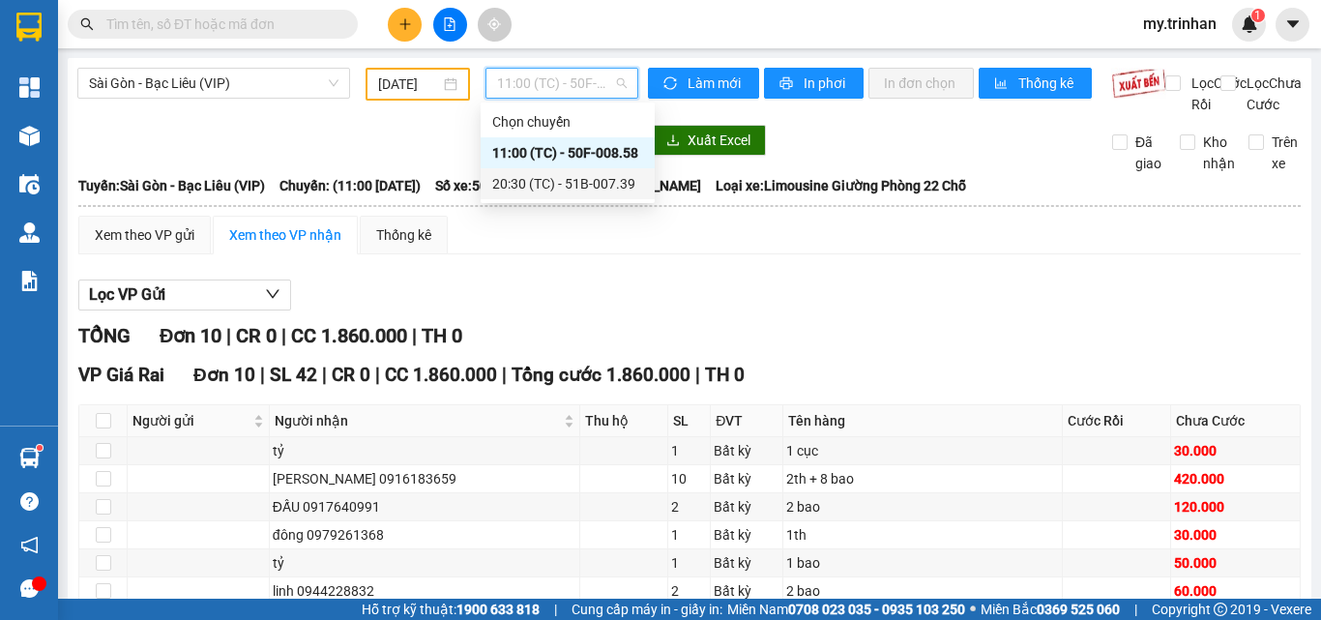
click at [533, 183] on div "20:30 (TC) - 51B-007.39" at bounding box center [567, 183] width 151 height 21
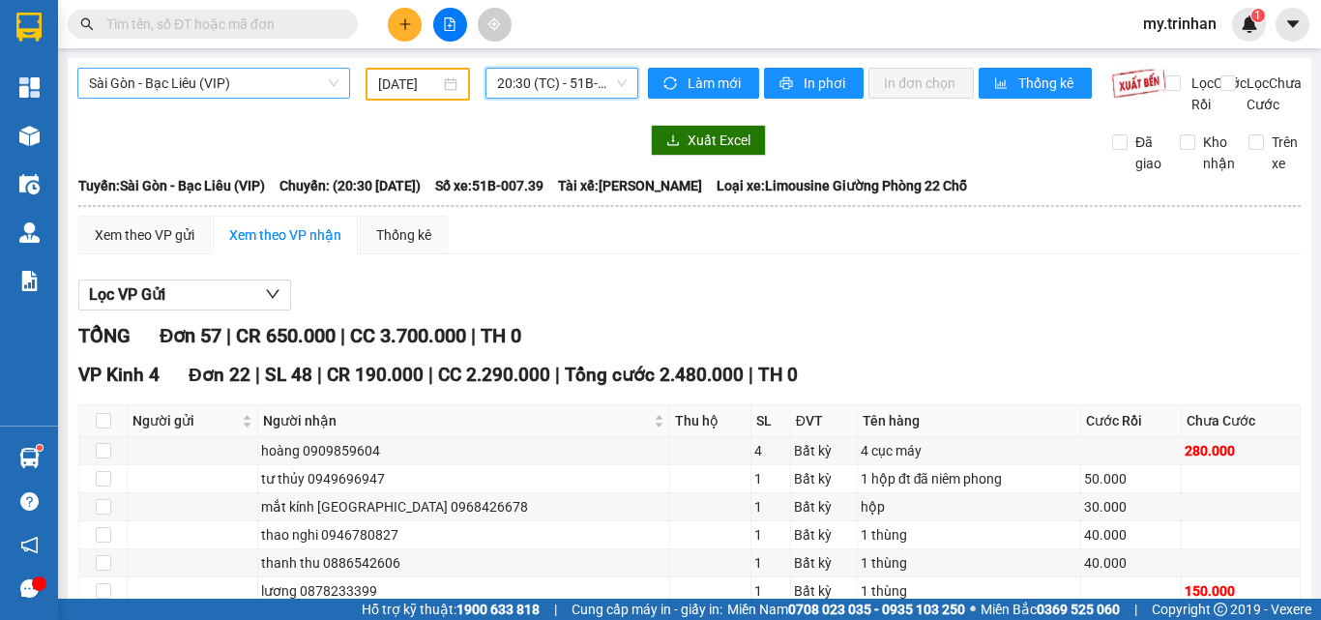
click at [284, 81] on span "Sài Gòn - Bạc Liêu (VIP)" at bounding box center [214, 83] width 250 height 29
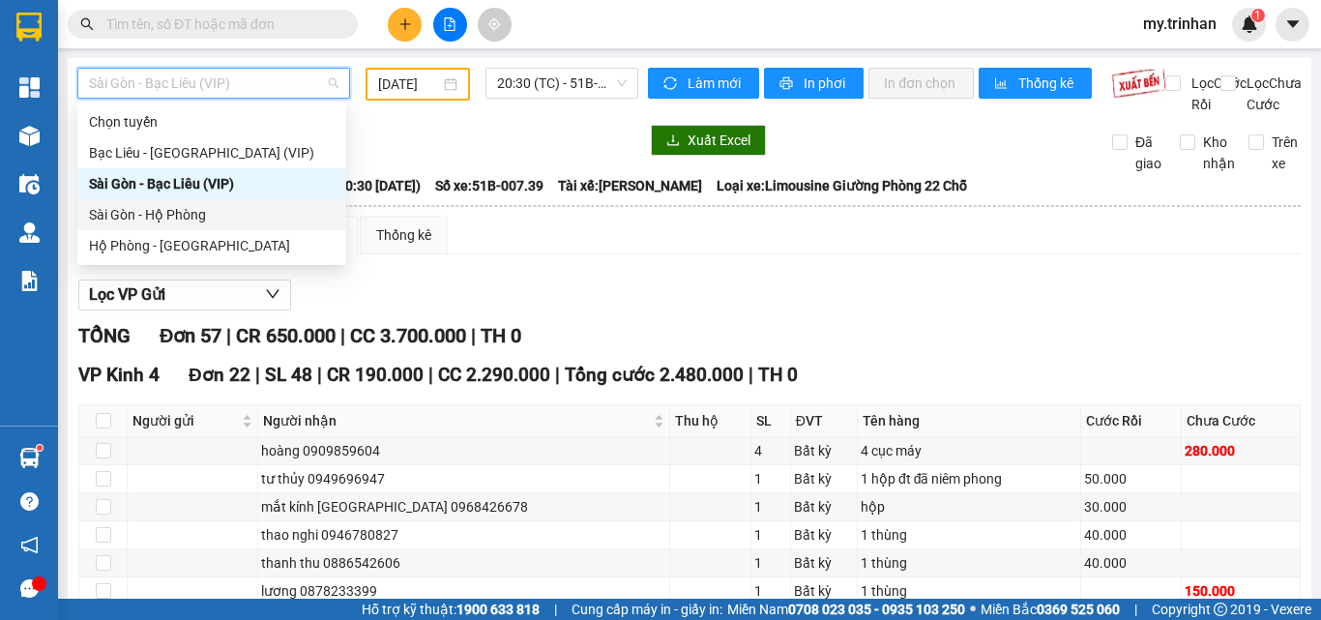
click at [260, 230] on div "Hộ Phòng - [GEOGRAPHIC_DATA]" at bounding box center [211, 245] width 269 height 31
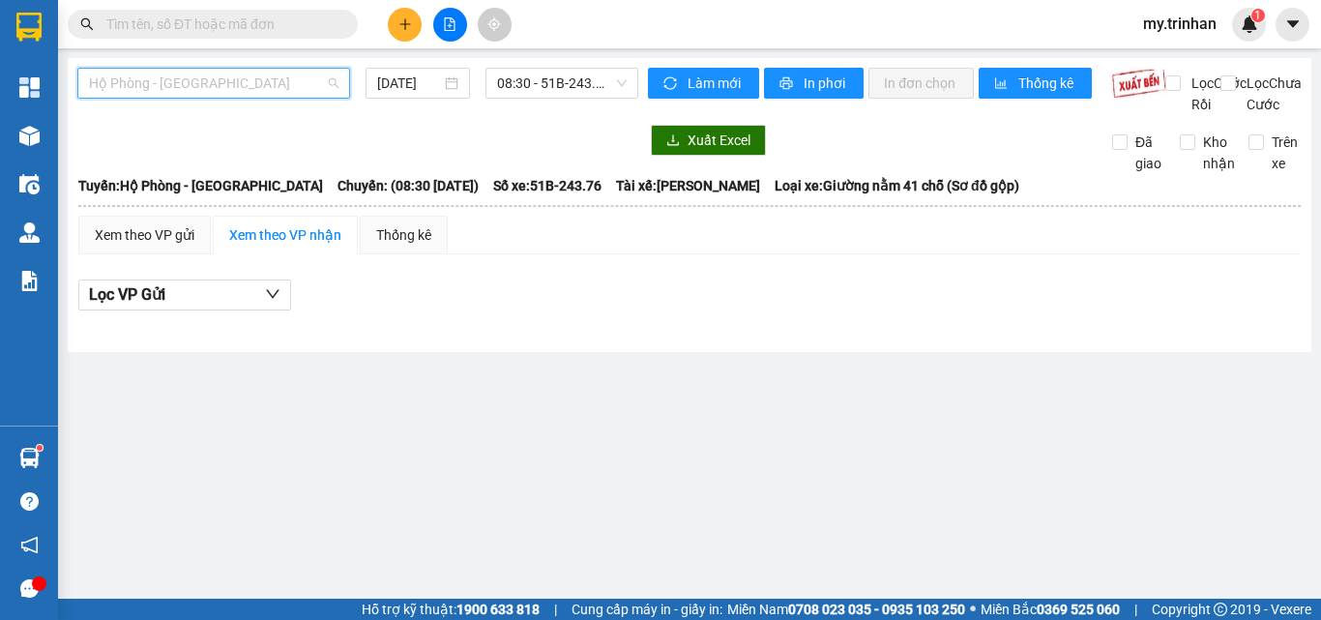
click at [323, 89] on span "Hộ Phòng - [GEOGRAPHIC_DATA]" at bounding box center [214, 83] width 250 height 29
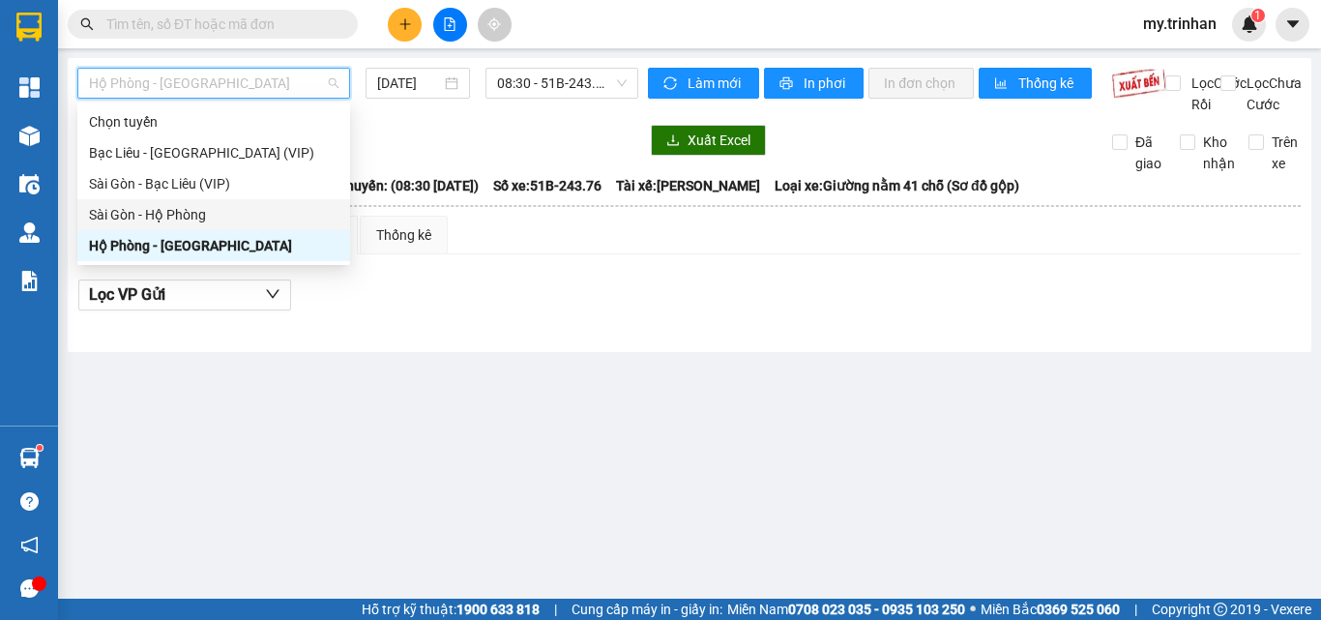
click at [248, 208] on div "Sài Gòn - Hộ Phòng" at bounding box center [214, 214] width 250 height 21
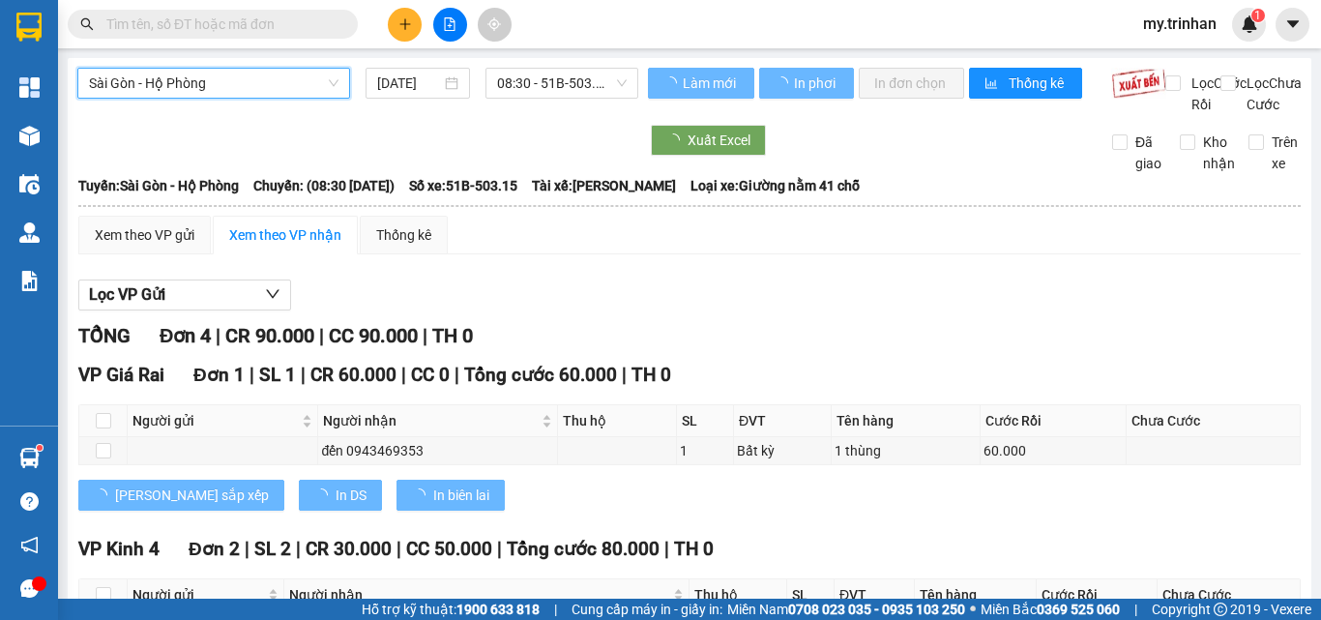
click at [427, 77] on input "[DATE]" at bounding box center [409, 83] width 64 height 21
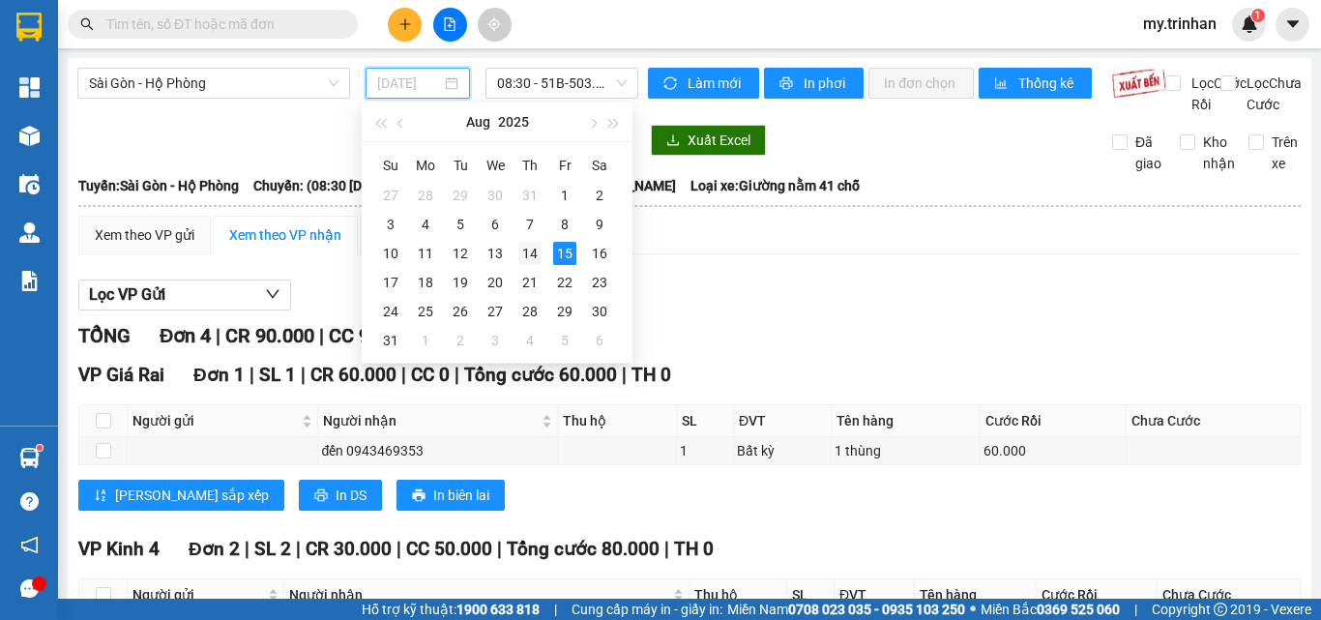
click at [538, 259] on div "14" at bounding box center [529, 253] width 23 height 23
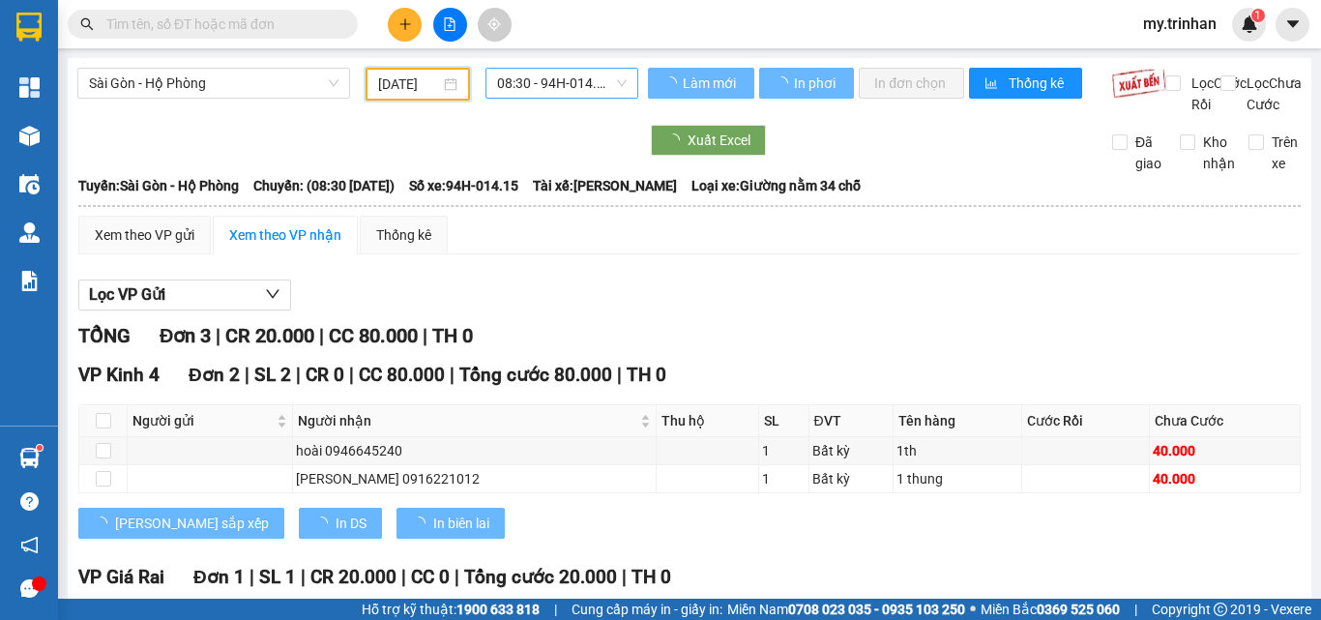
click at [526, 83] on span "08:30 - 94H-014.15" at bounding box center [562, 83] width 130 height 29
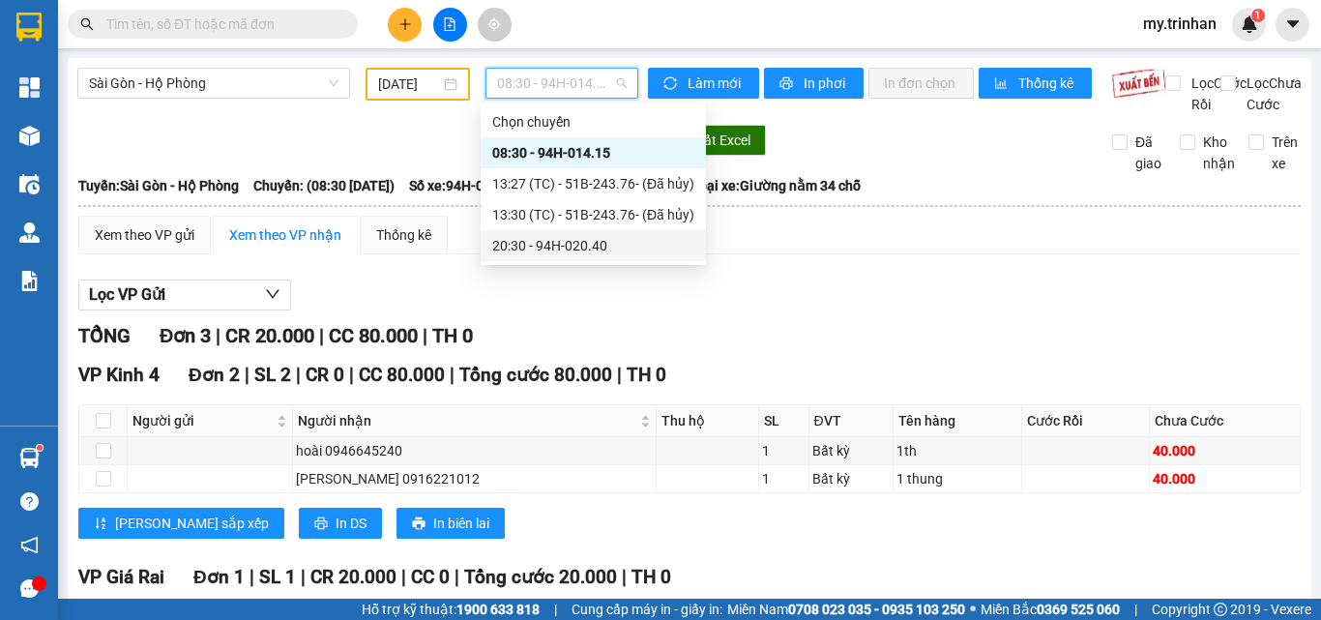
click at [520, 234] on div "20:30 - 94H-020.40" at bounding box center [593, 245] width 225 height 31
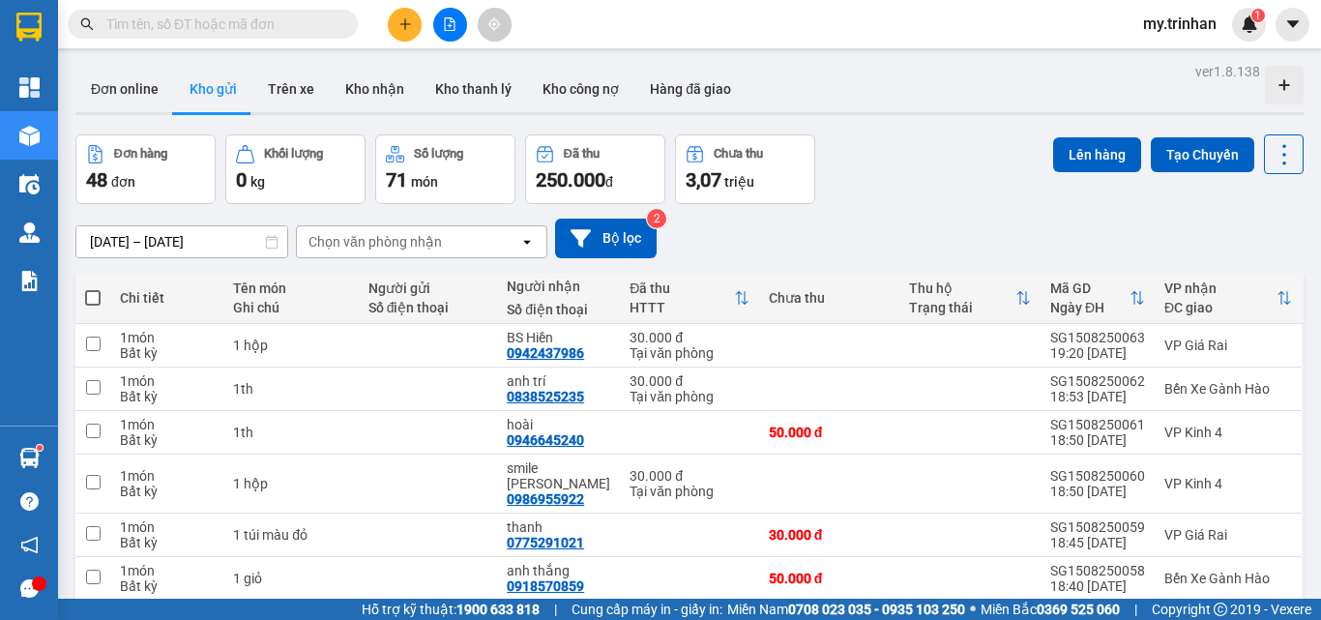
click at [447, 30] on icon "file-add" at bounding box center [450, 24] width 11 height 14
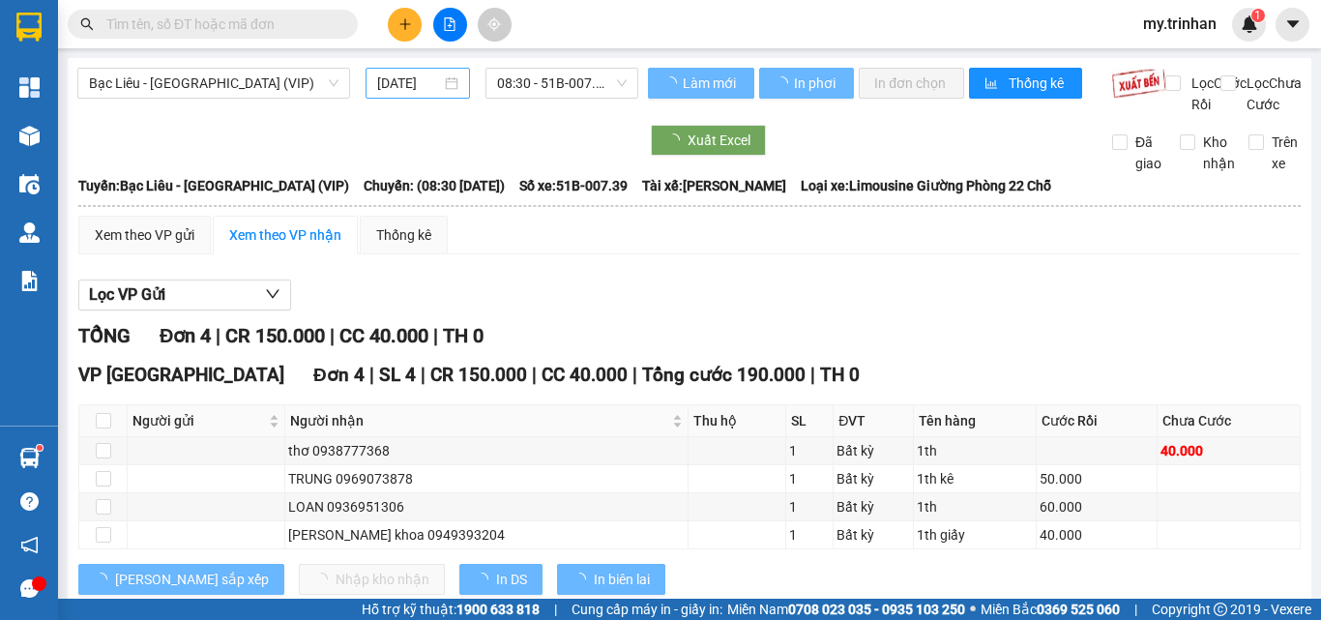
click at [396, 87] on input "[DATE]" at bounding box center [409, 83] width 64 height 21
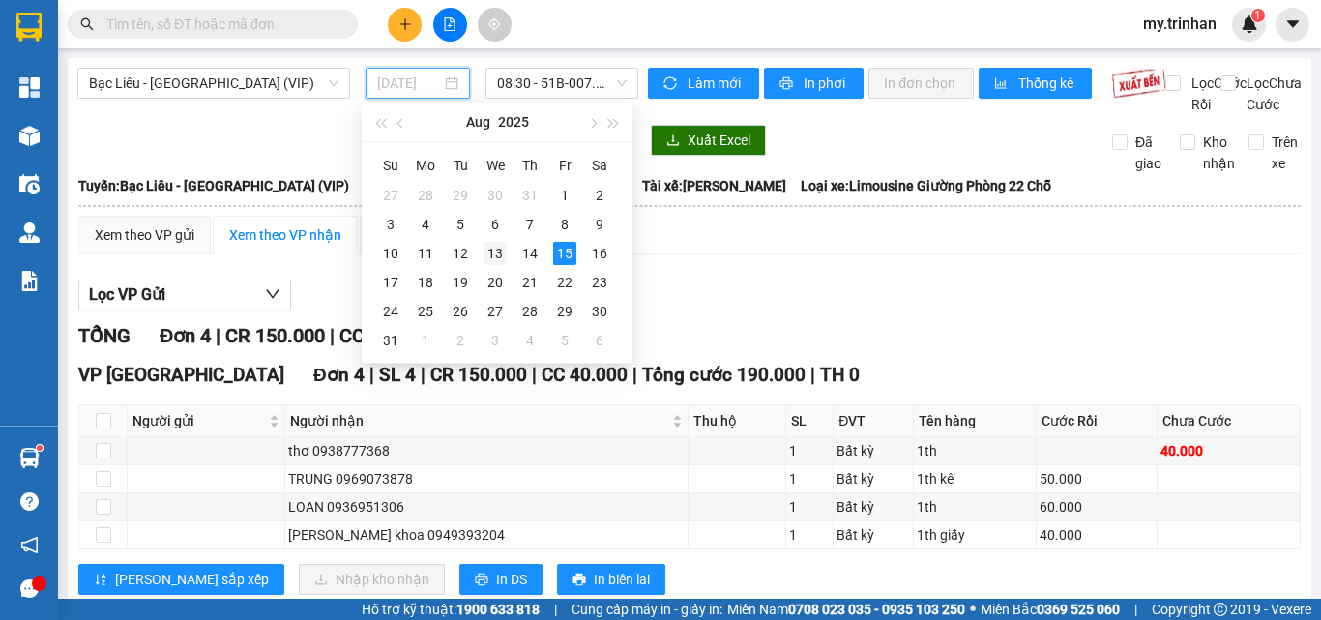
click at [497, 257] on div "13" at bounding box center [495, 253] width 23 height 23
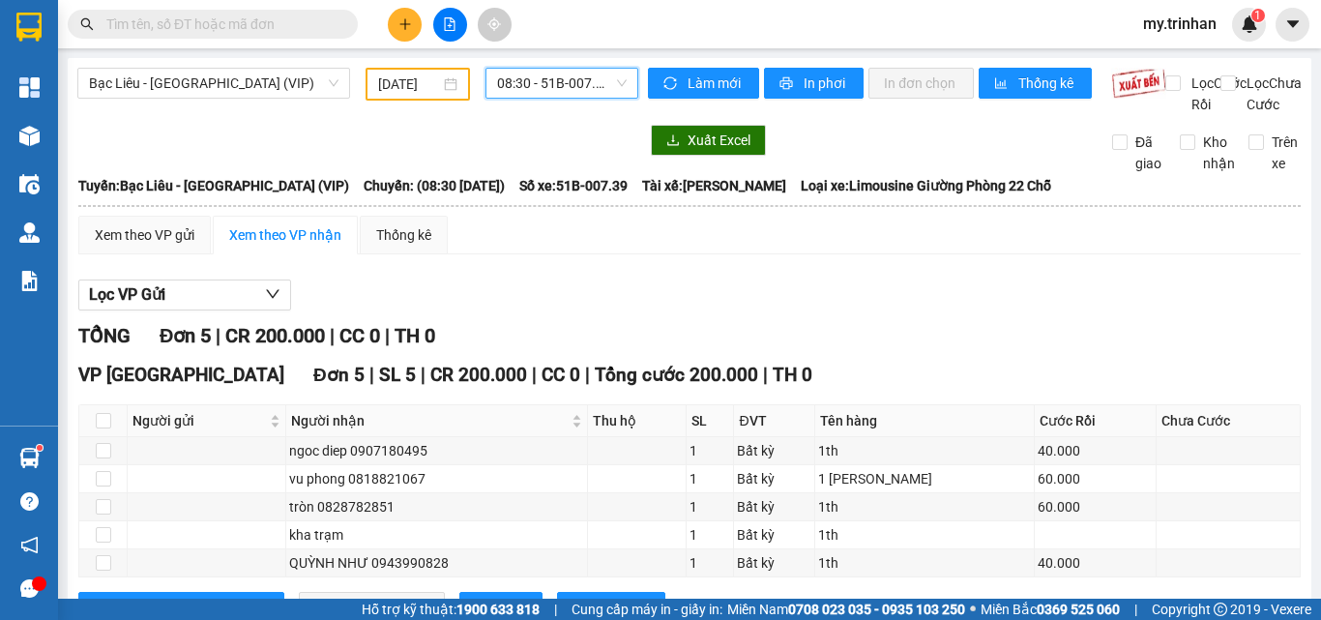
click at [530, 86] on span "08:30 - 51B-007.39" at bounding box center [562, 83] width 130 height 29
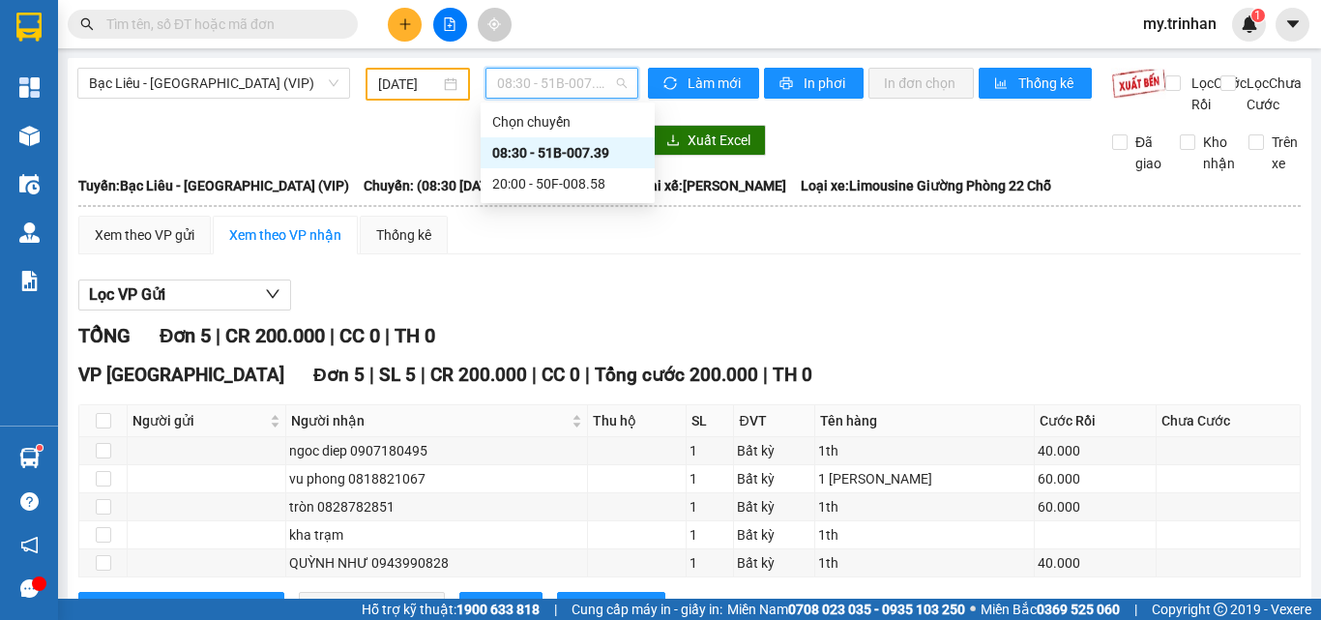
click at [516, 174] on div "20:00 - 50F-008.58" at bounding box center [567, 183] width 151 height 21
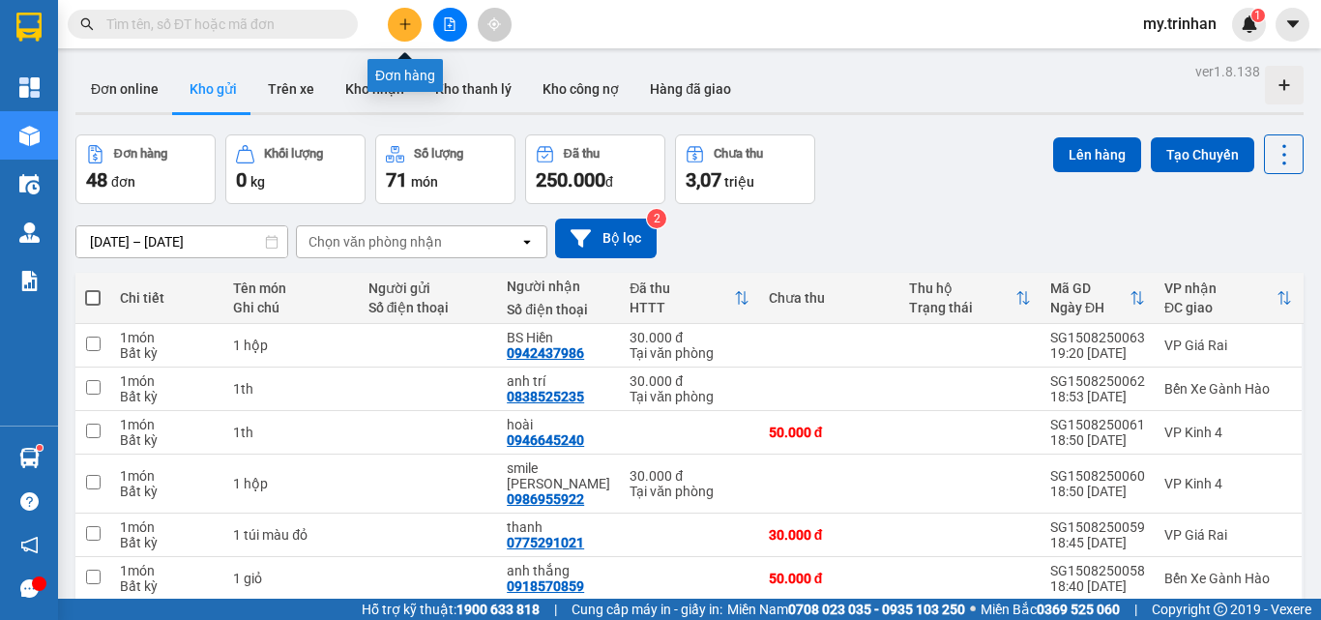
click at [415, 36] on button at bounding box center [405, 25] width 34 height 34
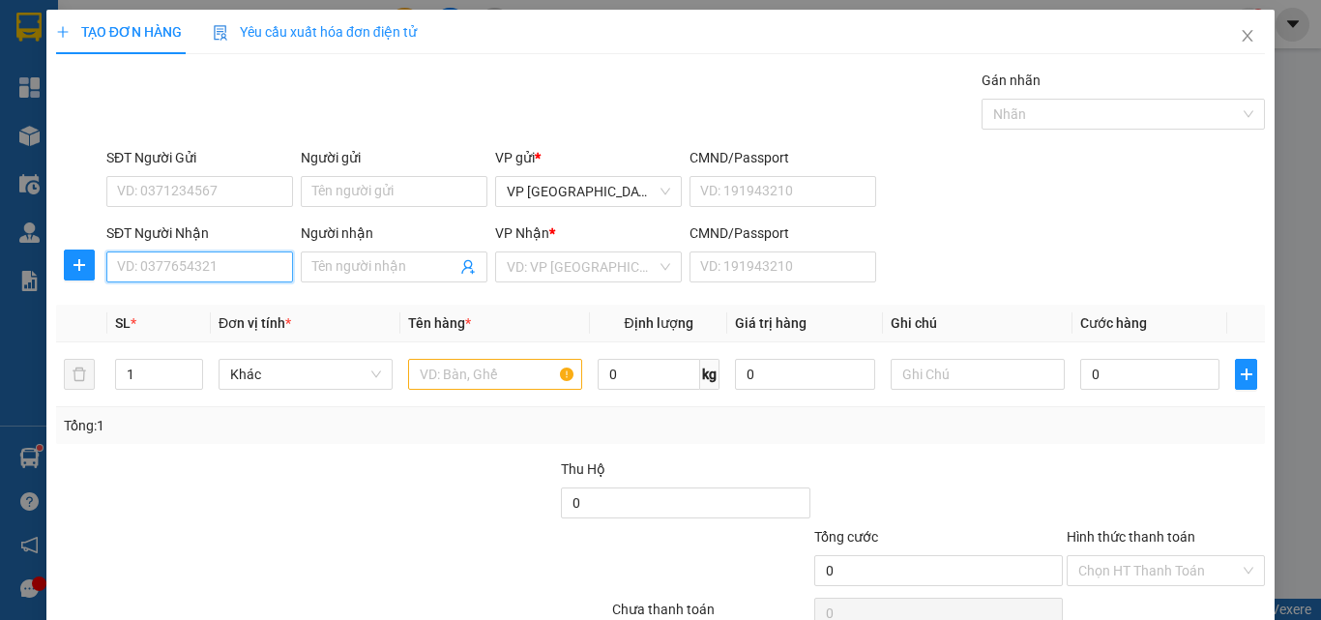
click at [246, 262] on input "SĐT Người Nhận" at bounding box center [199, 266] width 187 height 31
click at [250, 266] on input "SĐT Người Nhận" at bounding box center [199, 266] width 187 height 31
click at [256, 260] on input "SĐT Người Nhận" at bounding box center [199, 266] width 187 height 31
click at [214, 296] on div "0949488600 - chi" at bounding box center [197, 305] width 161 height 21
type input "0949488600"
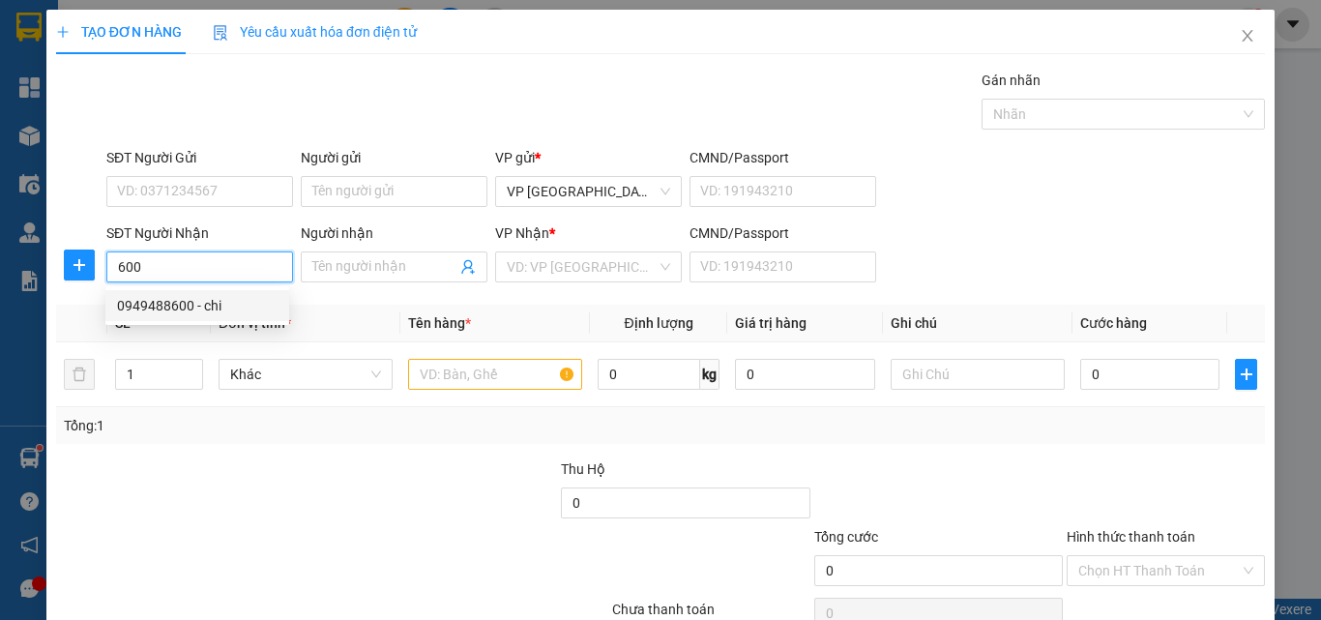
type input "chi"
type input "20.000"
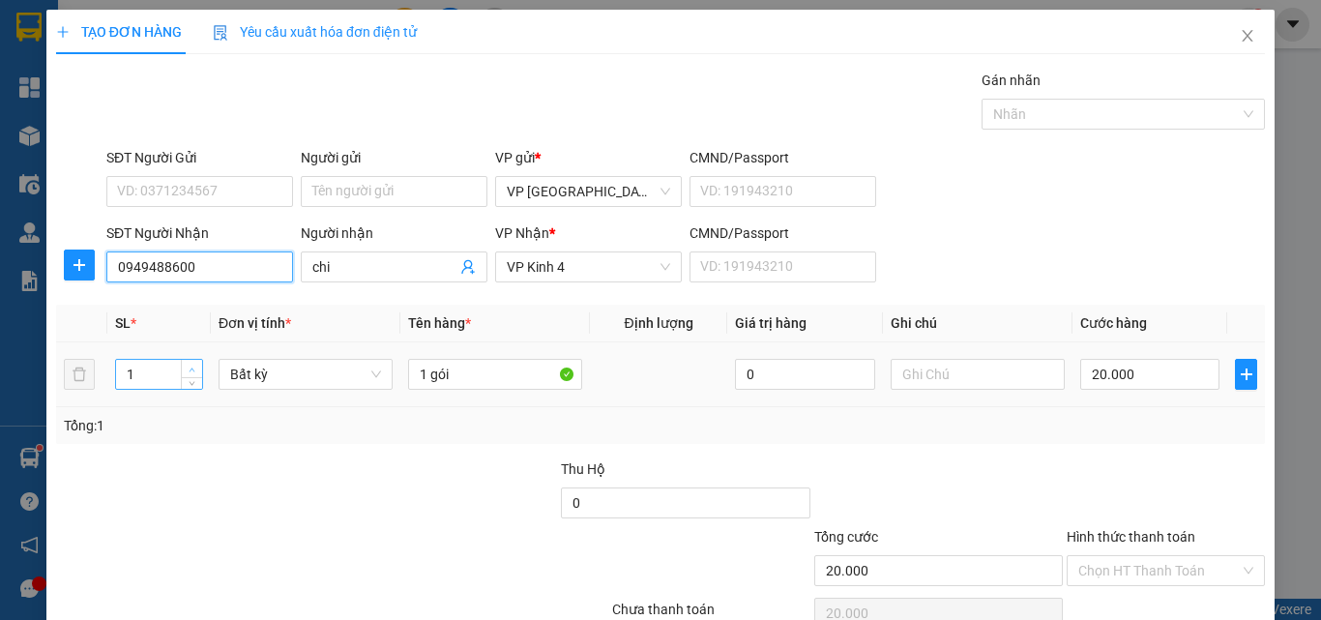
type input "0949488600"
type input "2"
click at [191, 369] on icon "up" at bounding box center [192, 370] width 7 height 7
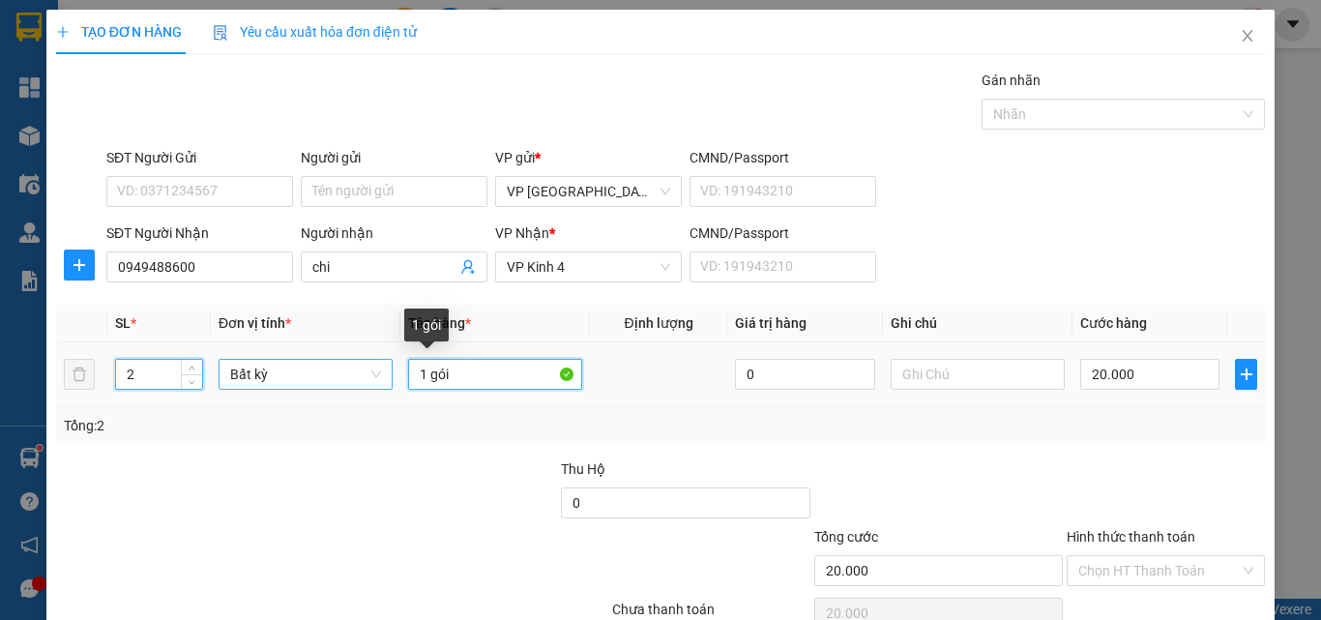
drag, startPoint x: 470, startPoint y: 367, endPoint x: 362, endPoint y: 370, distance: 108.4
click at [374, 369] on tr "2 Bất kỳ 1 gói 0 20.000" at bounding box center [660, 374] width 1209 height 65
type input "0"
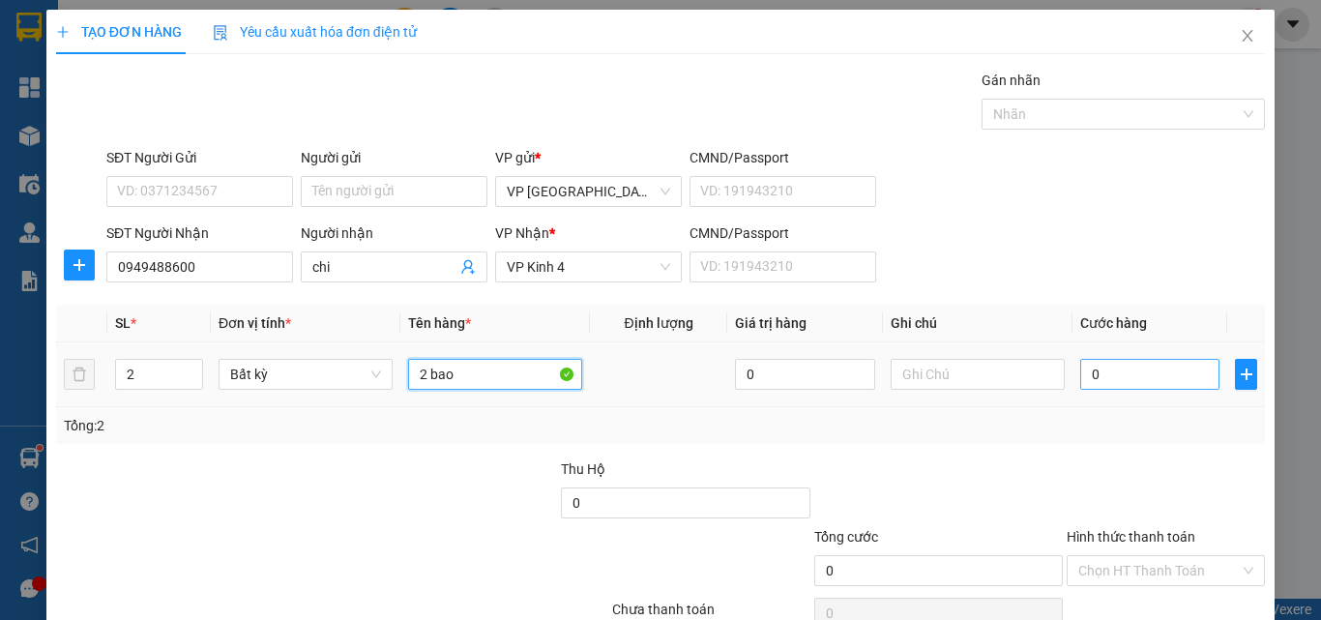
type input "2 bao"
click at [1146, 389] on input "0" at bounding box center [1149, 374] width 139 height 31
type input "1"
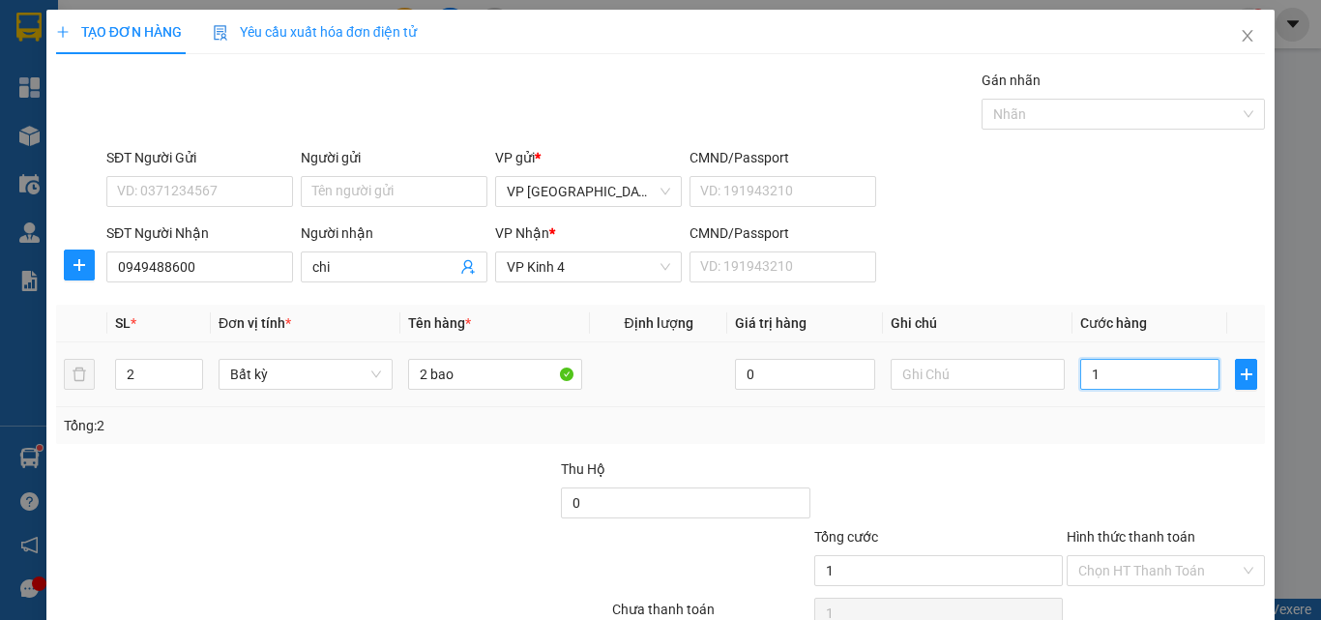
type input "18"
type input "180"
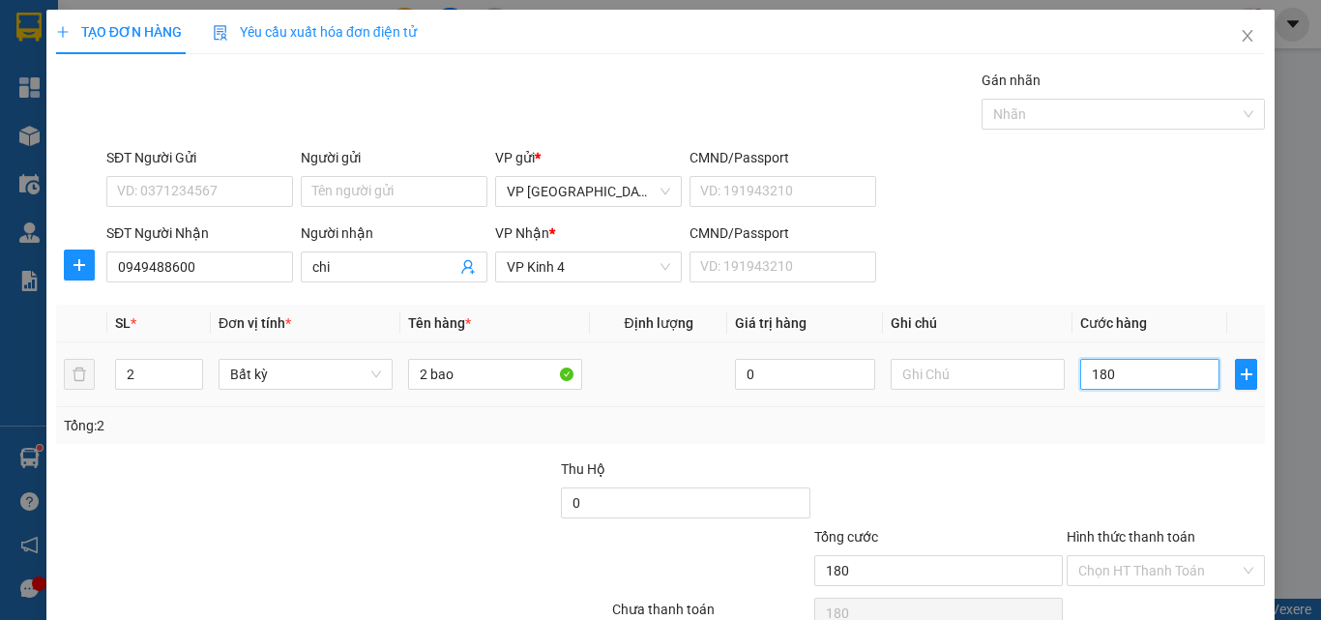
type input "180"
type input "180.000"
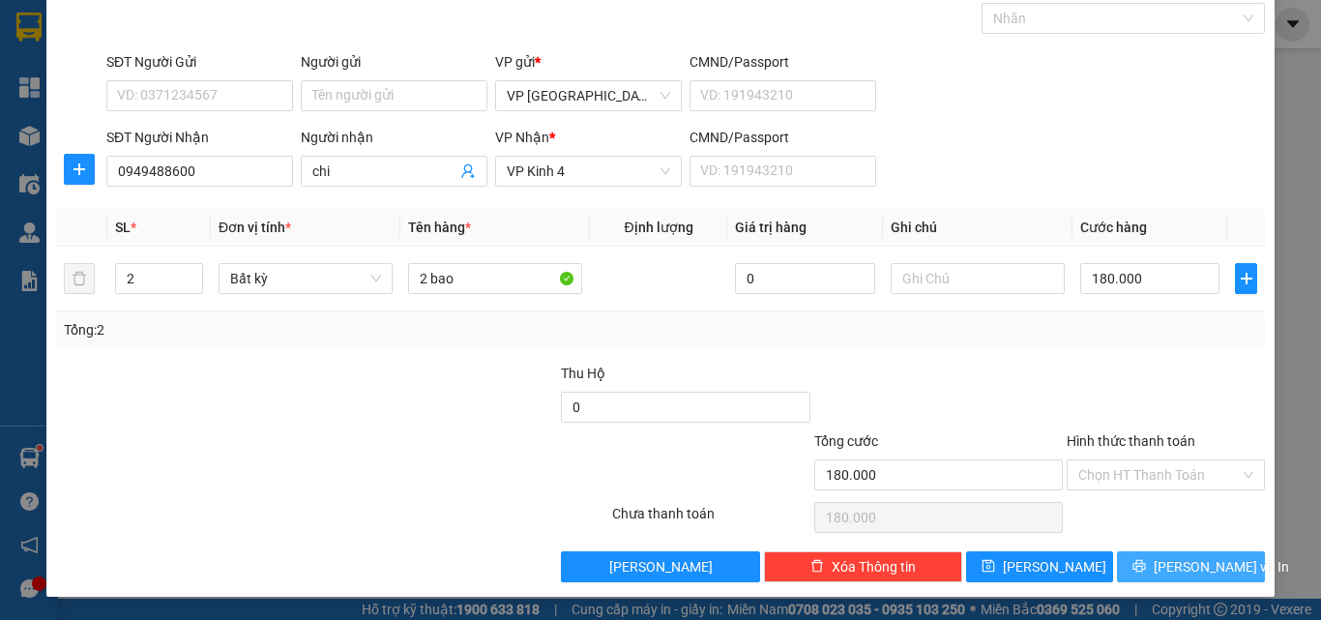
click at [1187, 573] on span "[PERSON_NAME] và In" at bounding box center [1221, 566] width 135 height 21
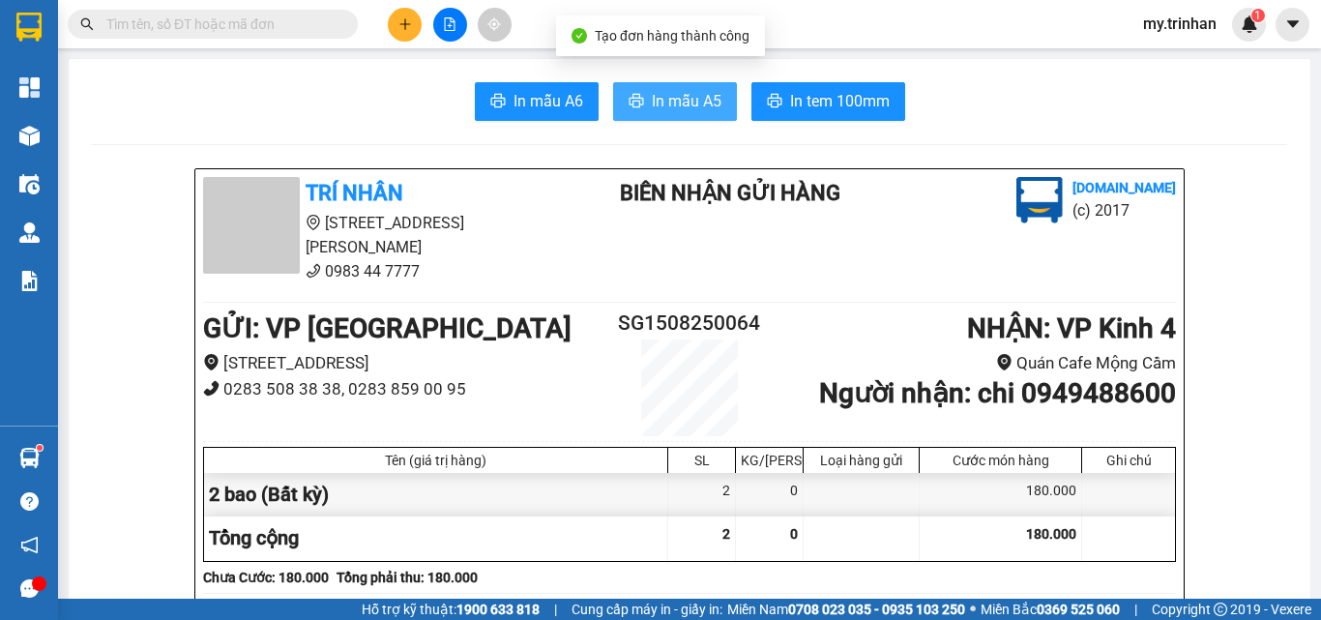
click at [670, 110] on span "In mẫu A5" at bounding box center [687, 101] width 70 height 24
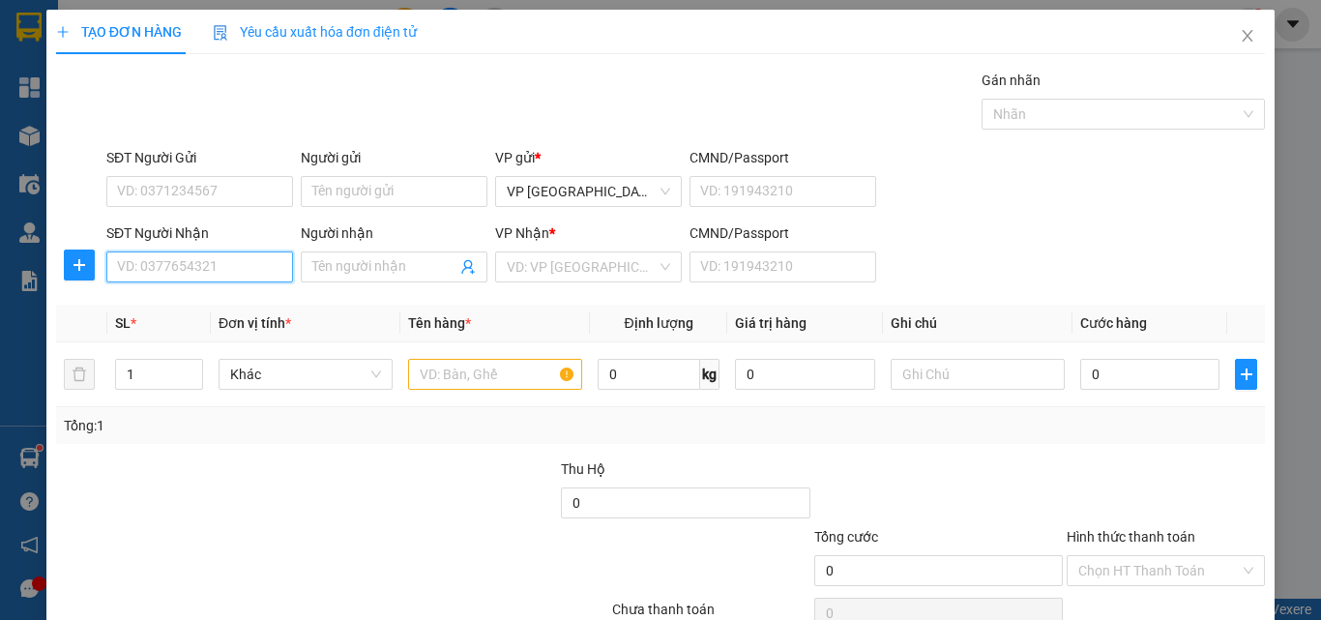
click at [152, 256] on input "SĐT Người Nhận" at bounding box center [199, 266] width 187 height 31
click at [228, 299] on div "0943385543 - thùy" at bounding box center [197, 305] width 161 height 21
type input "0943385543"
type input "thùy"
type input "40.000"
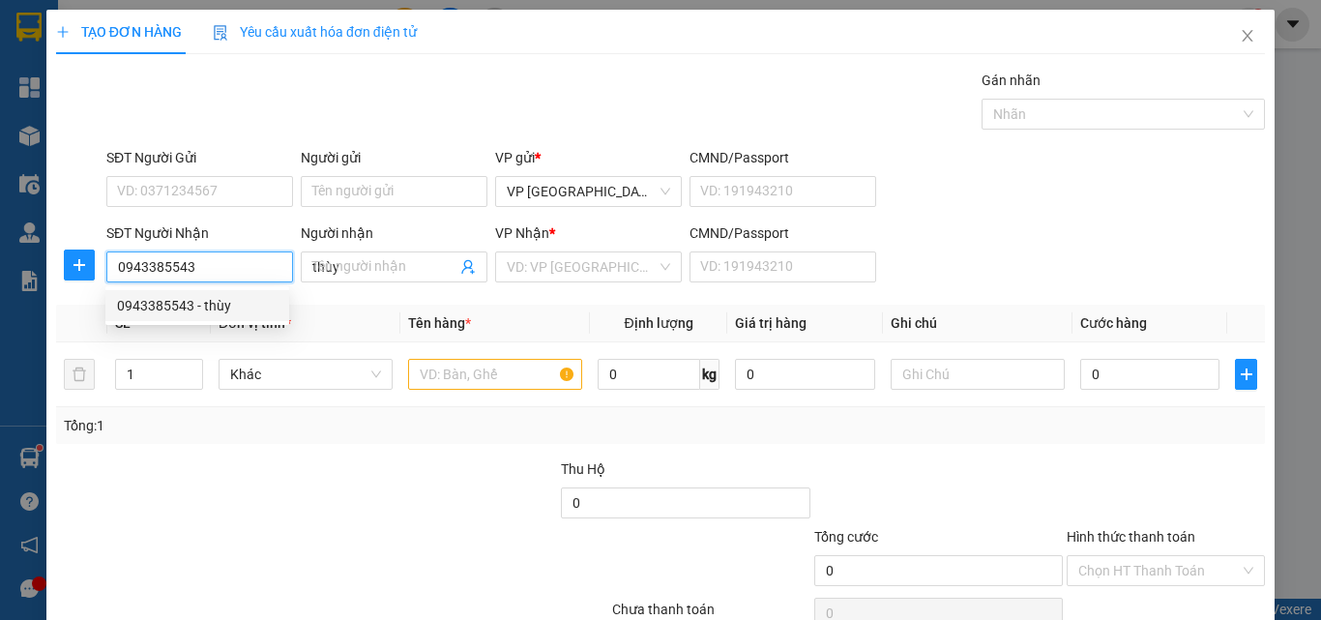
type input "40.000"
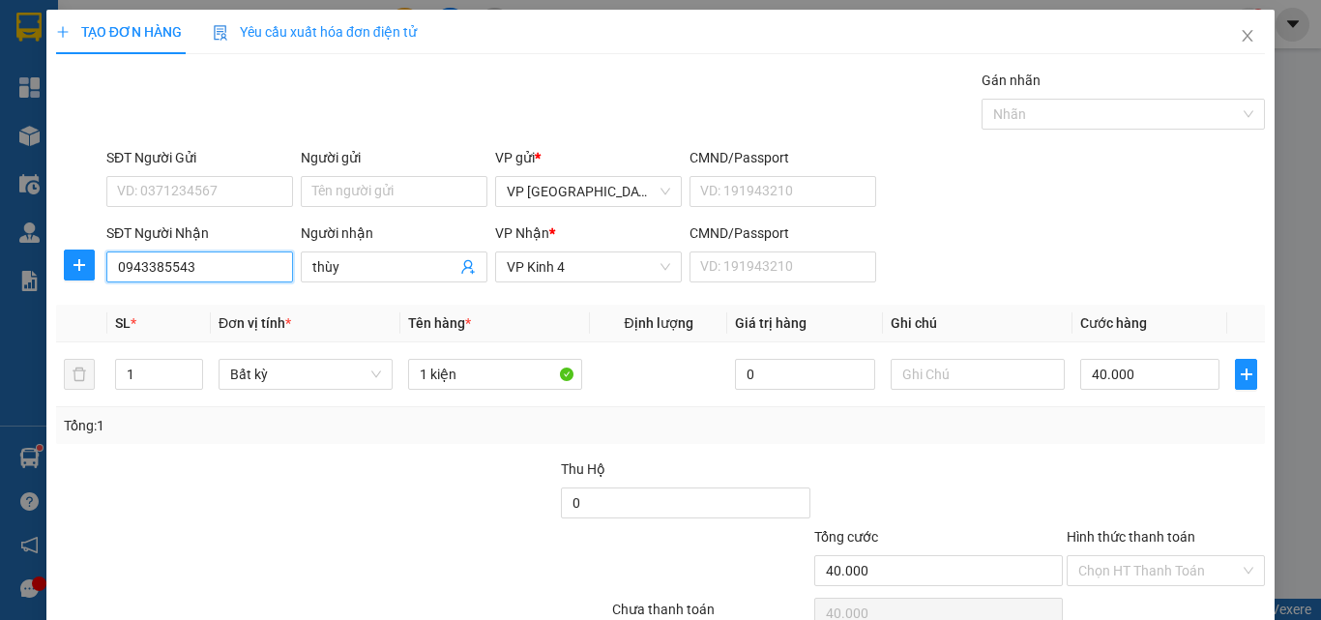
type input "0943385543"
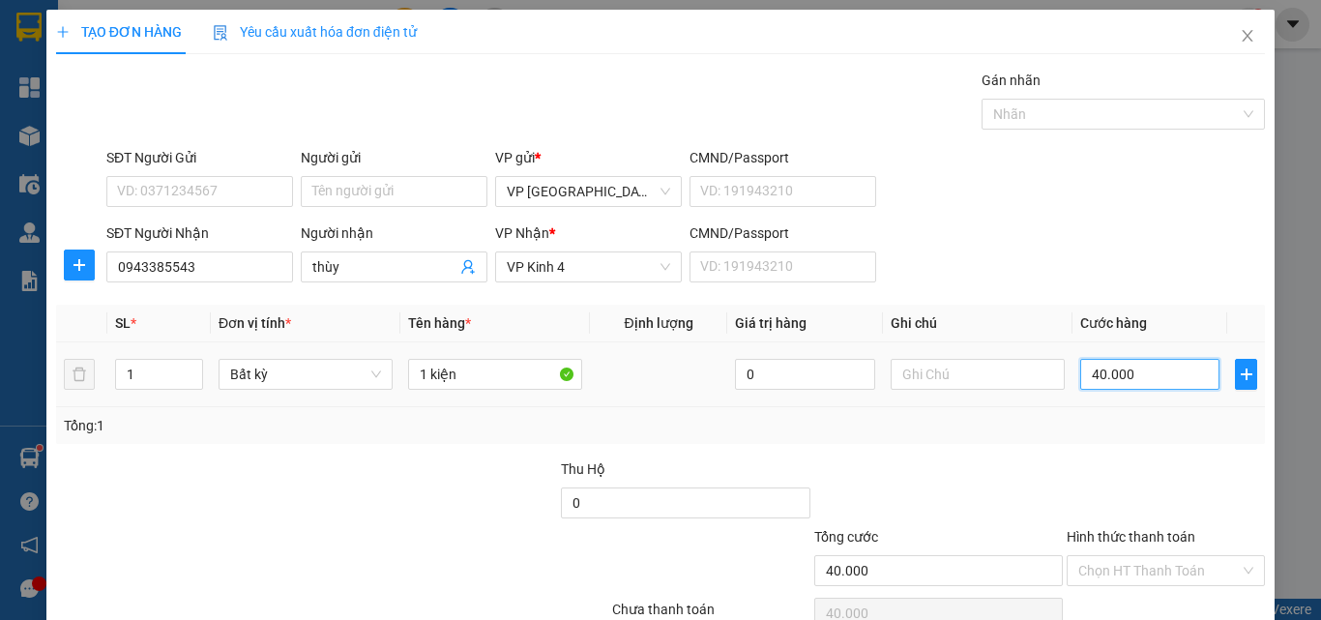
click at [1112, 373] on input "40.000" at bounding box center [1149, 374] width 139 height 31
type input "5"
type input "50"
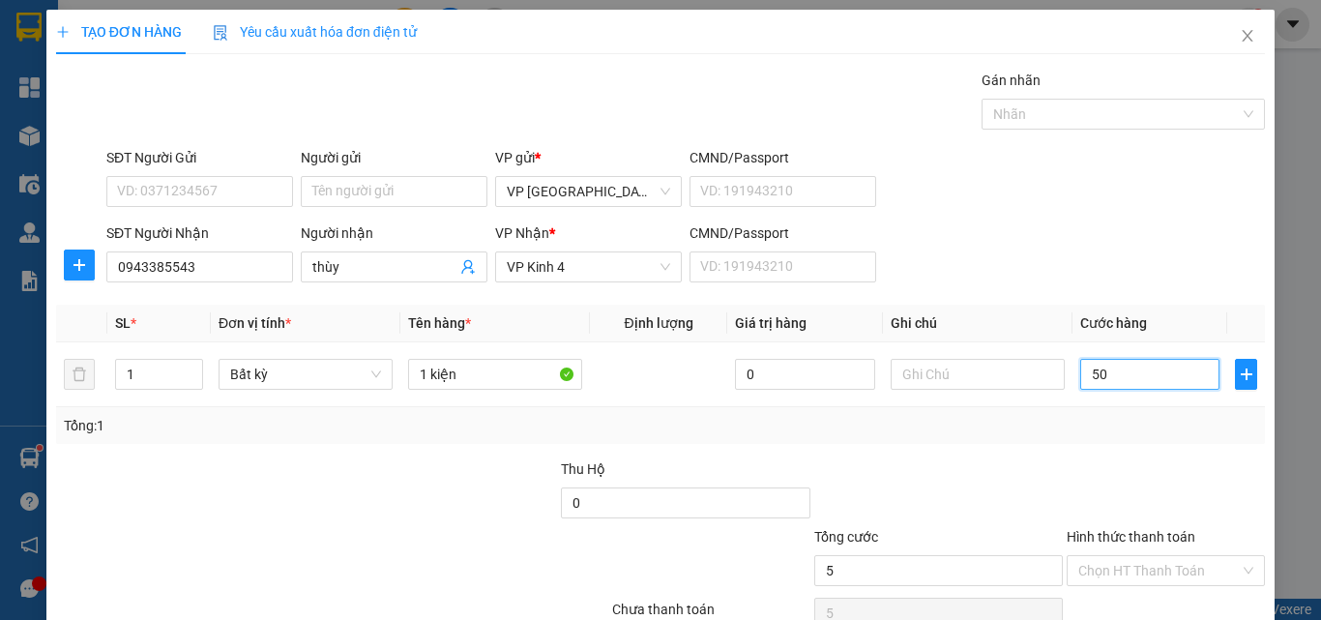
type input "50"
type input "50.000"
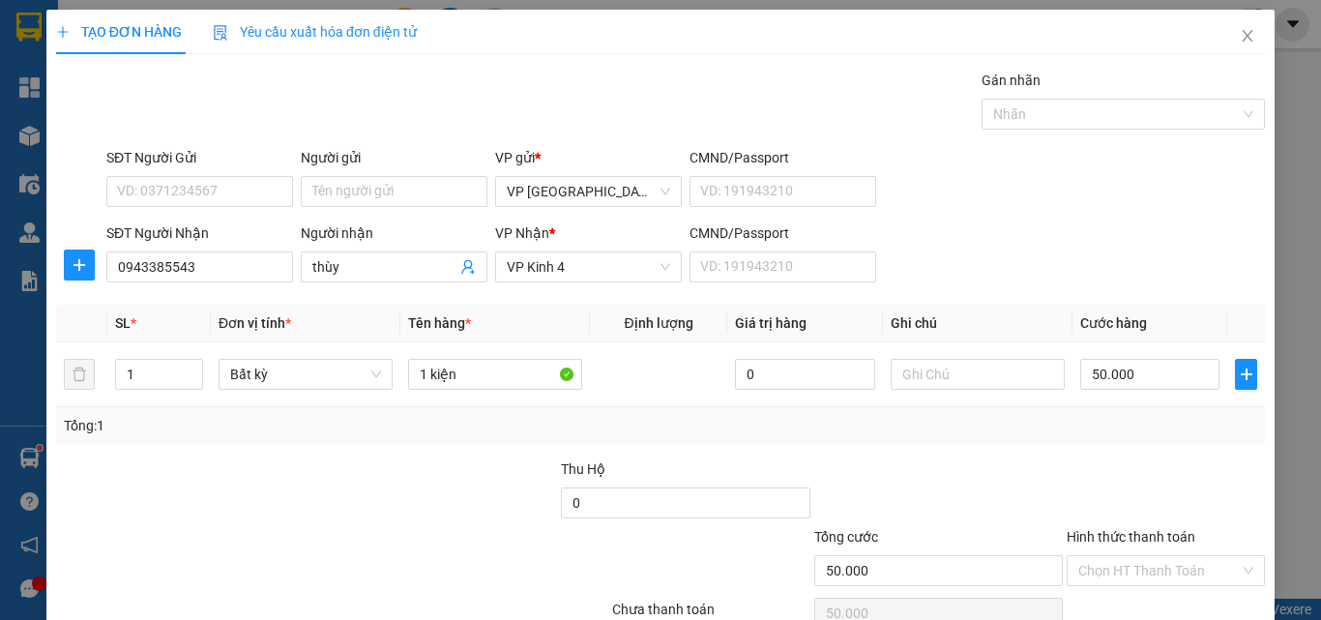
scroll to position [96, 0]
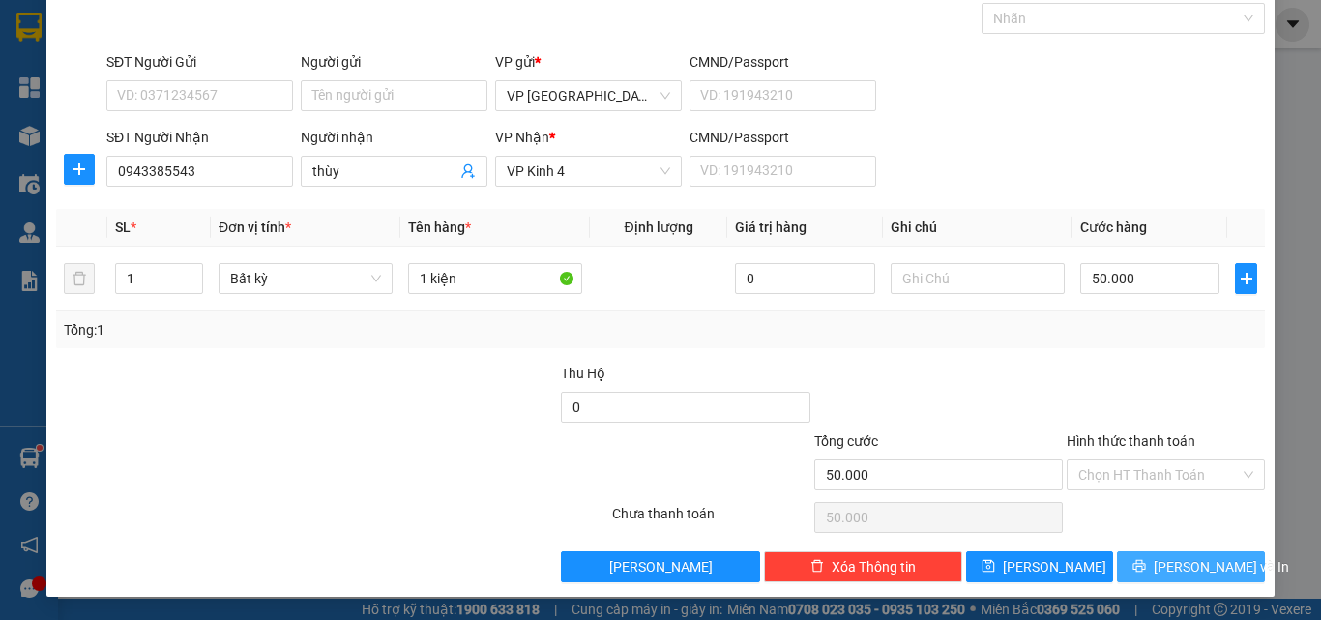
click at [1166, 573] on span "[PERSON_NAME] và In" at bounding box center [1221, 566] width 135 height 21
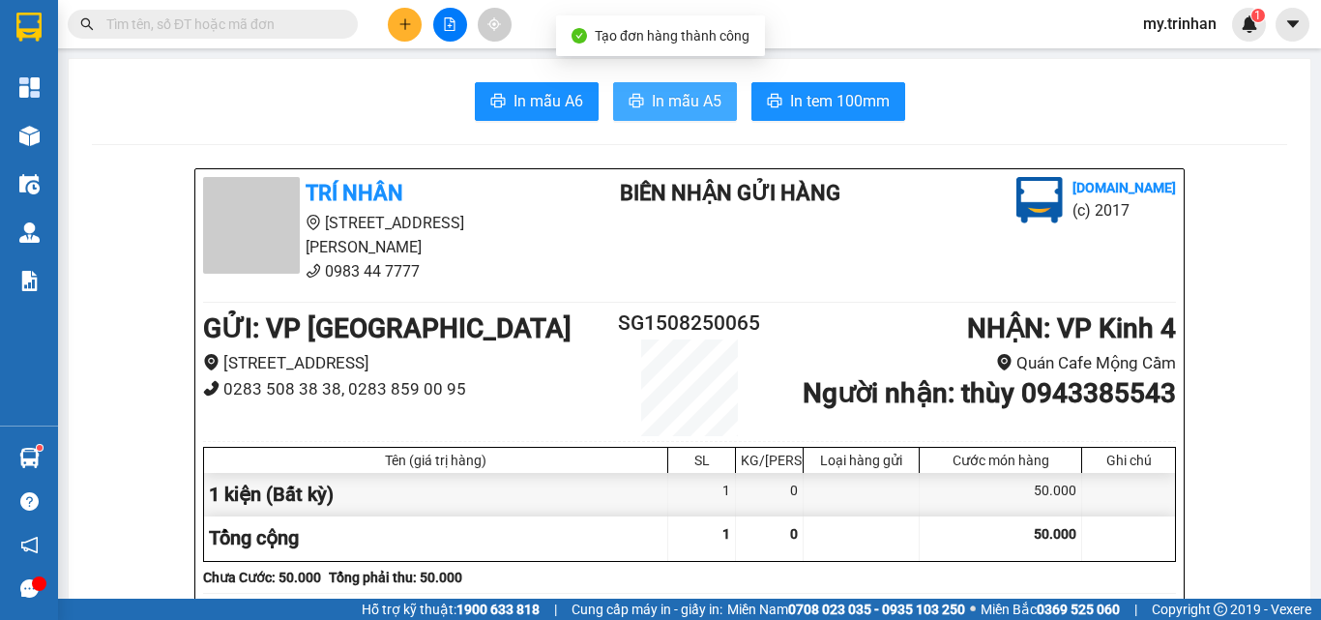
click at [702, 98] on span "In mẫu A5" at bounding box center [687, 101] width 70 height 24
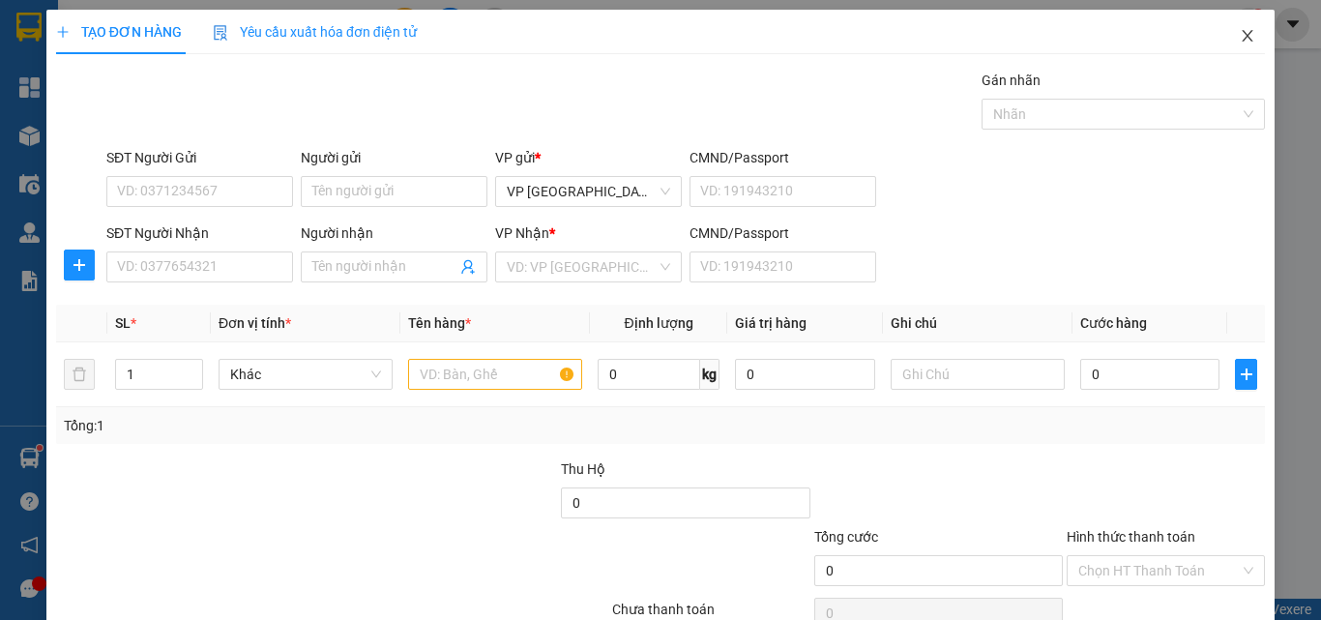
click at [1240, 39] on icon "close" at bounding box center [1247, 35] width 15 height 15
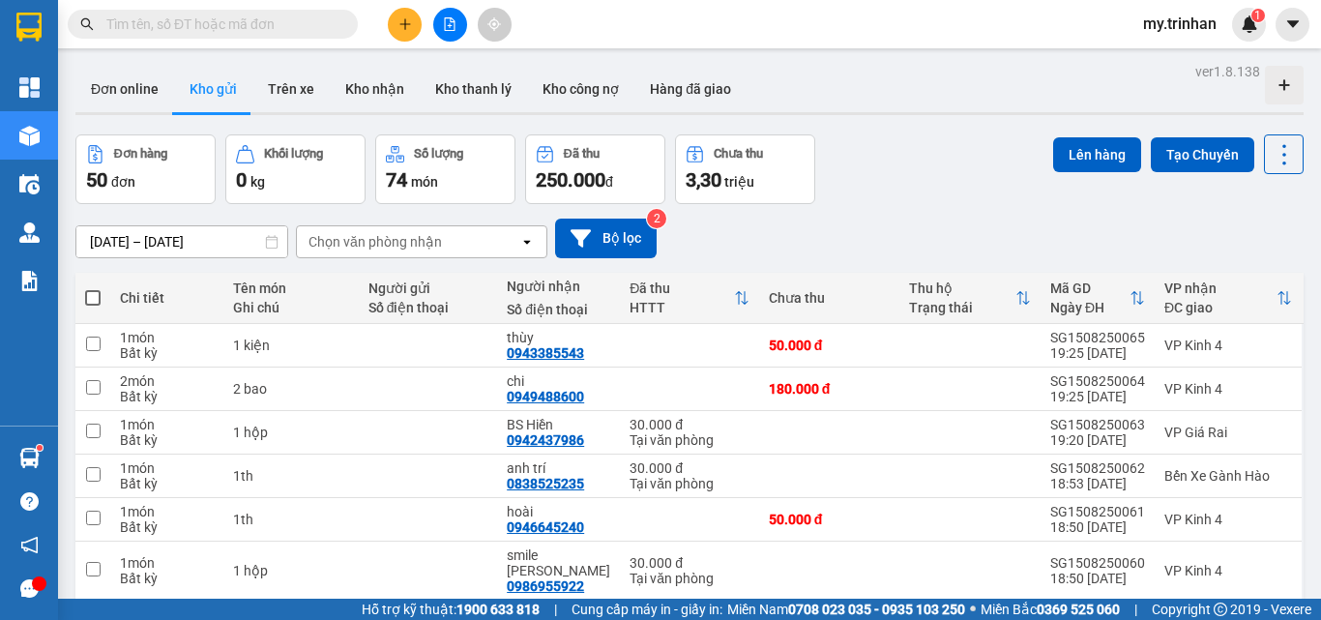
click at [833, 234] on div "[DATE] – [DATE] Press the down arrow key to interact with the calendar and sele…" at bounding box center [689, 239] width 1228 height 40
click at [856, 219] on div "[DATE] – [DATE] Press the down arrow key to interact with the calendar and sele…" at bounding box center [689, 239] width 1228 height 40
click at [789, 238] on div "[DATE] – [DATE] Press the down arrow key to interact with the calendar and sele…" at bounding box center [689, 239] width 1228 height 40
click at [812, 236] on div "[DATE] – [DATE] Press the down arrow key to interact with the calendar and sele…" at bounding box center [689, 239] width 1228 height 40
click at [427, 23] on div at bounding box center [449, 25] width 145 height 34
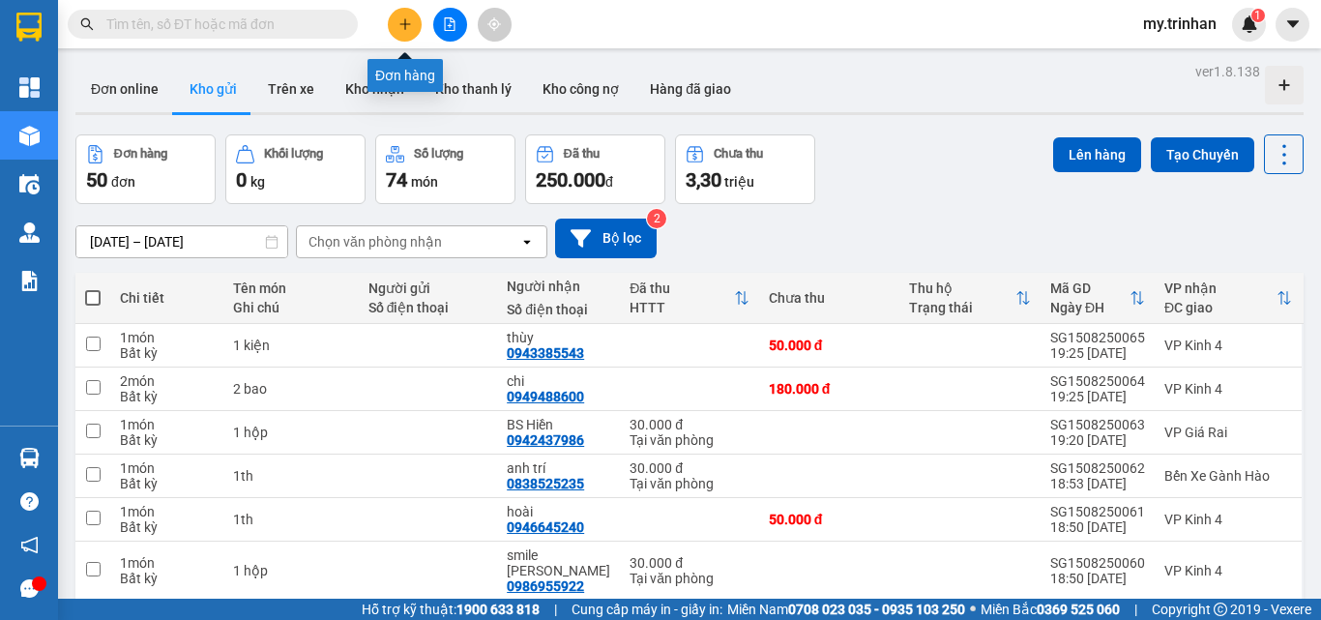
click at [398, 23] on icon "plus" at bounding box center [405, 24] width 14 height 14
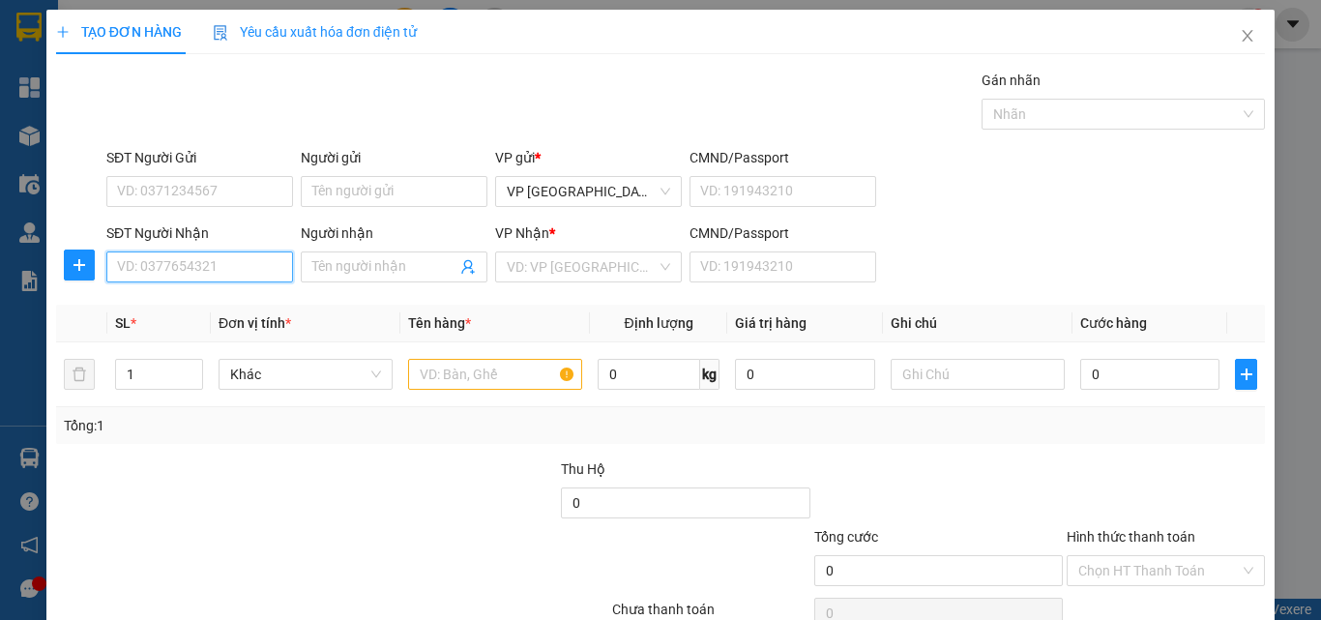
click at [220, 253] on input "SĐT Người Nhận" at bounding box center [199, 266] width 187 height 31
click at [222, 309] on div "0786666321 - nha khoa" at bounding box center [197, 305] width 161 height 21
type input "0786666321"
type input "nha khoa"
type input "30.000"
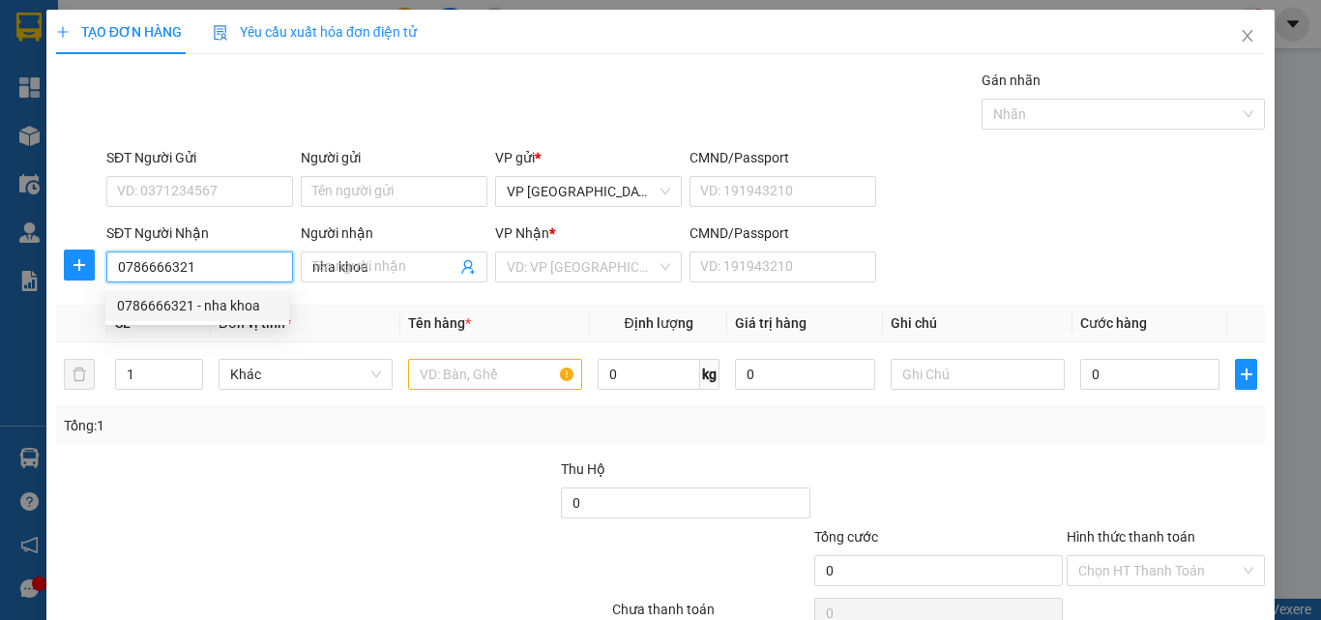
type input "30.000"
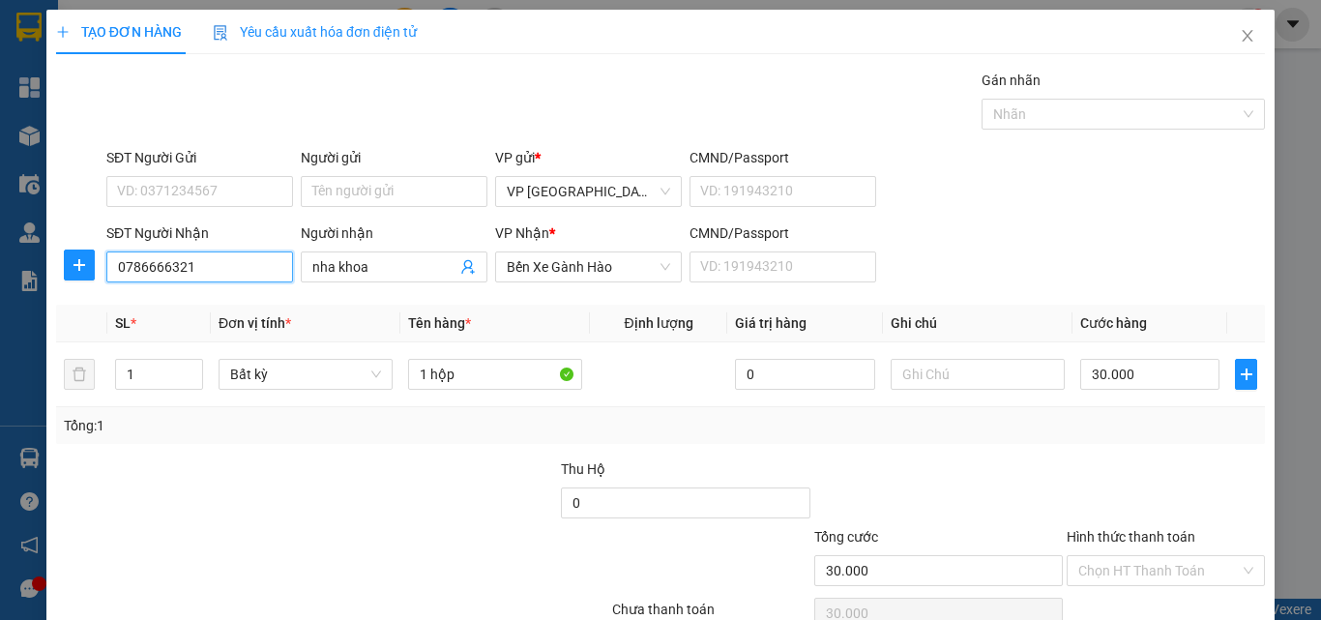
type input "0786666321"
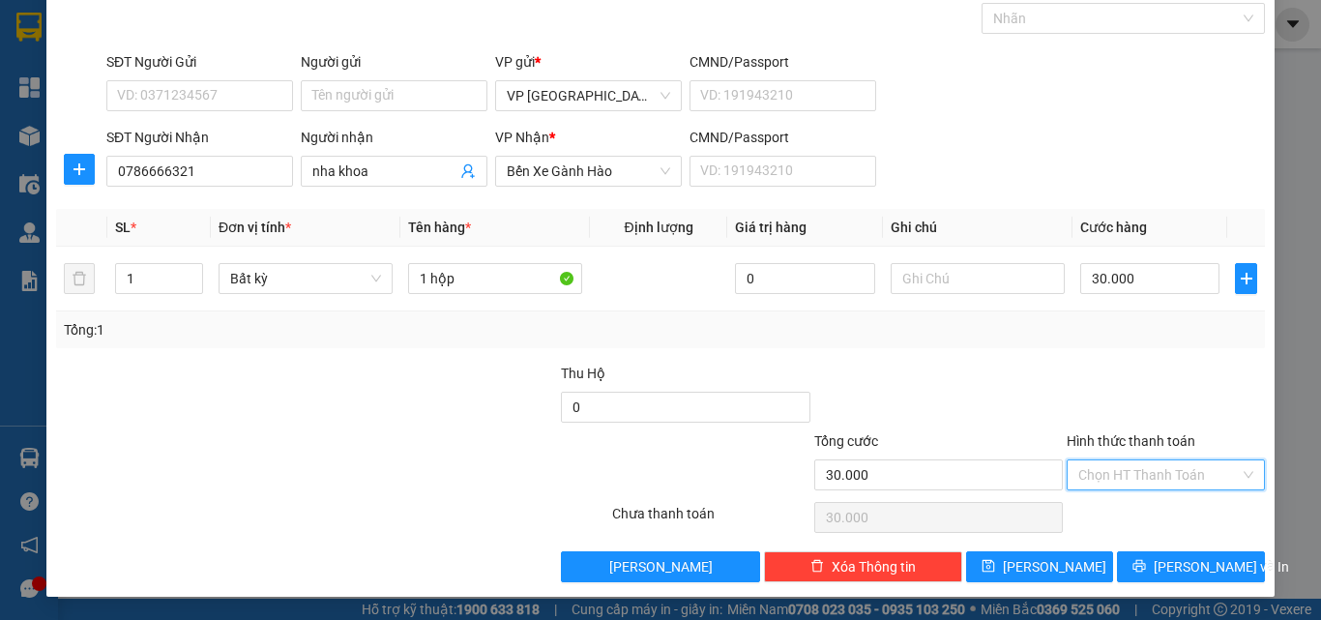
click at [1193, 478] on input "Hình thức thanh toán" at bounding box center [1159, 474] width 162 height 29
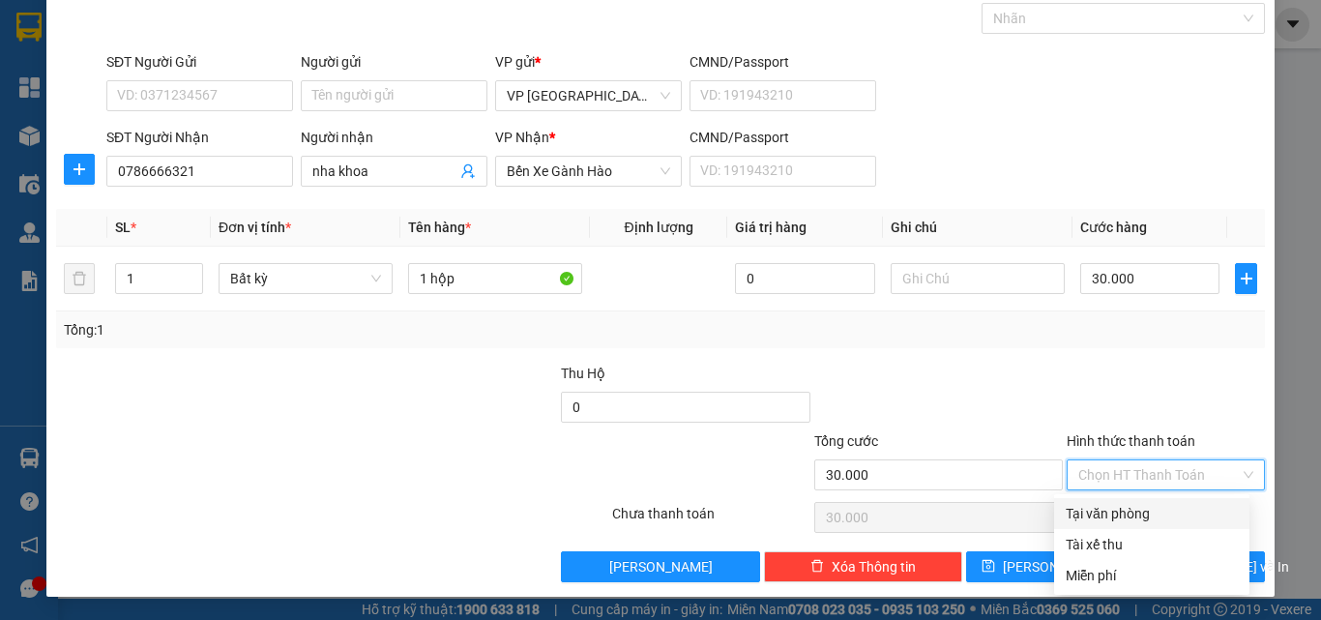
click at [1197, 515] on div "Tại văn phòng" at bounding box center [1152, 513] width 172 height 21
type input "0"
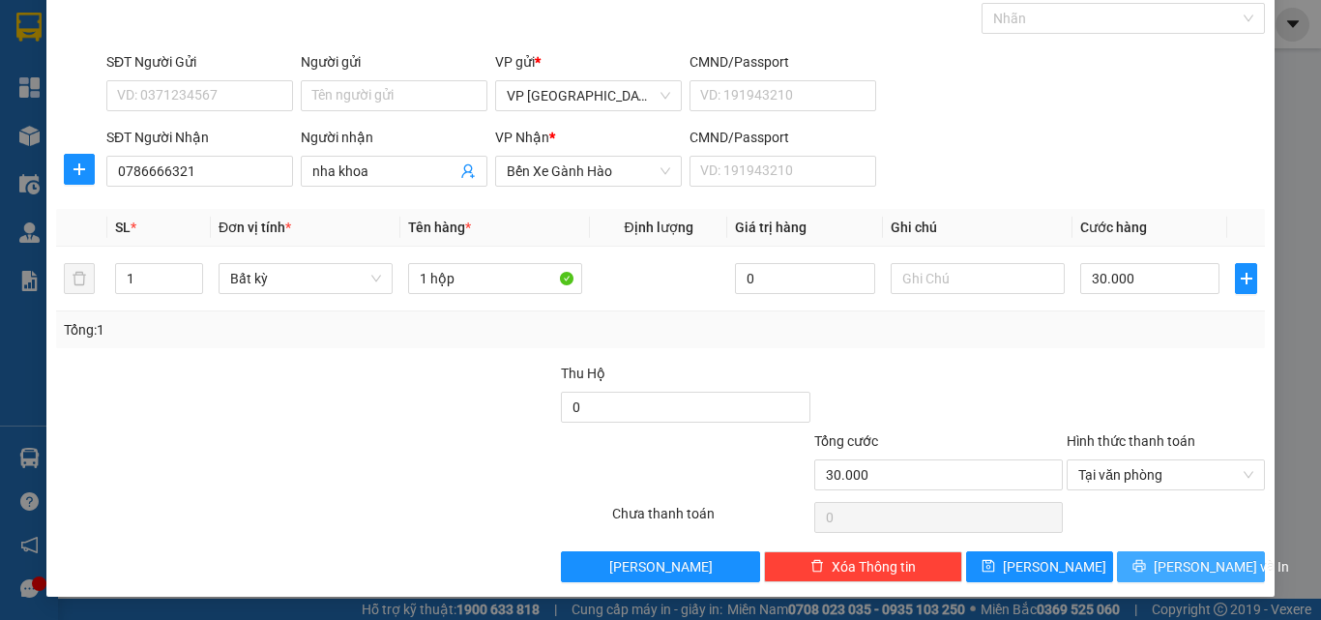
click at [1189, 565] on span "[PERSON_NAME] và In" at bounding box center [1221, 566] width 135 height 21
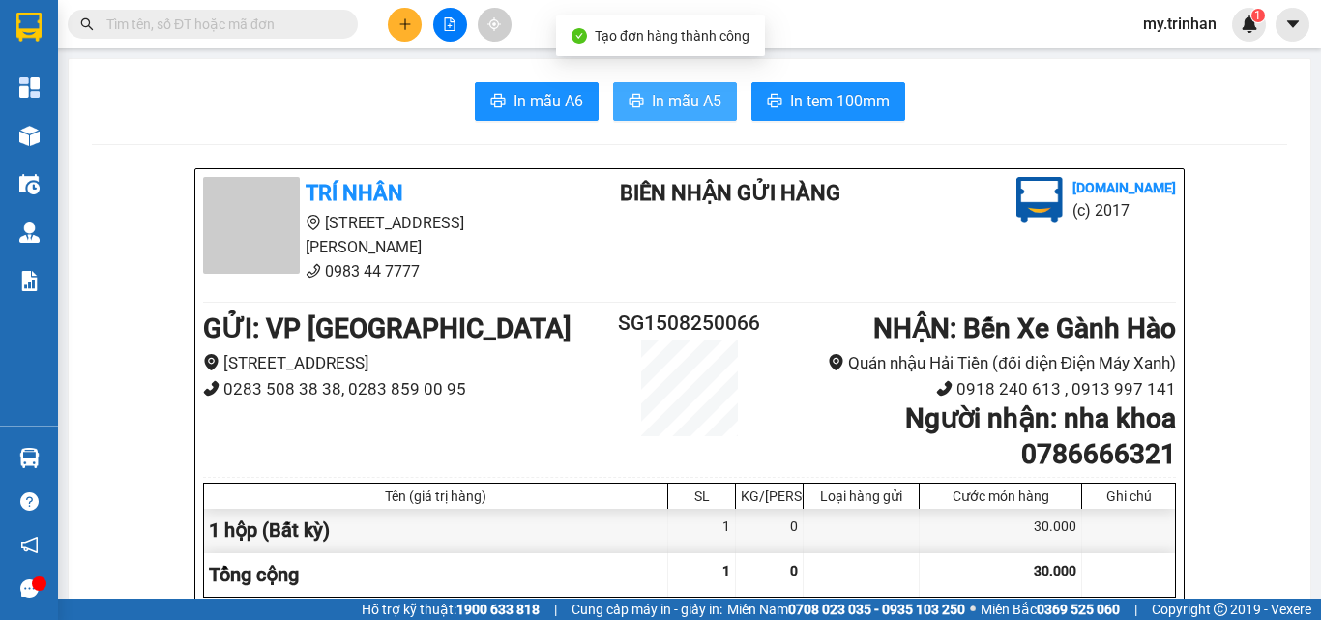
click at [700, 113] on span "In mẫu A5" at bounding box center [687, 101] width 70 height 24
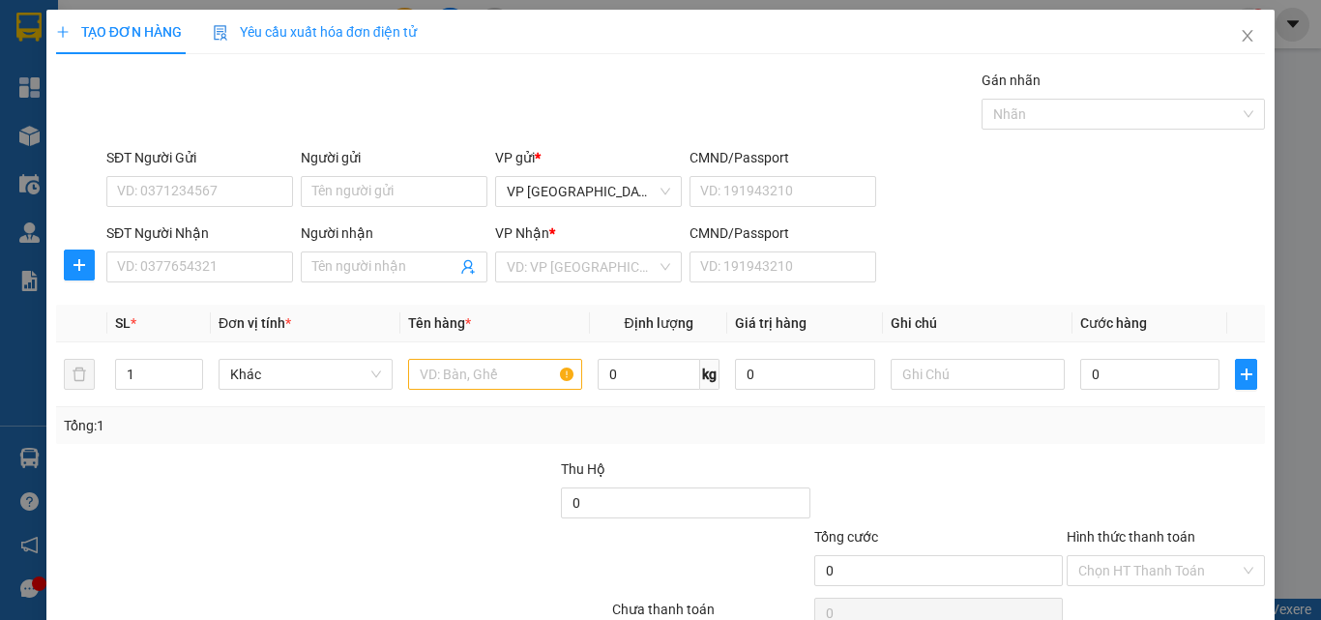
click at [1014, 283] on div "SĐT Người Nhận VD: 0377654321 Người nhận Tên người nhận VP Nhận * VD: VP Sài Gò…" at bounding box center [686, 256] width 1166 height 68
click at [1240, 35] on icon "close" at bounding box center [1247, 35] width 15 height 15
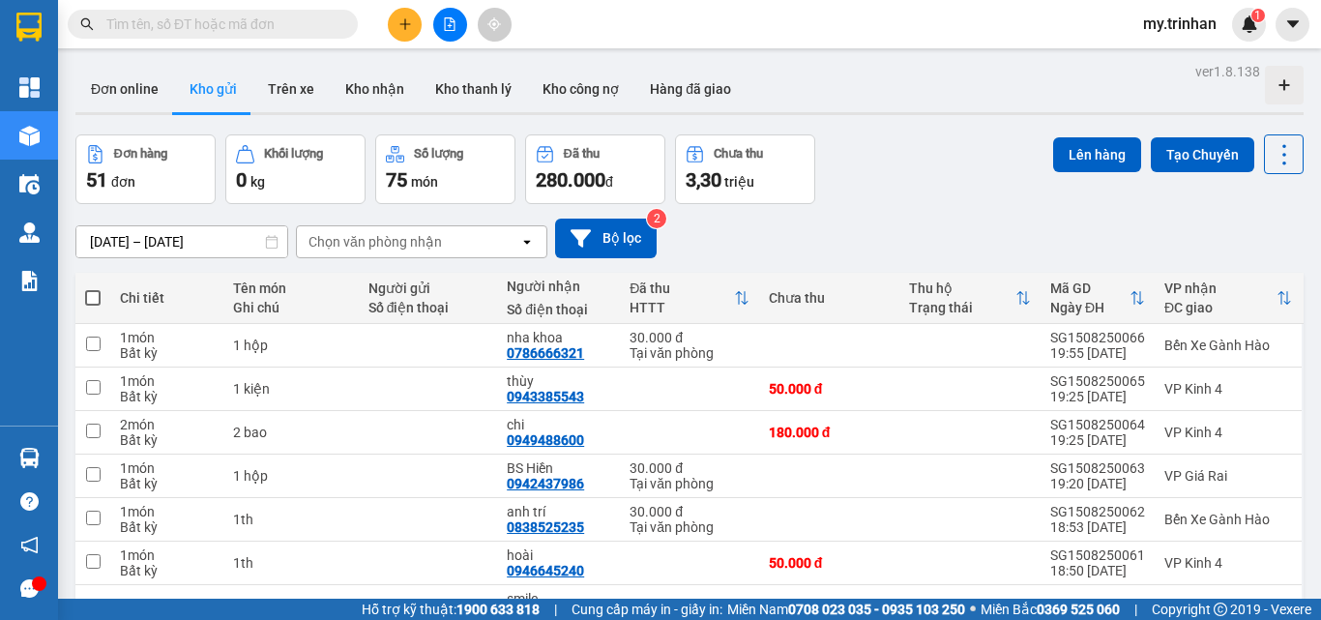
click at [93, 293] on span at bounding box center [92, 297] width 15 height 15
click at [93, 288] on input "checkbox" at bounding box center [93, 288] width 0 height 0
checkbox input "true"
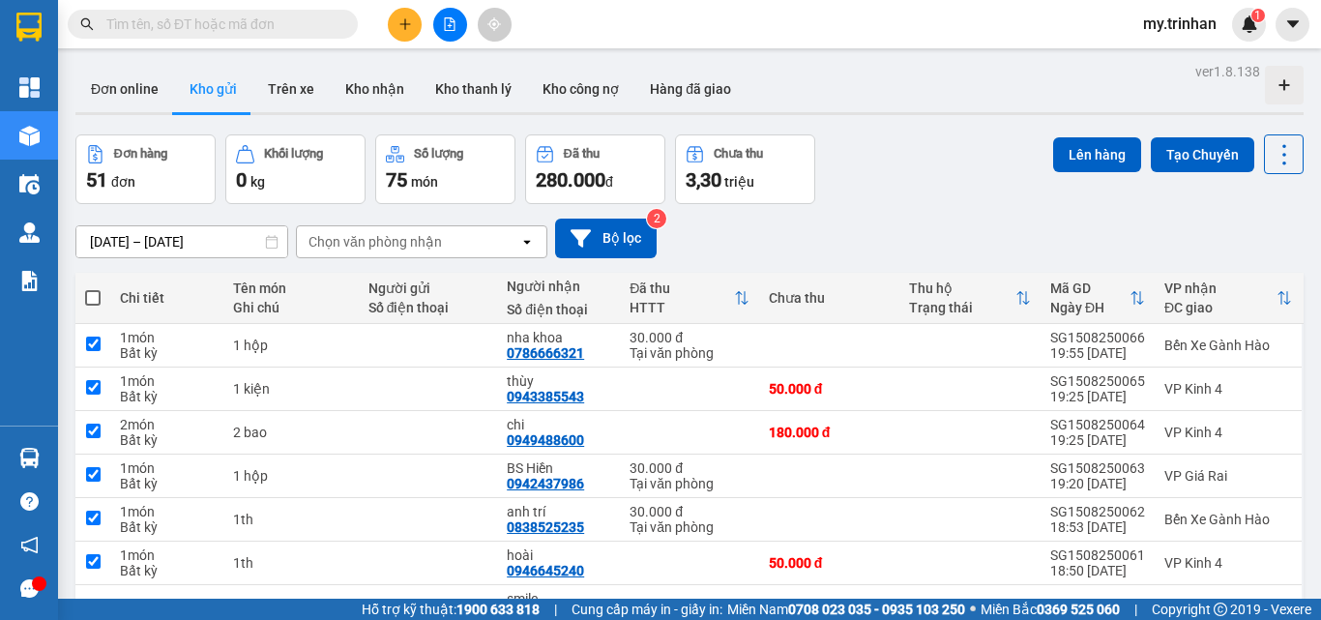
checkbox input "true"
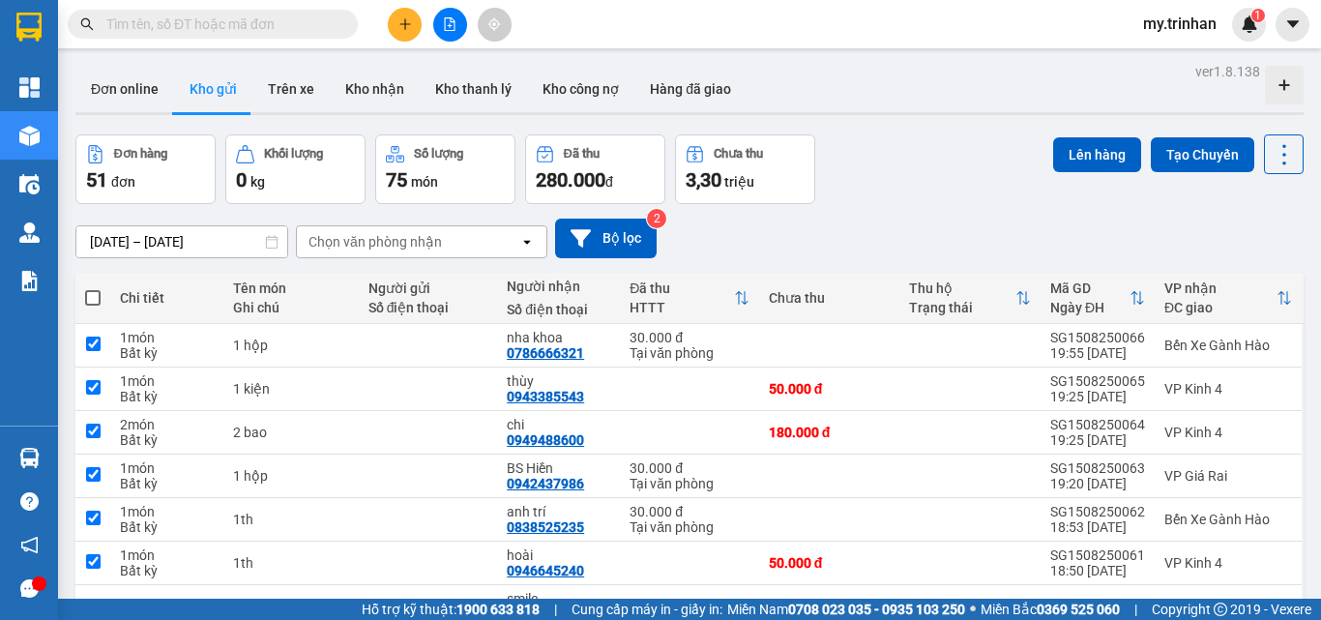
checkbox input "true"
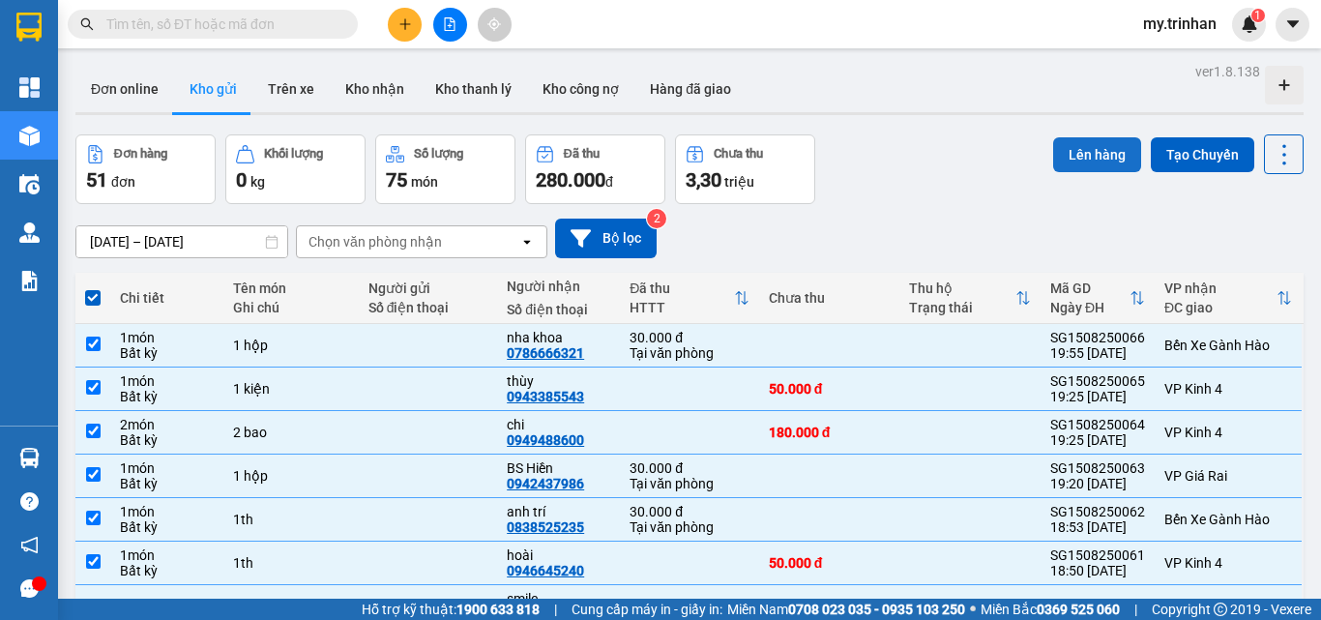
click at [1064, 156] on button "Lên hàng" at bounding box center [1097, 154] width 88 height 35
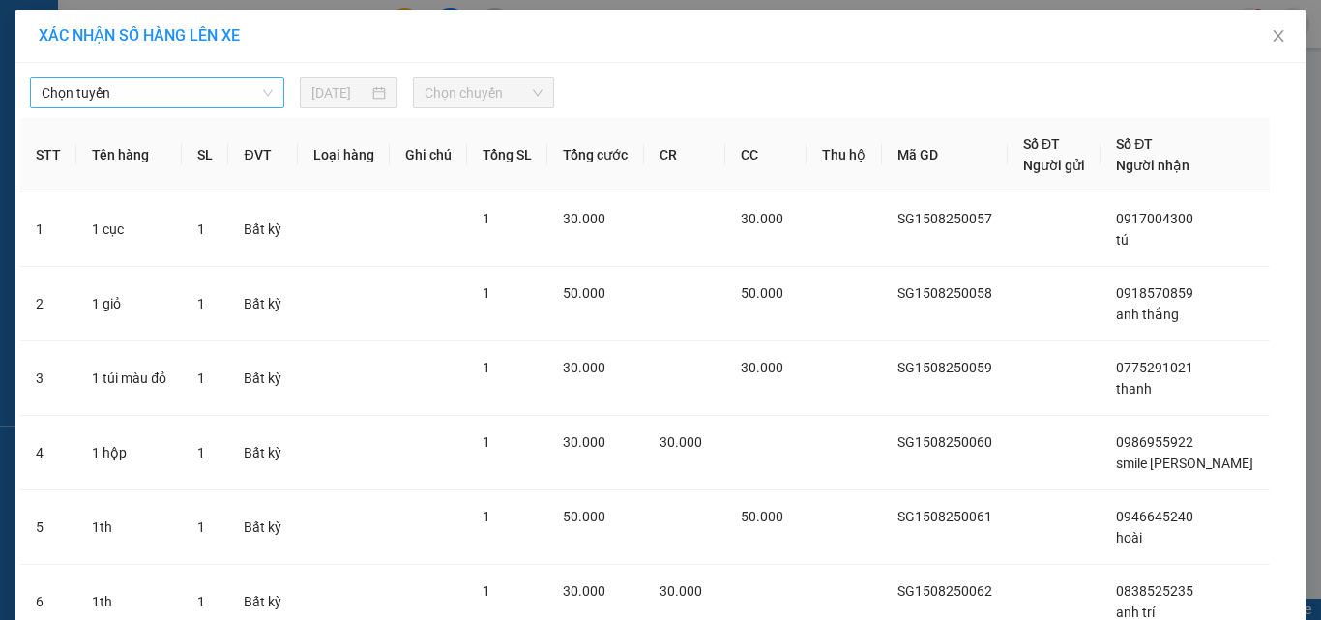
click at [234, 101] on span "Chọn tuyến" at bounding box center [157, 92] width 231 height 29
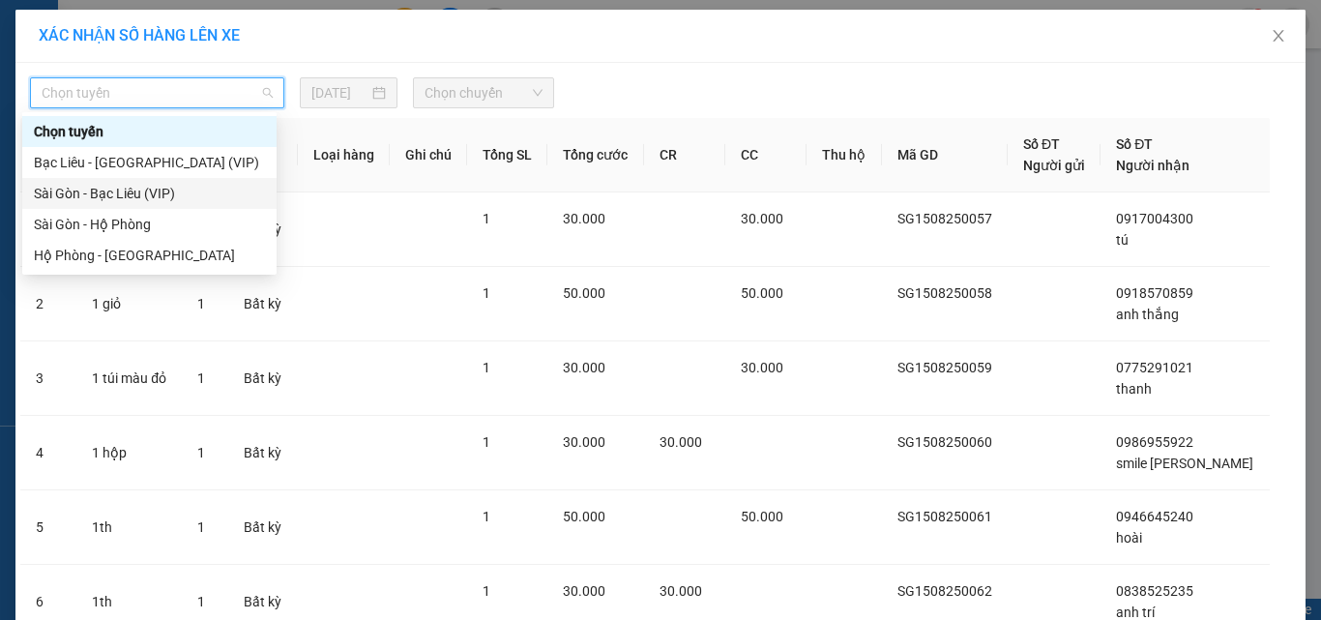
click at [209, 191] on div "Sài Gòn - Bạc Liêu (VIP)" at bounding box center [149, 193] width 231 height 21
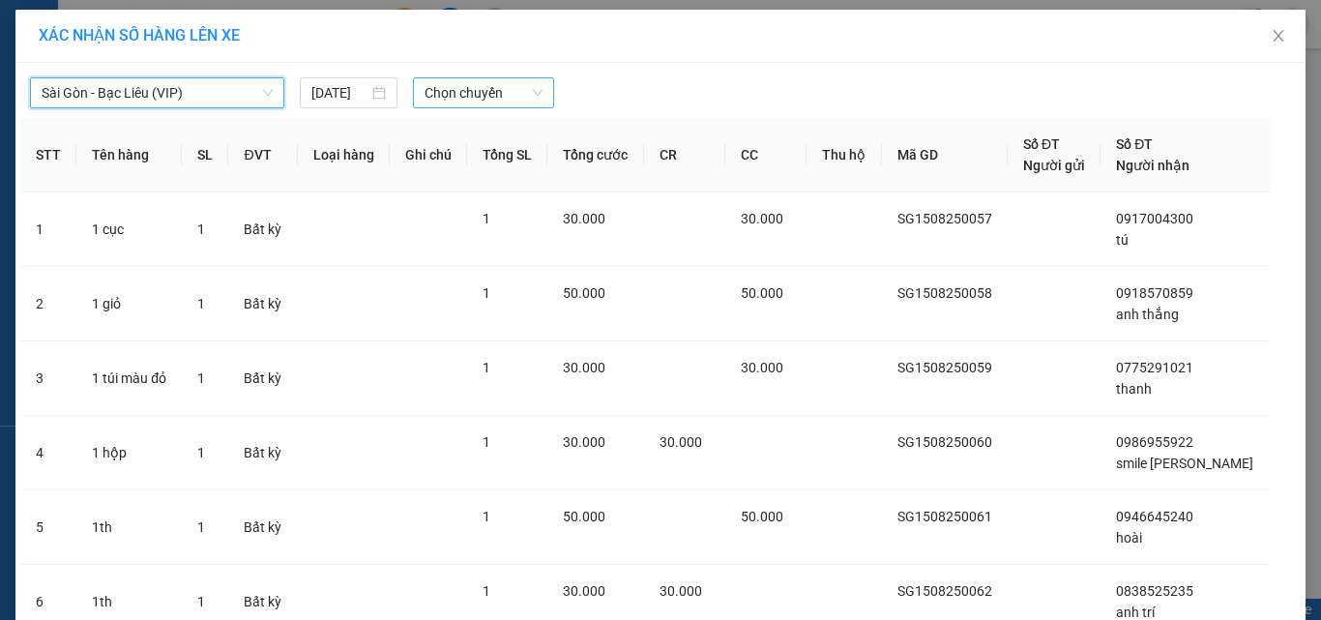
click at [455, 107] on div "Chọn chuyến" at bounding box center [484, 92] width 142 height 31
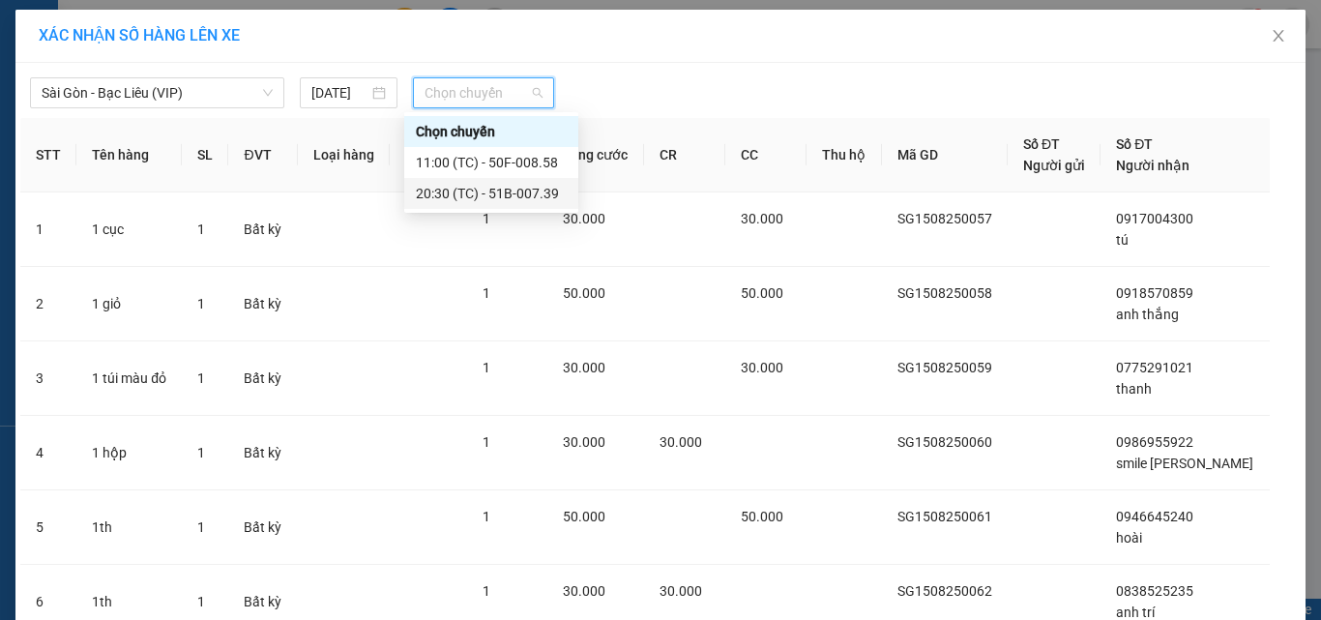
click at [455, 198] on div "20:30 (TC) - 51B-007.39" at bounding box center [491, 193] width 151 height 21
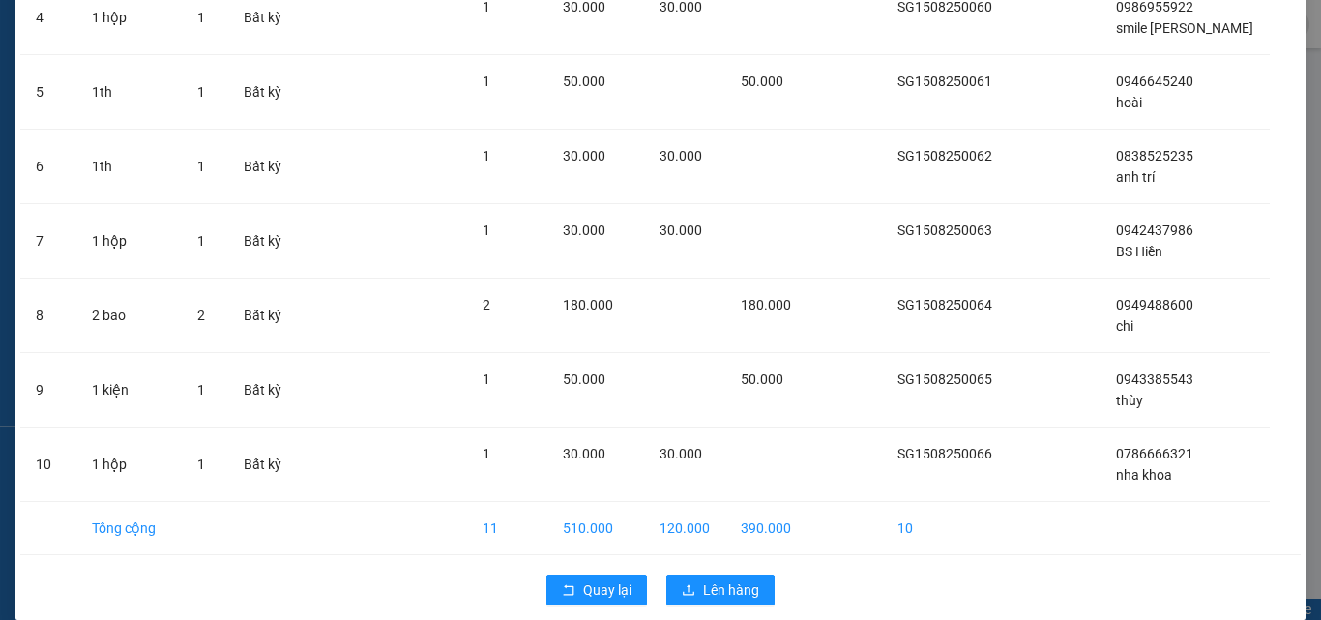
scroll to position [484, 0]
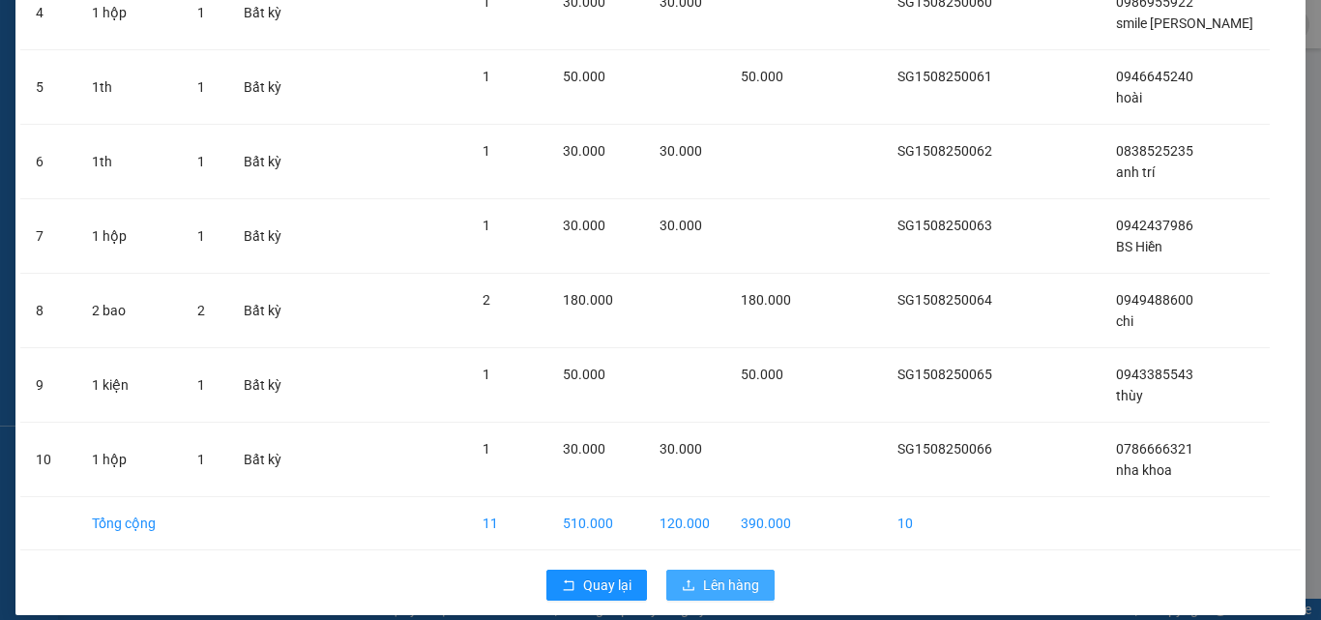
click at [703, 590] on span "Lên hàng" at bounding box center [731, 584] width 56 height 21
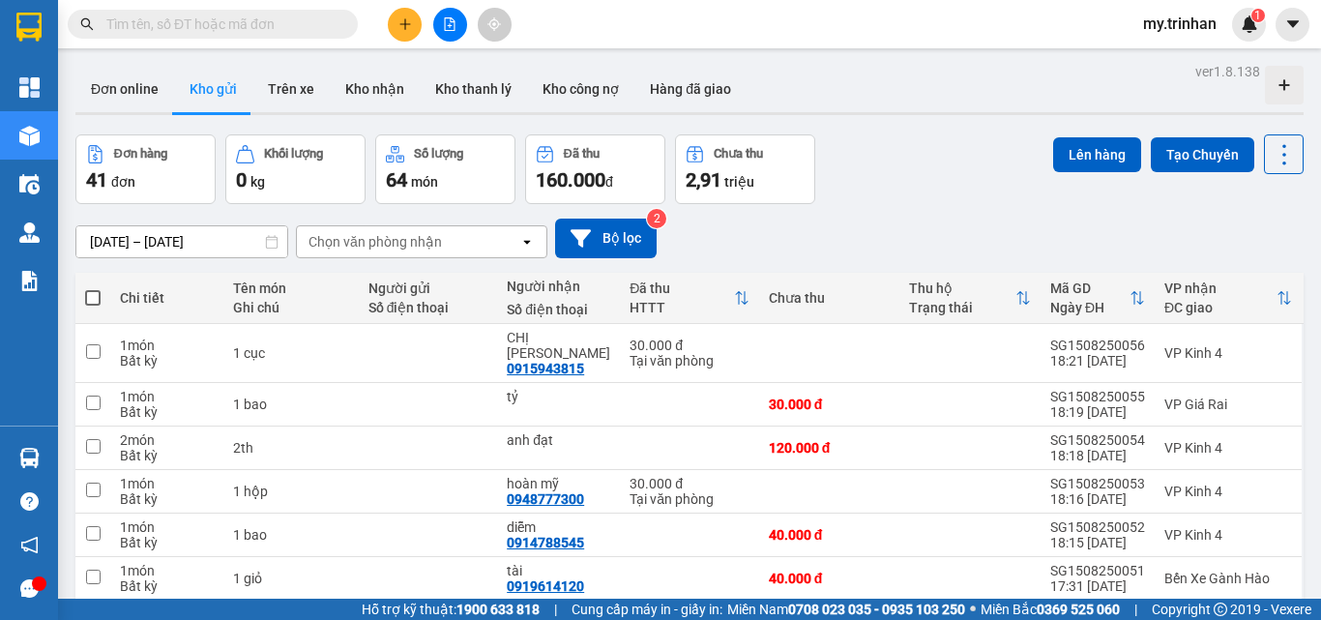
click at [96, 293] on span at bounding box center [92, 297] width 15 height 15
click at [93, 288] on input "checkbox" at bounding box center [93, 288] width 0 height 0
checkbox input "true"
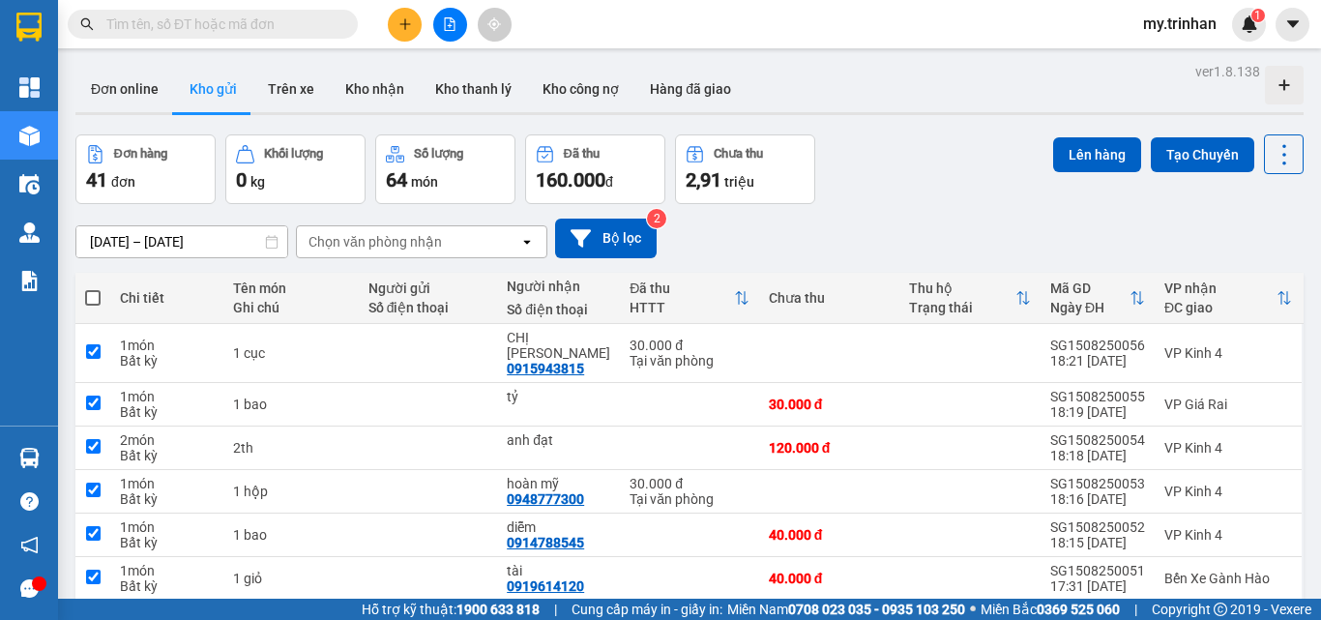
checkbox input "true"
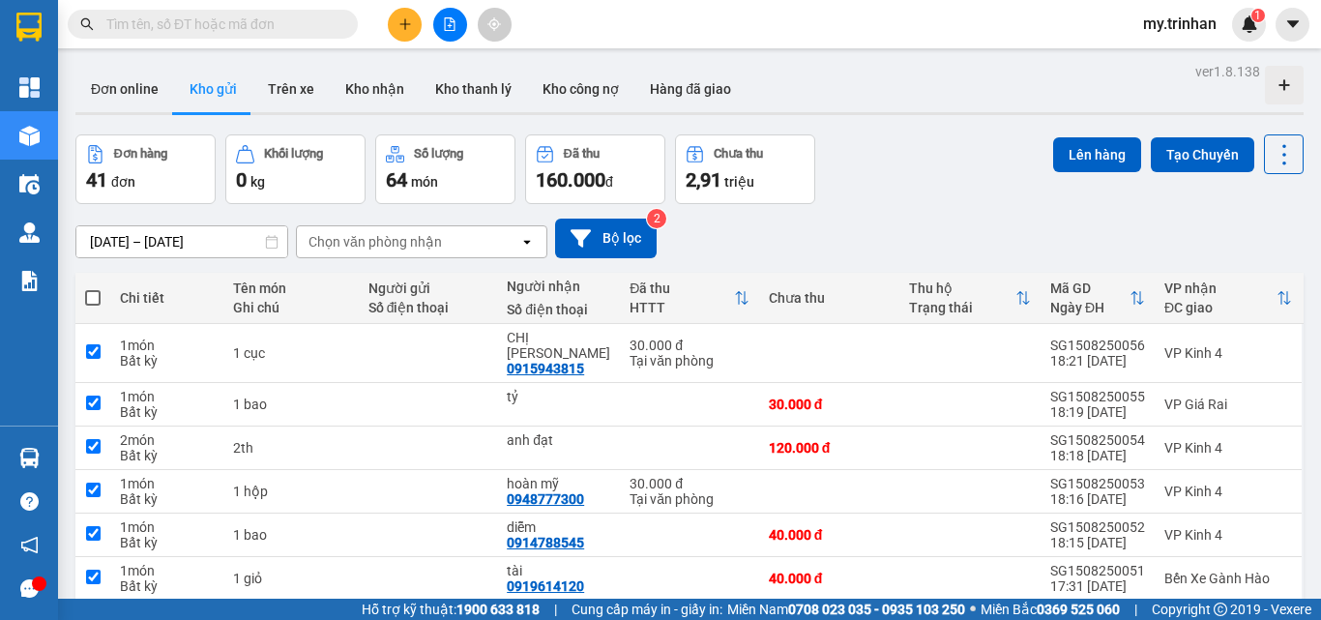
checkbox input "true"
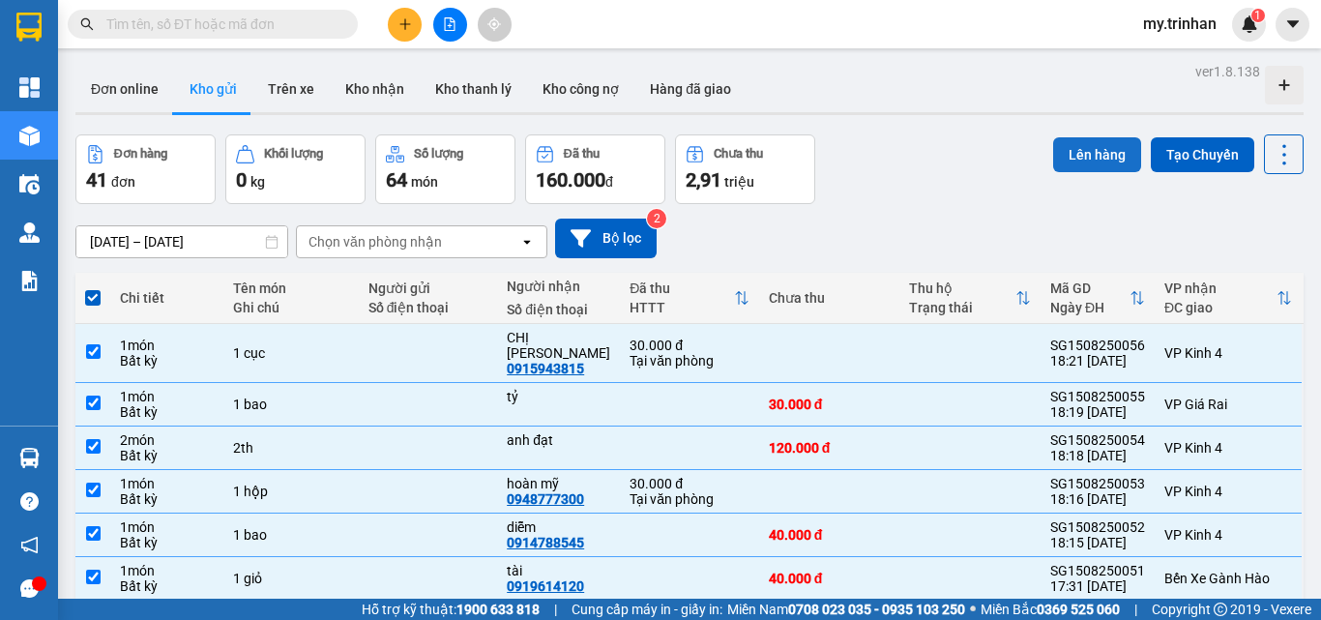
click at [1072, 157] on button "Lên hàng" at bounding box center [1097, 154] width 88 height 35
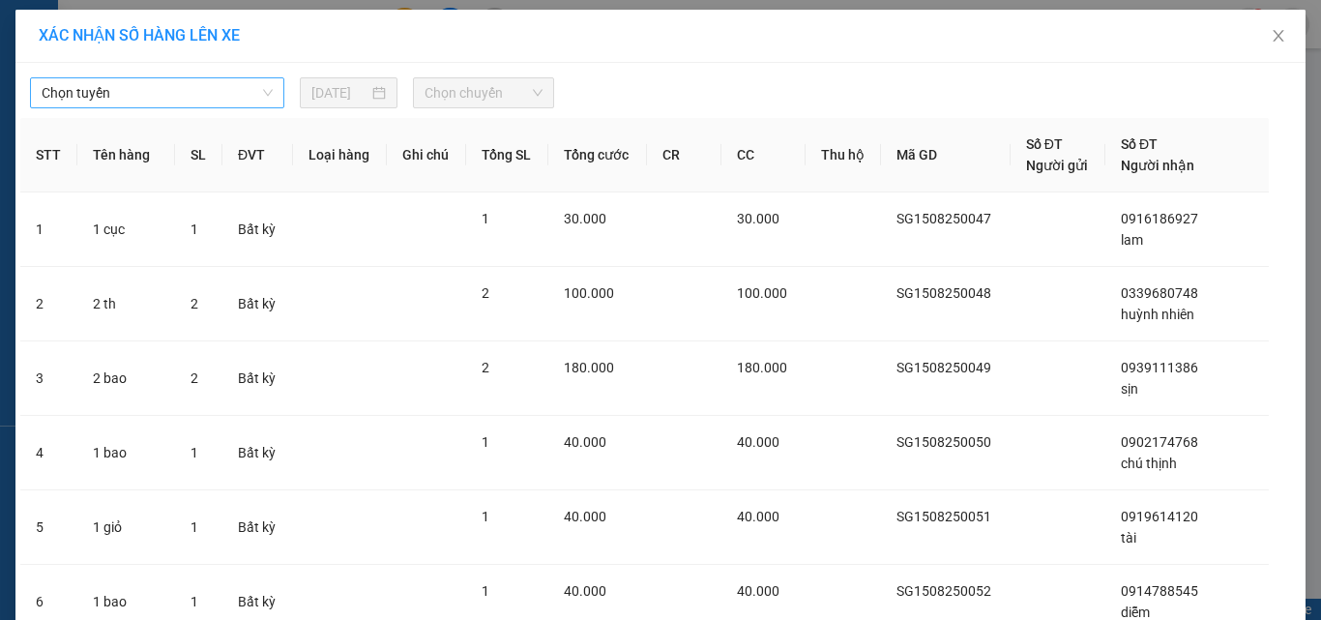
click at [204, 98] on span "Chọn tuyến" at bounding box center [157, 92] width 231 height 29
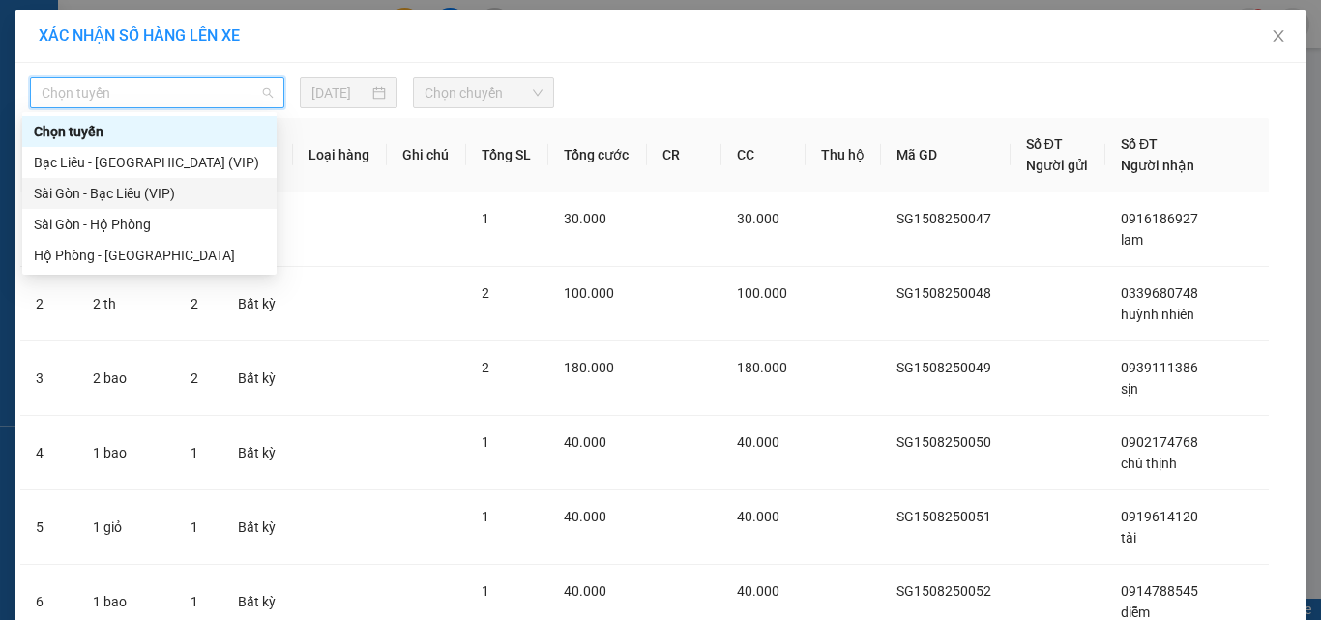
click at [198, 191] on div "Sài Gòn - Bạc Liêu (VIP)" at bounding box center [149, 193] width 231 height 21
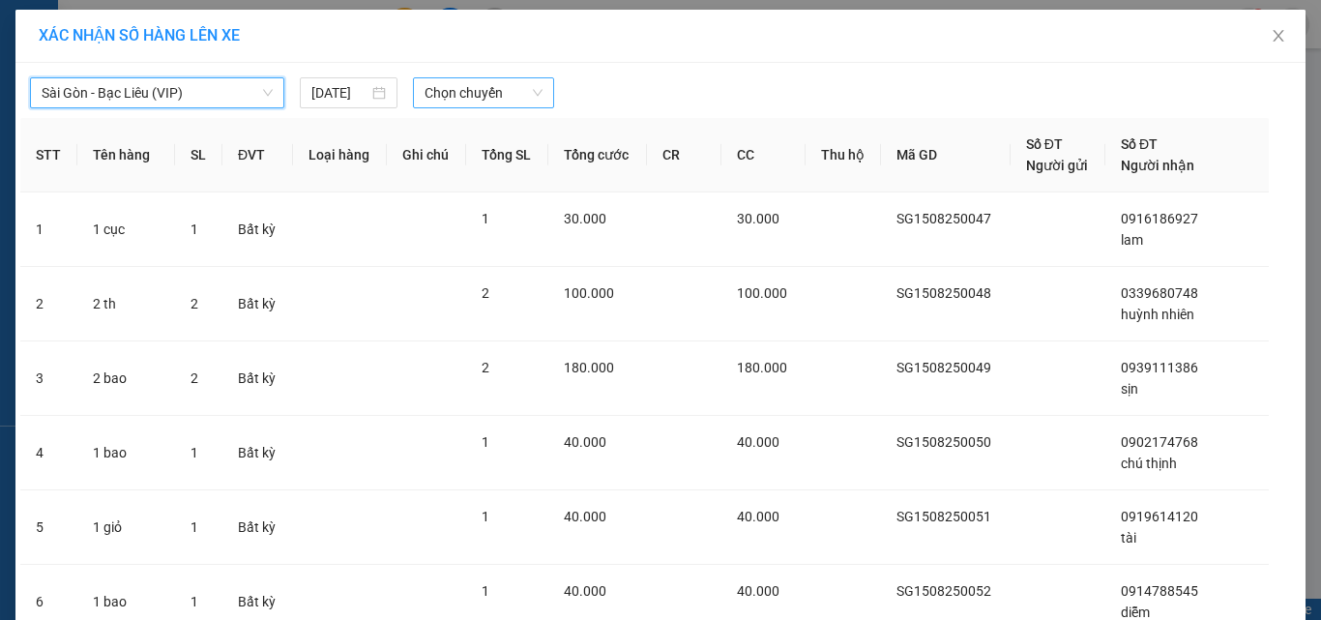
click at [499, 94] on span "Chọn chuyến" at bounding box center [484, 92] width 119 height 29
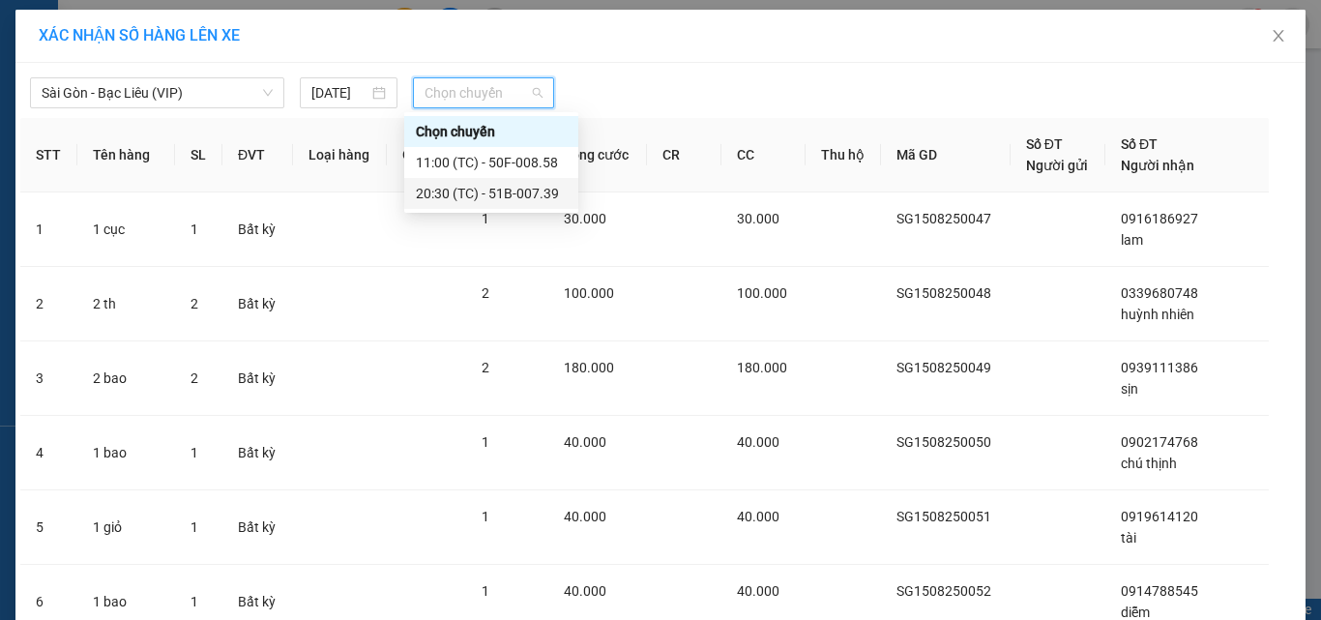
click at [482, 196] on div "20:30 (TC) - 51B-007.39" at bounding box center [491, 193] width 151 height 21
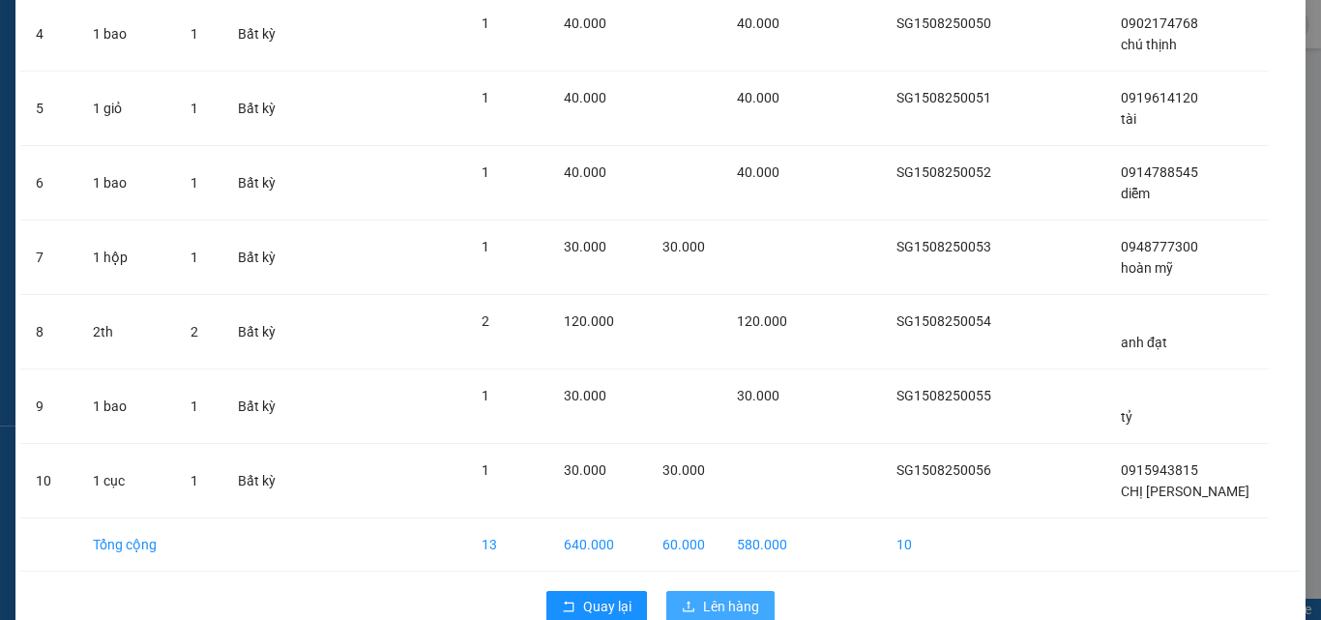
scroll to position [502, 0]
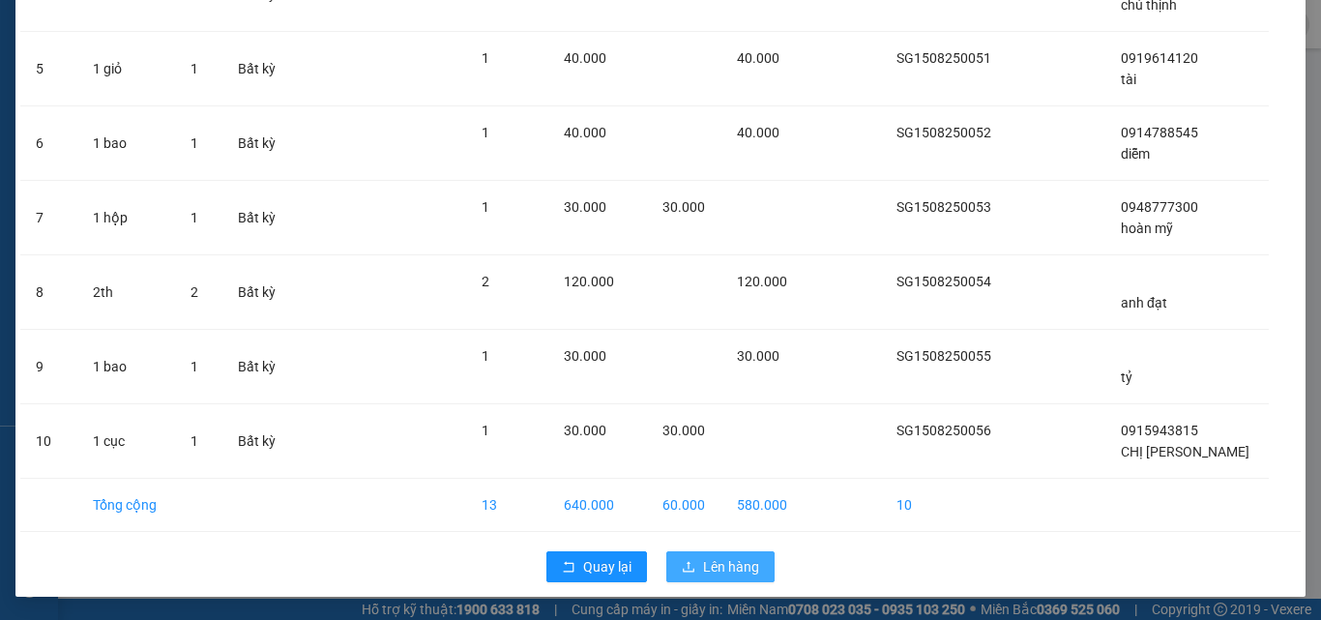
click at [705, 559] on span "Lên hàng" at bounding box center [731, 566] width 56 height 21
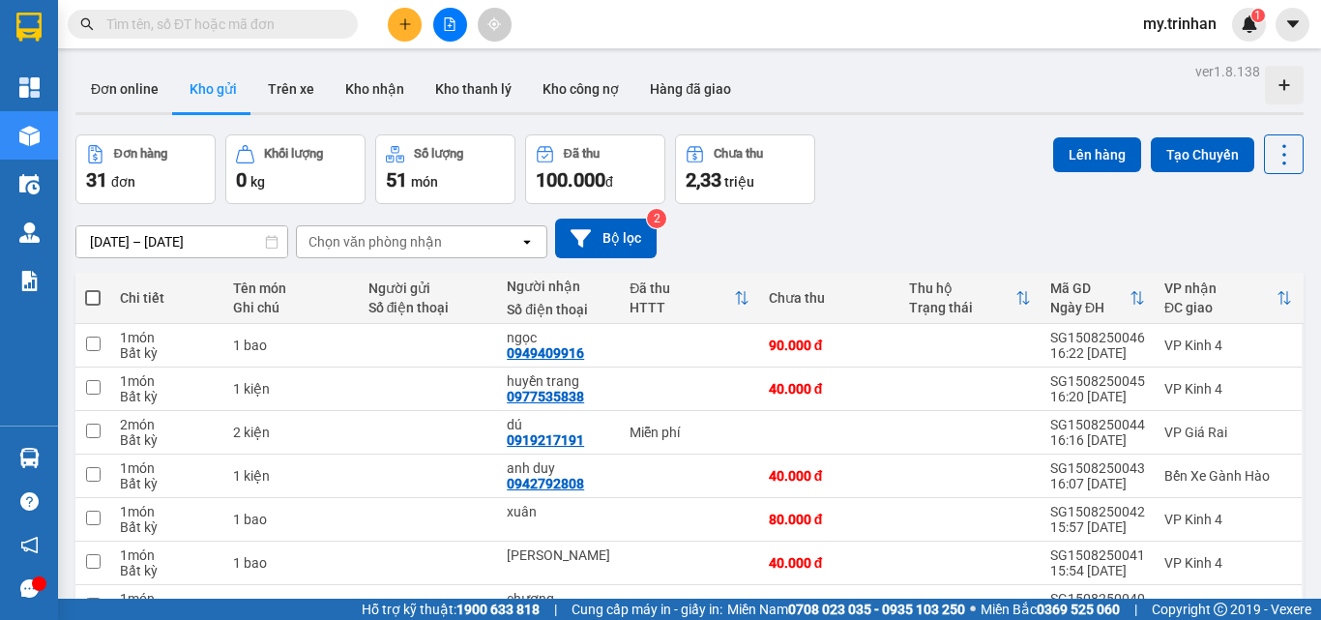
click at [94, 296] on span at bounding box center [92, 297] width 15 height 15
click at [93, 288] on input "checkbox" at bounding box center [93, 288] width 0 height 0
checkbox input "true"
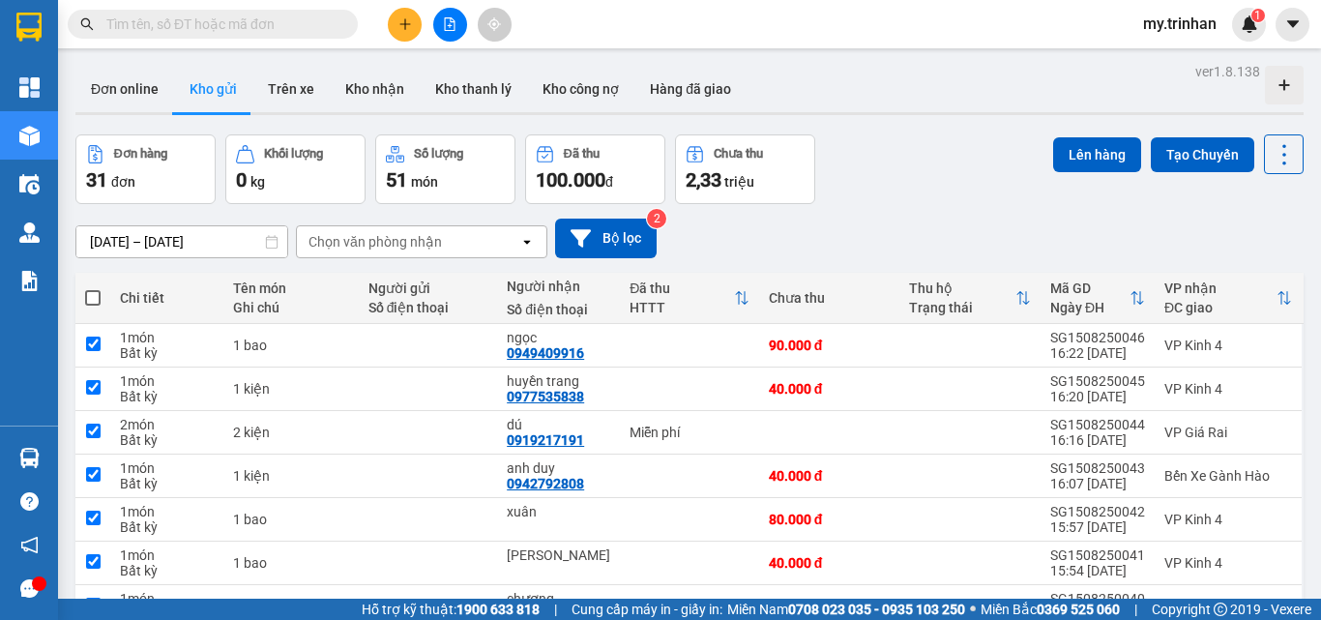
checkbox input "true"
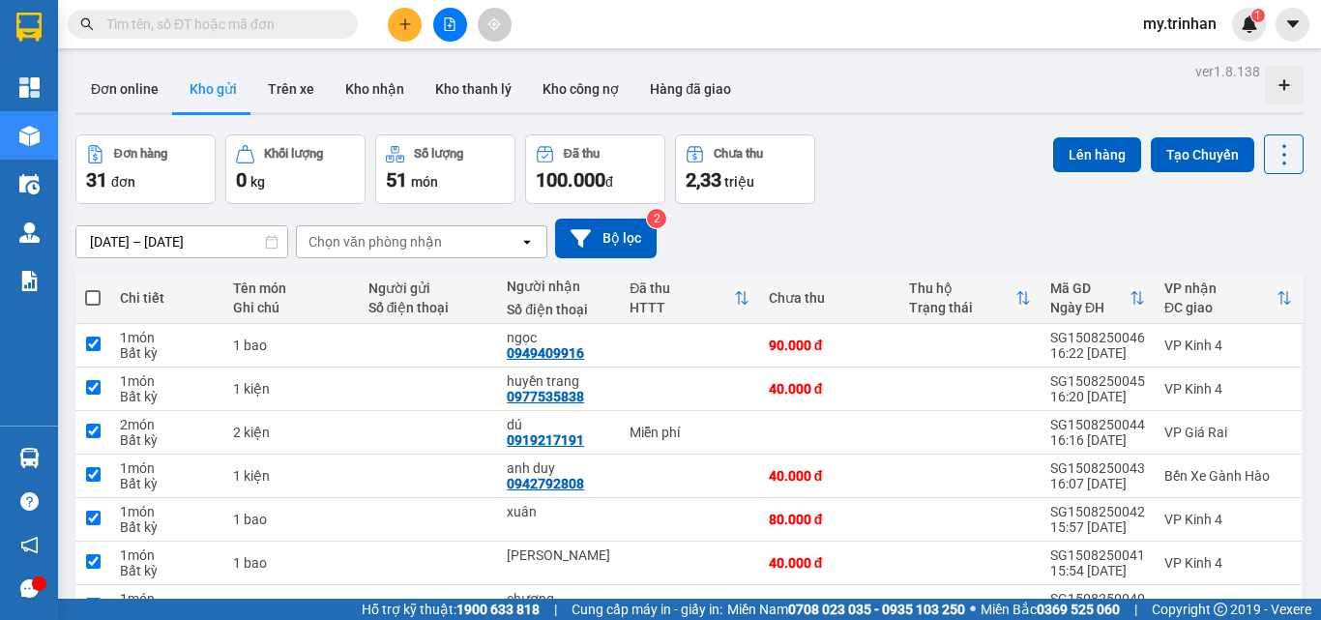
checkbox input "true"
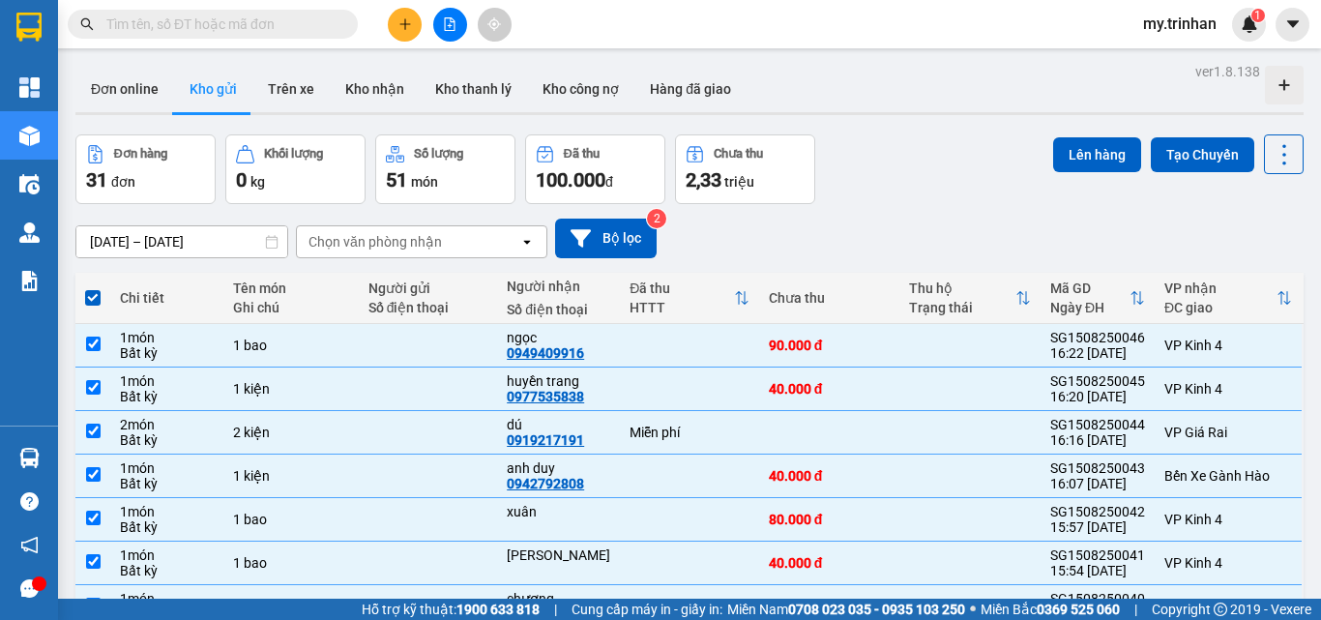
click at [1069, 173] on div "Lên hàng Tạo Chuyến" at bounding box center [1178, 154] width 250 height 40
click at [1074, 157] on button "Lên hàng" at bounding box center [1097, 154] width 88 height 35
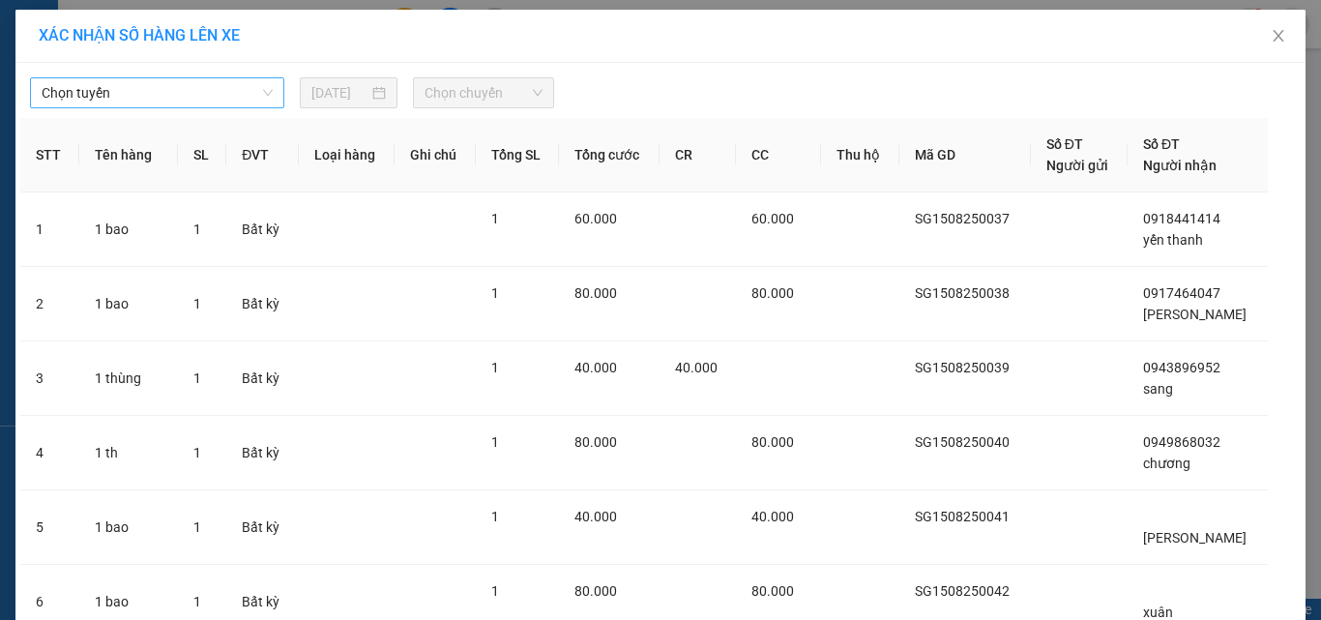
click at [178, 94] on span "Chọn tuyến" at bounding box center [157, 92] width 231 height 29
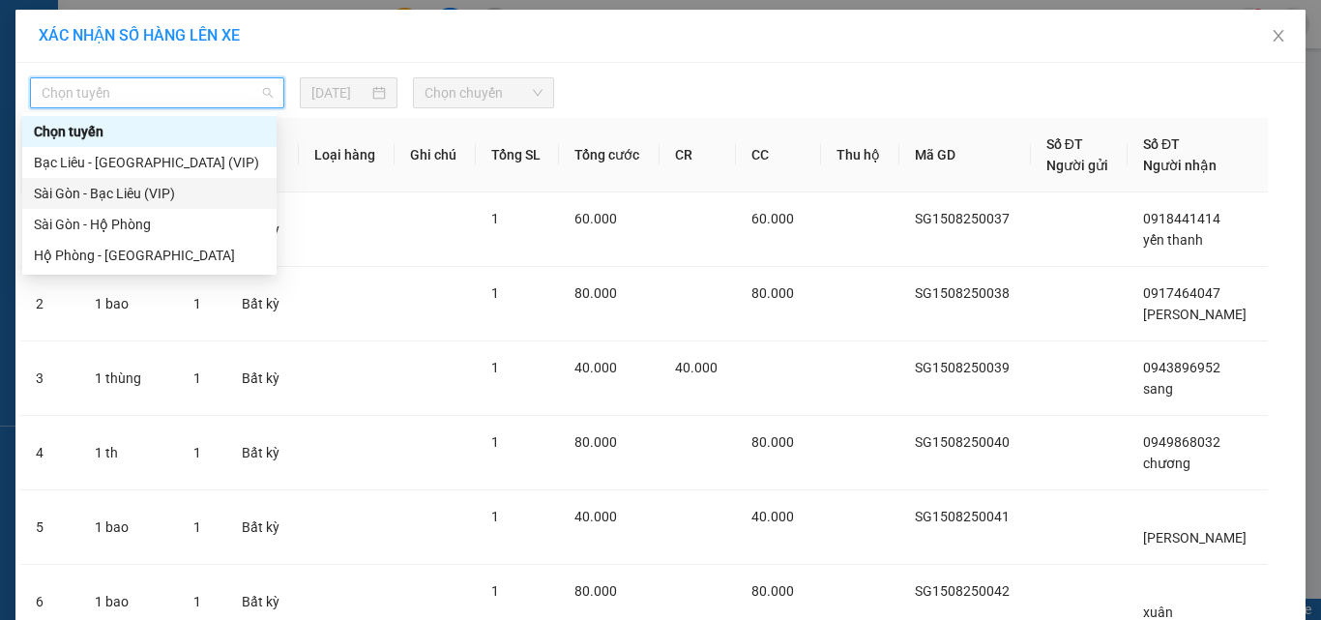
click at [180, 201] on div "Sài Gòn - Bạc Liêu (VIP)" at bounding box center [149, 193] width 231 height 21
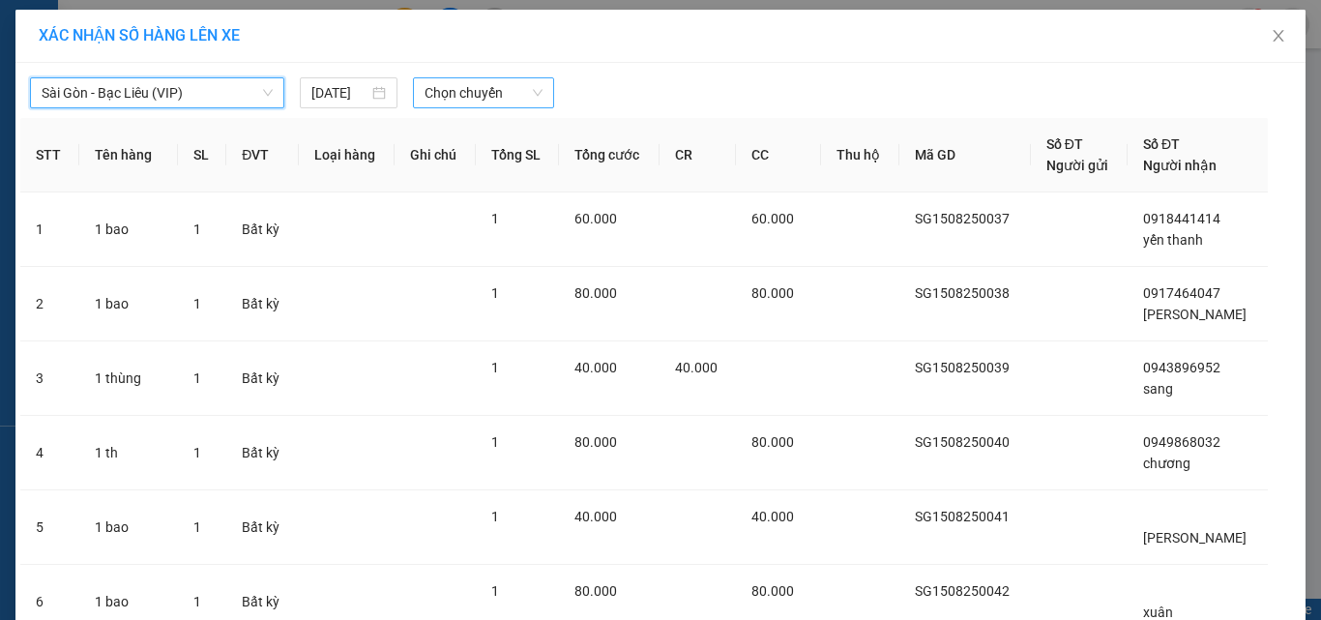
click at [487, 88] on span "Chọn chuyến" at bounding box center [484, 92] width 119 height 29
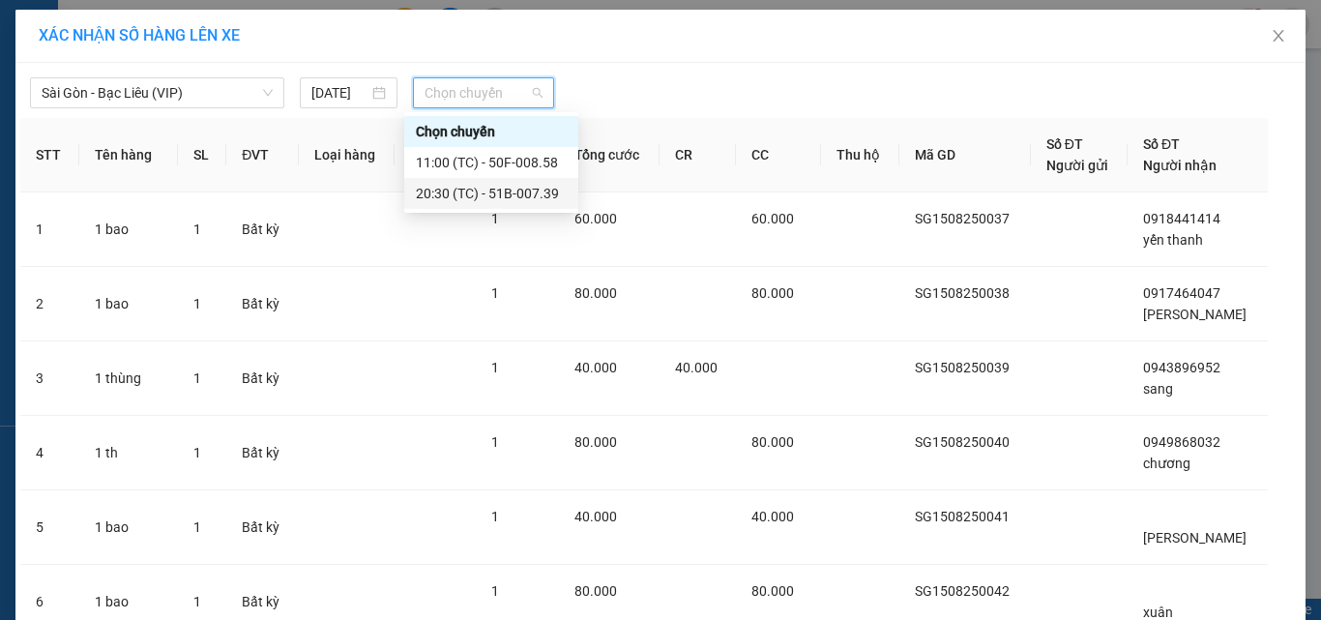
click at [464, 190] on div "20:30 (TC) - 51B-007.39" at bounding box center [491, 193] width 151 height 21
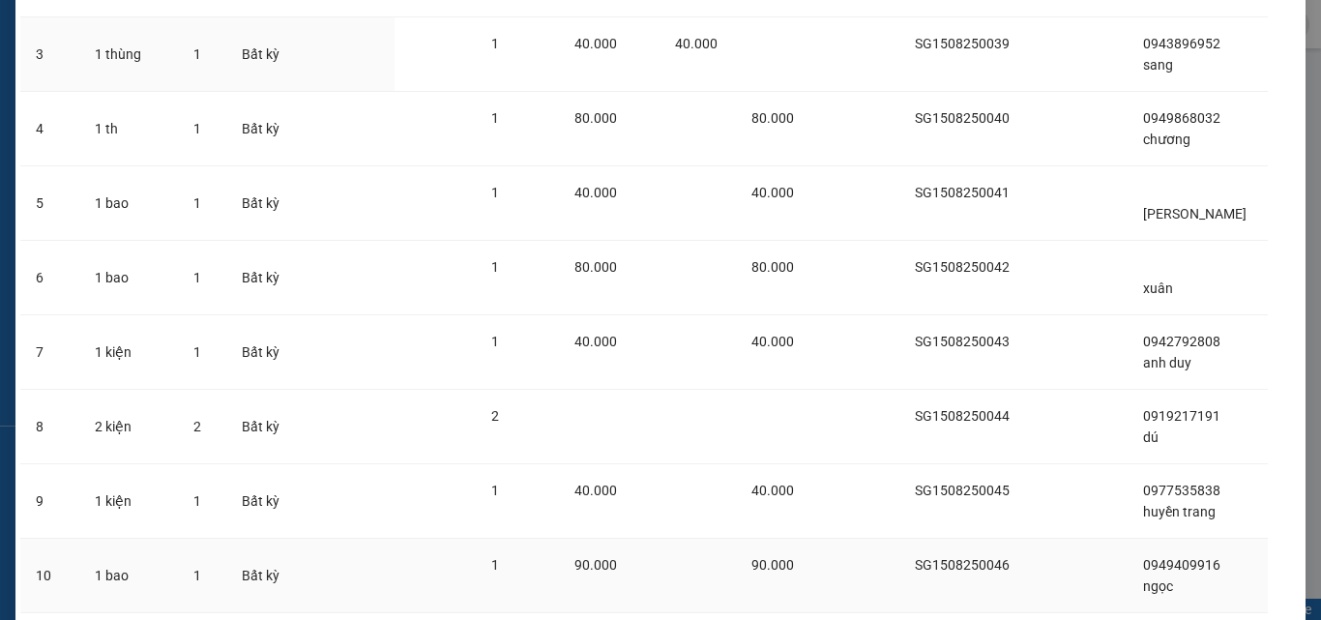
scroll to position [502, 0]
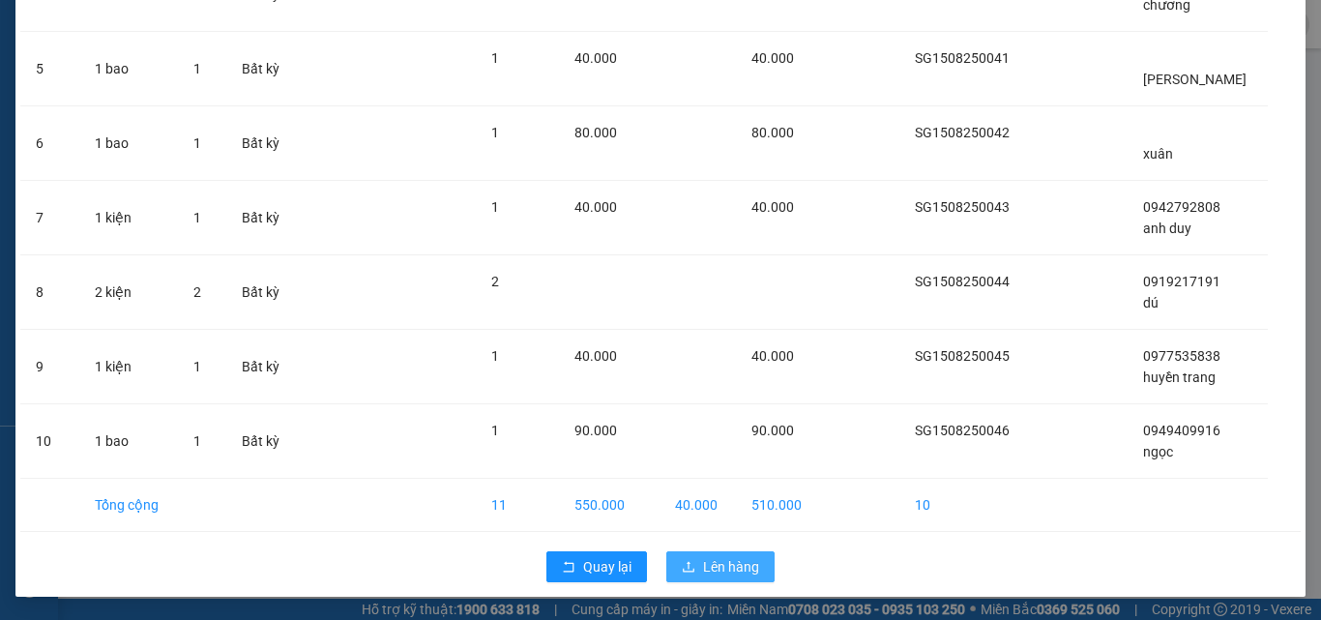
click at [703, 558] on span "Lên hàng" at bounding box center [731, 566] width 56 height 21
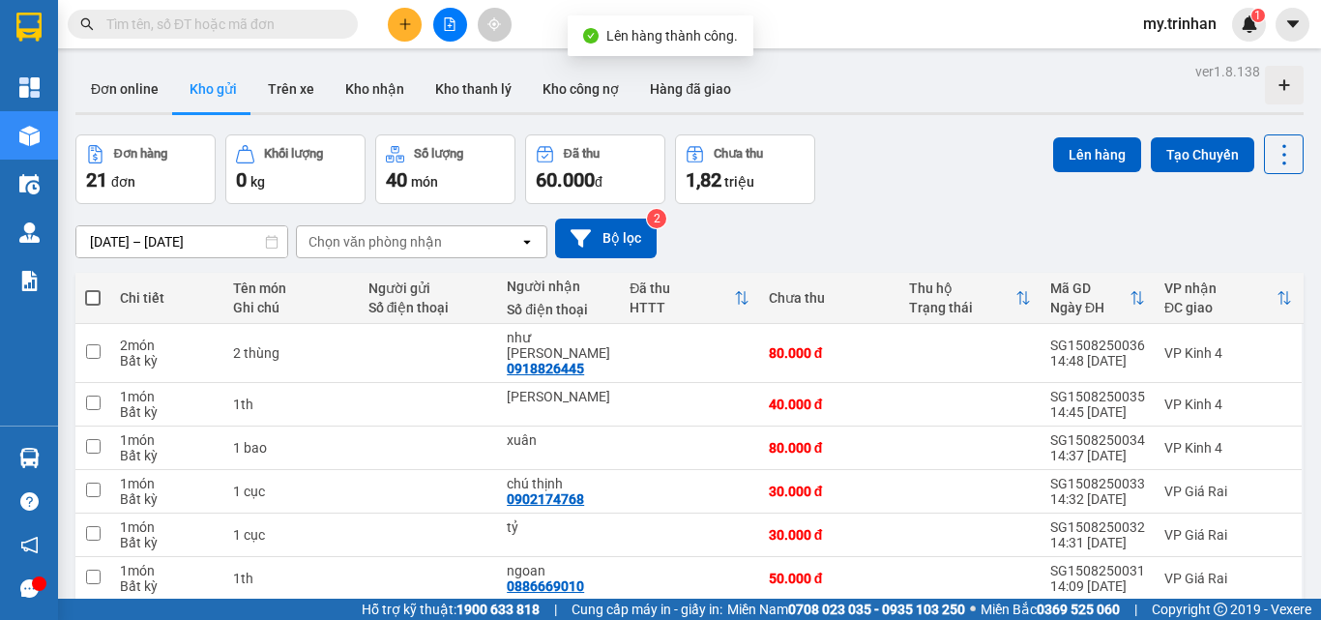
click at [93, 295] on span at bounding box center [92, 297] width 15 height 15
click at [93, 288] on input "checkbox" at bounding box center [93, 288] width 0 height 0
checkbox input "true"
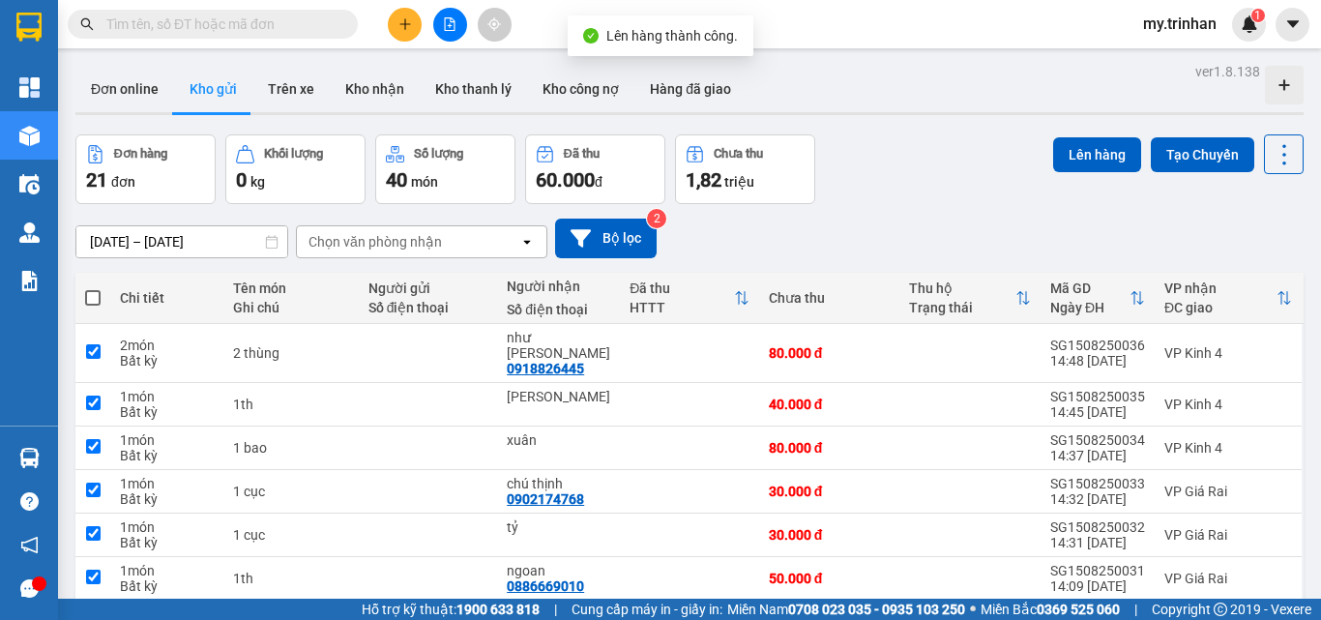
checkbox input "true"
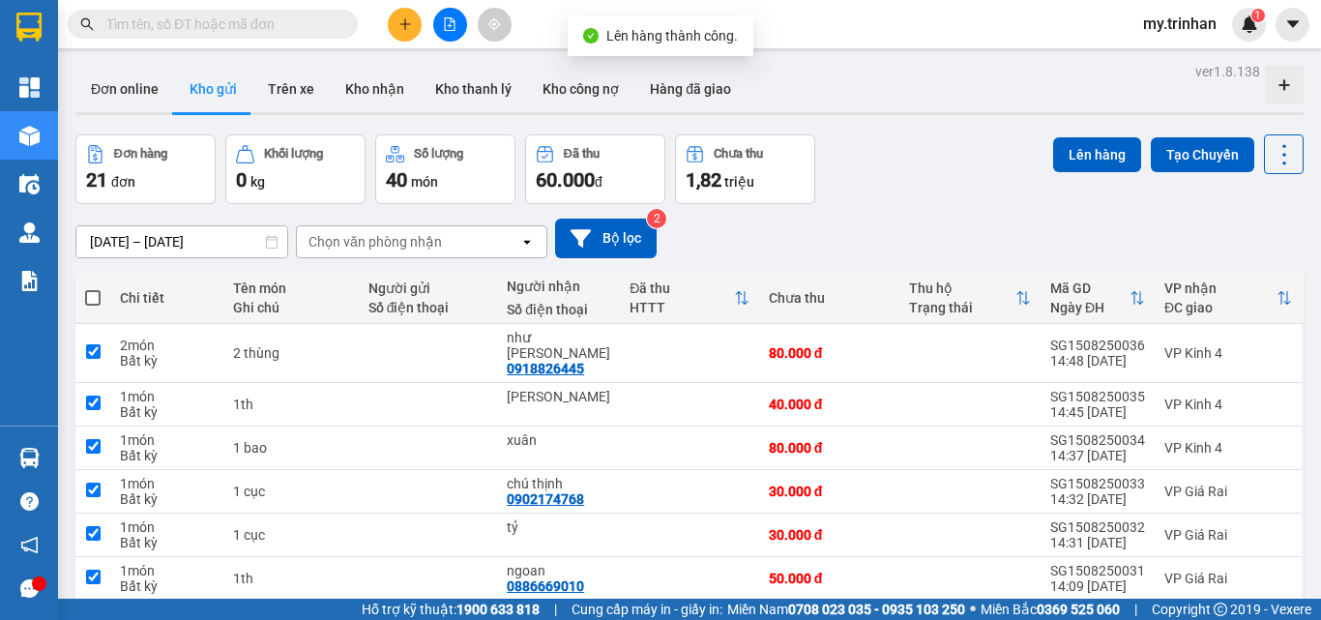
checkbox input "true"
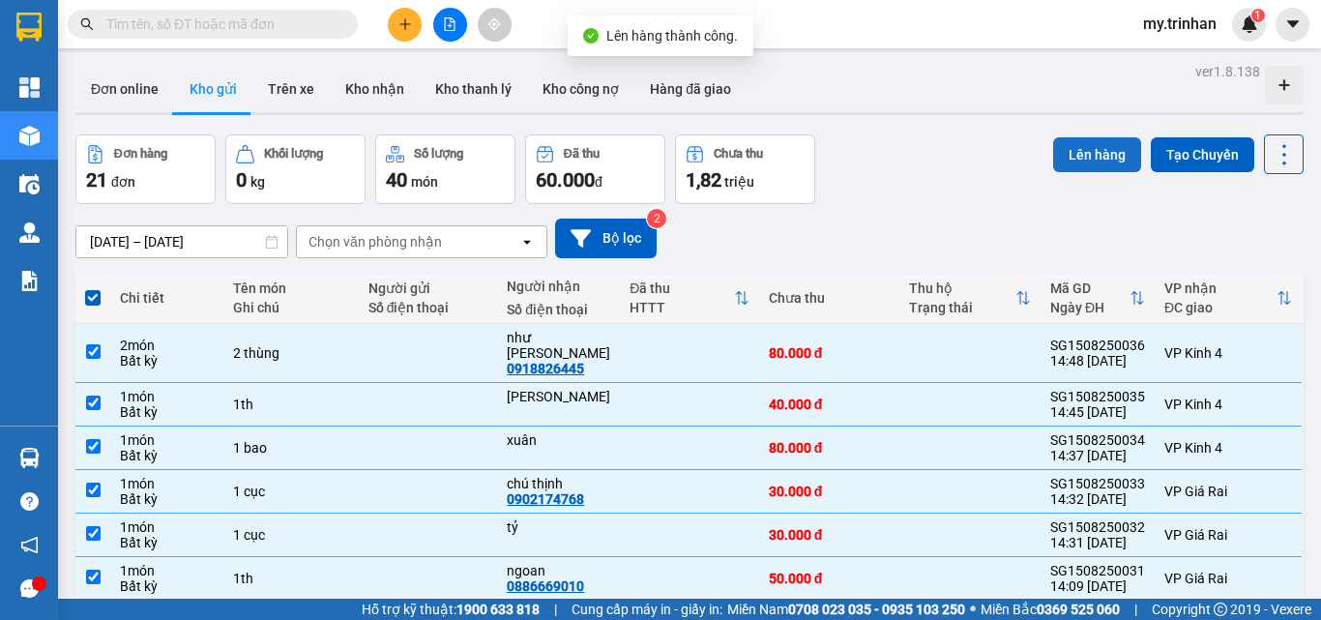
click at [1060, 162] on button "Lên hàng" at bounding box center [1097, 154] width 88 height 35
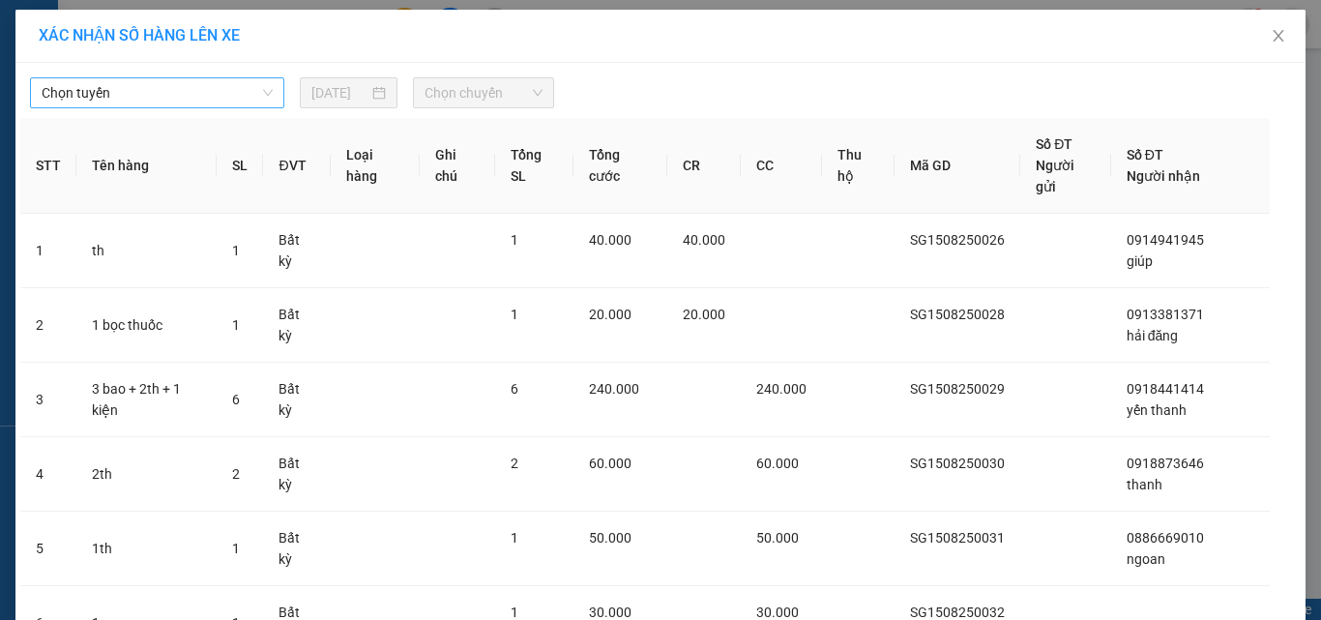
click at [180, 95] on span "Chọn tuyến" at bounding box center [157, 92] width 231 height 29
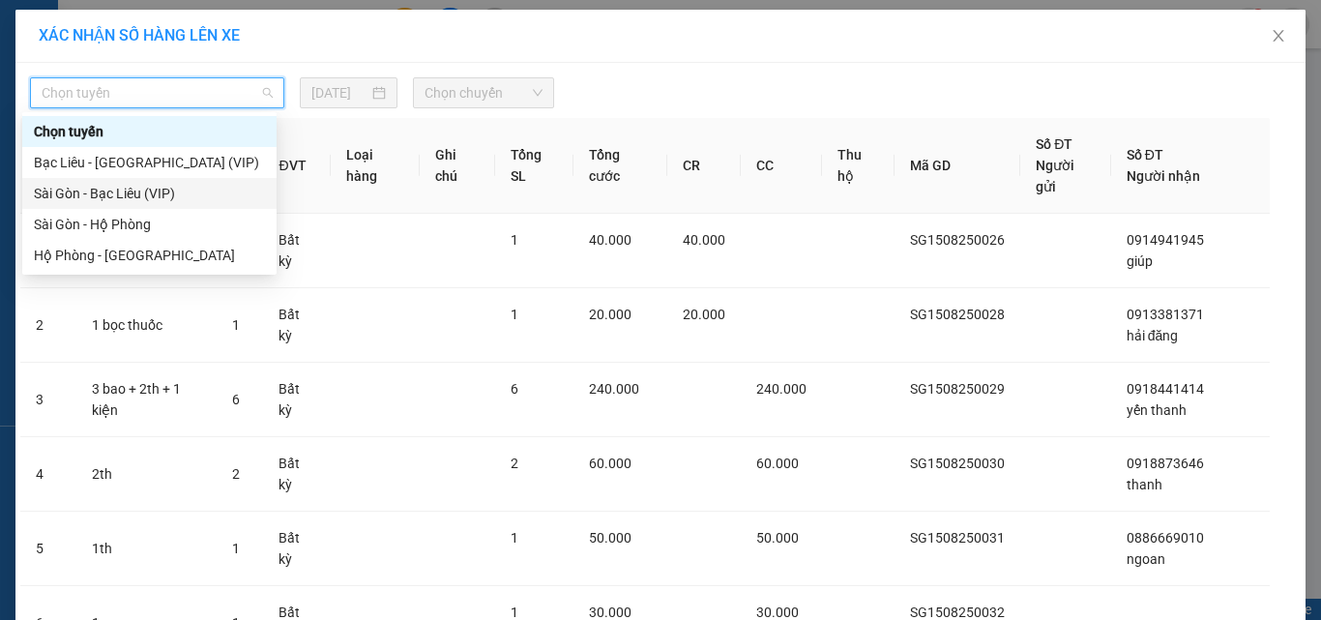
click at [144, 194] on div "Sài Gòn - Bạc Liêu (VIP)" at bounding box center [149, 193] width 231 height 21
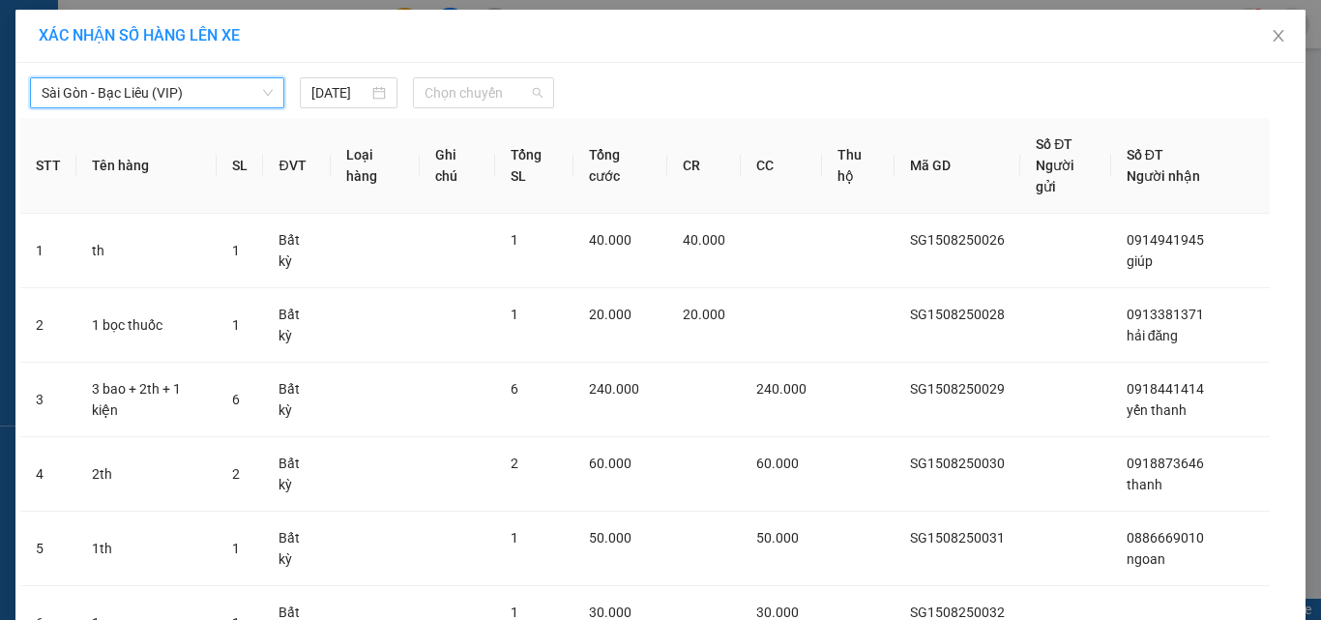
drag, startPoint x: 487, startPoint y: 89, endPoint x: 483, endPoint y: 127, distance: 38.0
click at [488, 89] on span "Chọn chuyến" at bounding box center [484, 92] width 119 height 29
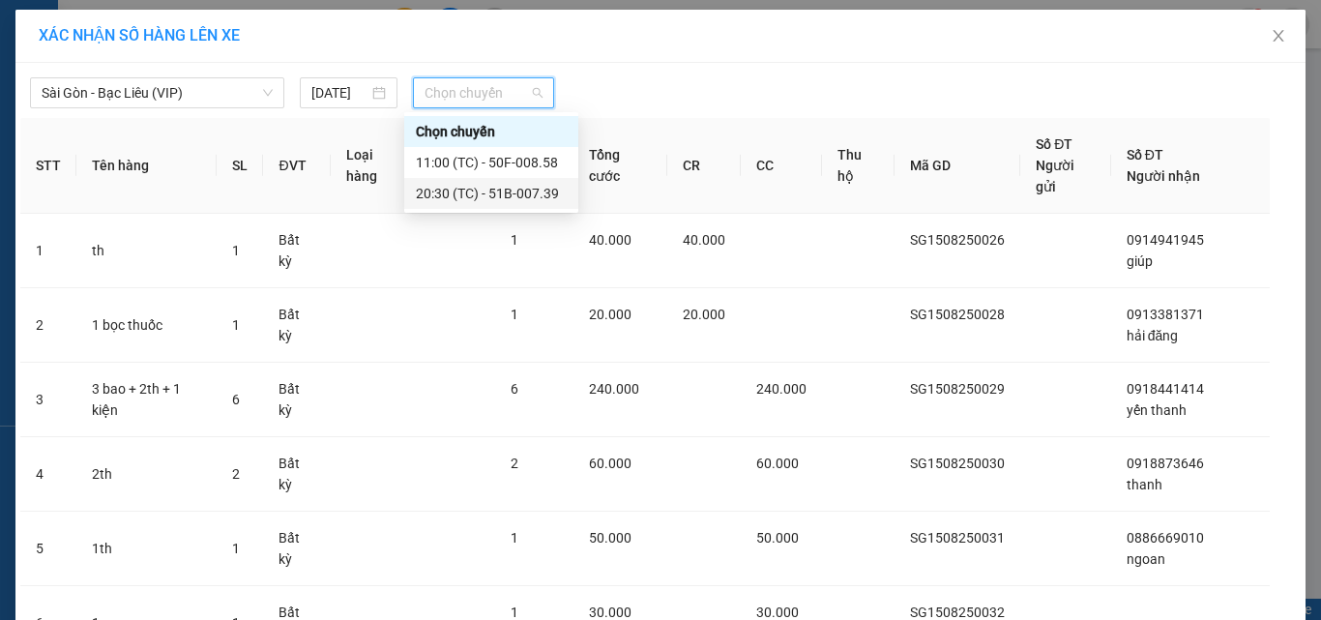
click at [473, 187] on div "20:30 (TC) - 51B-007.39" at bounding box center [491, 193] width 151 height 21
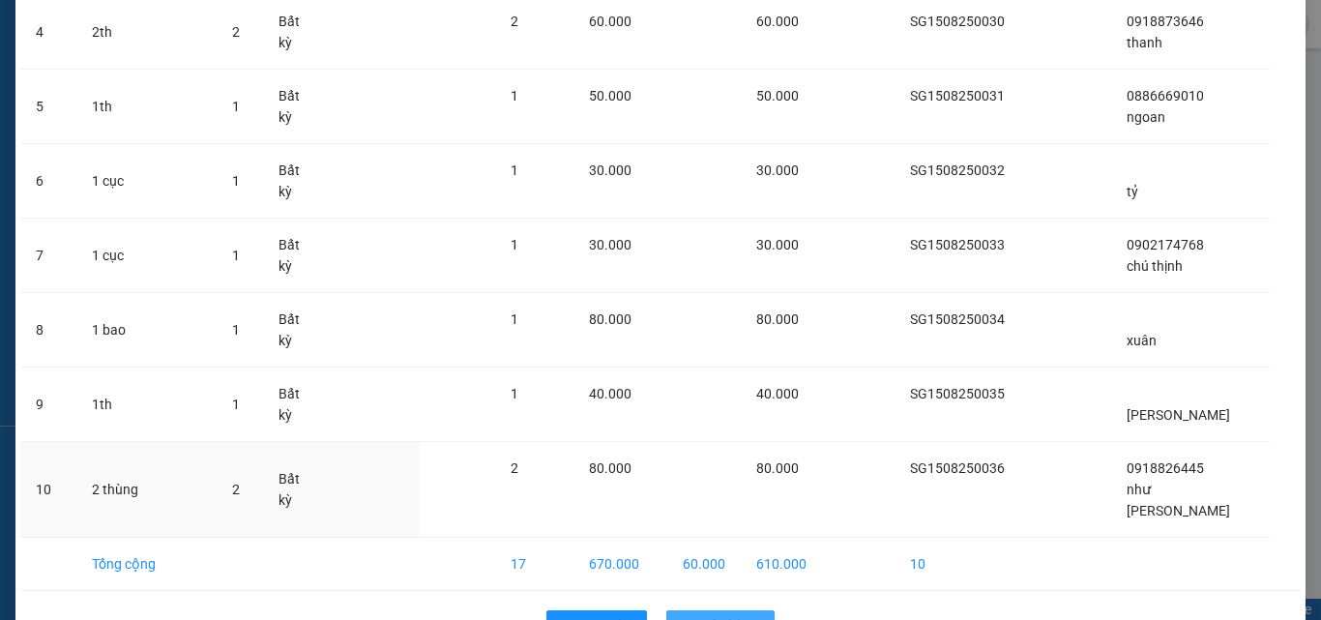
scroll to position [502, 0]
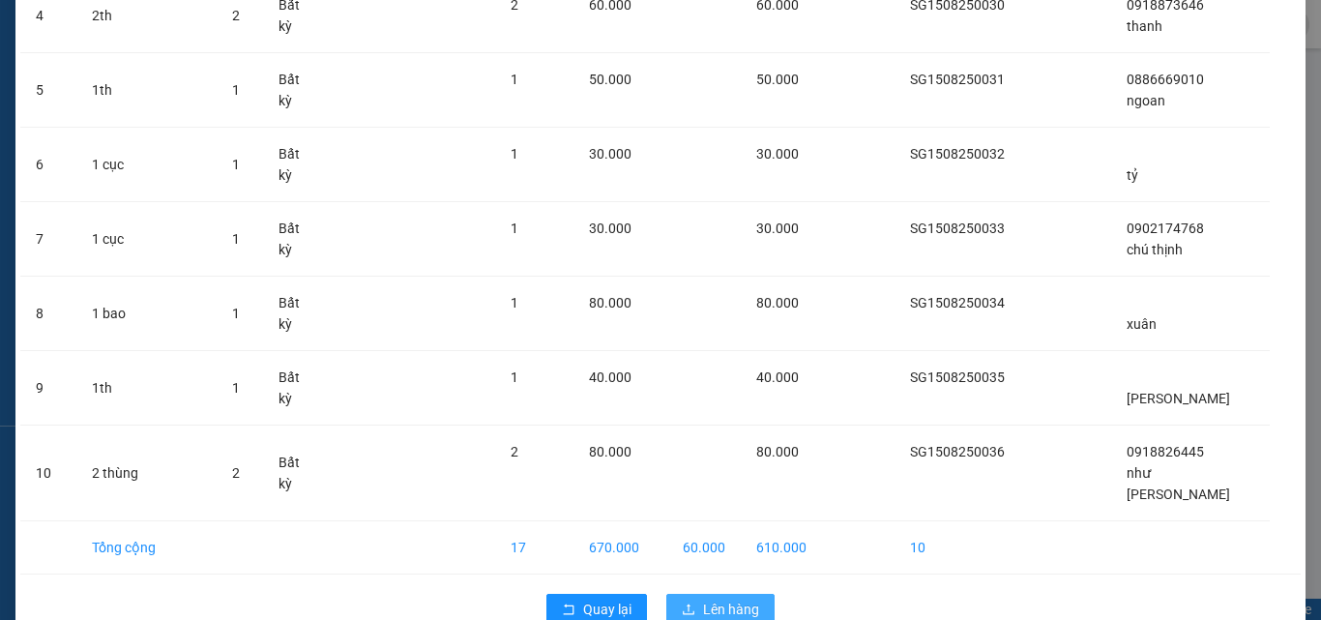
click at [714, 599] on span "Lên hàng" at bounding box center [731, 609] width 56 height 21
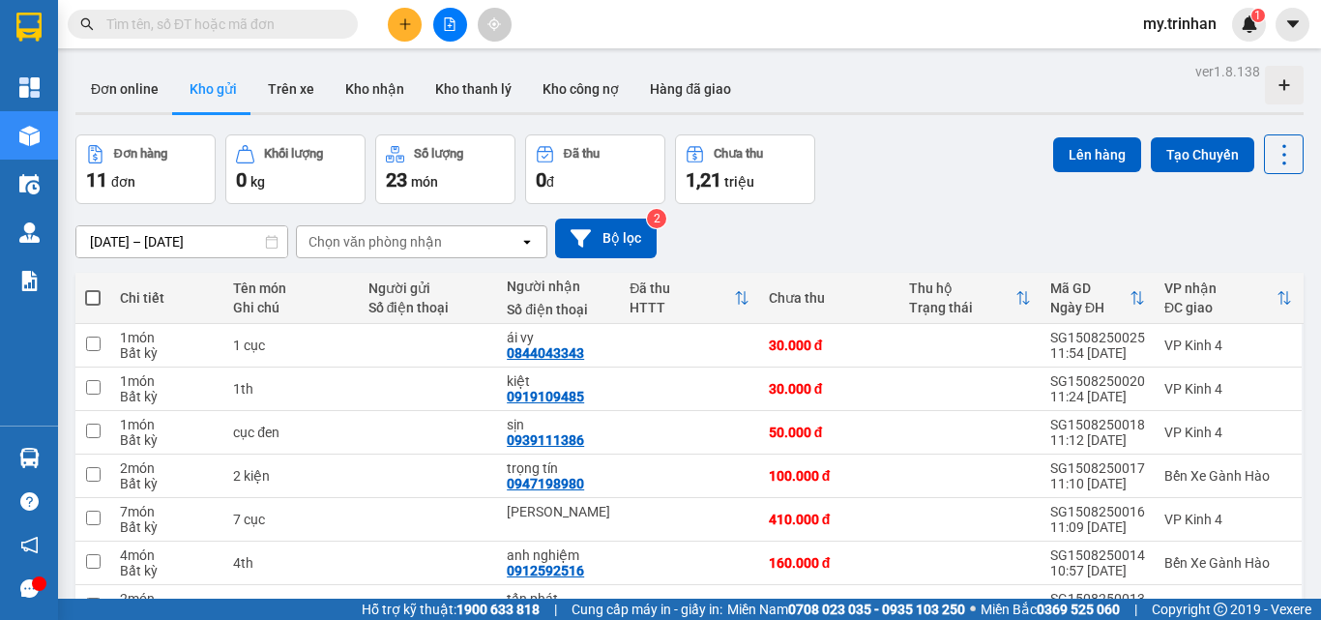
click at [94, 298] on span at bounding box center [92, 297] width 15 height 15
click at [93, 288] on input "checkbox" at bounding box center [93, 288] width 0 height 0
checkbox input "true"
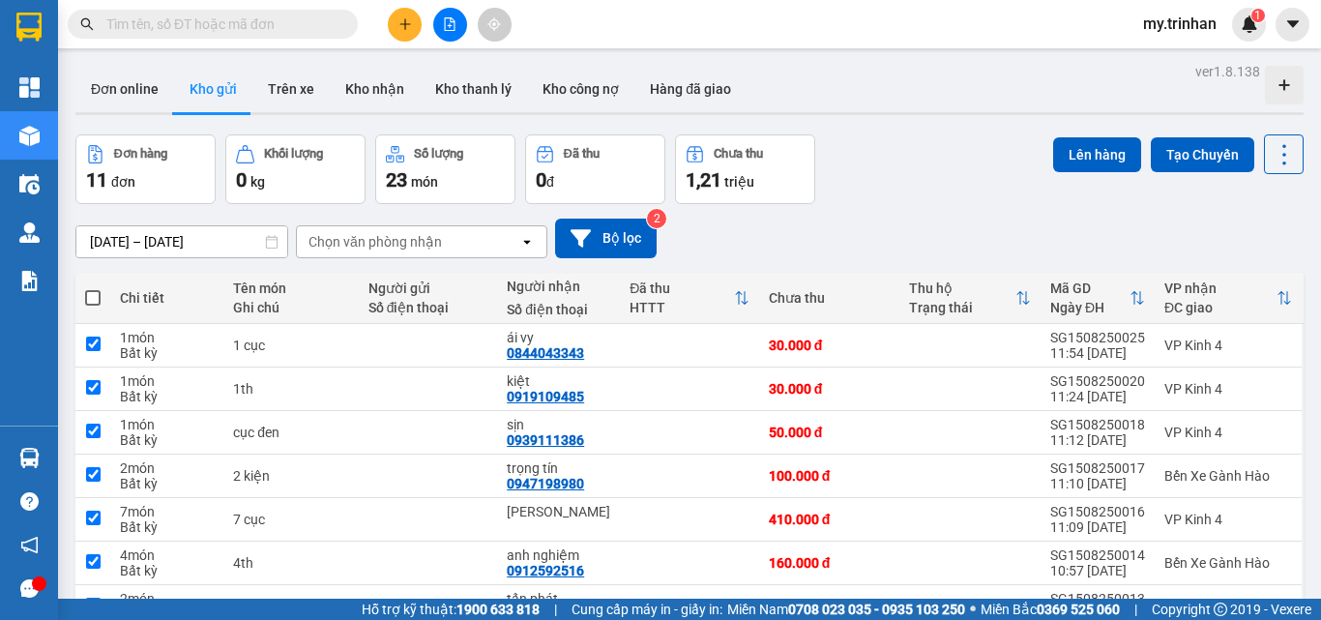
checkbox input "true"
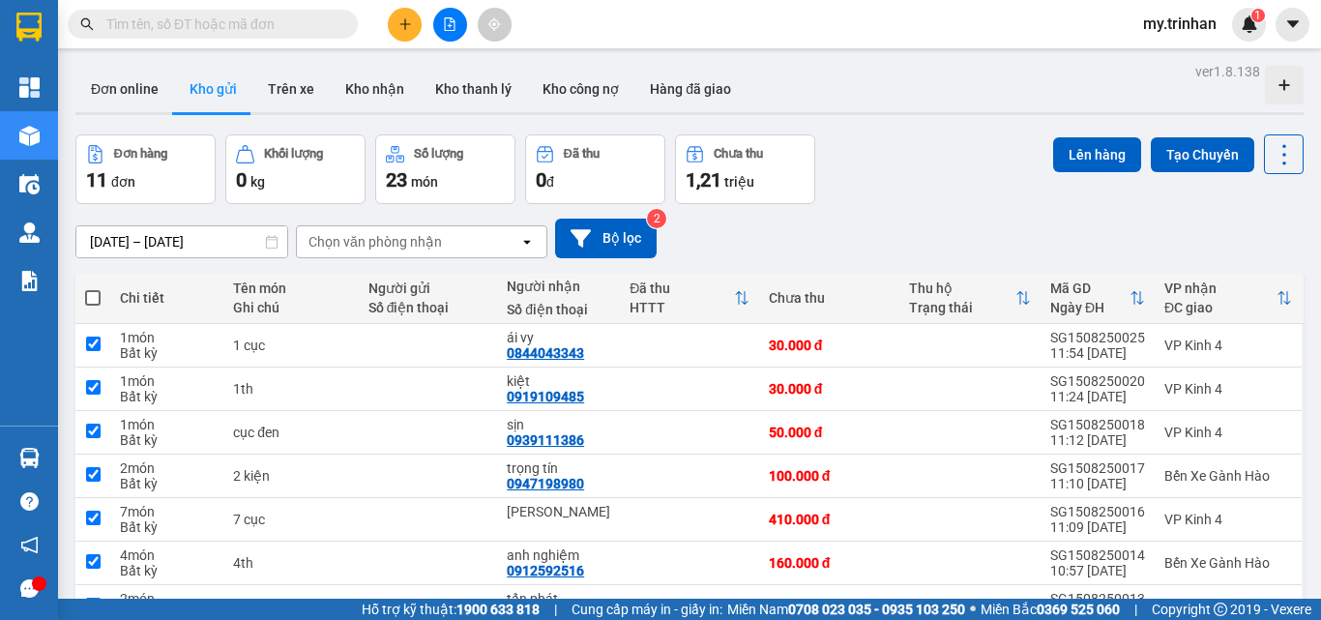
checkbox input "true"
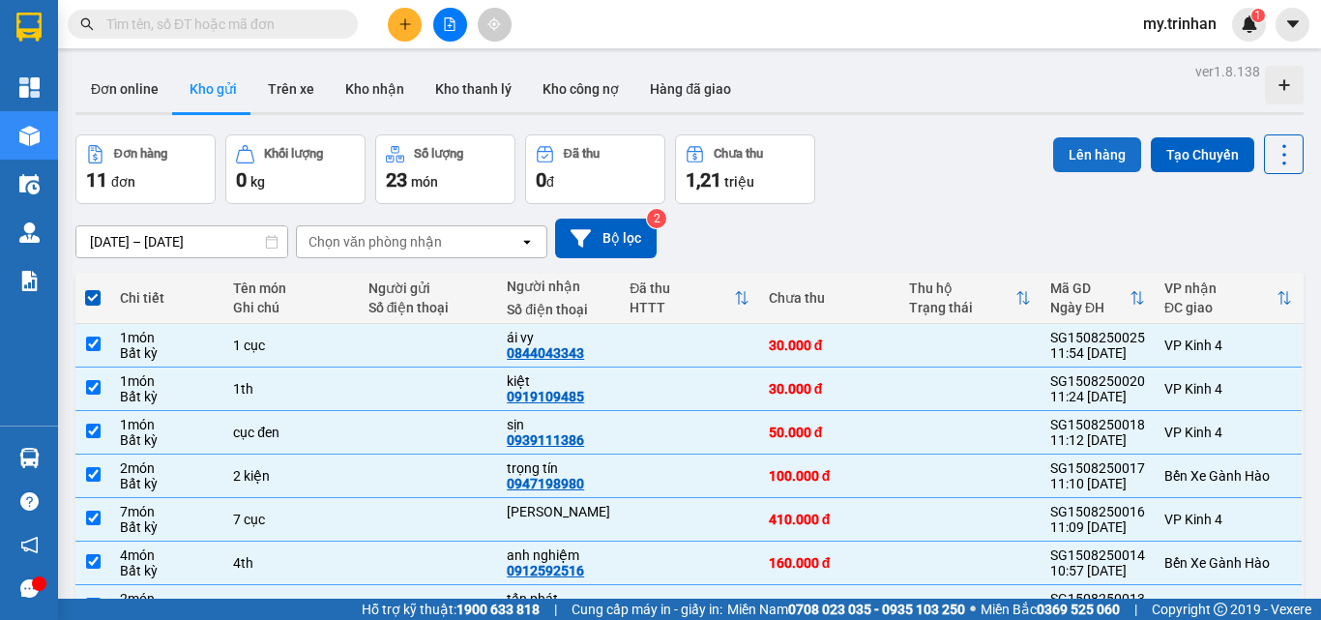
click at [1057, 155] on button "Lên hàng" at bounding box center [1097, 154] width 88 height 35
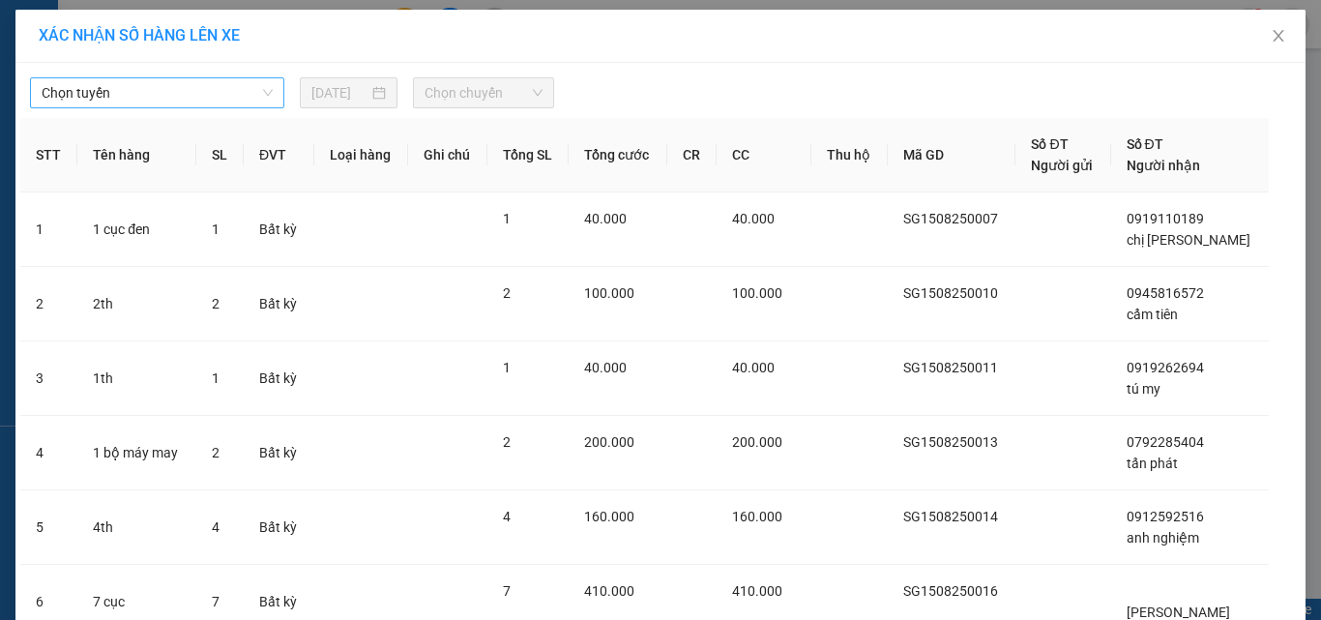
click at [209, 100] on span "Chọn tuyến" at bounding box center [157, 92] width 231 height 29
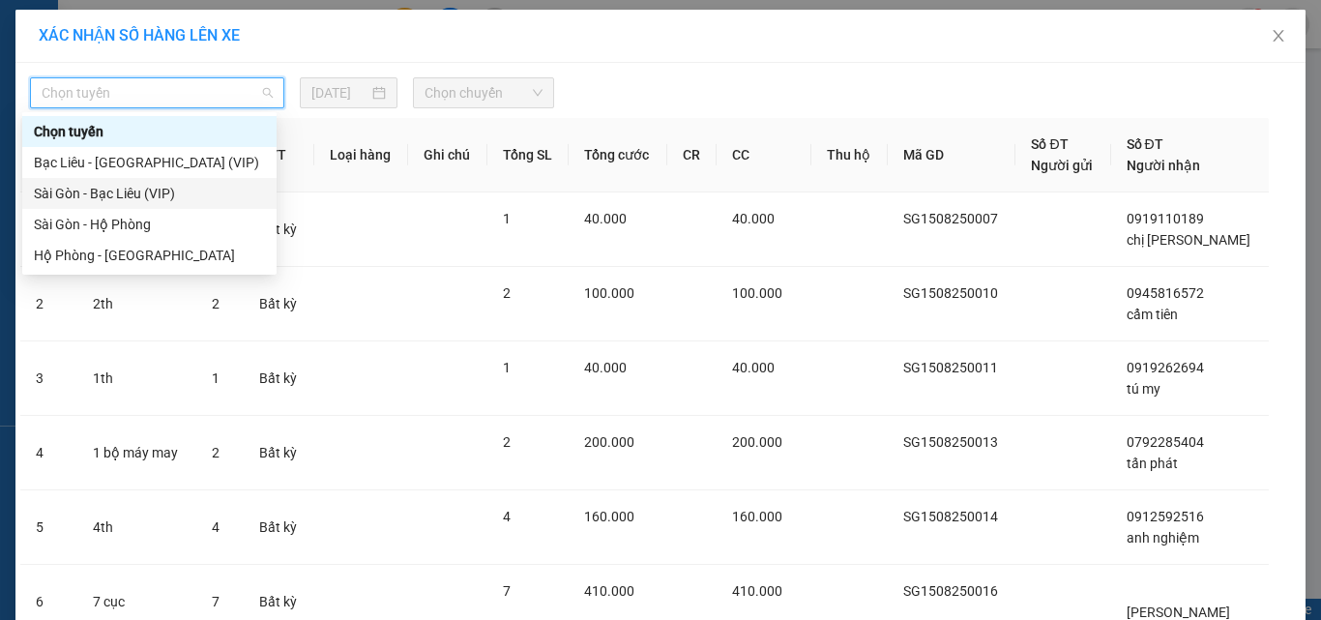
click at [190, 196] on div "Sài Gòn - Bạc Liêu (VIP)" at bounding box center [149, 193] width 231 height 21
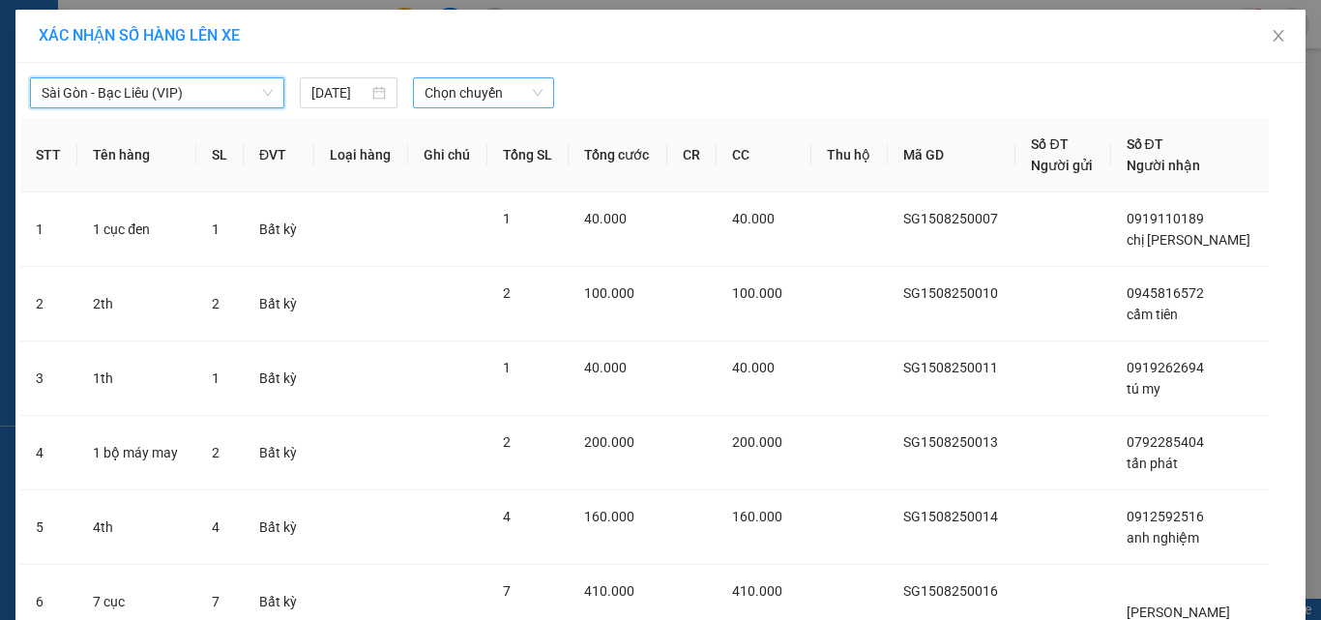
click at [464, 90] on span "Chọn chuyến" at bounding box center [484, 92] width 119 height 29
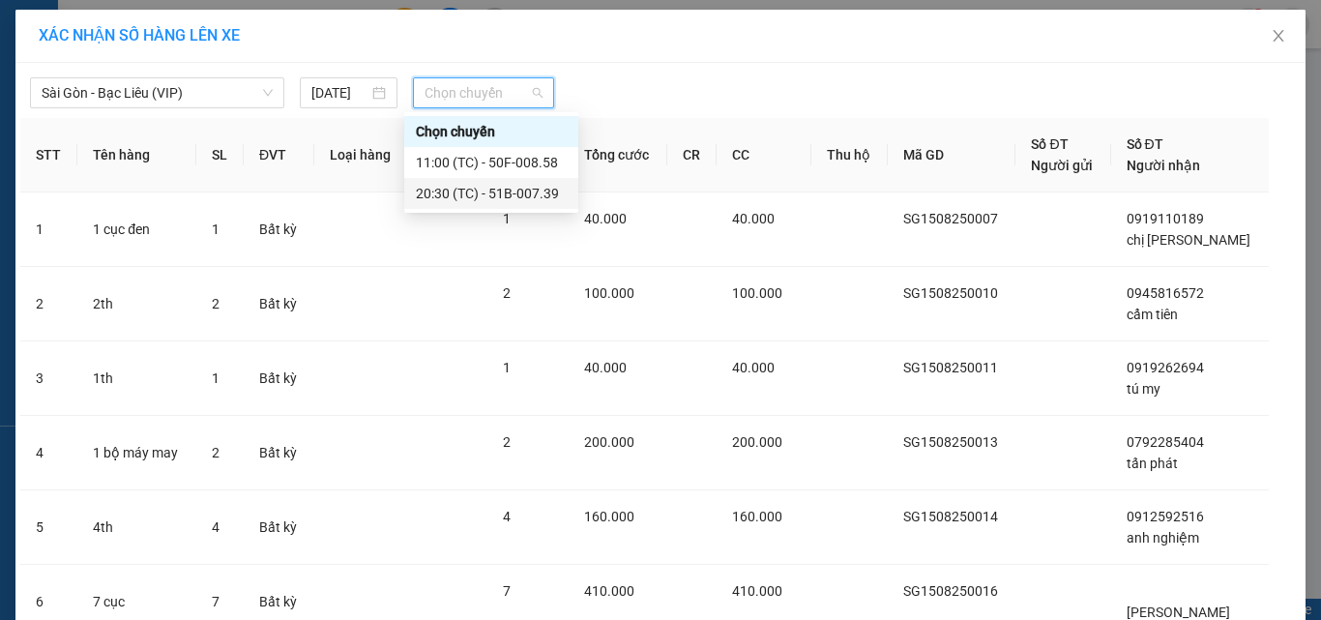
click at [449, 201] on div "20:30 (TC) - 51B-007.39" at bounding box center [491, 193] width 151 height 21
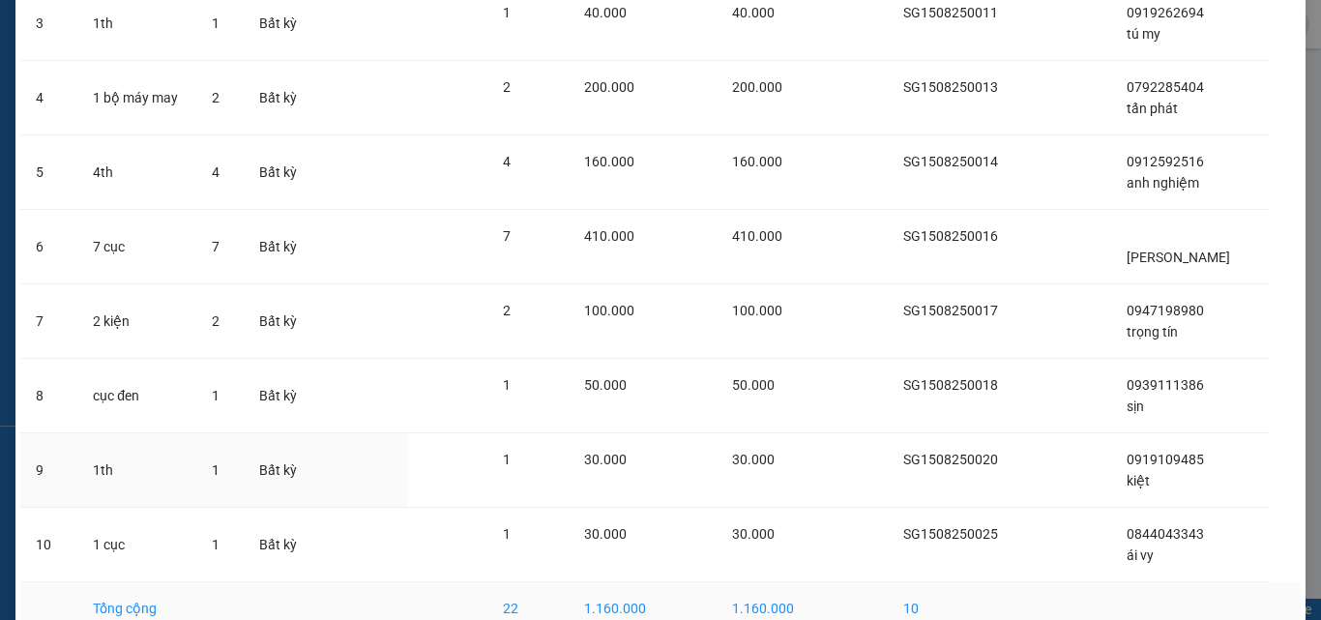
scroll to position [484, 0]
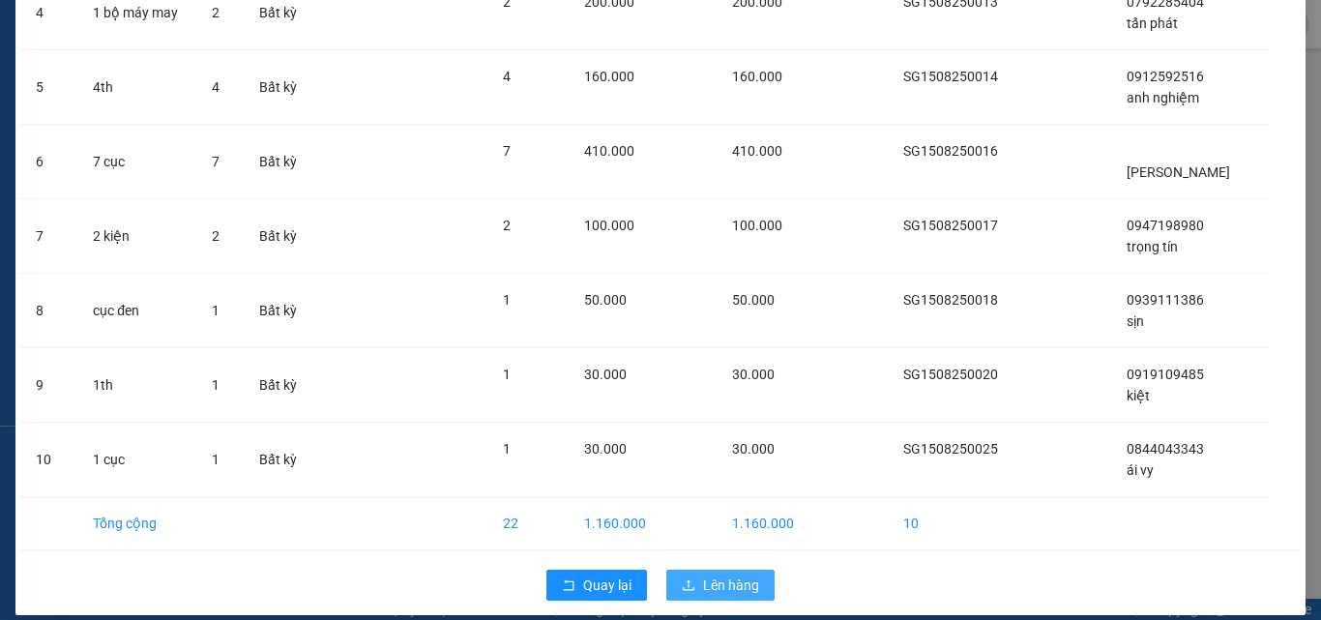
click at [681, 571] on button "Lên hàng" at bounding box center [720, 585] width 108 height 31
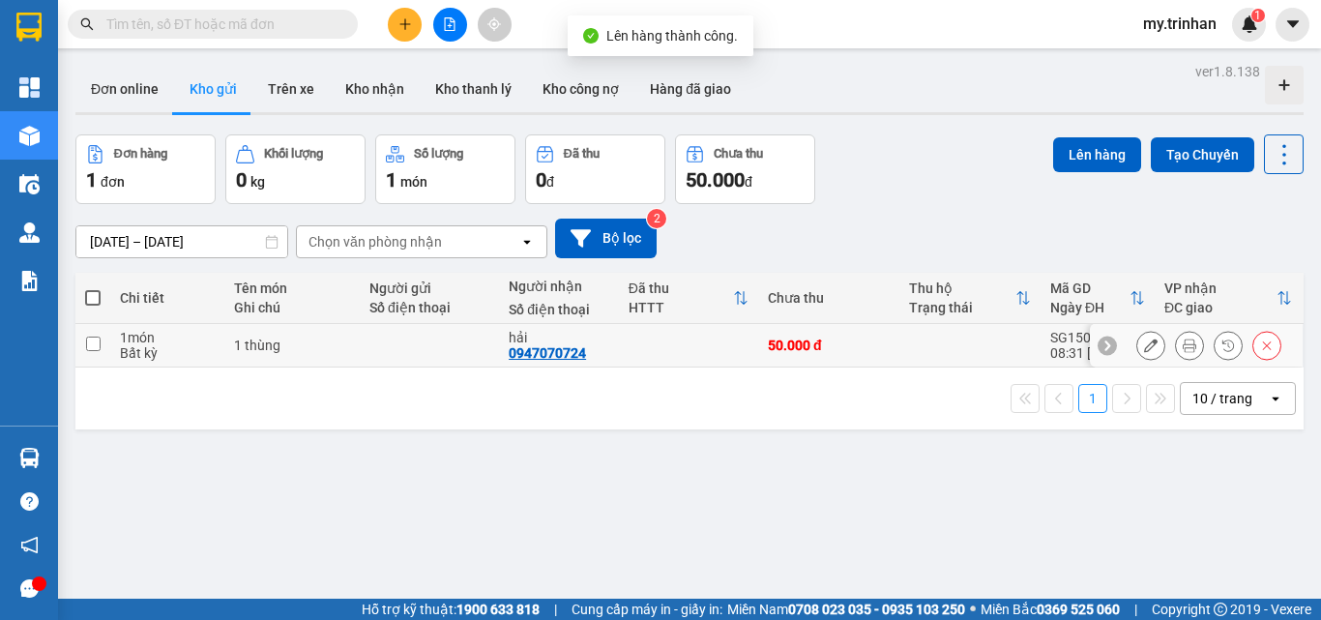
click at [605, 335] on td "hải 0947070724" at bounding box center [559, 346] width 120 height 44
checkbox input "true"
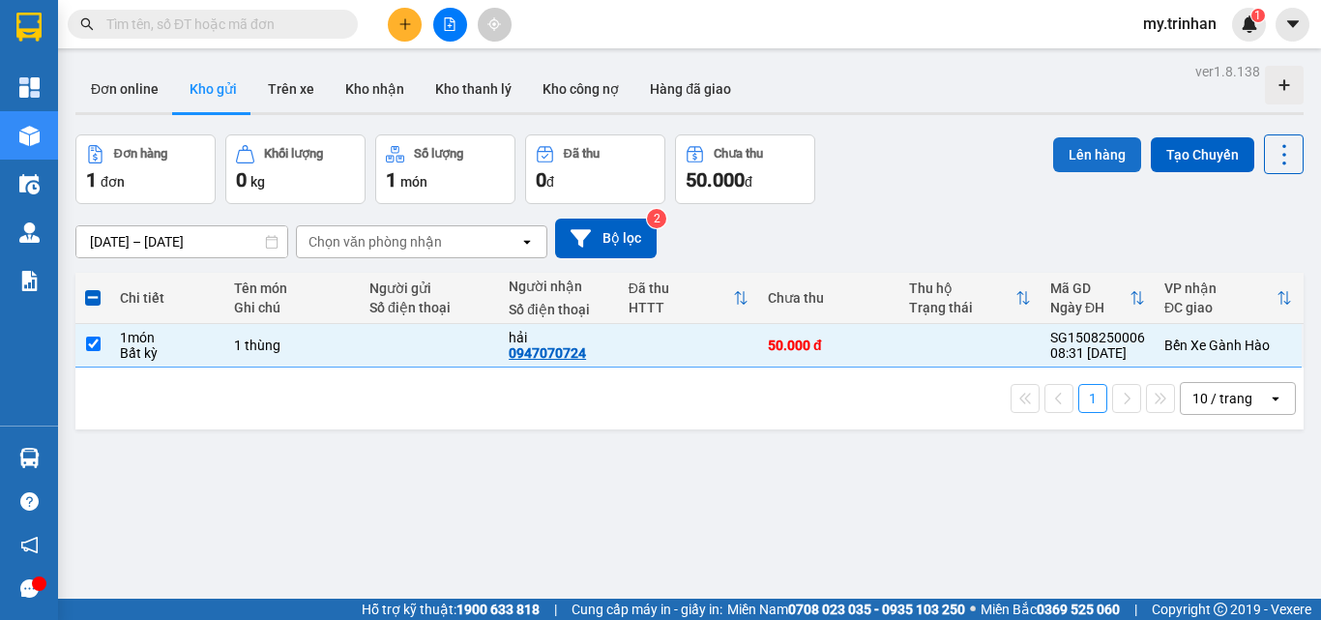
click at [1088, 163] on button "Lên hàng" at bounding box center [1097, 154] width 88 height 35
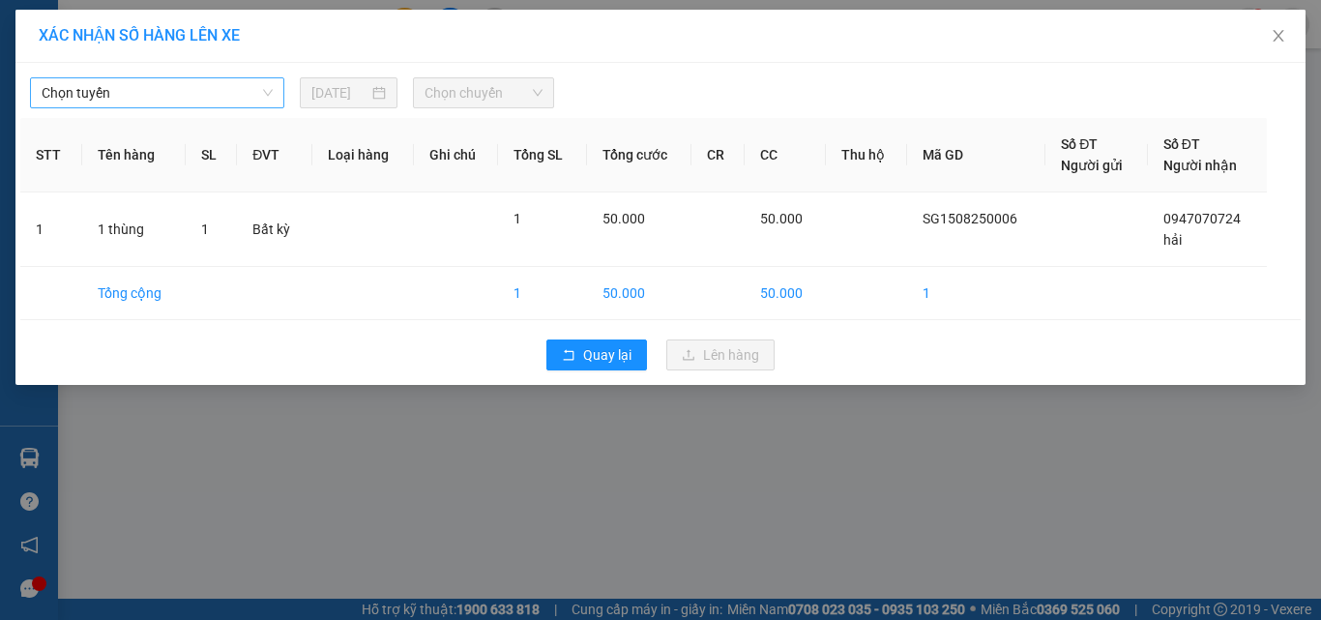
click at [262, 96] on span "Chọn tuyến" at bounding box center [157, 92] width 231 height 29
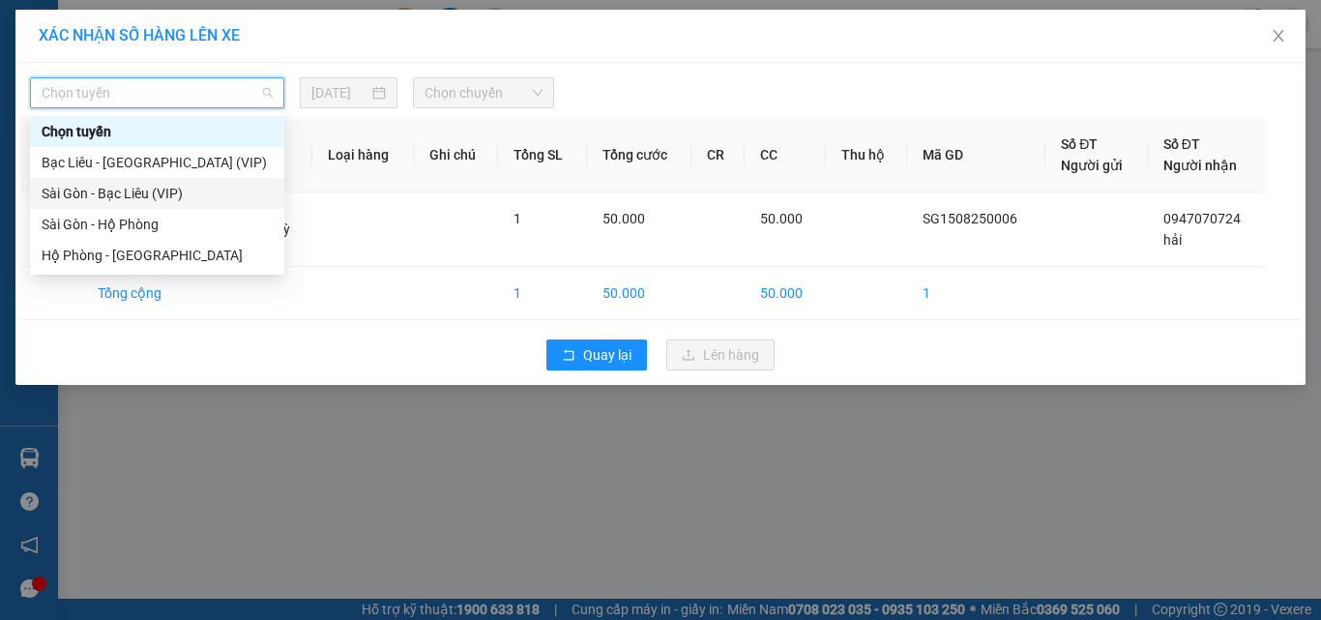
click at [238, 193] on div "Sài Gòn - Bạc Liêu (VIP)" at bounding box center [157, 193] width 231 height 21
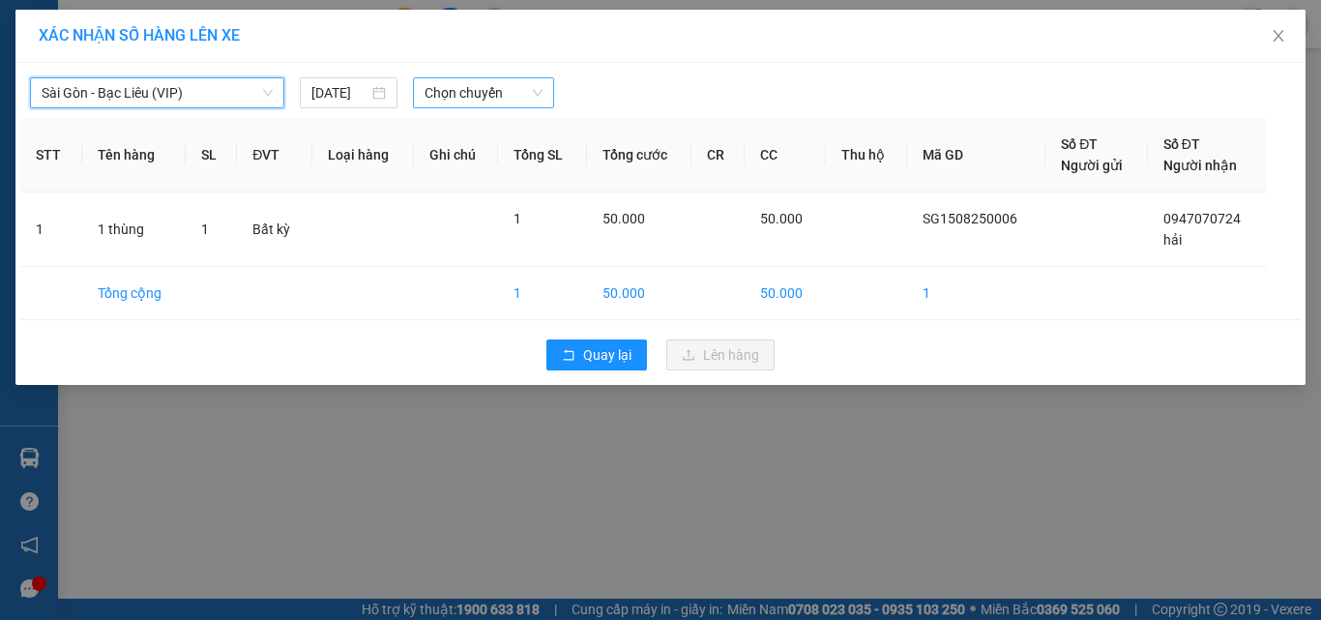
click at [472, 96] on span "Chọn chuyến" at bounding box center [484, 92] width 119 height 29
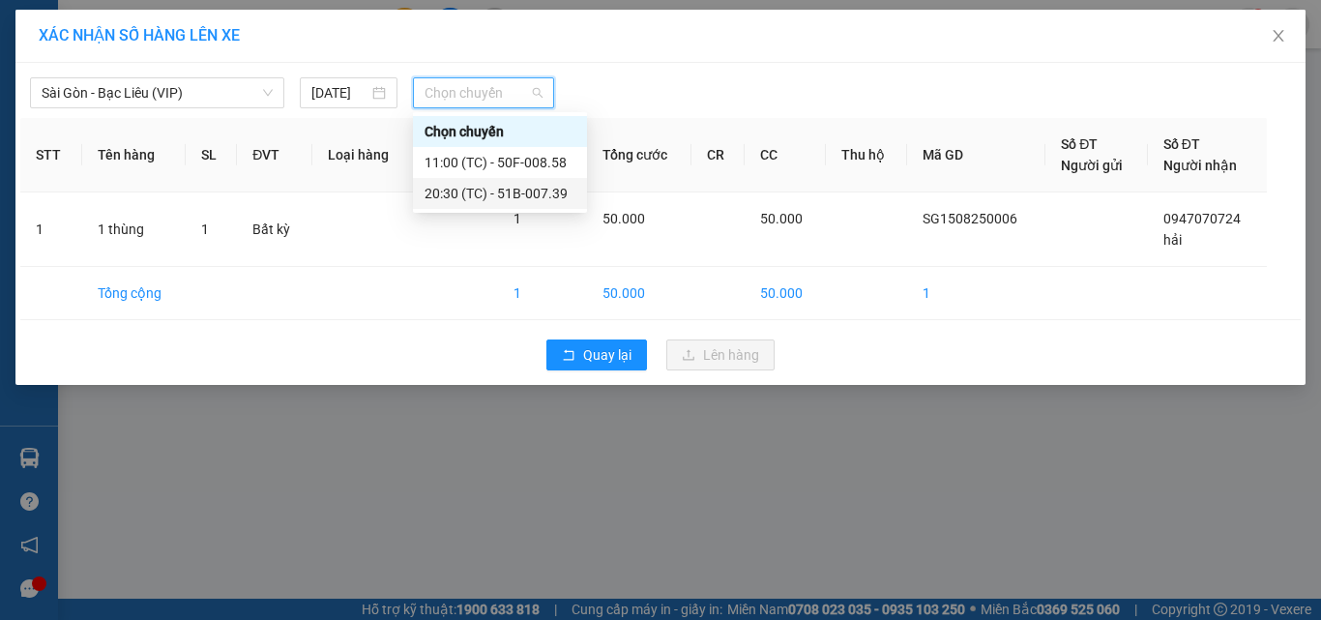
click at [485, 200] on div "20:30 (TC) - 51B-007.39" at bounding box center [500, 193] width 151 height 21
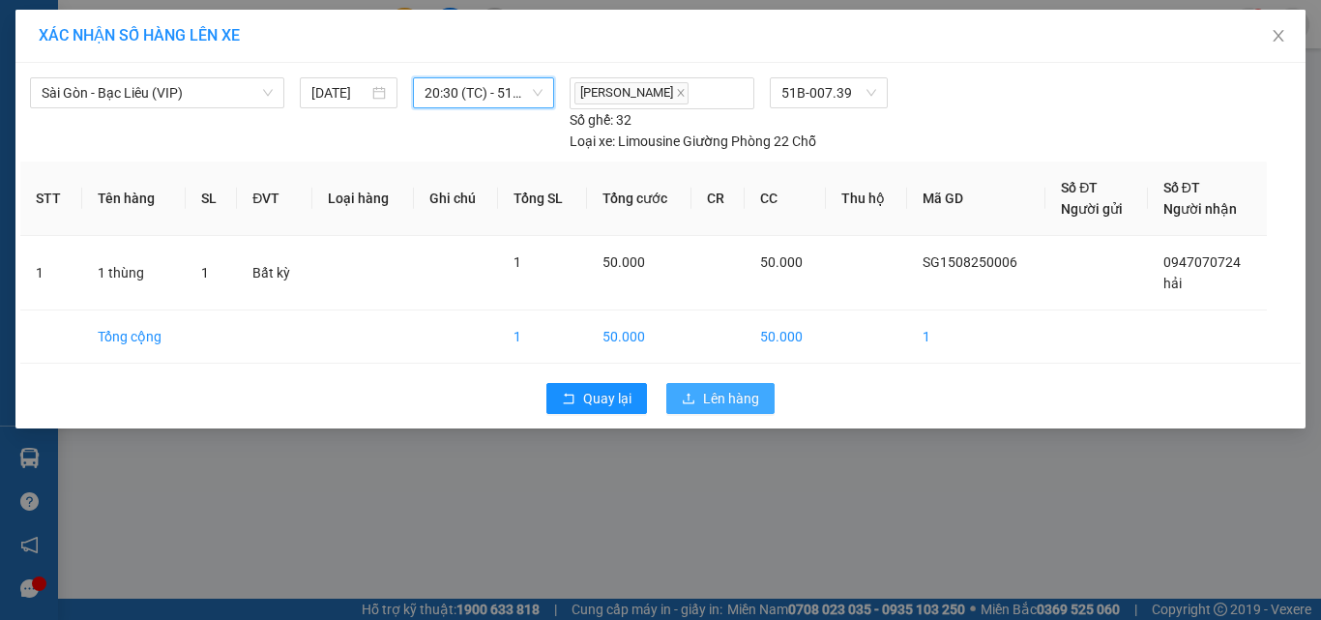
click at [707, 401] on span "Lên hàng" at bounding box center [731, 398] width 56 height 21
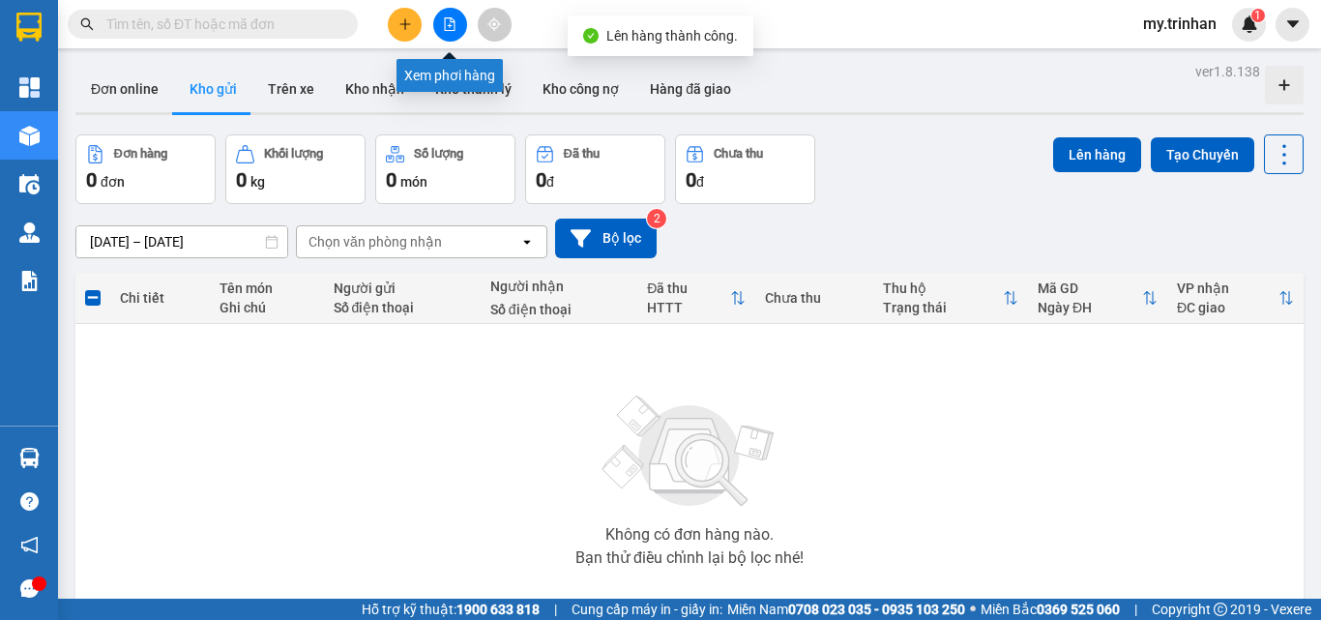
click at [445, 29] on icon "file-add" at bounding box center [450, 24] width 11 height 14
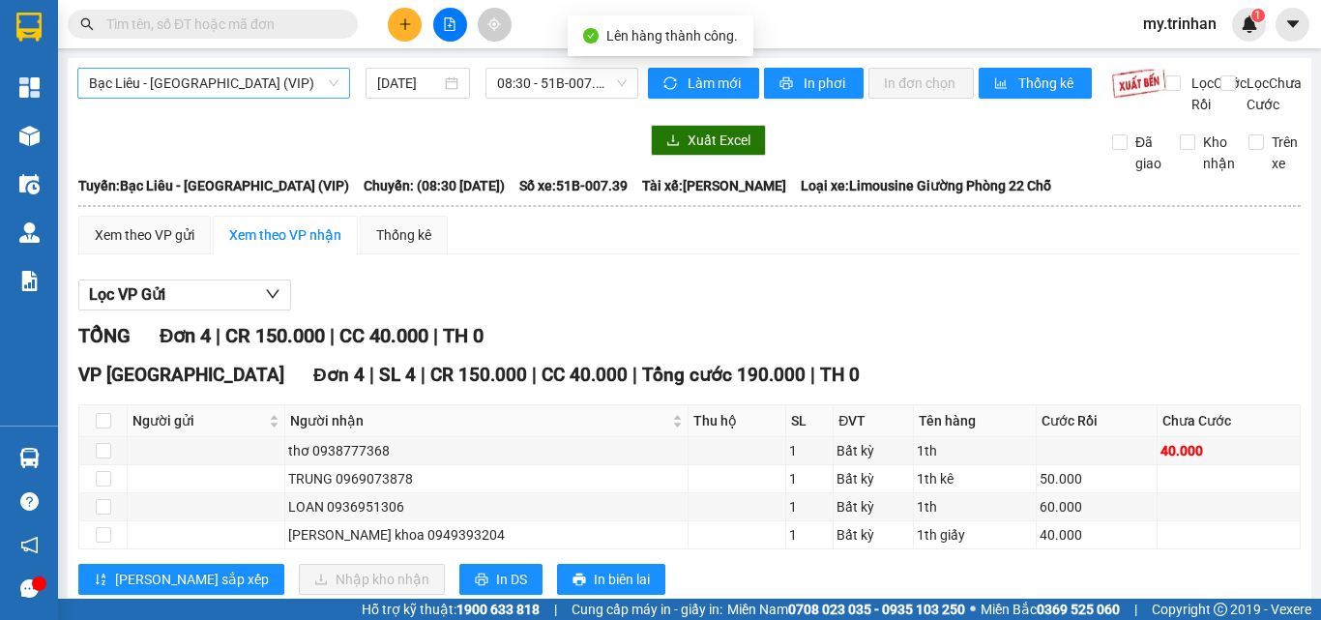
click at [308, 90] on span "Bạc Liêu - [GEOGRAPHIC_DATA] (VIP)" at bounding box center [214, 83] width 250 height 29
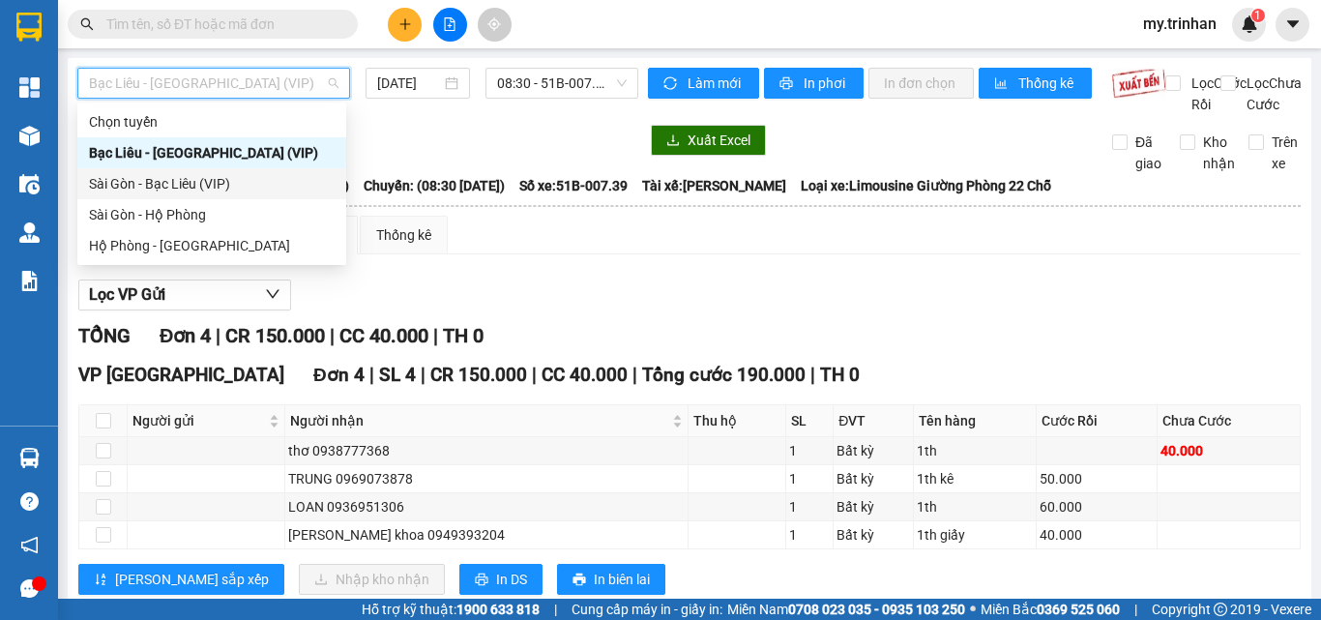
drag, startPoint x: 282, startPoint y: 176, endPoint x: 466, endPoint y: 128, distance: 190.0
click at [284, 176] on div "Sài Gòn - Bạc Liêu (VIP)" at bounding box center [212, 183] width 246 height 21
type input "[DATE]"
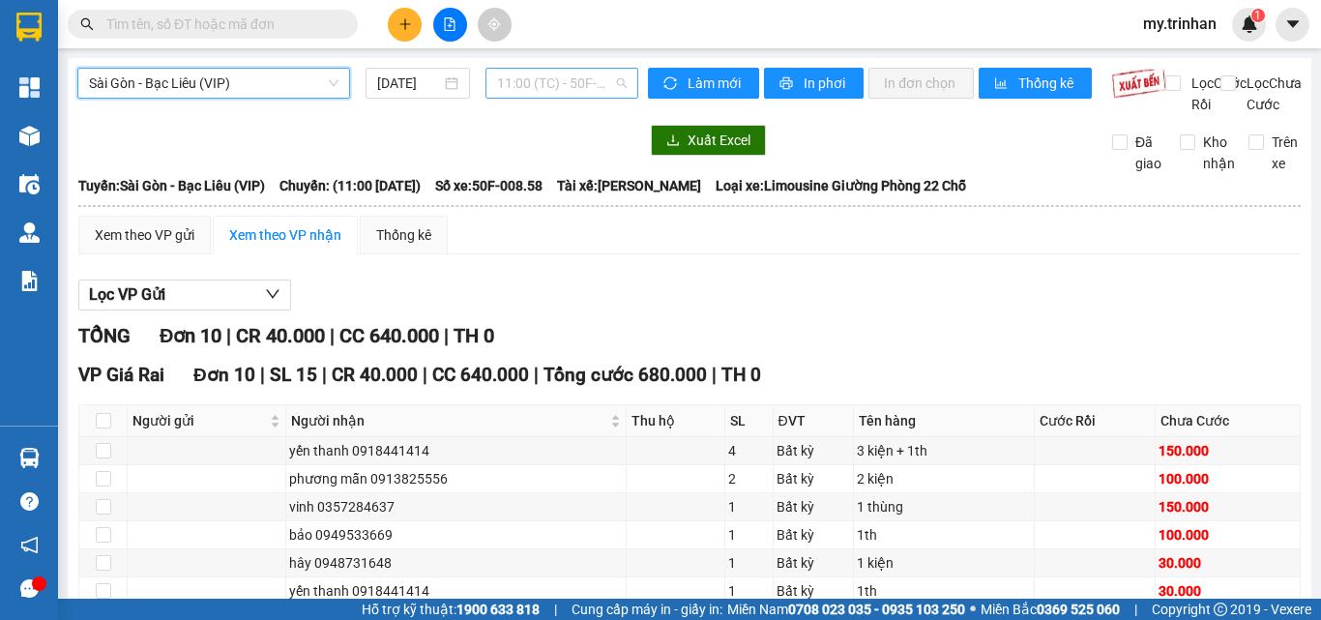
click at [542, 75] on span "11:00 (TC) - 50F-008.58" at bounding box center [562, 83] width 130 height 29
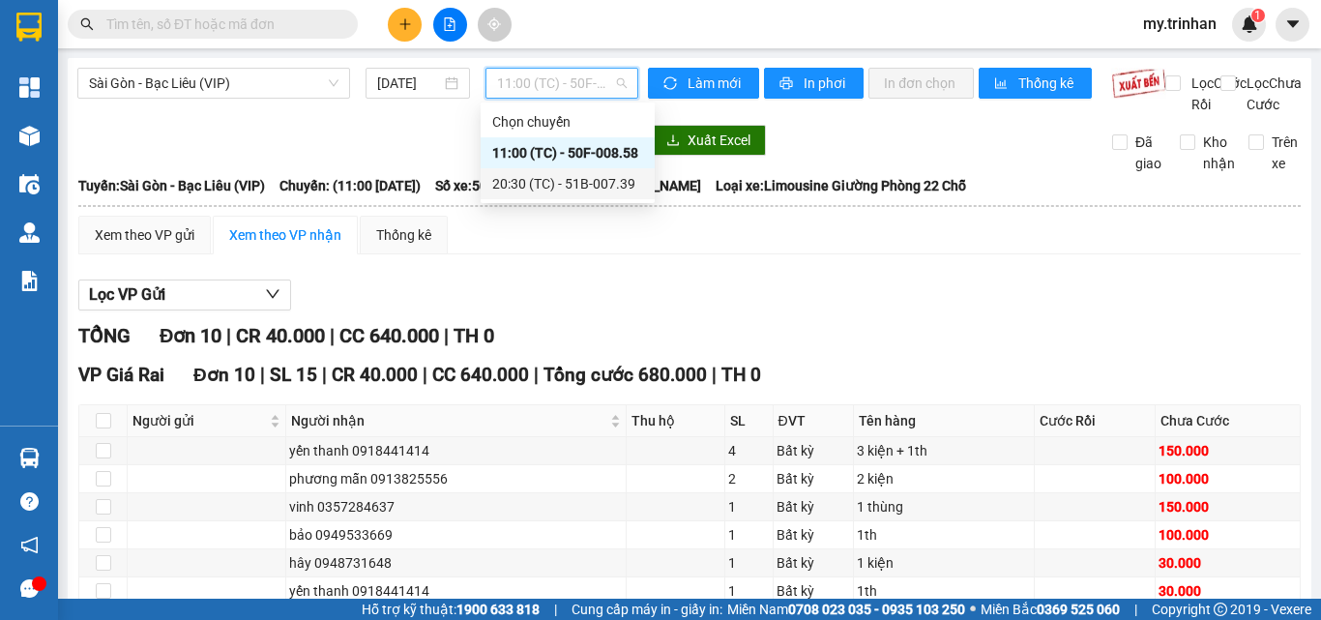
click at [541, 173] on div "20:30 (TC) - 51B-007.39" at bounding box center [567, 183] width 151 height 21
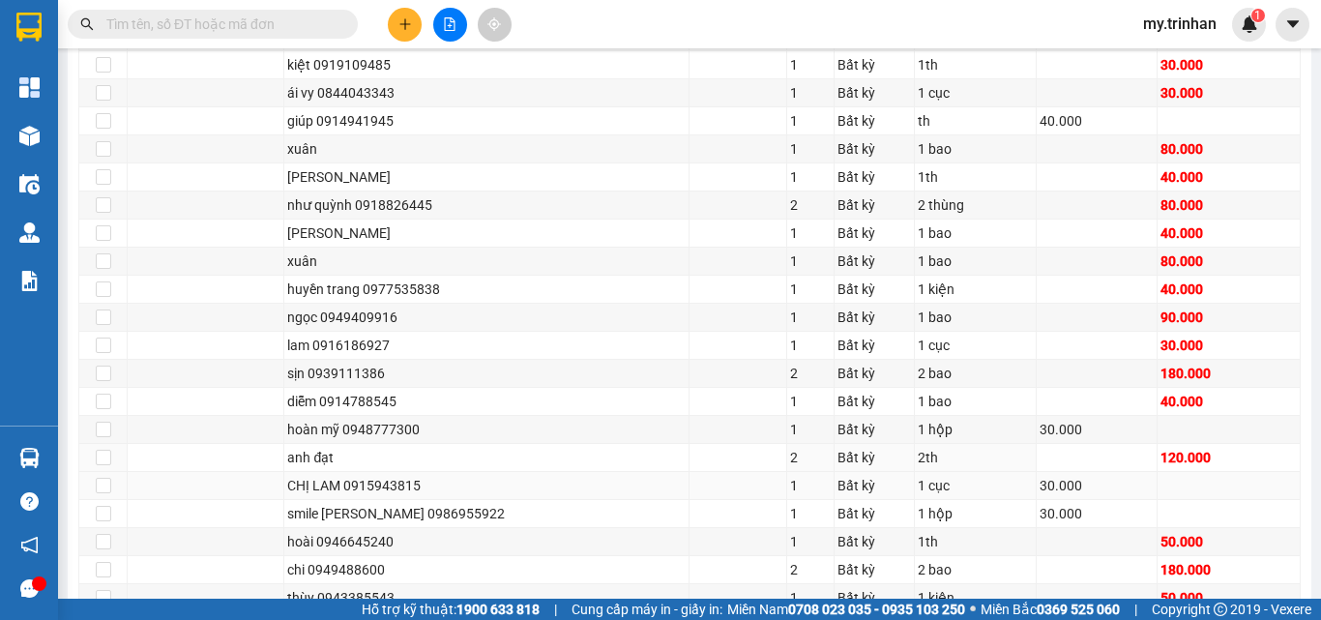
scroll to position [1682, 0]
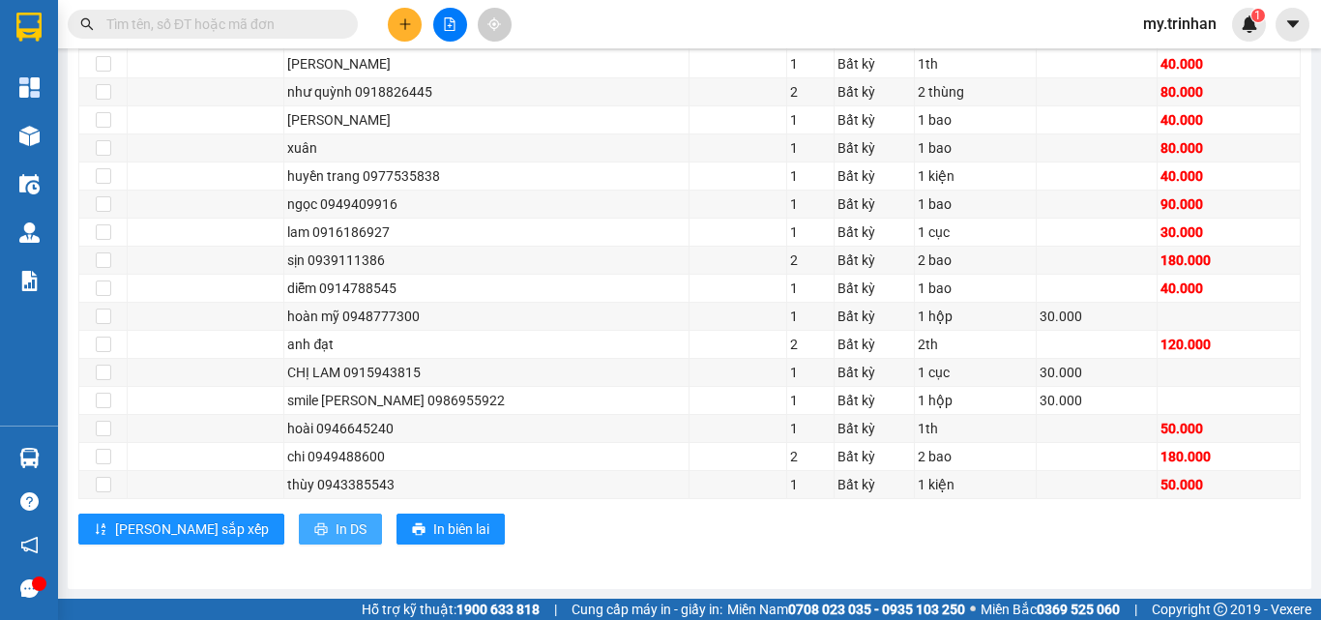
click at [299, 541] on button "In DS" at bounding box center [340, 529] width 83 height 31
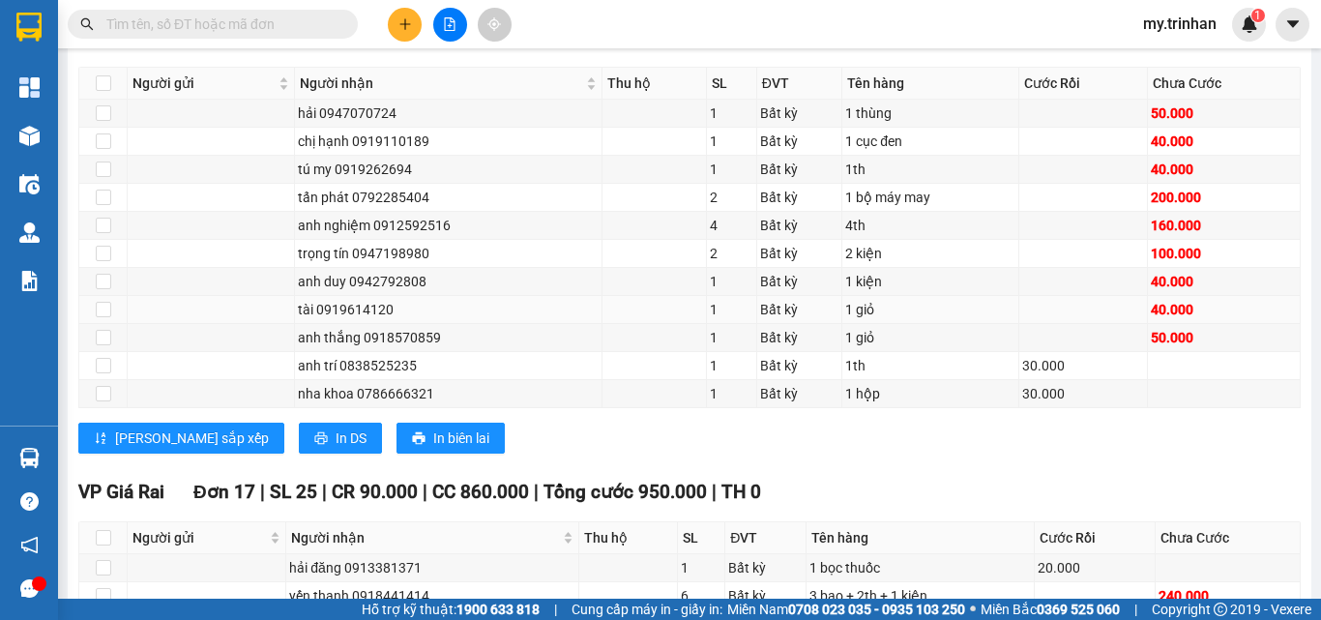
scroll to position [328, 0]
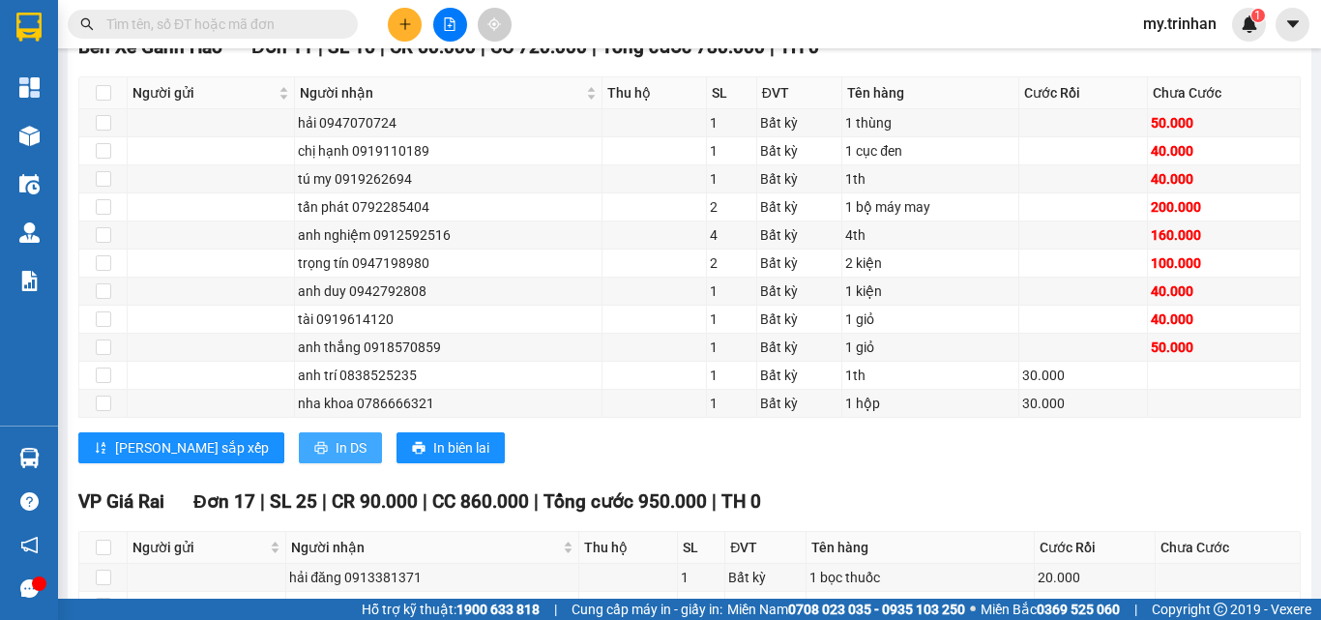
click at [336, 458] on span "In DS" at bounding box center [351, 447] width 31 height 21
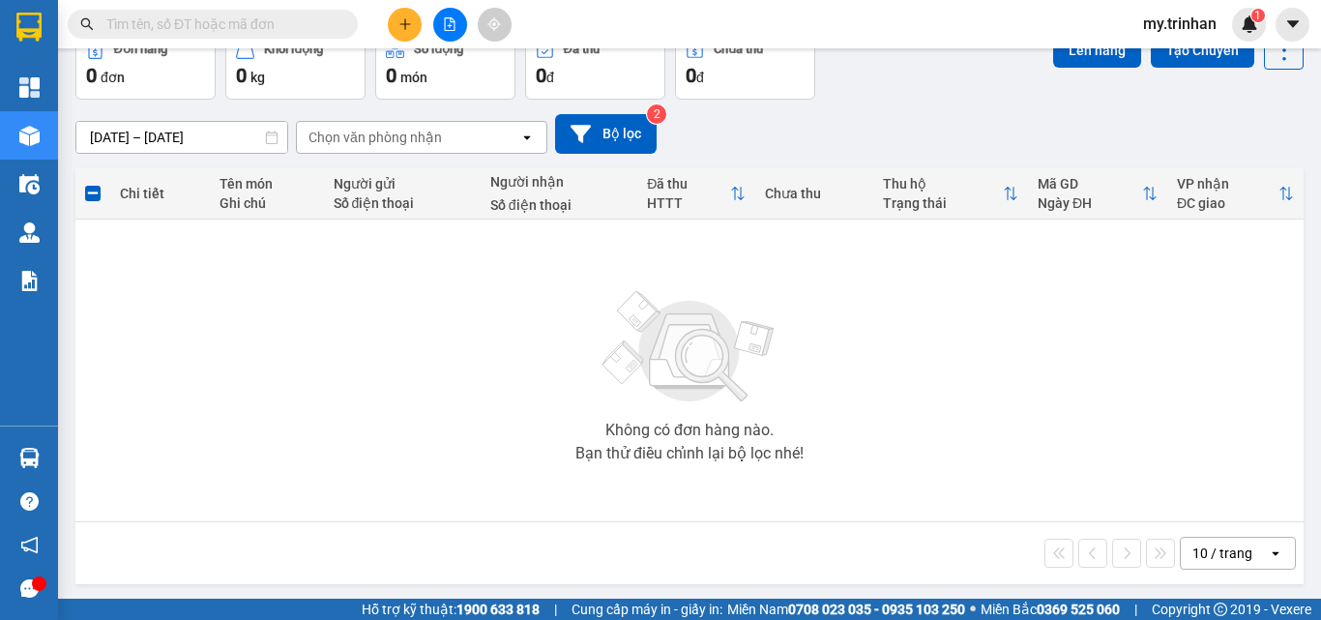
scroll to position [107, 0]
